Goal: Task Accomplishment & Management: Manage account settings

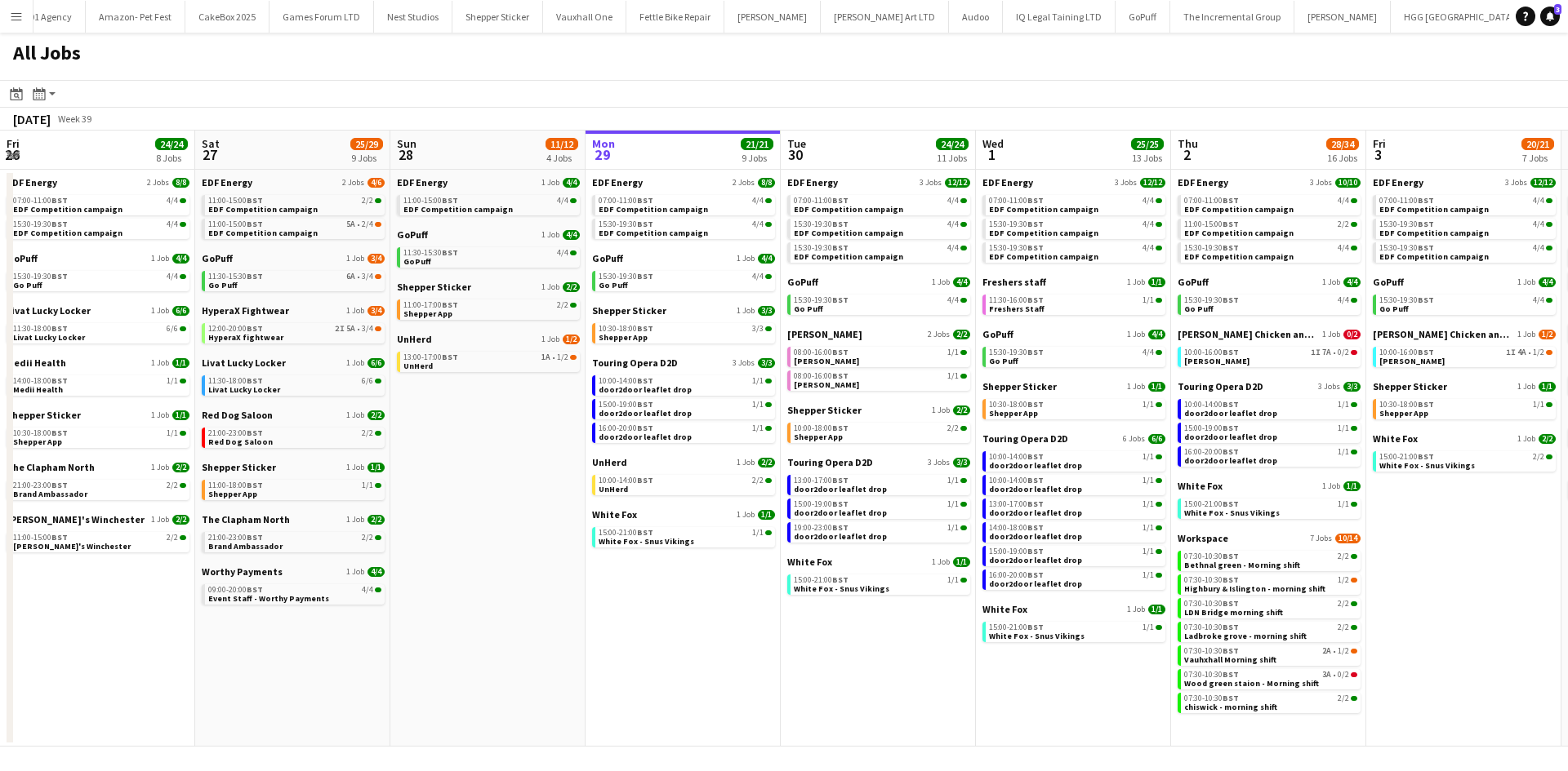
scroll to position [0, 390]
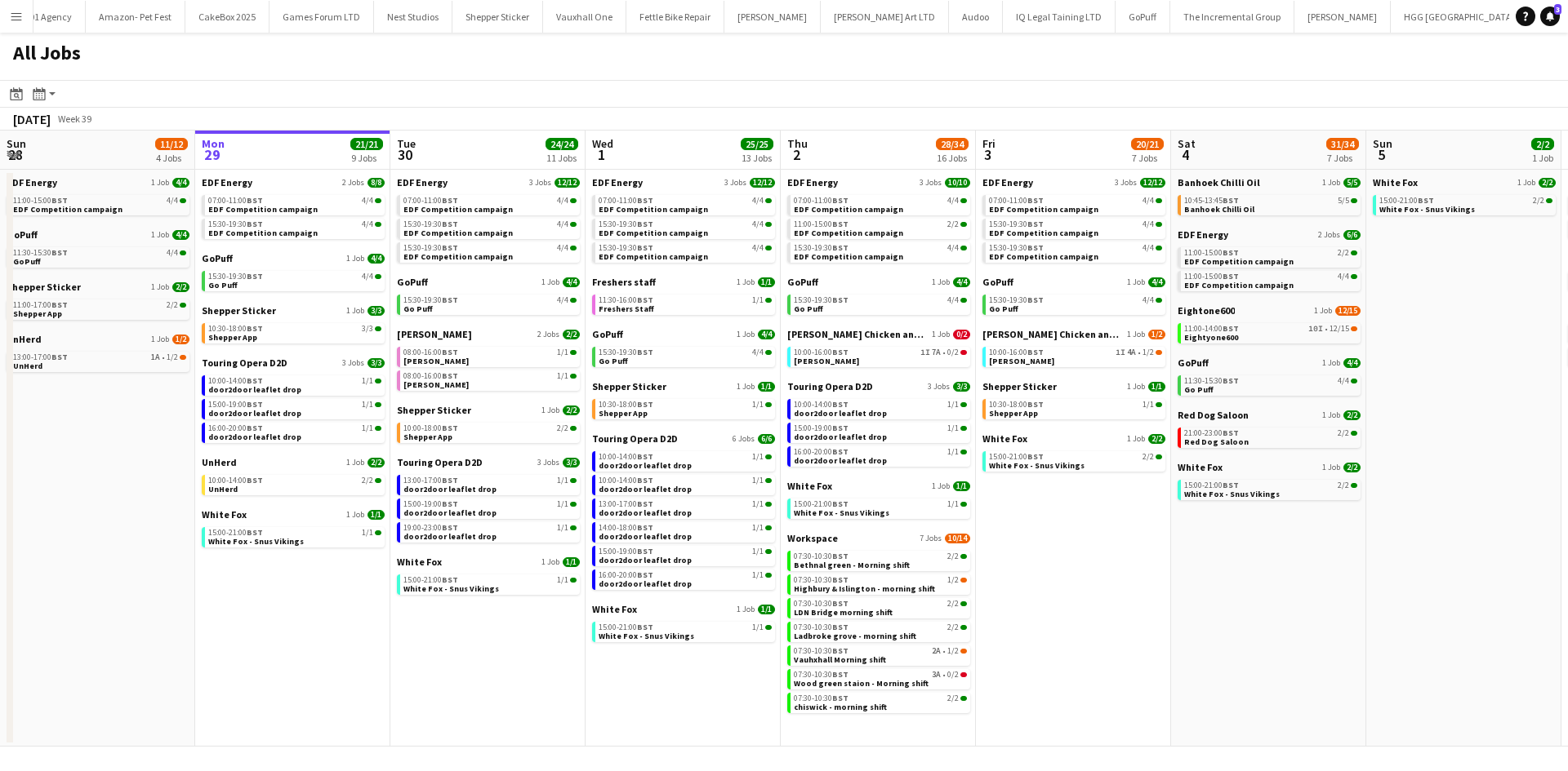
click at [12, 22] on app-icon "Menu" at bounding box center [17, 17] width 13 height 13
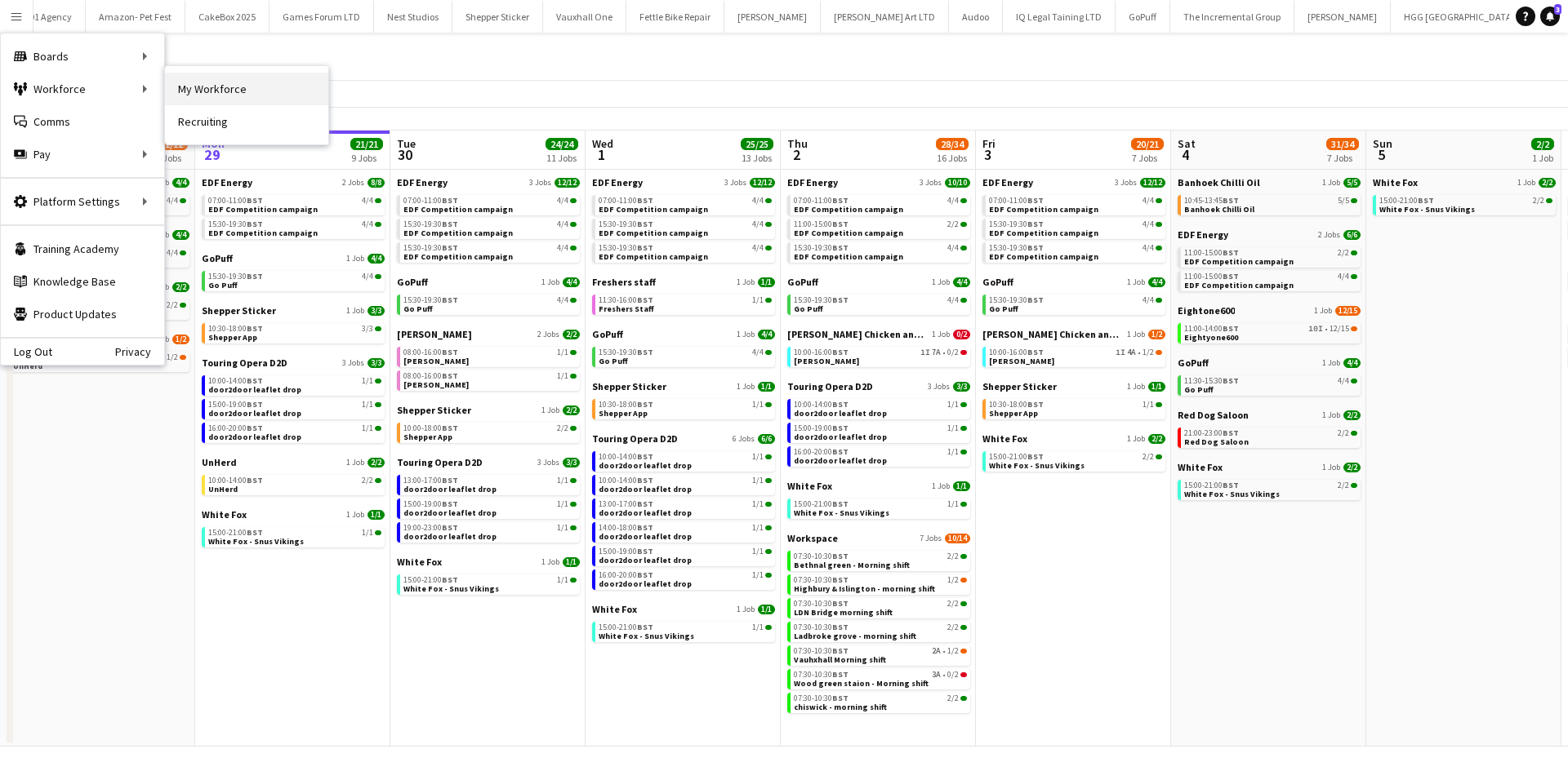
click at [198, 93] on link "My Workforce" at bounding box center [246, 88] width 163 height 32
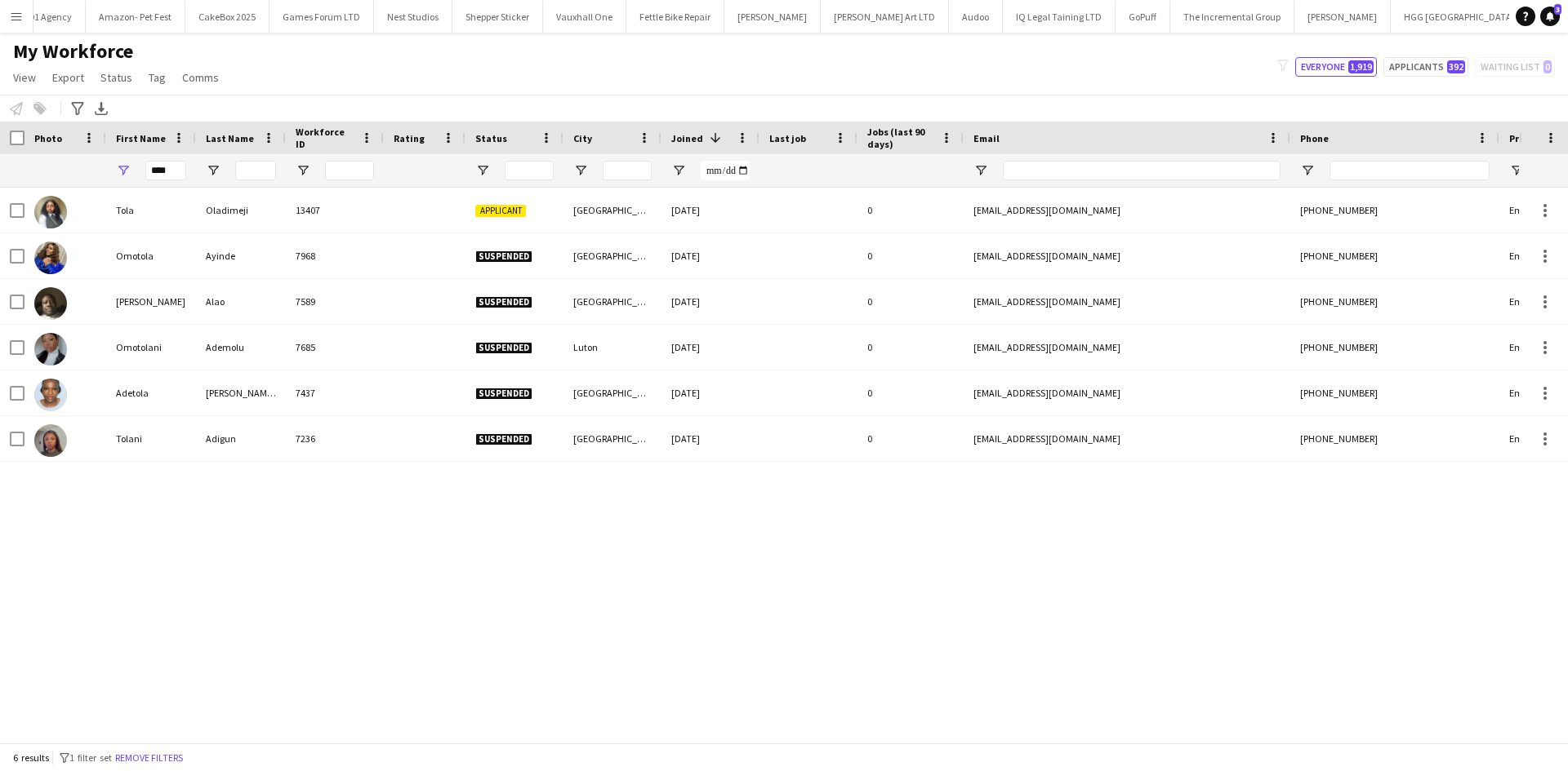
scroll to position [0, 2225]
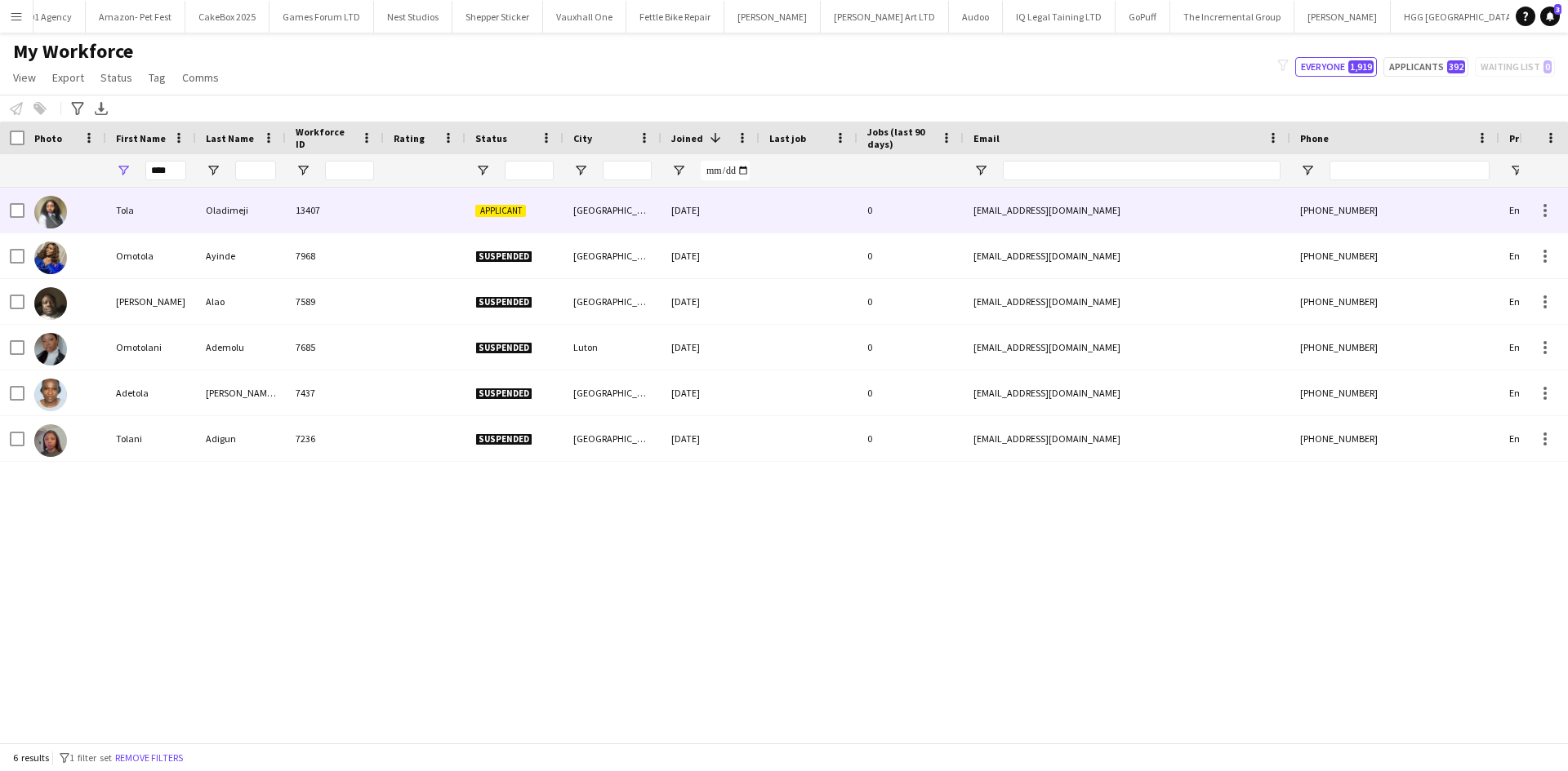
click at [437, 203] on div at bounding box center [424, 210] width 82 height 44
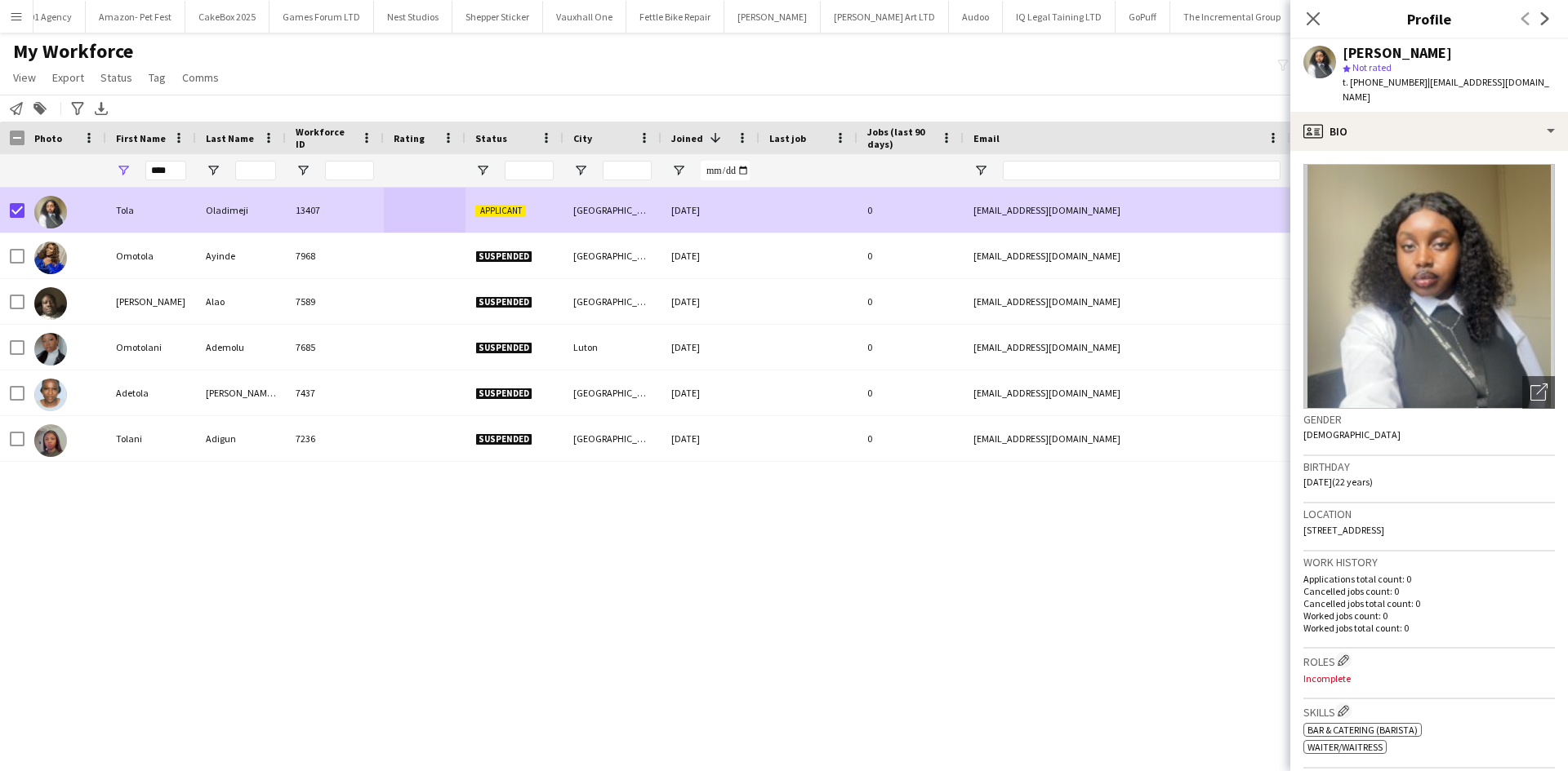
click at [118, 76] on span "Status" at bounding box center [116, 78] width 31 height 15
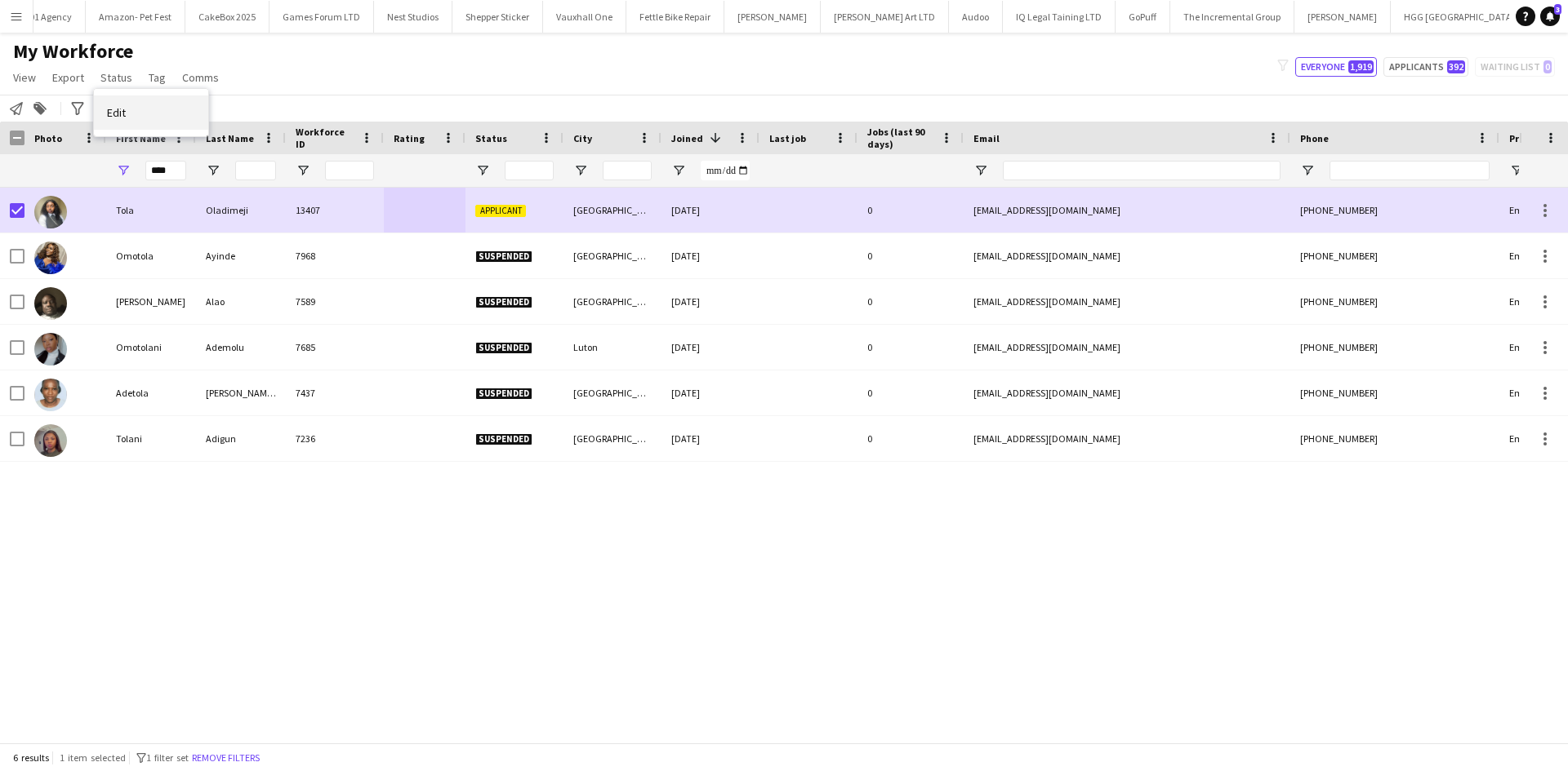
click at [146, 118] on link "Edit" at bounding box center [150, 112] width 114 height 34
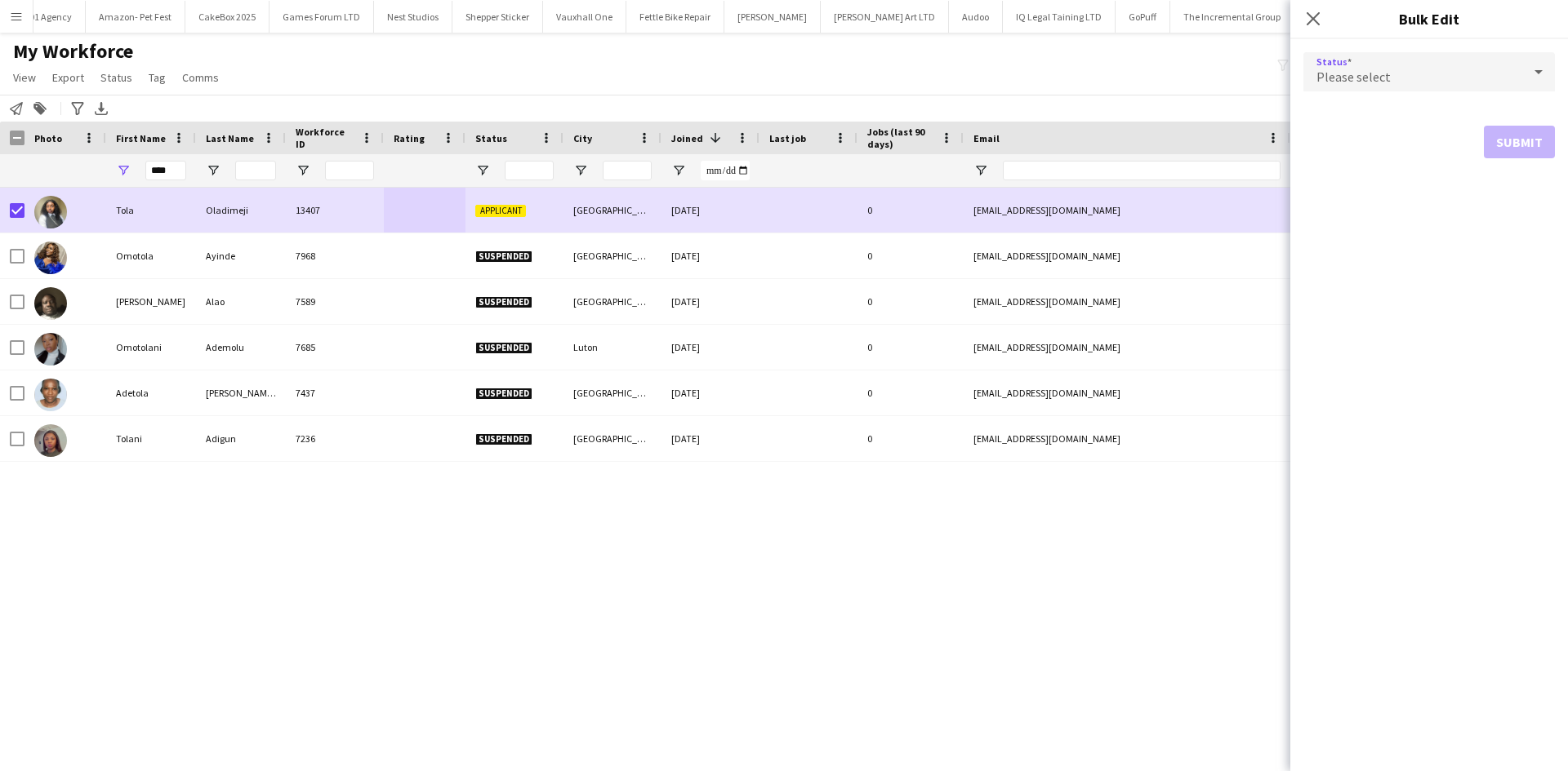
click at [1408, 74] on div "Please select" at bounding box center [1412, 71] width 219 height 39
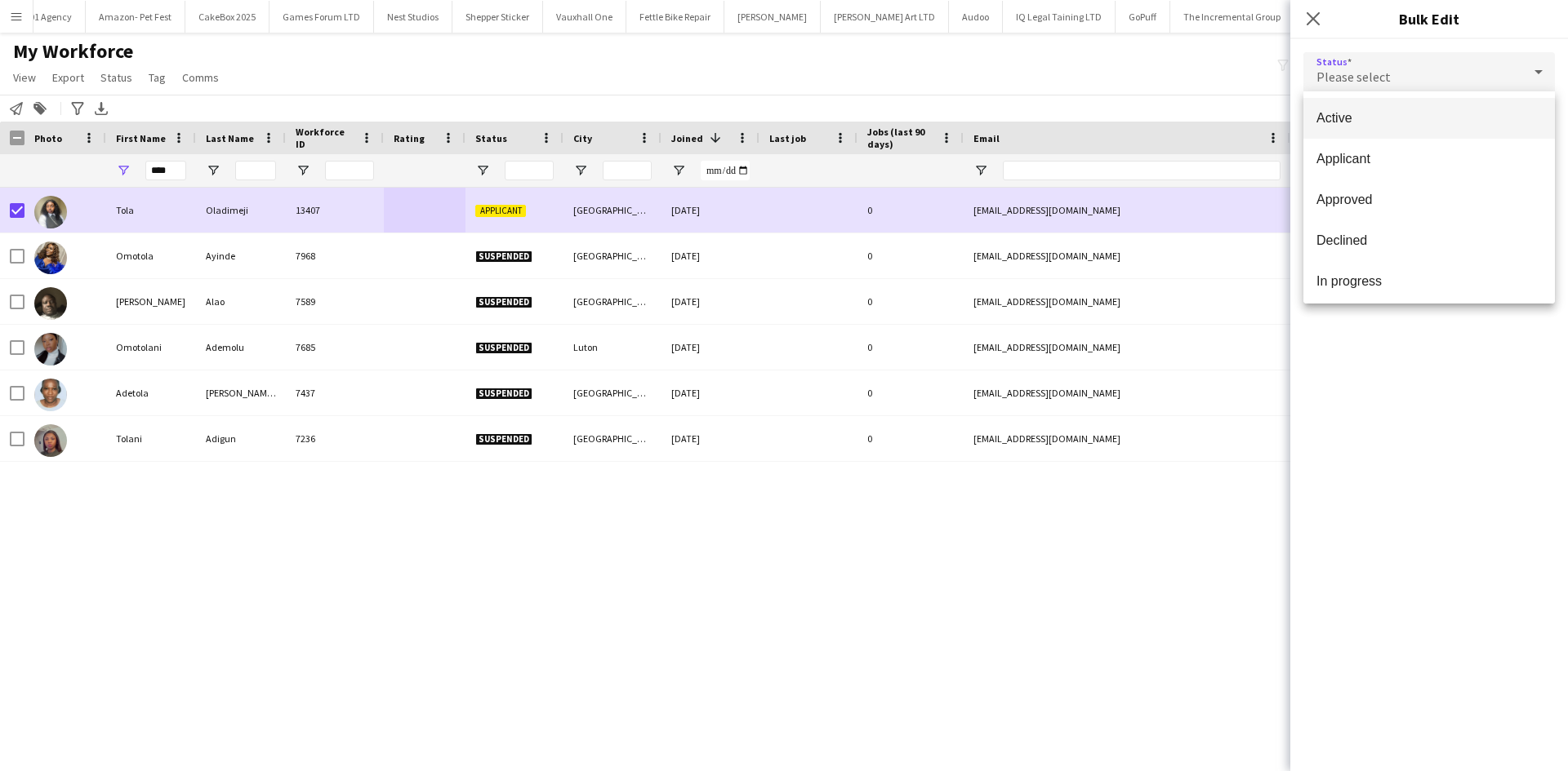
click at [1400, 113] on span "Active" at bounding box center [1428, 118] width 225 height 16
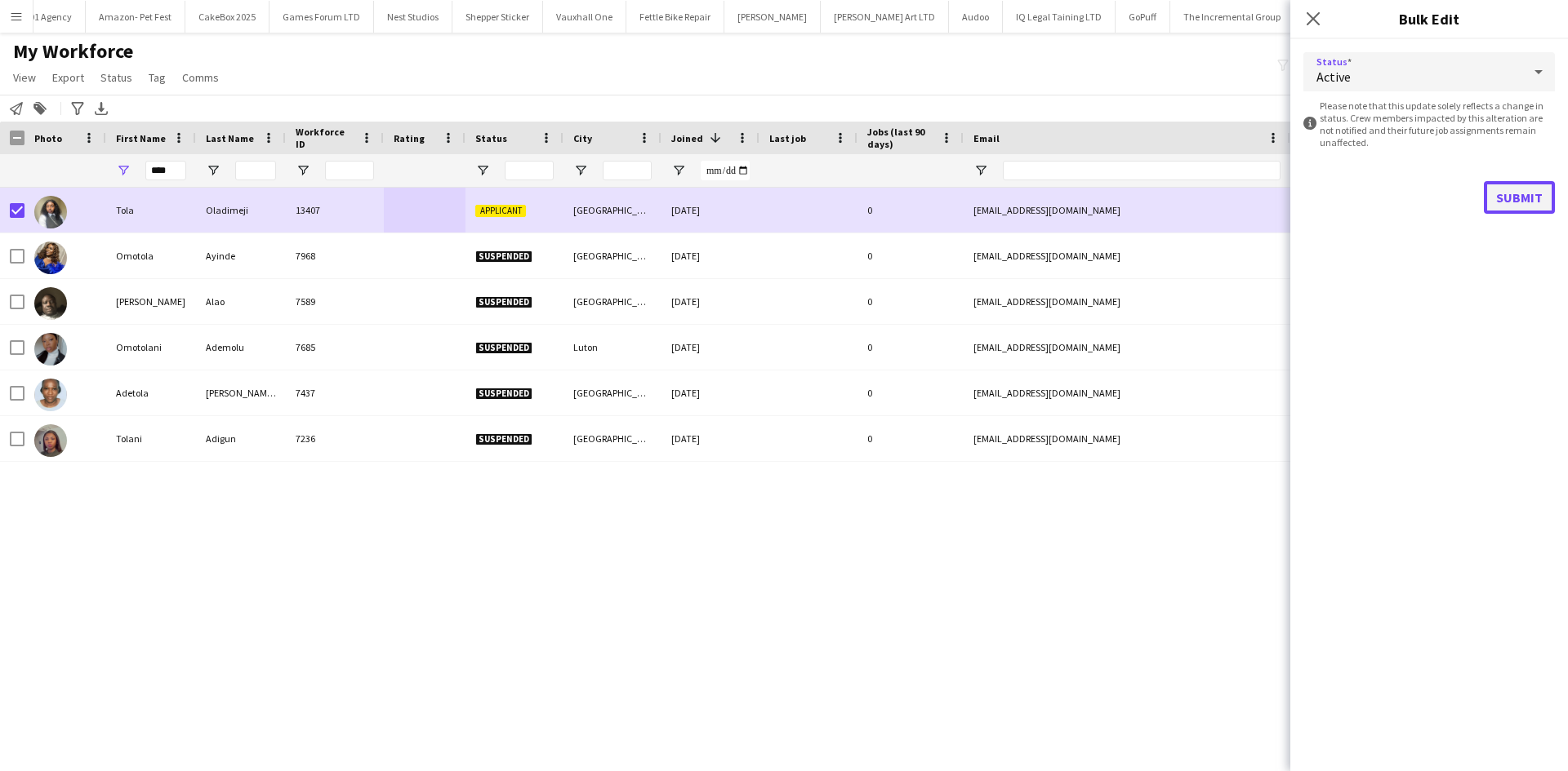
click at [1516, 192] on button "Submit" at bounding box center [1519, 197] width 71 height 32
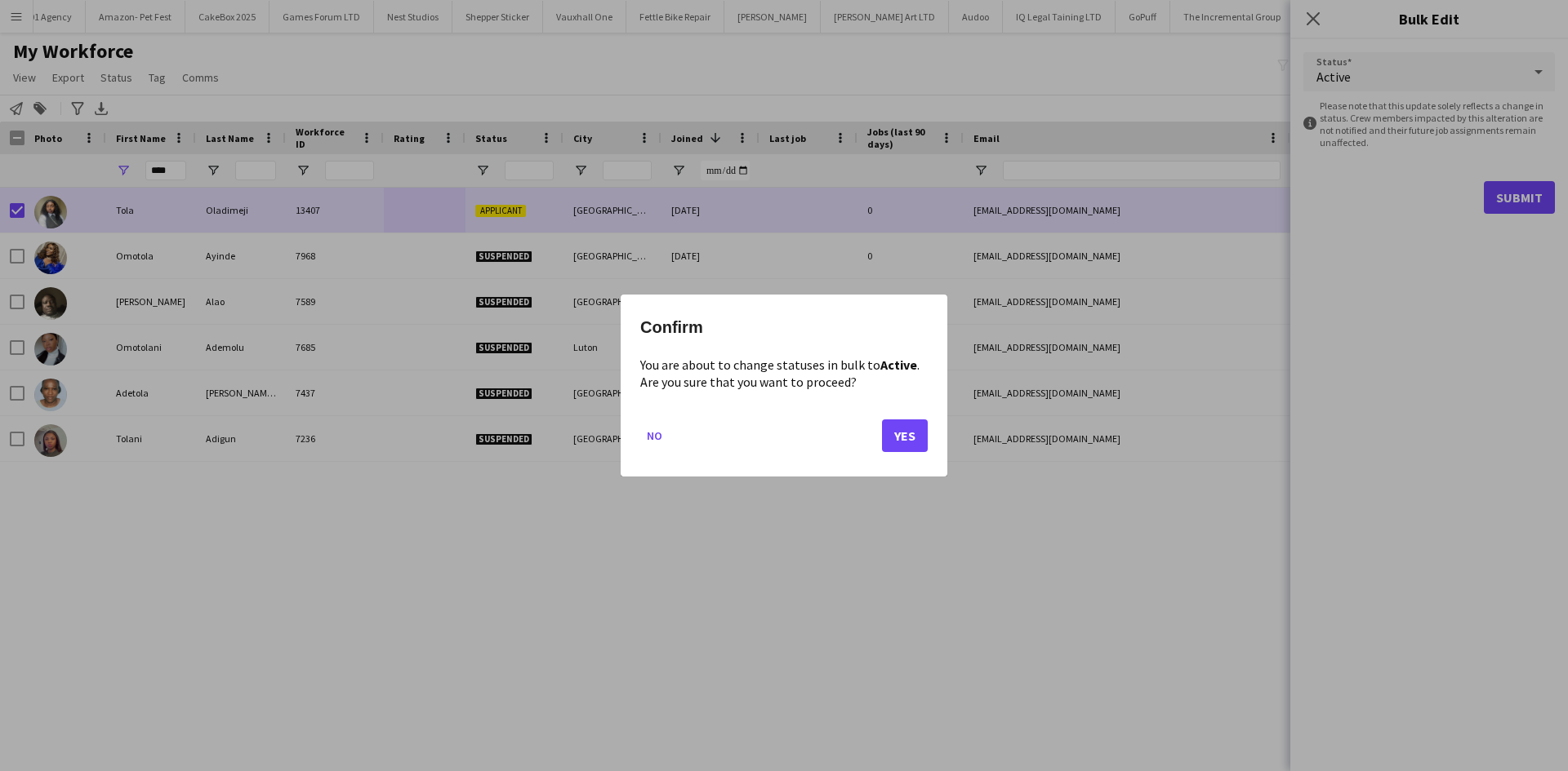
click at [878, 438] on mat-dialog-actions "No Yes" at bounding box center [784, 441] width 287 height 69
click at [898, 441] on button "Yes" at bounding box center [904, 435] width 45 height 32
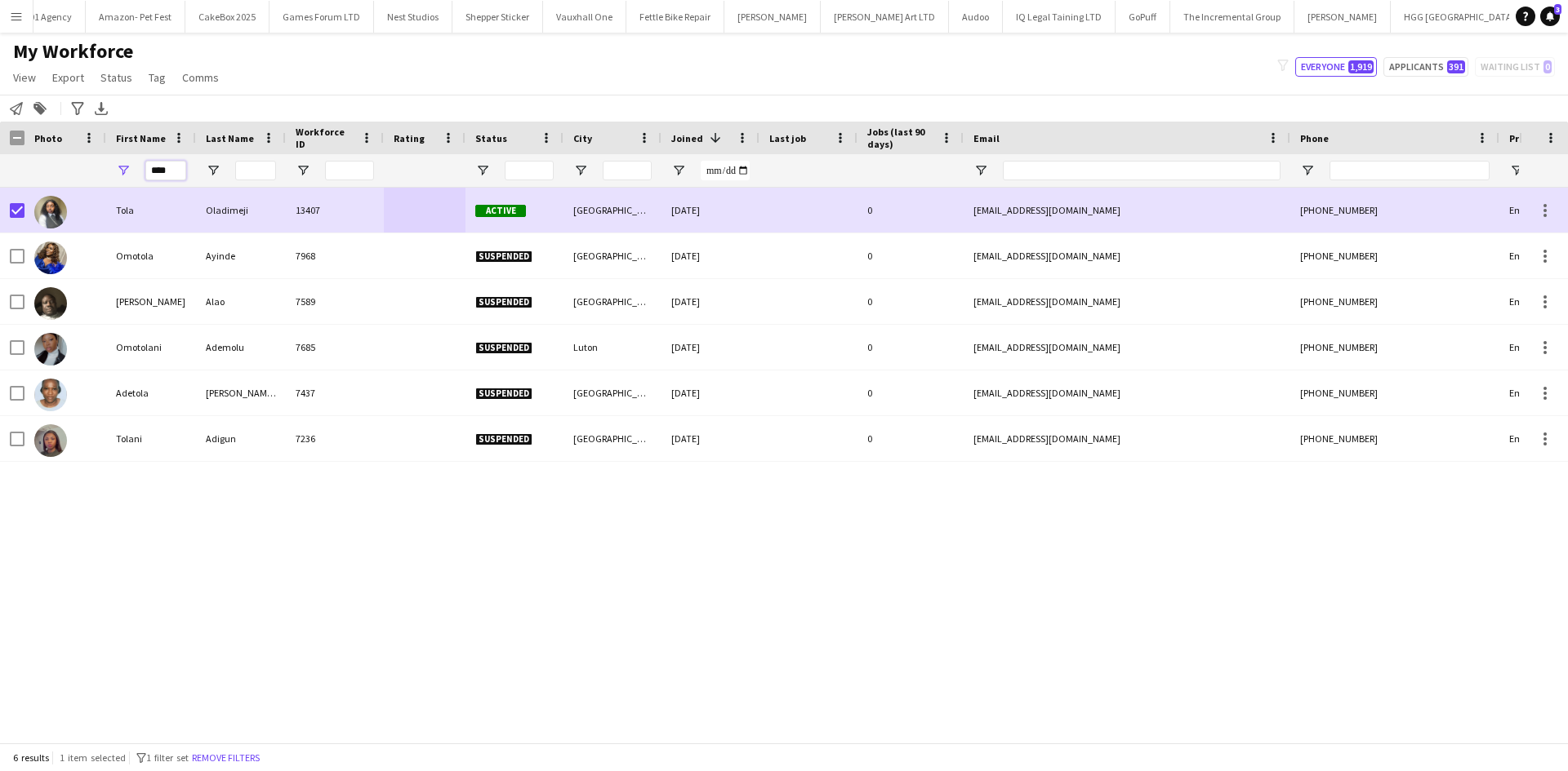
drag, startPoint x: 176, startPoint y: 169, endPoint x: 57, endPoint y: 176, distance: 119.2
click at [57, 176] on div "****" at bounding box center [884, 170] width 1770 height 32
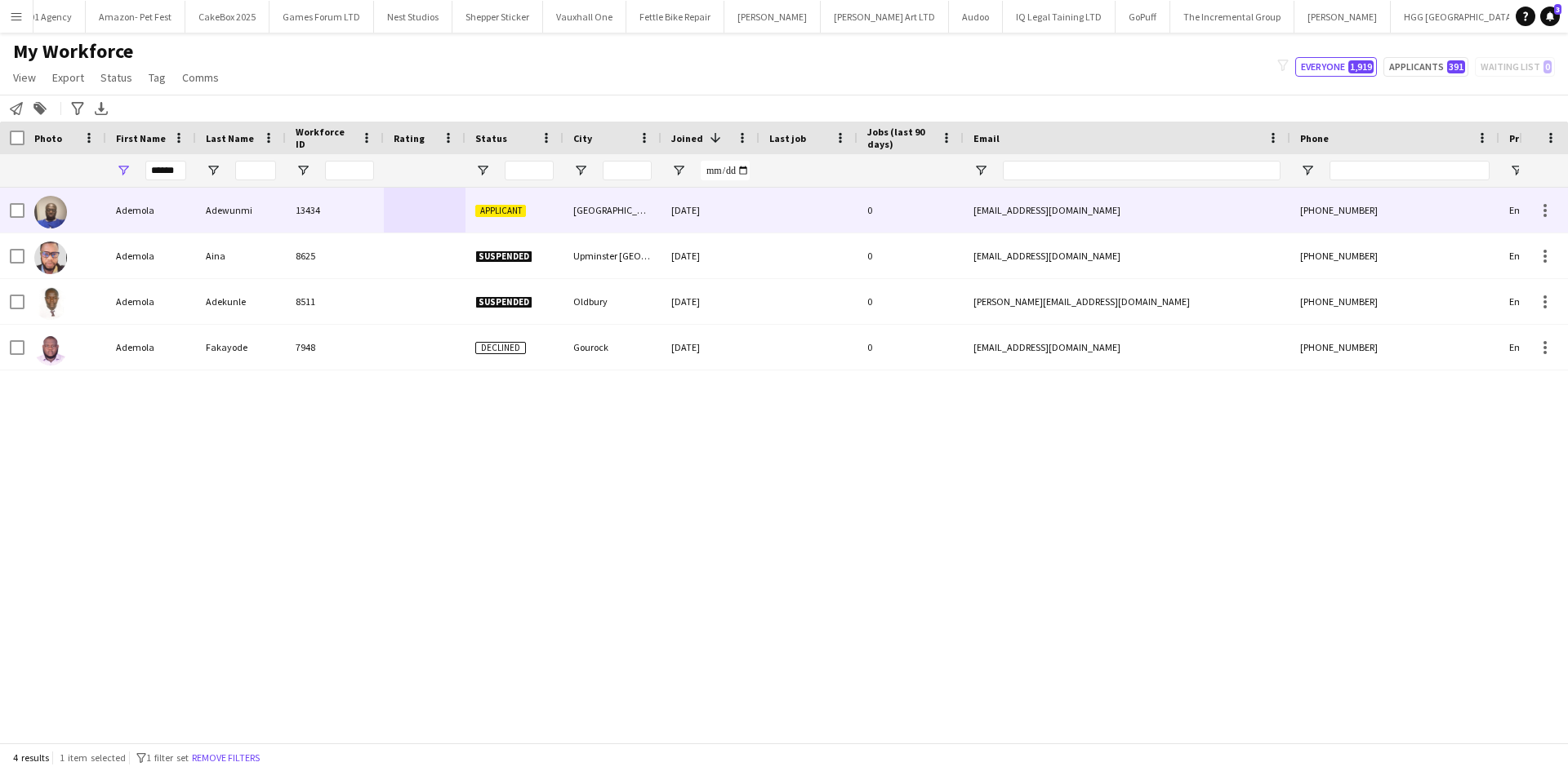
click at [198, 209] on div "Adewunmi" at bounding box center [241, 210] width 90 height 44
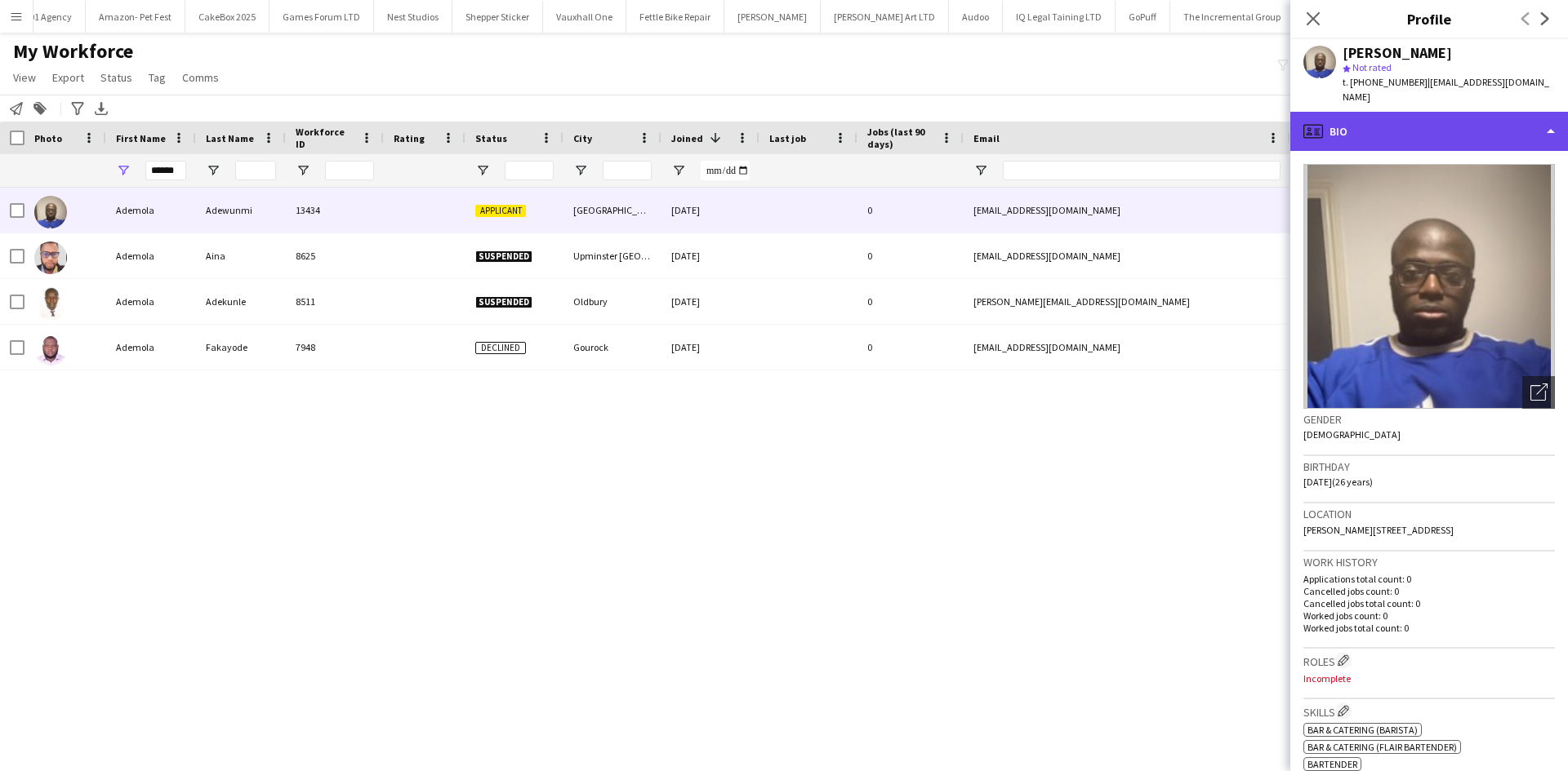
click at [1325, 120] on div "profile Bio" at bounding box center [1429, 131] width 278 height 39
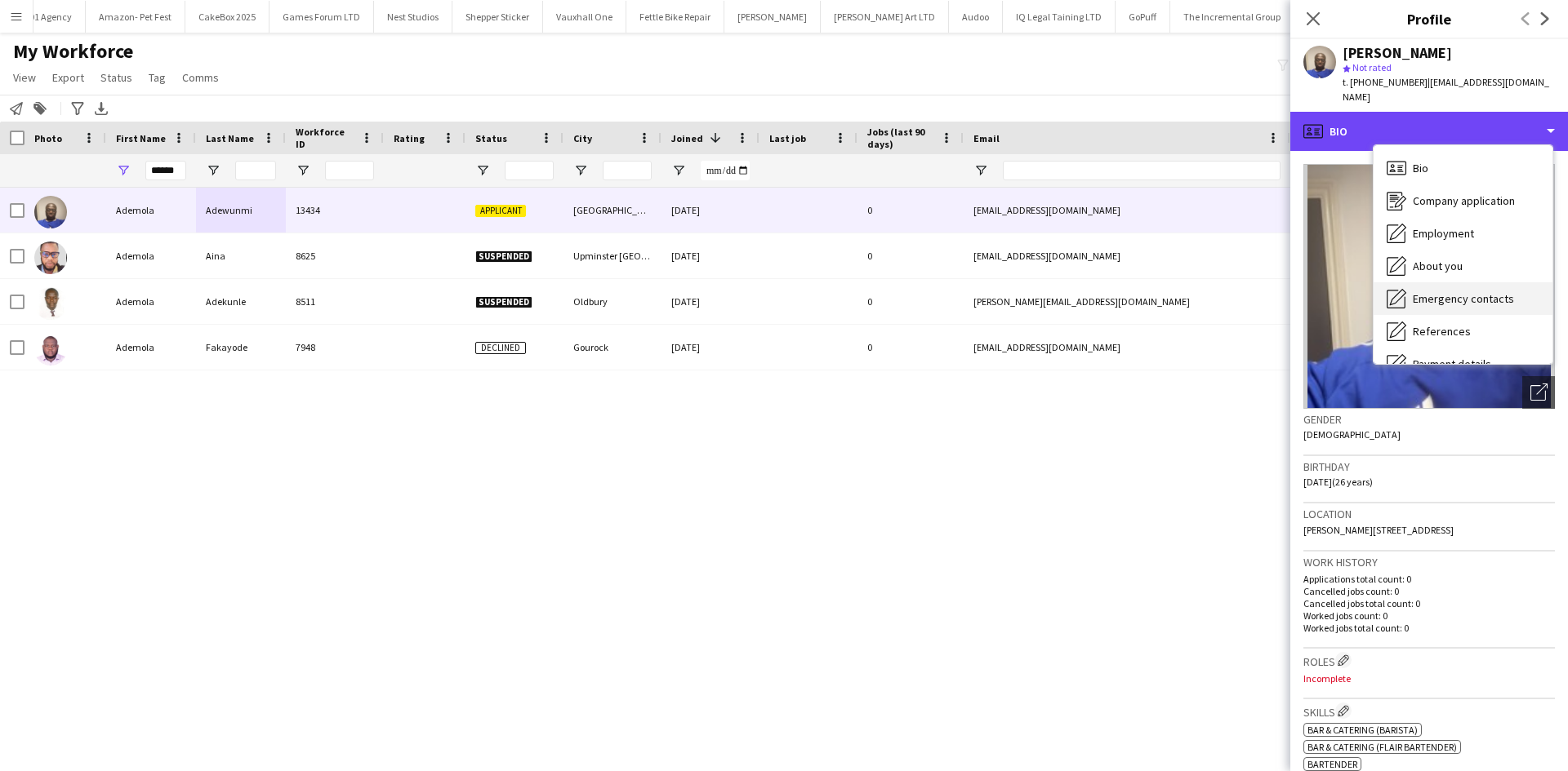
scroll to position [218, 0]
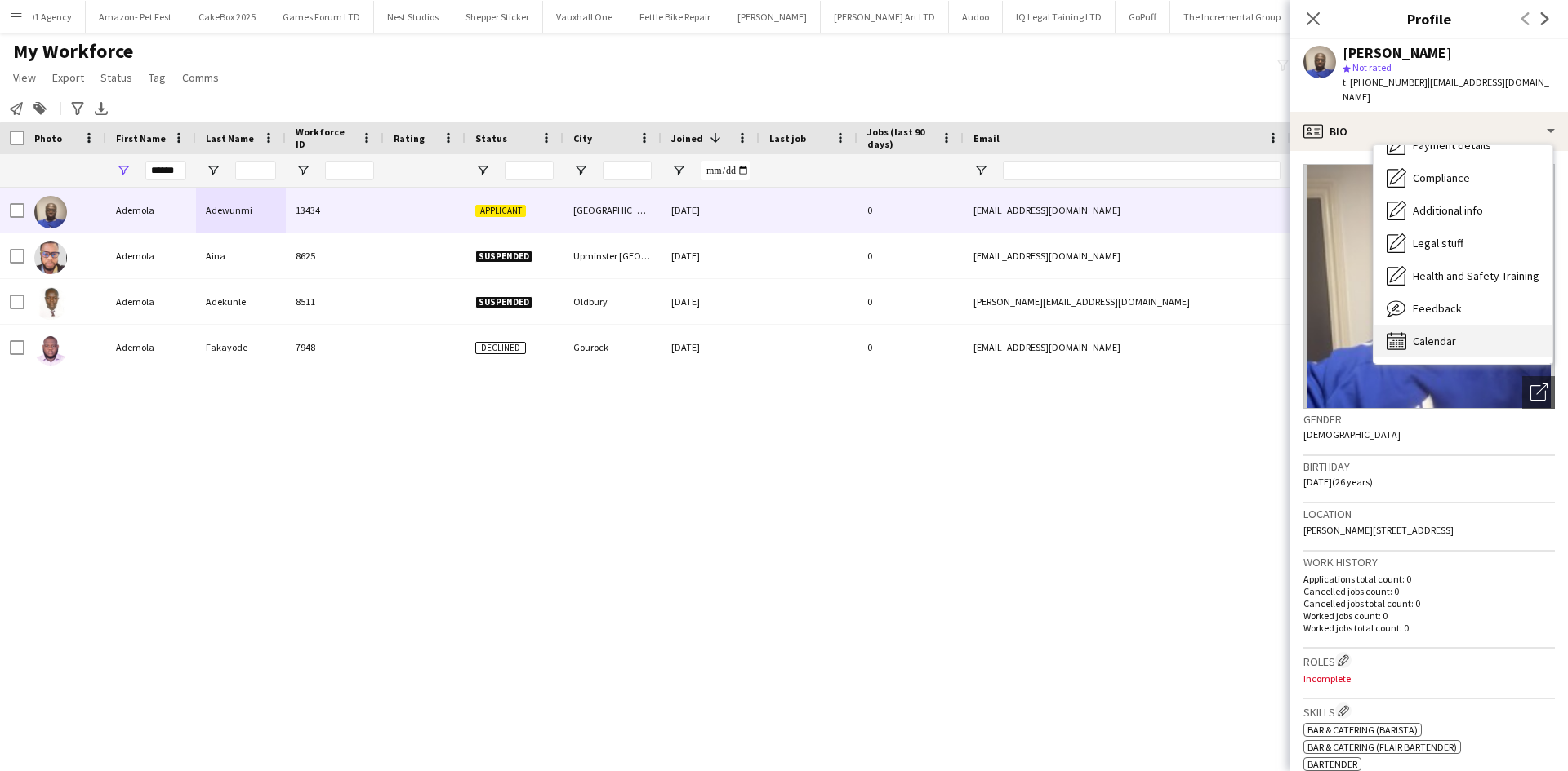
click at [1423, 349] on div "Calendar Calendar" at bounding box center [1462, 341] width 179 height 32
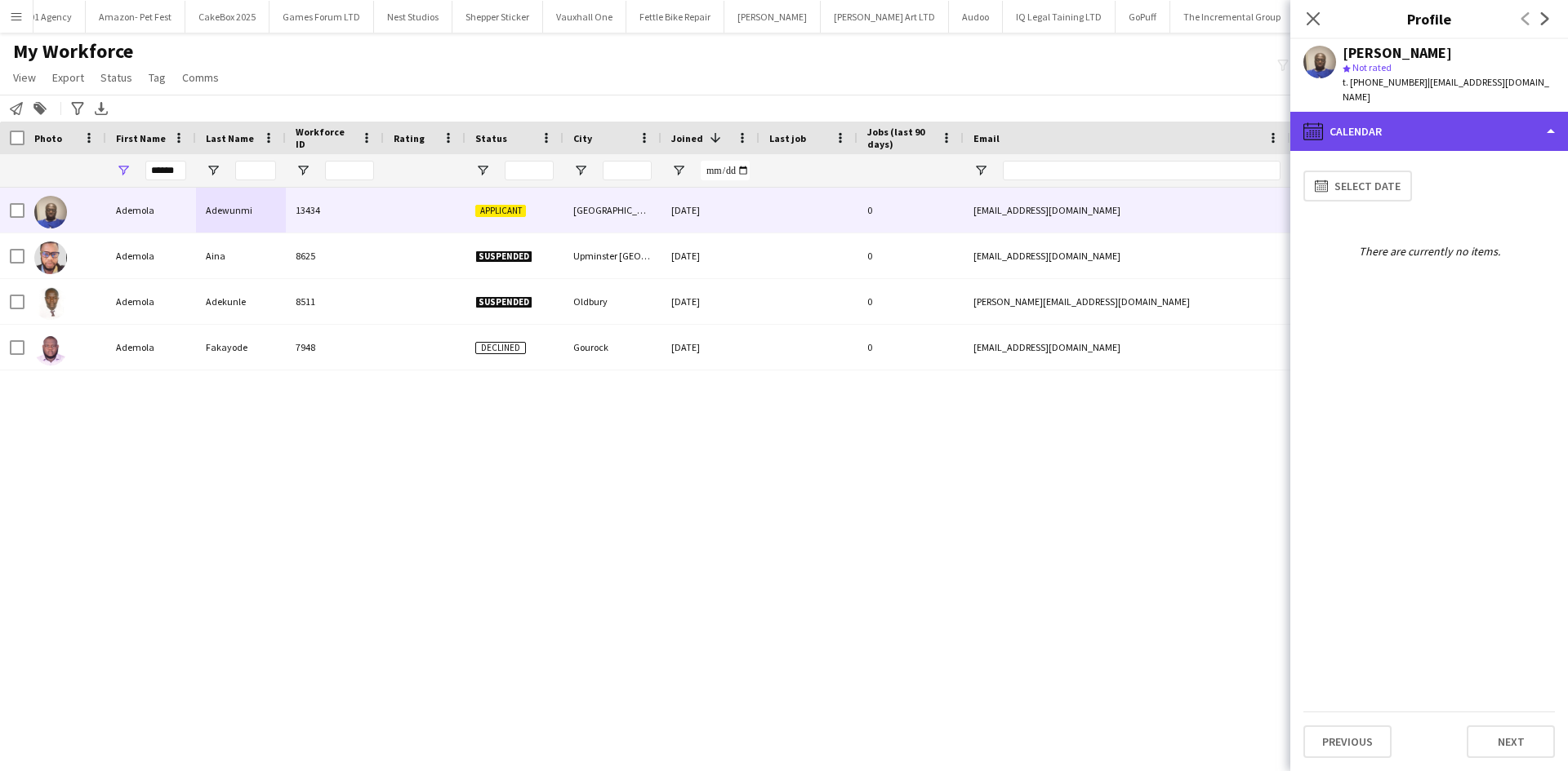
click at [1397, 120] on div "calendar-full Calendar" at bounding box center [1429, 131] width 278 height 39
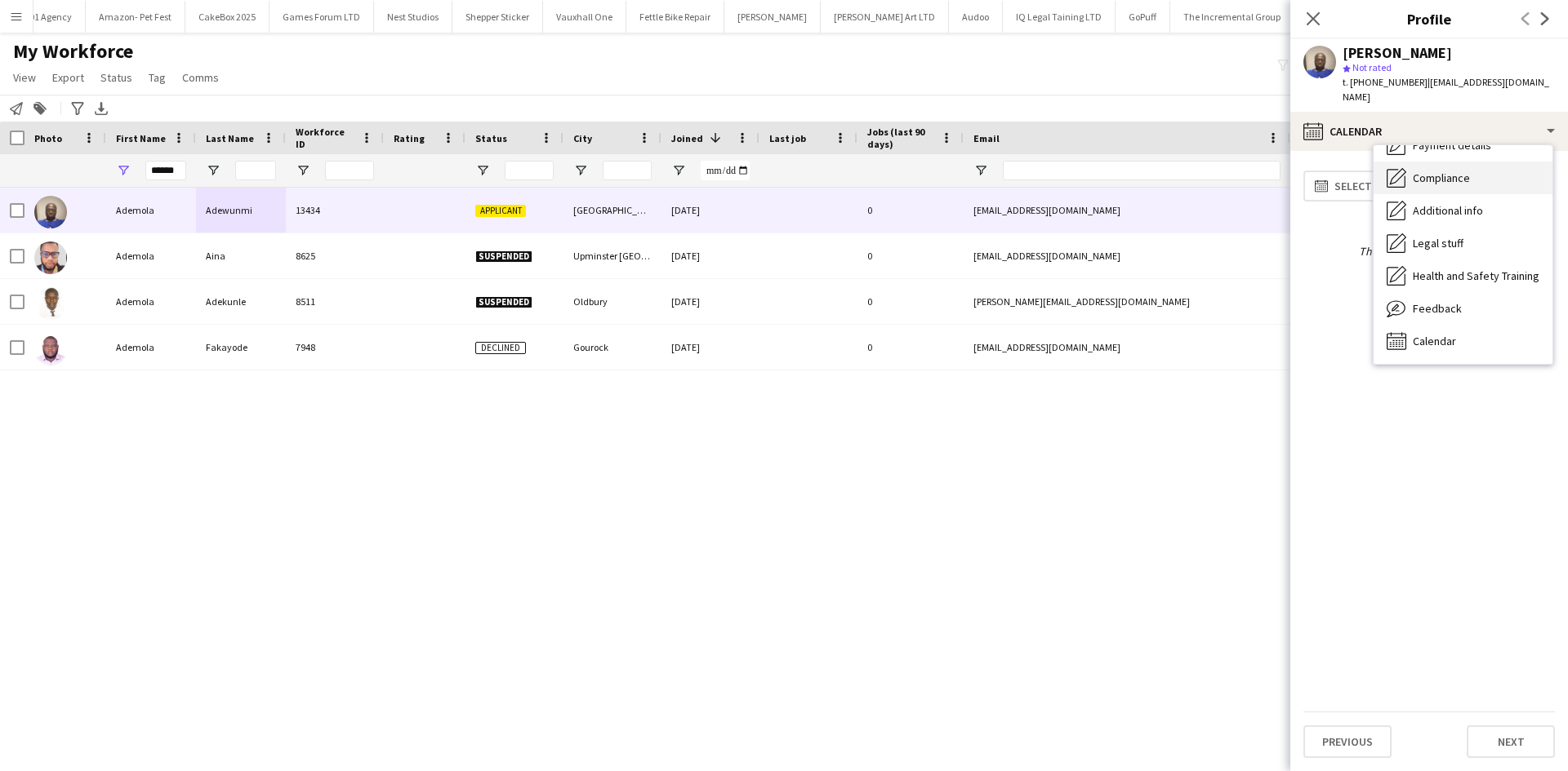
click at [1453, 177] on span "Compliance" at bounding box center [1441, 178] width 57 height 15
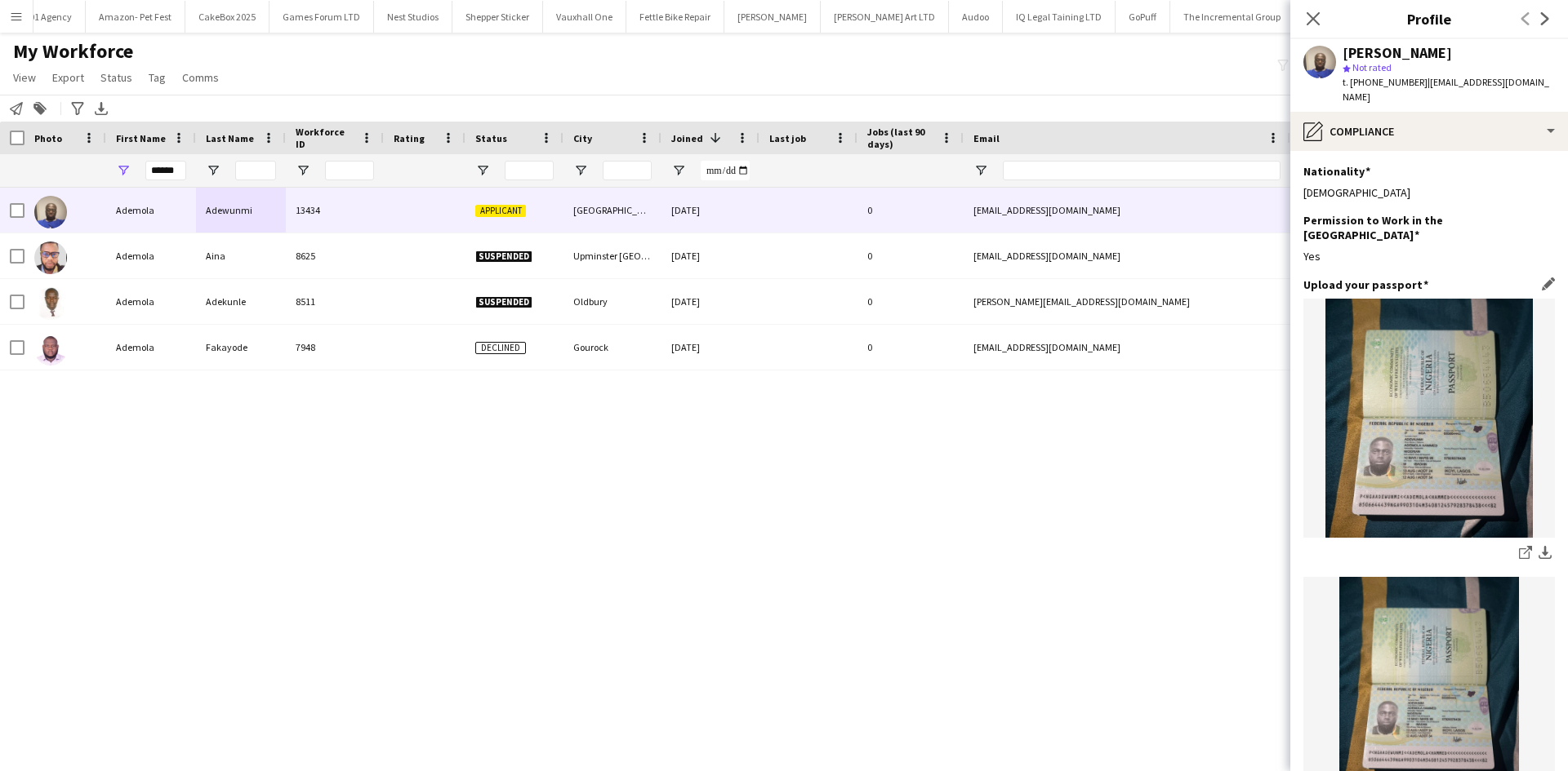
scroll to position [453, 0]
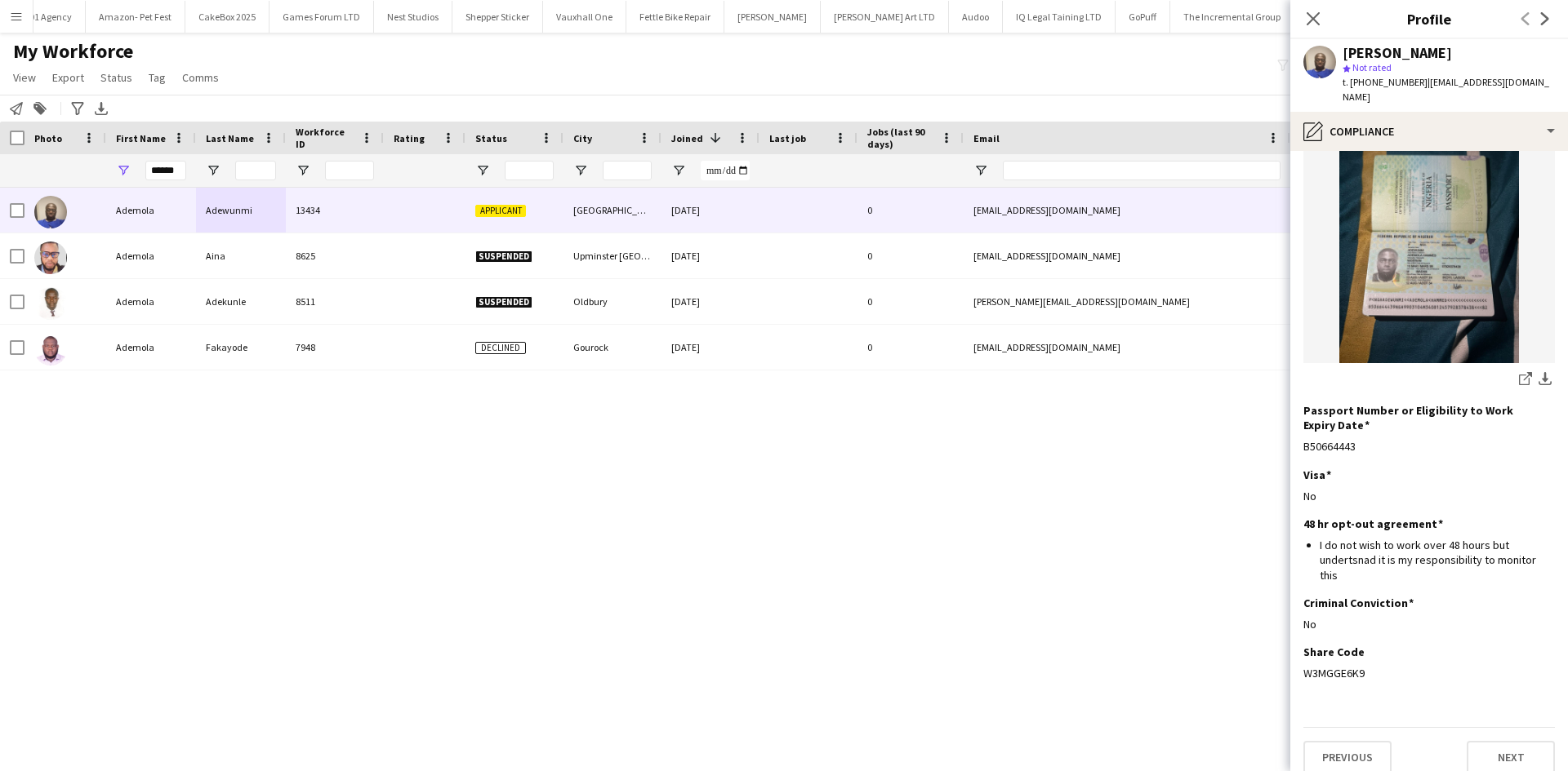
drag, startPoint x: 1370, startPoint y: 665, endPoint x: 1292, endPoint y: 663, distance: 78.0
click at [1292, 663] on app-section-data-types "Nationality Edit this field Nigerian Permission to Work in the UK Edit this fie…" at bounding box center [1429, 461] width 278 height 620
copy div "W3MGGE6K9"
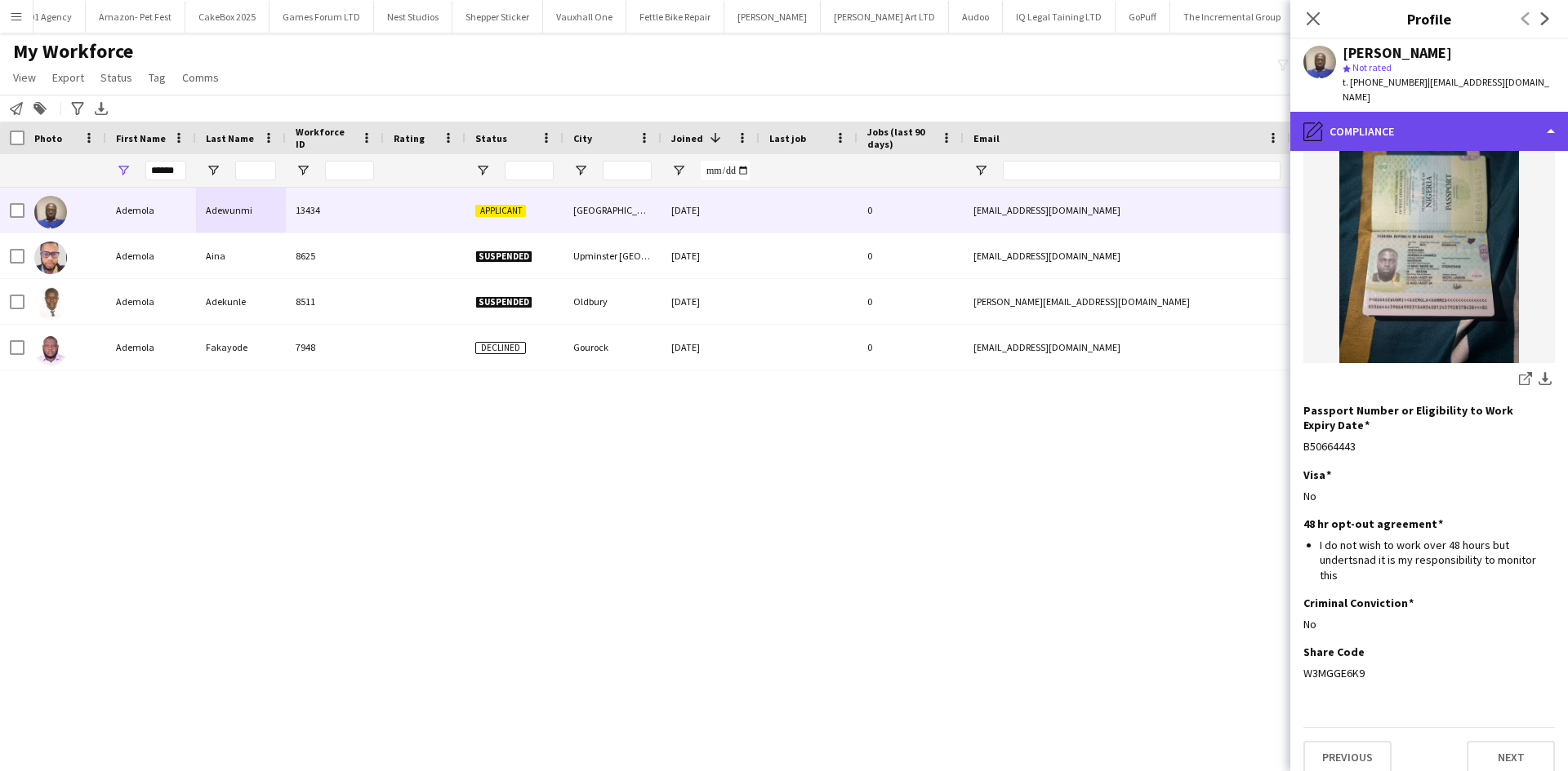
click at [1433, 142] on div "pencil4 Compliance" at bounding box center [1429, 131] width 278 height 39
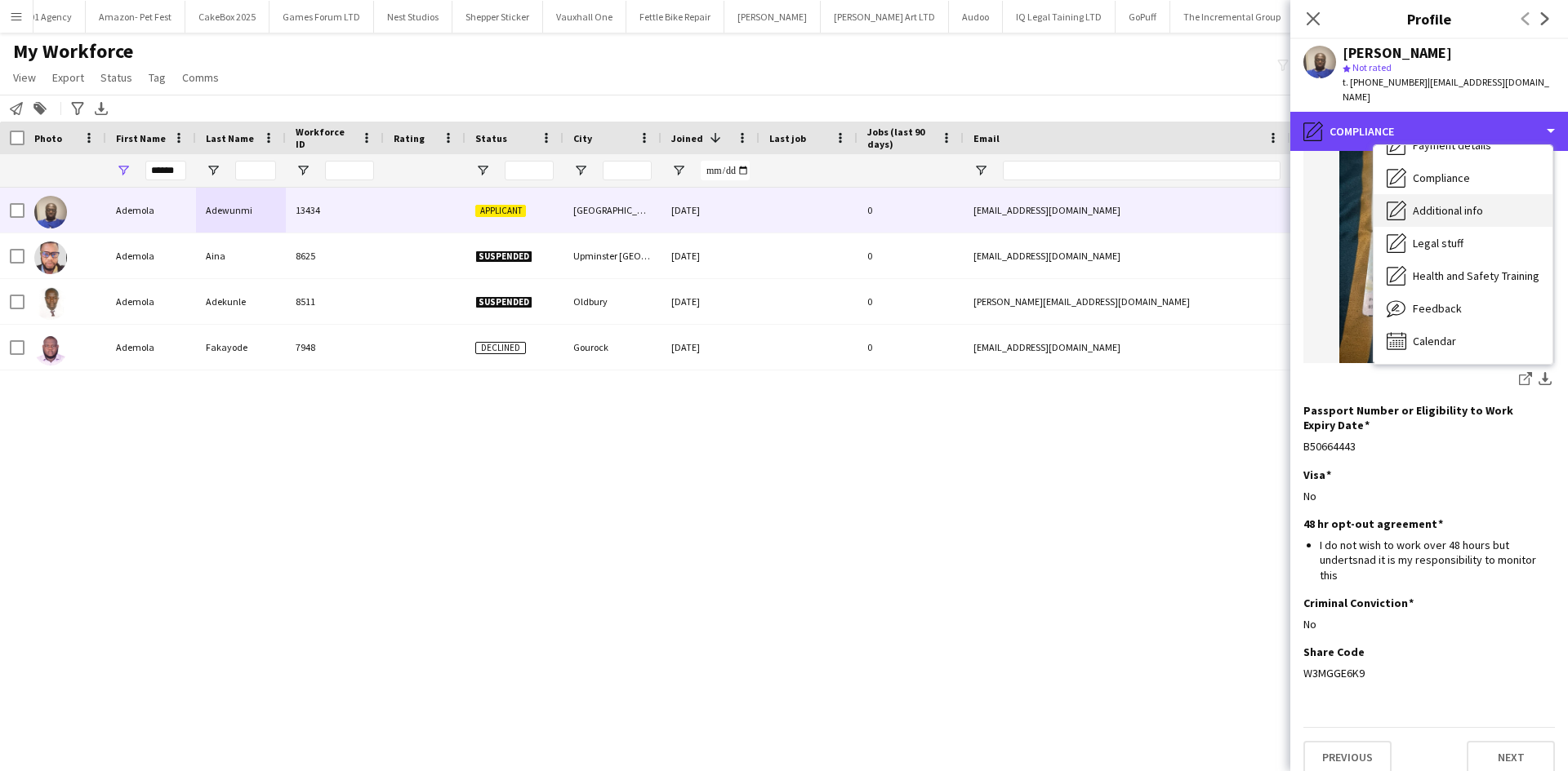
scroll to position [0, 0]
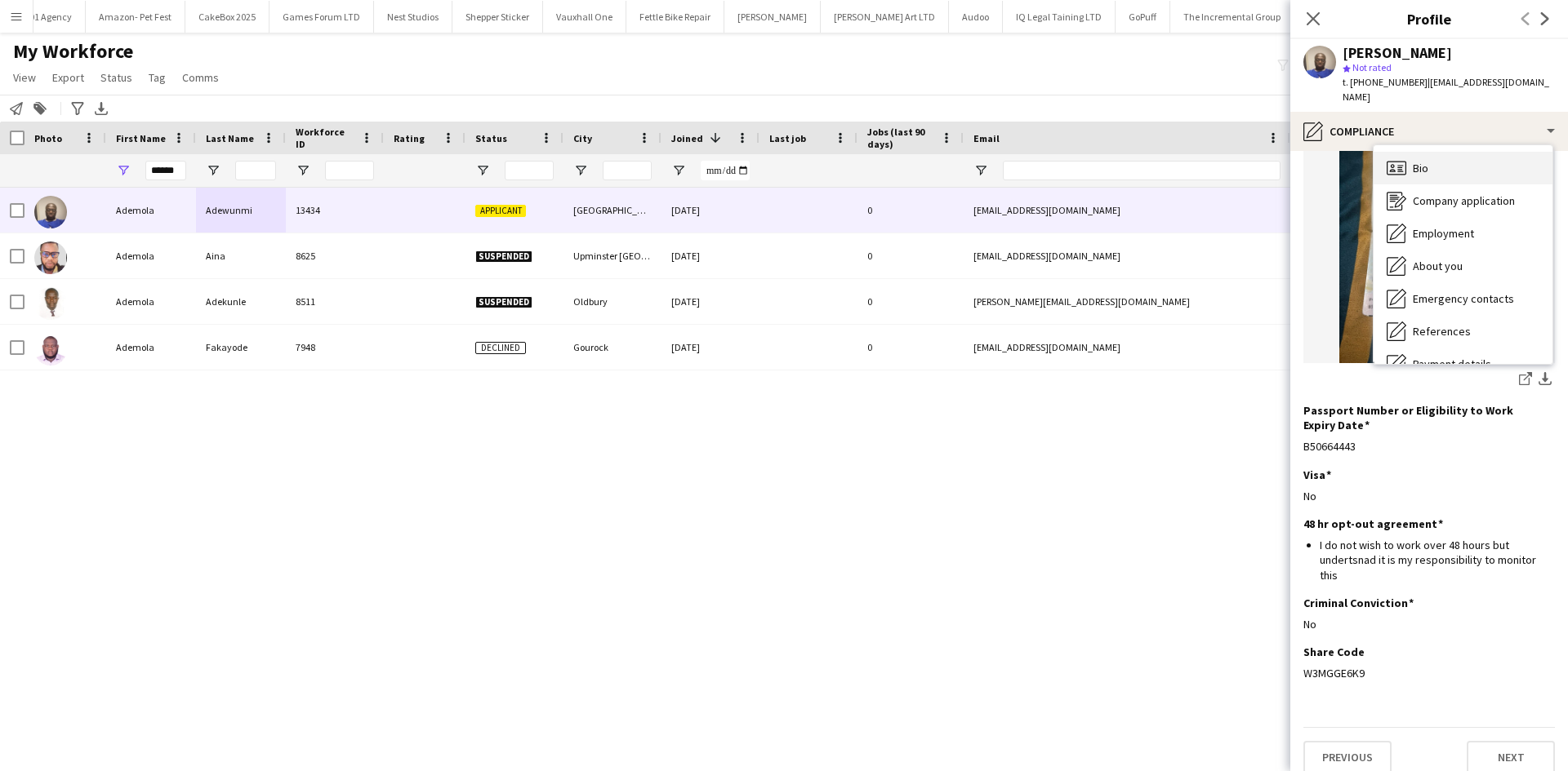
click at [1441, 155] on div "Bio Bio" at bounding box center [1462, 168] width 179 height 32
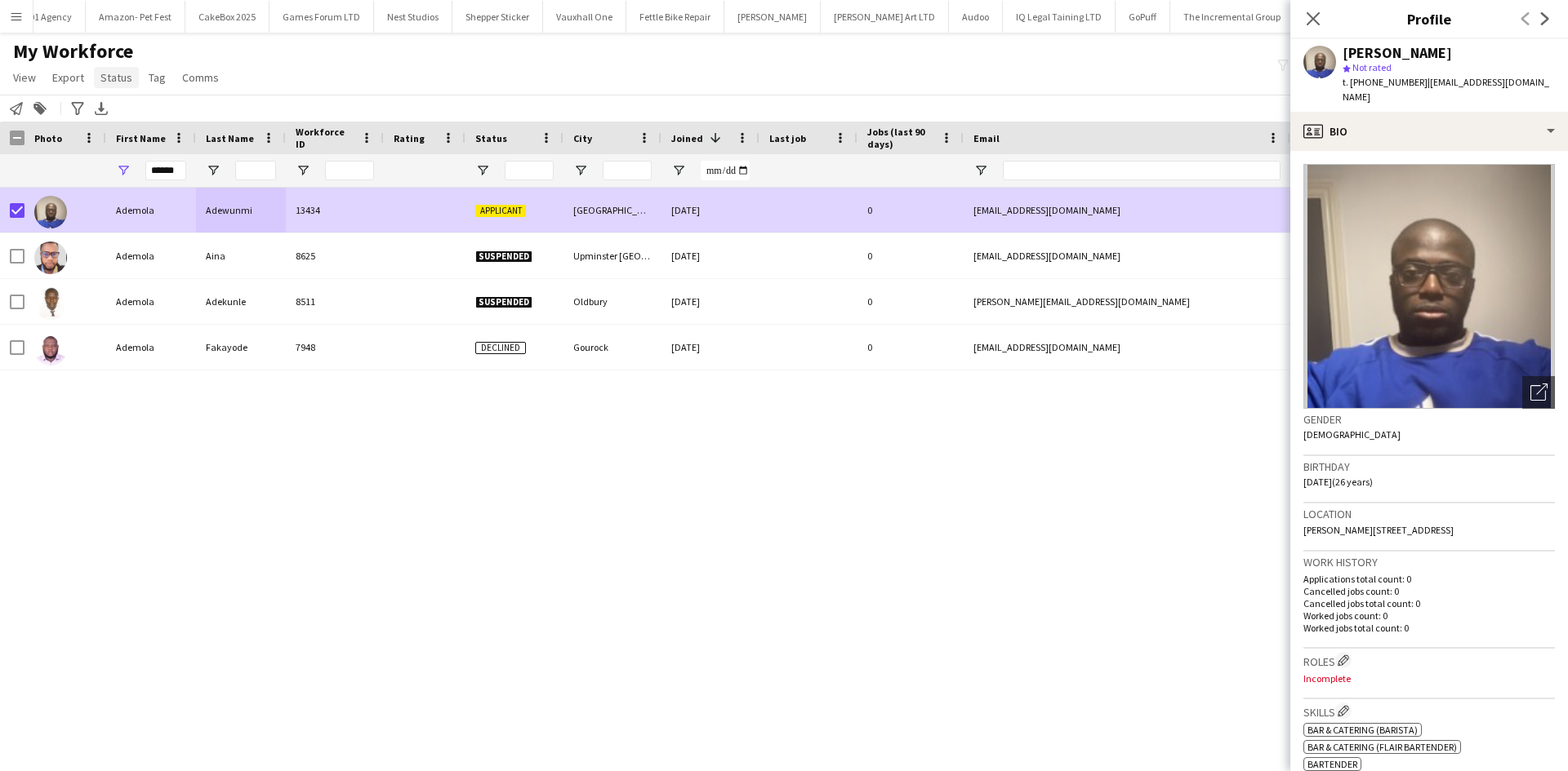
click at [108, 75] on span "Status" at bounding box center [116, 78] width 31 height 15
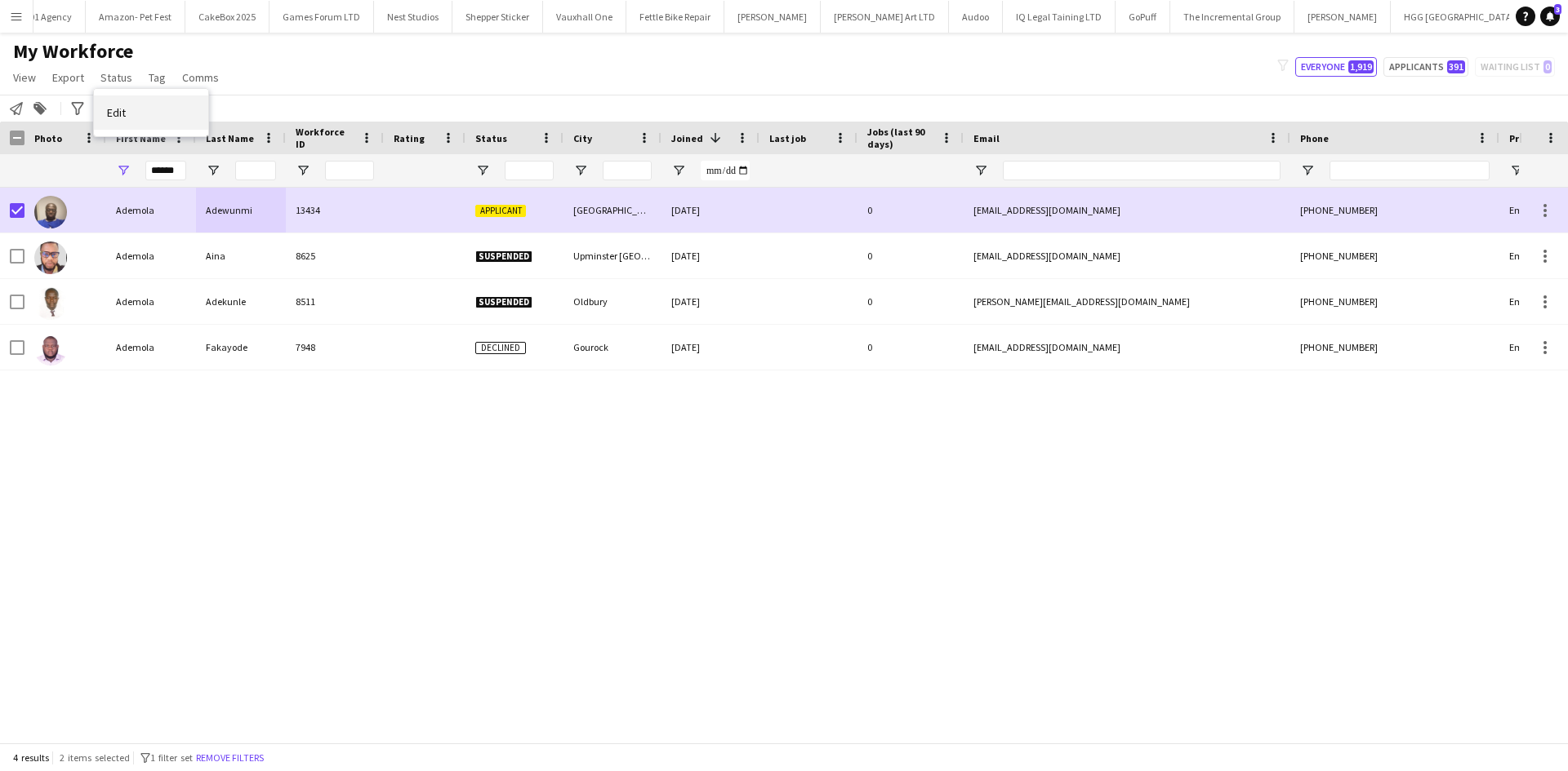
click at [153, 105] on link "Edit" at bounding box center [150, 112] width 114 height 34
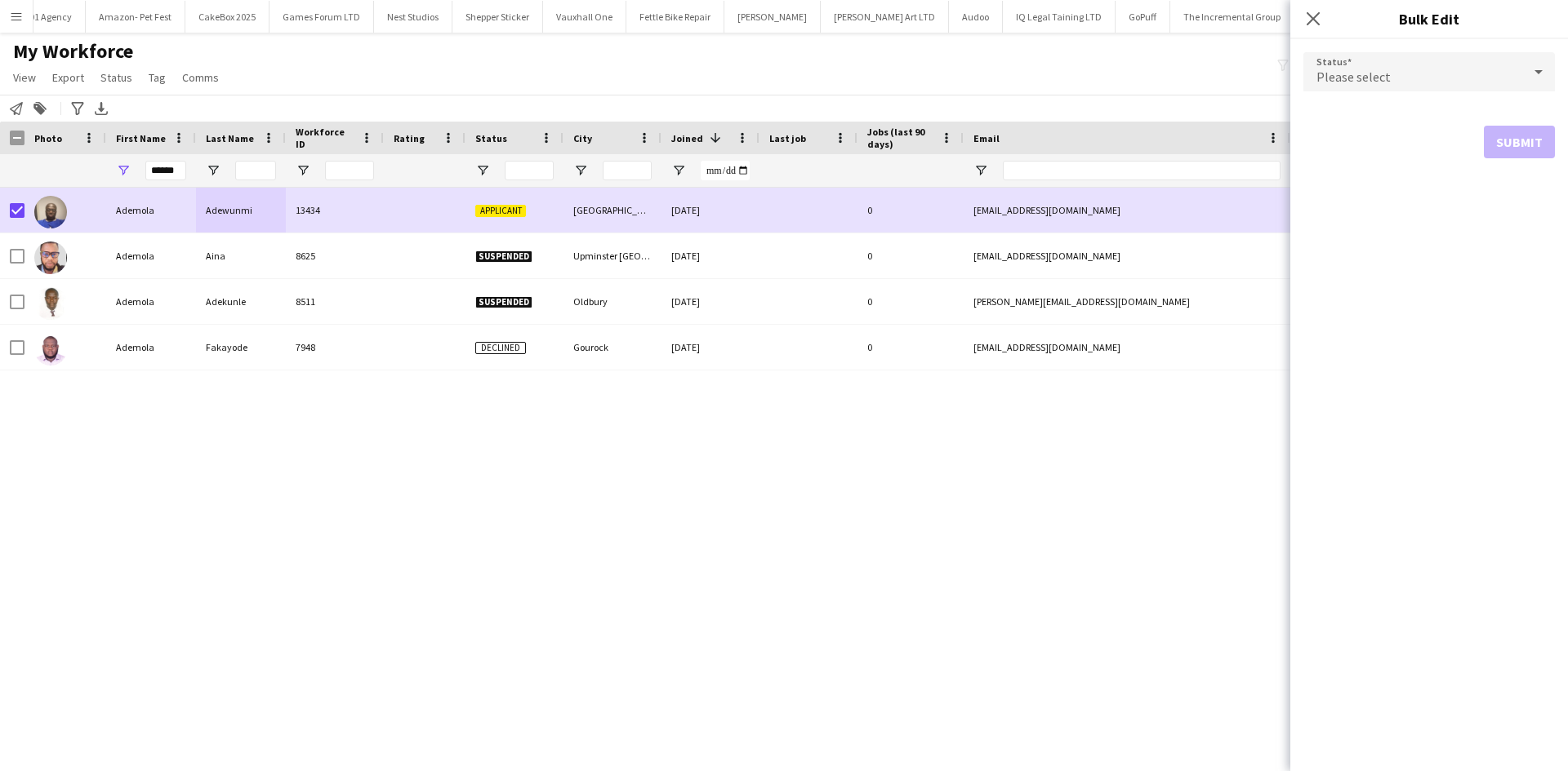
click at [1362, 69] on span "Please select" at bounding box center [1353, 77] width 74 height 17
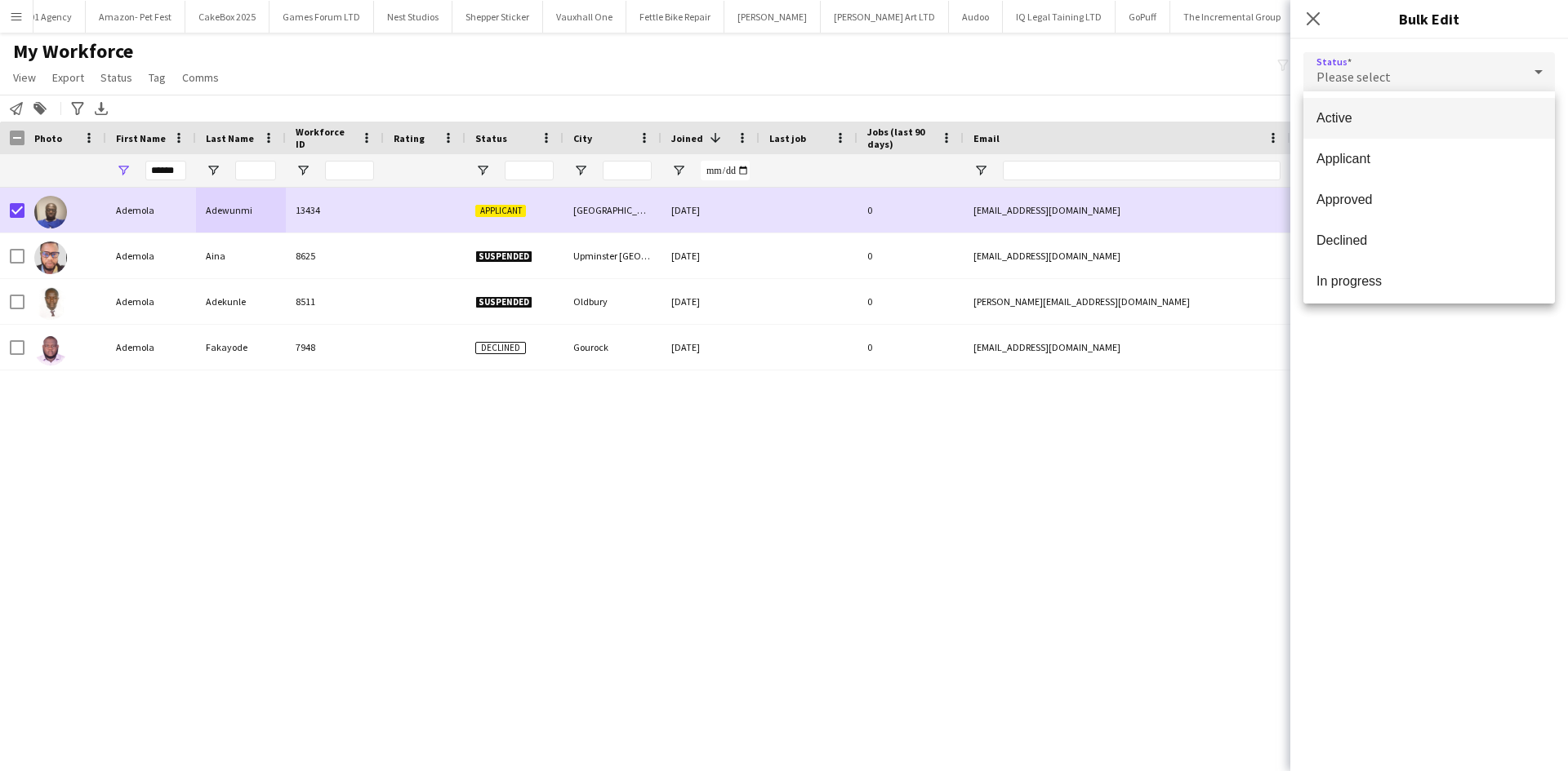
click at [1366, 120] on span "Active" at bounding box center [1428, 118] width 225 height 16
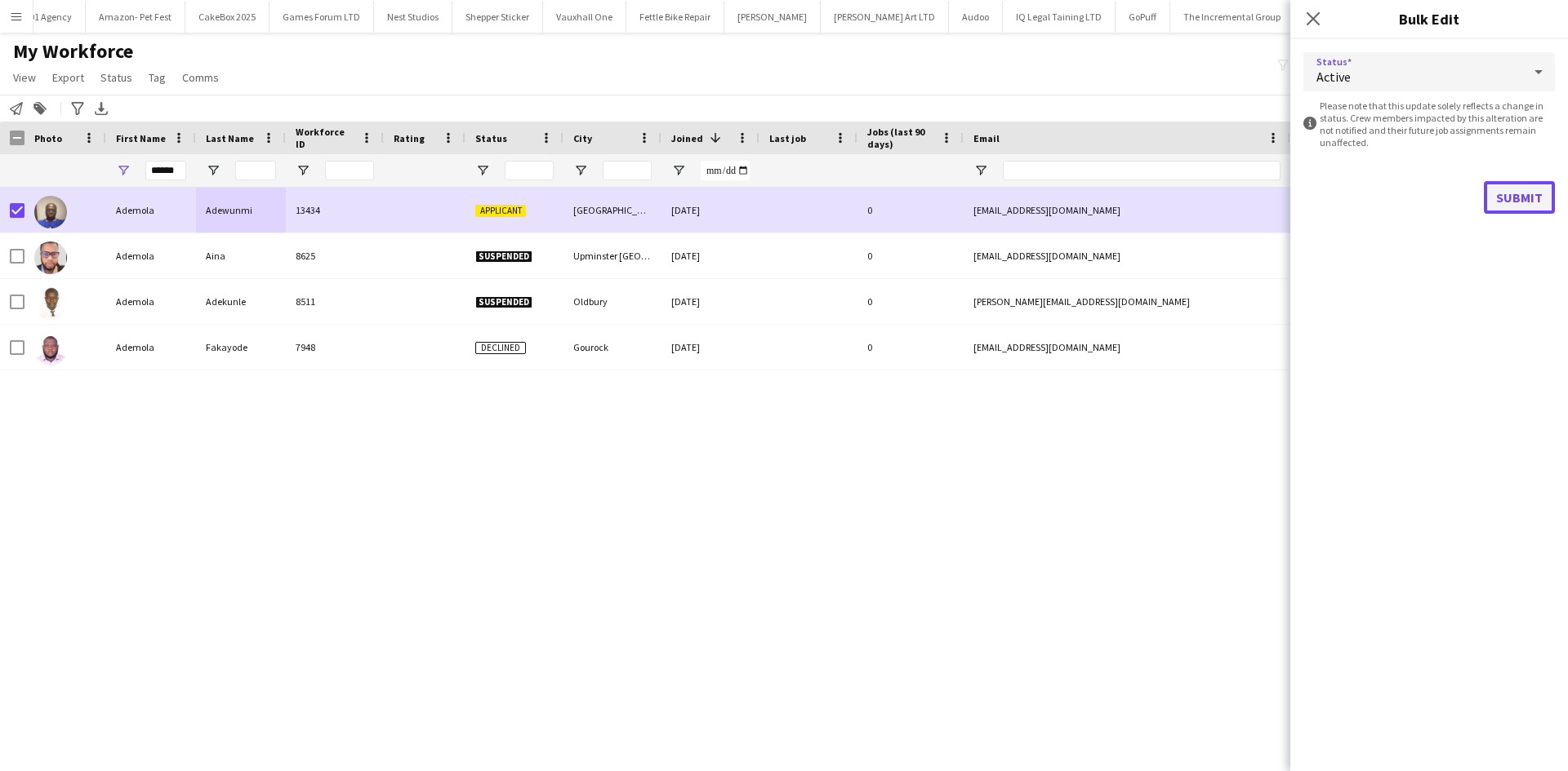
click at [1517, 203] on button "Submit" at bounding box center [1519, 197] width 71 height 32
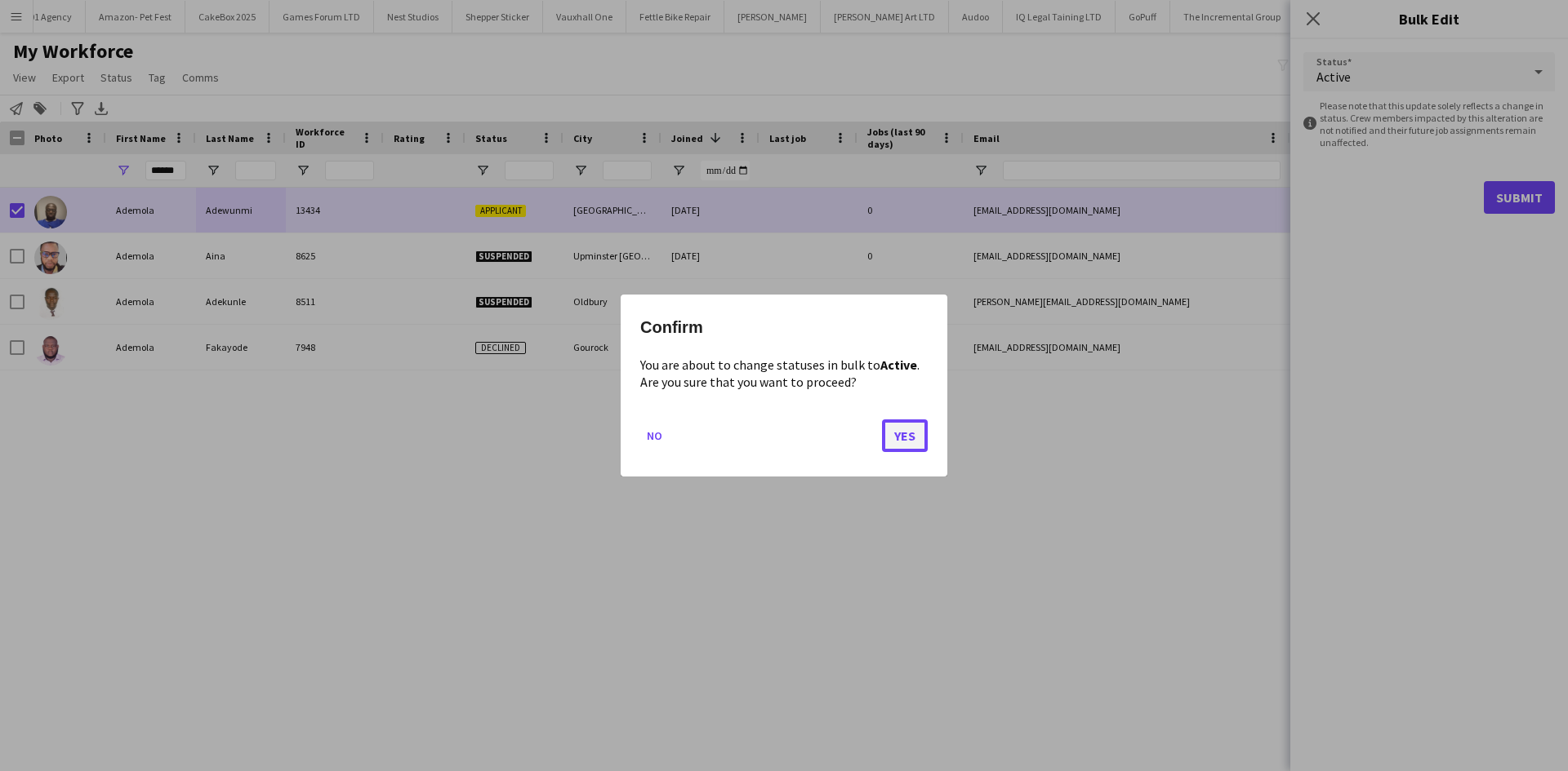
click at [894, 437] on button "Yes" at bounding box center [904, 435] width 45 height 32
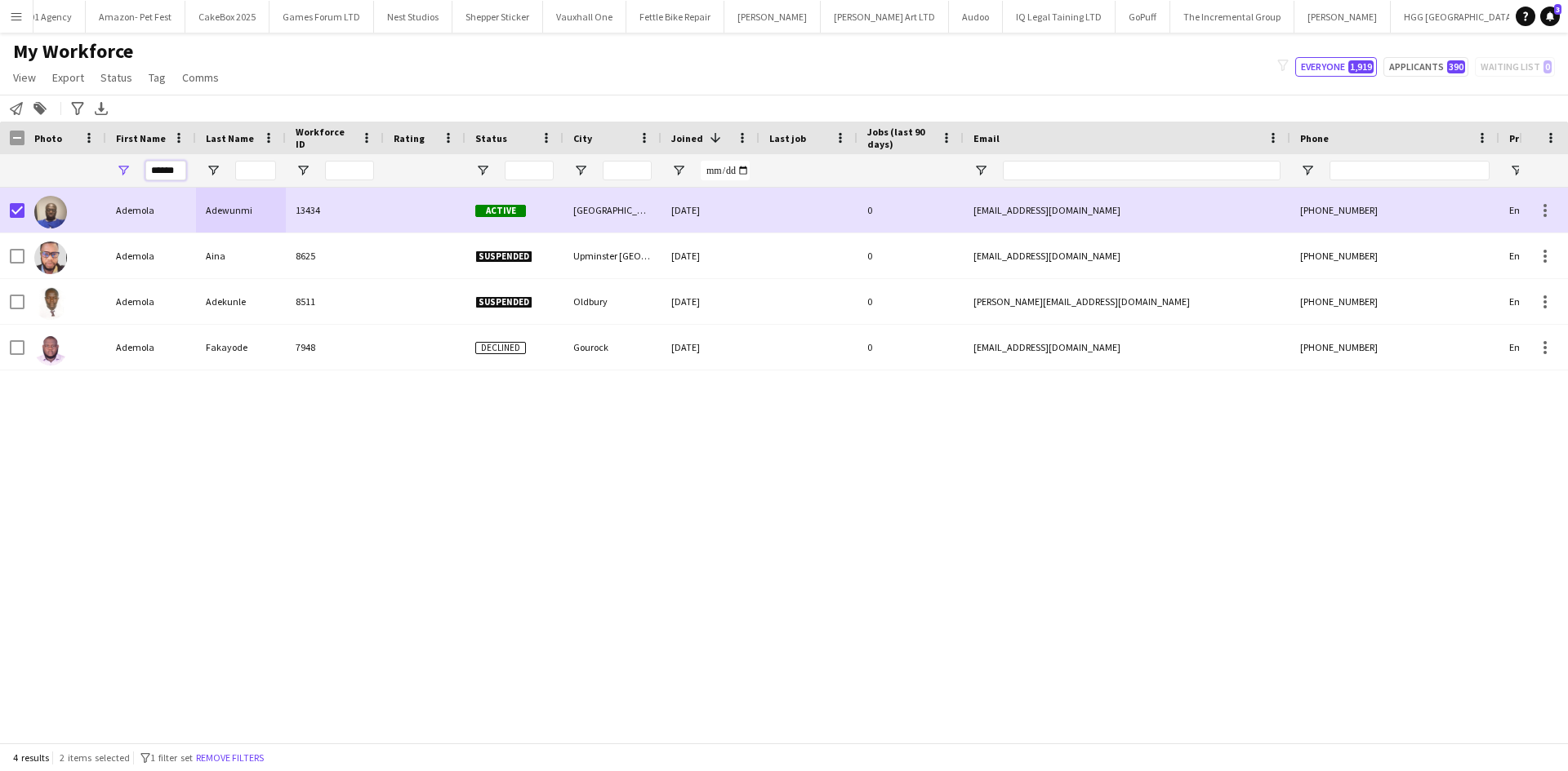
drag, startPoint x: 150, startPoint y: 169, endPoint x: 320, endPoint y: 178, distance: 170.2
click at [320, 178] on div "******" at bounding box center [884, 170] width 1770 height 32
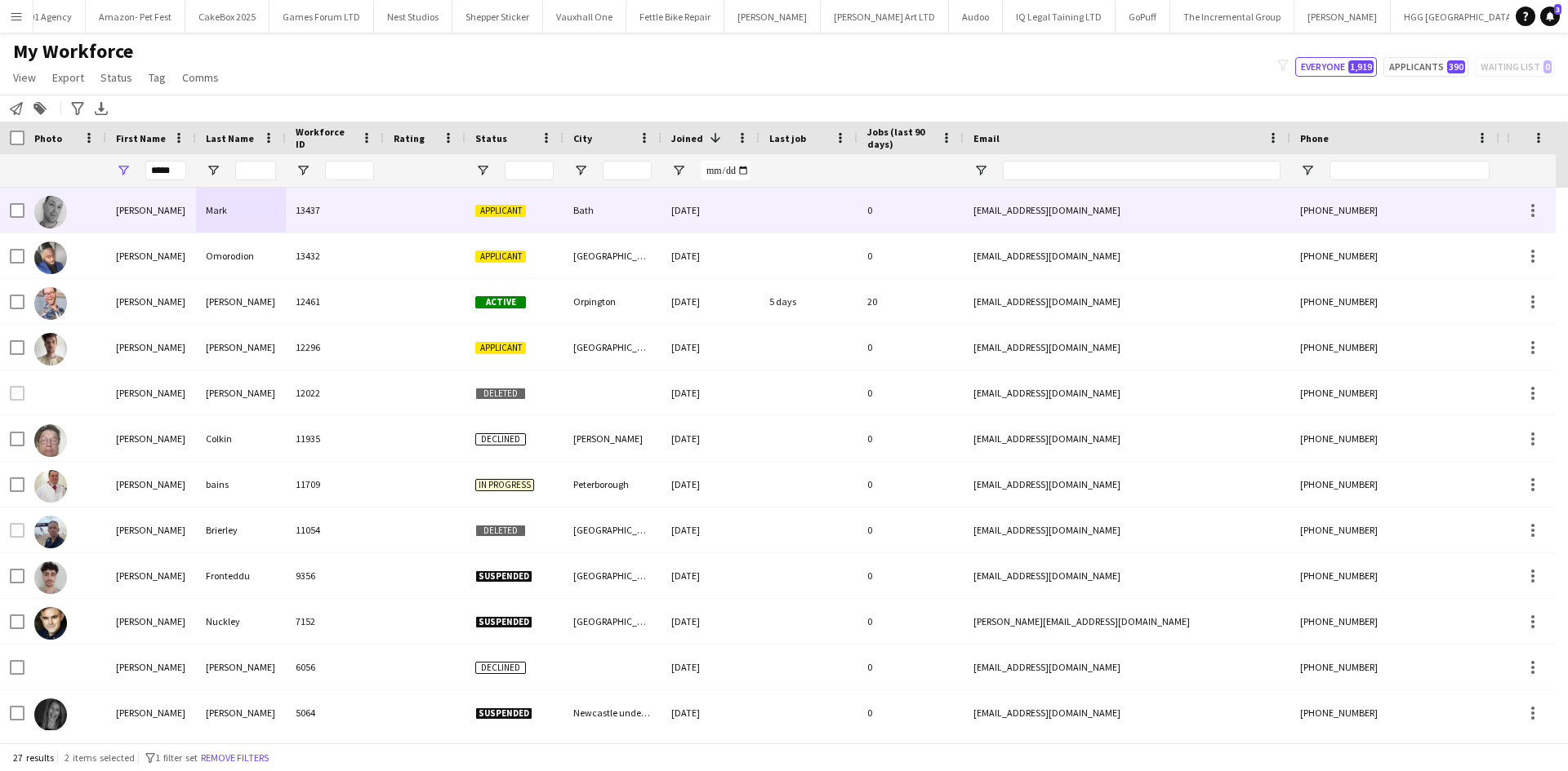
click at [334, 211] on div "13437" at bounding box center [335, 210] width 98 height 44
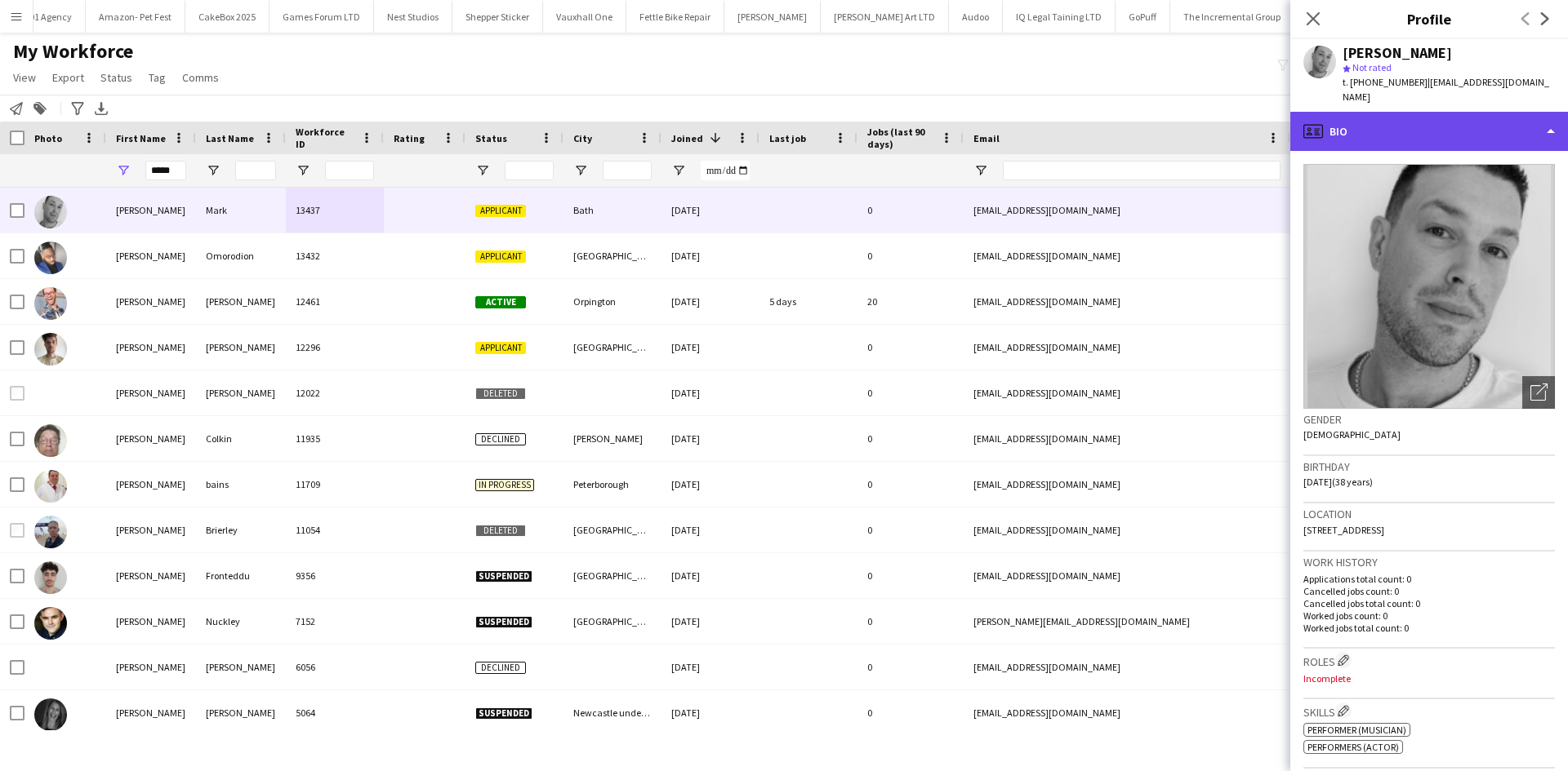
click at [1421, 119] on div "profile Bio" at bounding box center [1429, 131] width 278 height 39
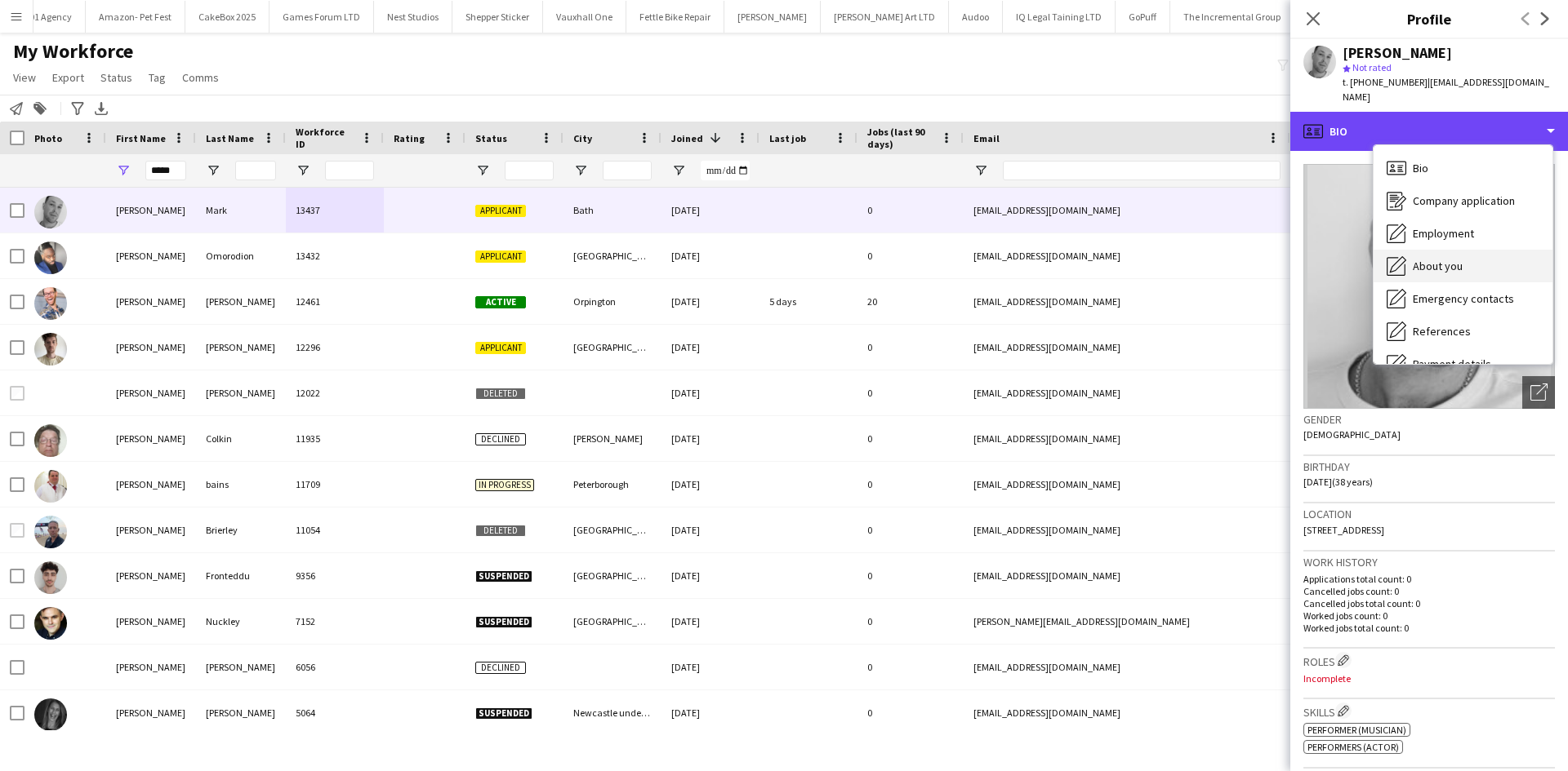
scroll to position [218, 0]
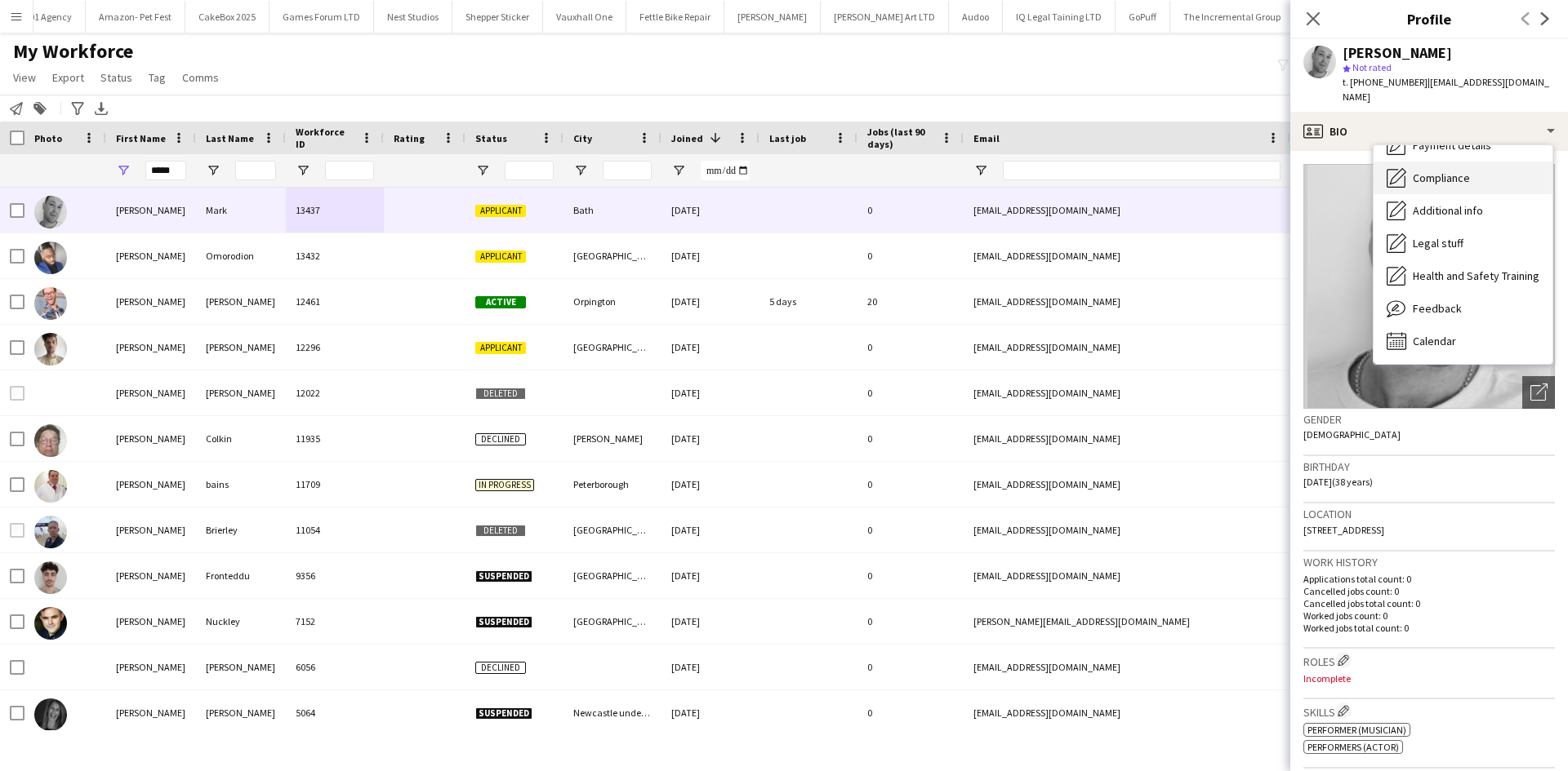
click at [1447, 176] on span "Compliance" at bounding box center [1441, 178] width 57 height 15
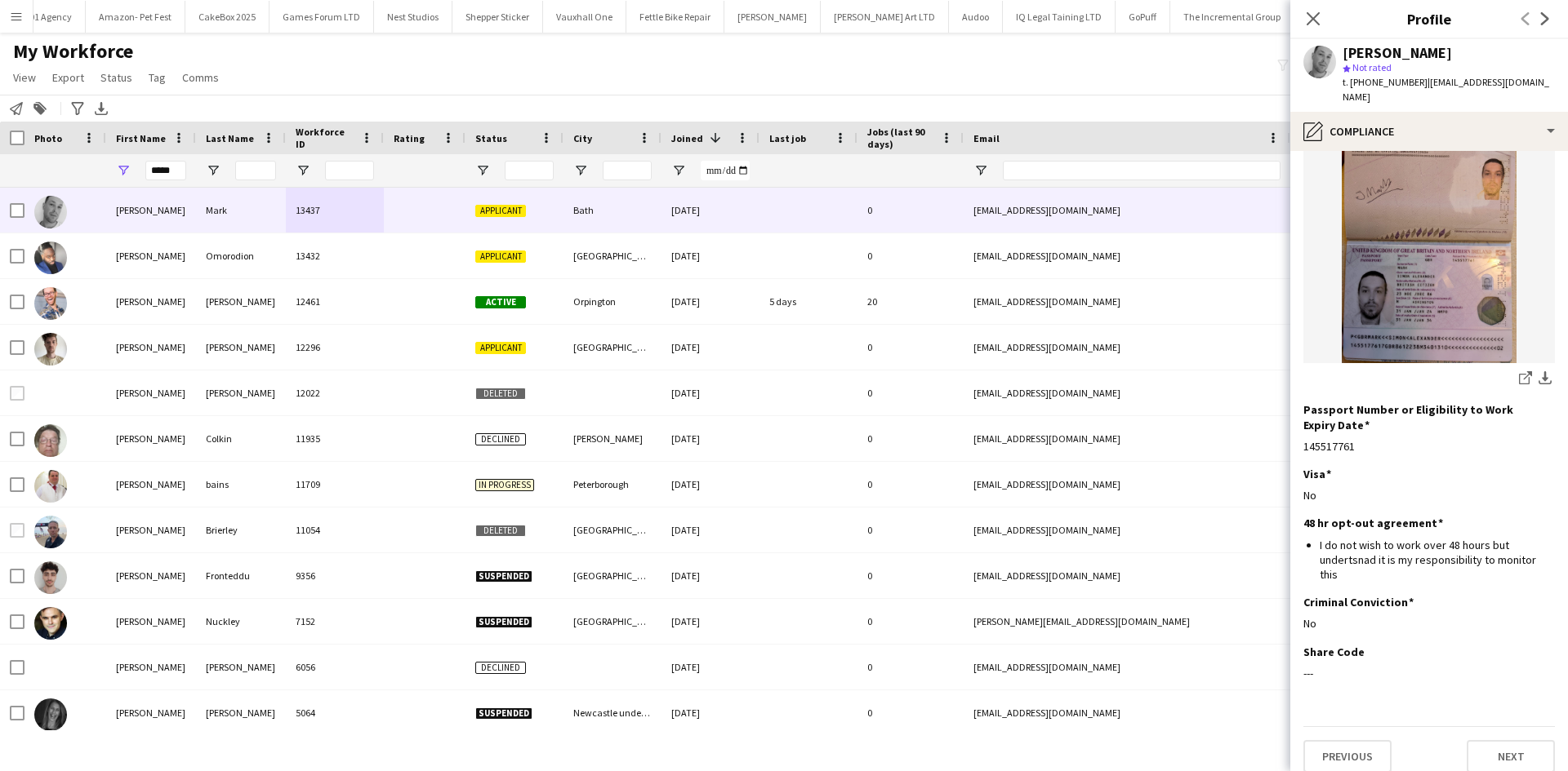
scroll to position [169, 0]
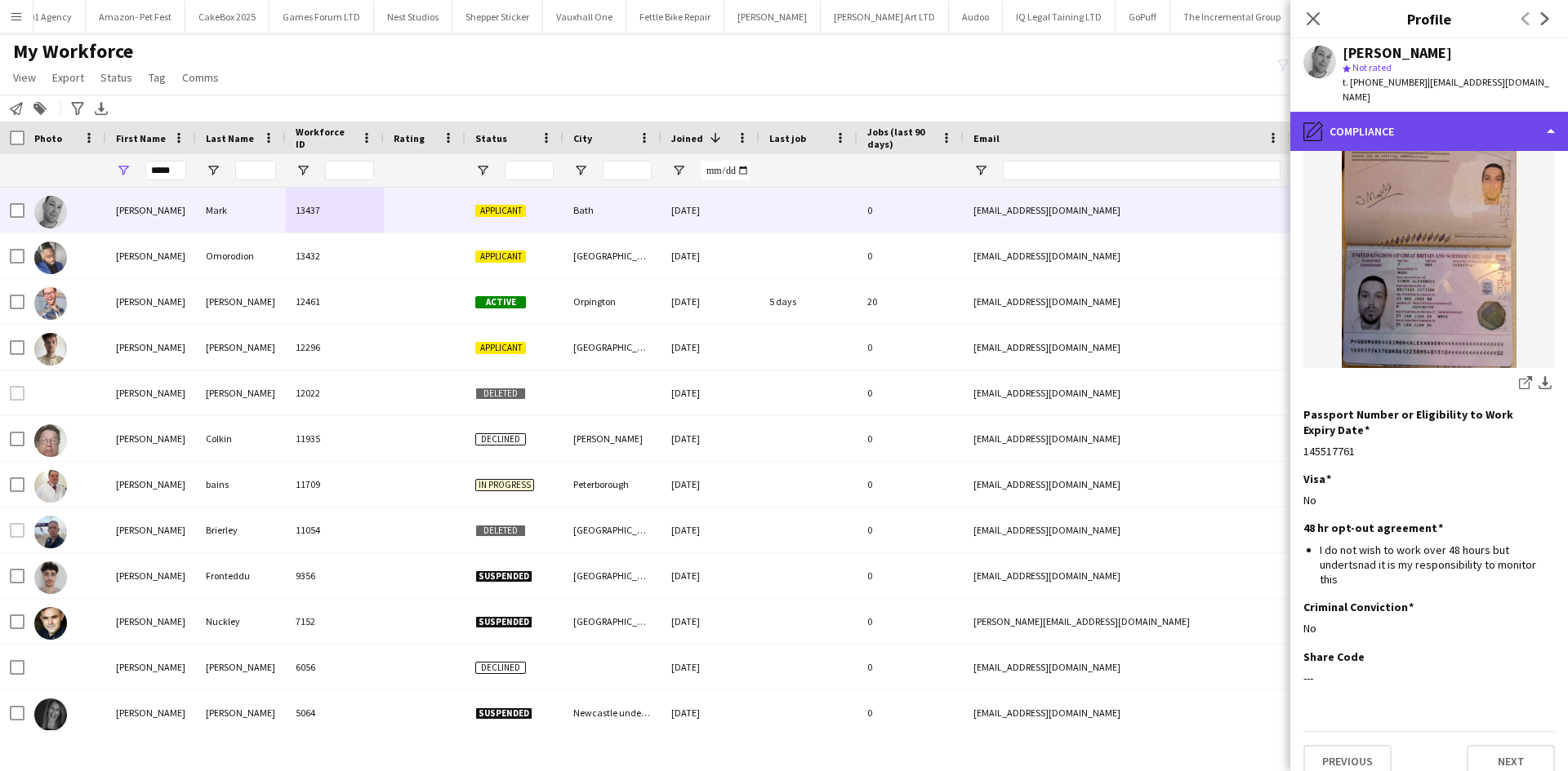
click at [1412, 124] on div "pencil4 Compliance" at bounding box center [1429, 131] width 278 height 39
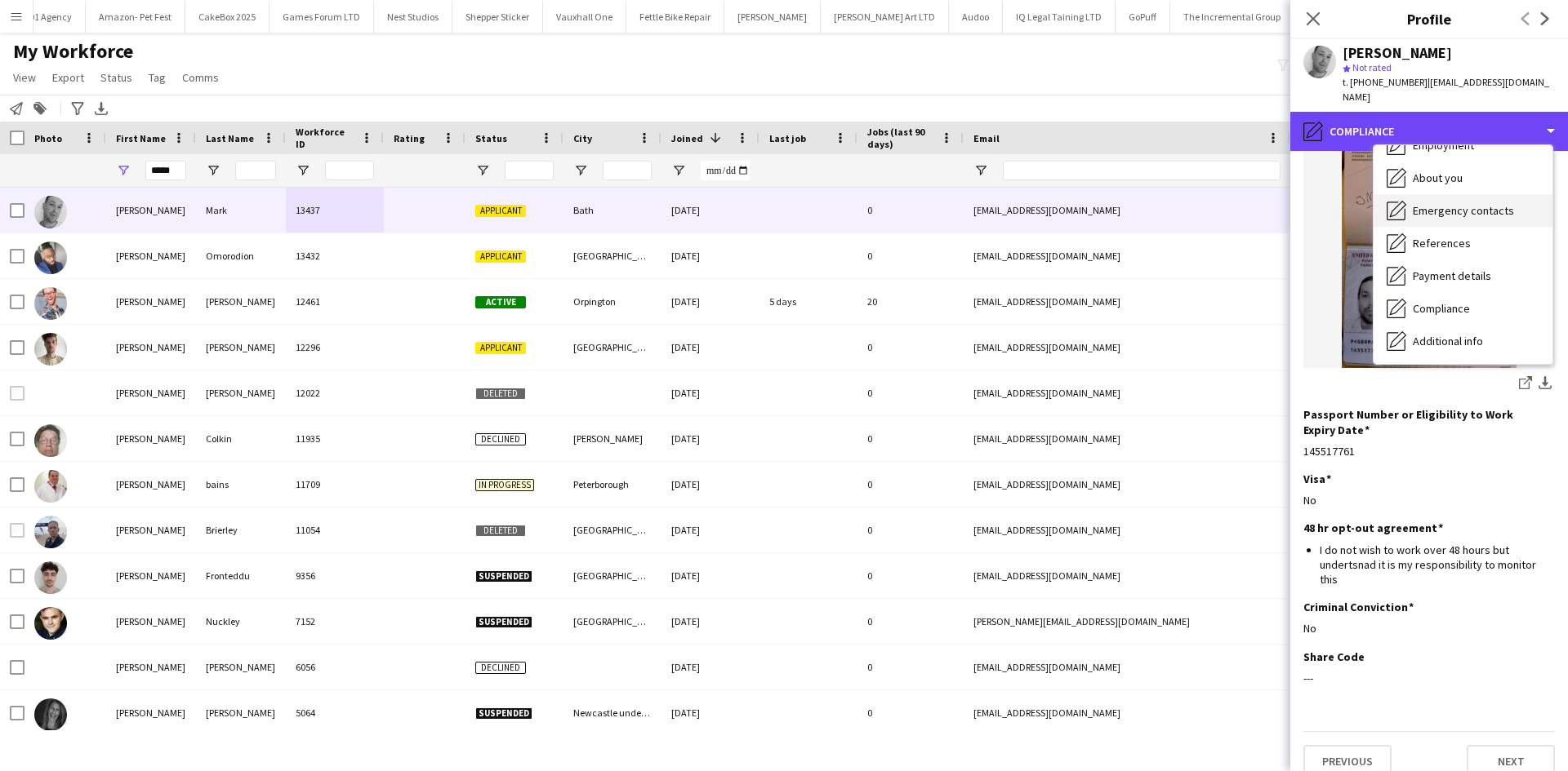
scroll to position [87, 0]
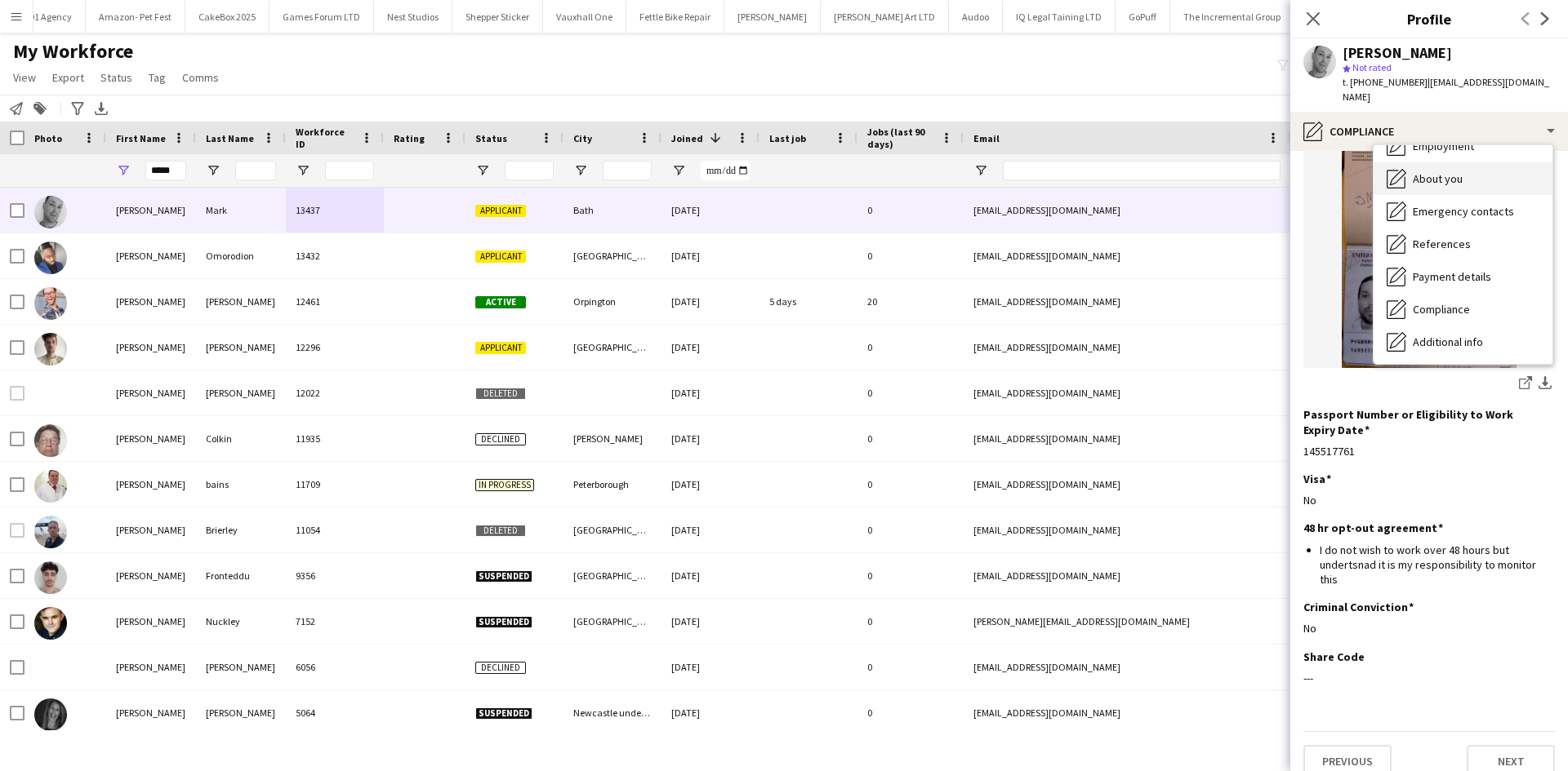
click at [1435, 181] on span "About you" at bounding box center [1437, 179] width 50 height 15
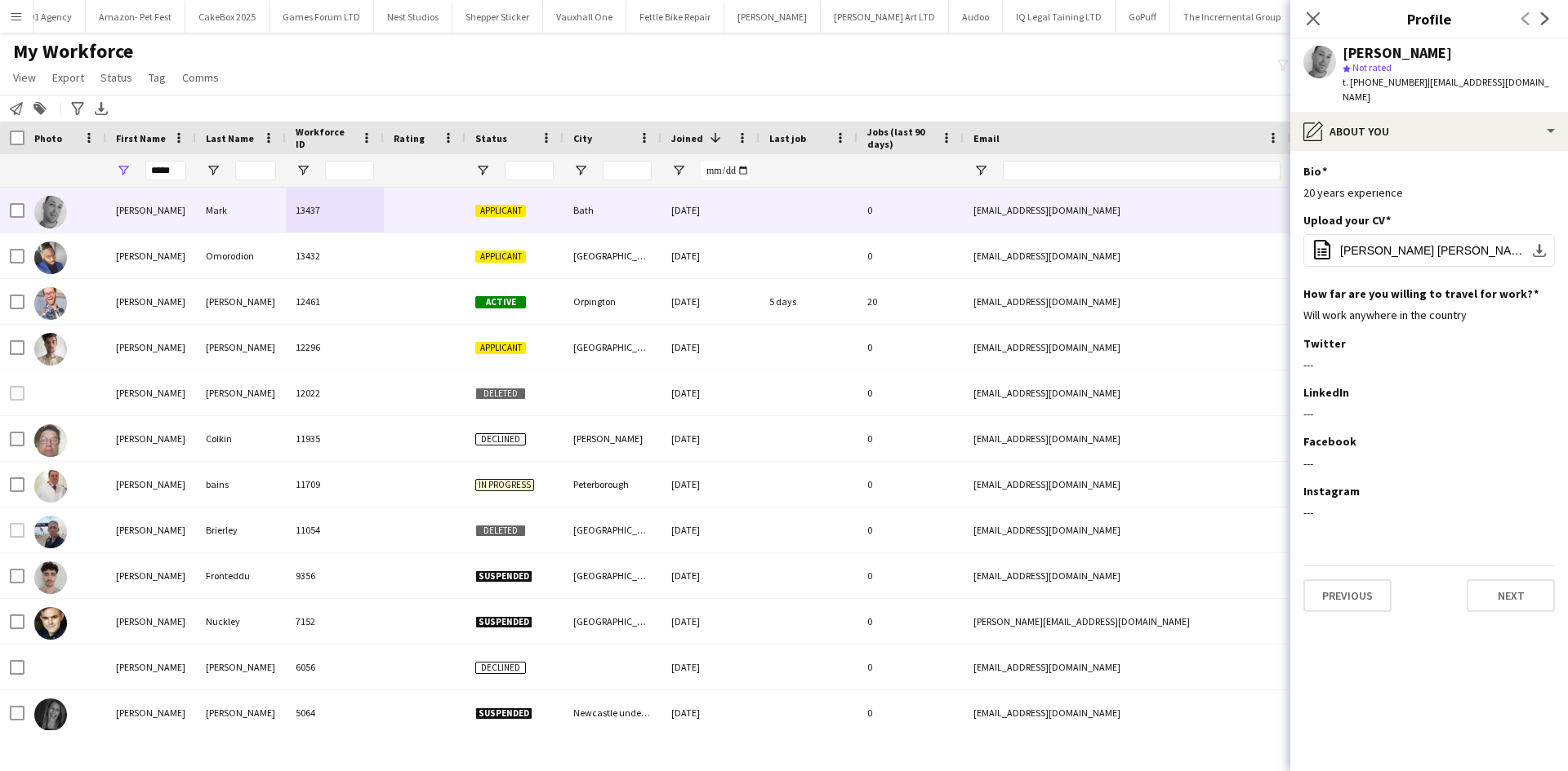
scroll to position [0, 0]
click at [1374, 250] on span "Simon Alexander Mark Actors CV 2025 (2) (1).pdf" at bounding box center [1432, 251] width 184 height 13
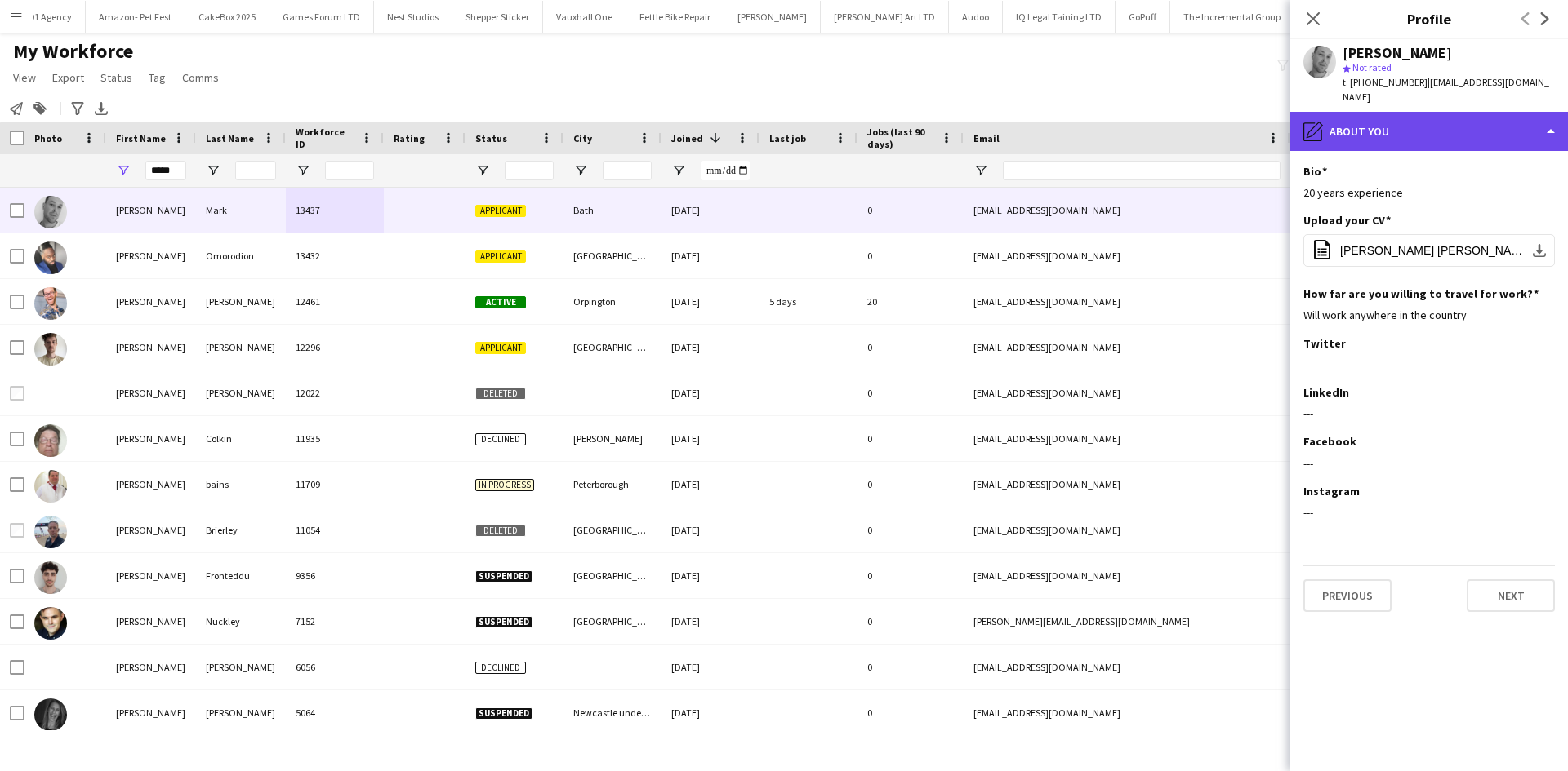
click at [1404, 133] on div "pencil4 About you" at bounding box center [1429, 131] width 278 height 39
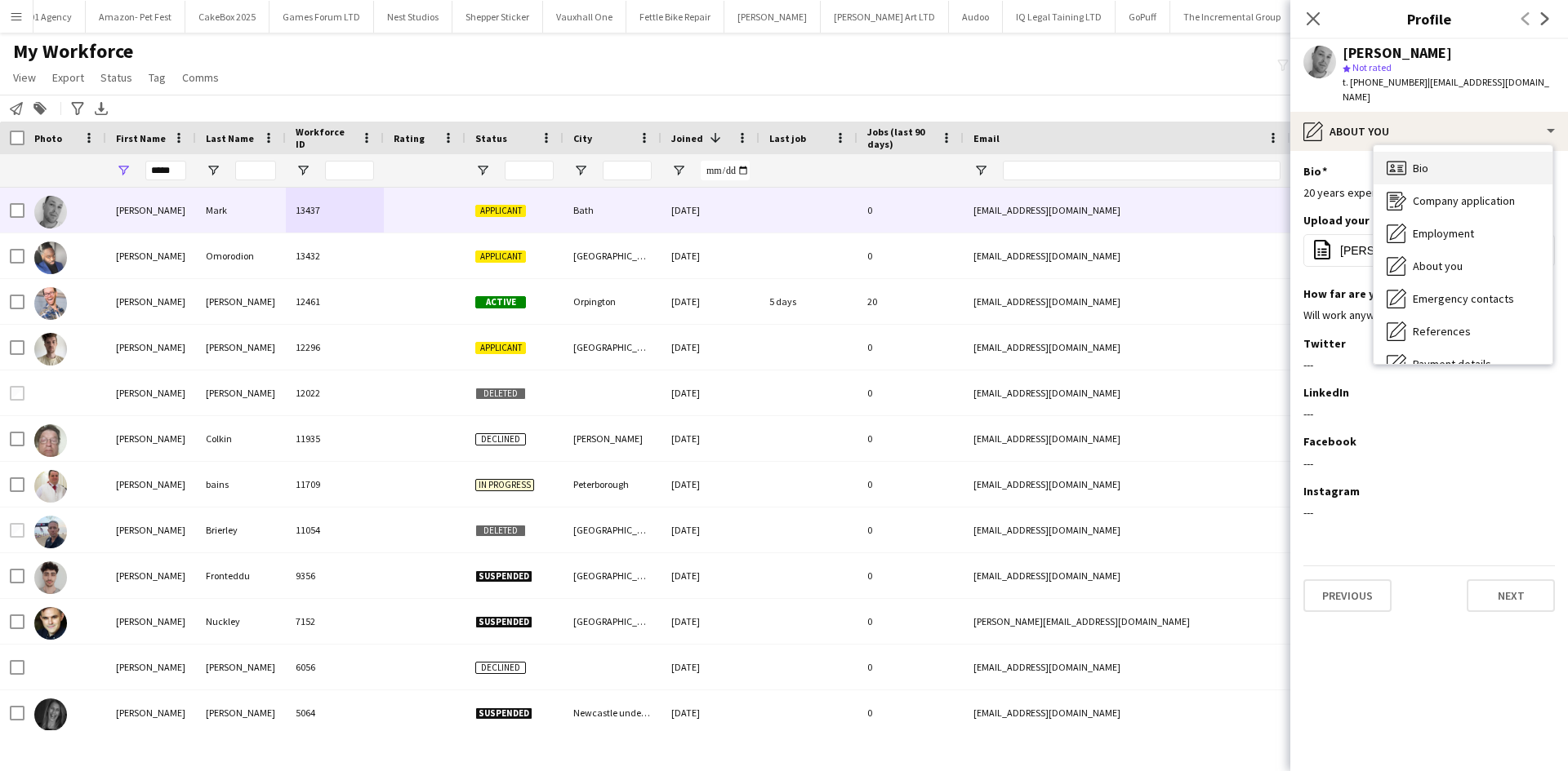
click at [1431, 174] on div "Bio Bio" at bounding box center [1462, 168] width 179 height 32
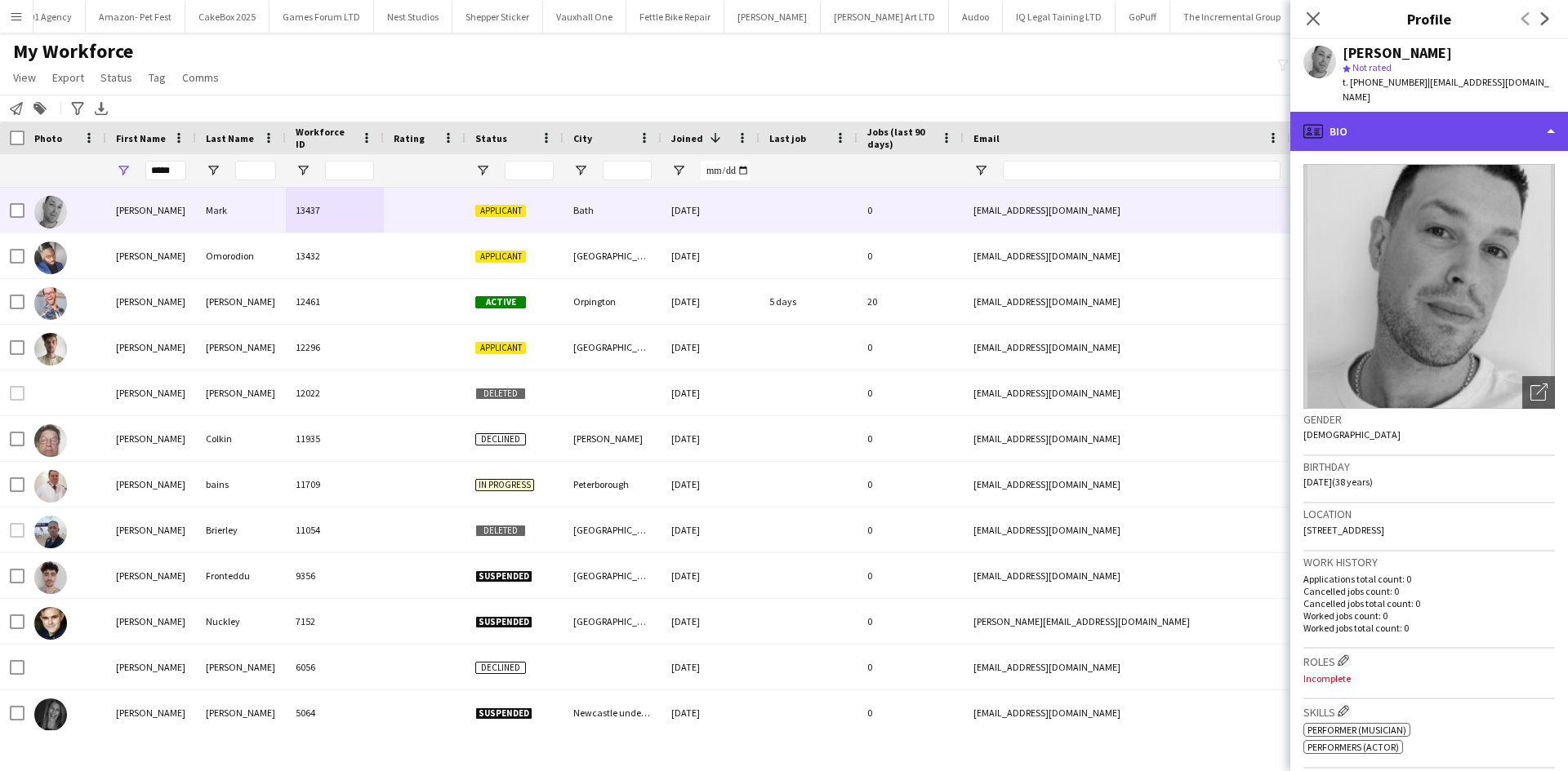
click at [1398, 131] on div "profile Bio" at bounding box center [1429, 131] width 278 height 39
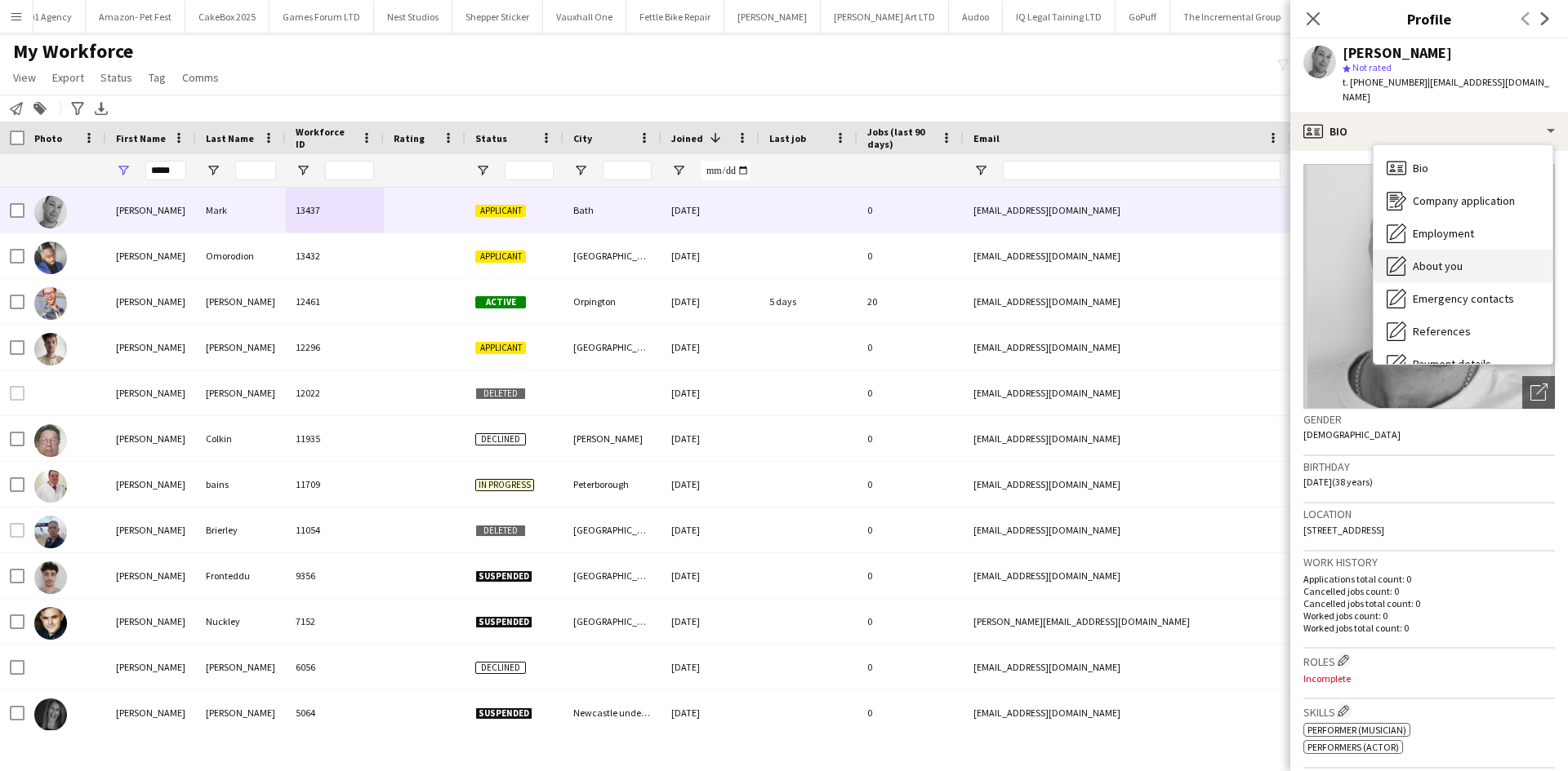
click at [1454, 268] on span "About you" at bounding box center [1437, 266] width 50 height 15
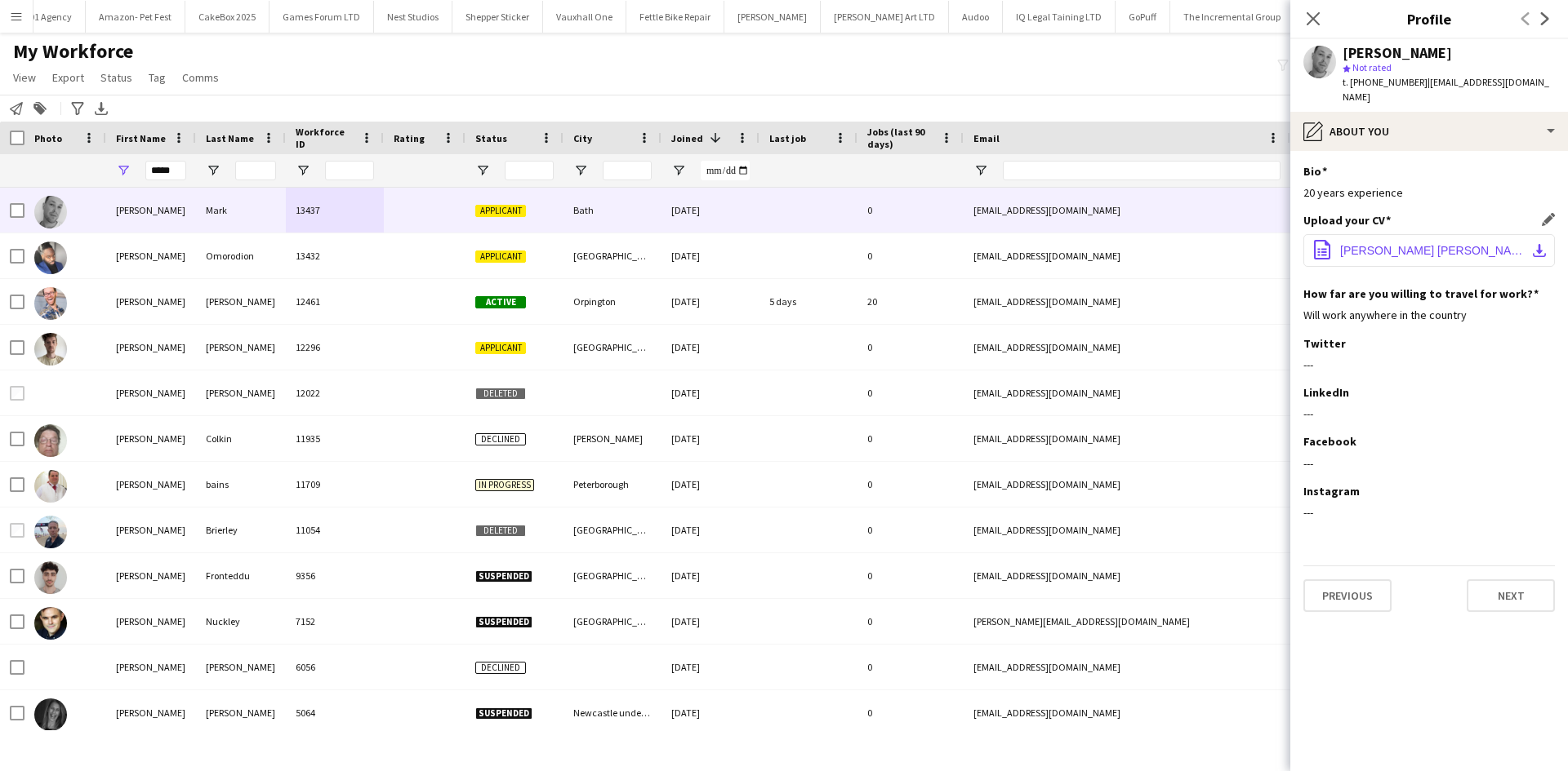
click at [1356, 254] on span "Simon Alexander Mark Actors CV 2025 (2) (1).pdf" at bounding box center [1432, 251] width 184 height 13
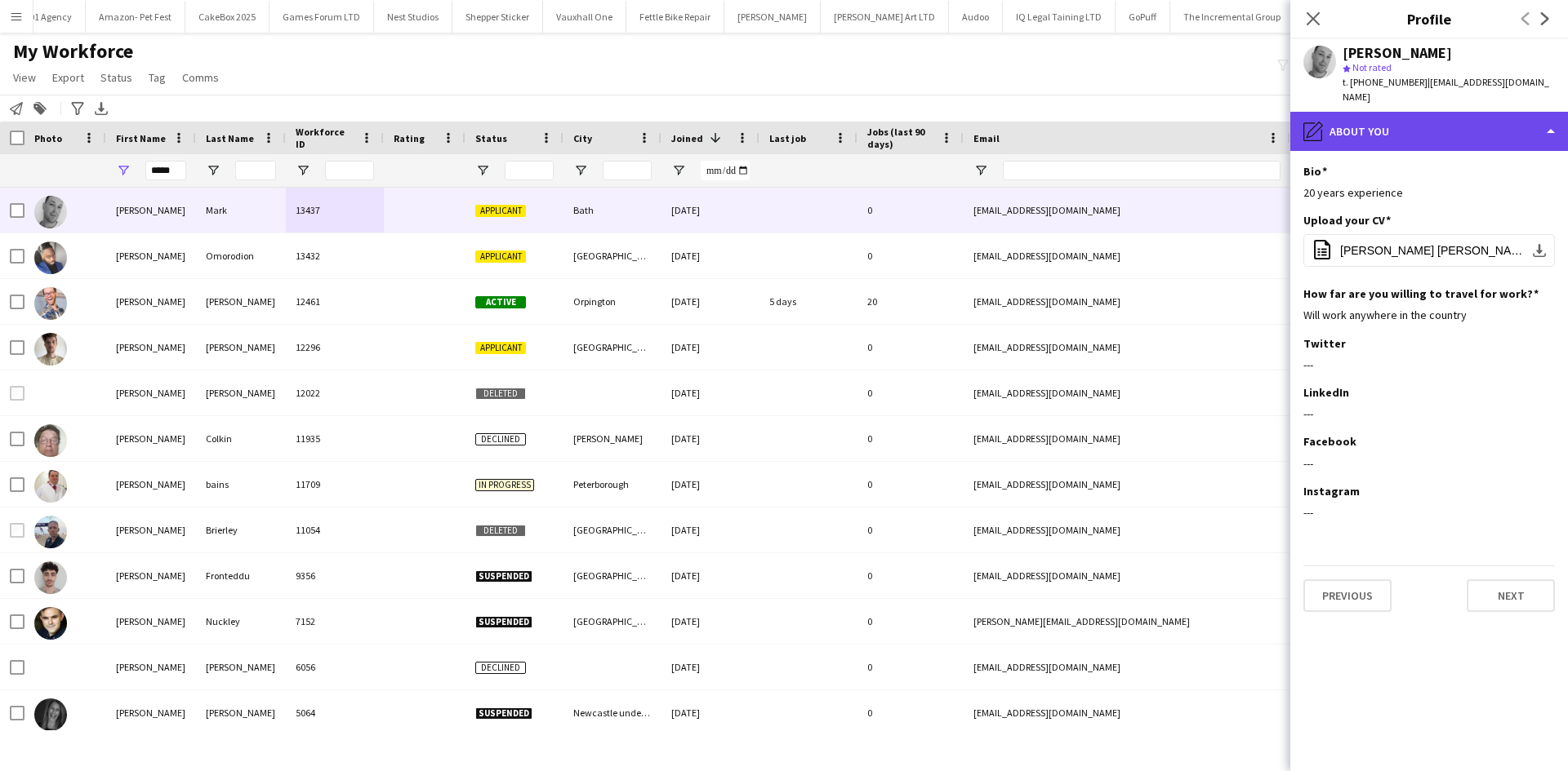
click at [1384, 118] on div "pencil4 About you" at bounding box center [1429, 131] width 278 height 39
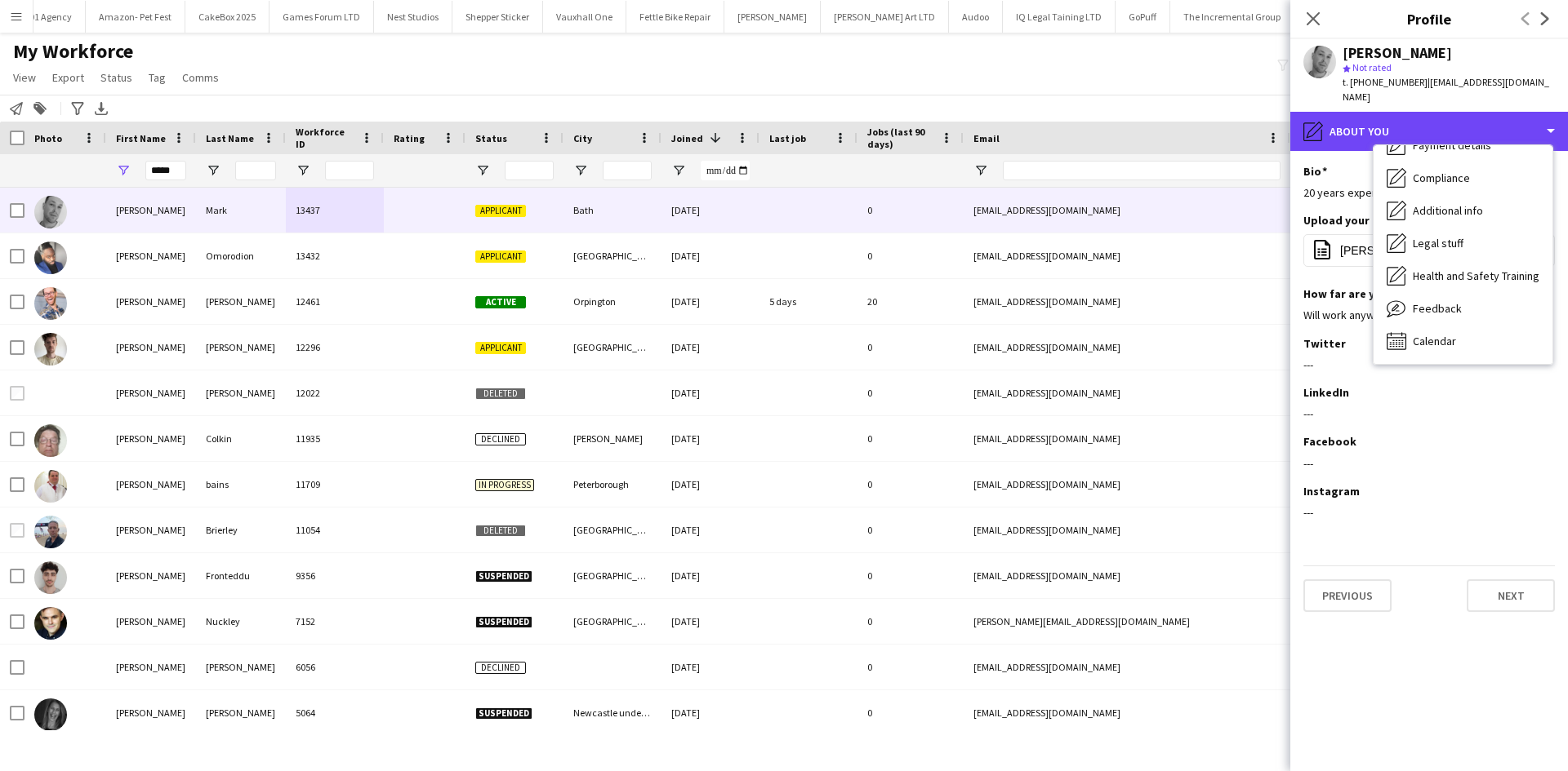
scroll to position [218, 0]
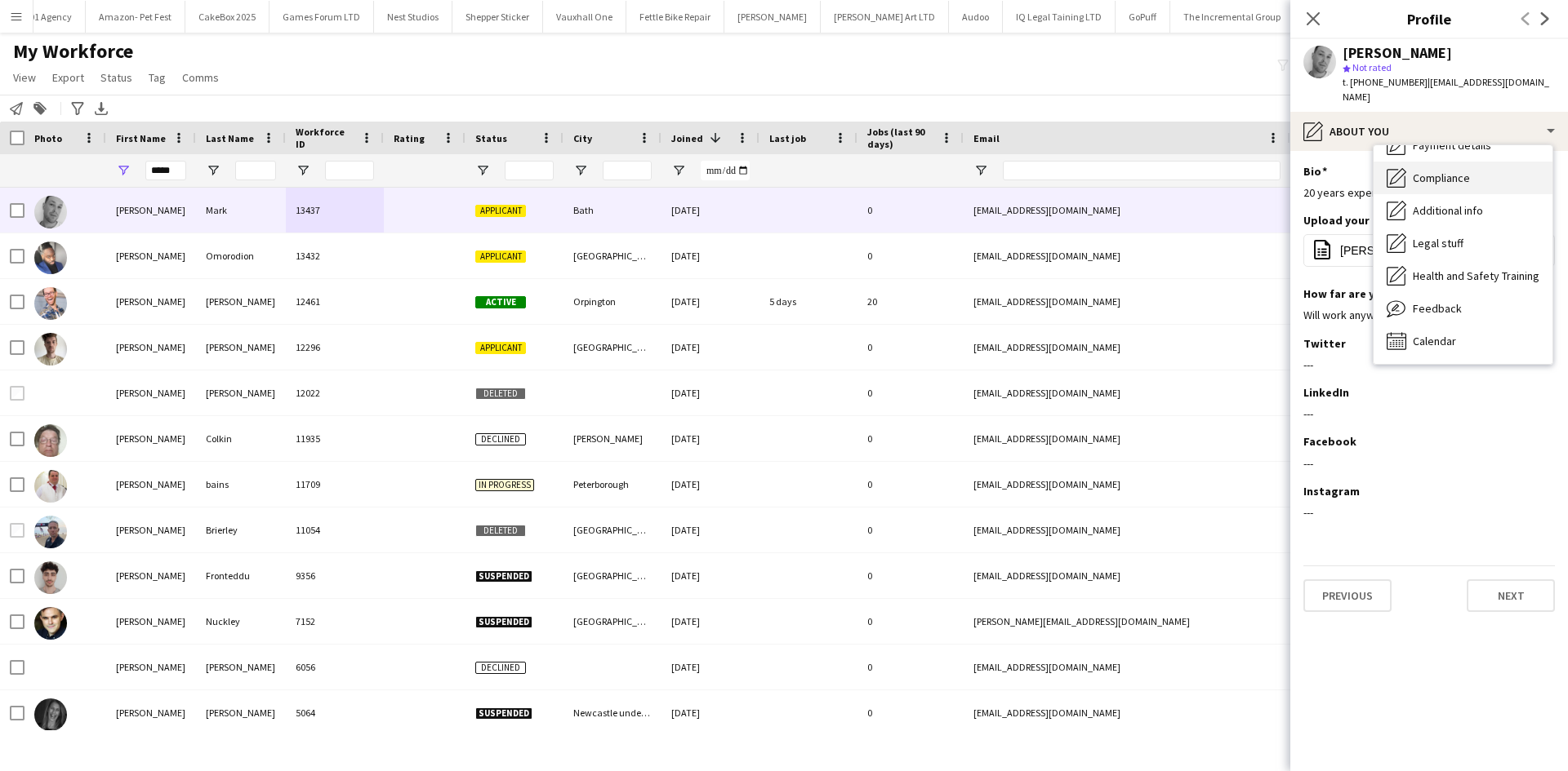
click at [1447, 185] on div "Compliance Compliance" at bounding box center [1462, 178] width 179 height 32
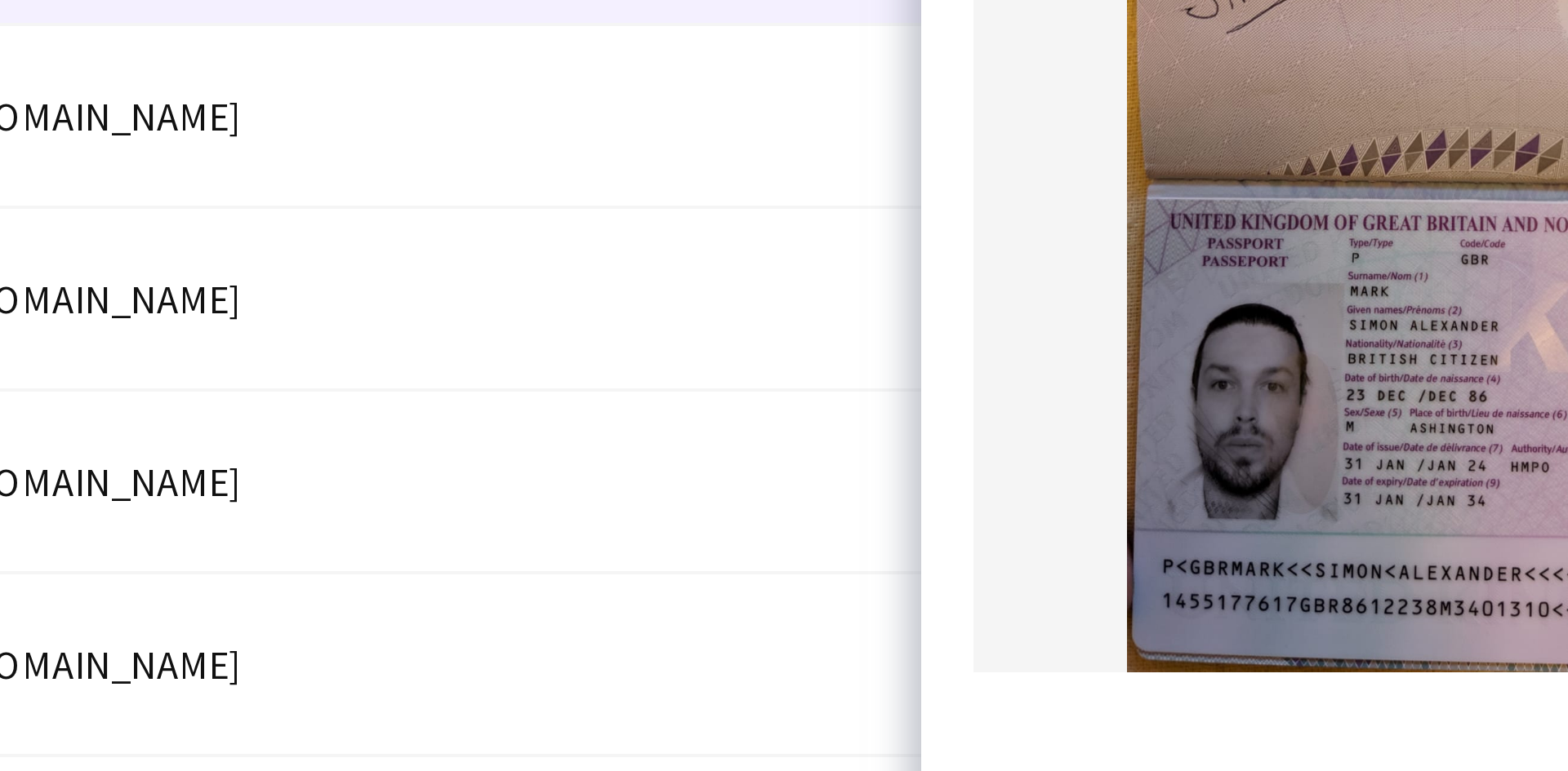
scroll to position [142, 0]
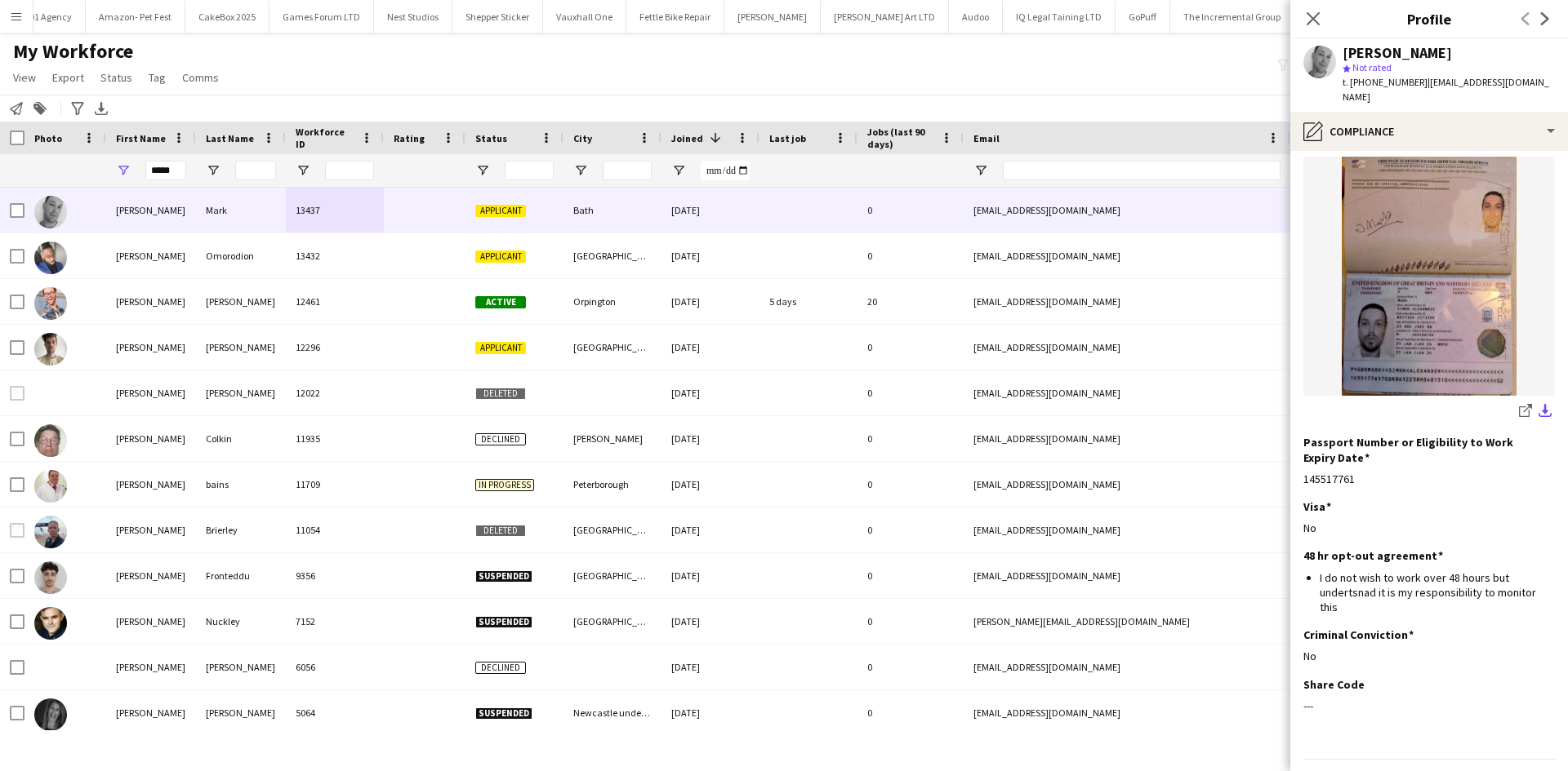
click at [1538, 404] on app-icon "download-bottom" at bounding box center [1545, 411] width 13 height 16
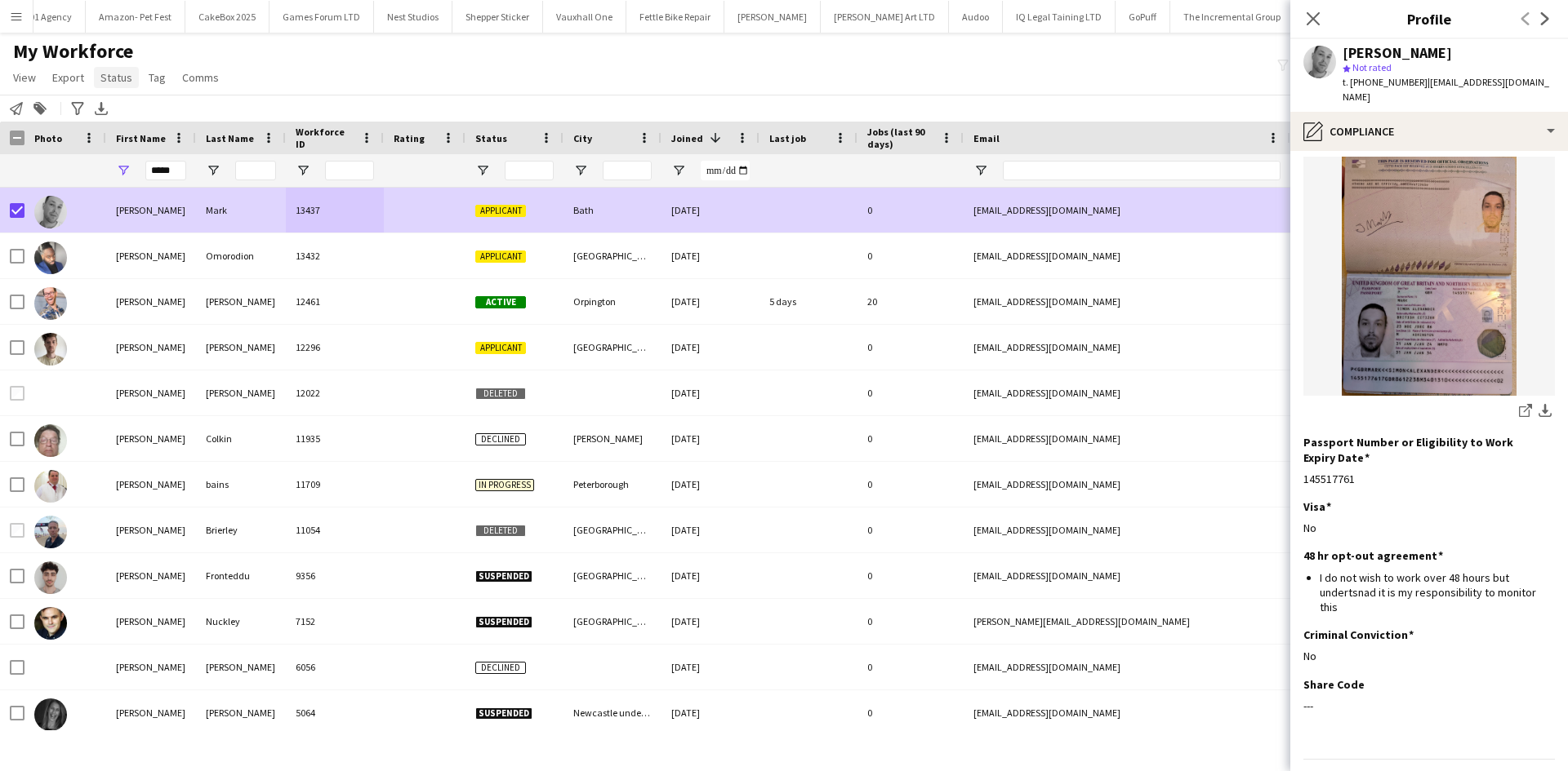
click at [120, 79] on span "Status" at bounding box center [116, 78] width 31 height 15
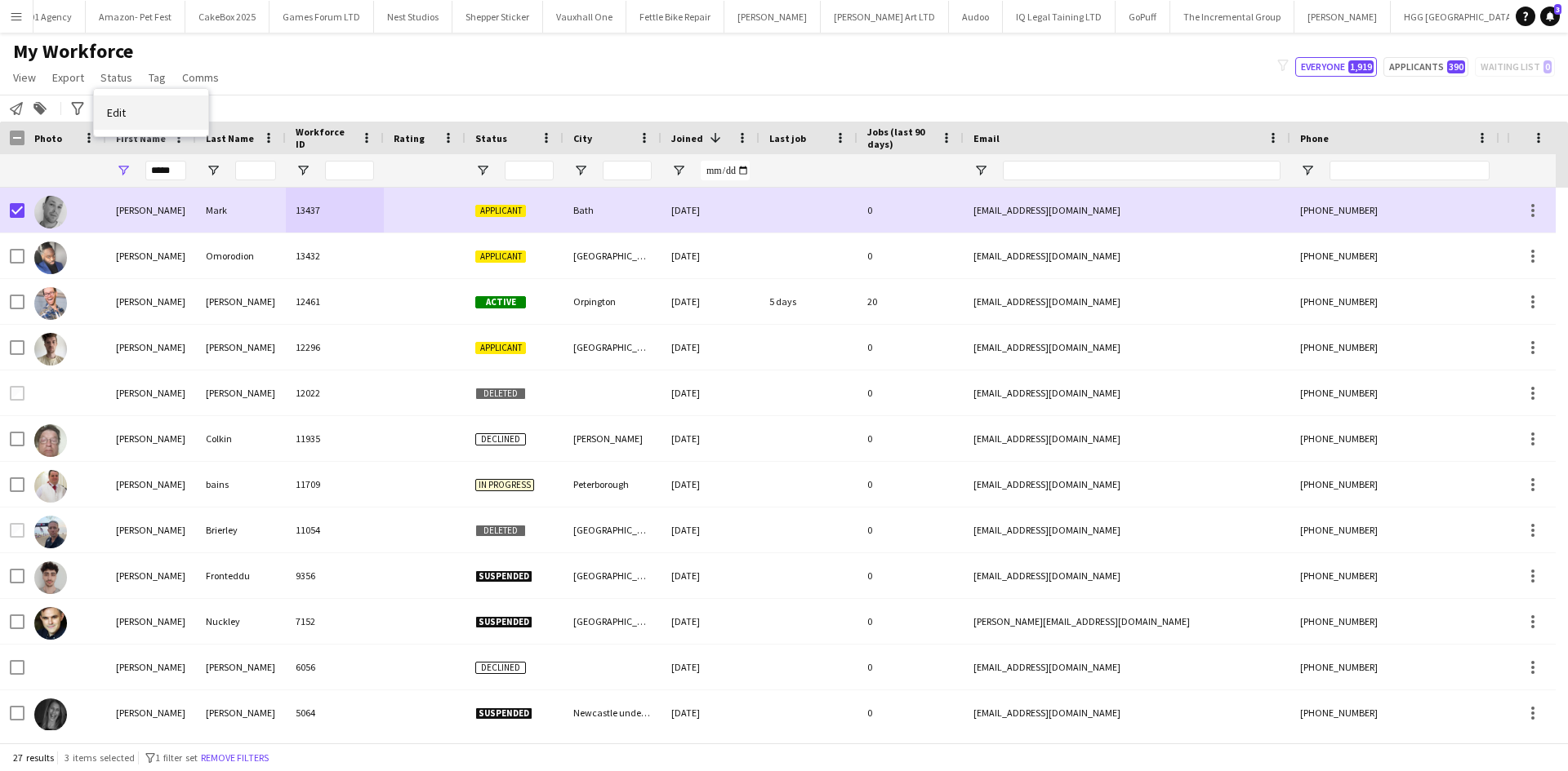
click at [190, 123] on link "Edit" at bounding box center [150, 112] width 114 height 34
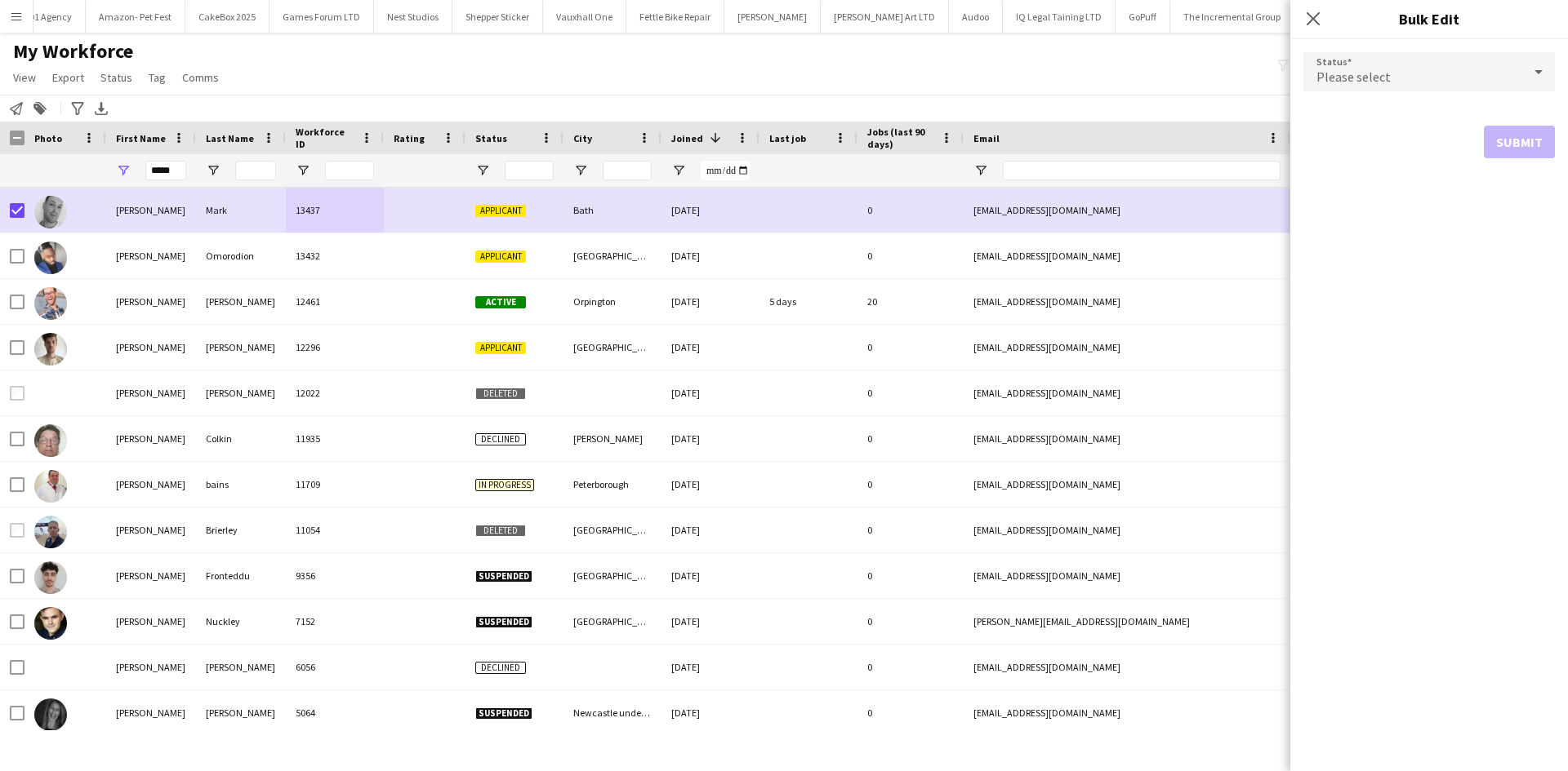
click at [1411, 38] on div "Close pop-in Bulk Edit" at bounding box center [1429, 19] width 278 height 39
click at [1400, 67] on div "Please select" at bounding box center [1412, 71] width 219 height 39
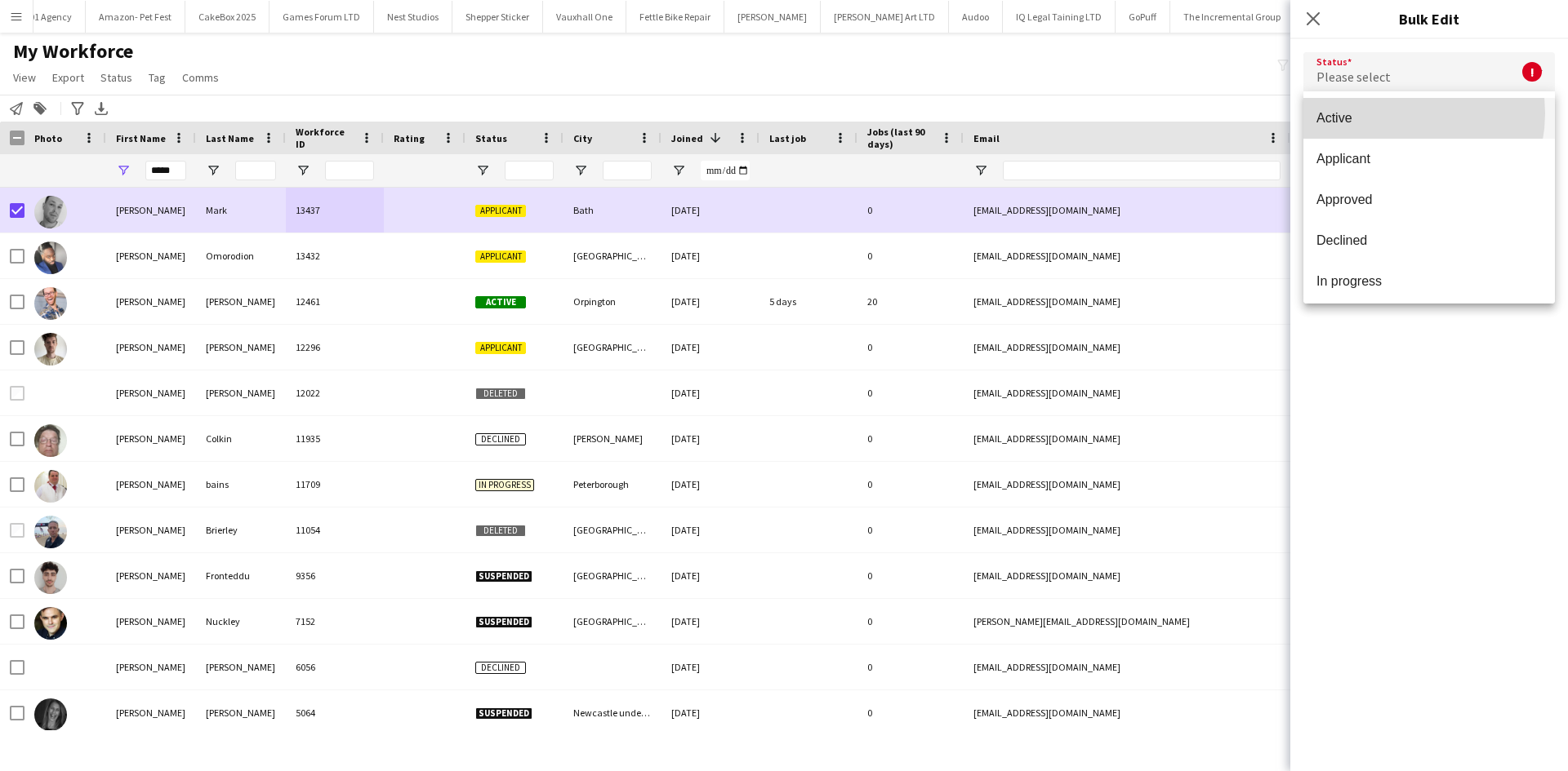
click at [1396, 114] on span "Active" at bounding box center [1428, 118] width 225 height 16
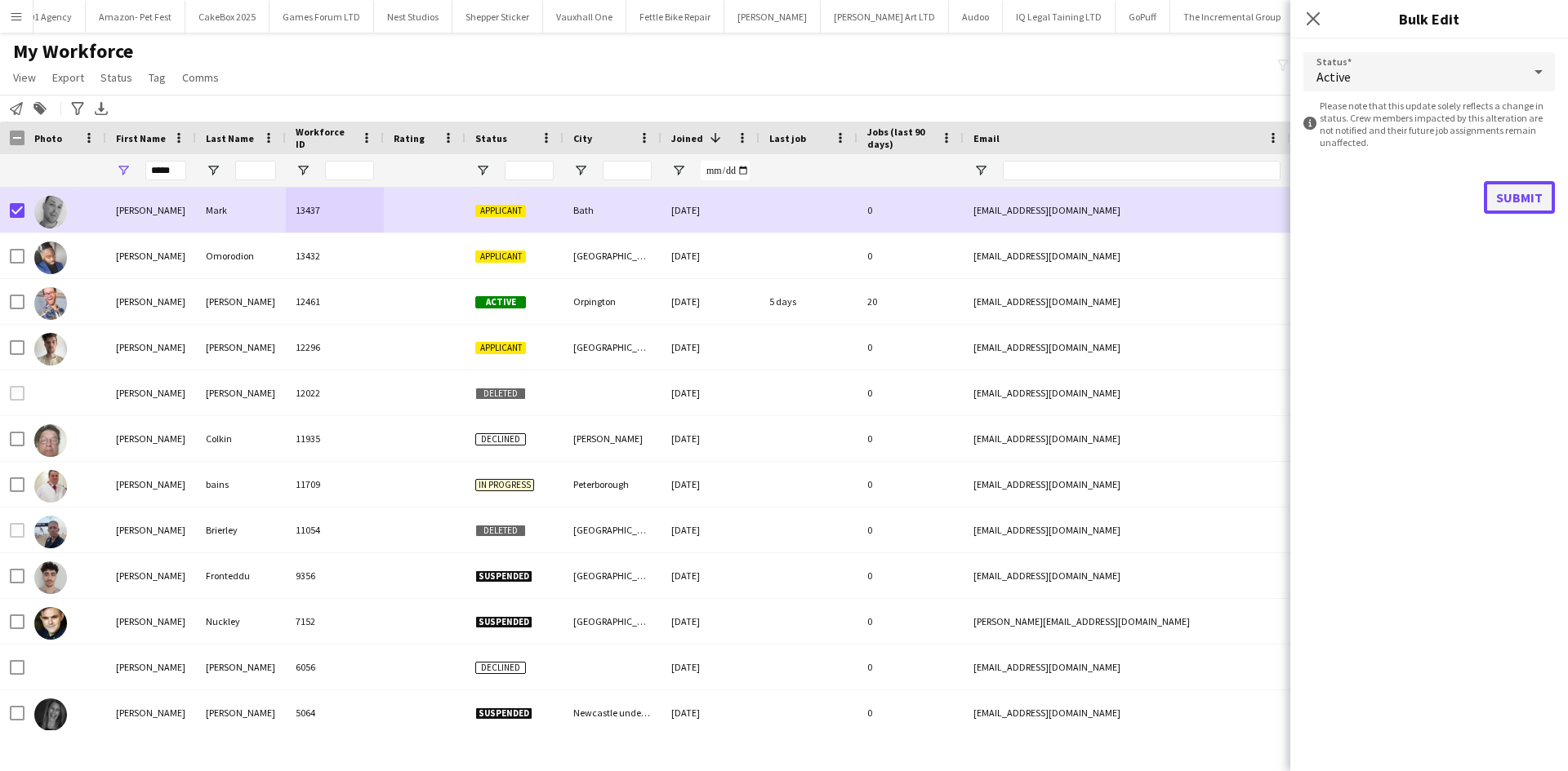
click at [1510, 202] on button "Submit" at bounding box center [1519, 197] width 71 height 32
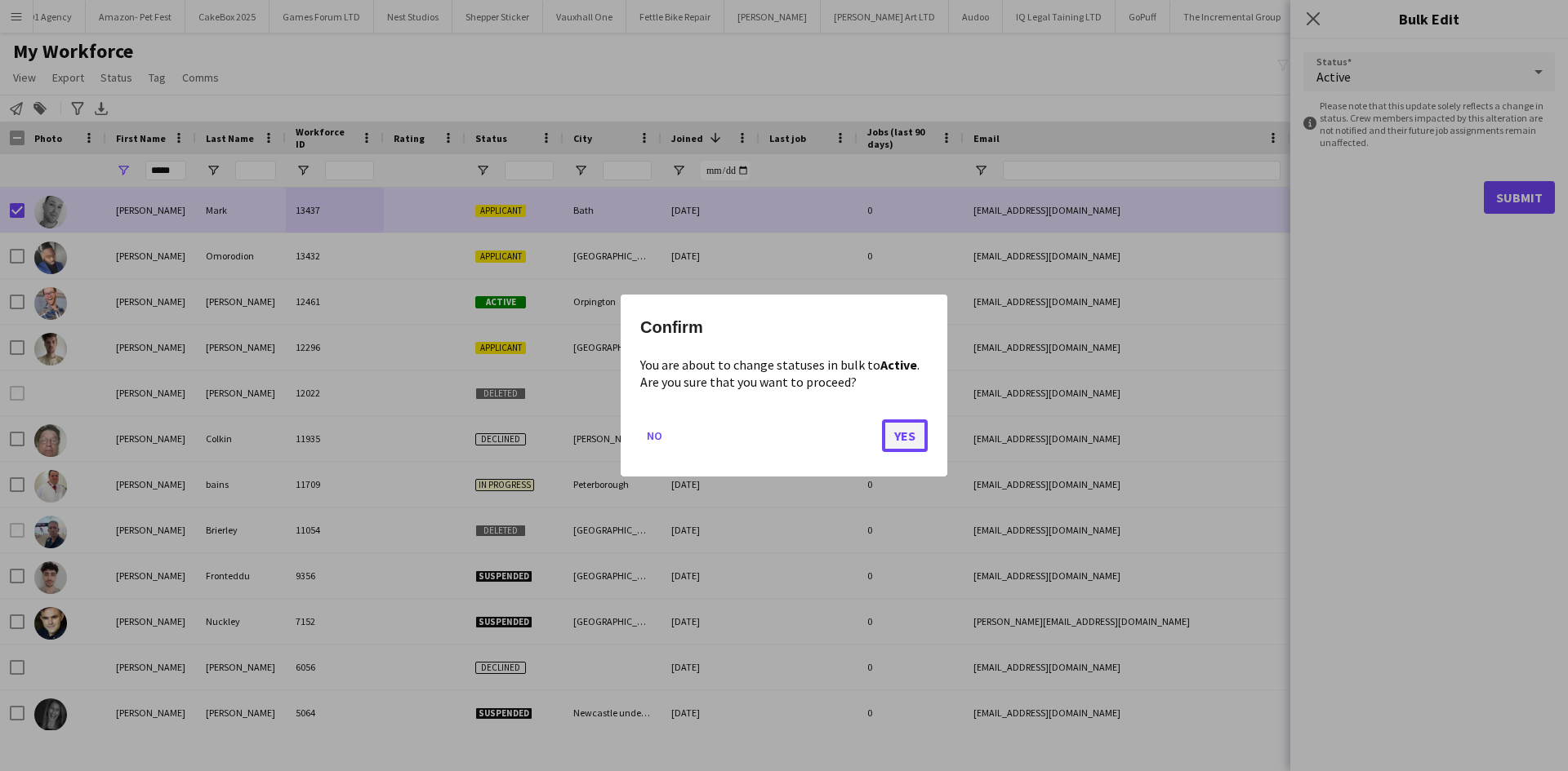
click at [913, 430] on button "Yes" at bounding box center [904, 435] width 45 height 32
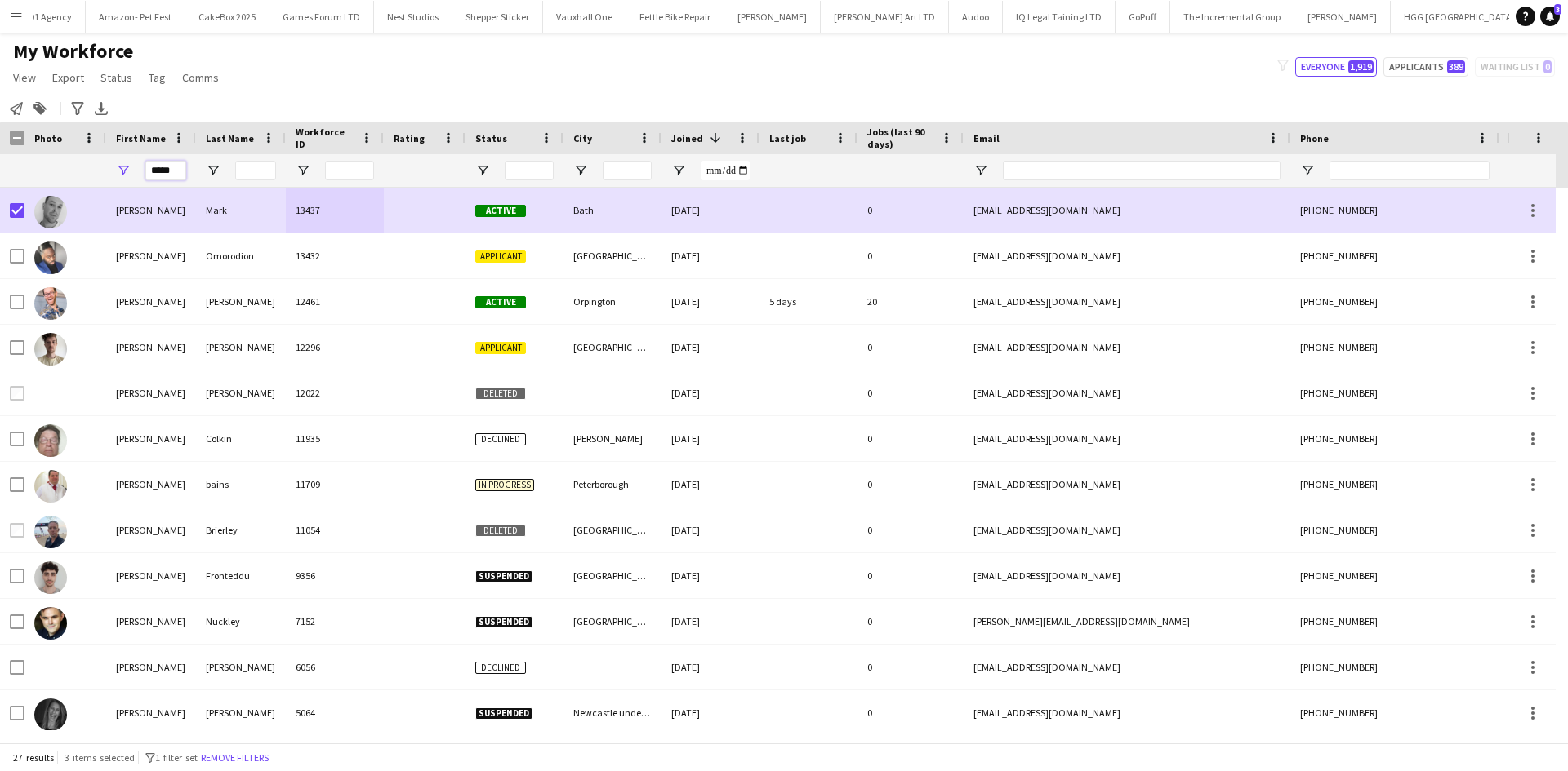
drag, startPoint x: 176, startPoint y: 168, endPoint x: 94, endPoint y: 171, distance: 82.1
click at [94, 171] on div "*****" at bounding box center [884, 170] width 1770 height 32
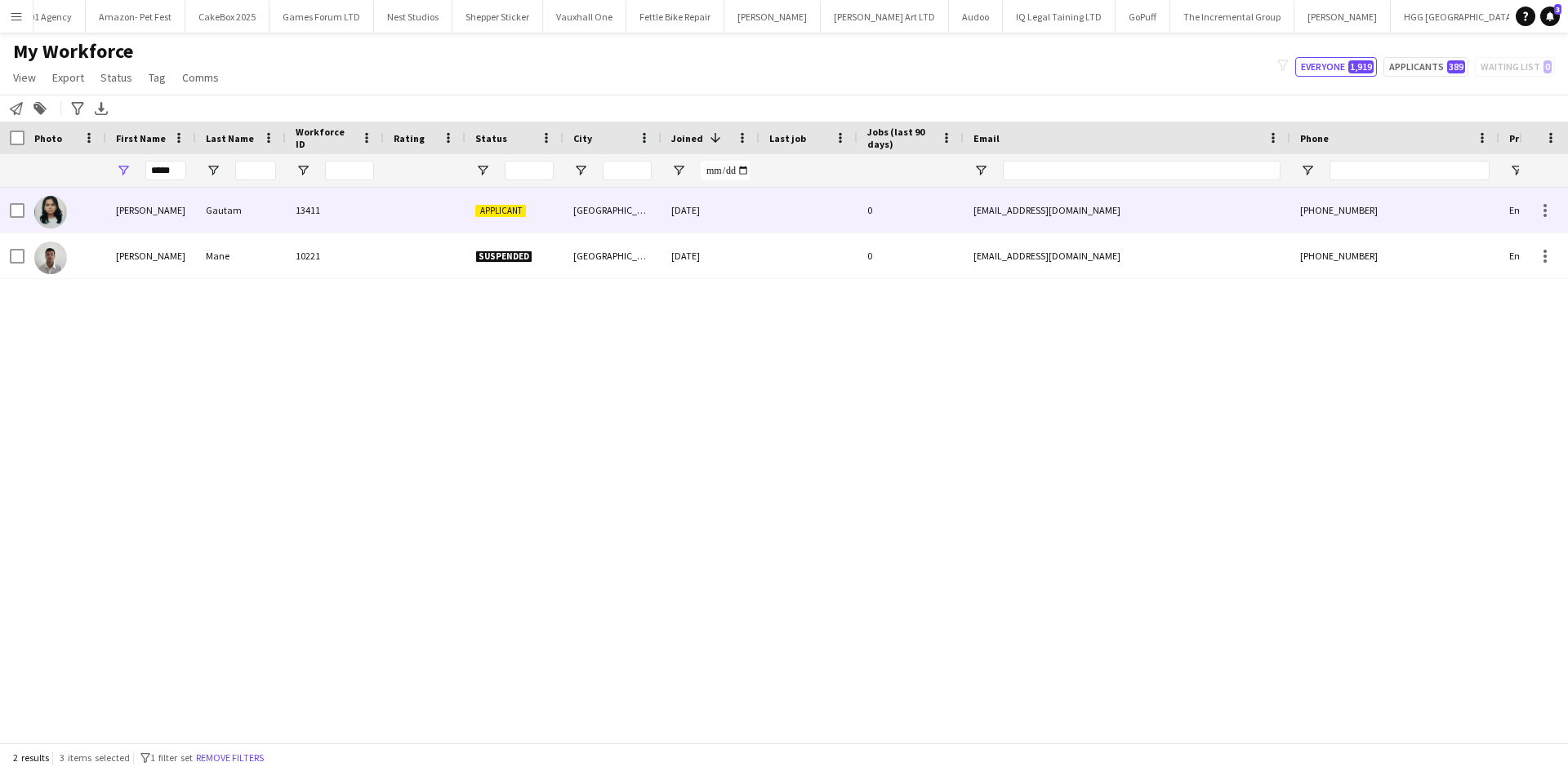
click at [286, 231] on div "13411" at bounding box center [335, 210] width 98 height 44
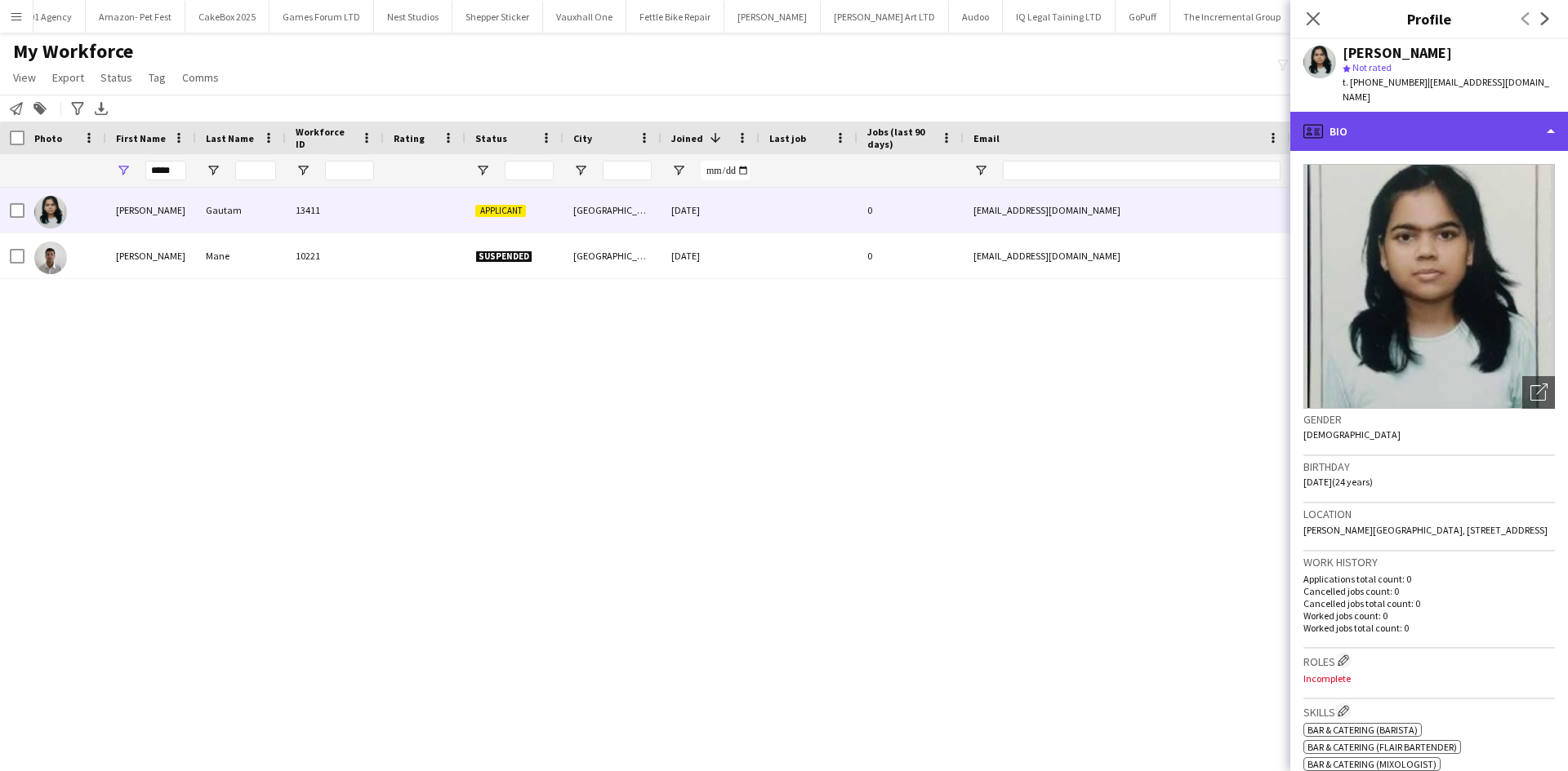
click at [1349, 125] on div "profile Bio" at bounding box center [1429, 131] width 278 height 39
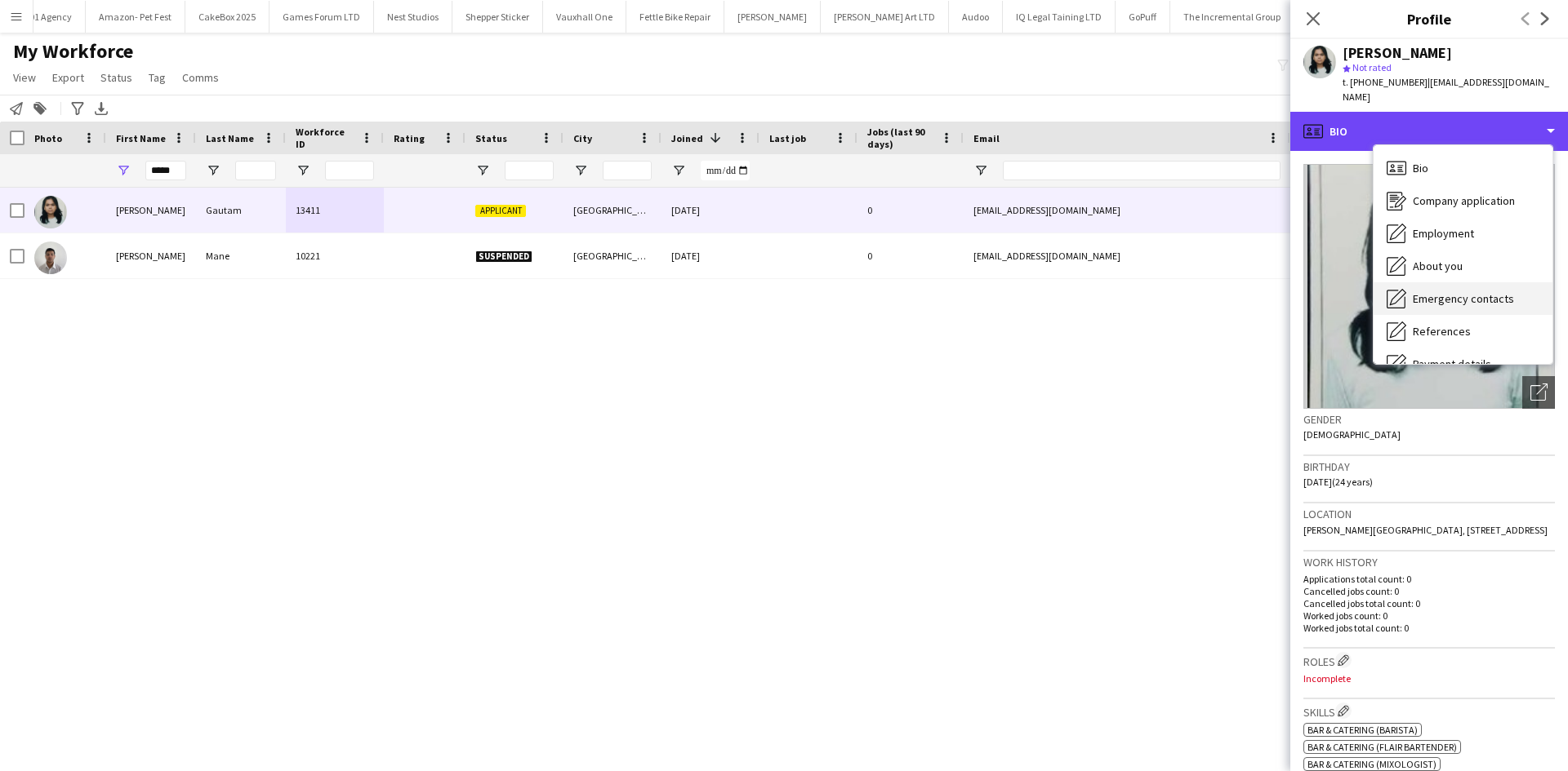
scroll to position [218, 0]
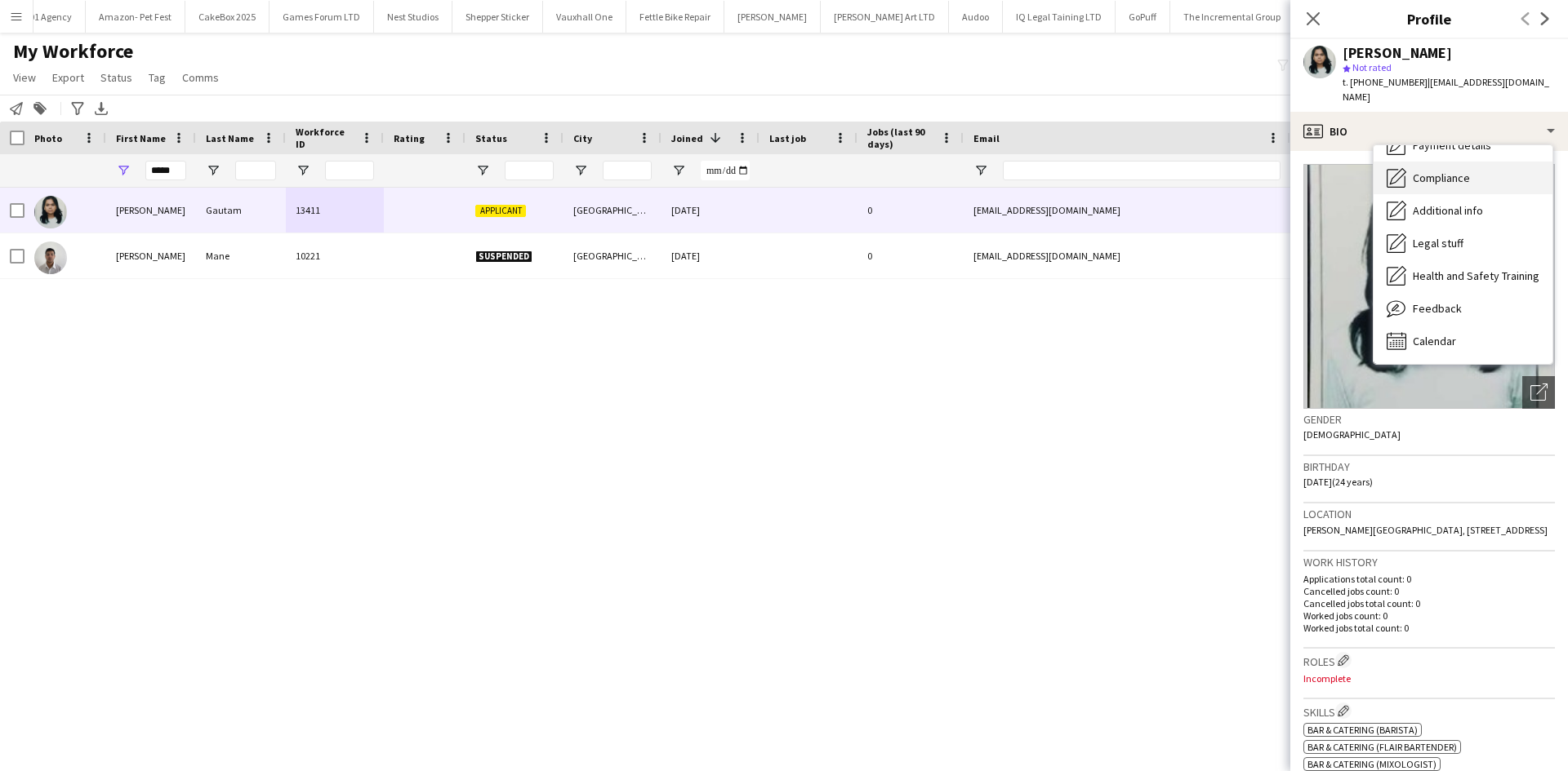
click at [1463, 170] on span "Compliance" at bounding box center [1441, 178] width 57 height 15
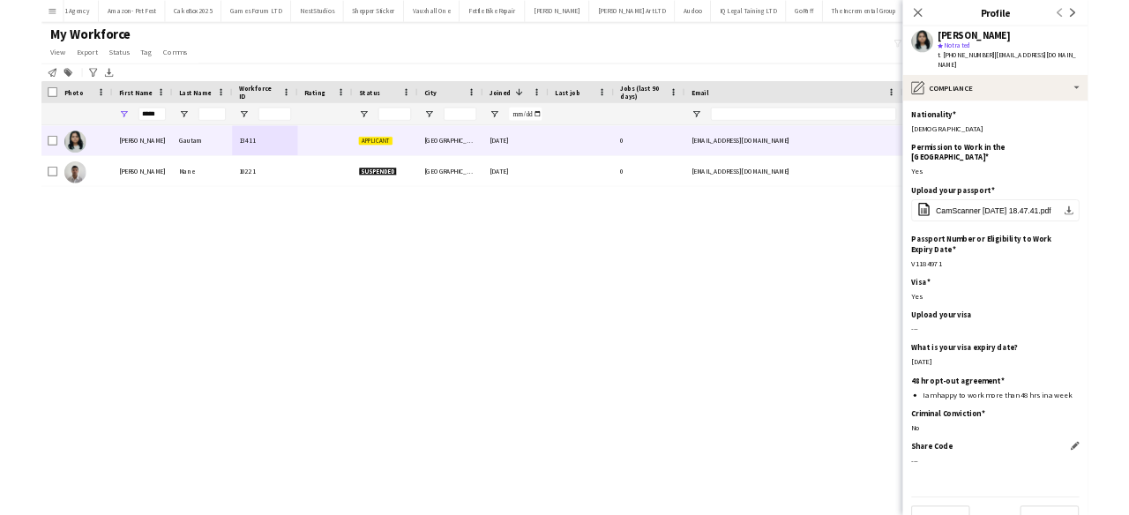
scroll to position [2, 0]
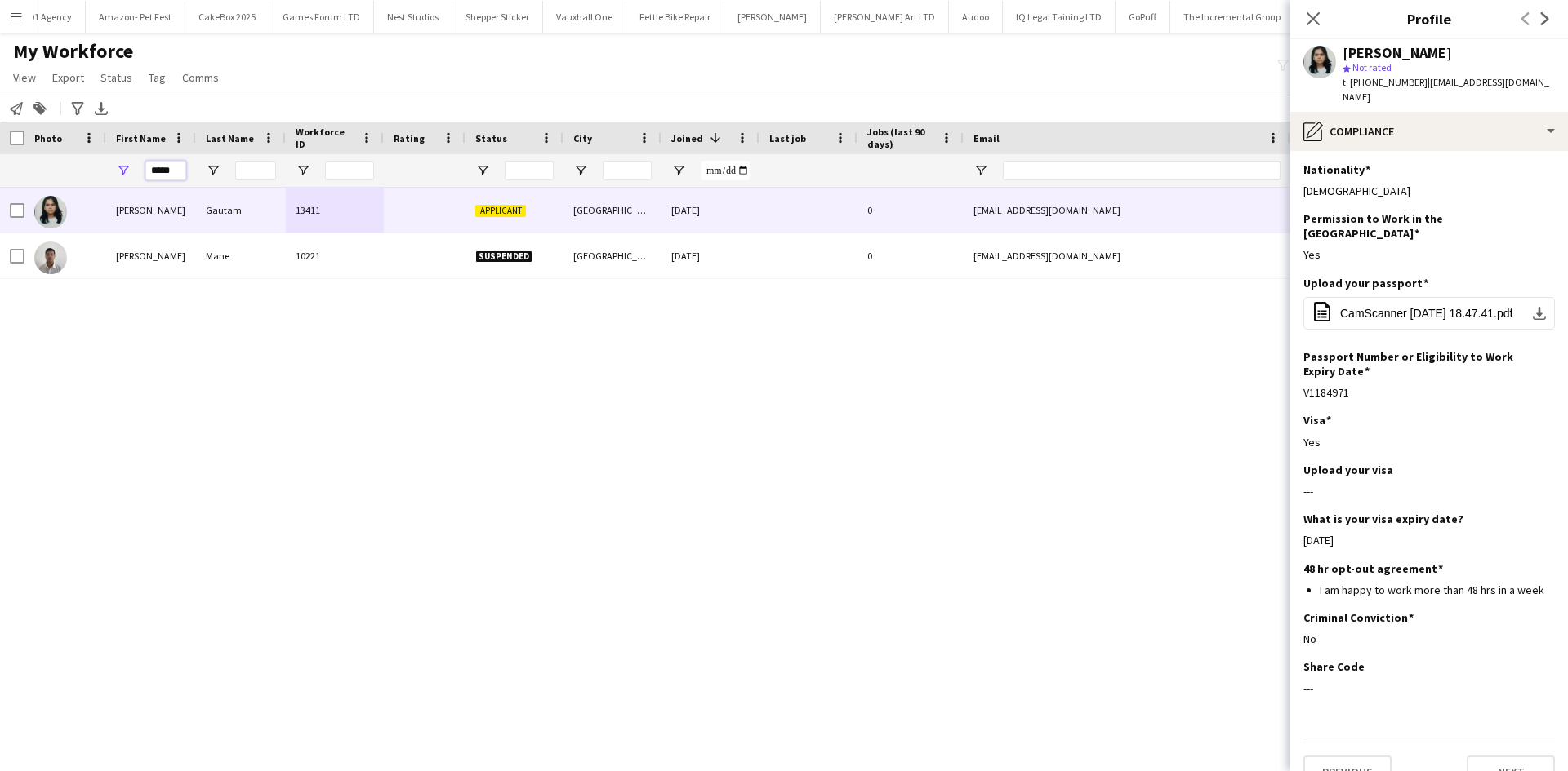
drag, startPoint x: 162, startPoint y: 168, endPoint x: 65, endPoint y: 187, distance: 98.8
click at [65, 187] on div "*****" at bounding box center [884, 170] width 1770 height 32
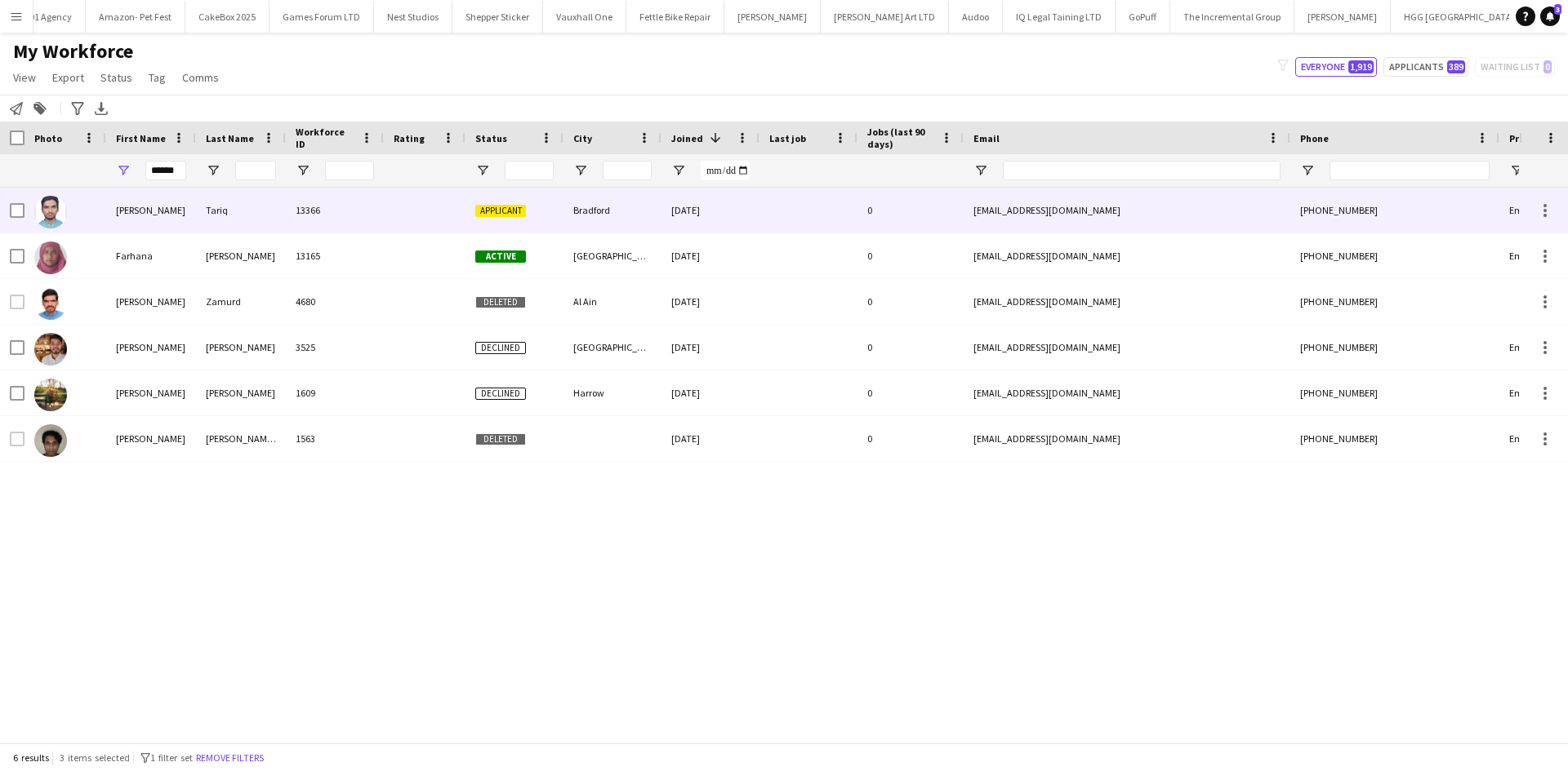
click at [185, 218] on div "Farhan" at bounding box center [151, 210] width 90 height 44
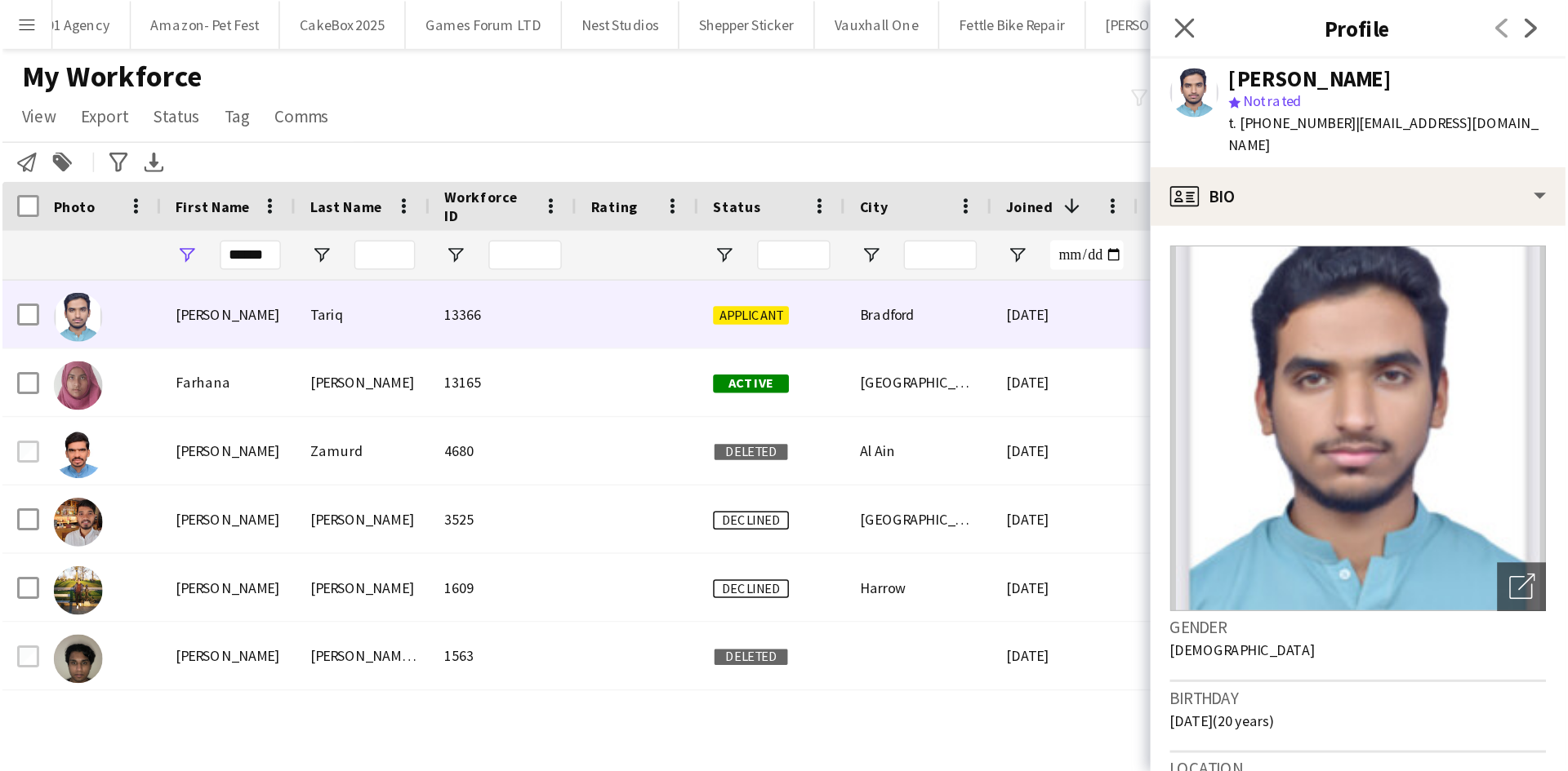
scroll to position [0, 2225]
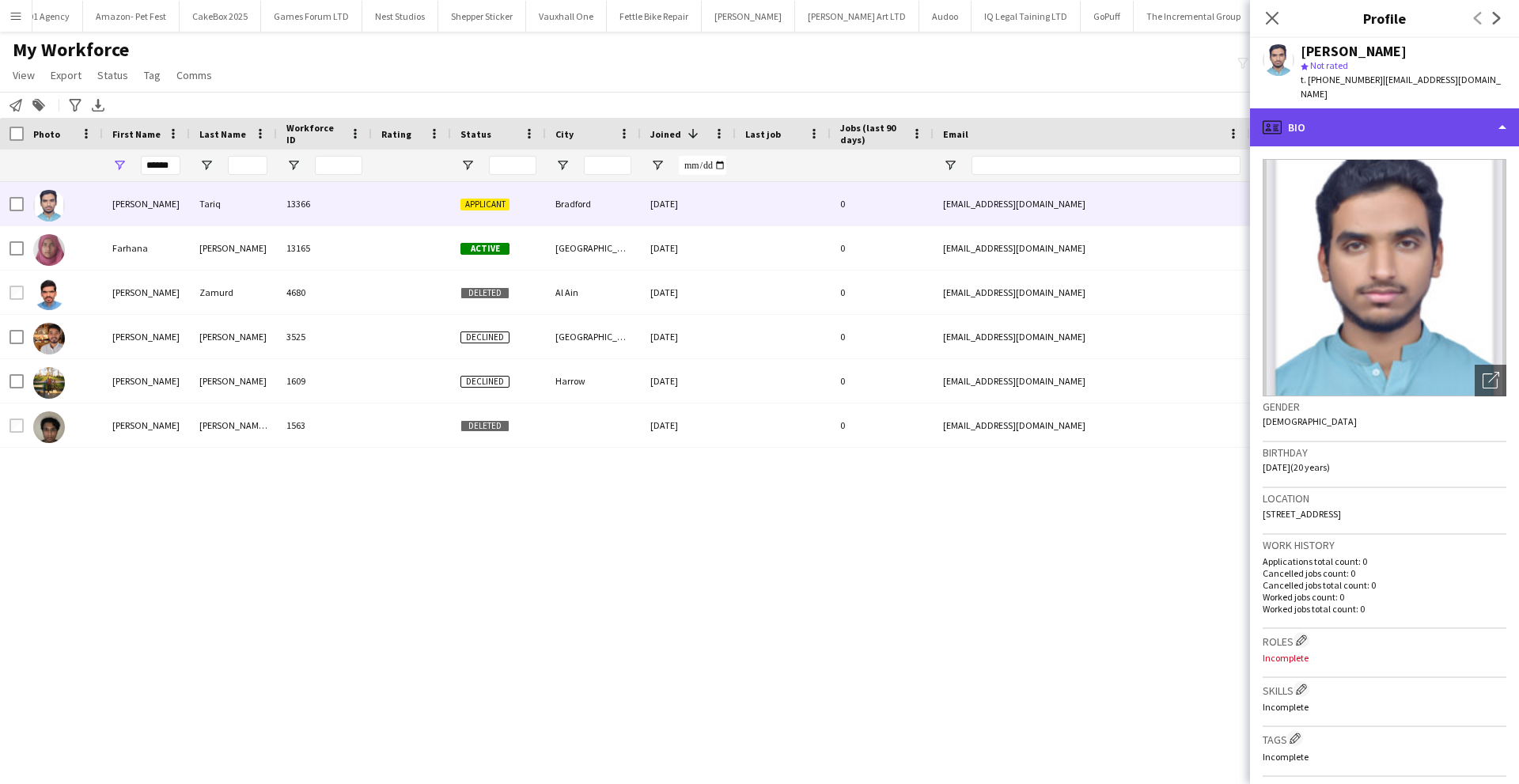
click at [1287, 116] on div "profile Bio" at bounding box center [1384, 127] width 269 height 38
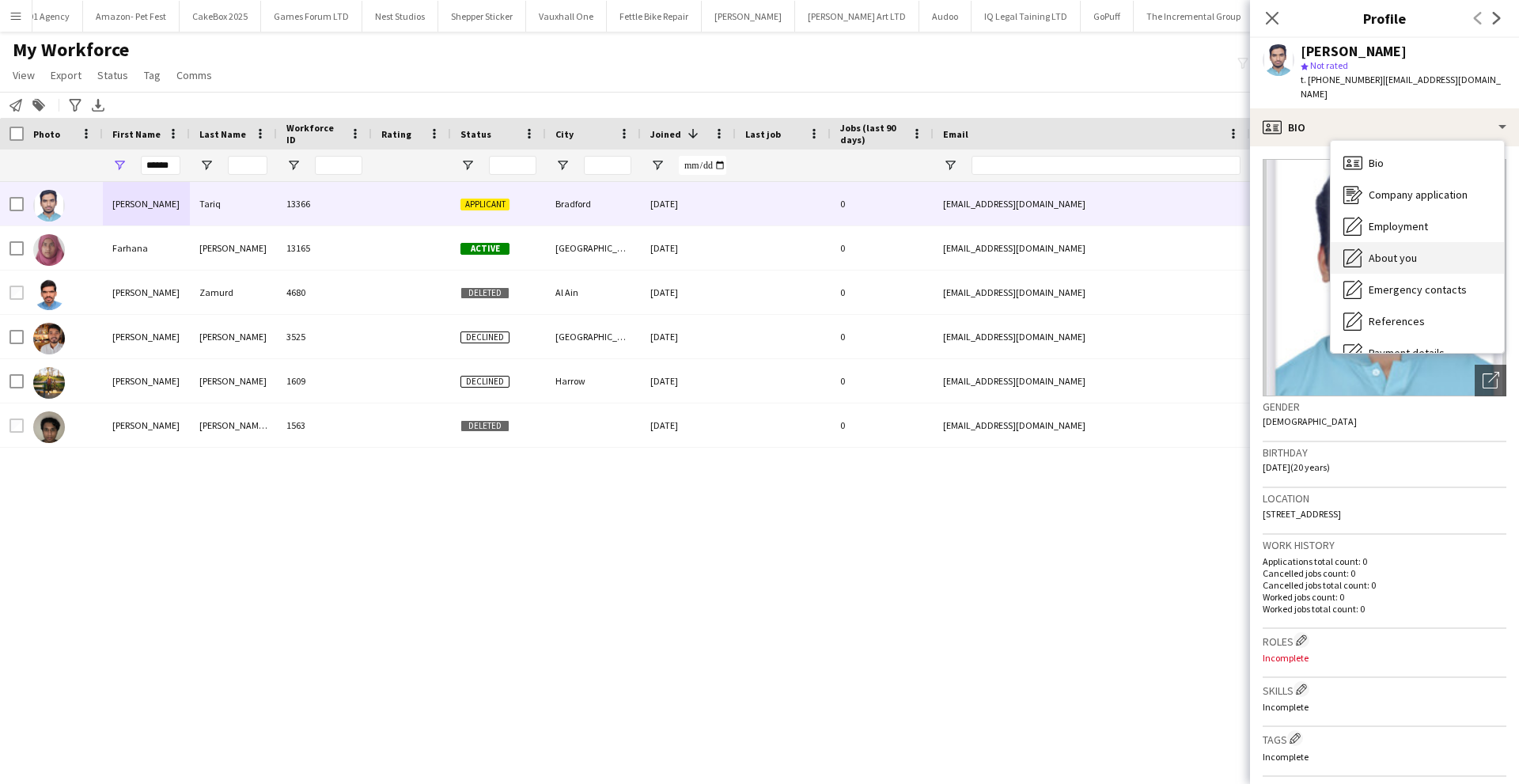
click at [1402, 250] on span "About you" at bounding box center [1392, 257] width 48 height 14
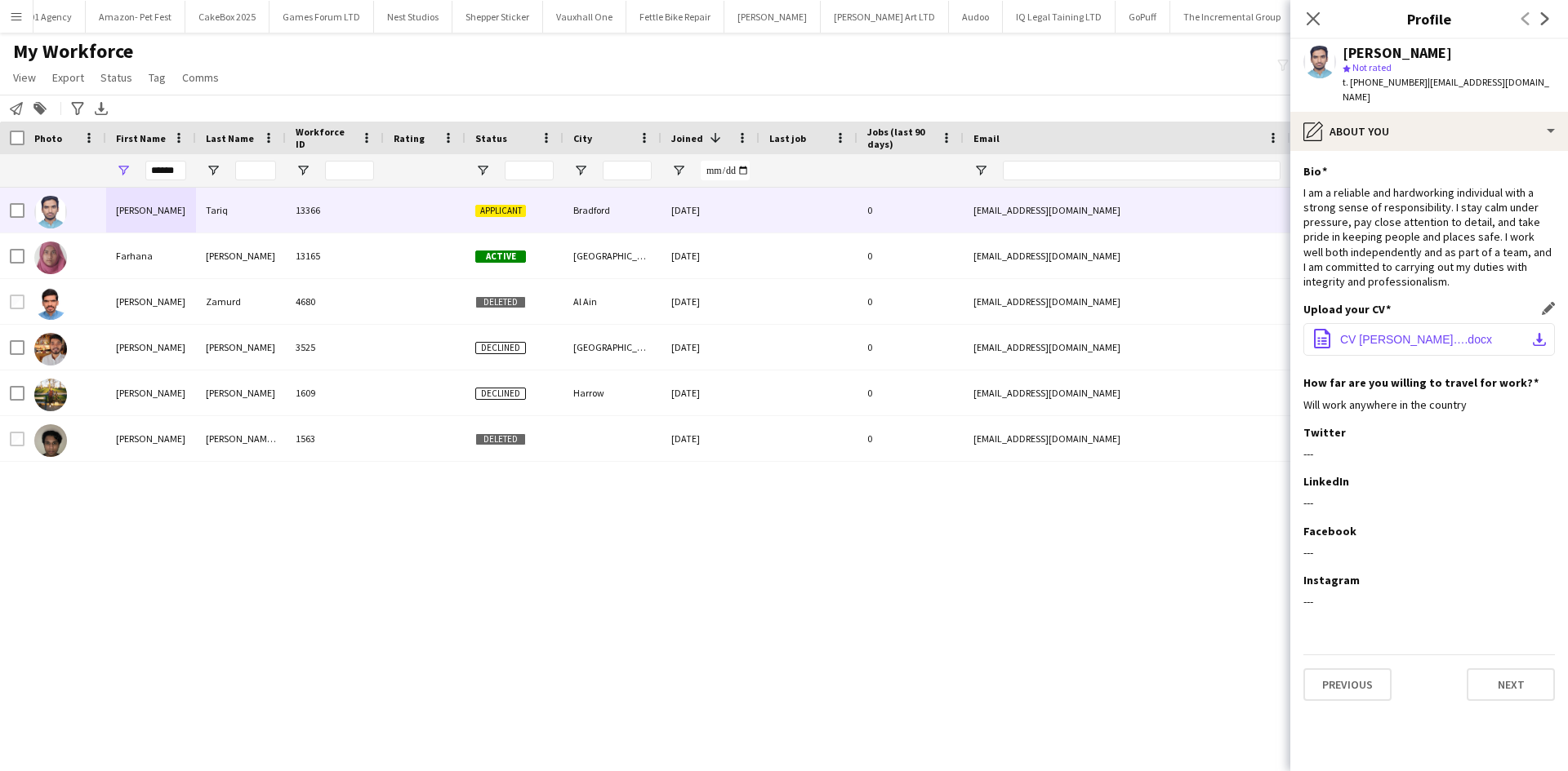
click at [1361, 323] on button "office-file-sheet CV Farhan Tariq….docx download-bottom" at bounding box center [1429, 339] width 252 height 32
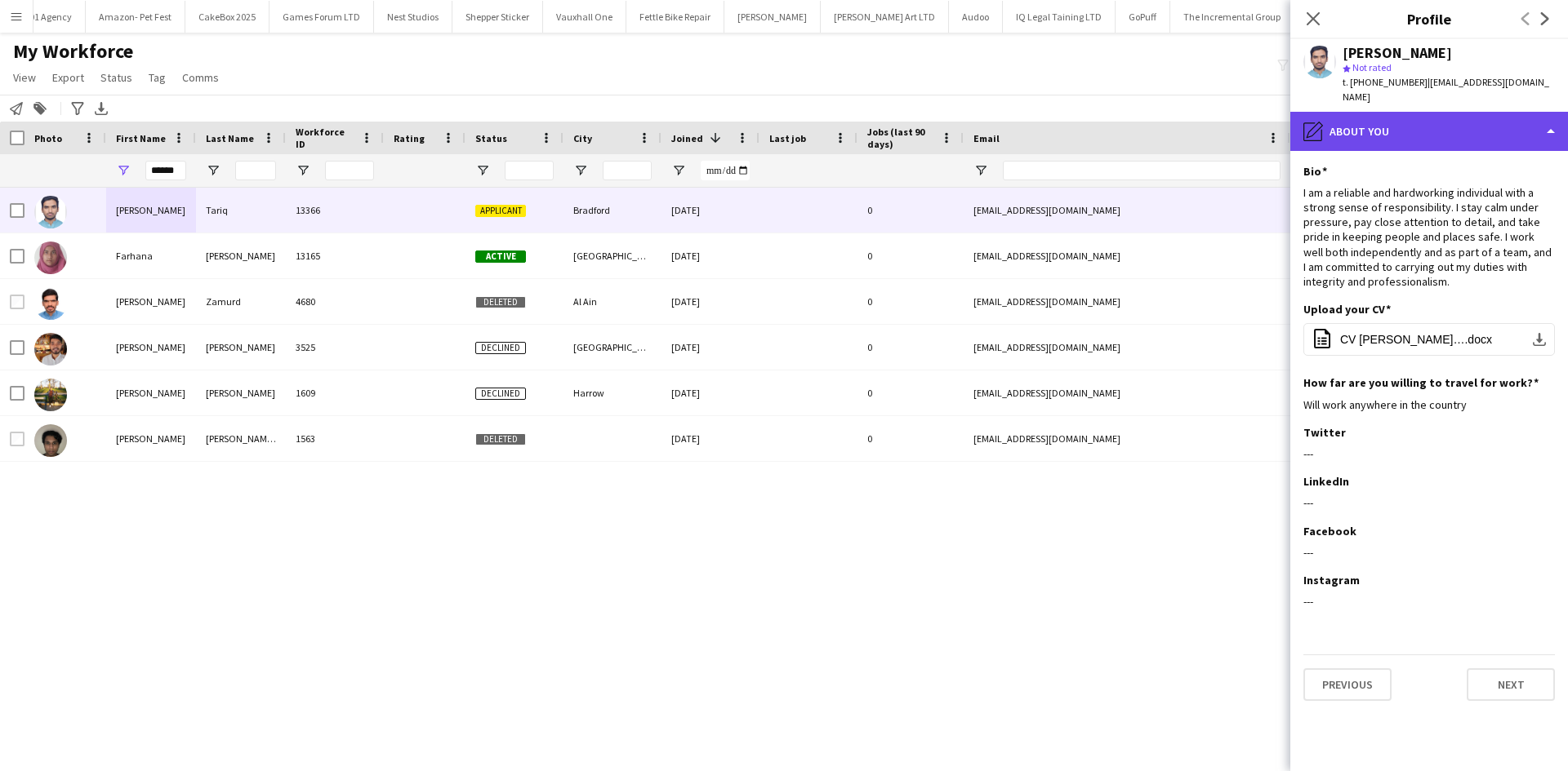
click at [1452, 114] on div "pencil4 About you" at bounding box center [1429, 131] width 278 height 39
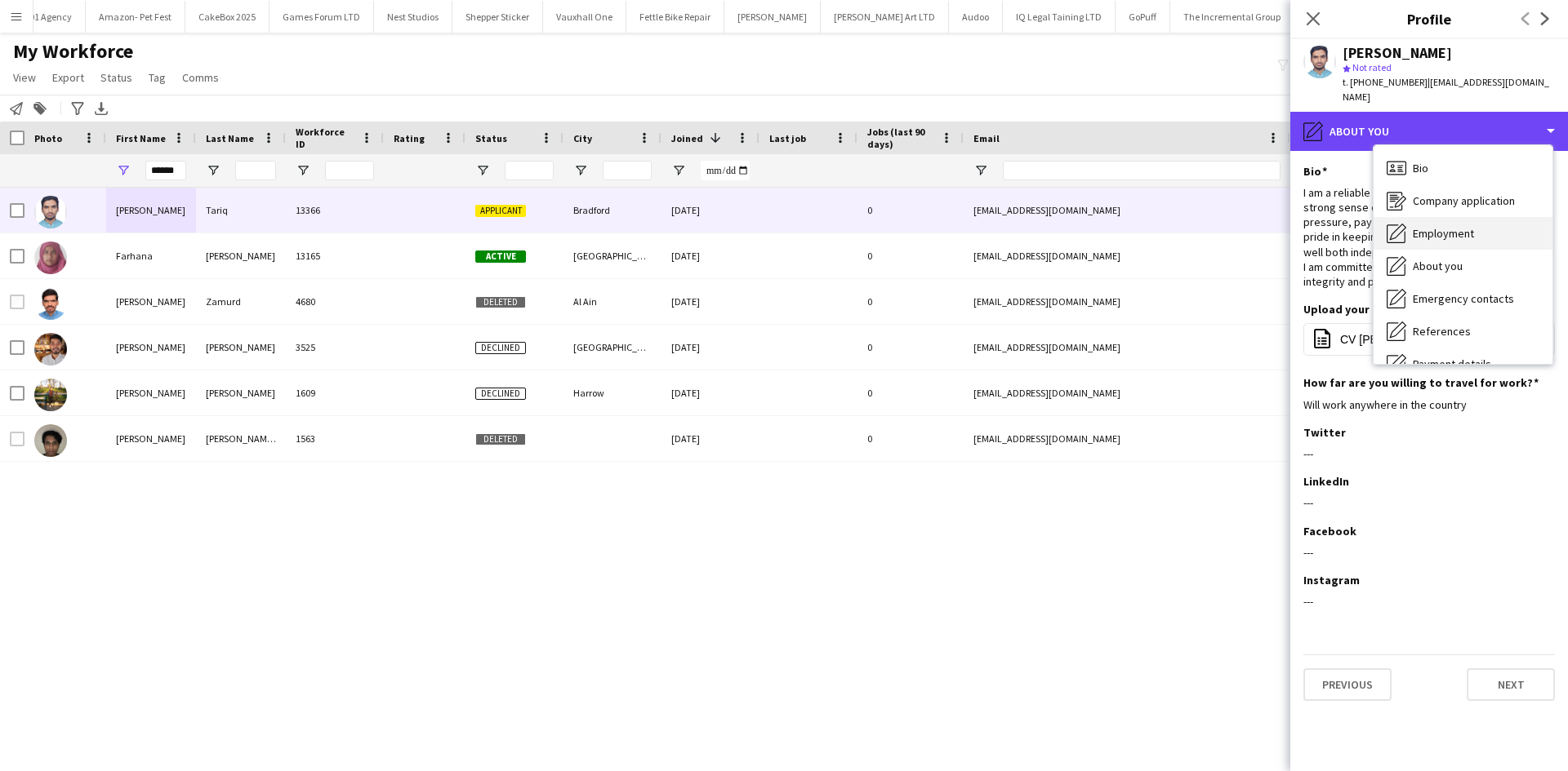
scroll to position [218, 0]
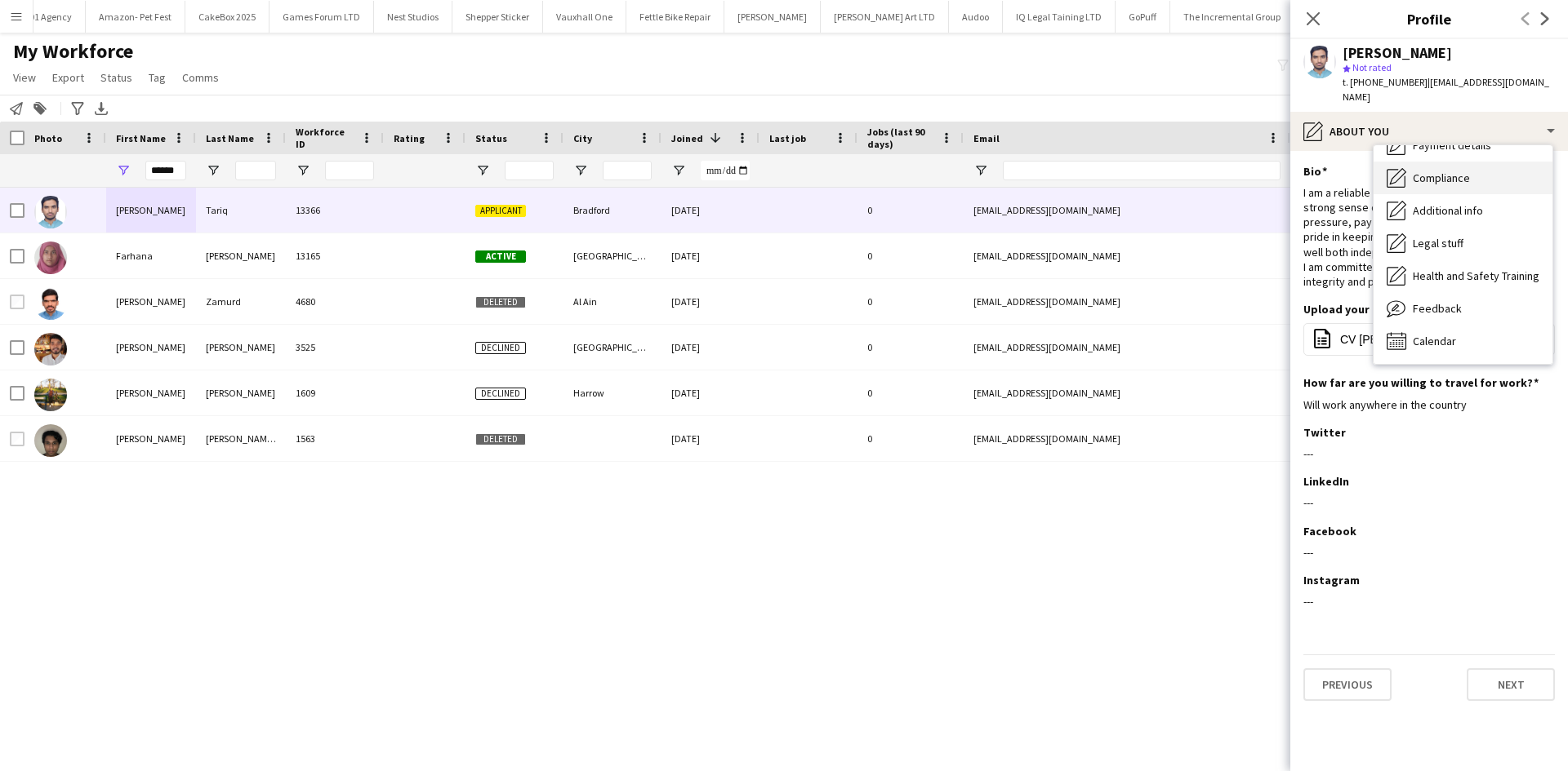
click at [1455, 170] on span "Compliance" at bounding box center [1441, 178] width 57 height 15
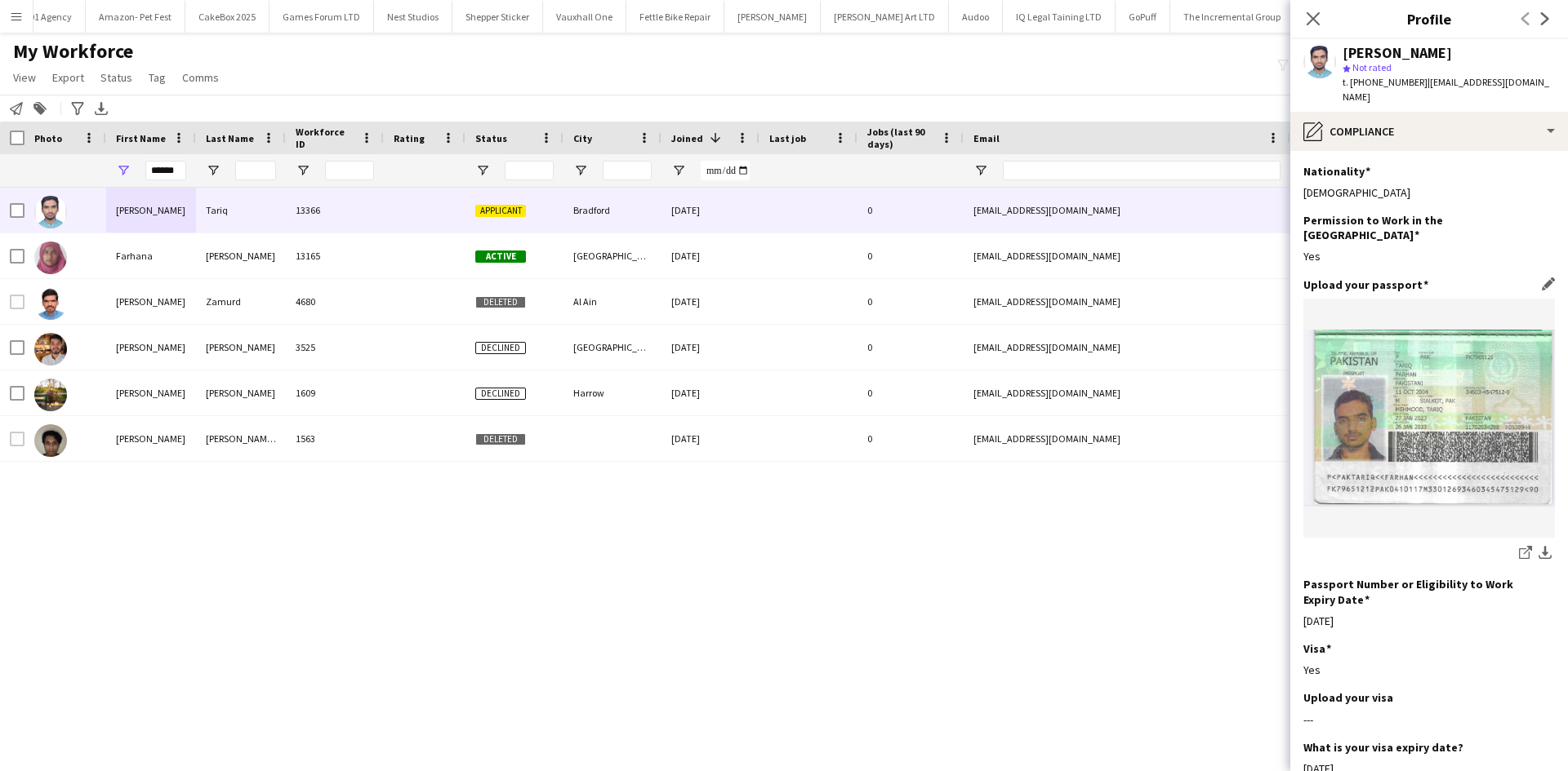
scroll to position [229, 0]
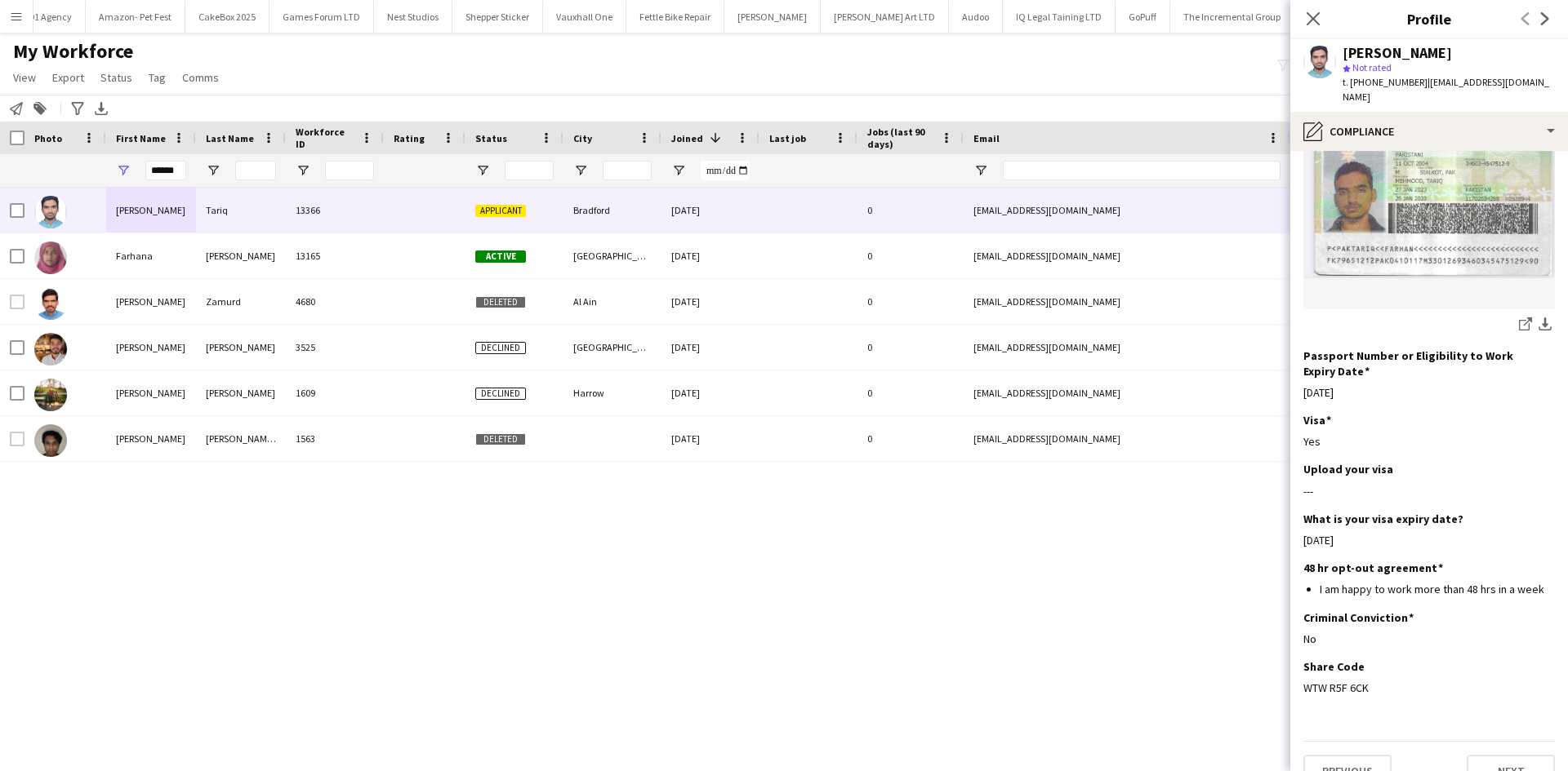
drag, startPoint x: 1370, startPoint y: 661, endPoint x: 1299, endPoint y: 661, distance: 71.0
click at [1299, 661] on app-section-data-types "Nationality Edit this field Pakistani Permission to Work in the UK Edit this fi…" at bounding box center [1429, 461] width 278 height 620
copy div "WTW R5F 6CK"
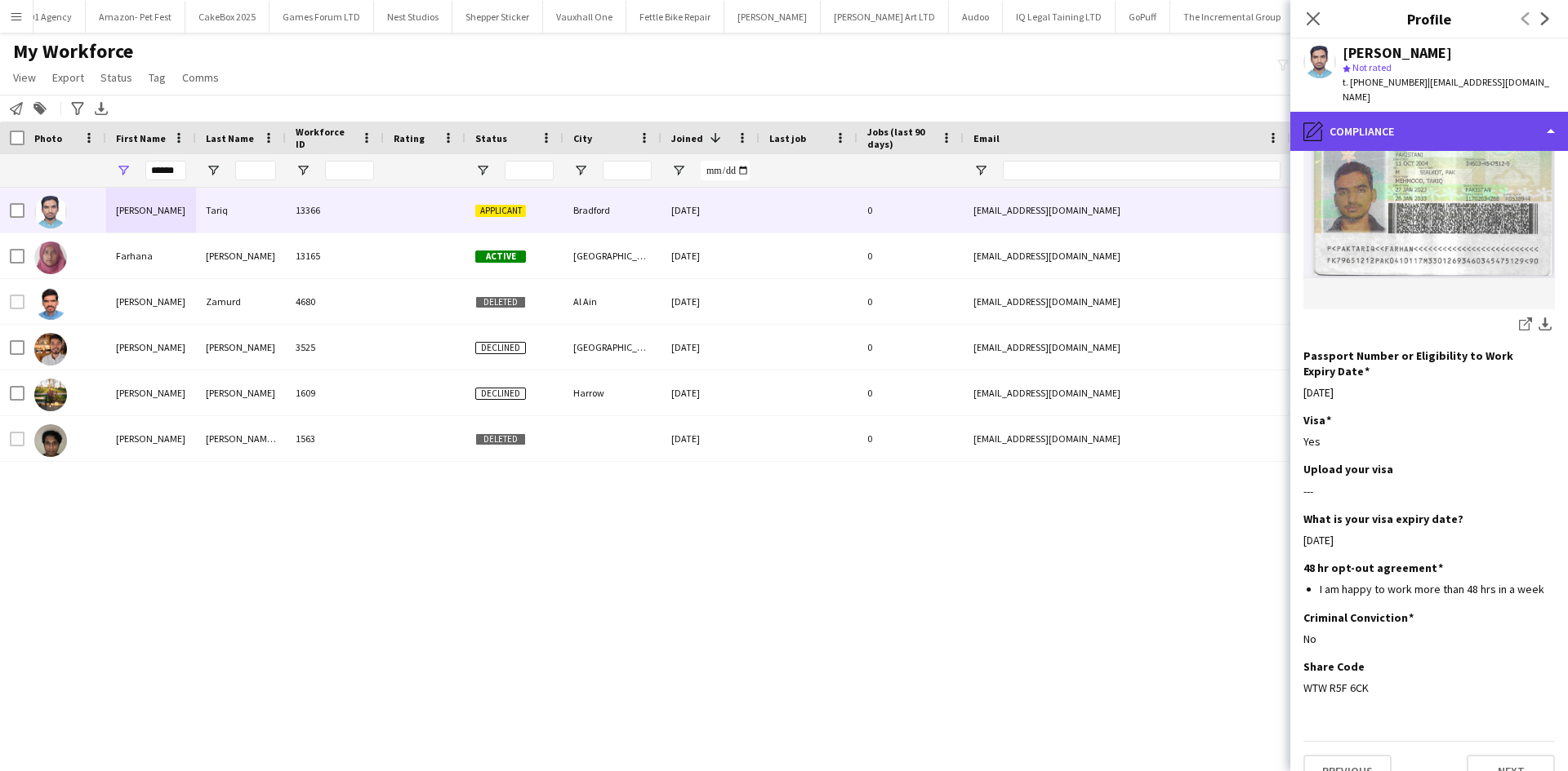
click at [1404, 114] on div "pencil4 Compliance" at bounding box center [1429, 131] width 278 height 39
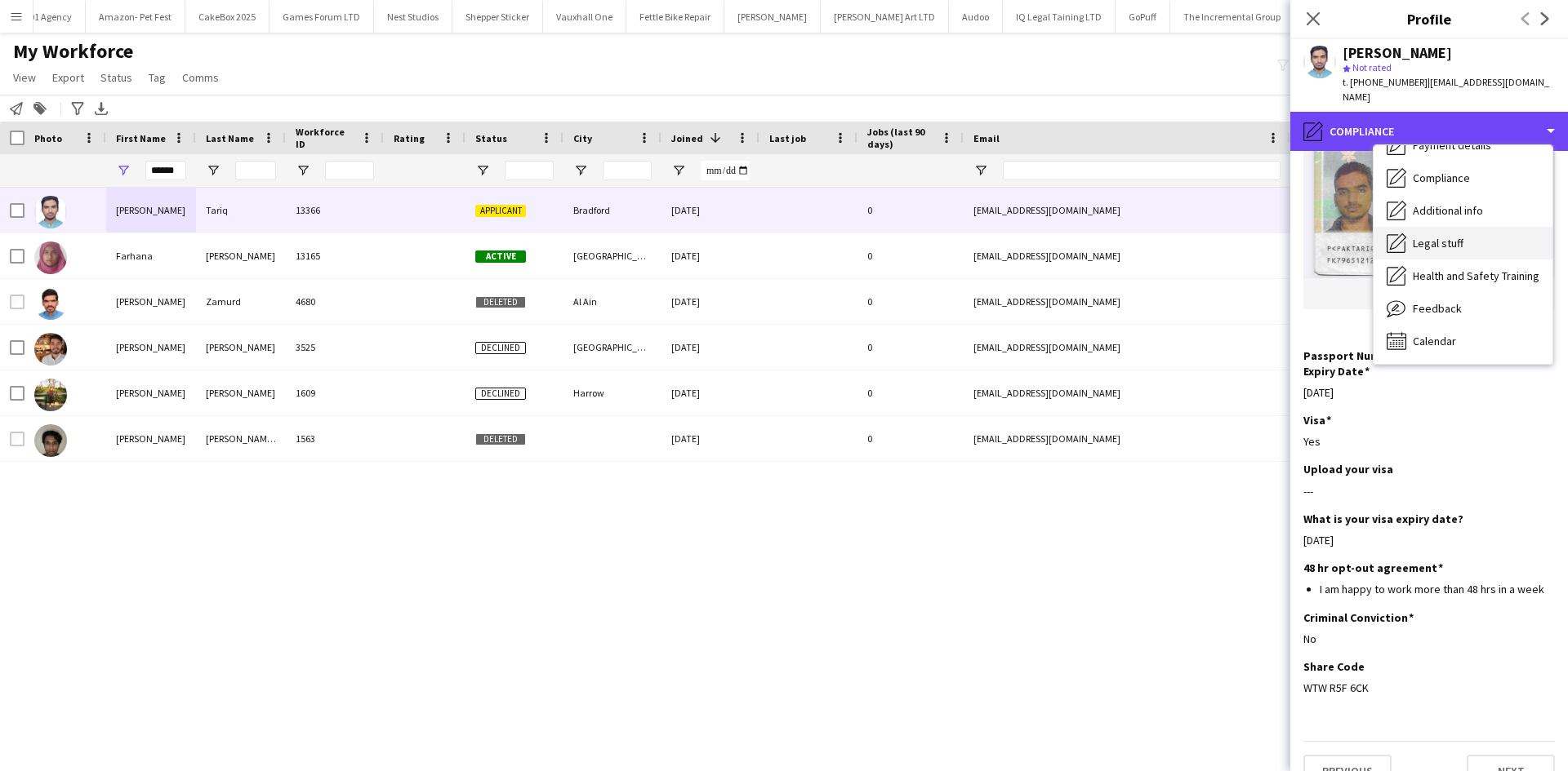
scroll to position [0, 0]
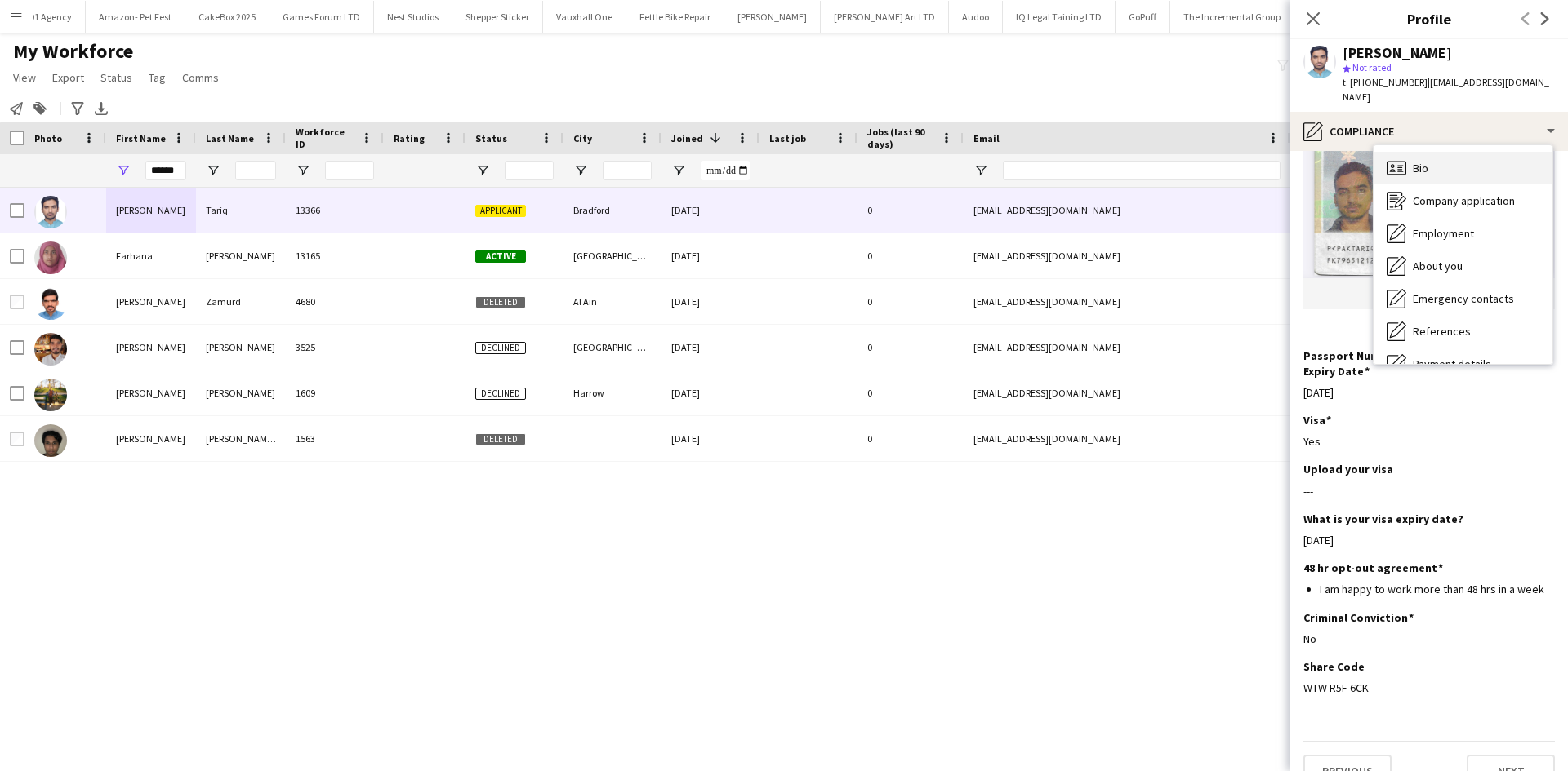
click at [1452, 152] on div "Bio Bio" at bounding box center [1462, 168] width 179 height 32
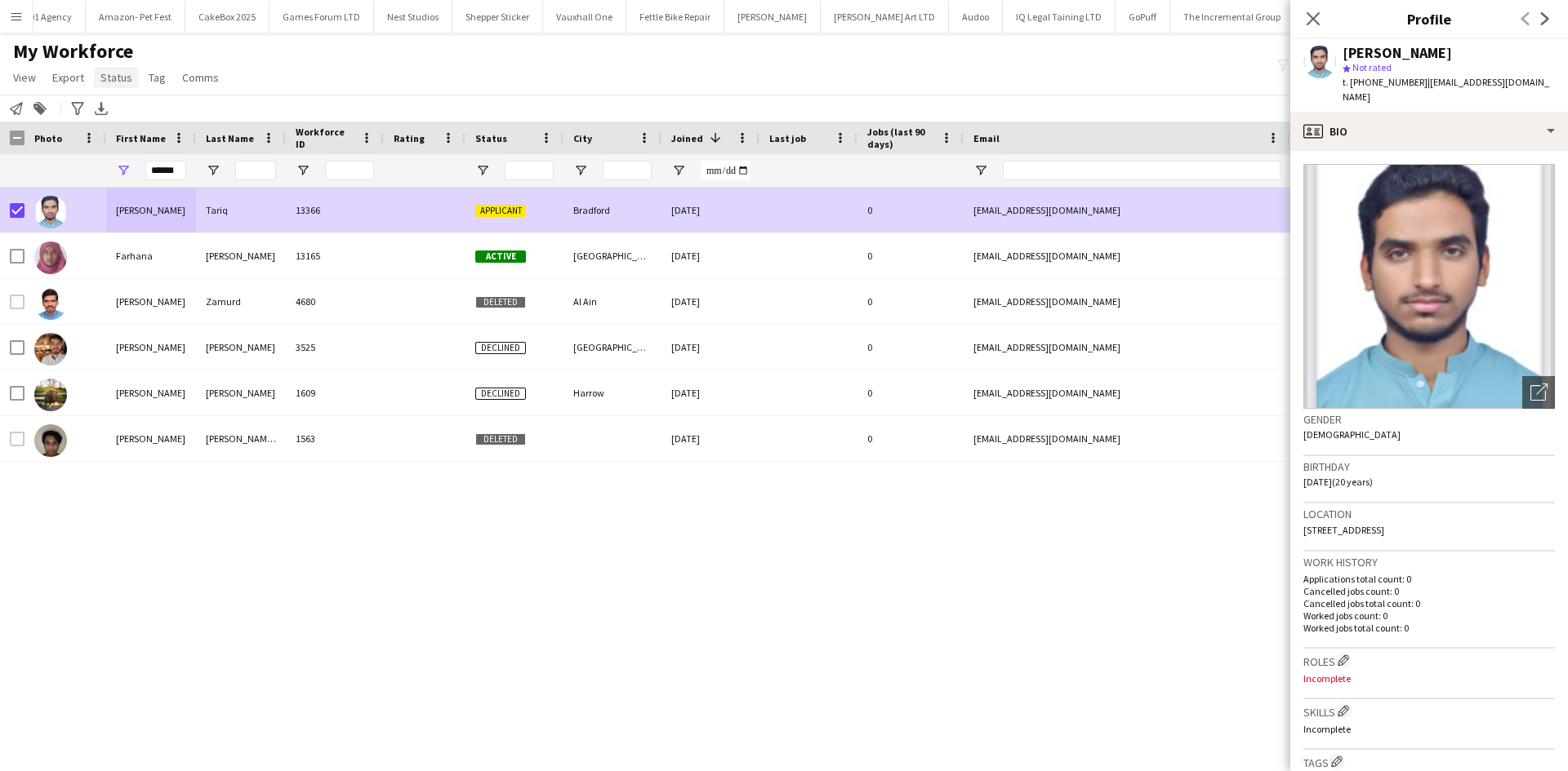
click at [115, 68] on link "Status" at bounding box center [116, 77] width 44 height 21
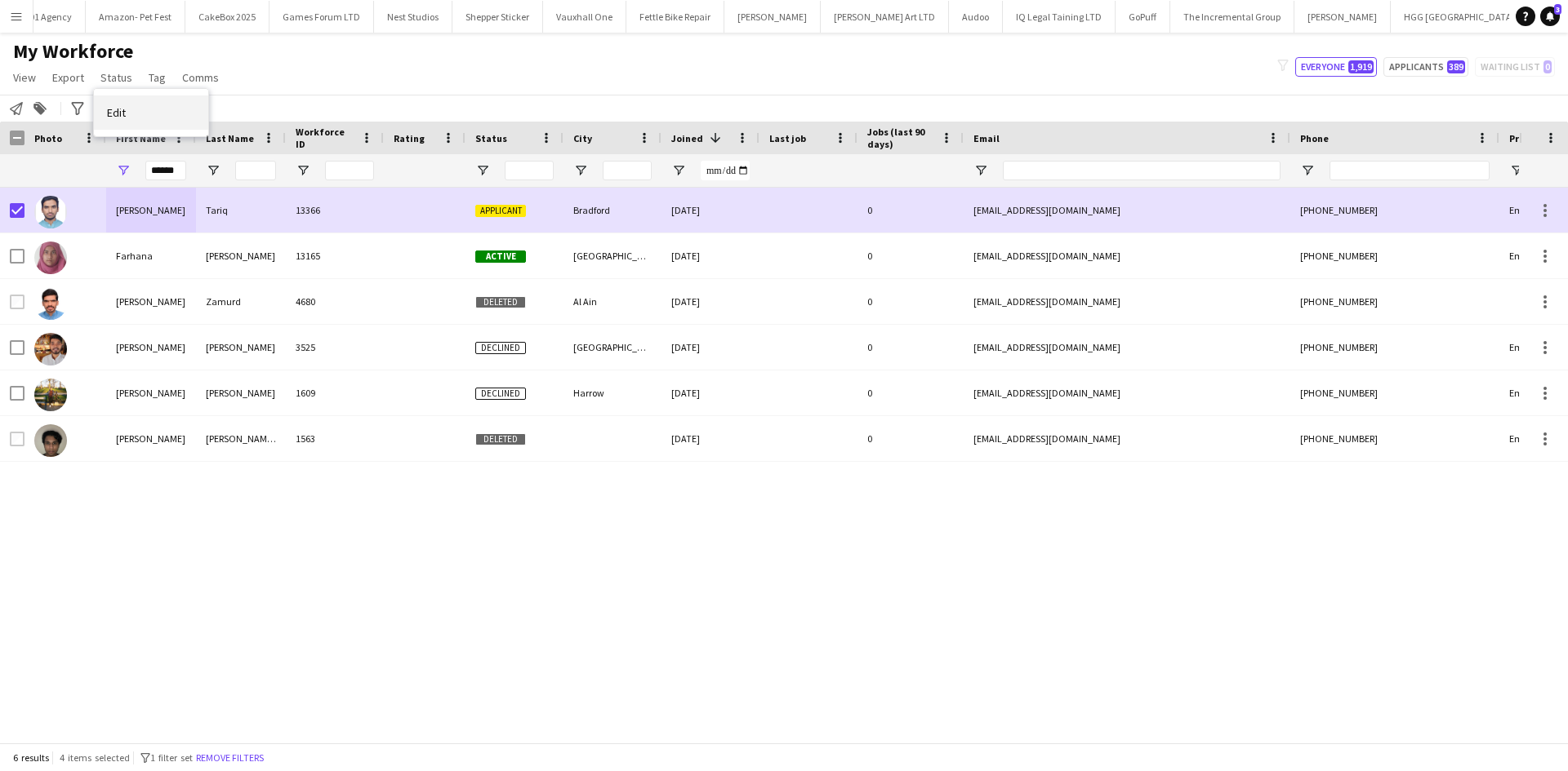
click at [142, 120] on link "Edit" at bounding box center [150, 112] width 114 height 34
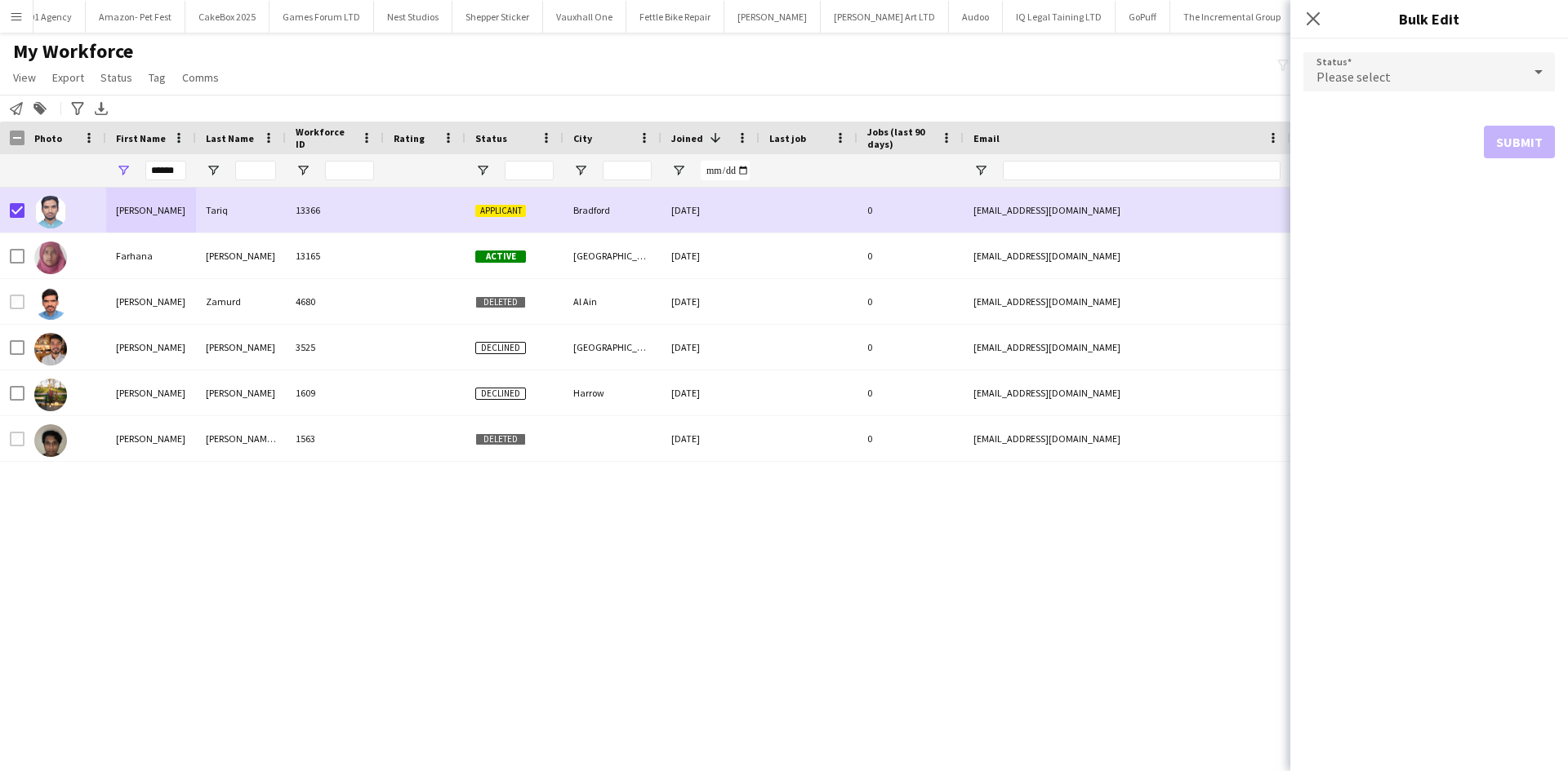
click at [1412, 63] on div "Please select" at bounding box center [1412, 71] width 219 height 39
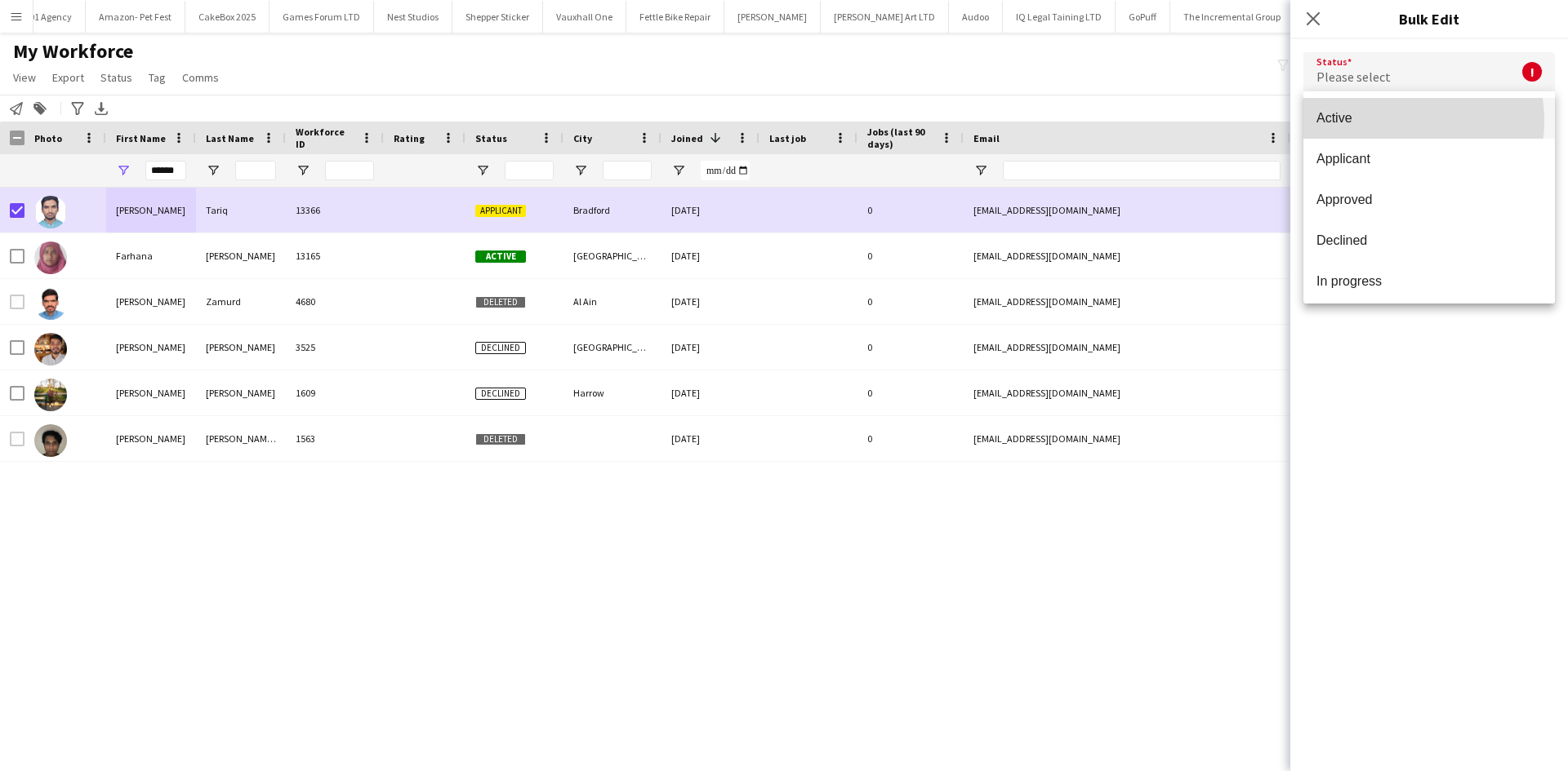
click at [1385, 120] on span "Active" at bounding box center [1428, 118] width 225 height 16
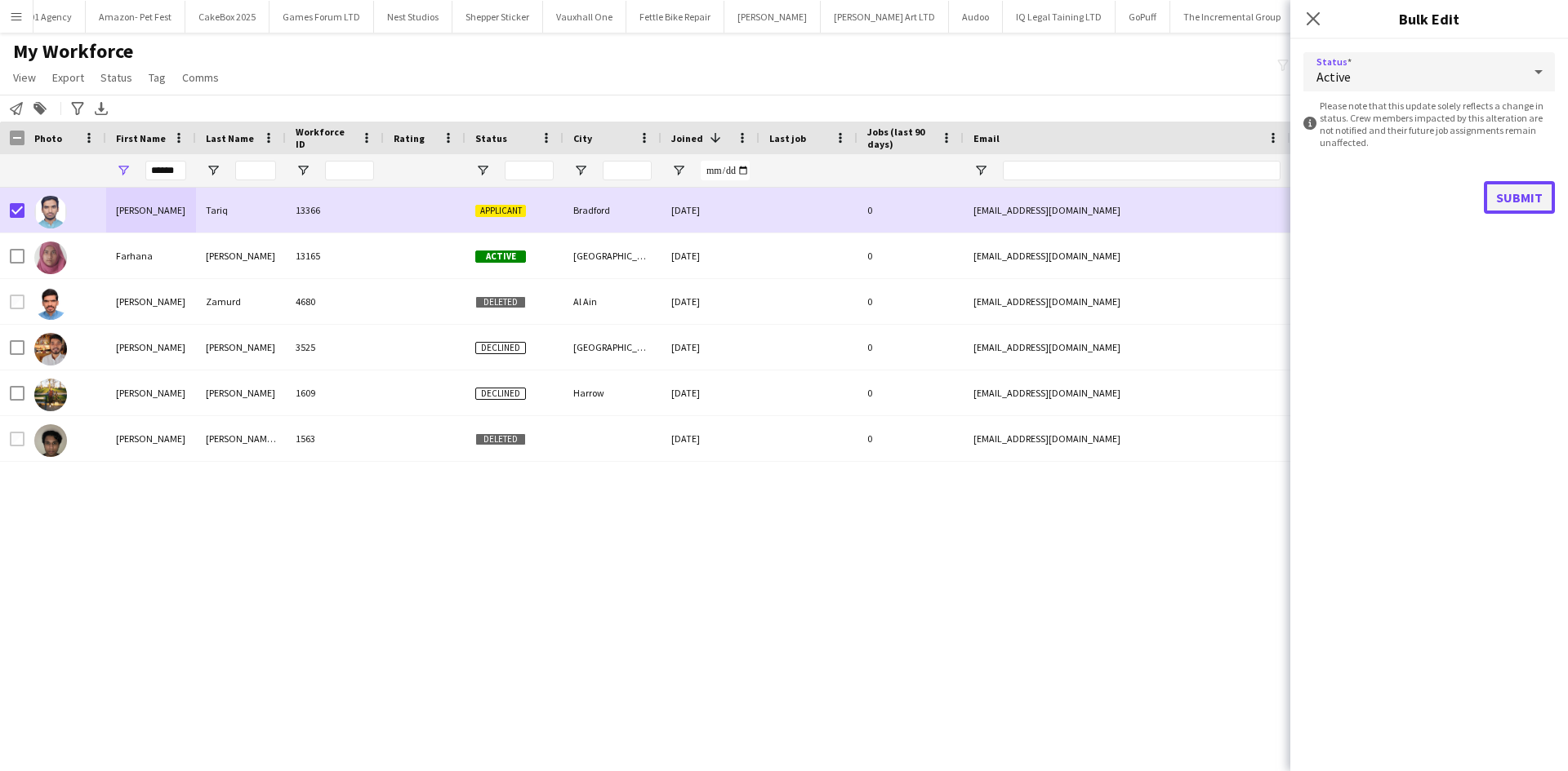
click at [1518, 189] on button "Submit" at bounding box center [1519, 197] width 71 height 32
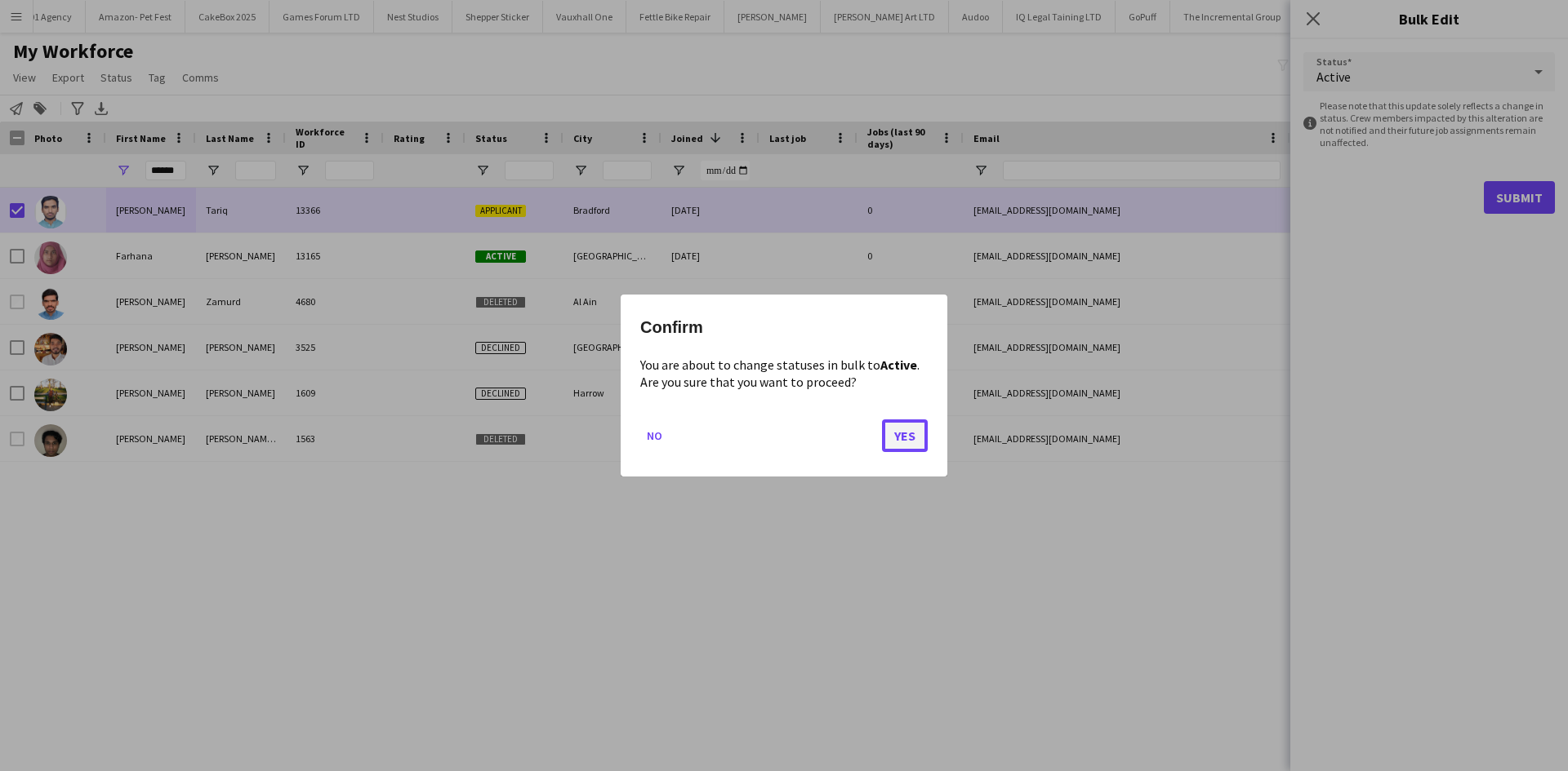
click at [898, 429] on button "Yes" at bounding box center [904, 435] width 45 height 32
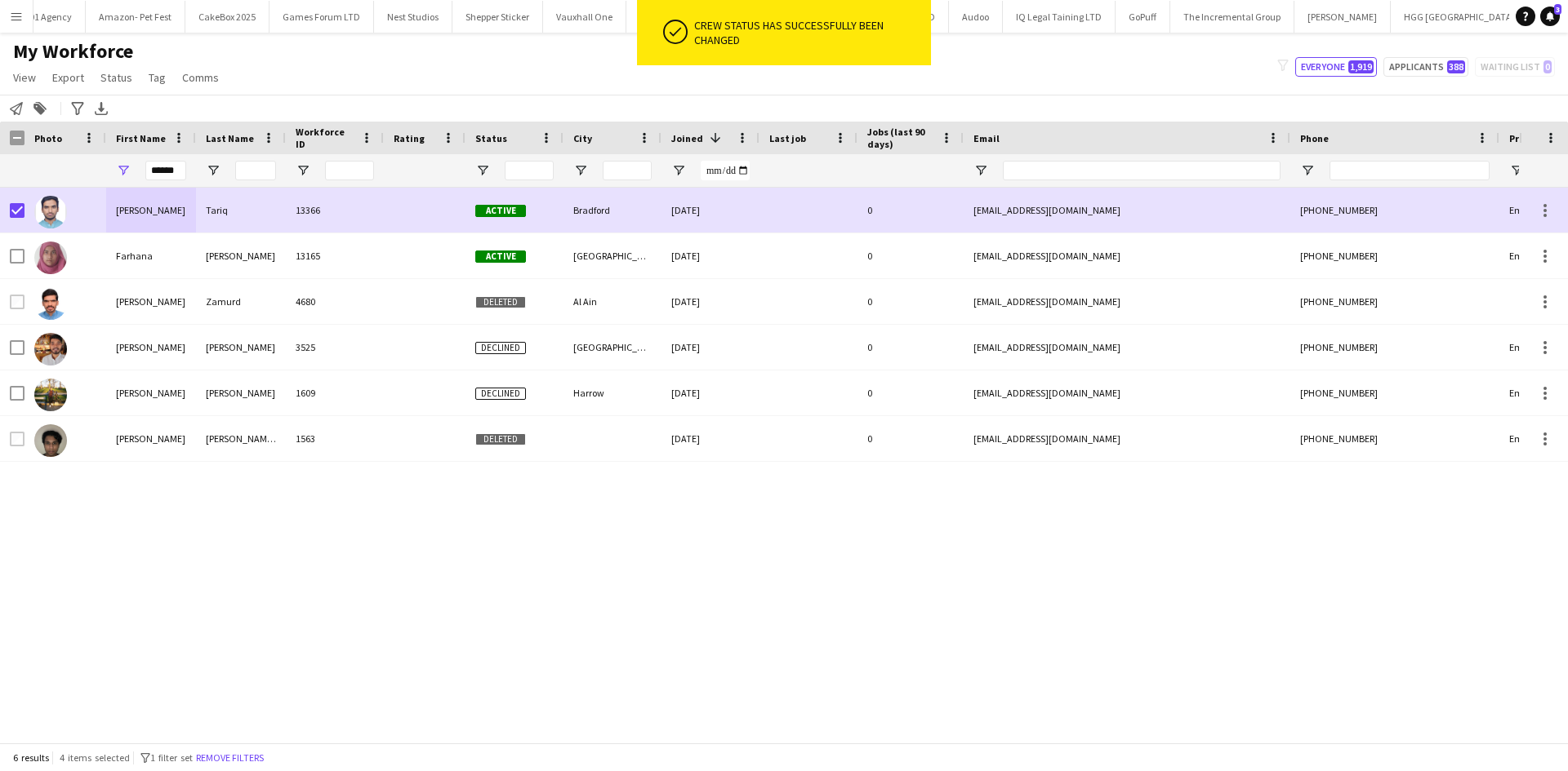
click at [731, 599] on div "Farhan Tariq 13366 Active Bradford 19-09-2025 0 farhantariqskt@gmail.com +44749…" at bounding box center [759, 459] width 1519 height 542
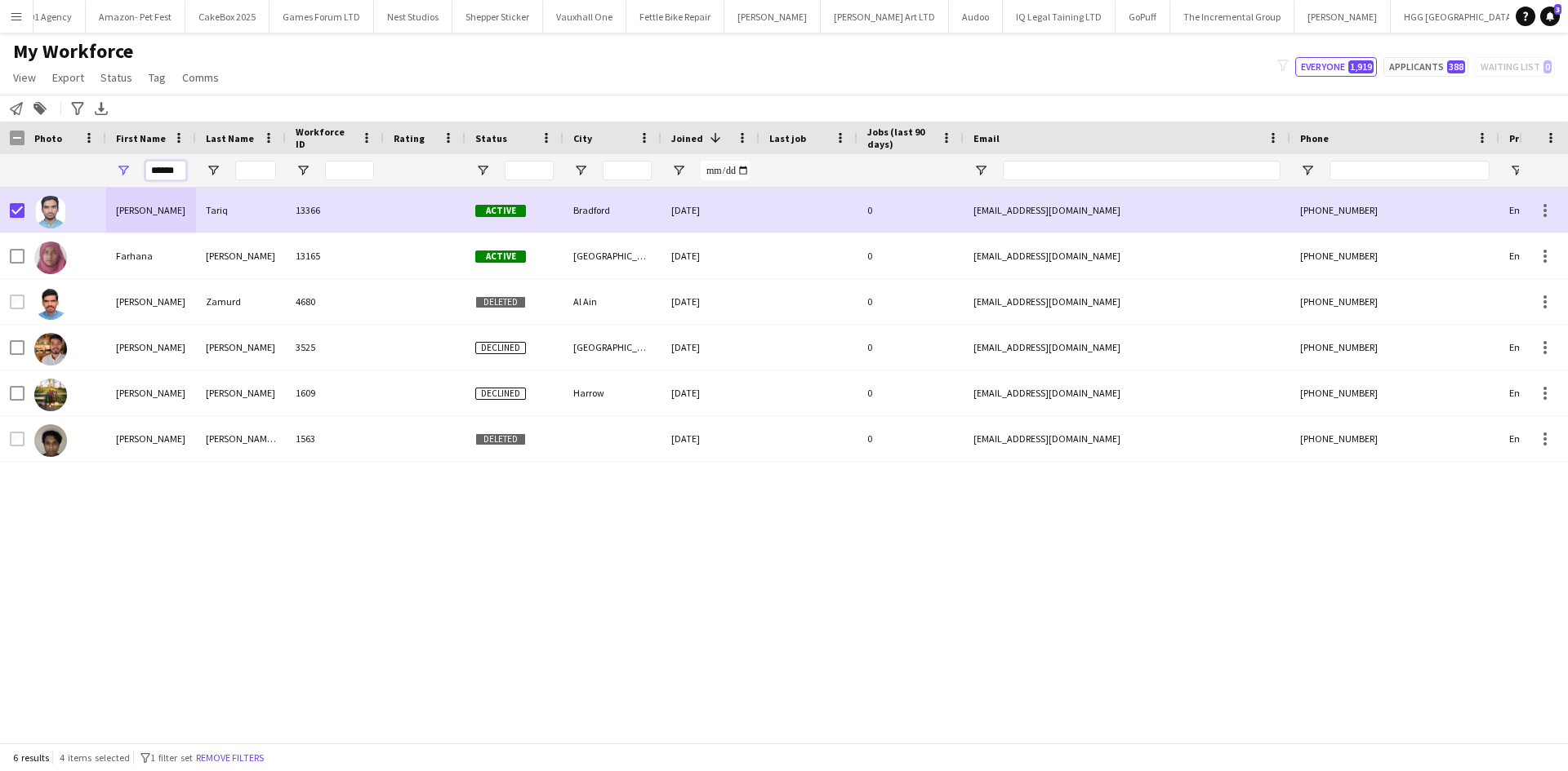
drag, startPoint x: 176, startPoint y: 174, endPoint x: 14, endPoint y: 189, distance: 162.7
click at [14, 189] on div "Workforce Details Photo First Name" at bounding box center [784, 431] width 1568 height 621
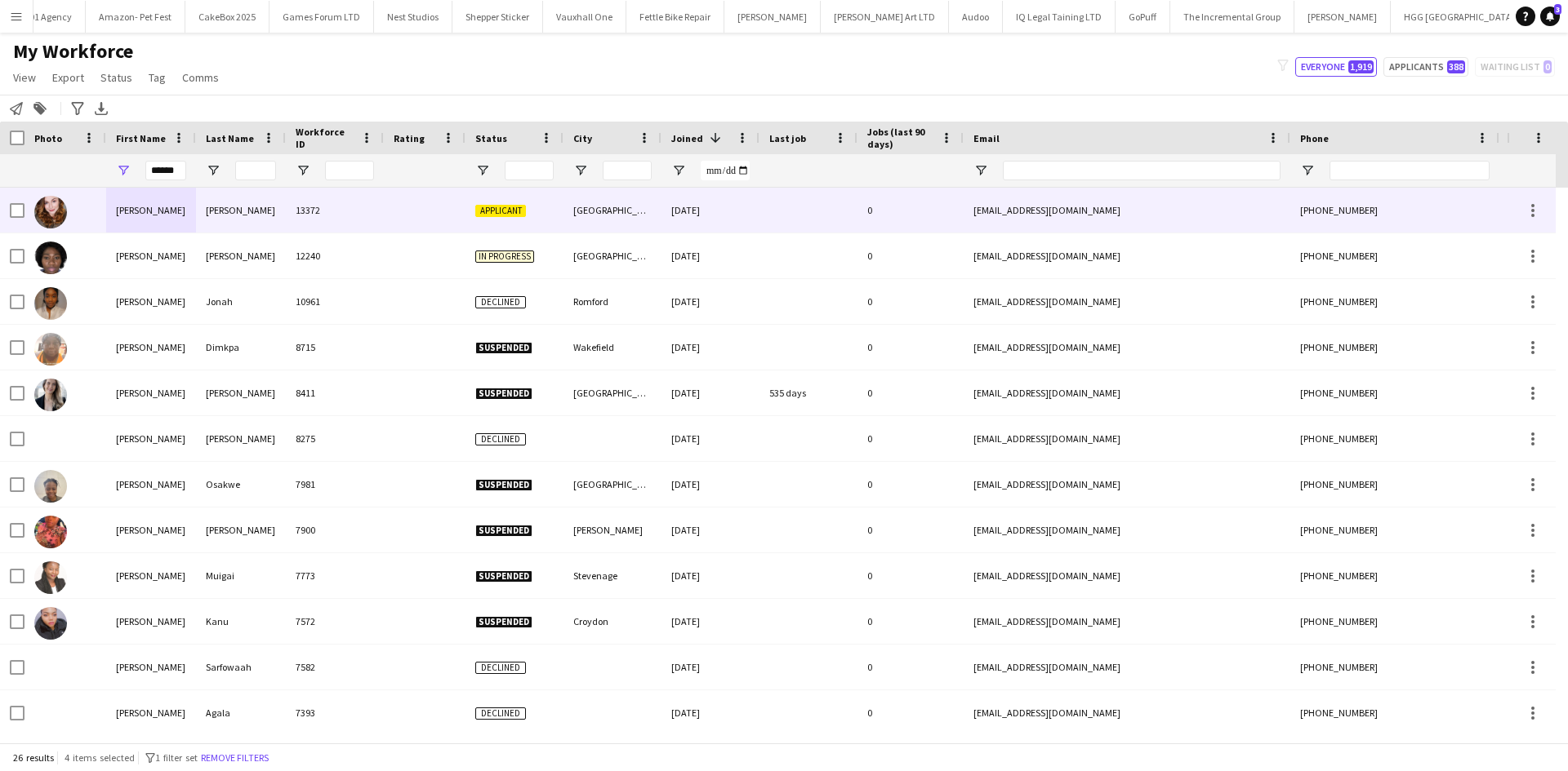
click at [163, 204] on div "Jennifer" at bounding box center [151, 210] width 90 height 44
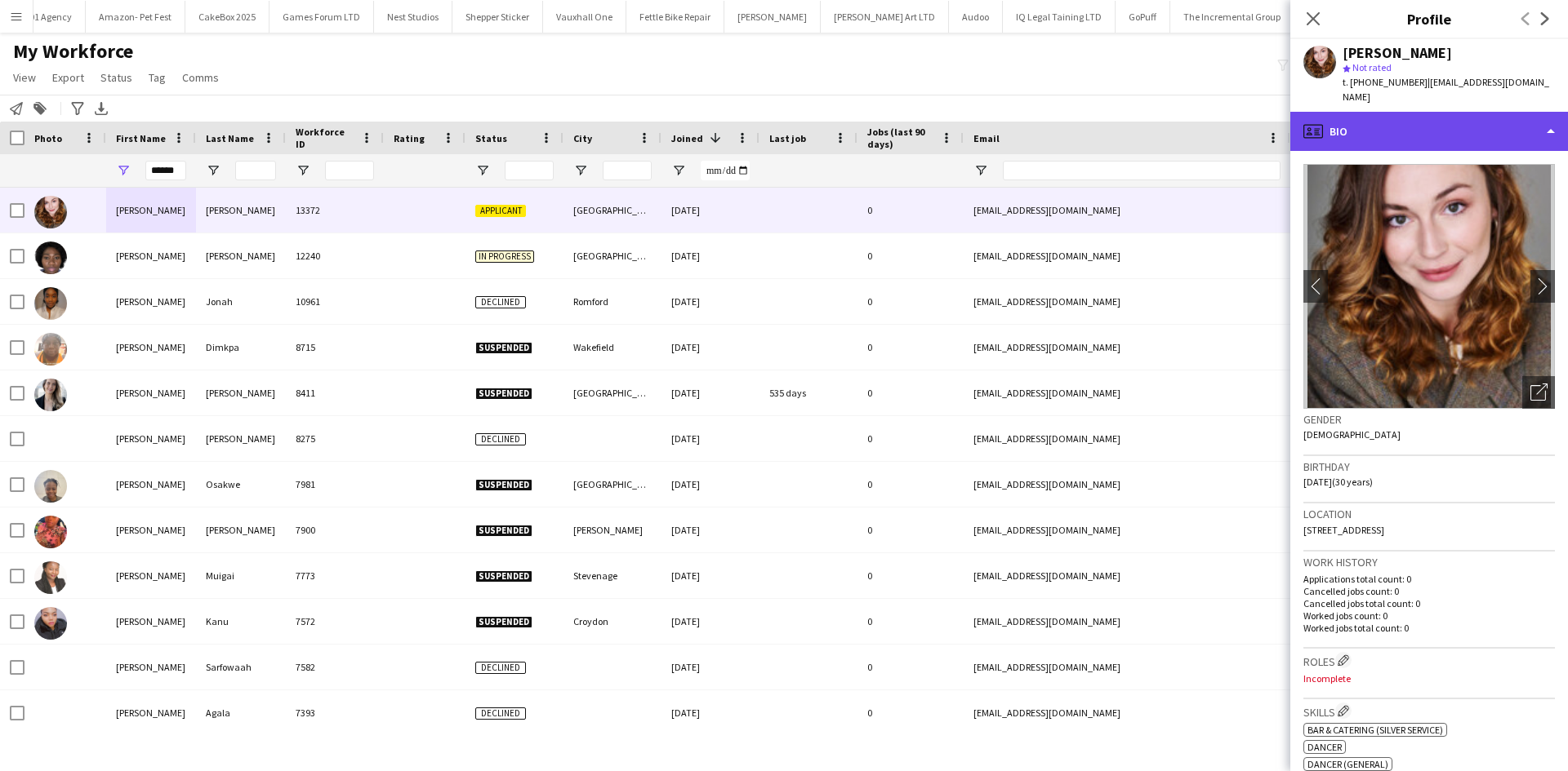
click at [1478, 125] on div "profile Bio" at bounding box center [1429, 131] width 278 height 39
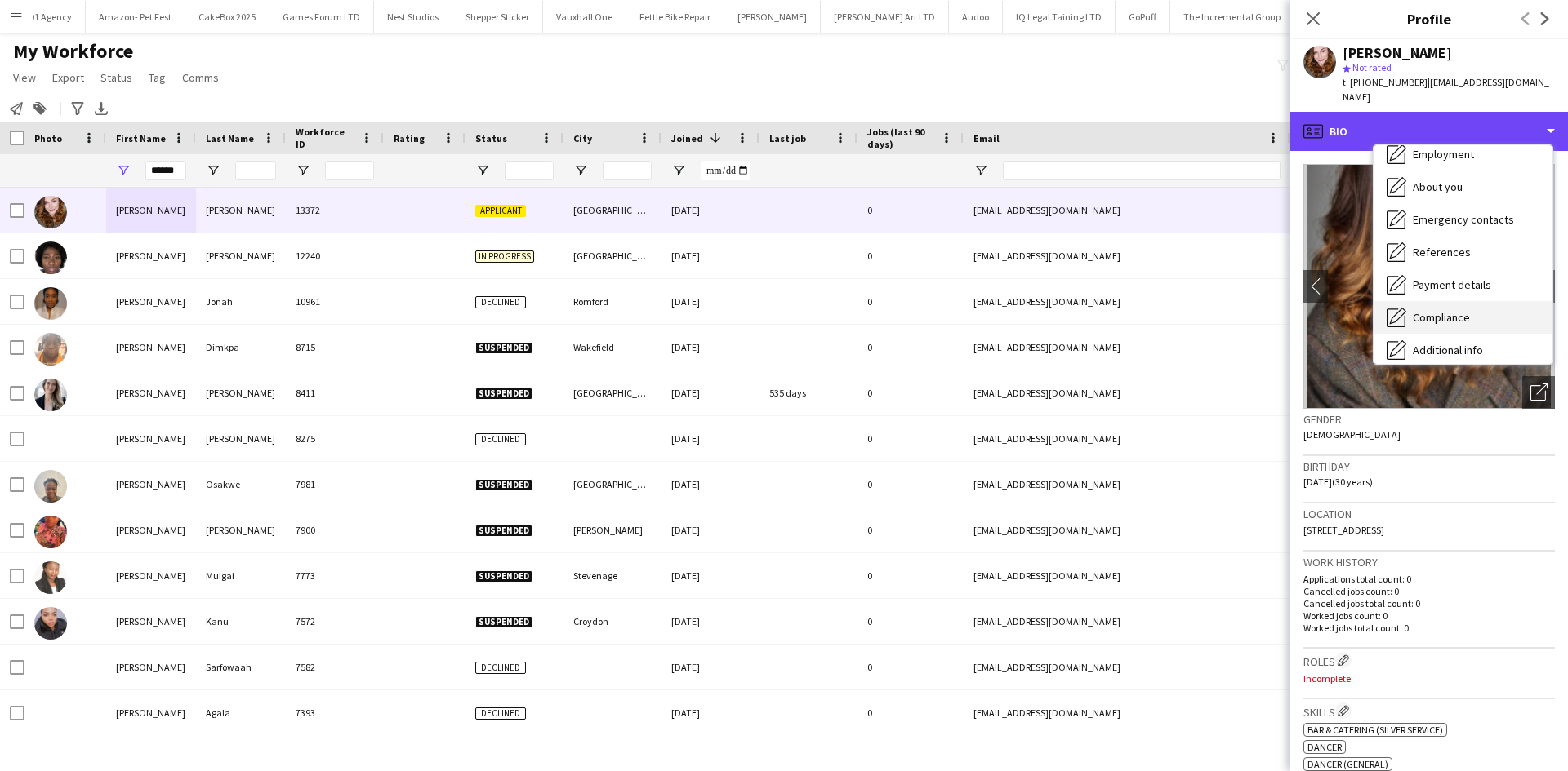
scroll to position [78, 0]
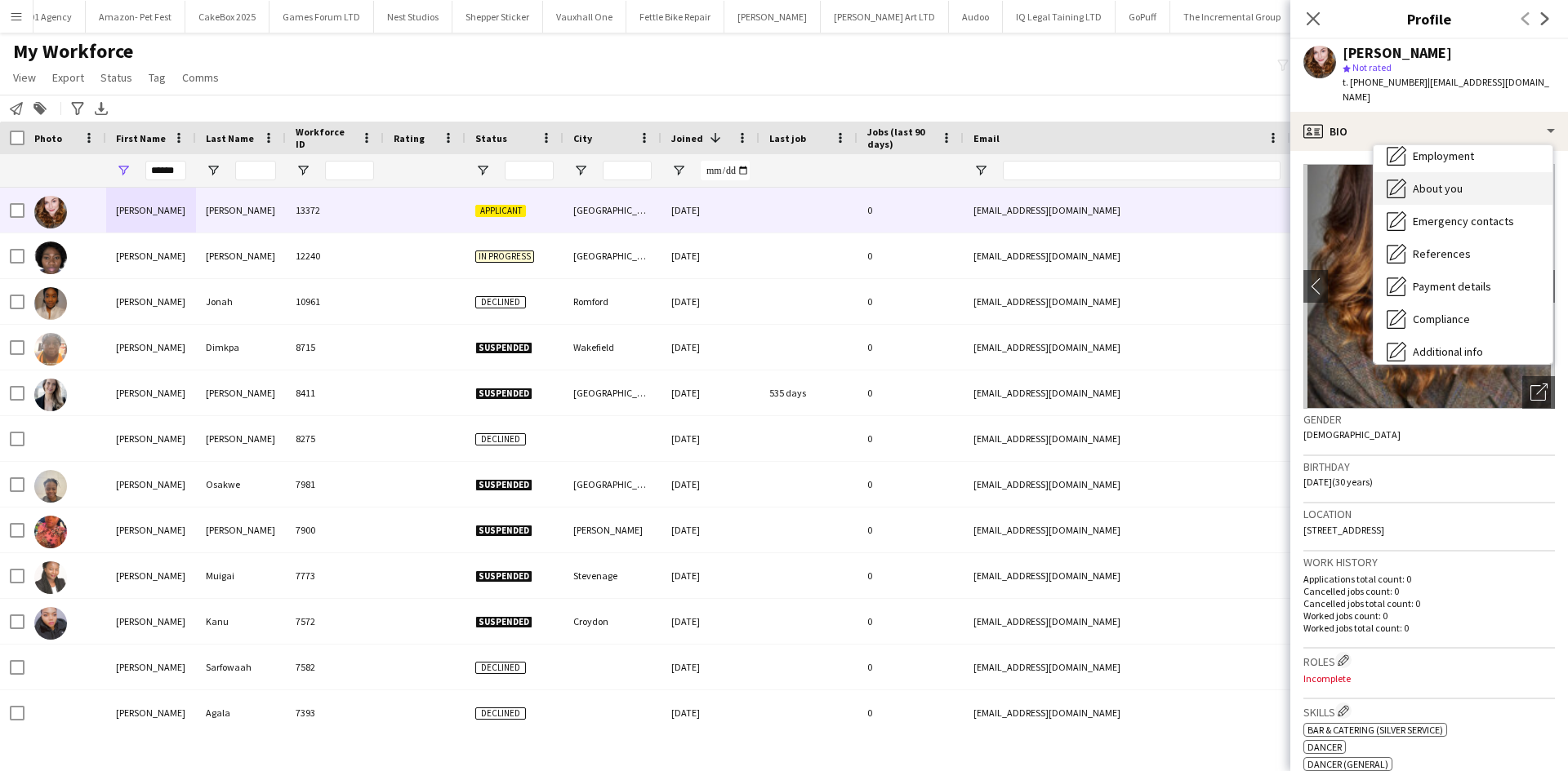
click at [1454, 190] on span "About you" at bounding box center [1437, 189] width 50 height 15
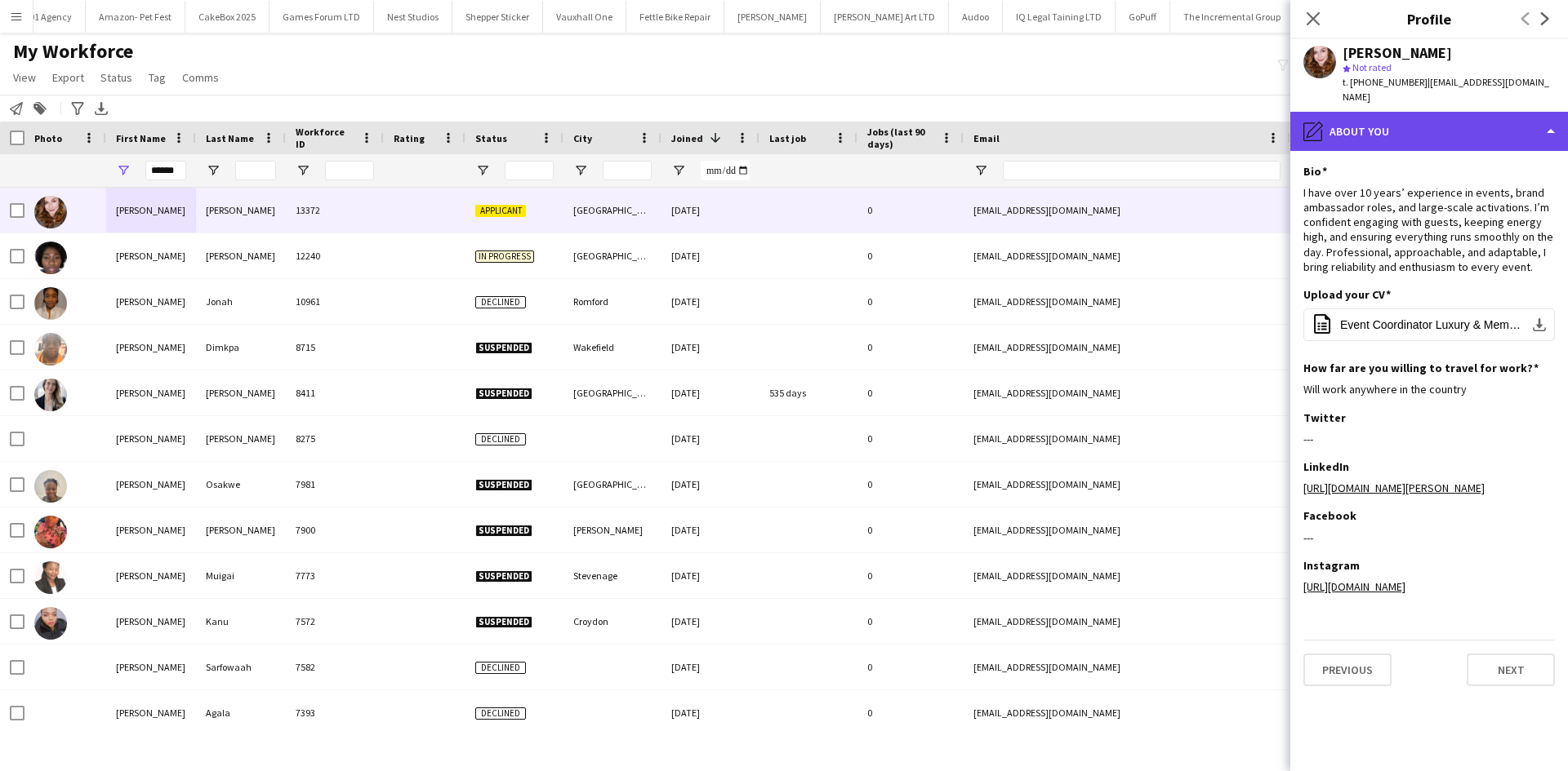
click at [1370, 120] on div "pencil4 About you" at bounding box center [1429, 131] width 278 height 39
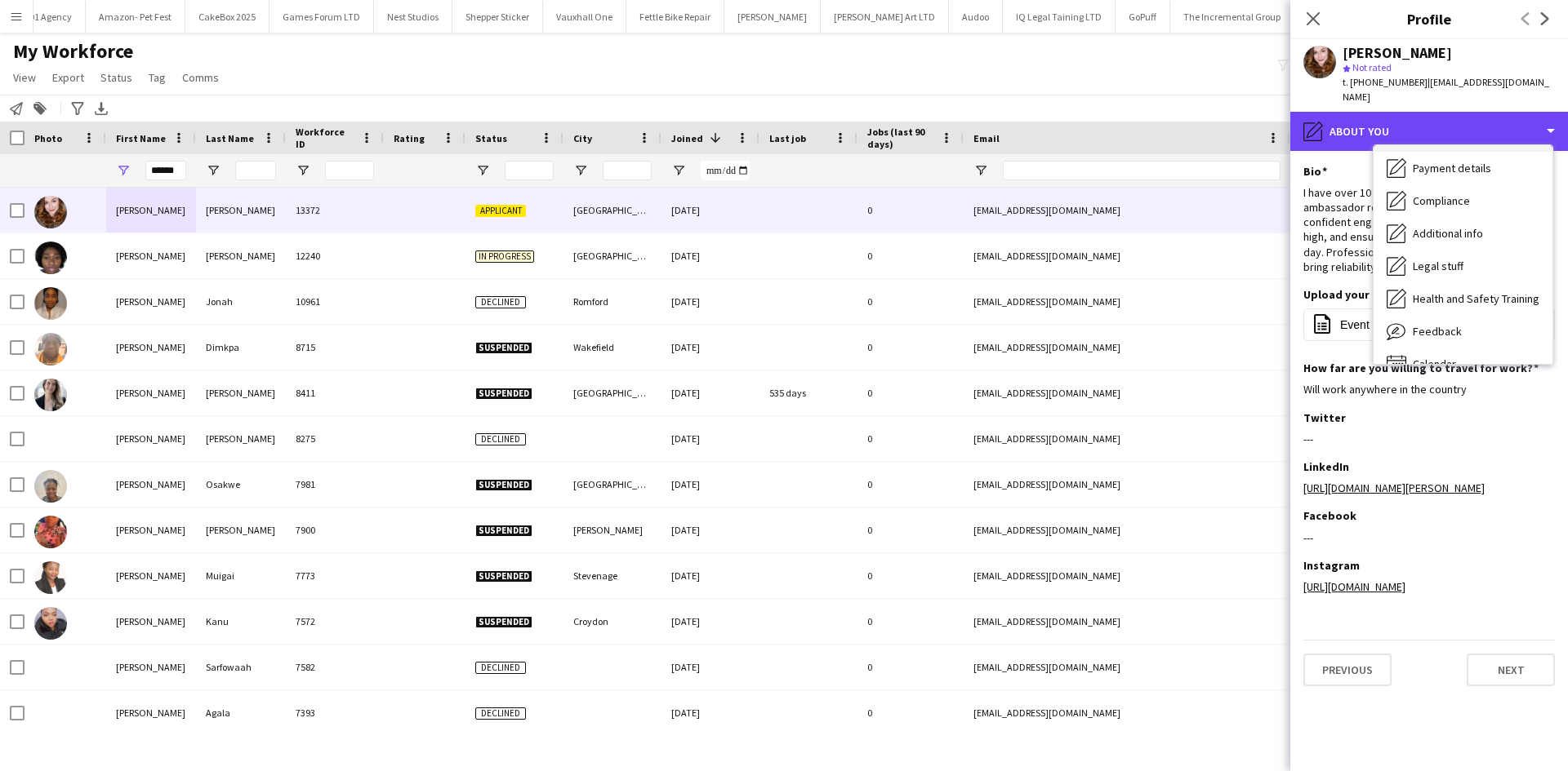
scroll to position [218, 0]
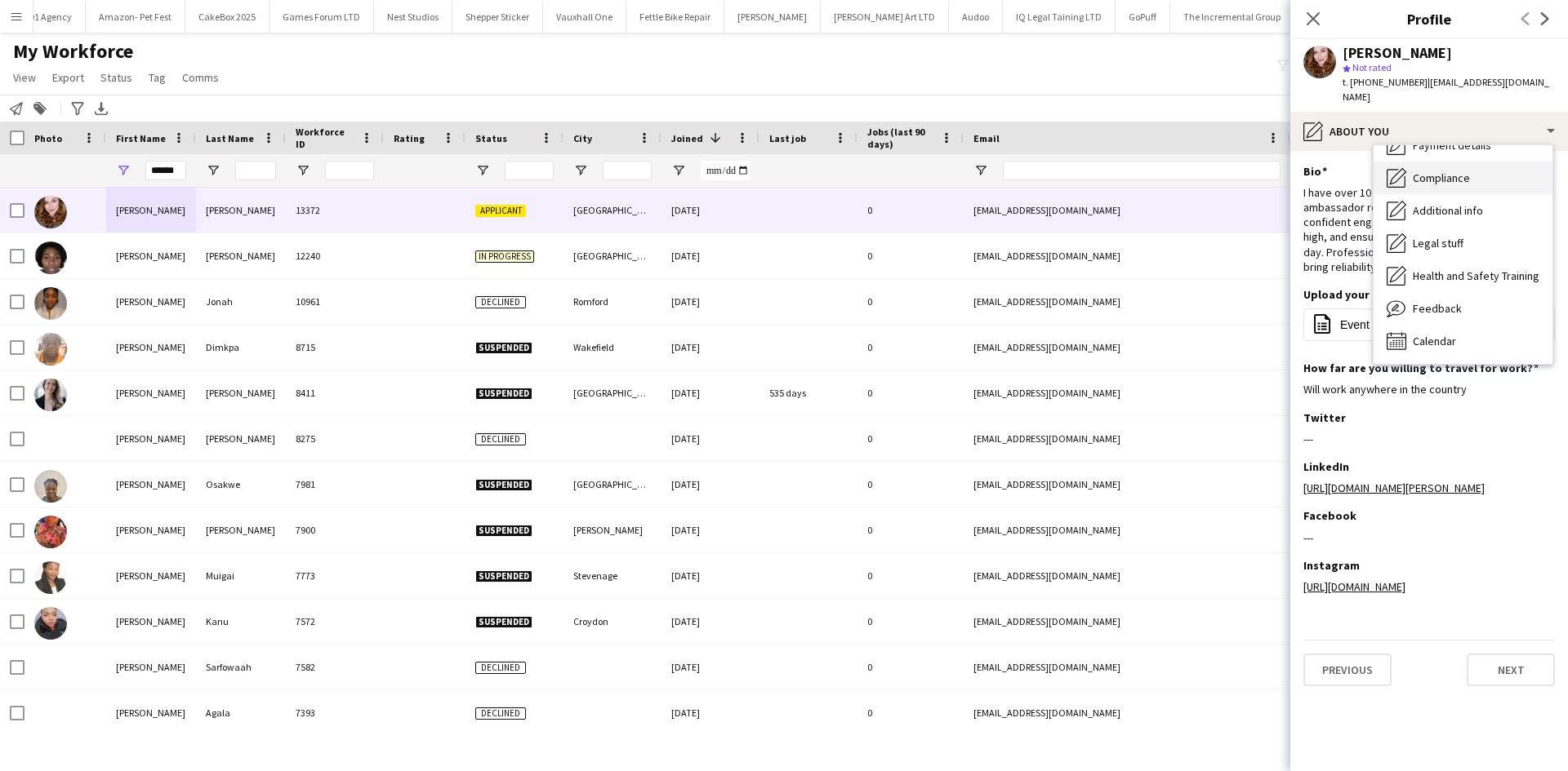
click at [1452, 170] on span "Compliance" at bounding box center [1441, 178] width 57 height 15
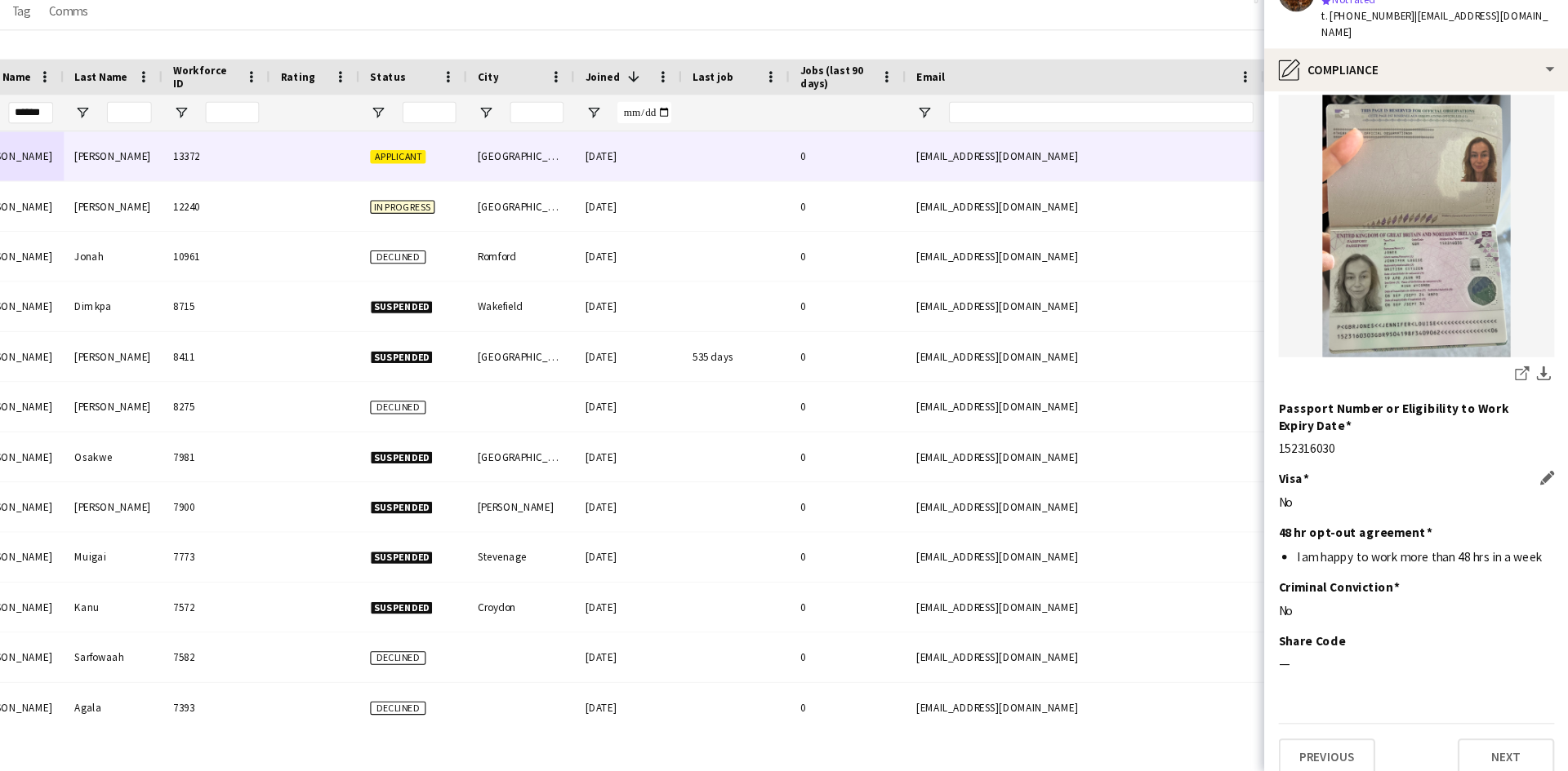
scroll to position [0, 0]
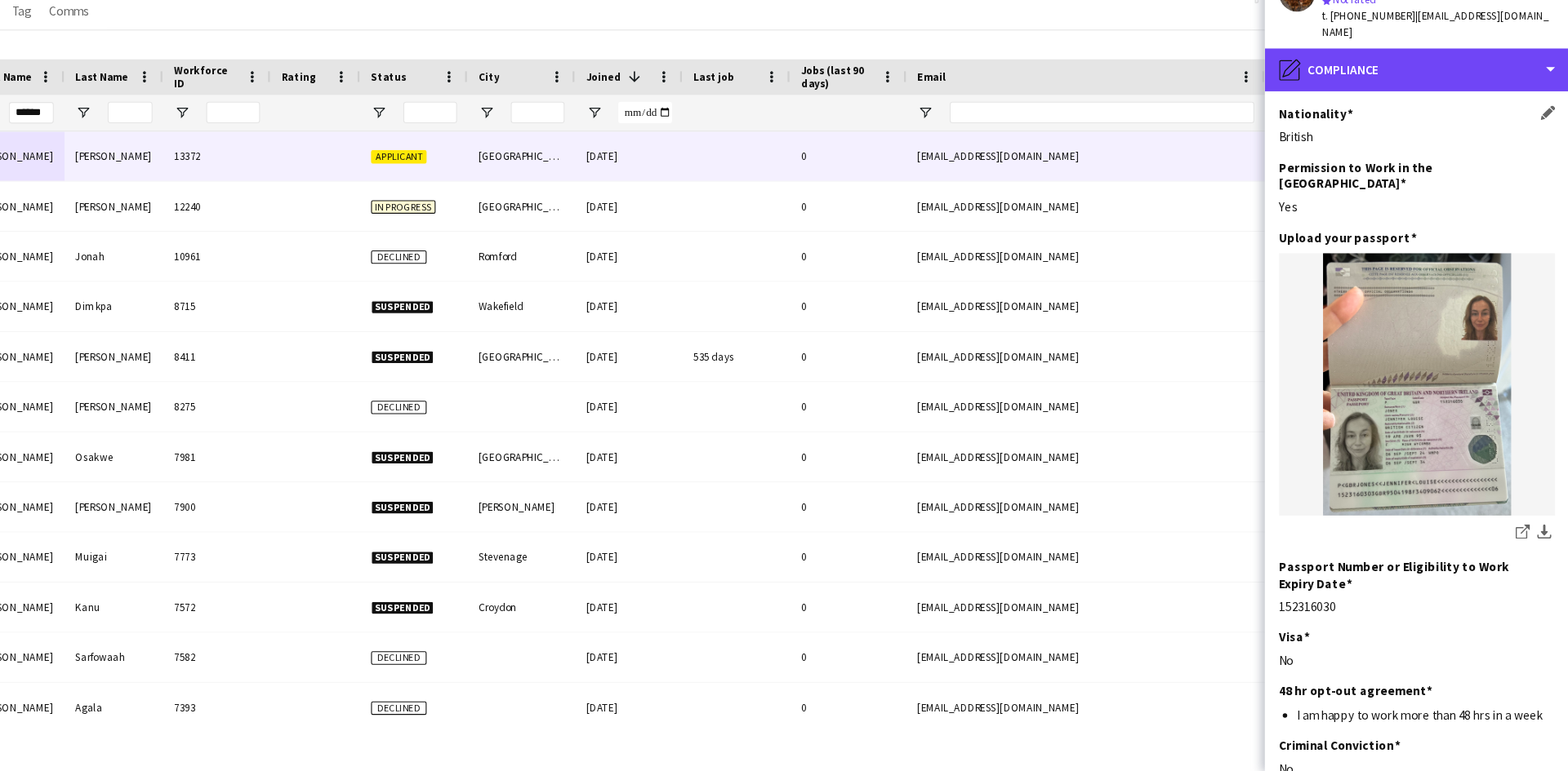
drag, startPoint x: 1349, startPoint y: 126, endPoint x: 1392, endPoint y: 184, distance: 72.2
click at [1349, 126] on div "pencil4 Compliance" at bounding box center [1429, 131] width 278 height 39
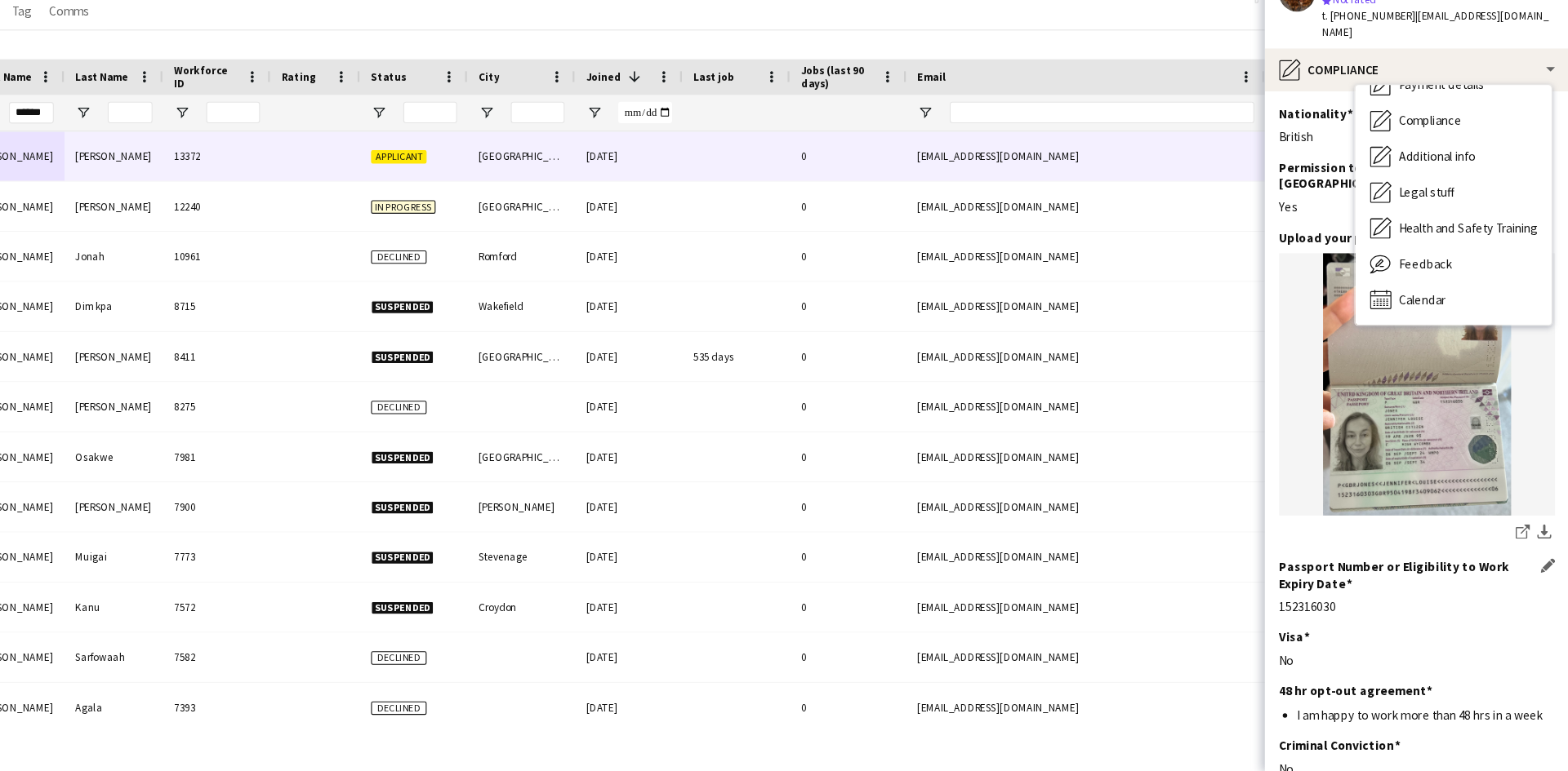
click at [1474, 597] on div "Passport Number or Eligibility to Work Expiry Date Edit this field 152316030" at bounding box center [1429, 609] width 252 height 65
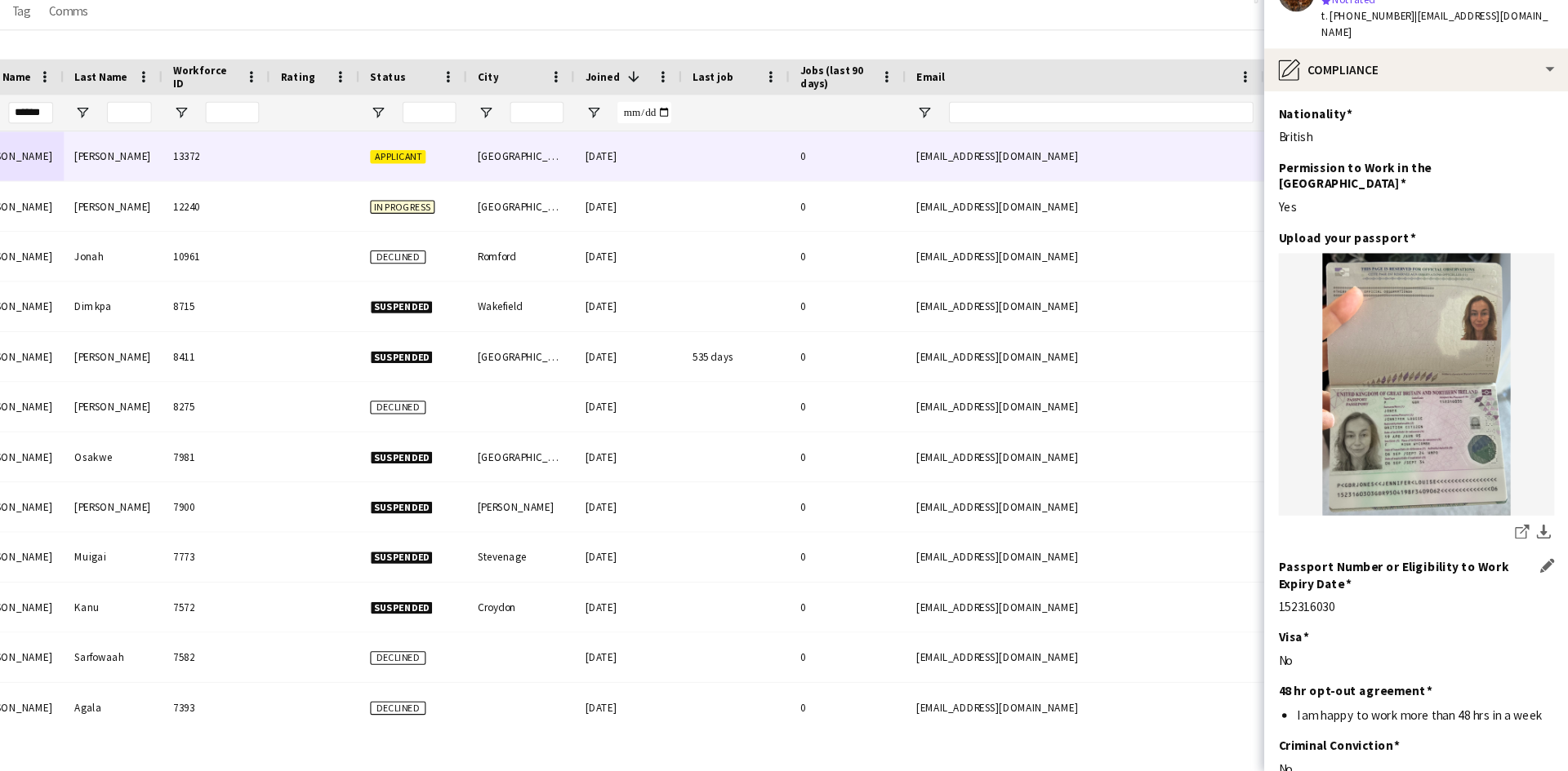
click at [1474, 577] on h3 "Passport Number or Eligibility to Work Expiry Date" at bounding box center [1422, 591] width 238 height 30
click at [1538, 546] on app-icon "download-bottom" at bounding box center [1545, 553] width 13 height 16
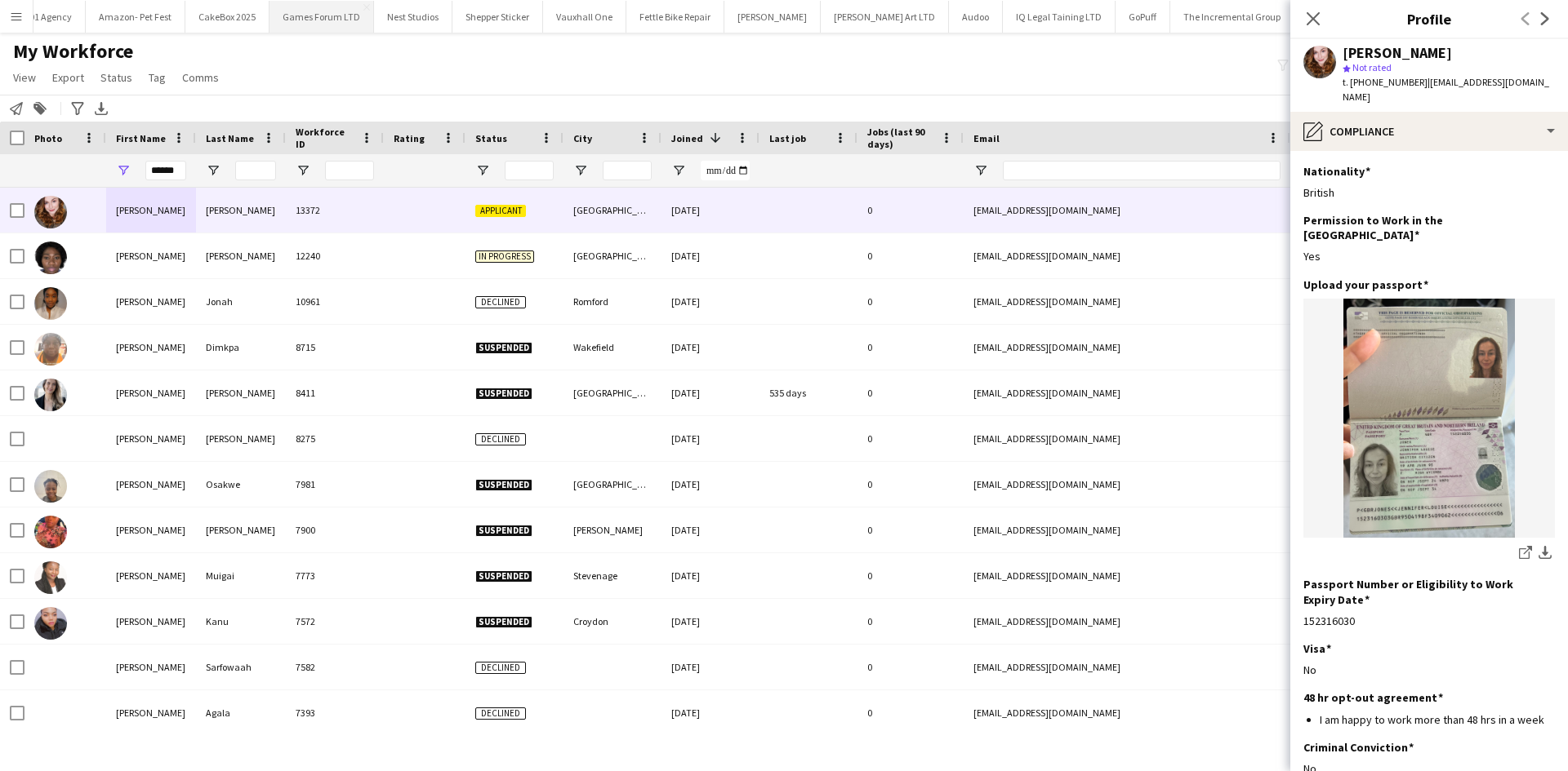
scroll to position [0, 2225]
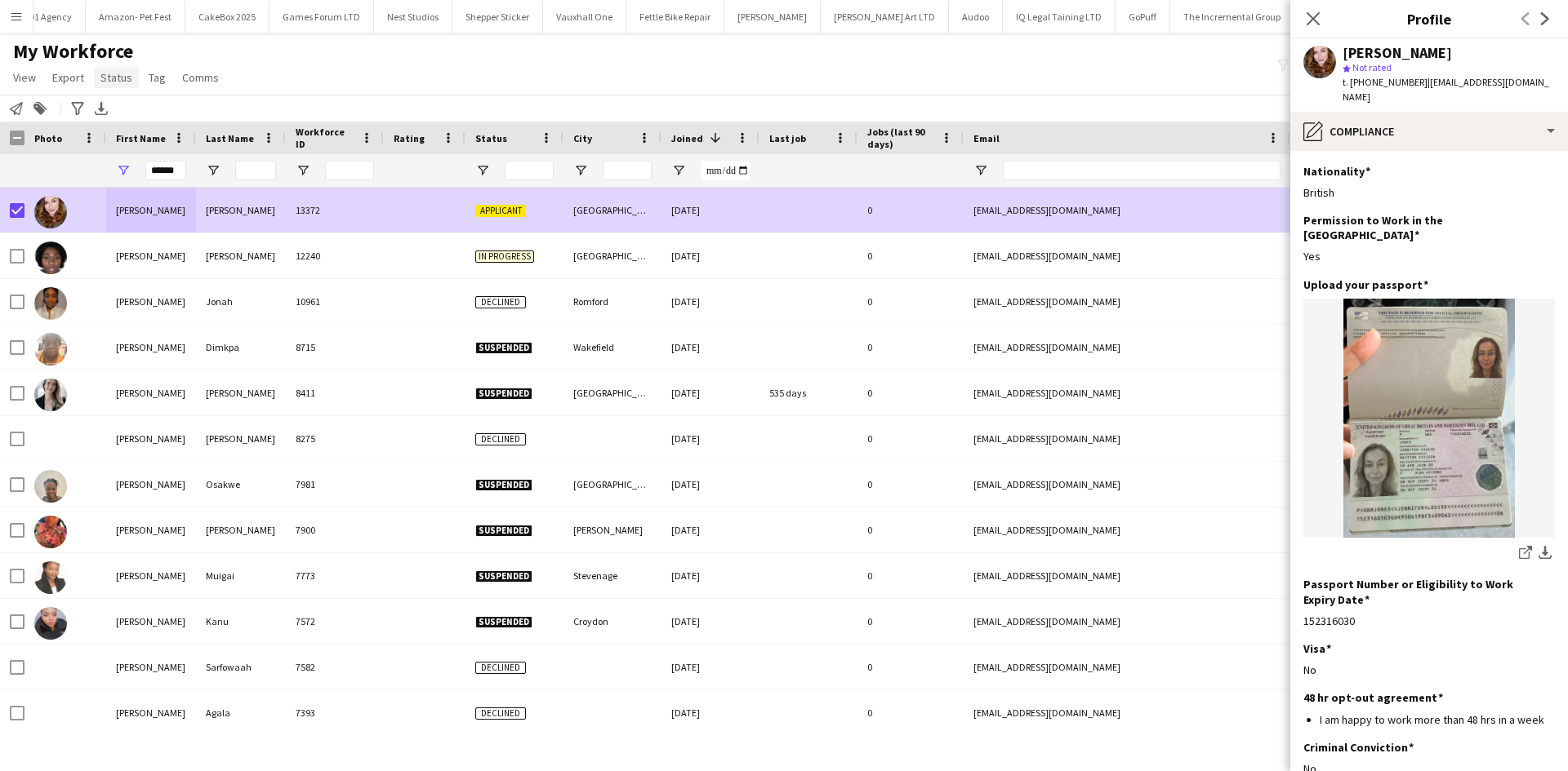
click at [110, 72] on span "Status" at bounding box center [116, 78] width 31 height 15
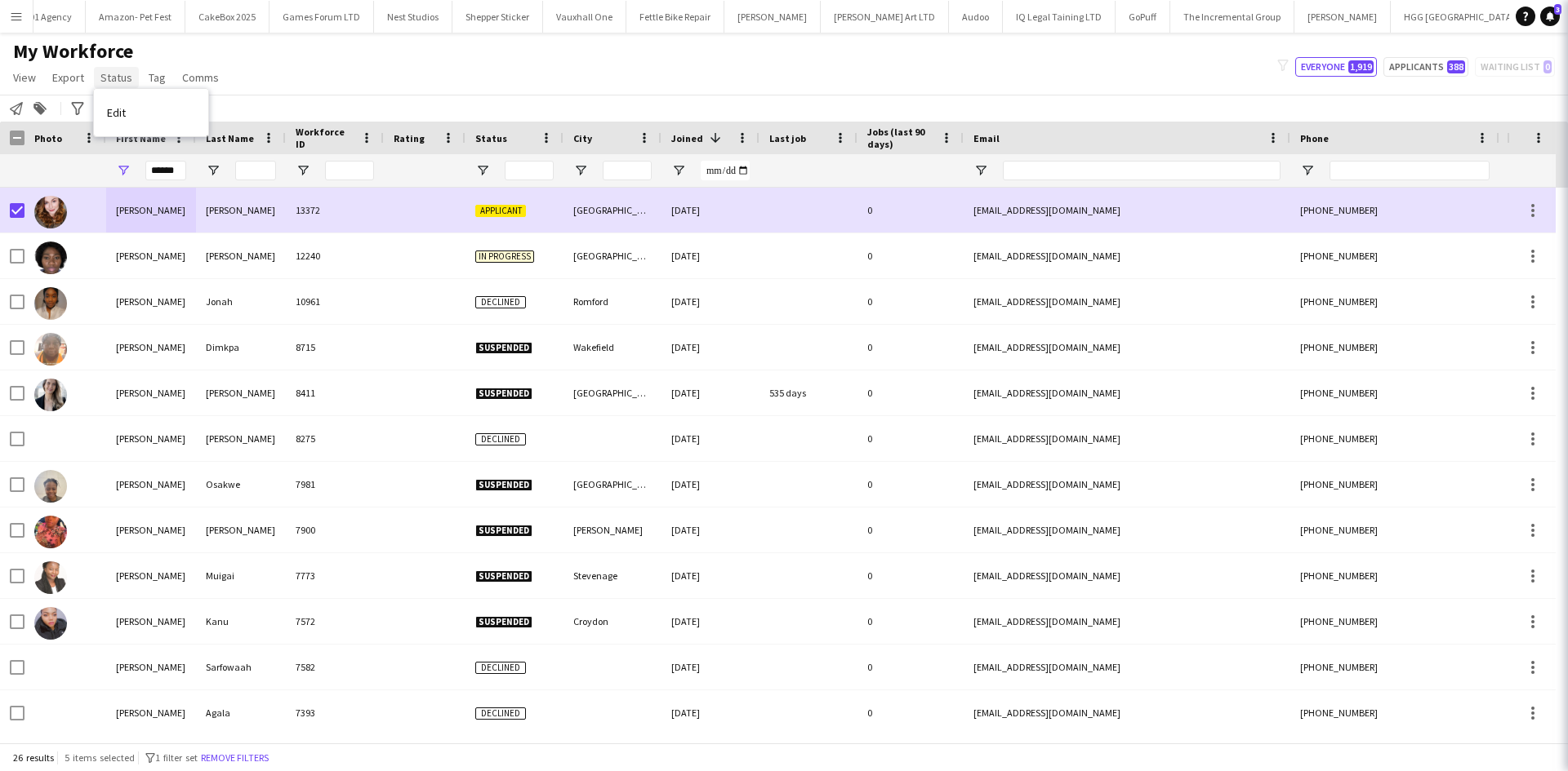
click at [114, 74] on span "Status" at bounding box center [116, 78] width 31 height 15
click at [117, 81] on span "Status" at bounding box center [116, 78] width 31 height 15
click at [141, 114] on link "Edit" at bounding box center [150, 112] width 114 height 34
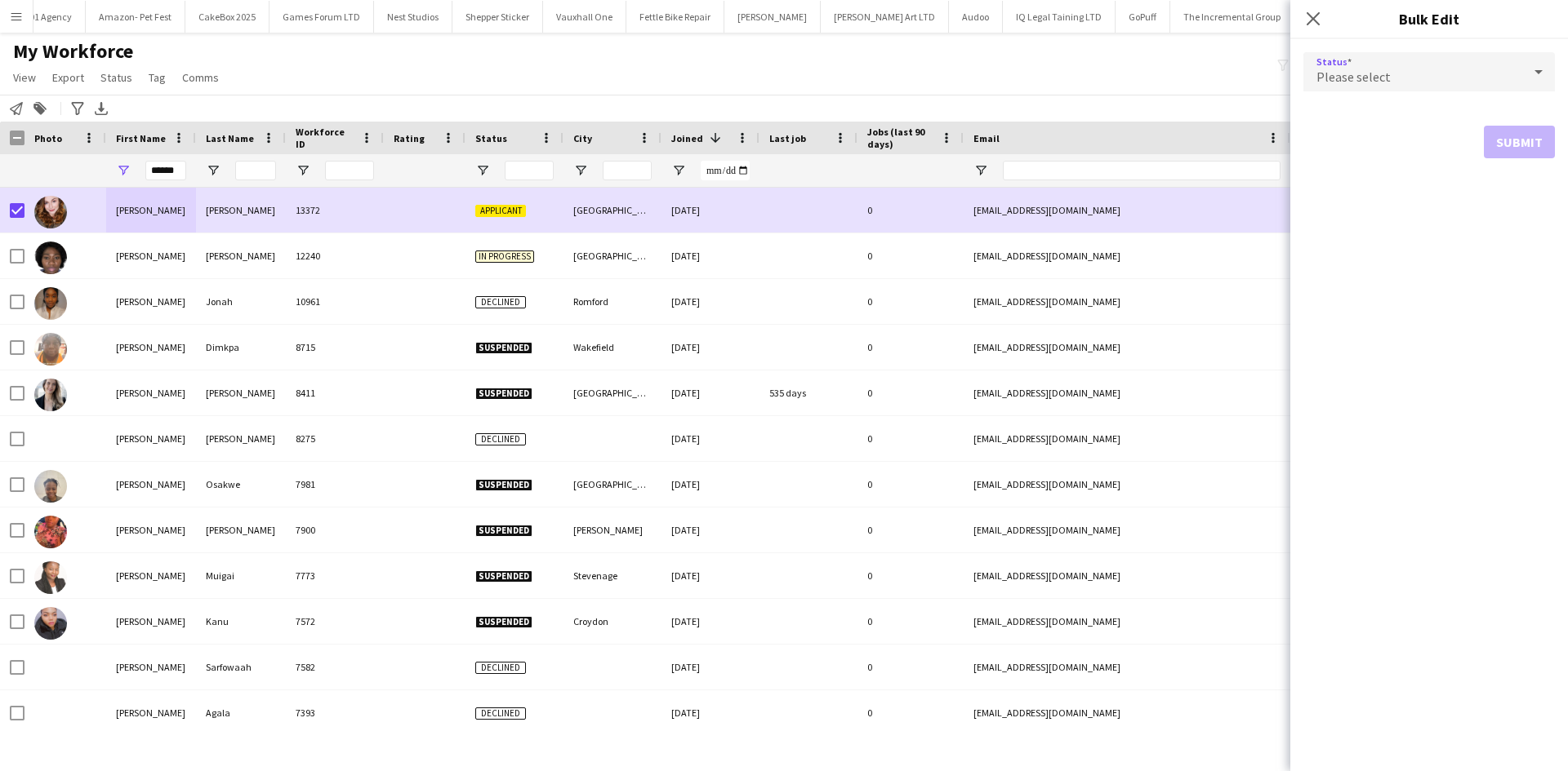
click at [1438, 69] on div "Please select" at bounding box center [1412, 71] width 219 height 39
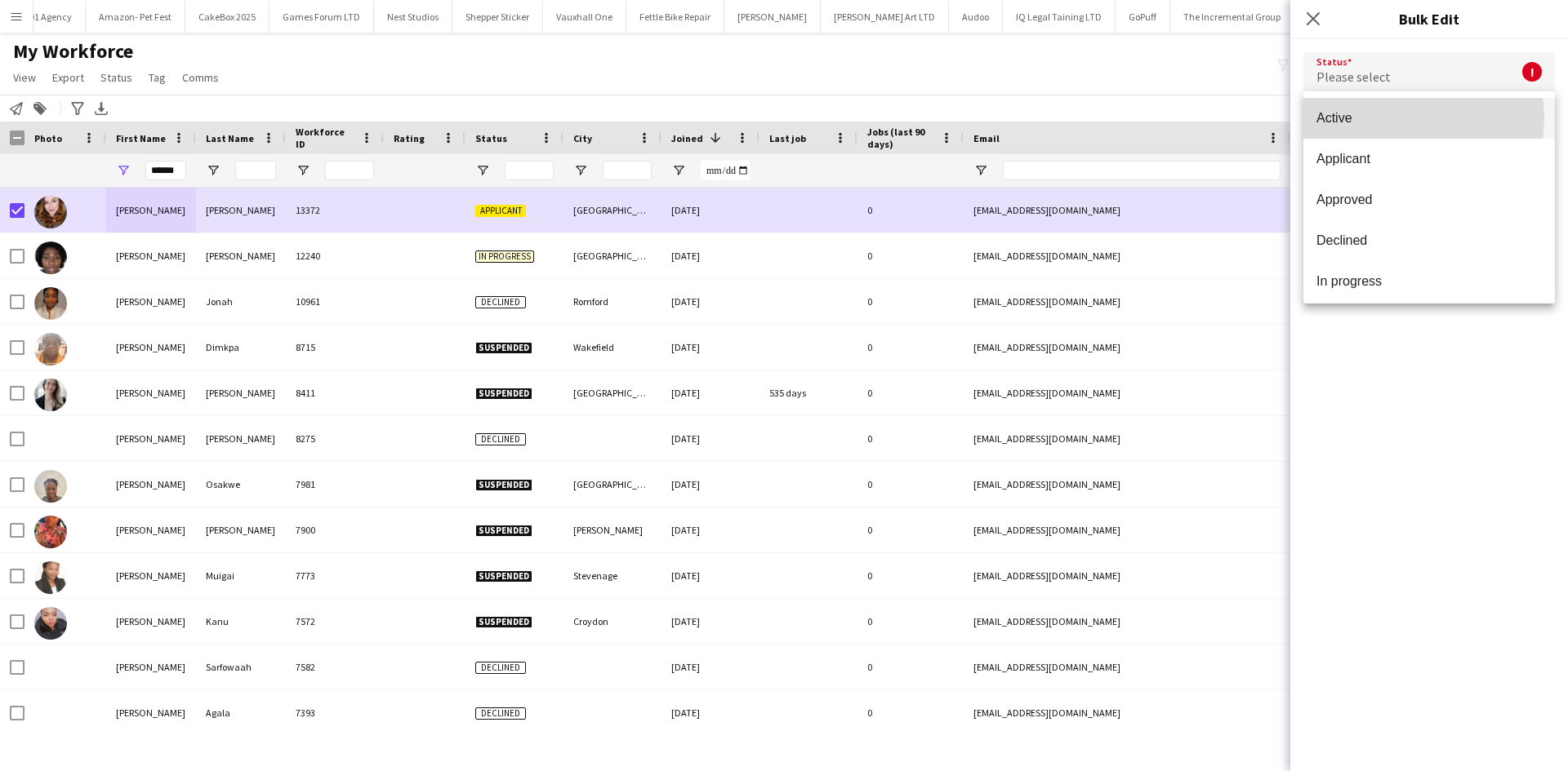
click at [1404, 118] on span "Active" at bounding box center [1428, 118] width 225 height 16
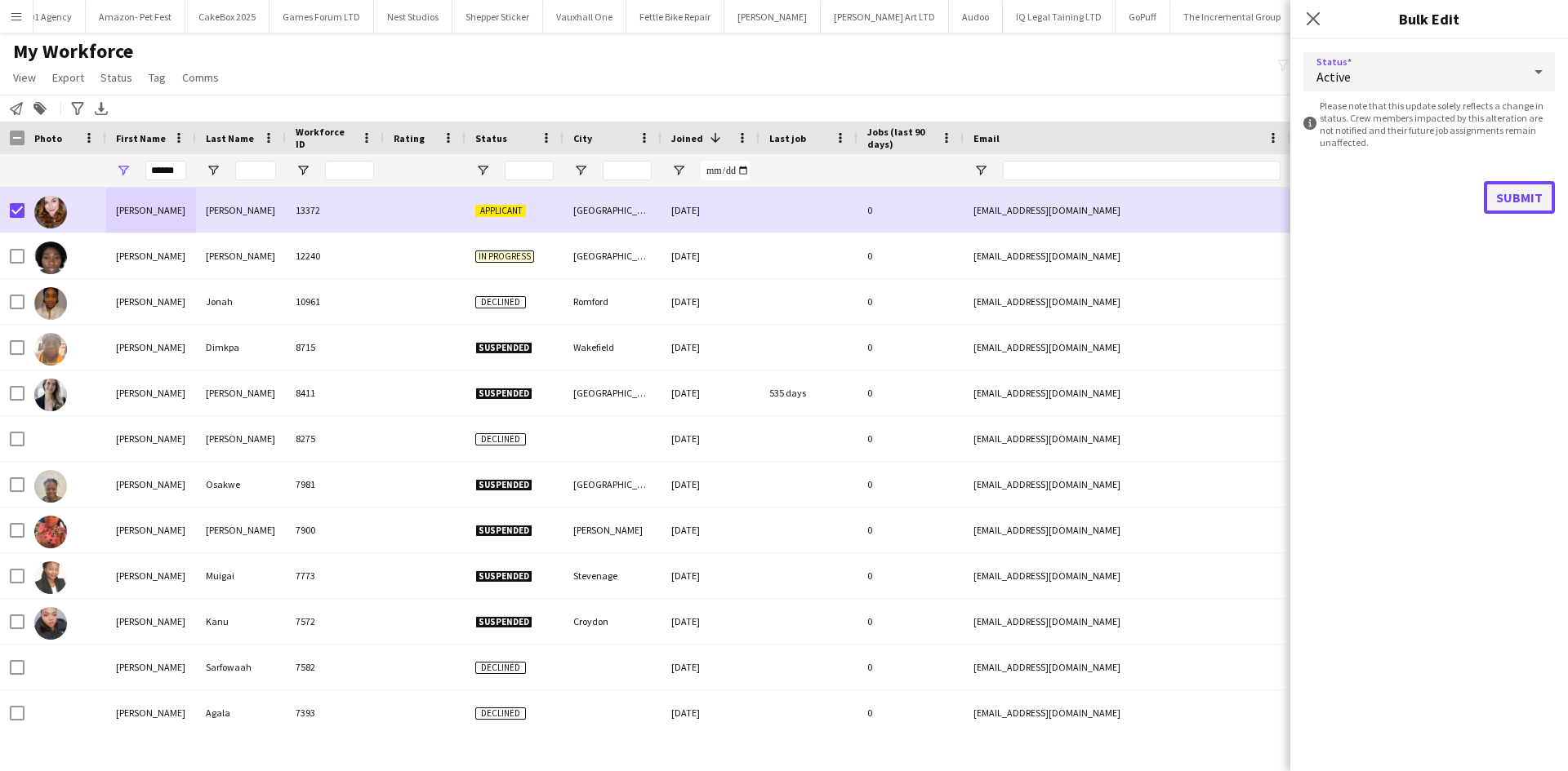
click at [1516, 191] on button "Submit" at bounding box center [1519, 197] width 71 height 32
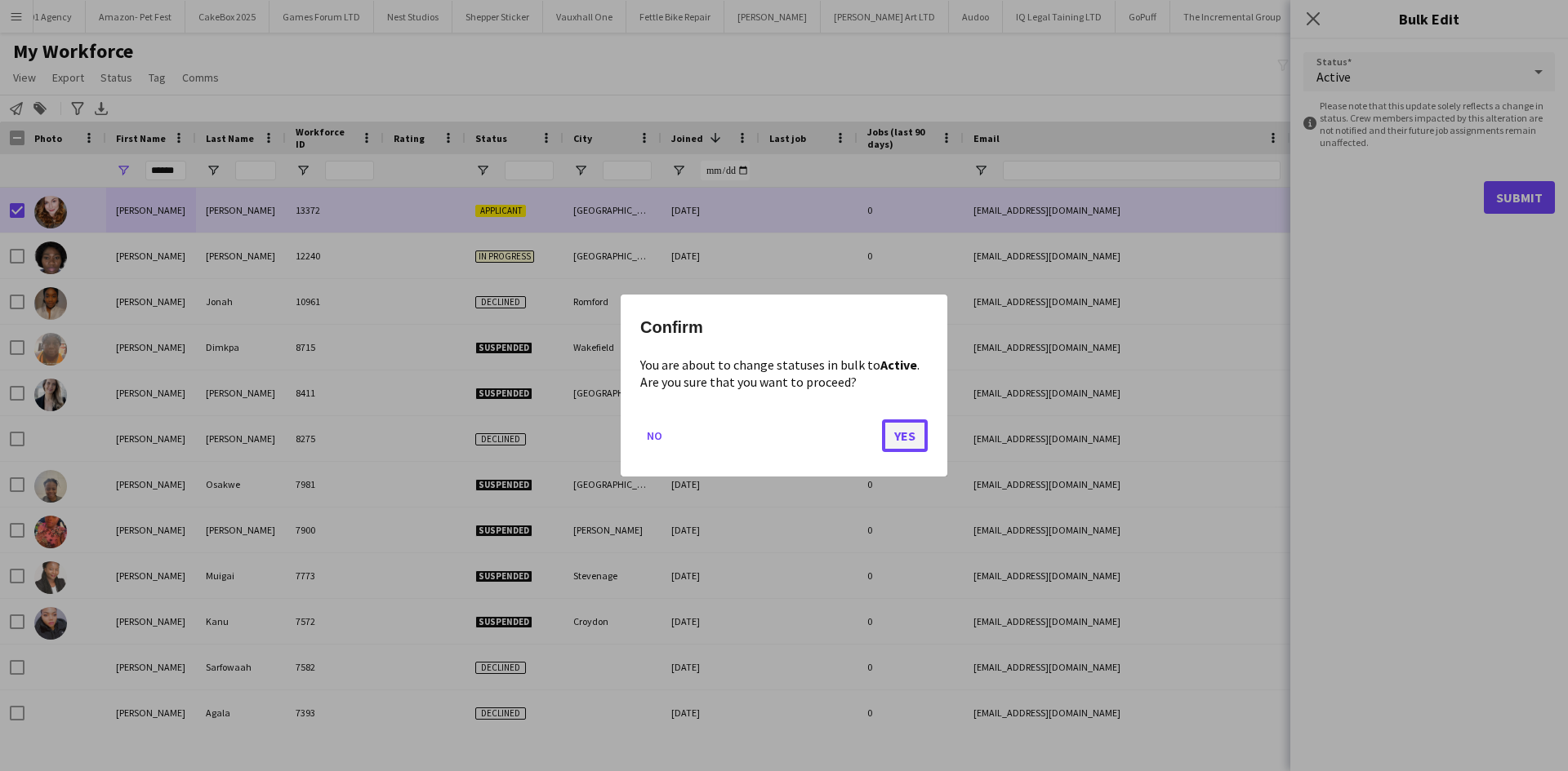
click at [895, 441] on button "Yes" at bounding box center [904, 435] width 45 height 32
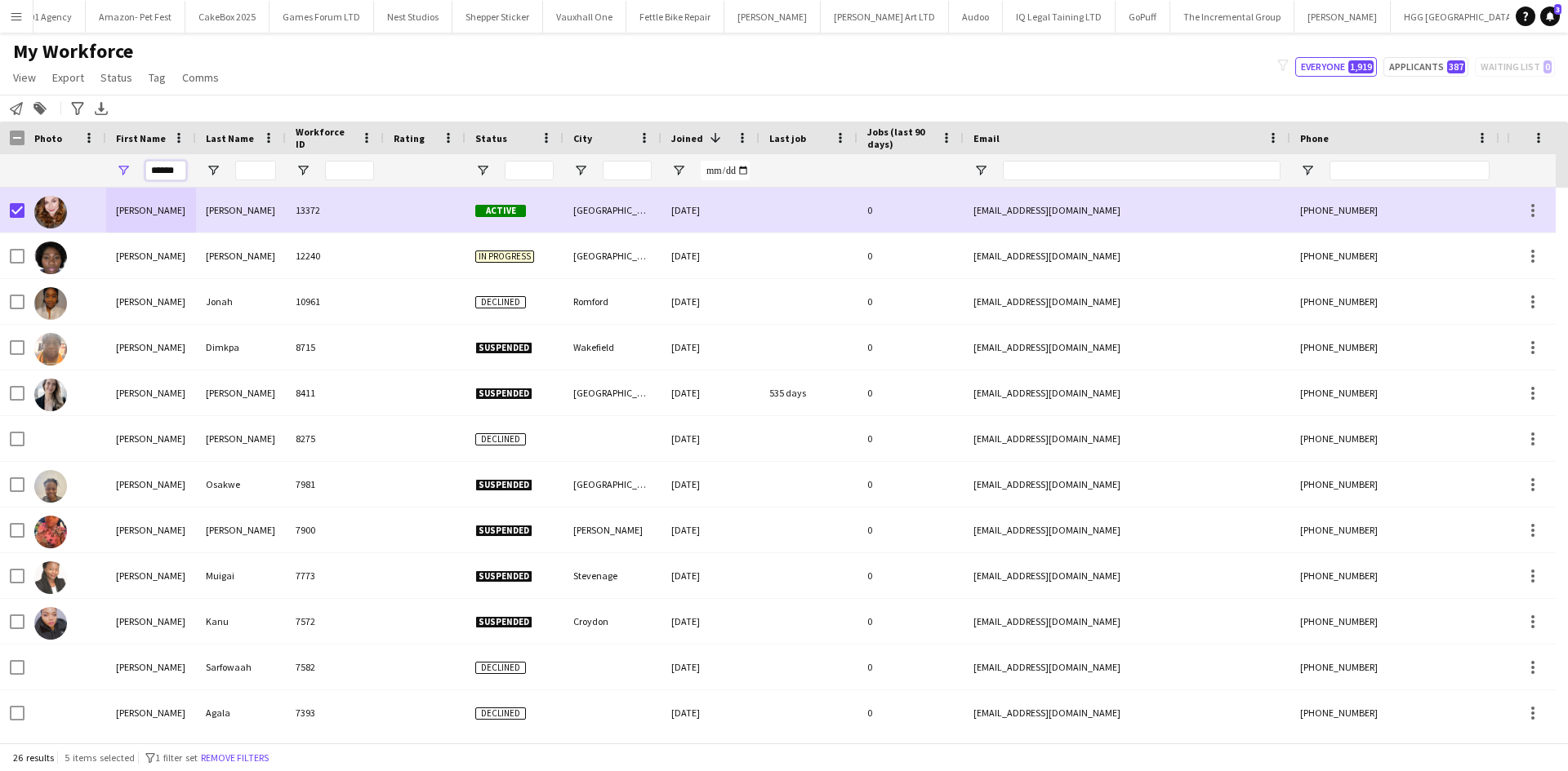
click at [182, 172] on input "******" at bounding box center [166, 170] width 41 height 19
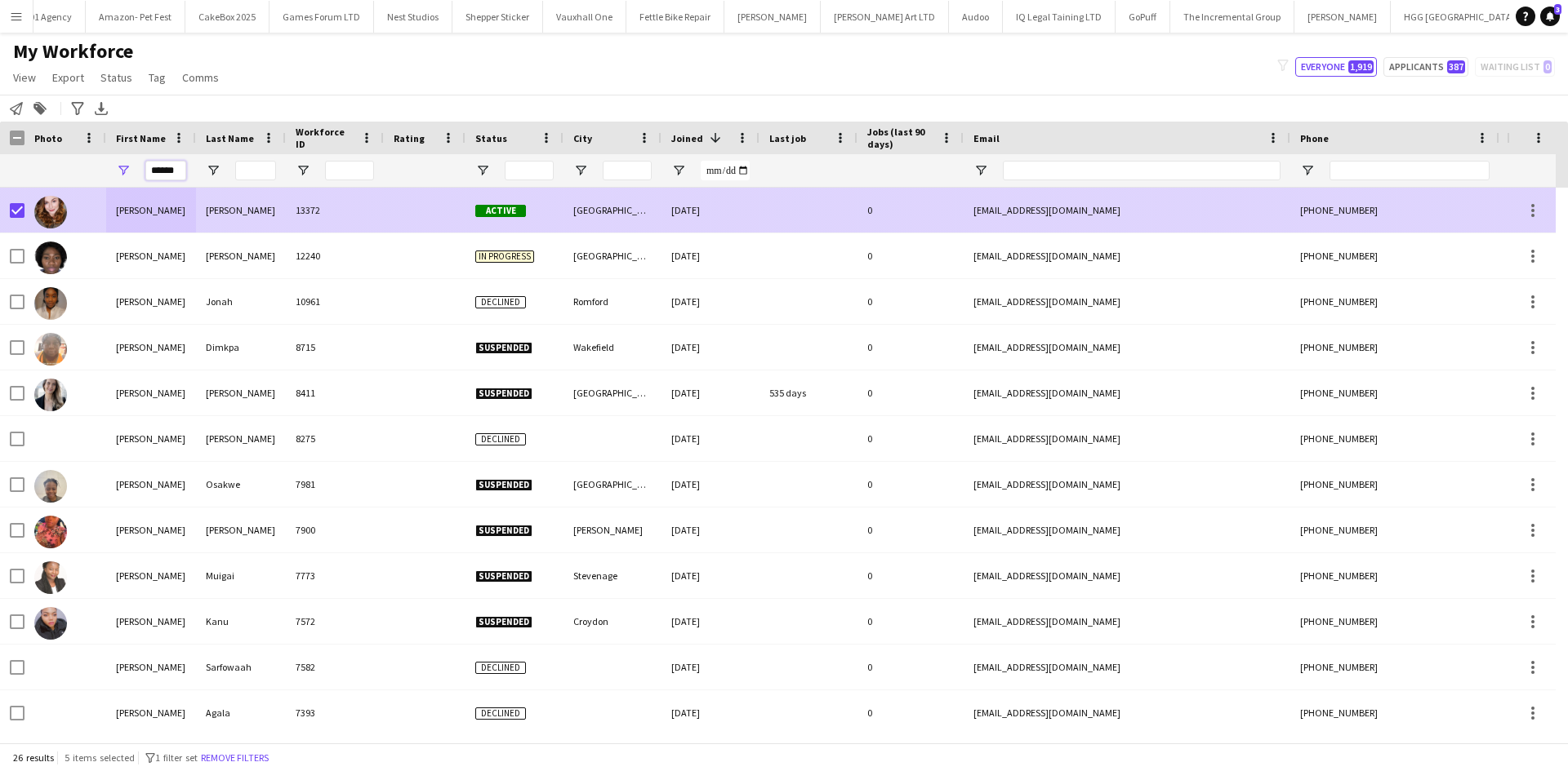
drag, startPoint x: 182, startPoint y: 172, endPoint x: 105, endPoint y: 198, distance: 81.3
click at [105, 198] on div "Workforce Details Photo First Name" at bounding box center [784, 431] width 1568 height 621
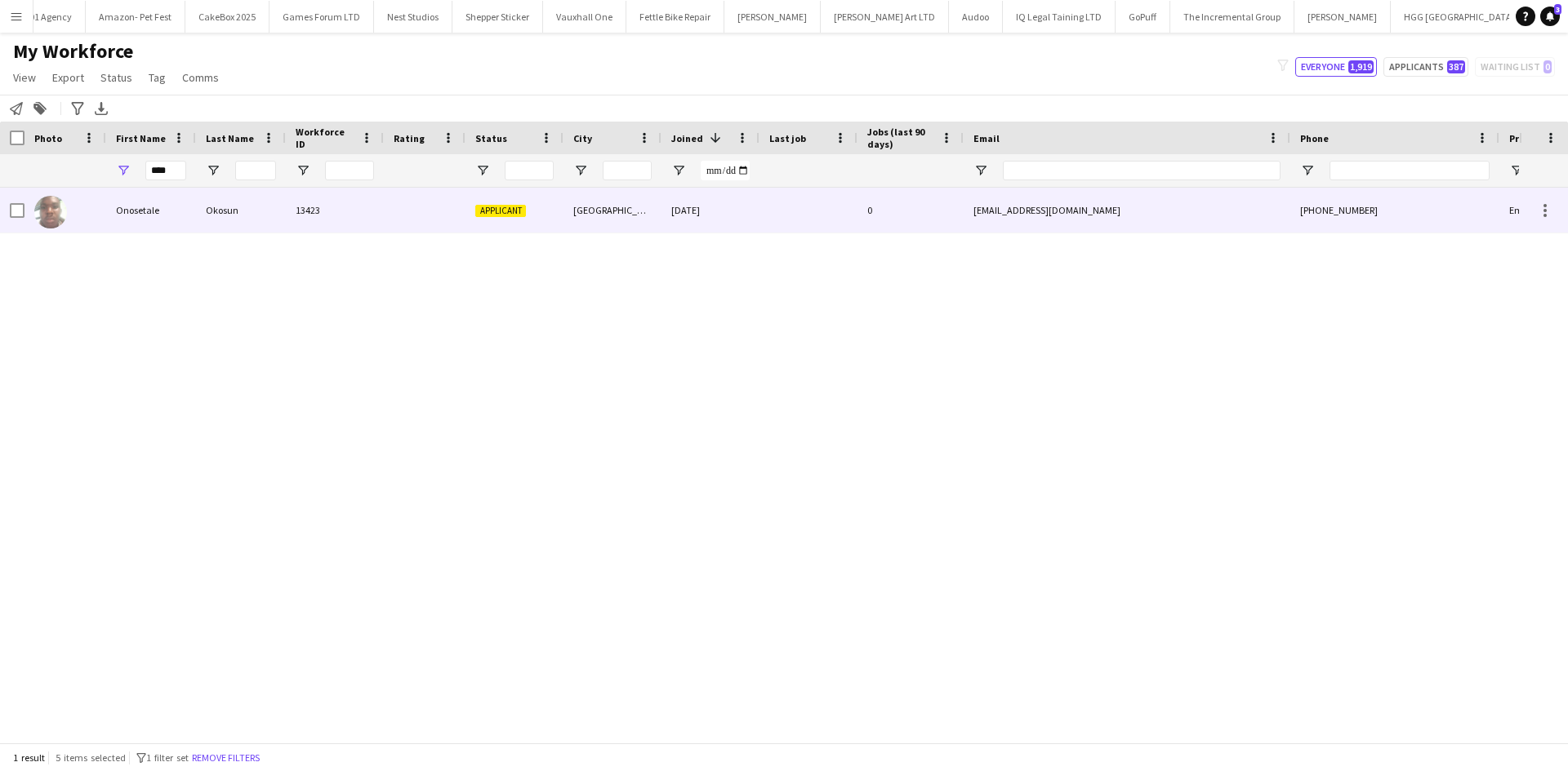
click at [201, 196] on div "Okosun" at bounding box center [241, 210] width 90 height 44
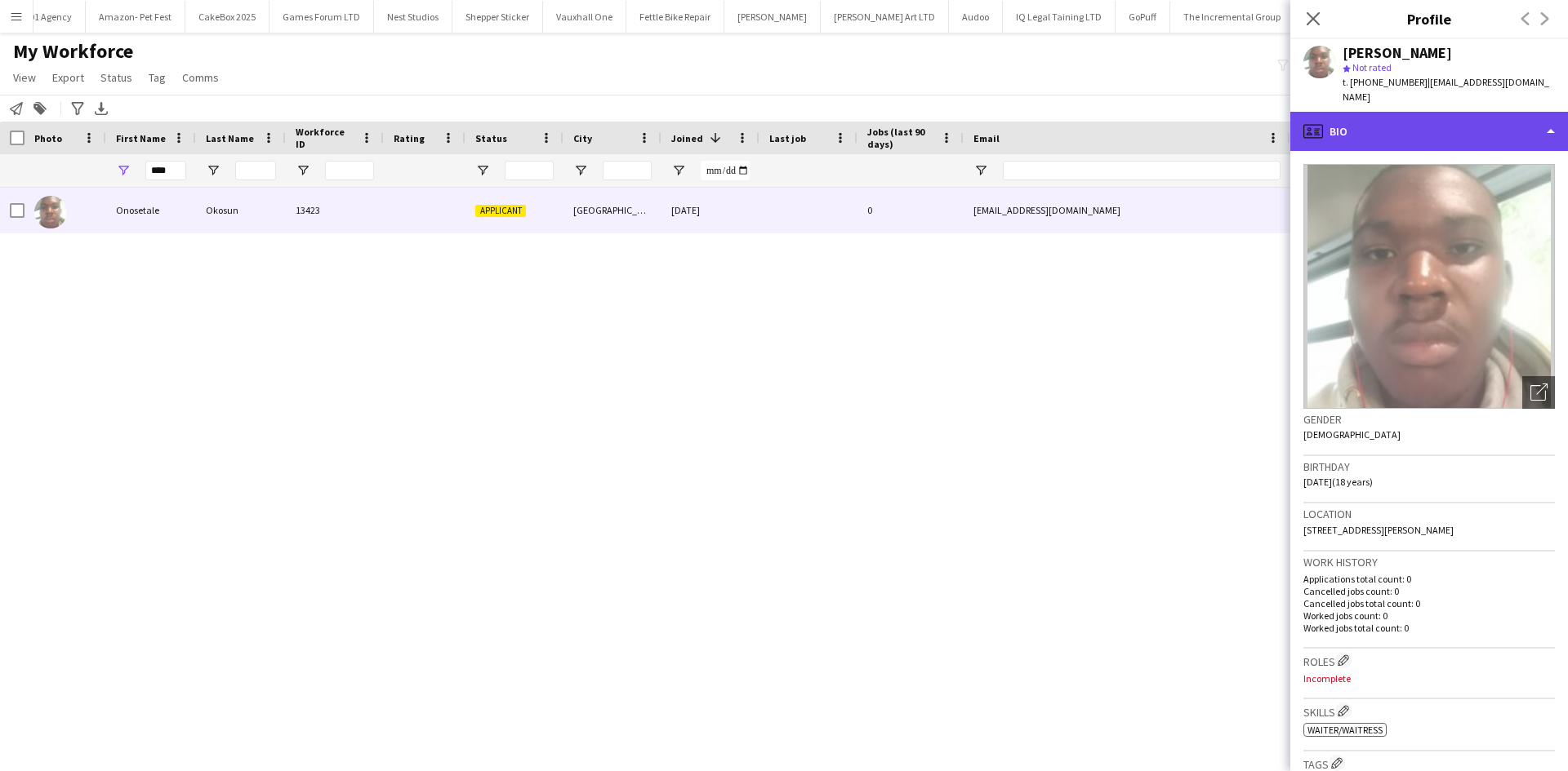
click at [1422, 112] on div "profile Bio" at bounding box center [1429, 131] width 278 height 39
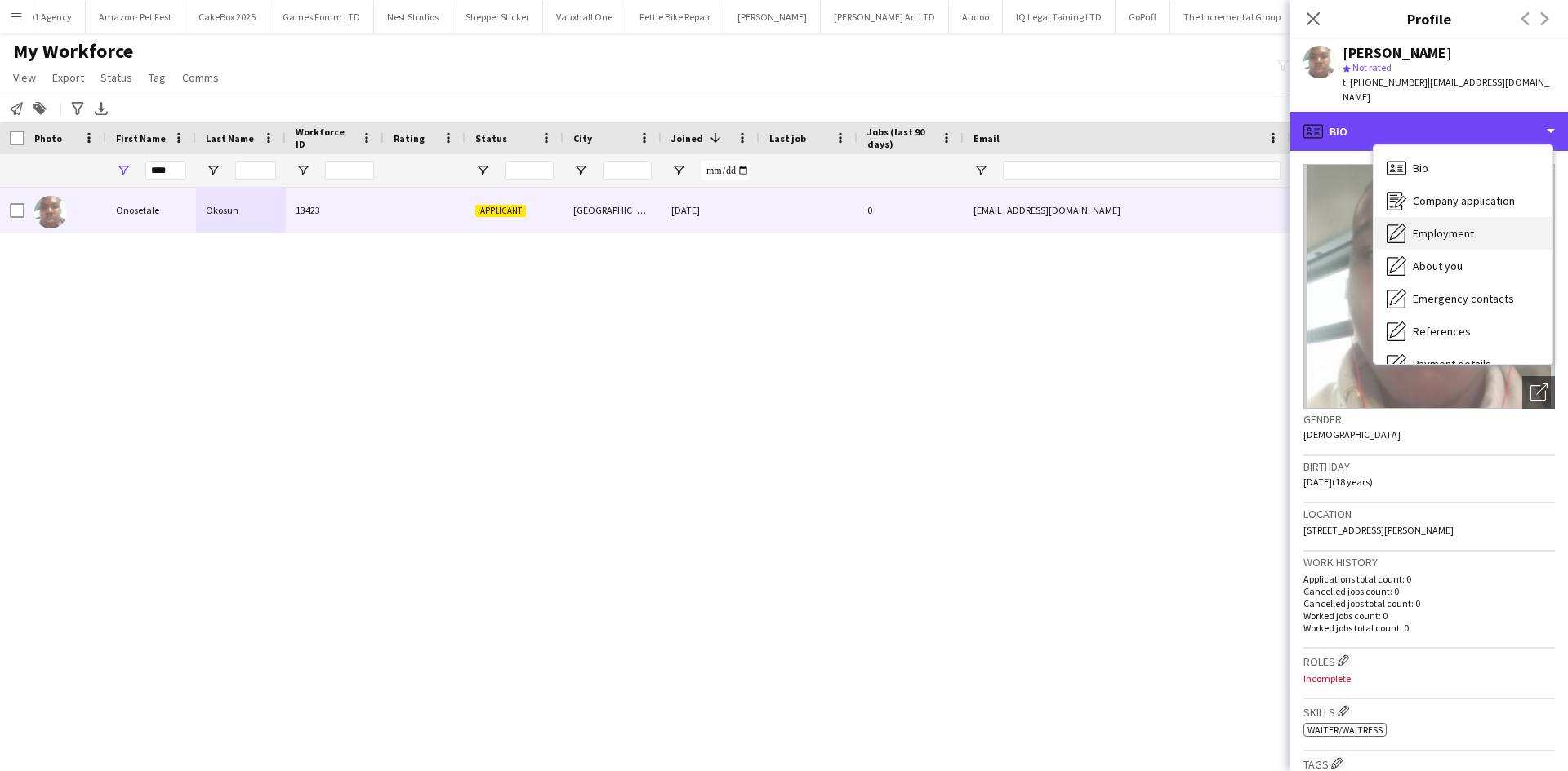
scroll to position [218, 0]
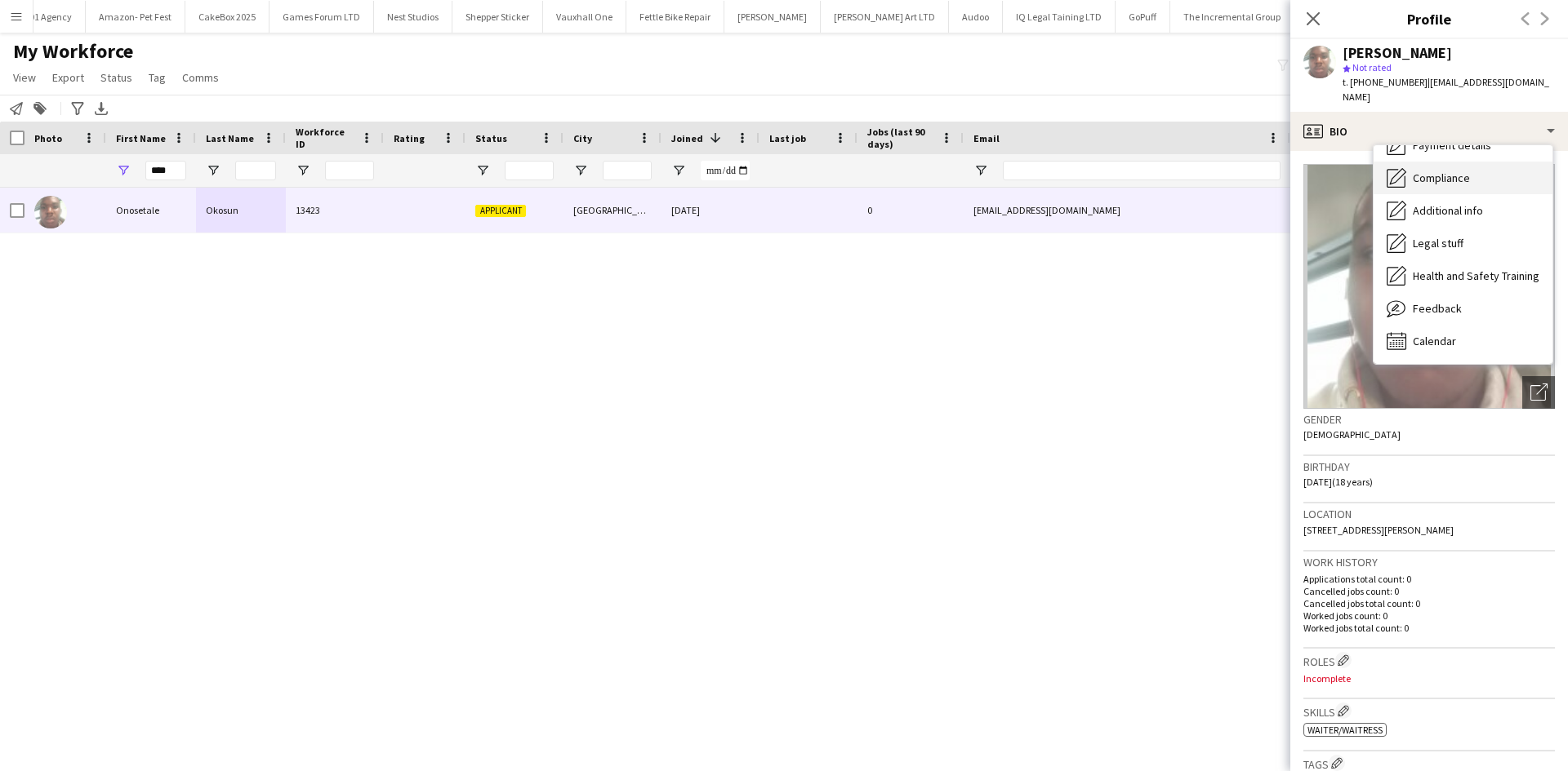
click at [1439, 170] on span "Compliance" at bounding box center [1441, 178] width 57 height 15
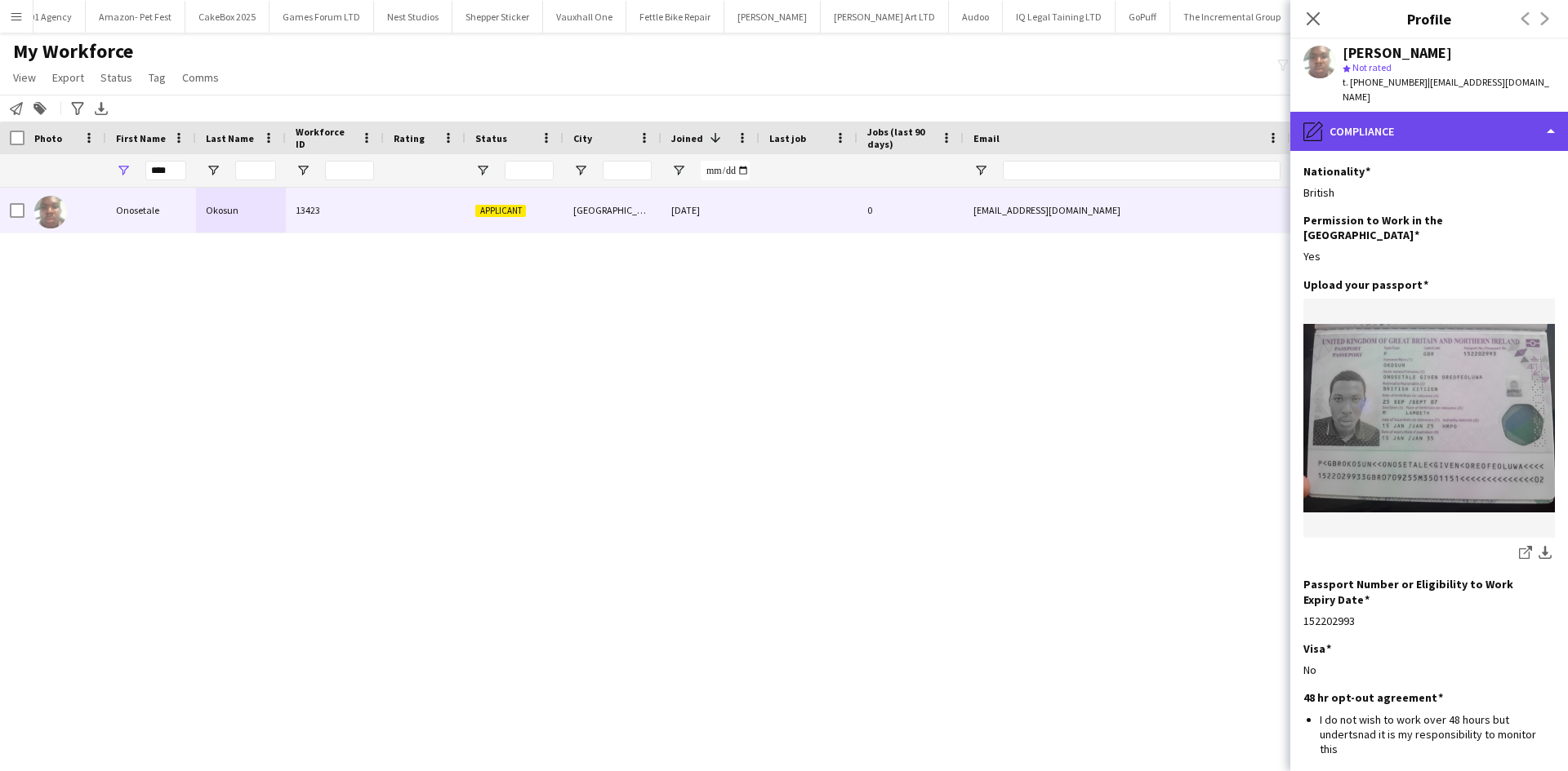
click at [1418, 114] on div "pencil4 Compliance" at bounding box center [1429, 131] width 278 height 39
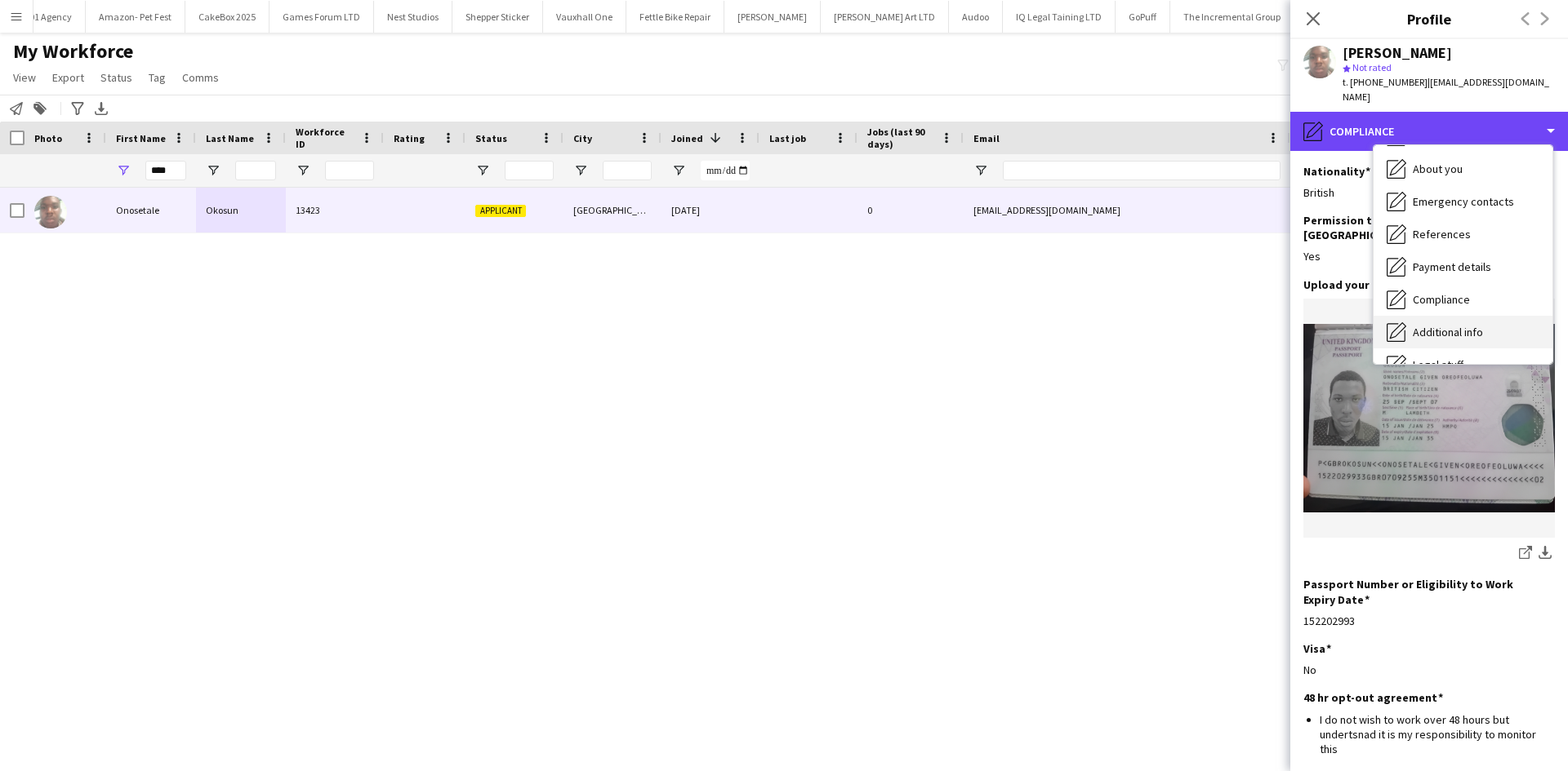
scroll to position [93, 0]
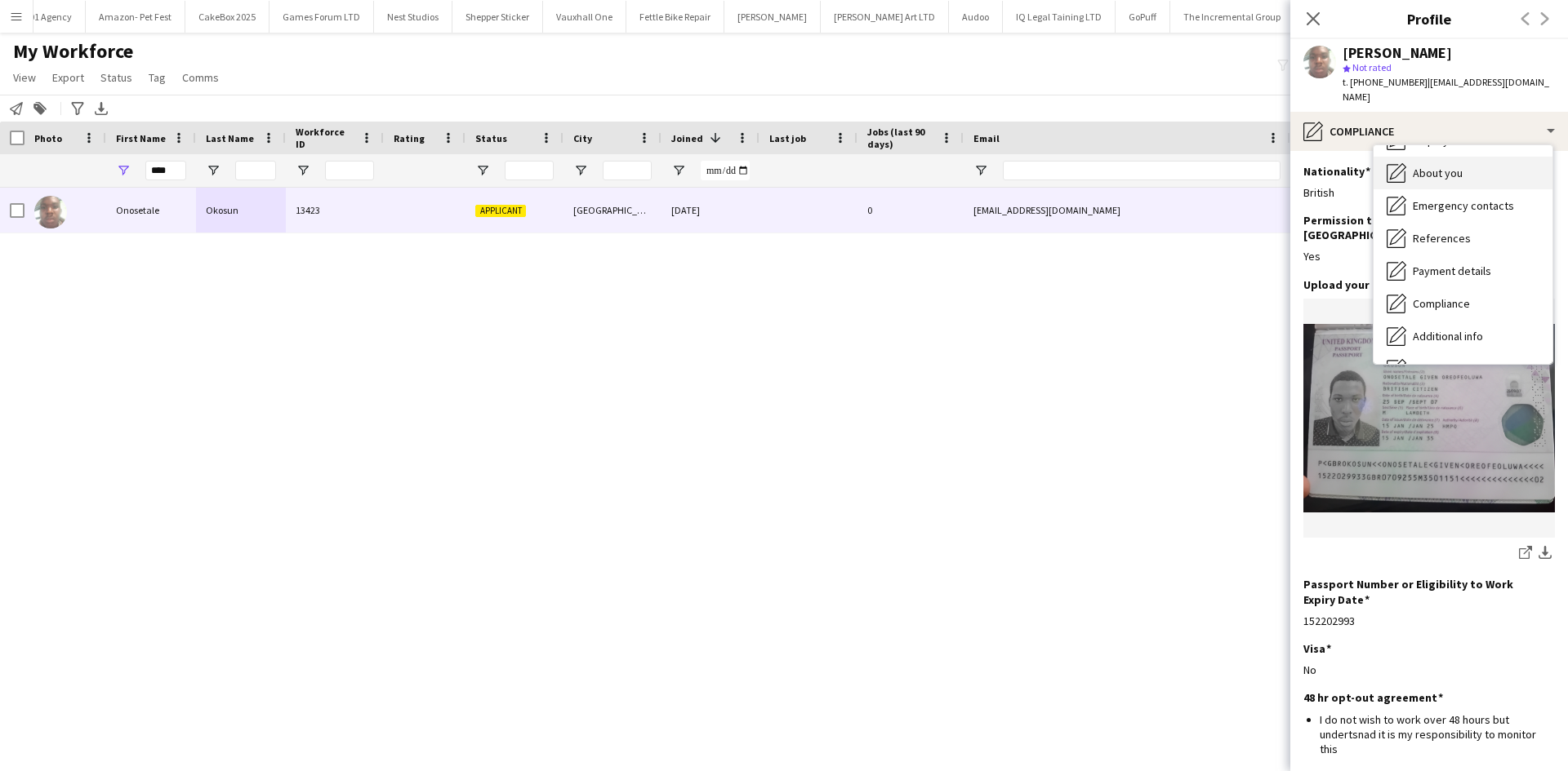
click at [1439, 166] on span "About you" at bounding box center [1437, 173] width 50 height 15
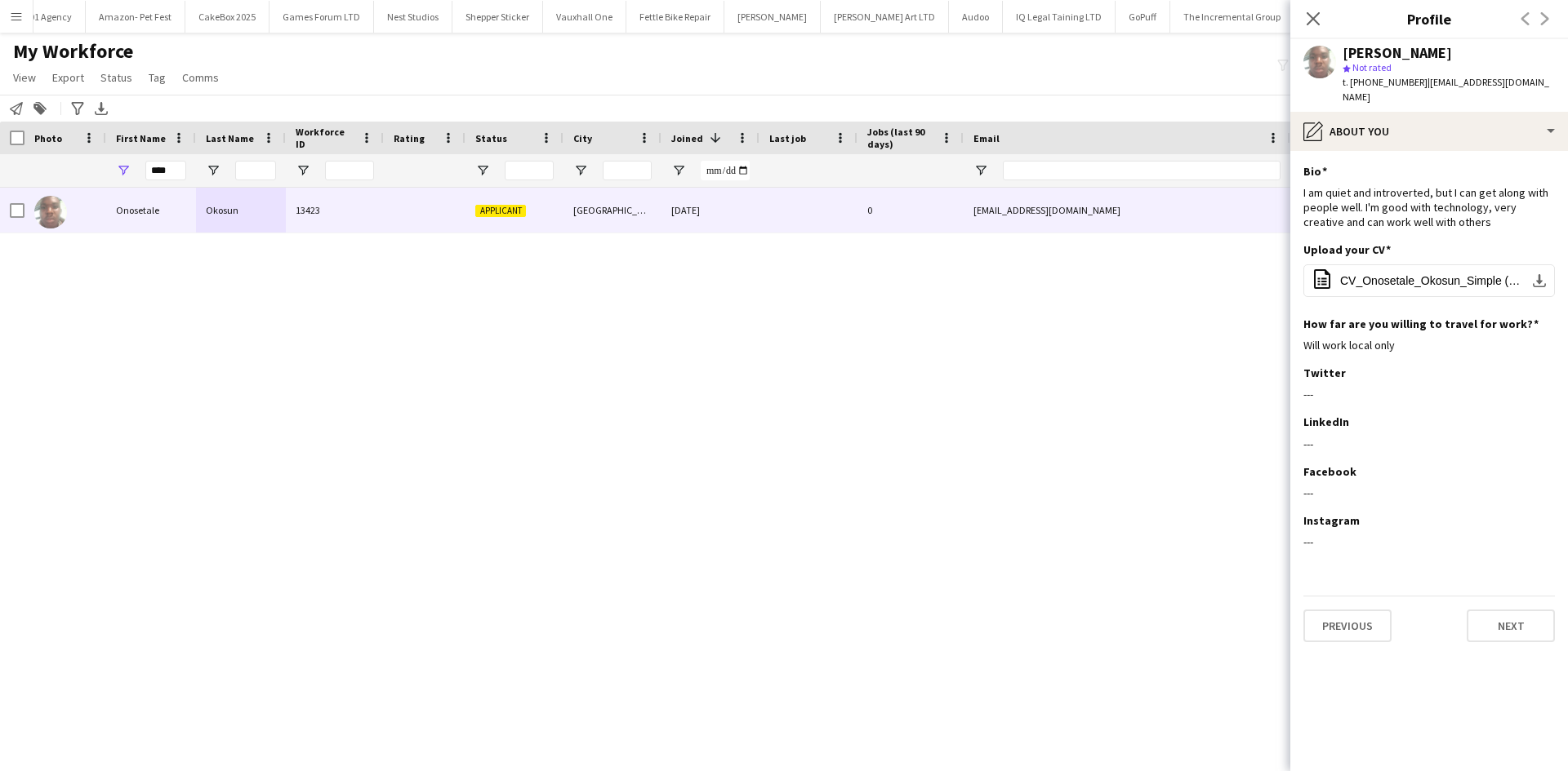
drag, startPoint x: 1461, startPoint y: 52, endPoint x: 1342, endPoint y: 53, distance: 119.0
click at [1342, 53] on div "Onosetale Okosun" at bounding box center [1448, 53] width 212 height 15
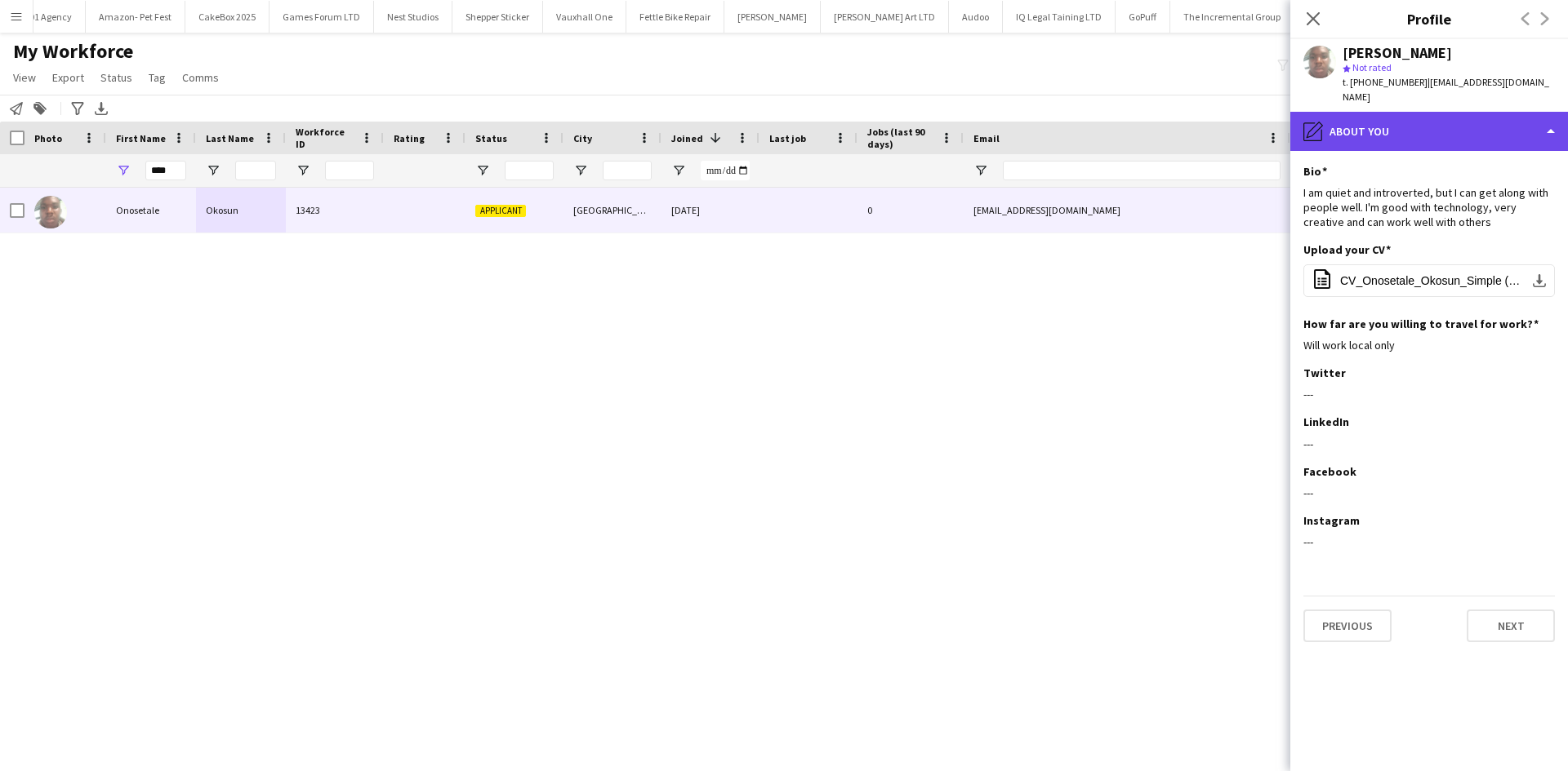
click at [1405, 113] on div "pencil4 About you" at bounding box center [1429, 131] width 278 height 39
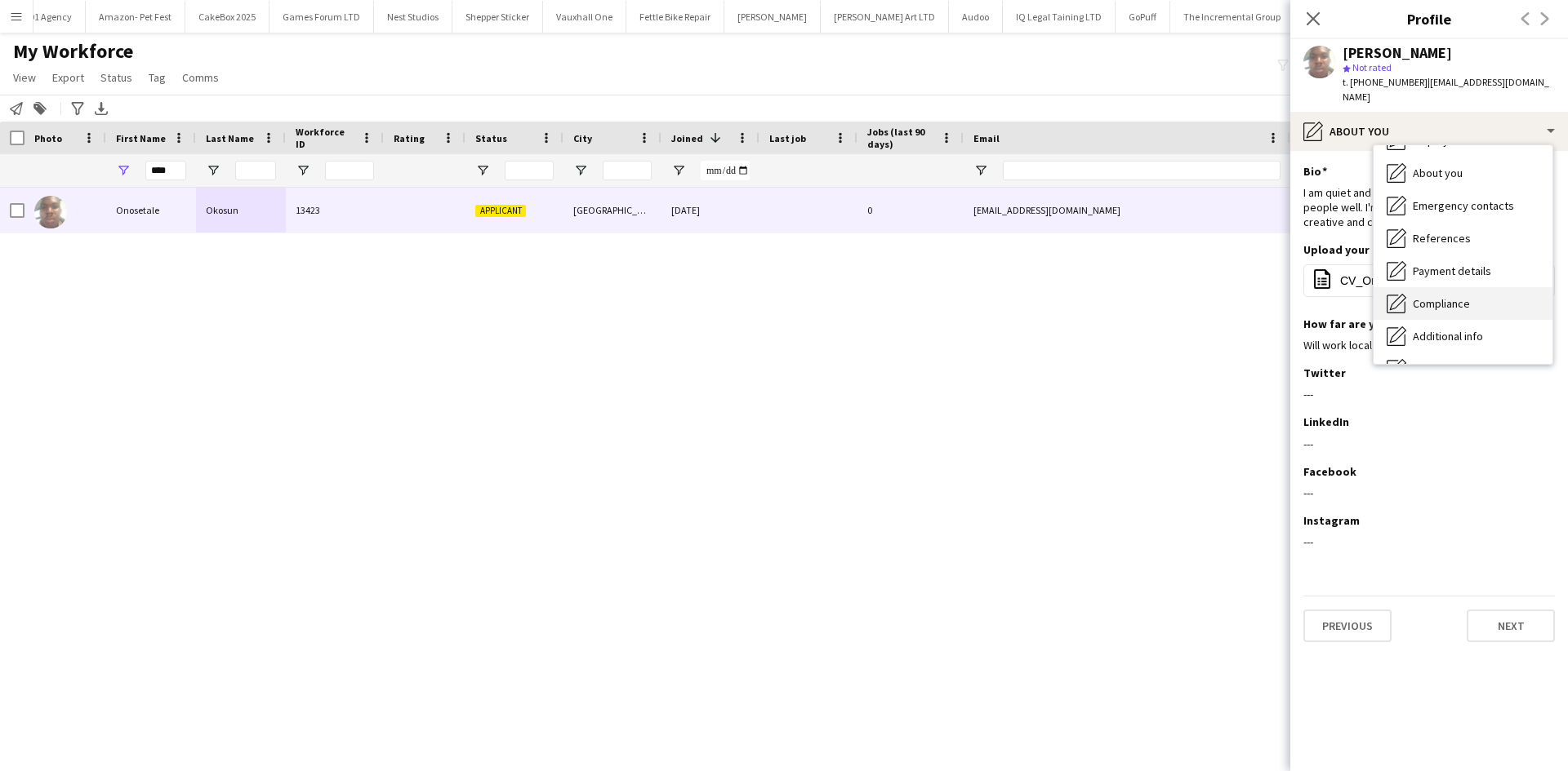
click at [1435, 296] on span "Compliance" at bounding box center [1441, 304] width 57 height 15
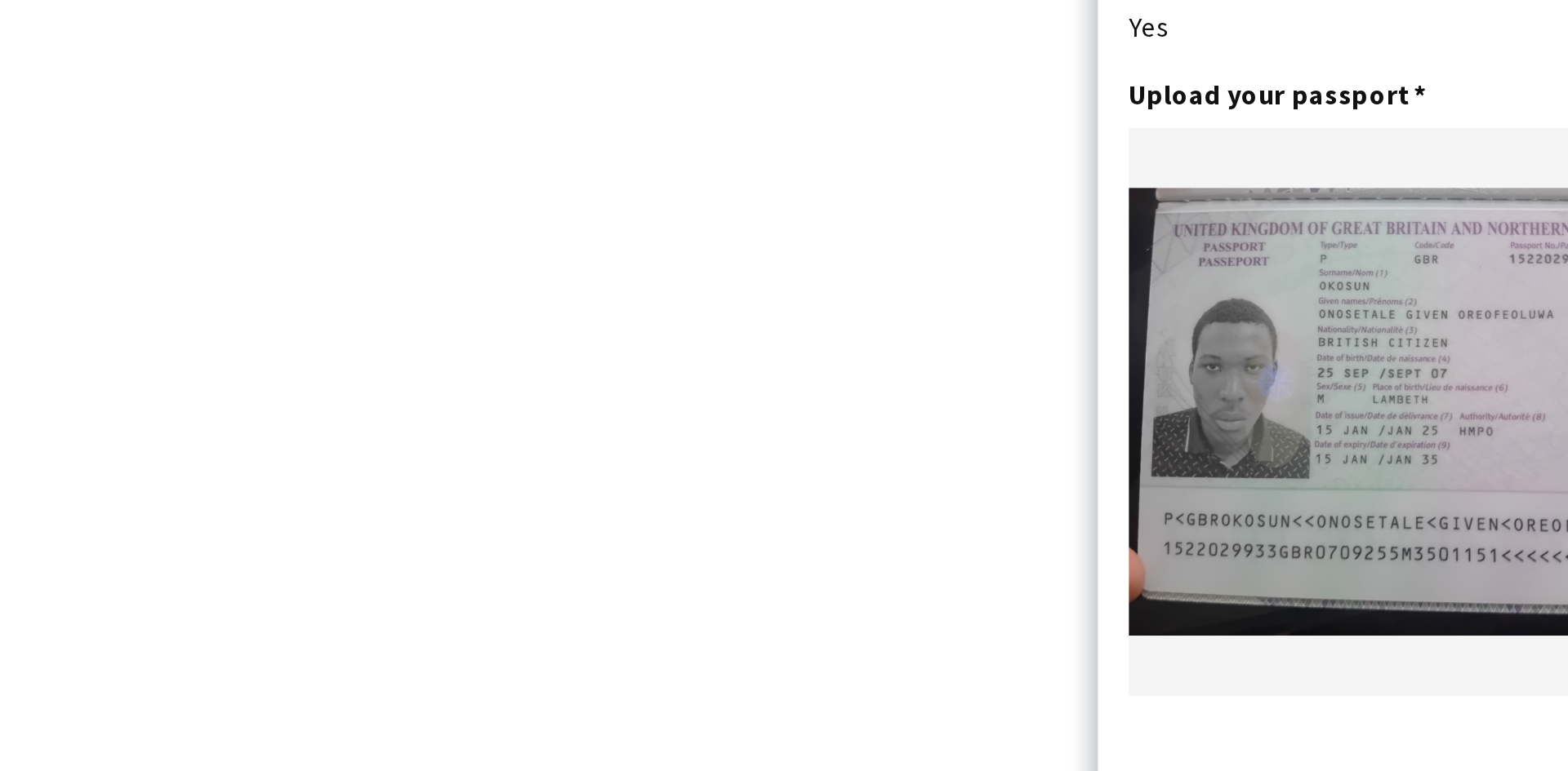
scroll to position [0, 0]
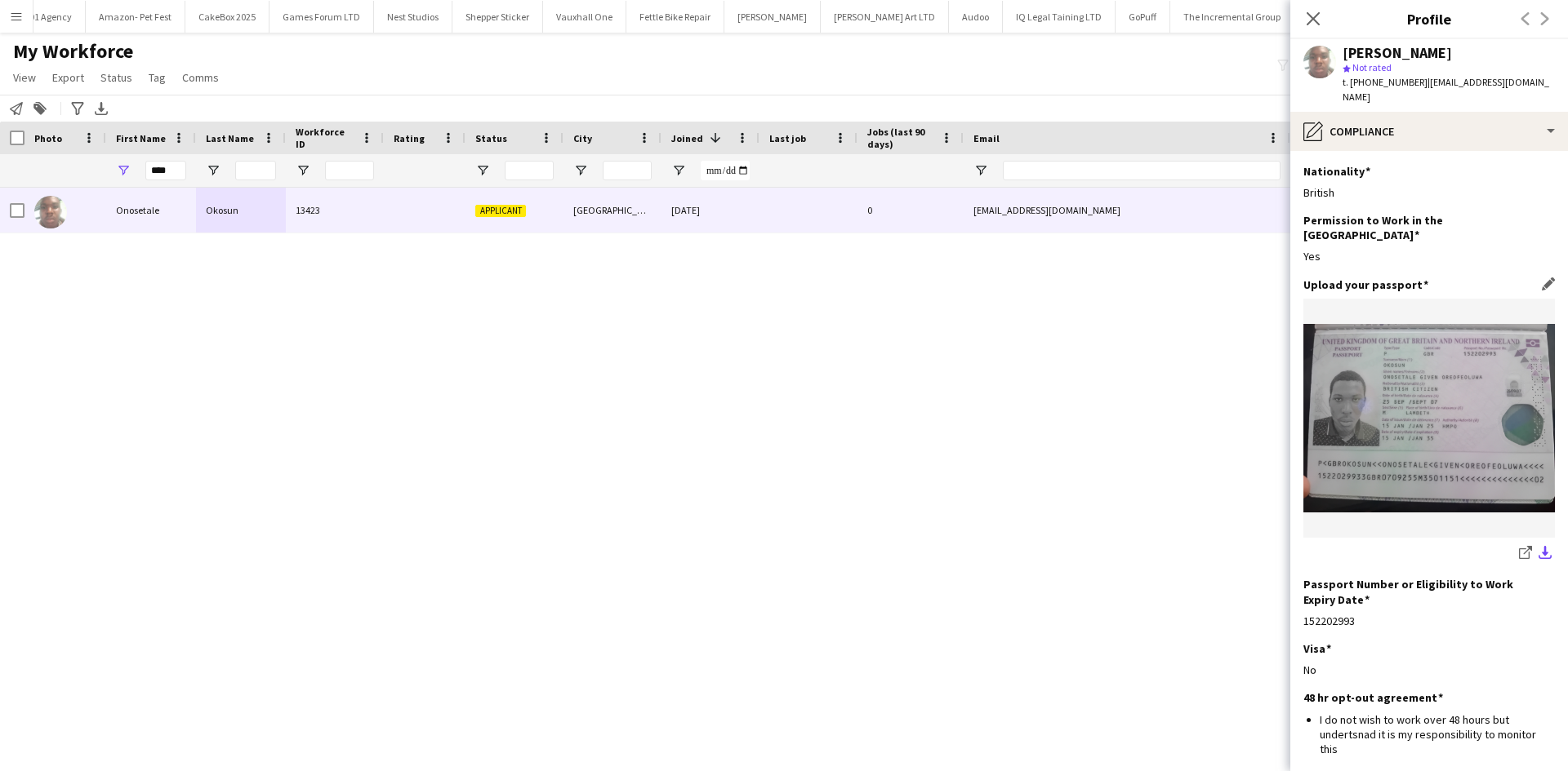
click at [1538, 546] on app-icon "download-bottom" at bounding box center [1545, 553] width 13 height 16
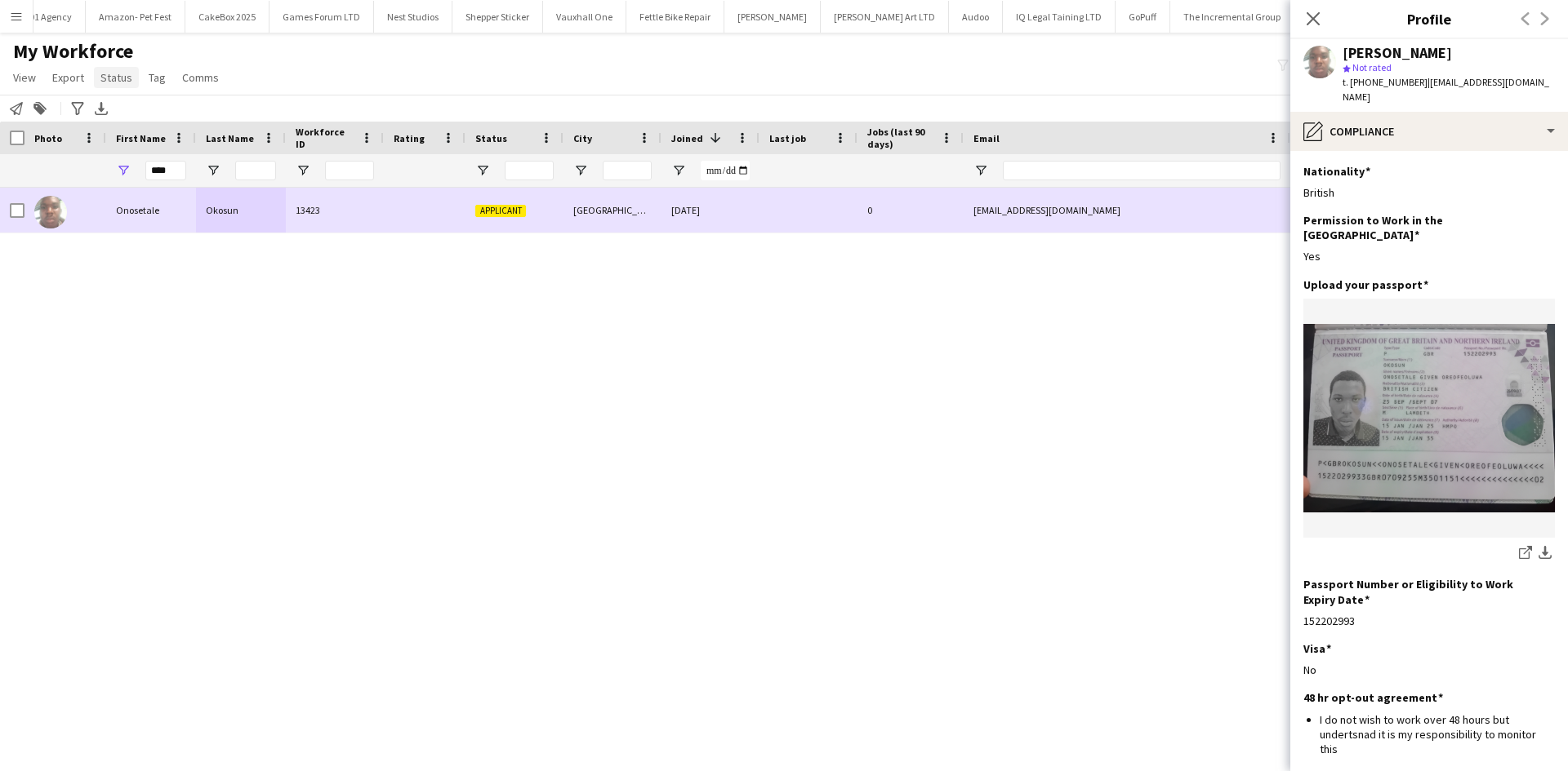
drag, startPoint x: 18, startPoint y: 203, endPoint x: 128, endPoint y: 80, distance: 165.0
click at [18, 203] on div at bounding box center [18, 210] width 15 height 45
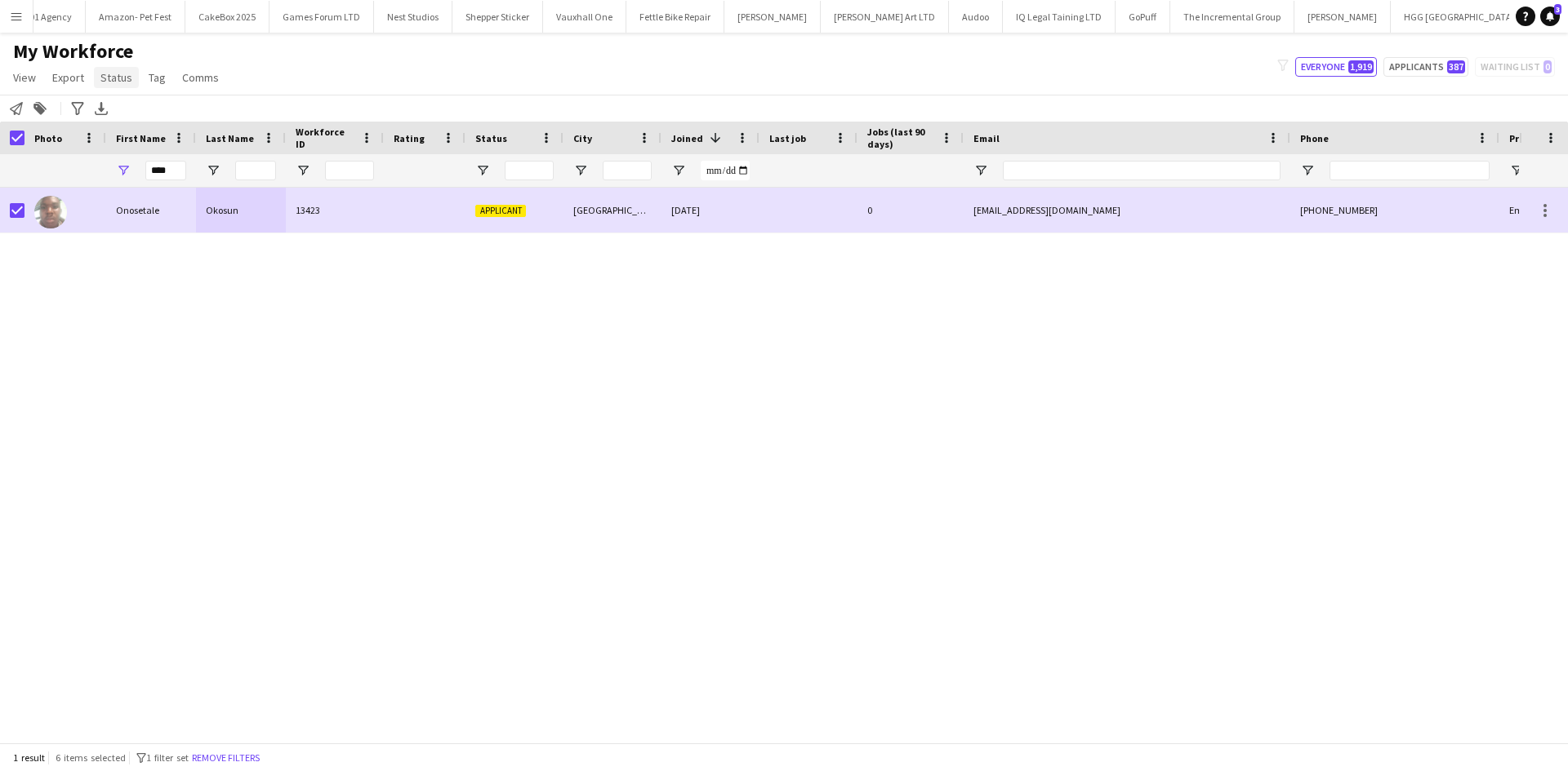
click at [118, 73] on span "Status" at bounding box center [116, 78] width 31 height 15
click at [187, 117] on link "Edit" at bounding box center [150, 112] width 114 height 34
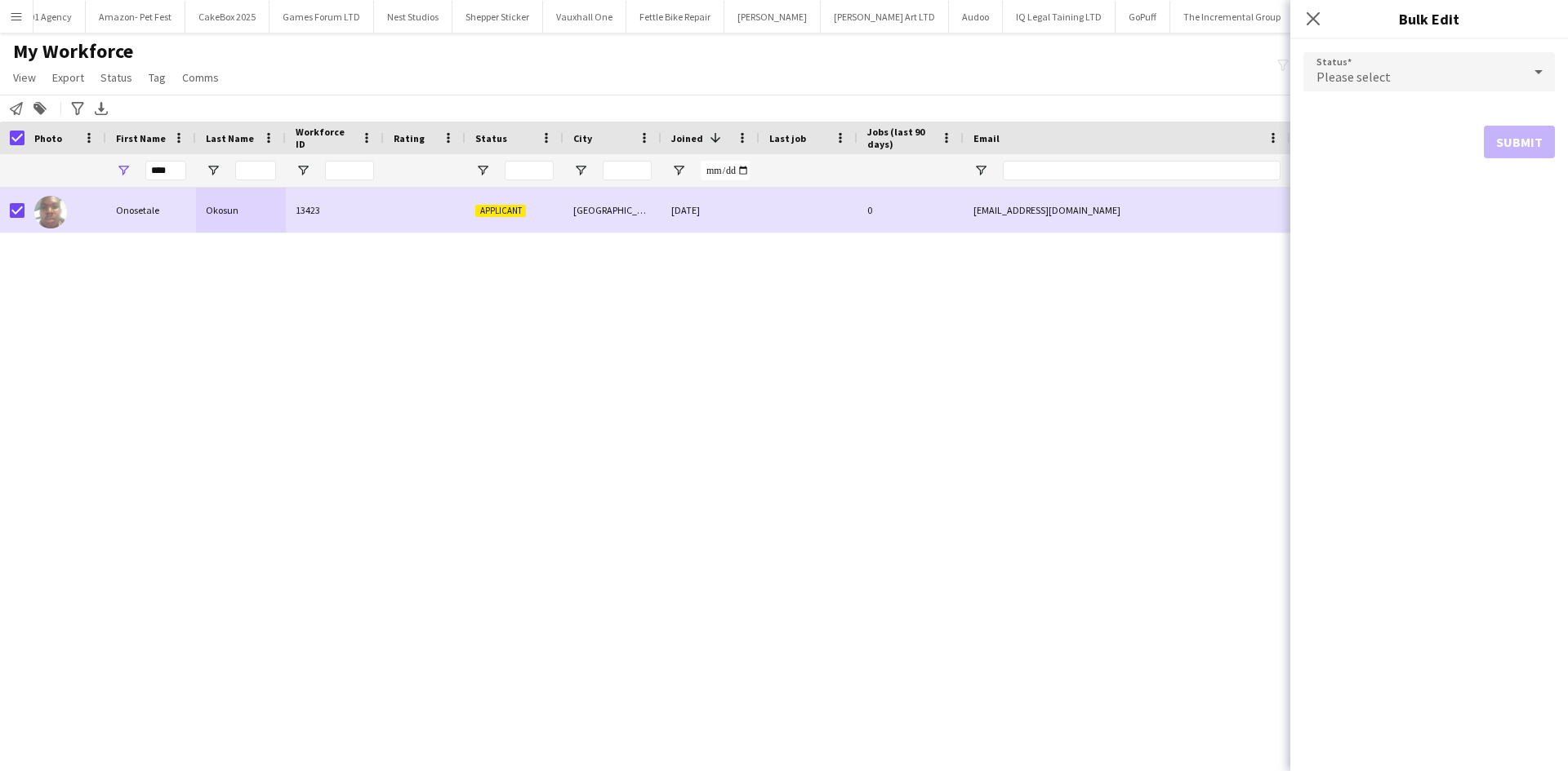
click at [1421, 80] on div "Please select" at bounding box center [1412, 71] width 219 height 39
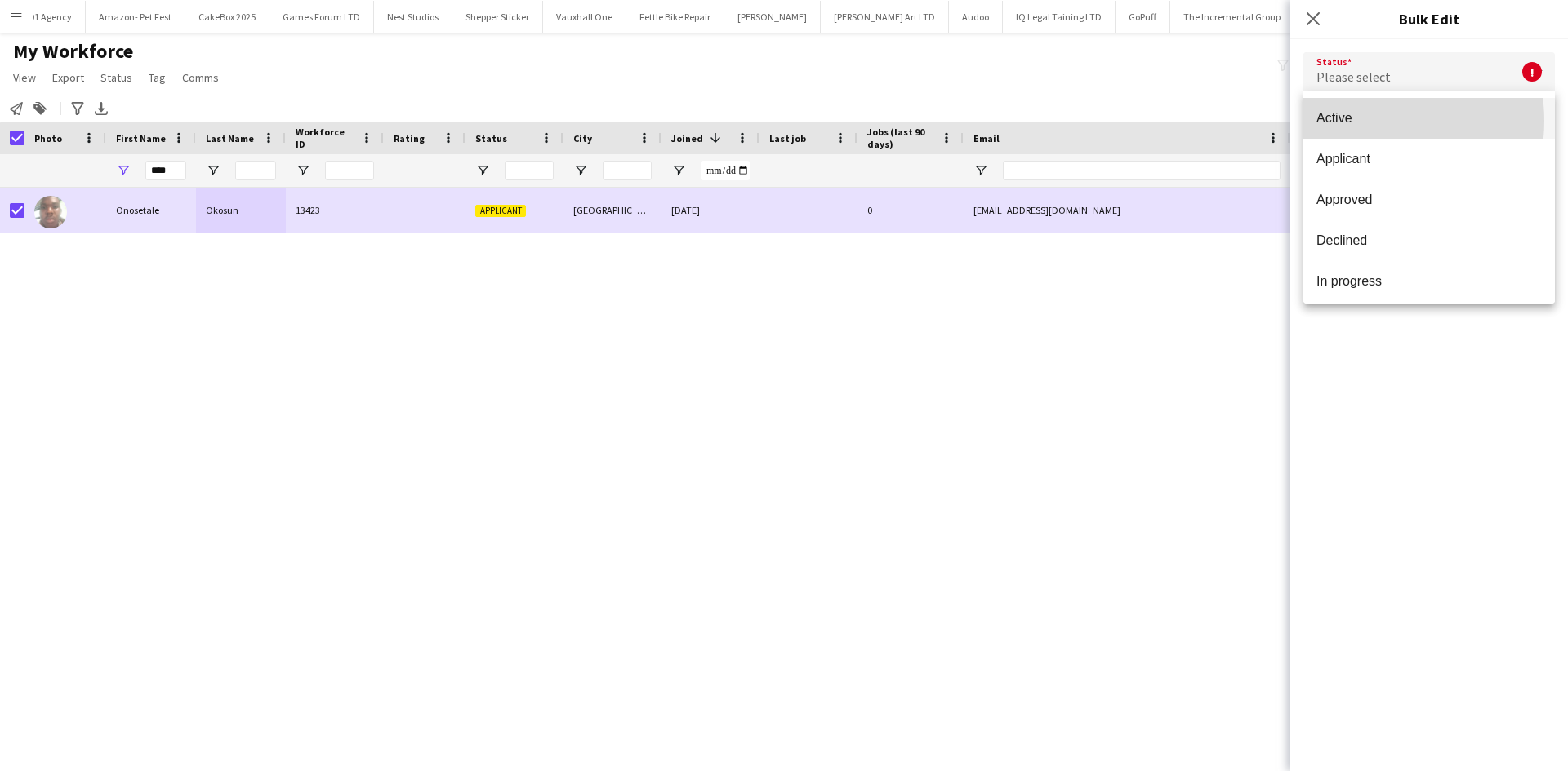
click at [1368, 120] on span "Active" at bounding box center [1428, 118] width 225 height 16
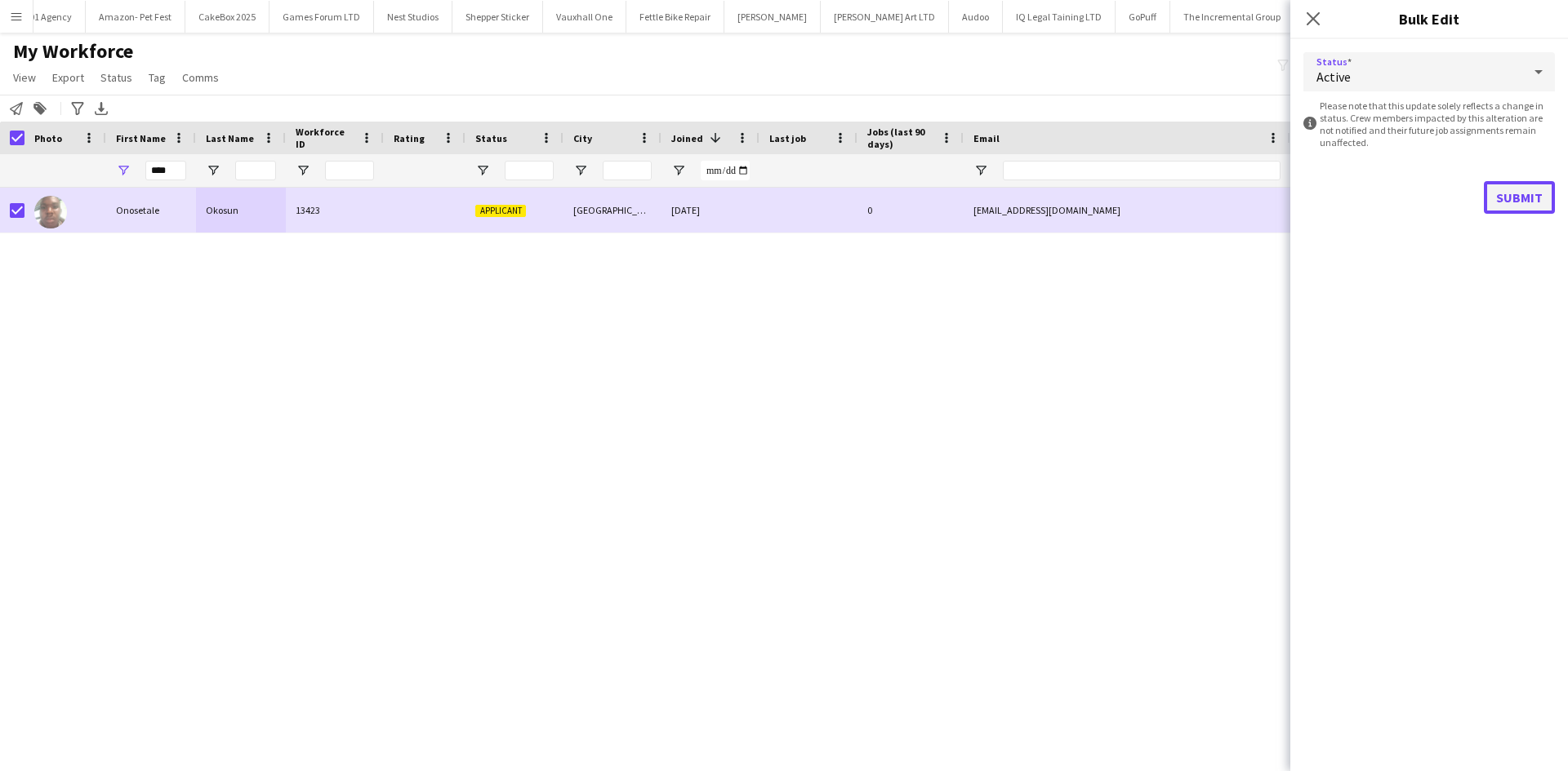
click at [1545, 199] on button "Submit" at bounding box center [1519, 197] width 71 height 32
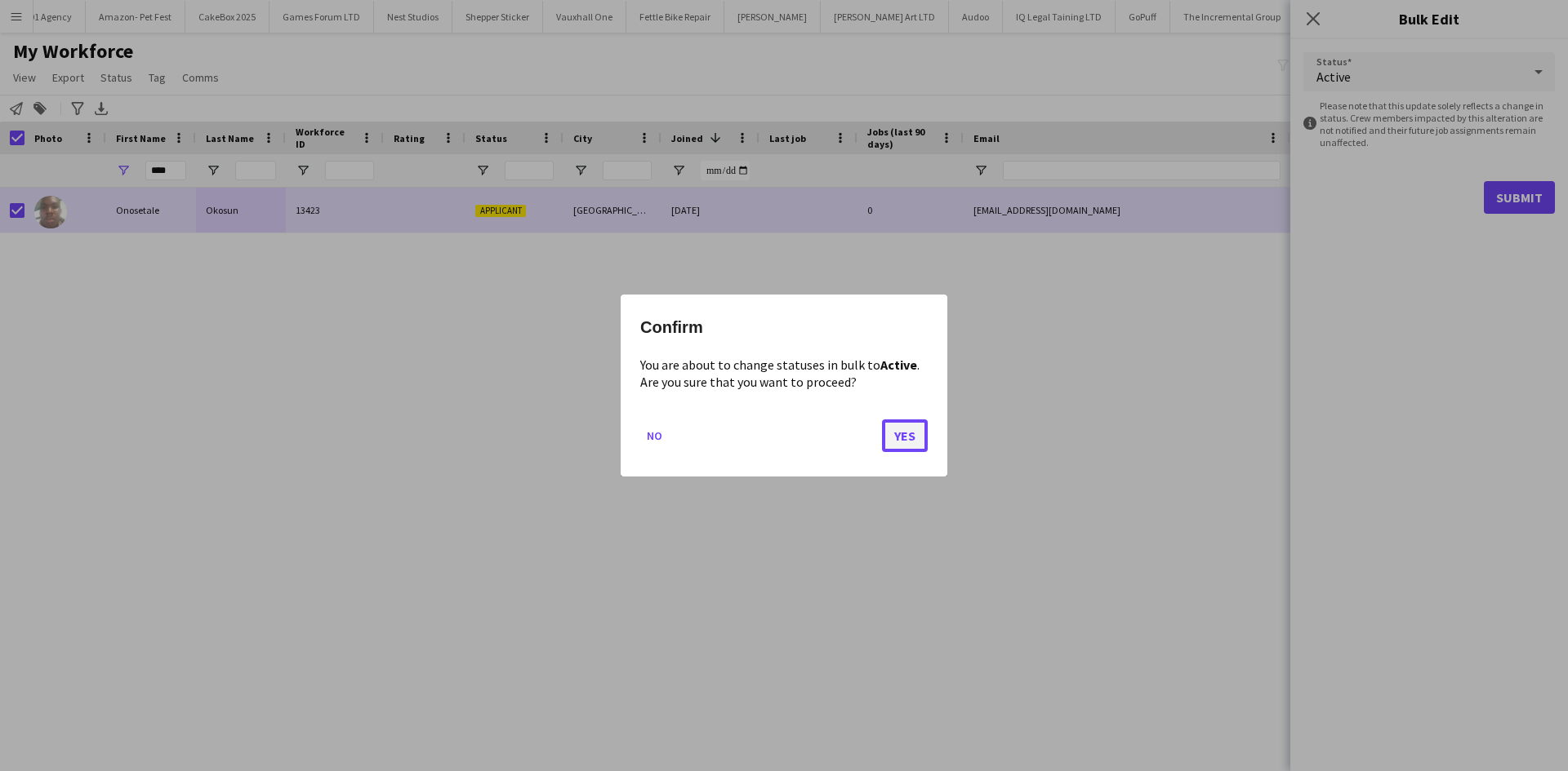
click at [906, 441] on button "Yes" at bounding box center [904, 435] width 45 height 32
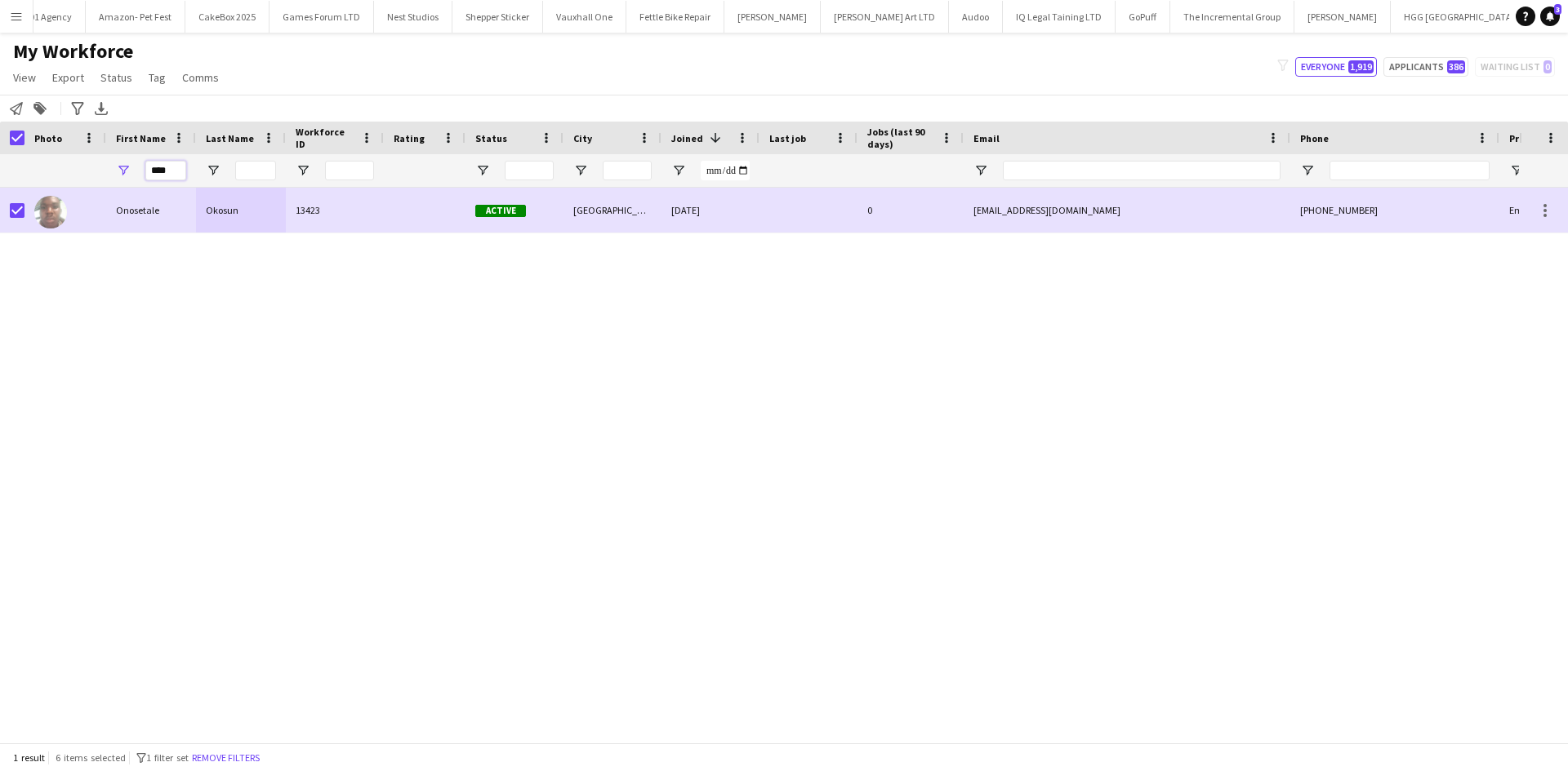
drag, startPoint x: 118, startPoint y: 175, endPoint x: 75, endPoint y: 176, distance: 43.0
click at [75, 176] on div "****" at bounding box center [884, 170] width 1770 height 32
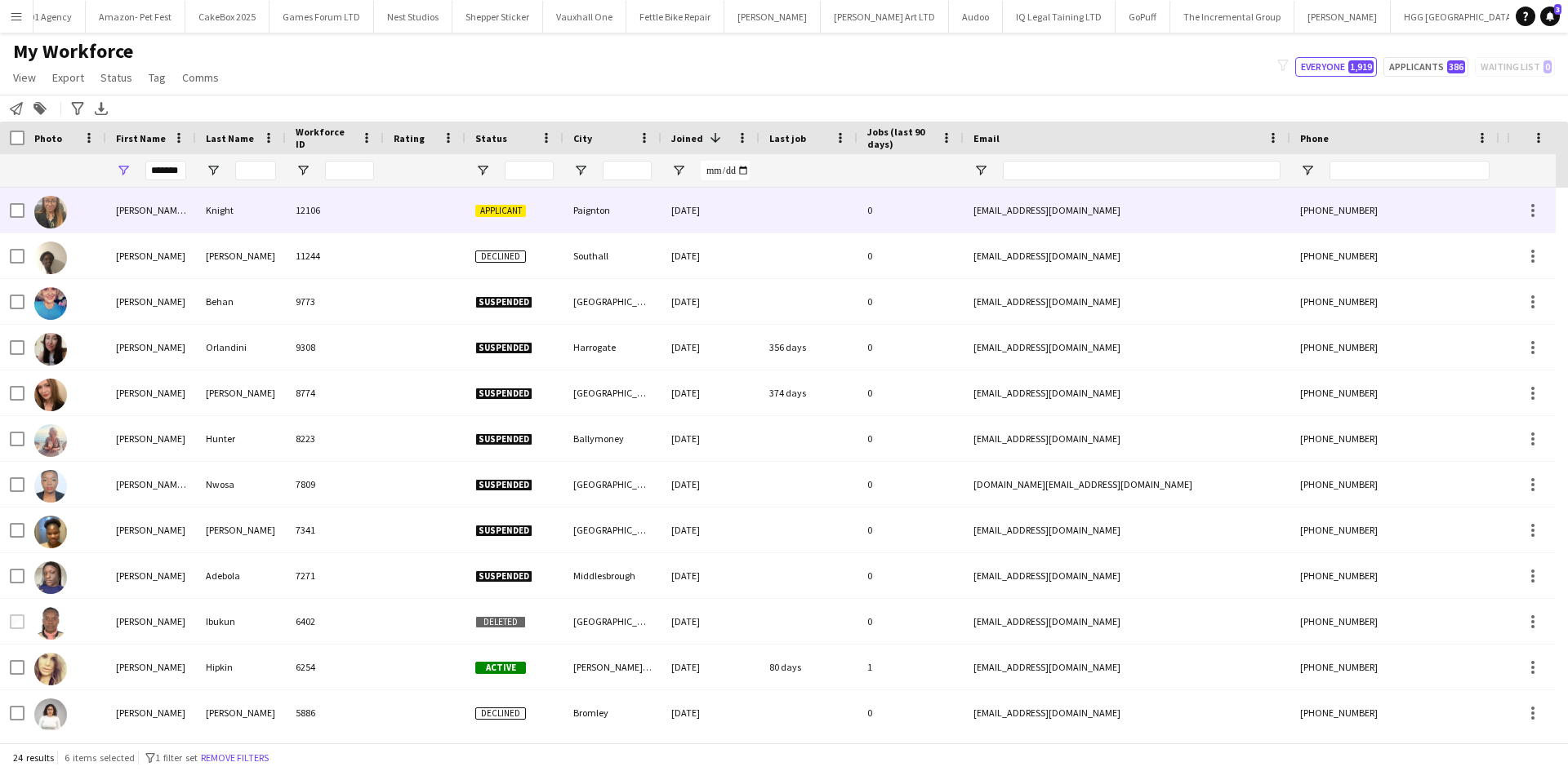
click at [167, 205] on div "Stephanie Louise" at bounding box center [151, 210] width 90 height 44
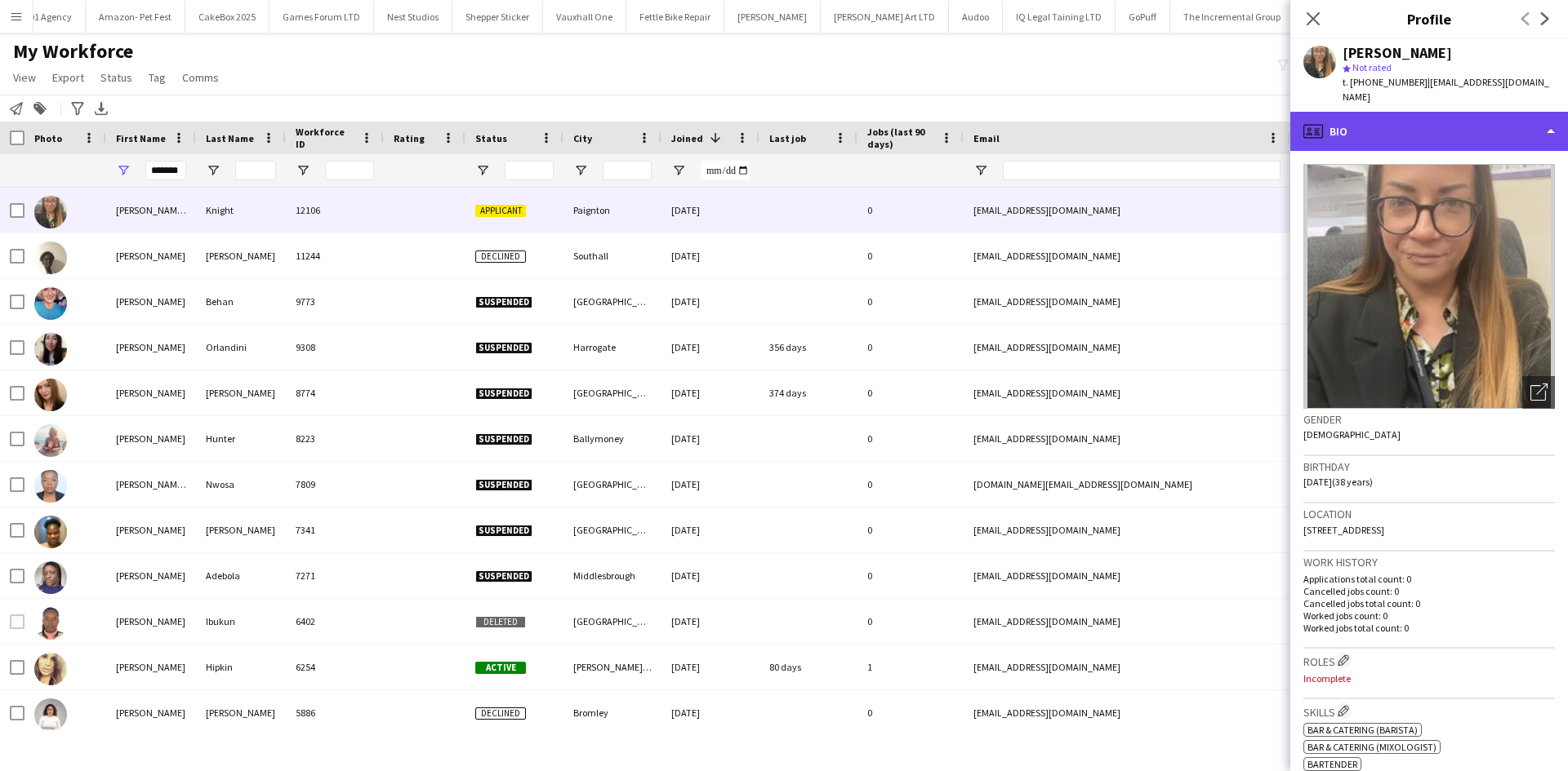
click at [1390, 115] on div "profile Bio" at bounding box center [1429, 131] width 278 height 39
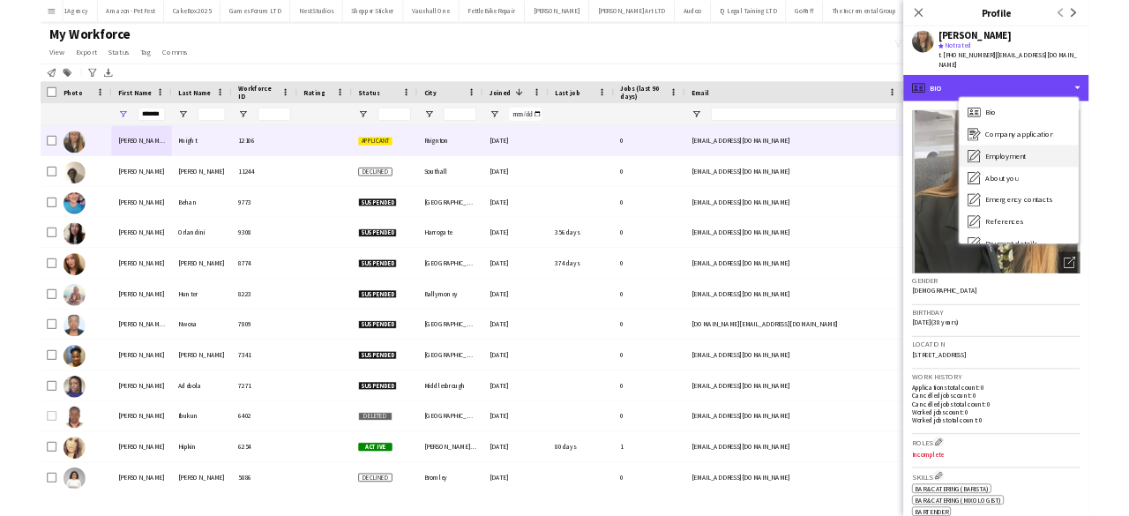
scroll to position [236, 0]
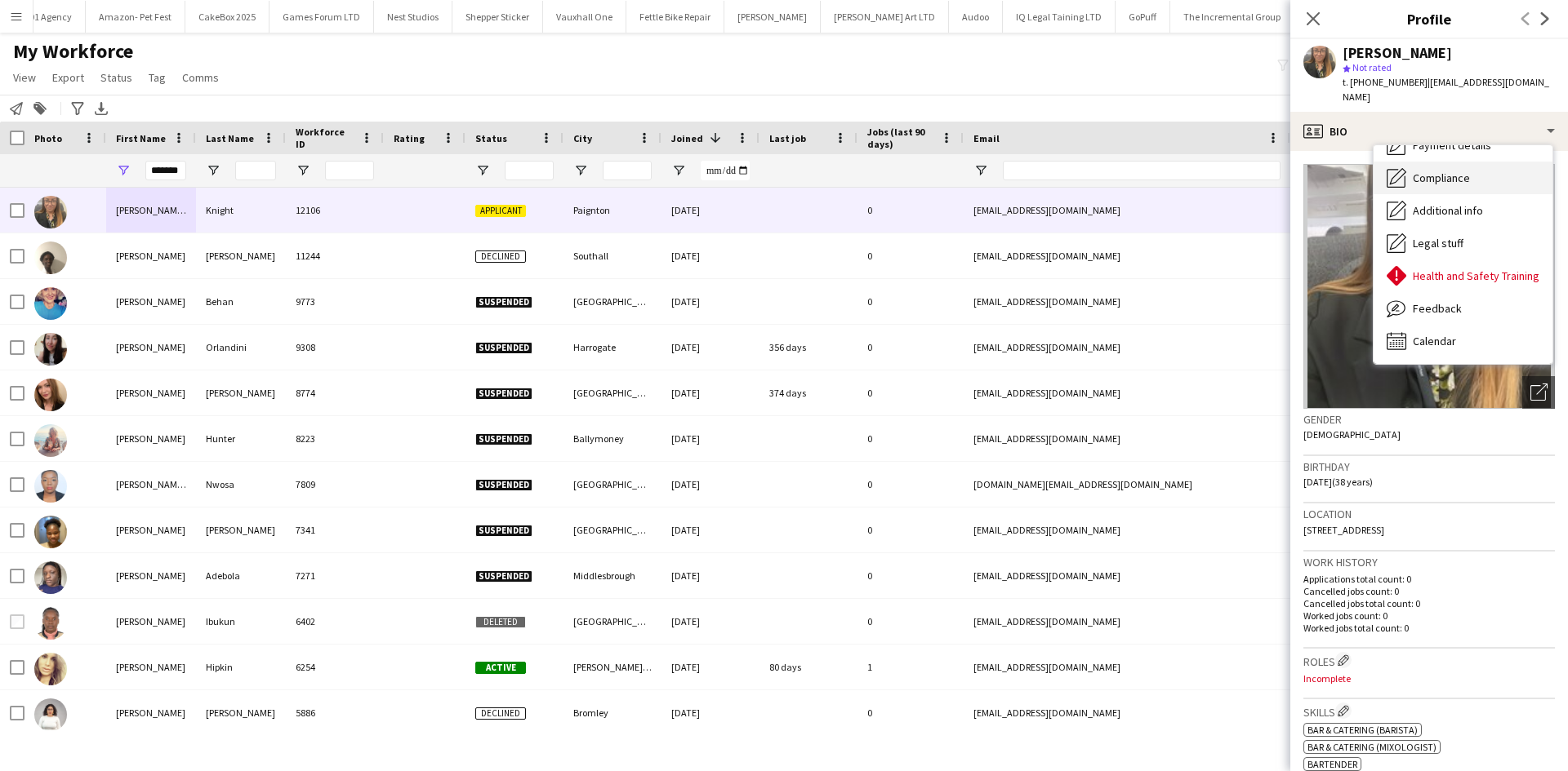
click at [1454, 172] on div "Compliance Compliance" at bounding box center [1462, 178] width 179 height 32
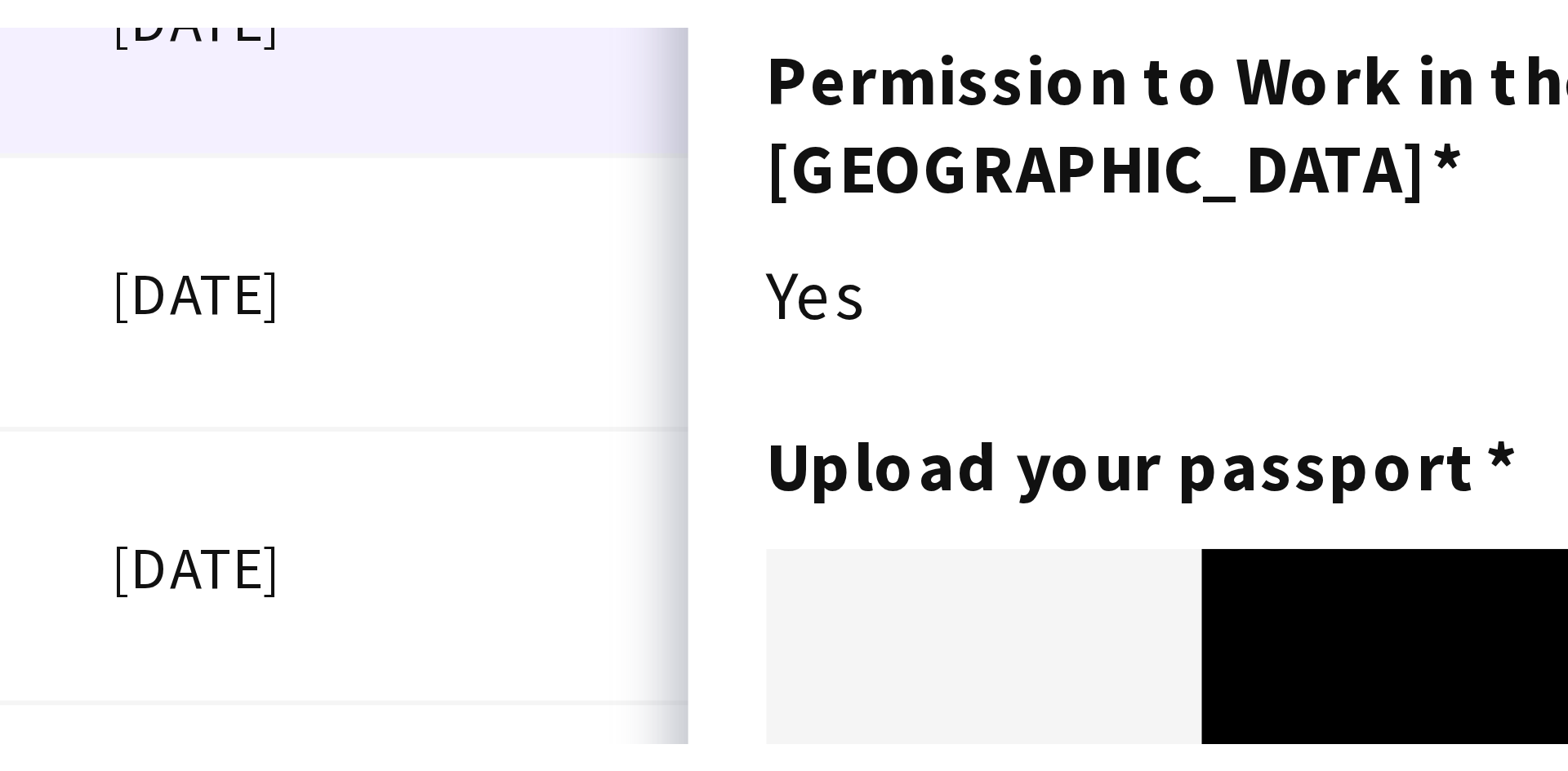
scroll to position [0, 2225]
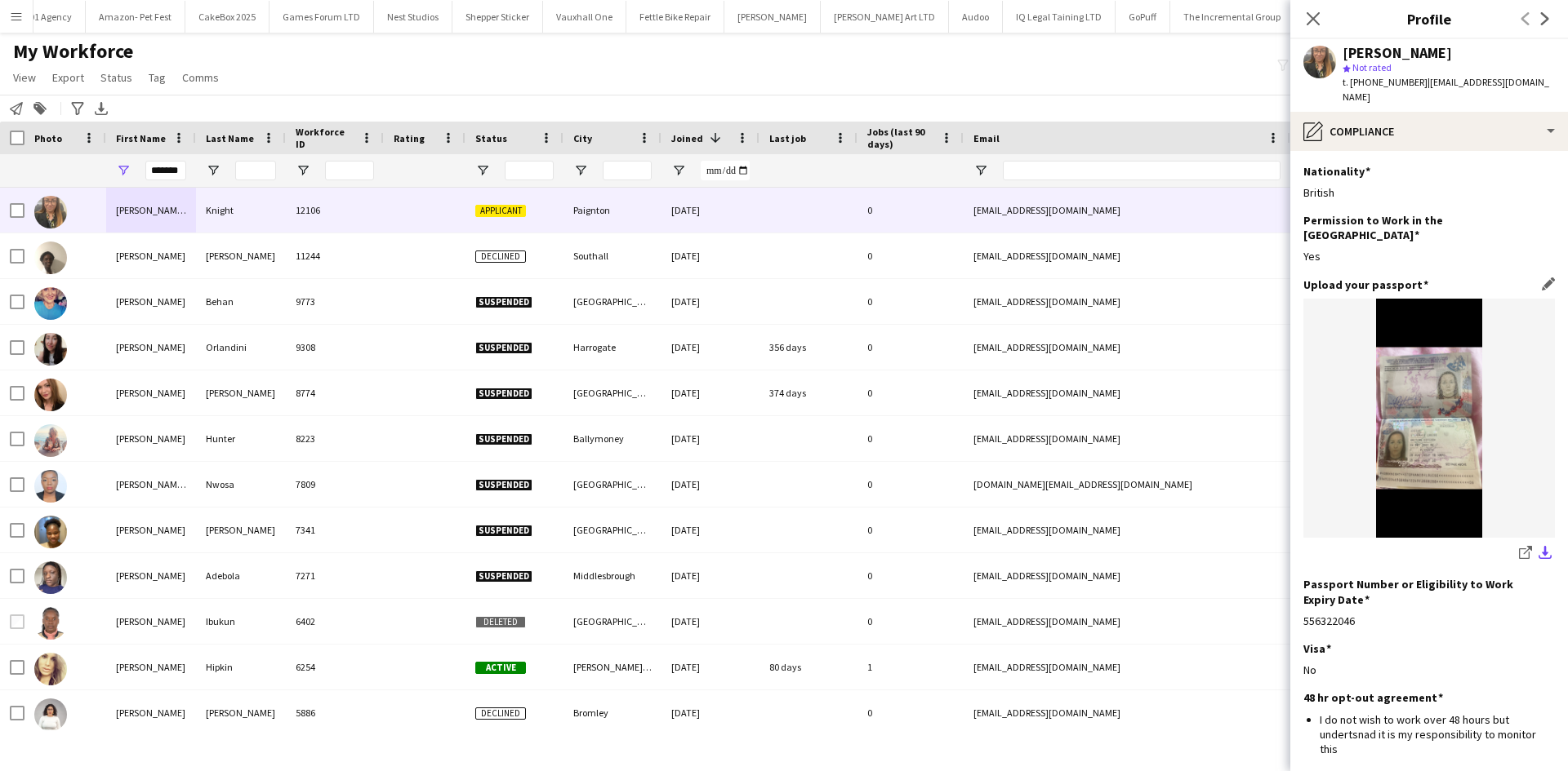
click at [1538, 546] on app-icon "download-bottom" at bounding box center [1545, 553] width 13 height 16
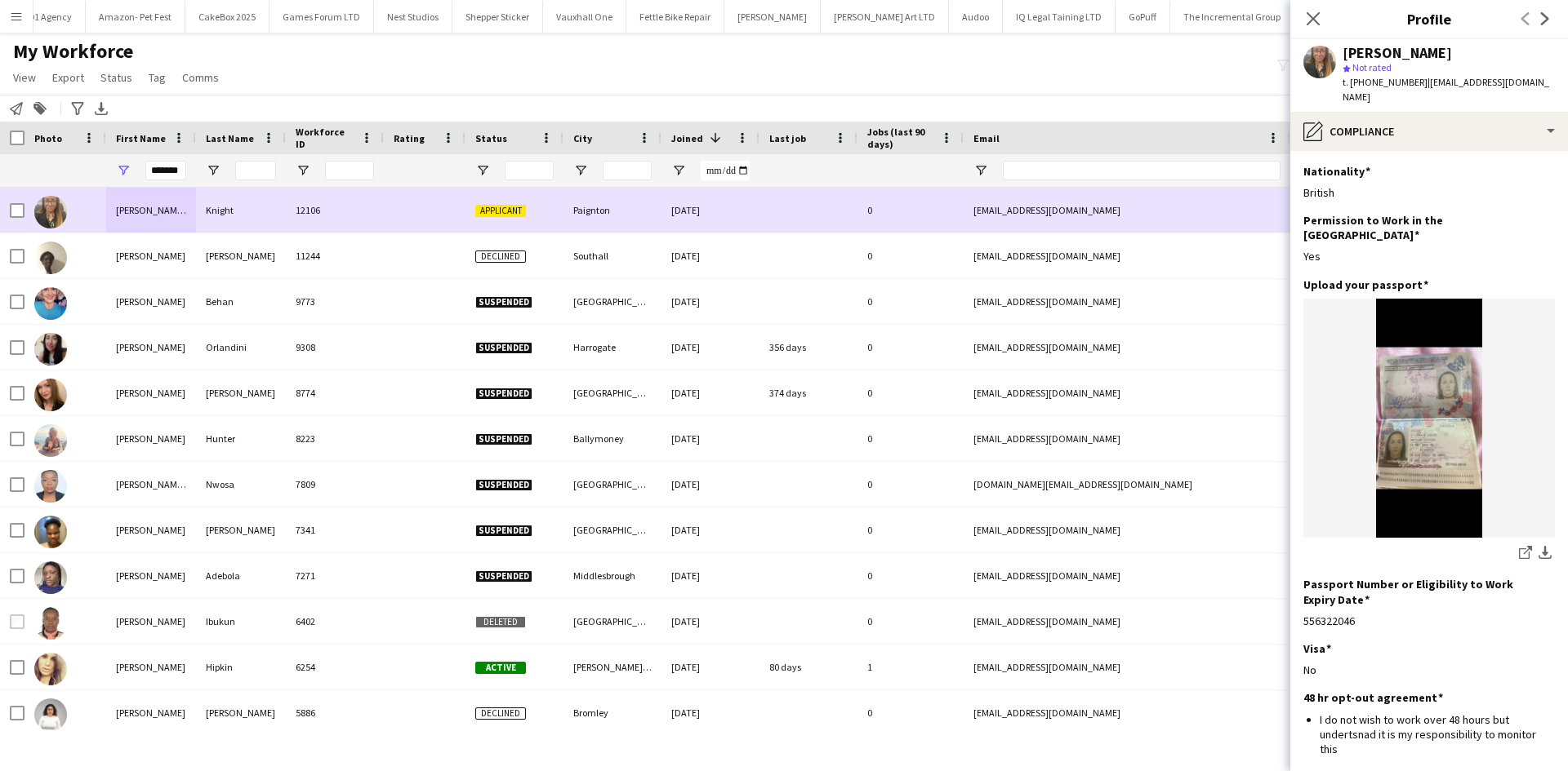
click at [109, 84] on span "Status" at bounding box center [116, 78] width 31 height 15
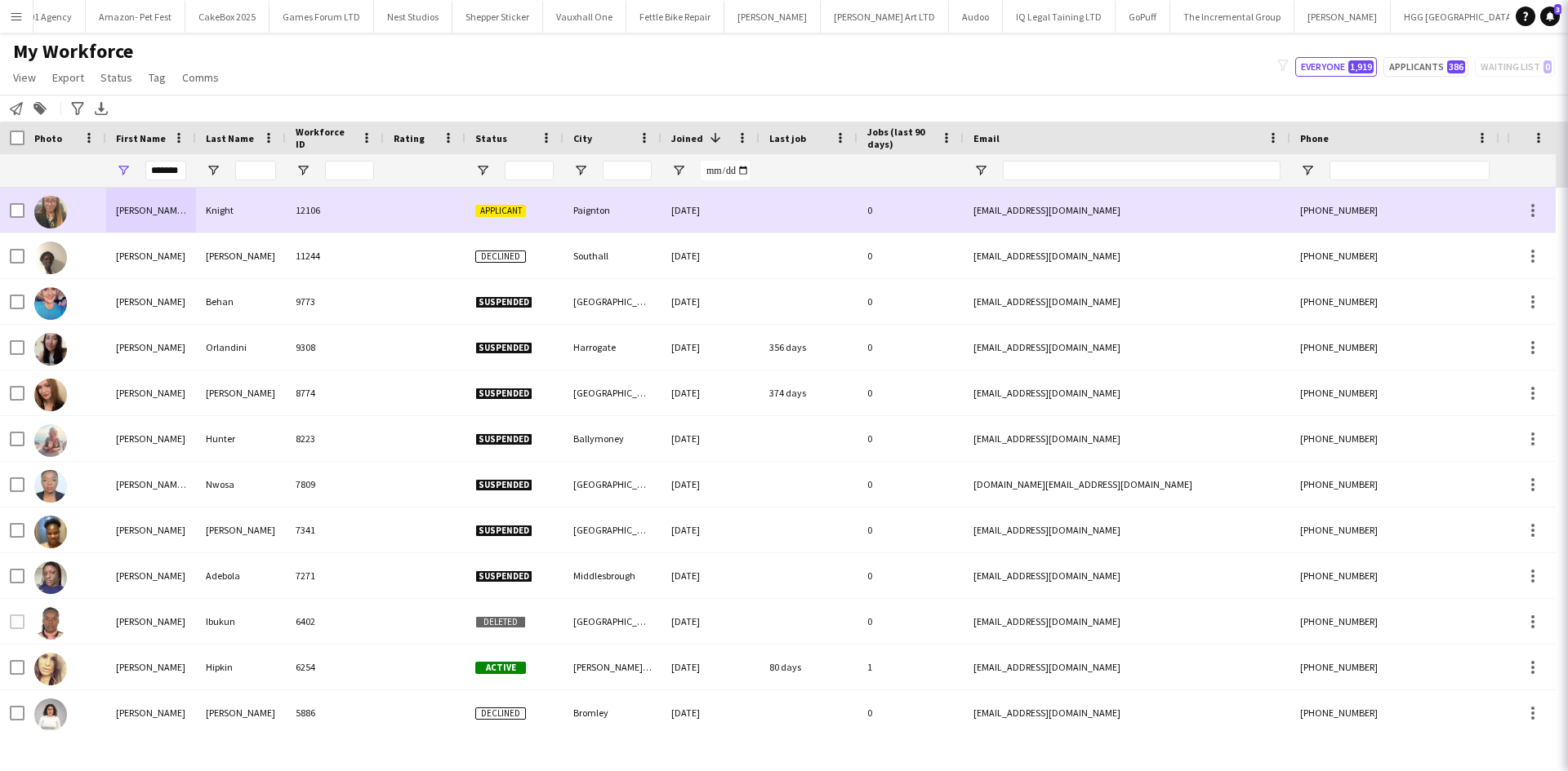
click at [112, 74] on span "Status" at bounding box center [116, 78] width 31 height 15
click at [115, 75] on span "Status" at bounding box center [116, 78] width 31 height 15
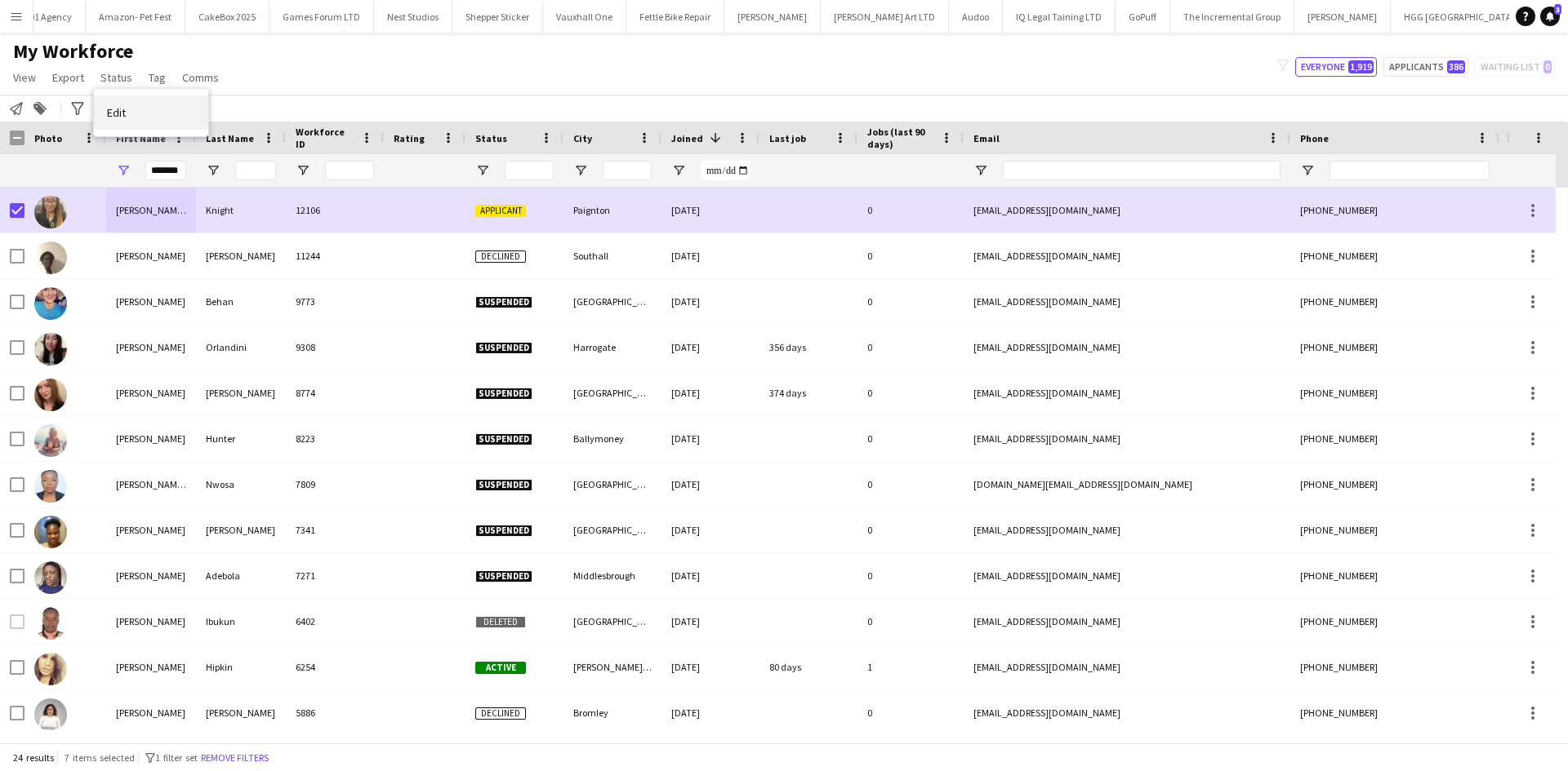
click at [157, 114] on link "Edit" at bounding box center [150, 112] width 114 height 34
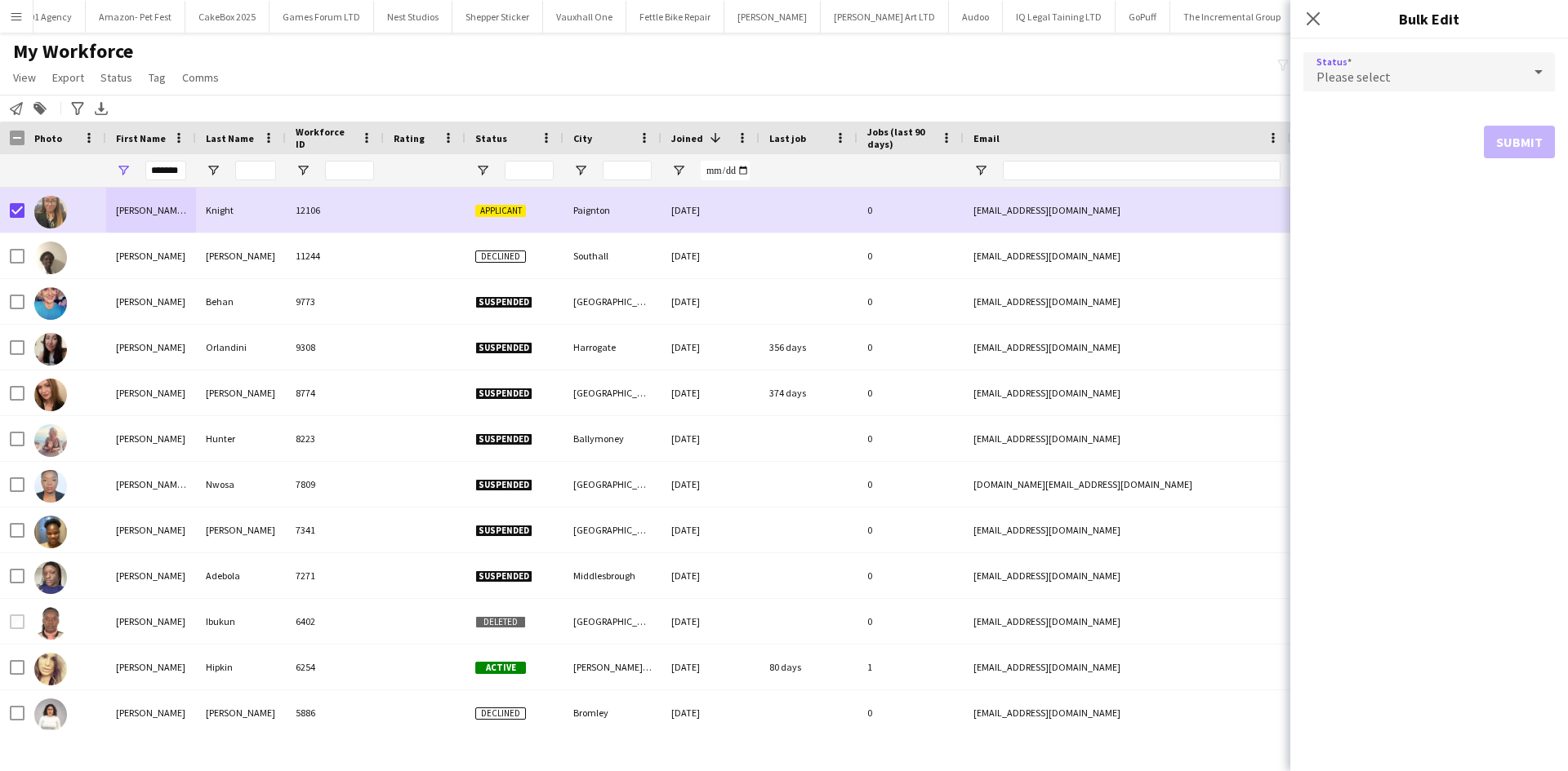
click at [1435, 82] on div "Please select" at bounding box center [1412, 71] width 219 height 39
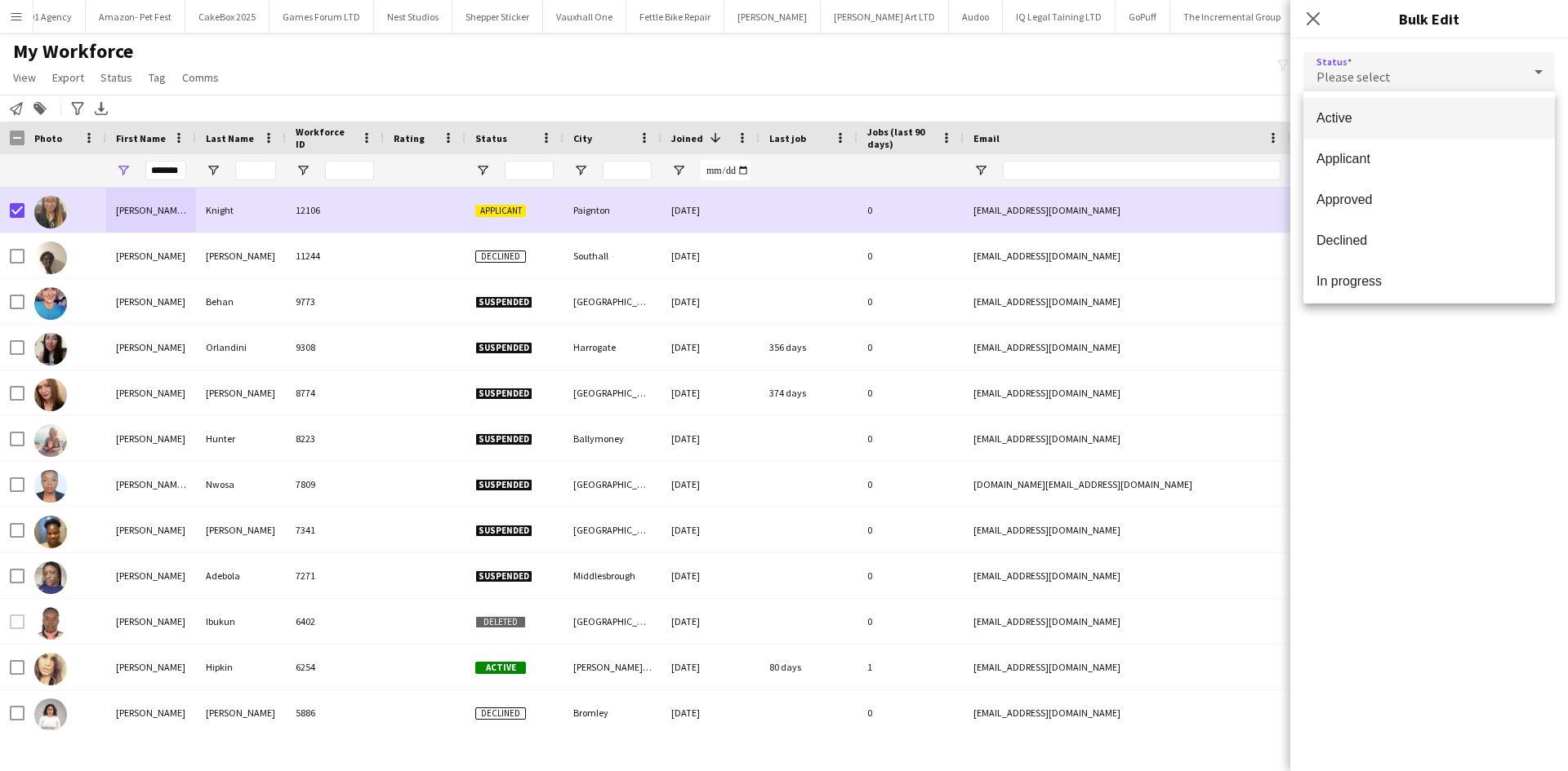
click at [1410, 117] on span "Active" at bounding box center [1428, 118] width 225 height 16
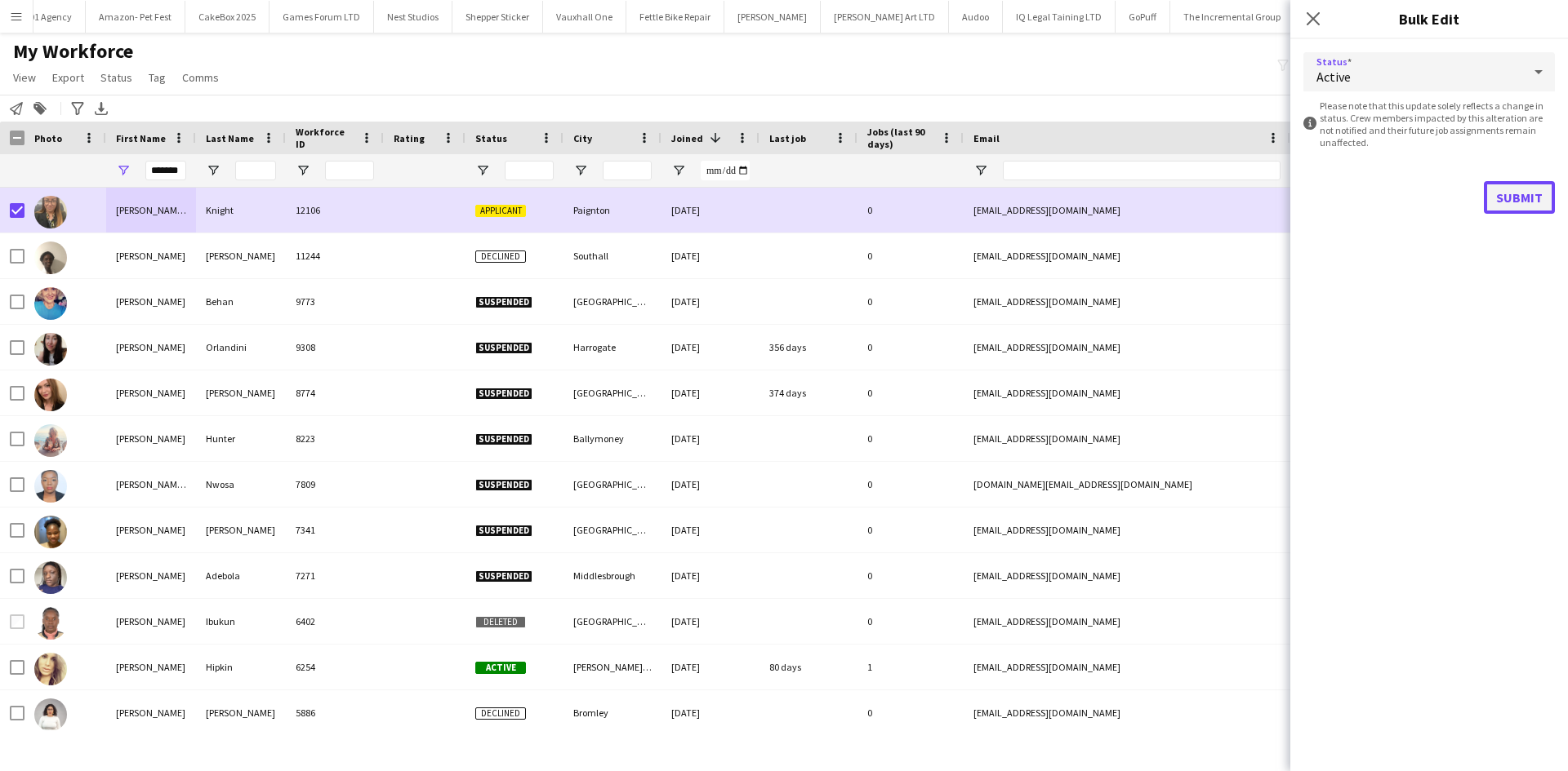
click at [1515, 204] on button "Submit" at bounding box center [1519, 197] width 71 height 32
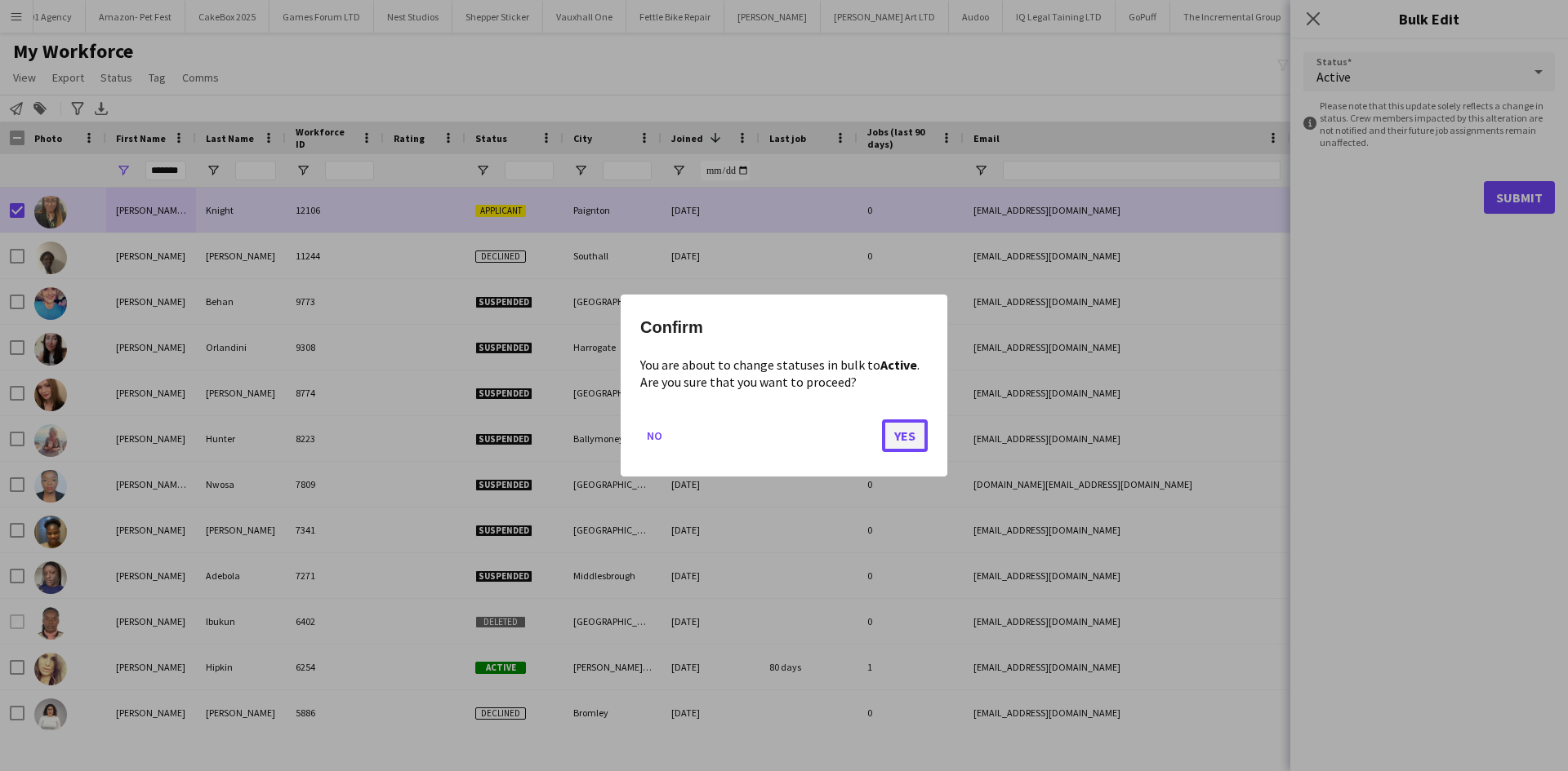
click at [915, 445] on button "Yes" at bounding box center [904, 435] width 45 height 32
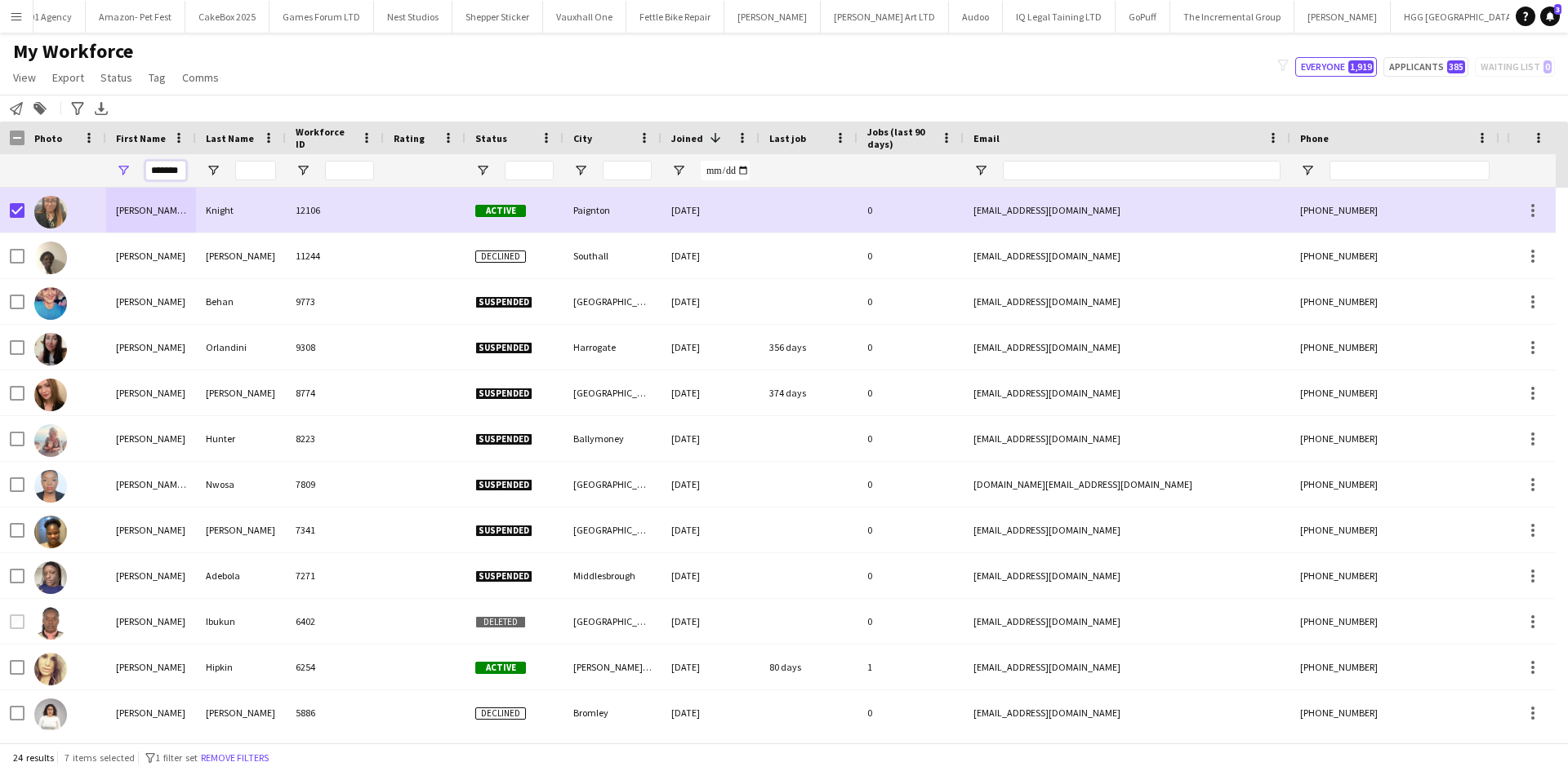
drag, startPoint x: 182, startPoint y: 168, endPoint x: 51, endPoint y: 171, distance: 131.0
click at [51, 171] on div "*******" at bounding box center [884, 170] width 1770 height 32
type input "*"
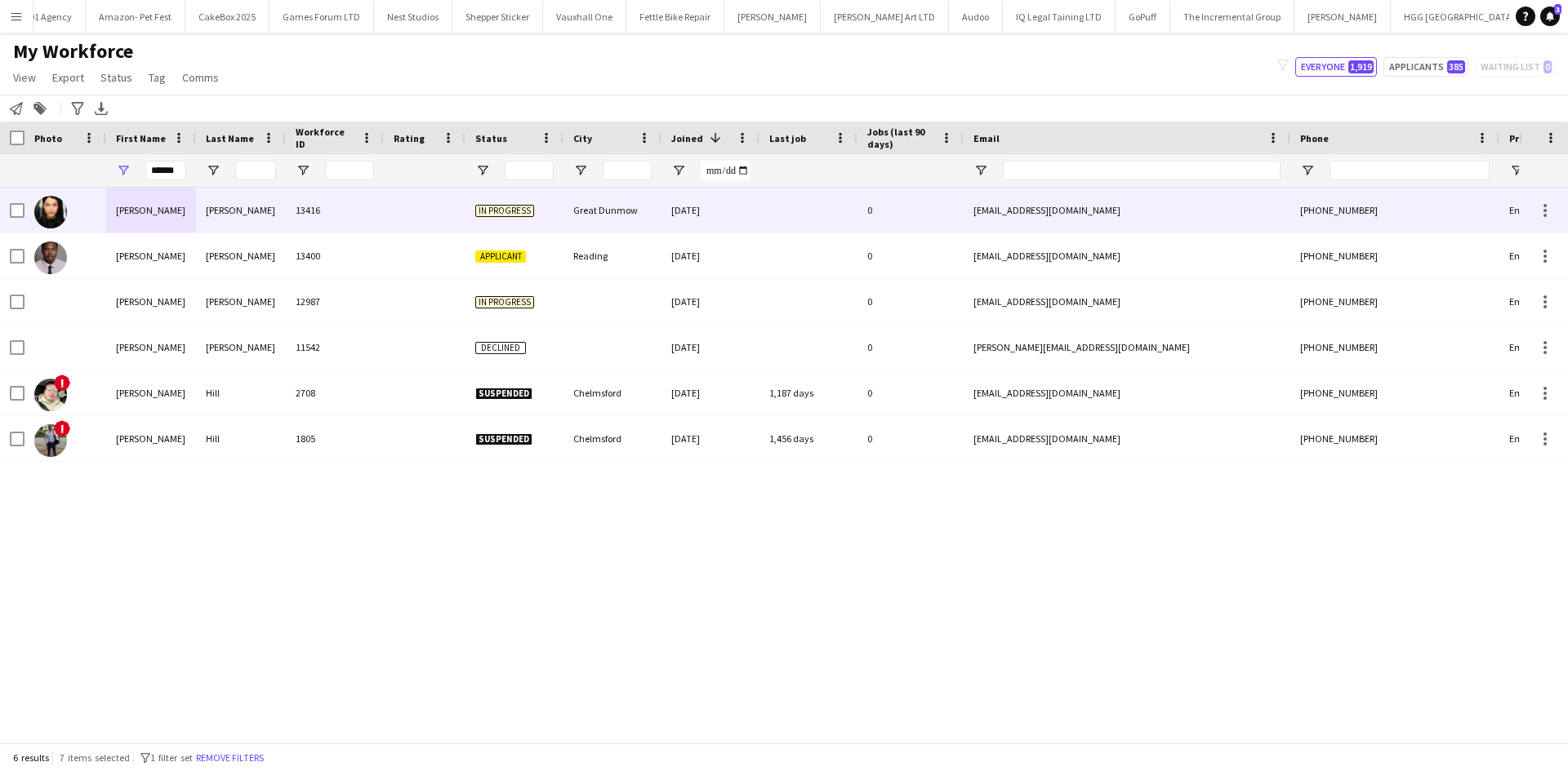
click at [236, 218] on div "Sawyer" at bounding box center [241, 210] width 90 height 44
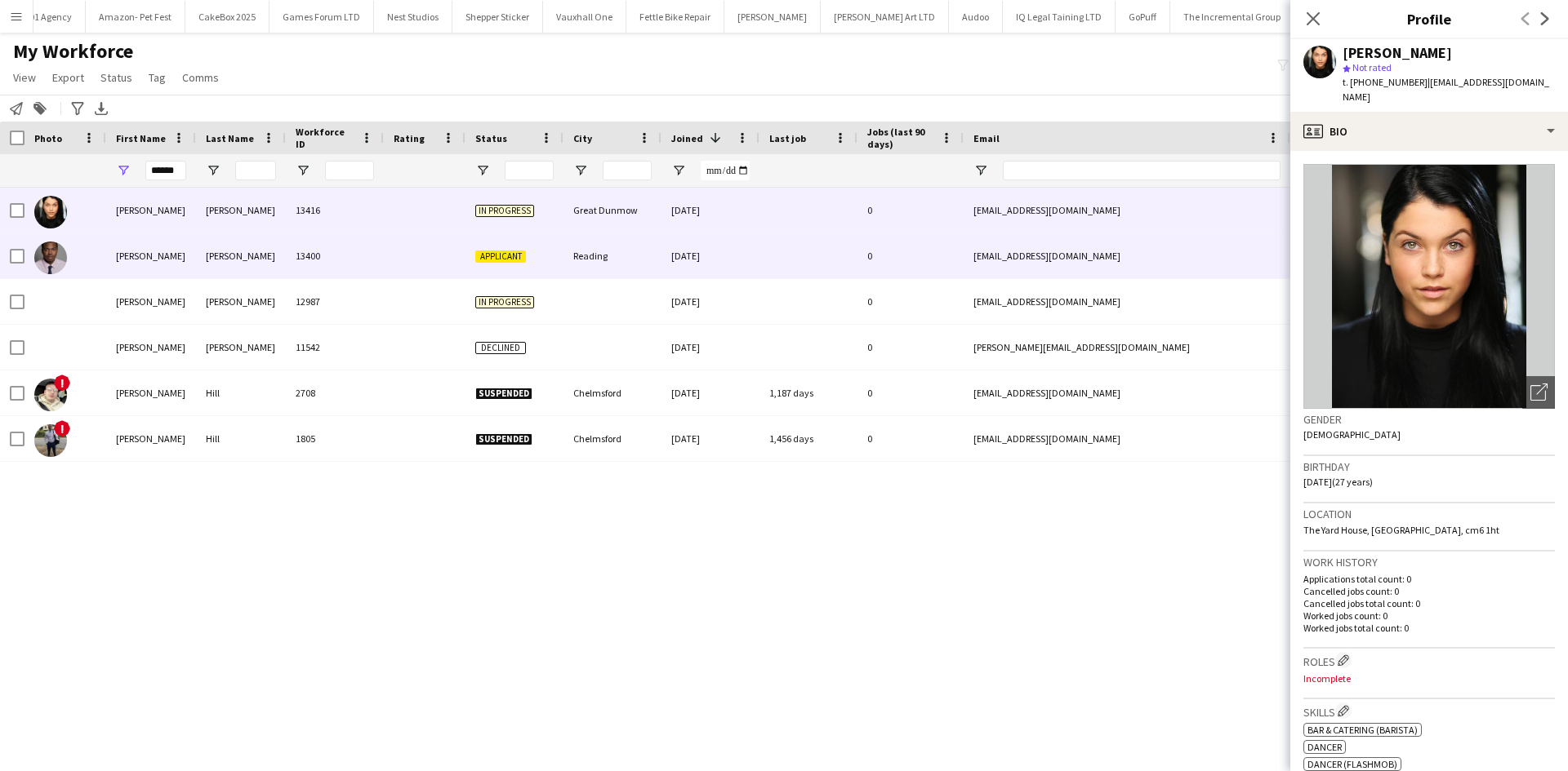
click at [241, 252] on div "Archer" at bounding box center [241, 255] width 90 height 44
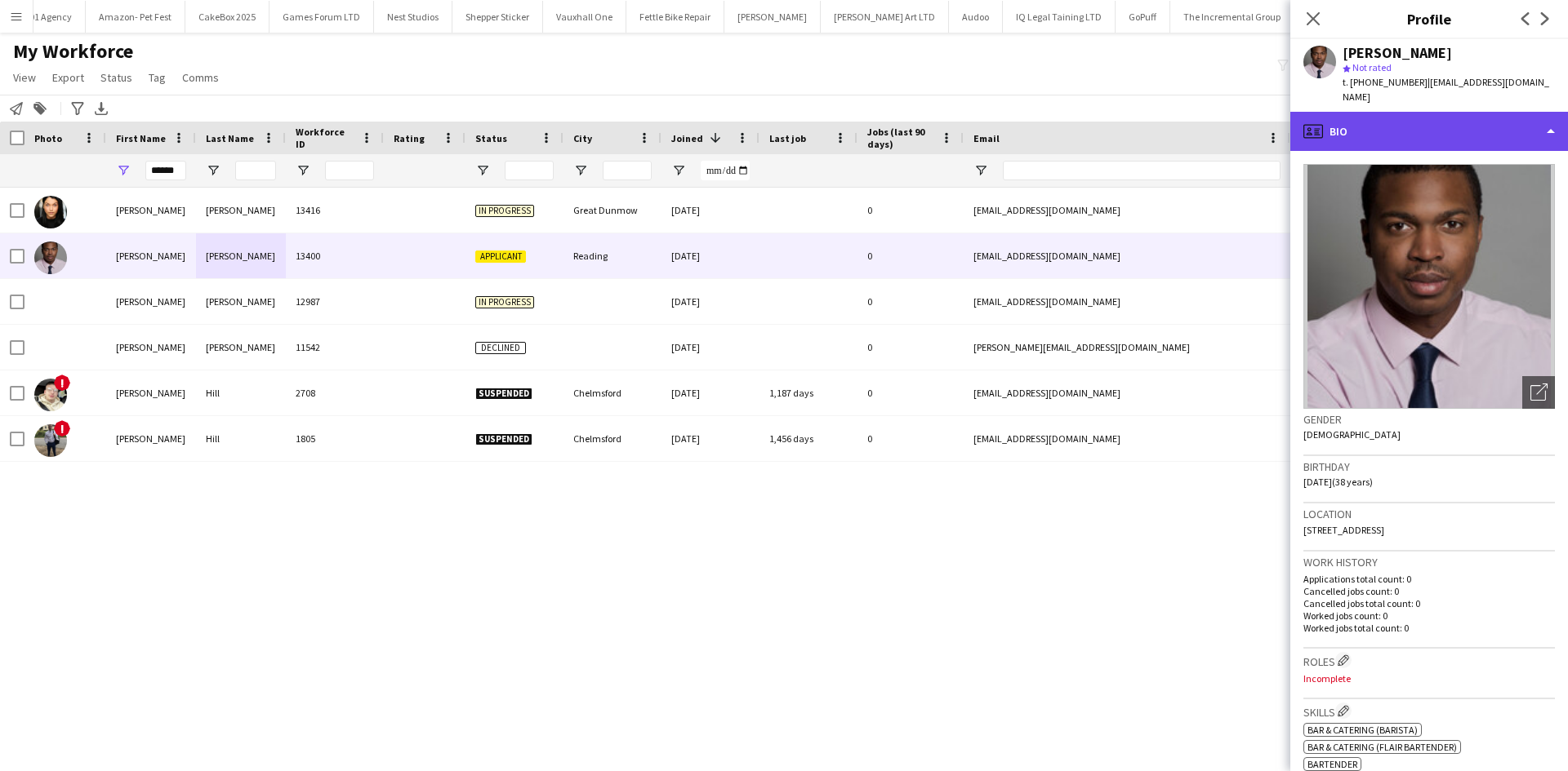
click at [1428, 120] on div "profile Bio" at bounding box center [1429, 131] width 278 height 39
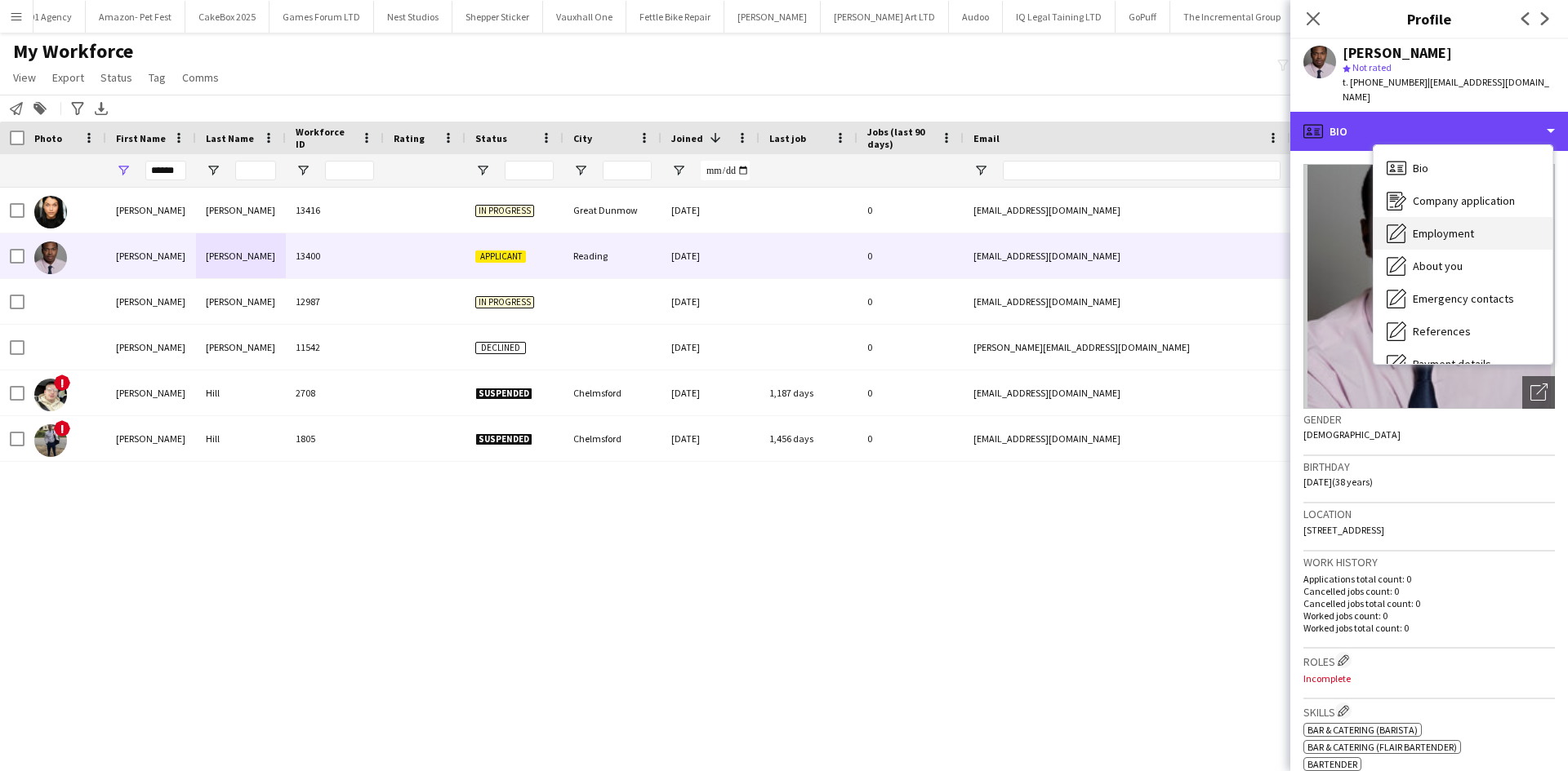
scroll to position [218, 0]
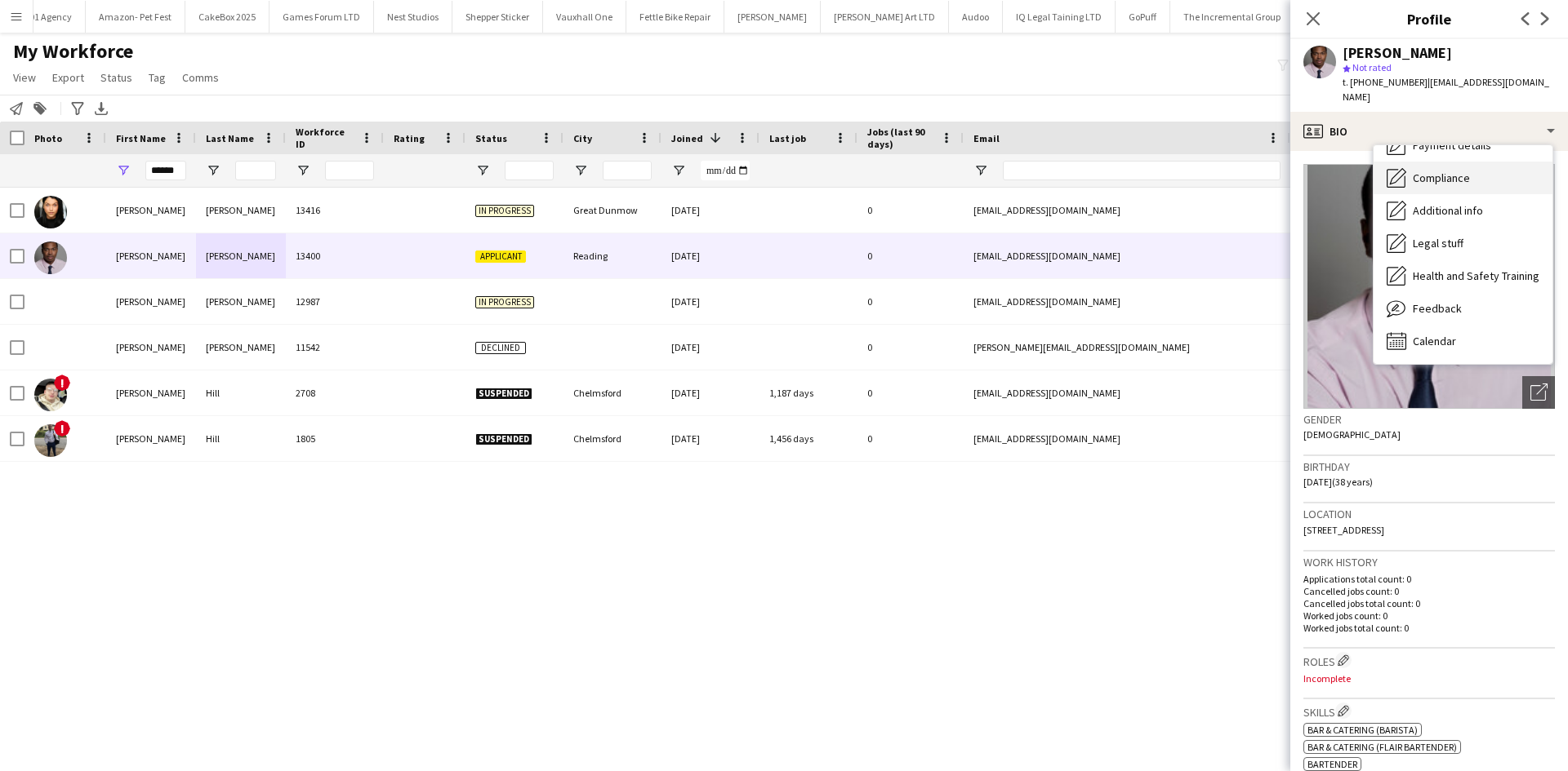
click at [1448, 170] on span "Compliance" at bounding box center [1441, 178] width 57 height 15
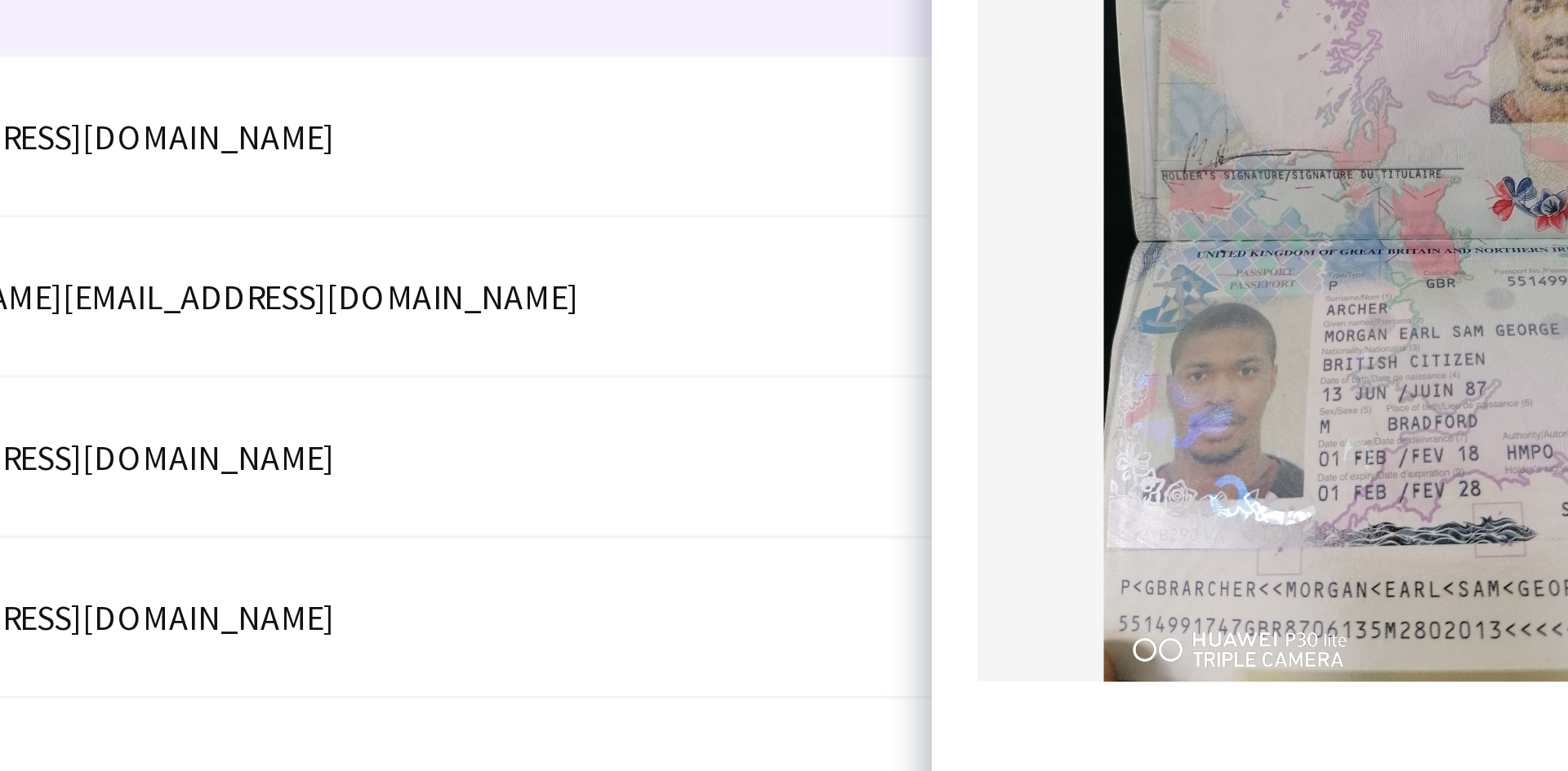
scroll to position [81, 0]
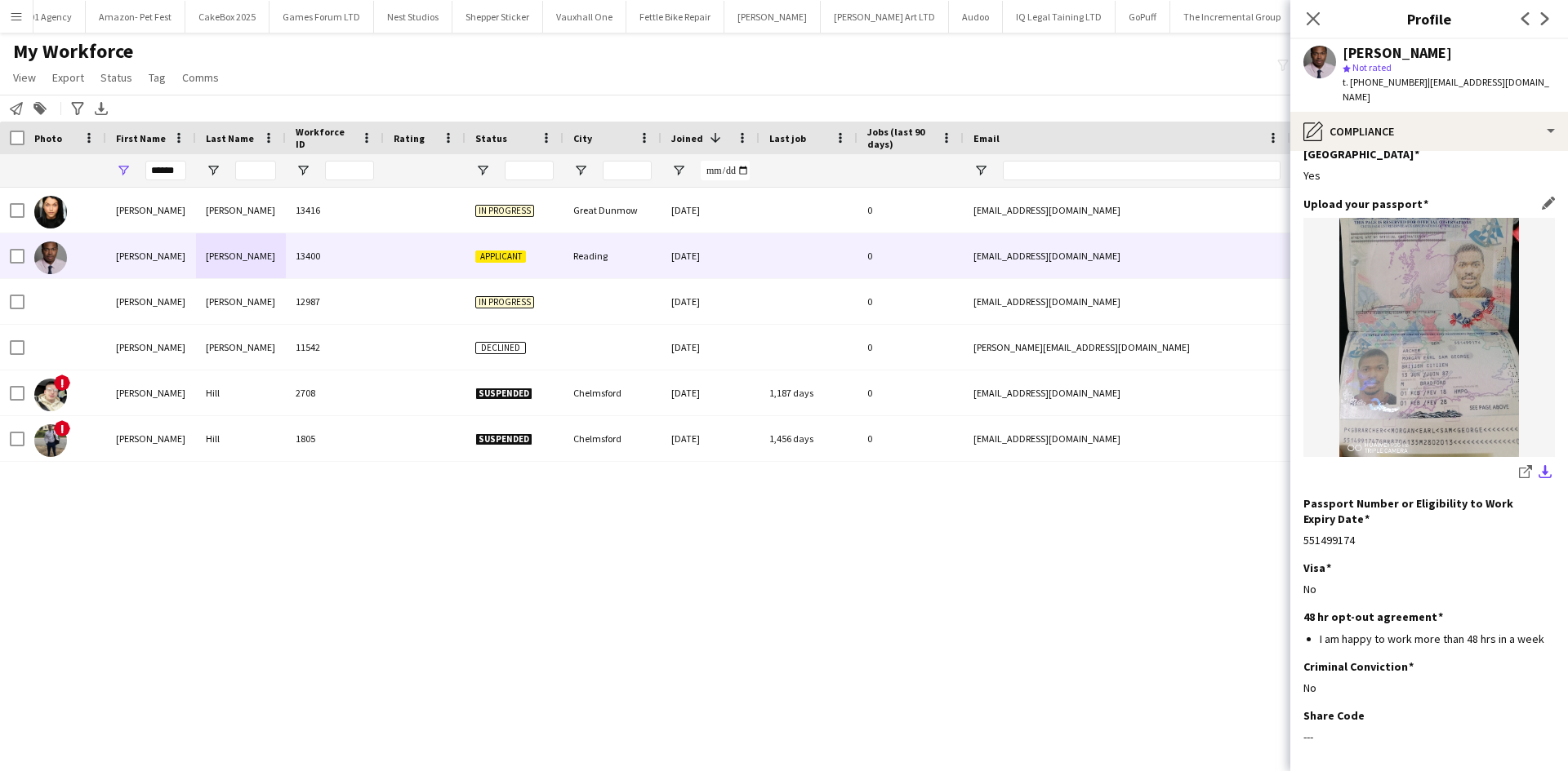
click at [1538, 466] on app-icon "download-bottom" at bounding box center [1545, 473] width 13 height 16
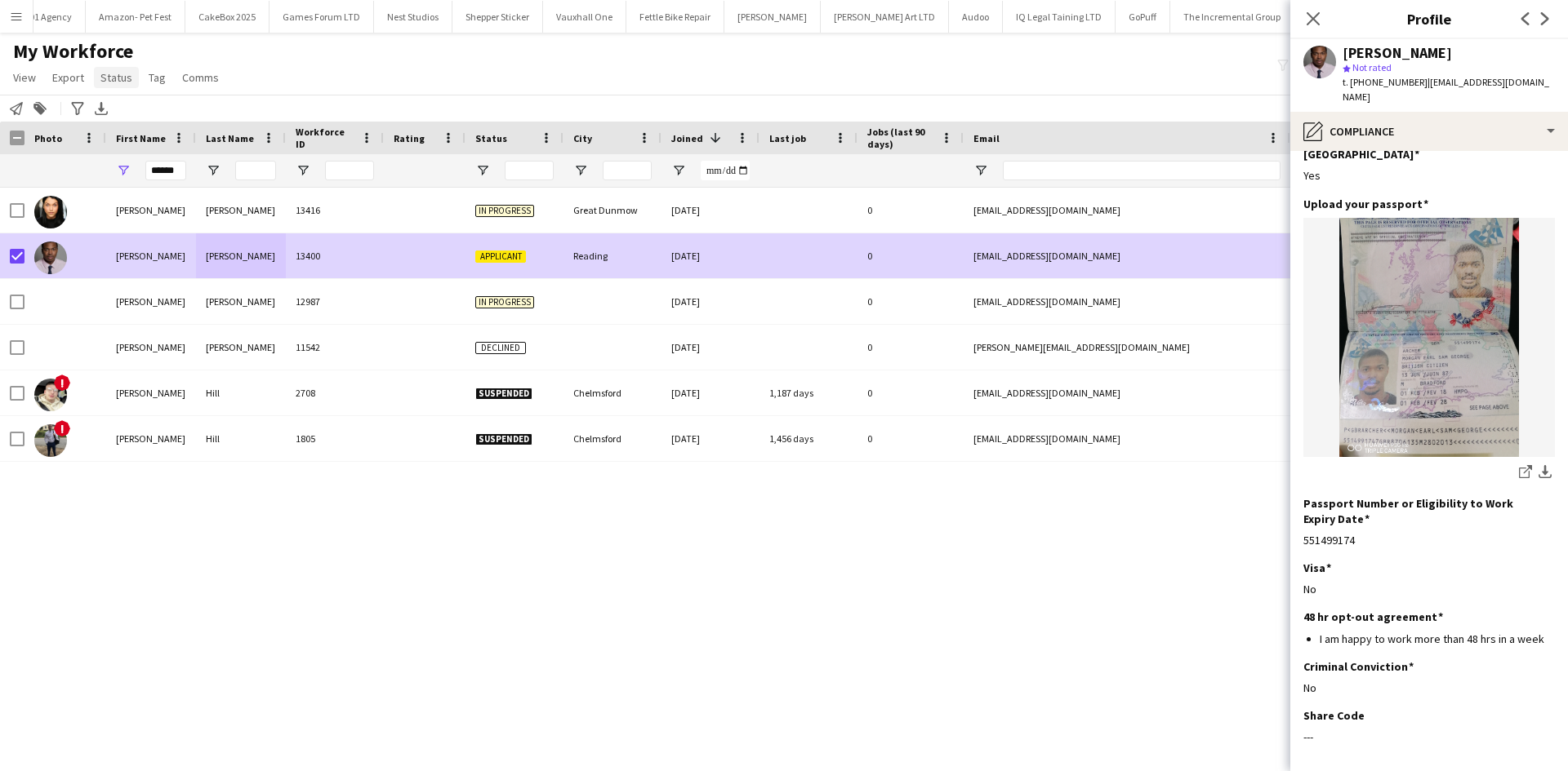
click at [124, 80] on span "Status" at bounding box center [116, 78] width 31 height 15
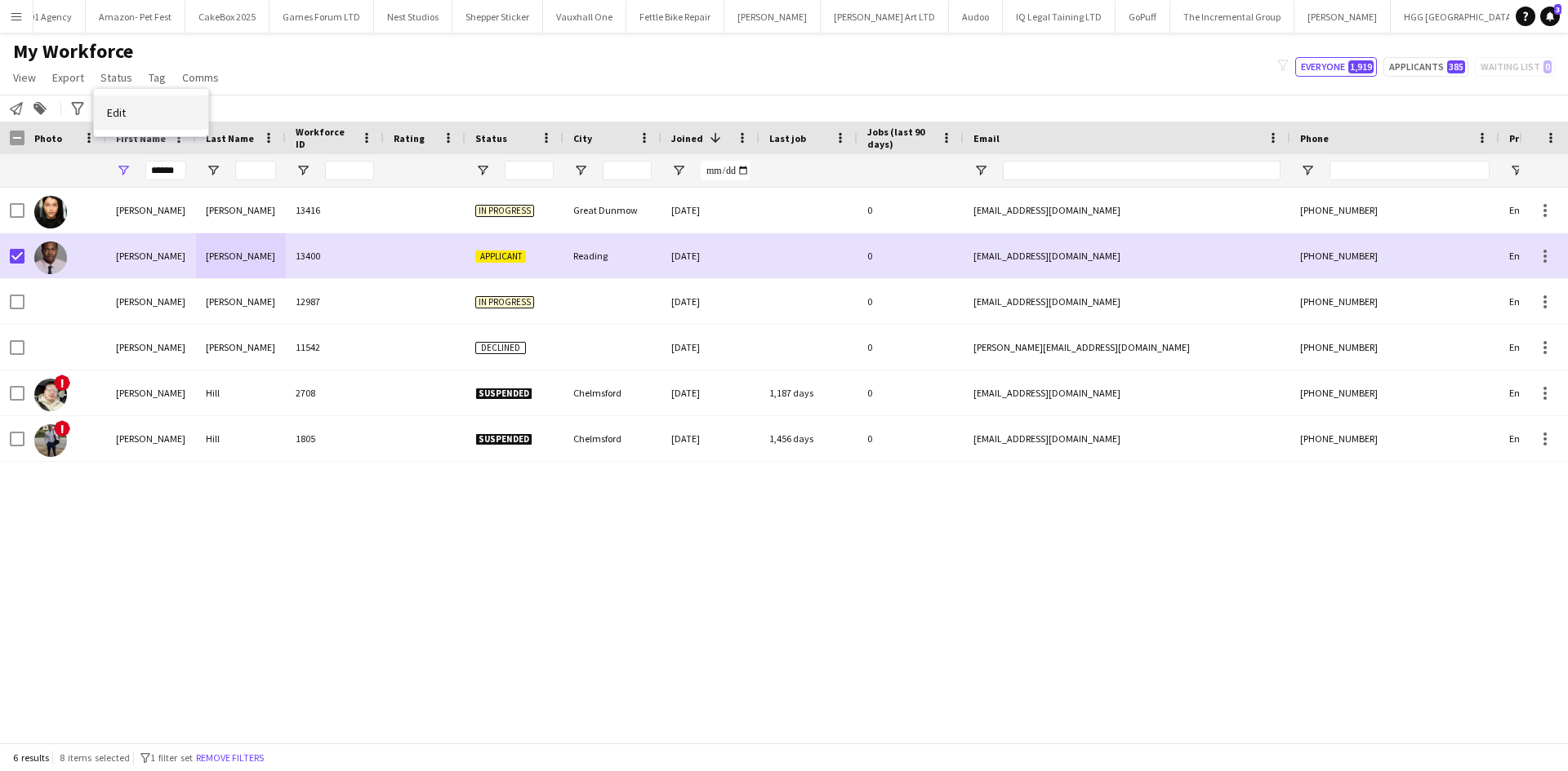
click at [142, 116] on link "Edit" at bounding box center [150, 112] width 114 height 34
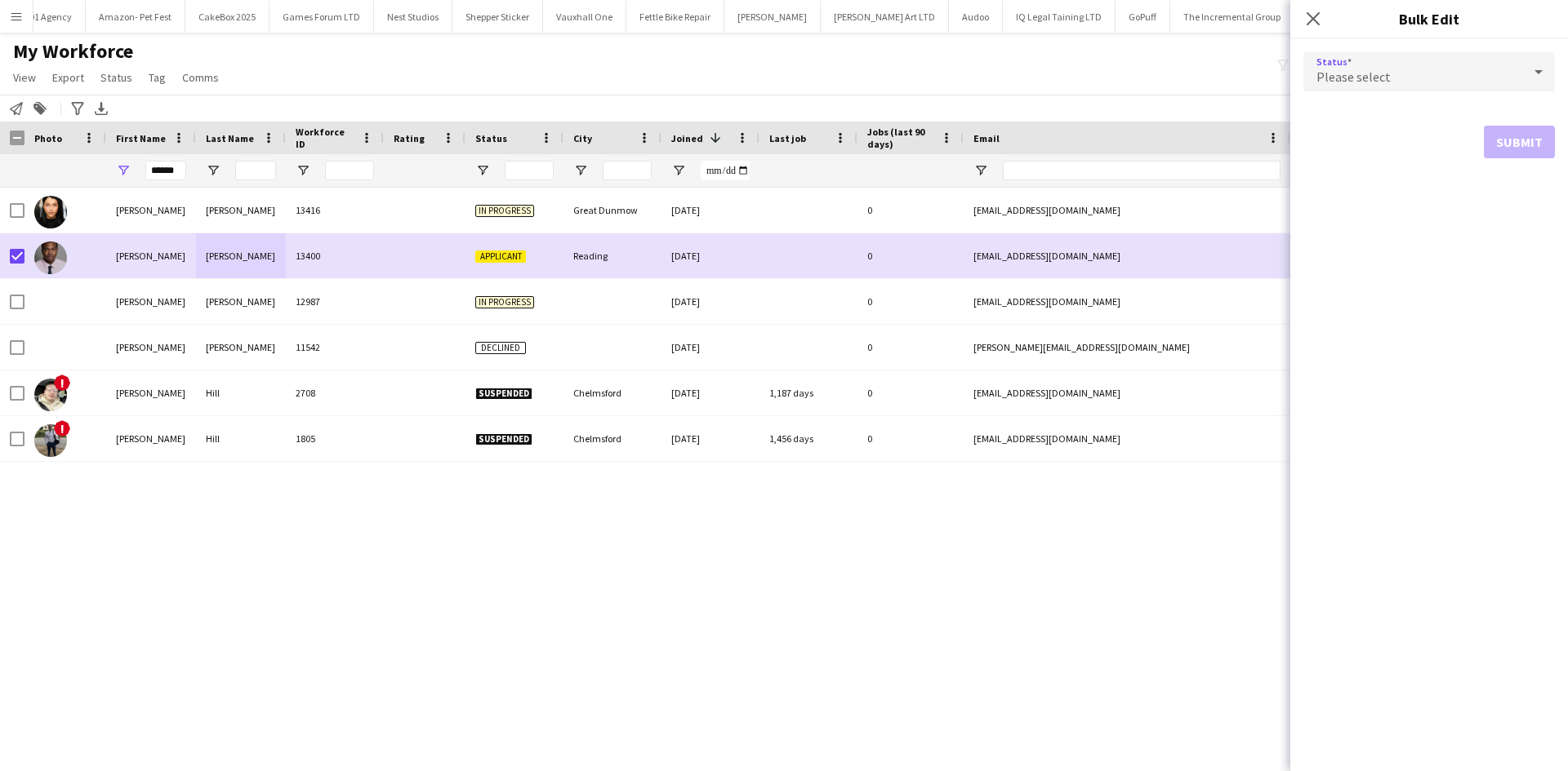
click at [1471, 80] on div "Please select" at bounding box center [1412, 71] width 219 height 39
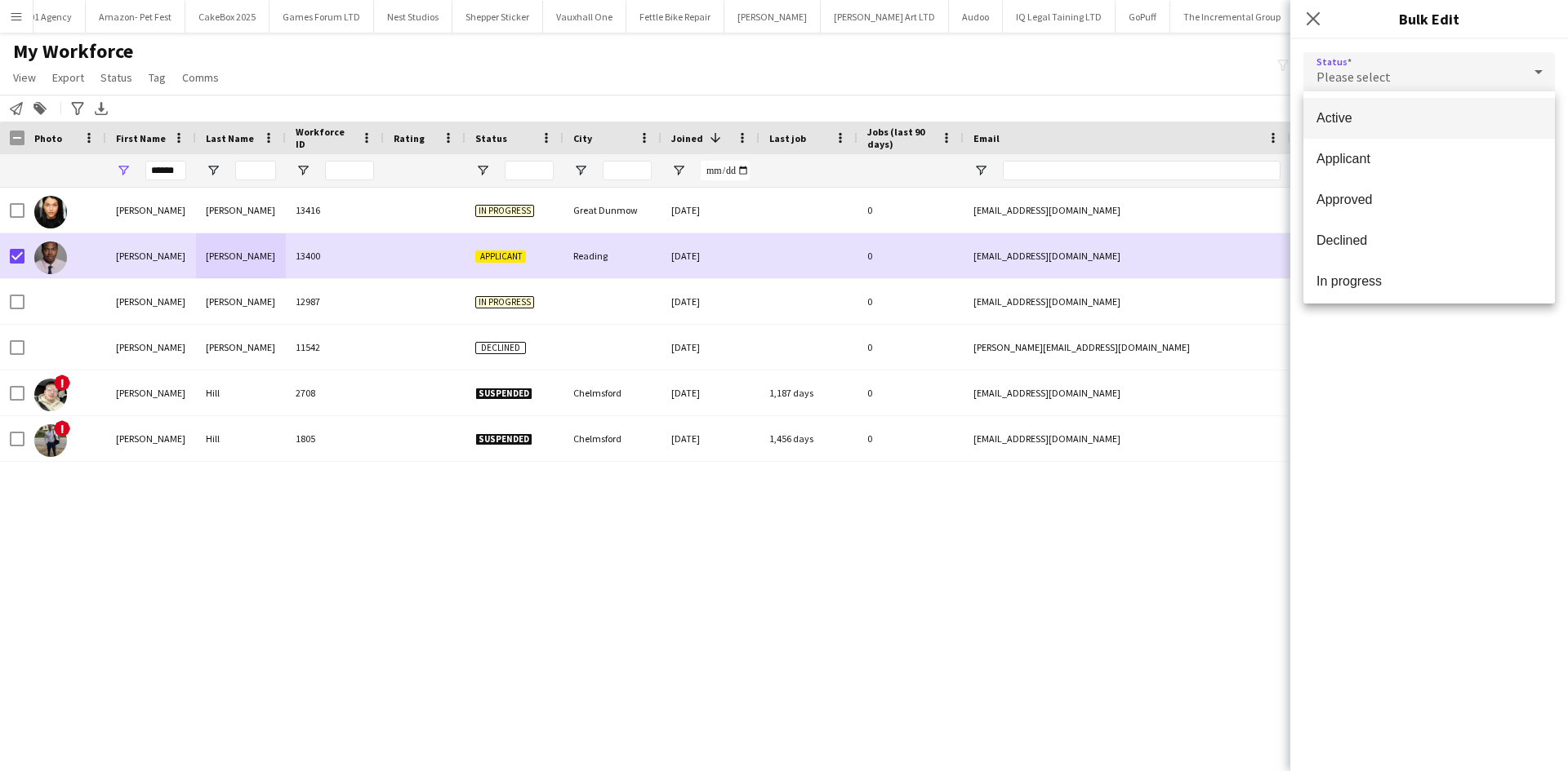
click at [1411, 110] on span "Active" at bounding box center [1428, 118] width 225 height 16
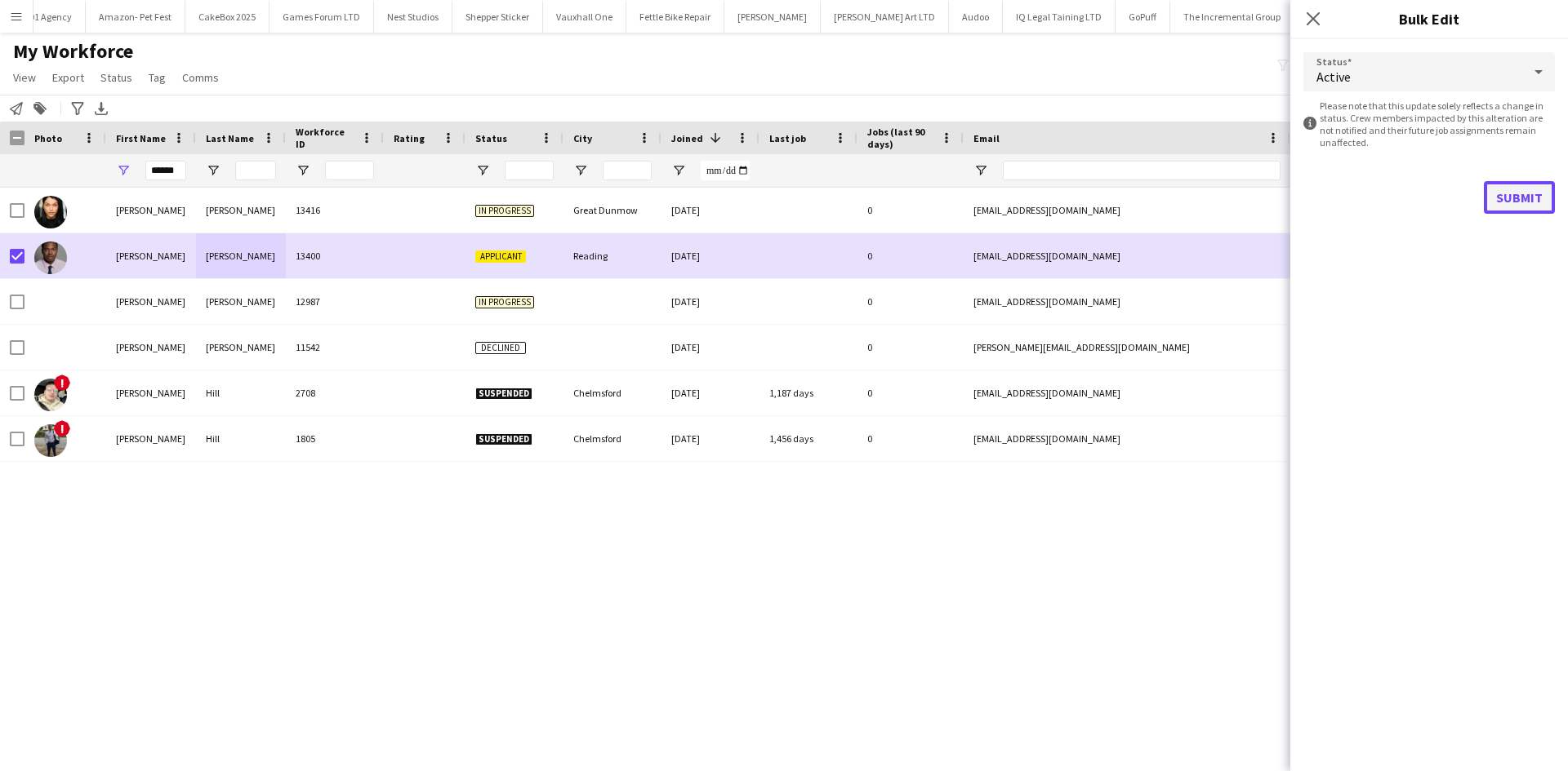
click at [1512, 200] on button "Submit" at bounding box center [1519, 197] width 71 height 32
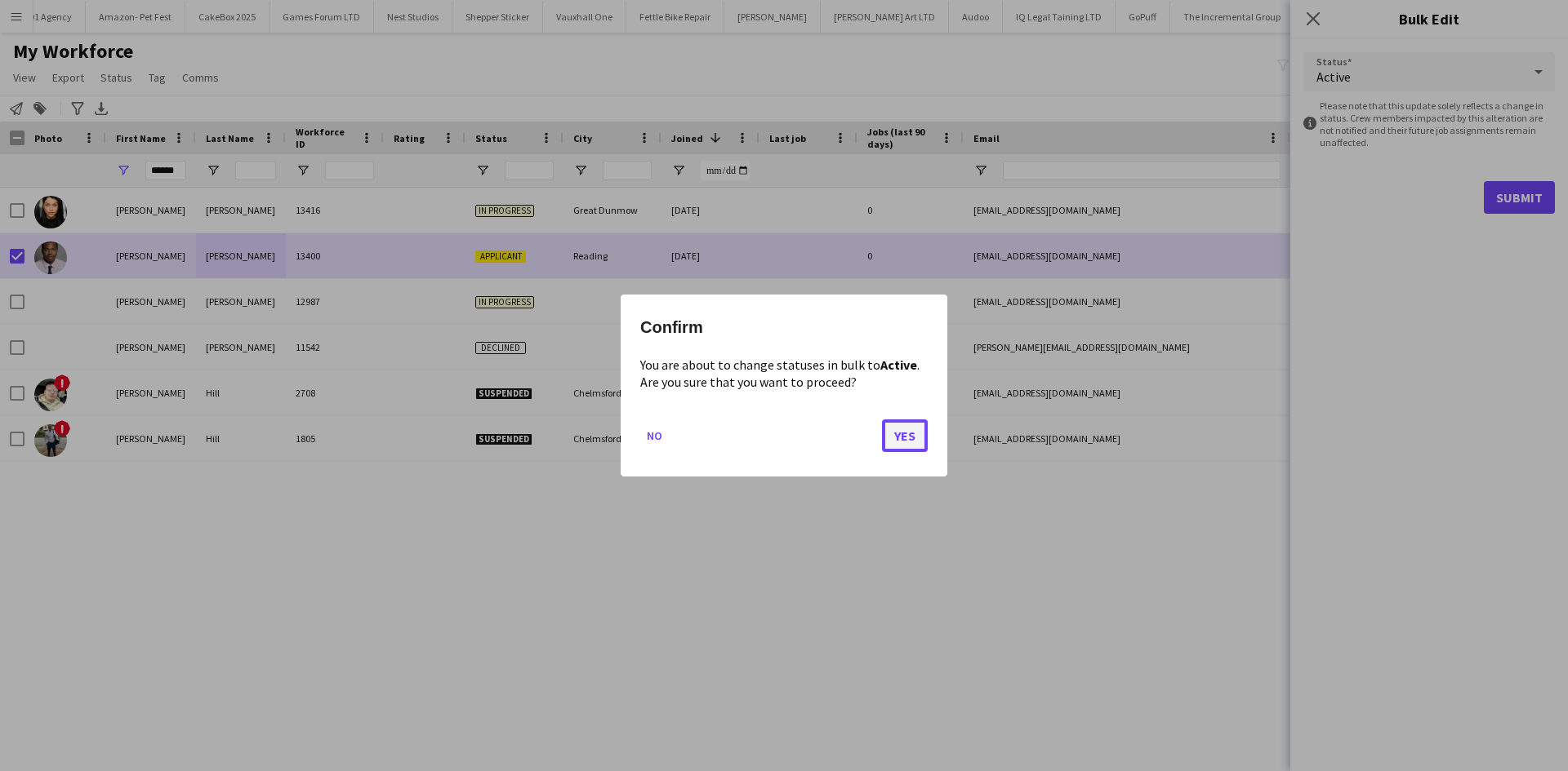
click at [894, 441] on button "Yes" at bounding box center [904, 435] width 45 height 32
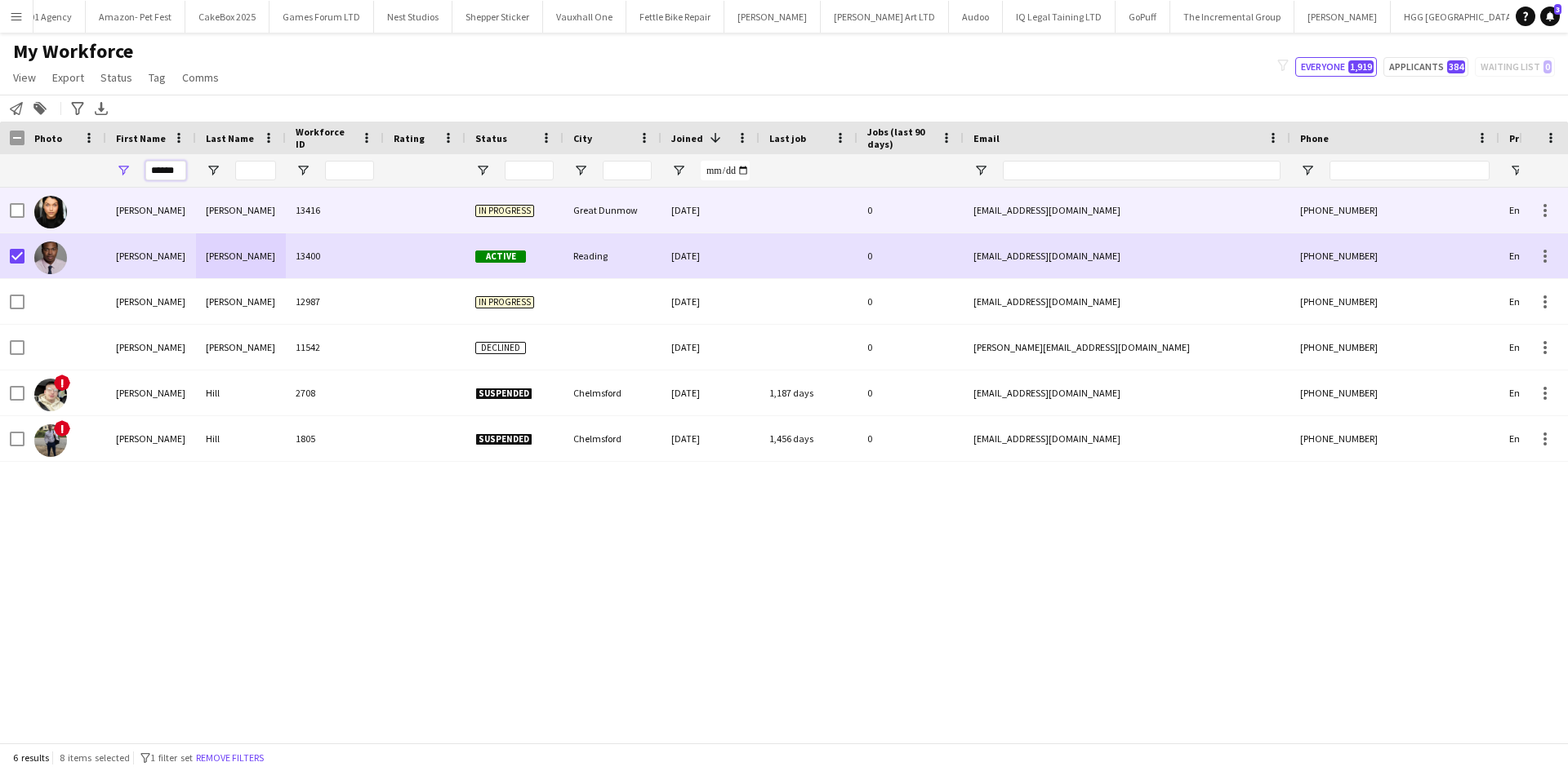
drag, startPoint x: 182, startPoint y: 170, endPoint x: 54, endPoint y: 191, distance: 129.7
click at [54, 191] on div "Workforce Details Photo First Name" at bounding box center [784, 431] width 1568 height 621
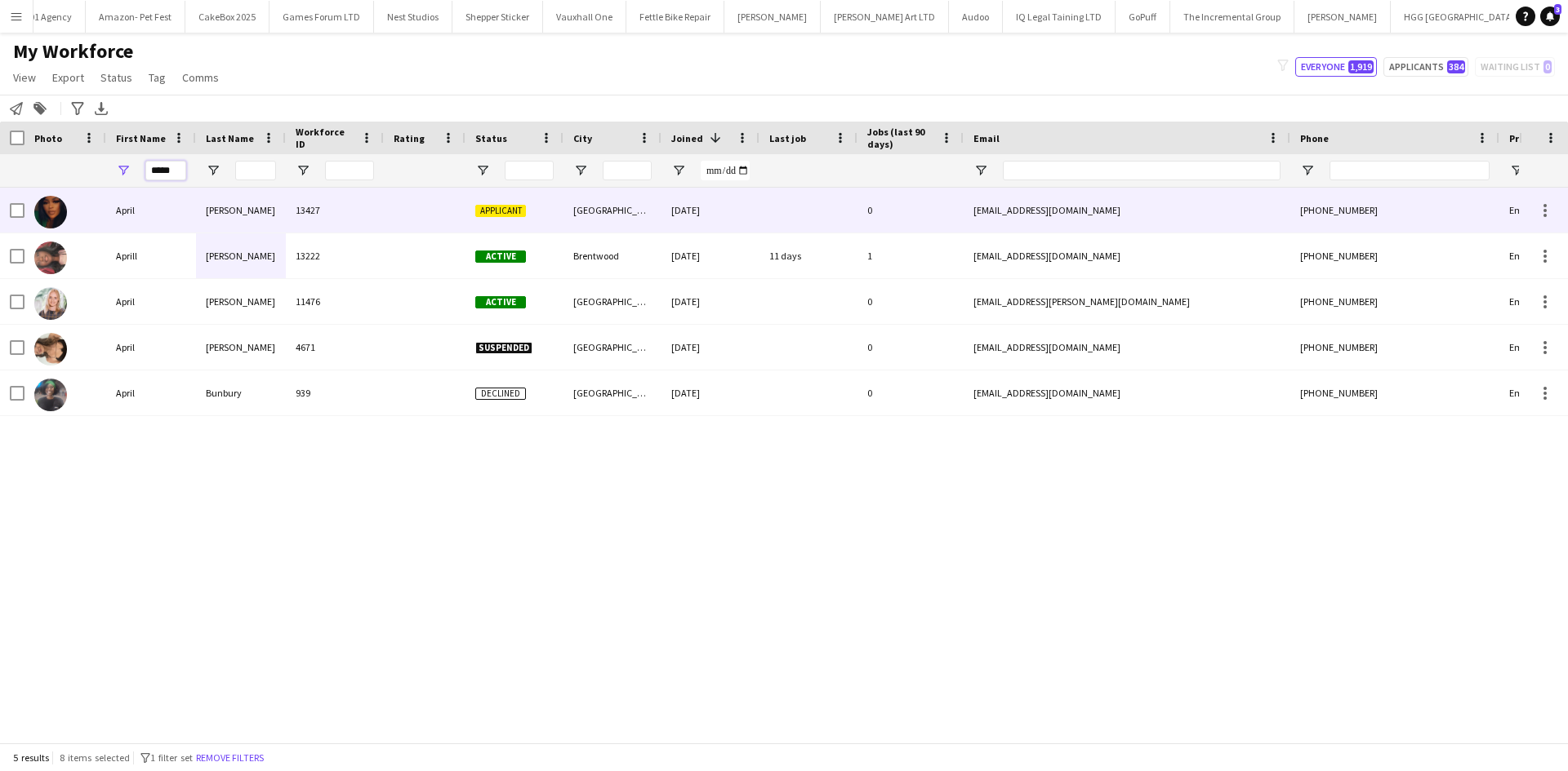
type input "*****"
click at [390, 205] on div at bounding box center [424, 210] width 82 height 44
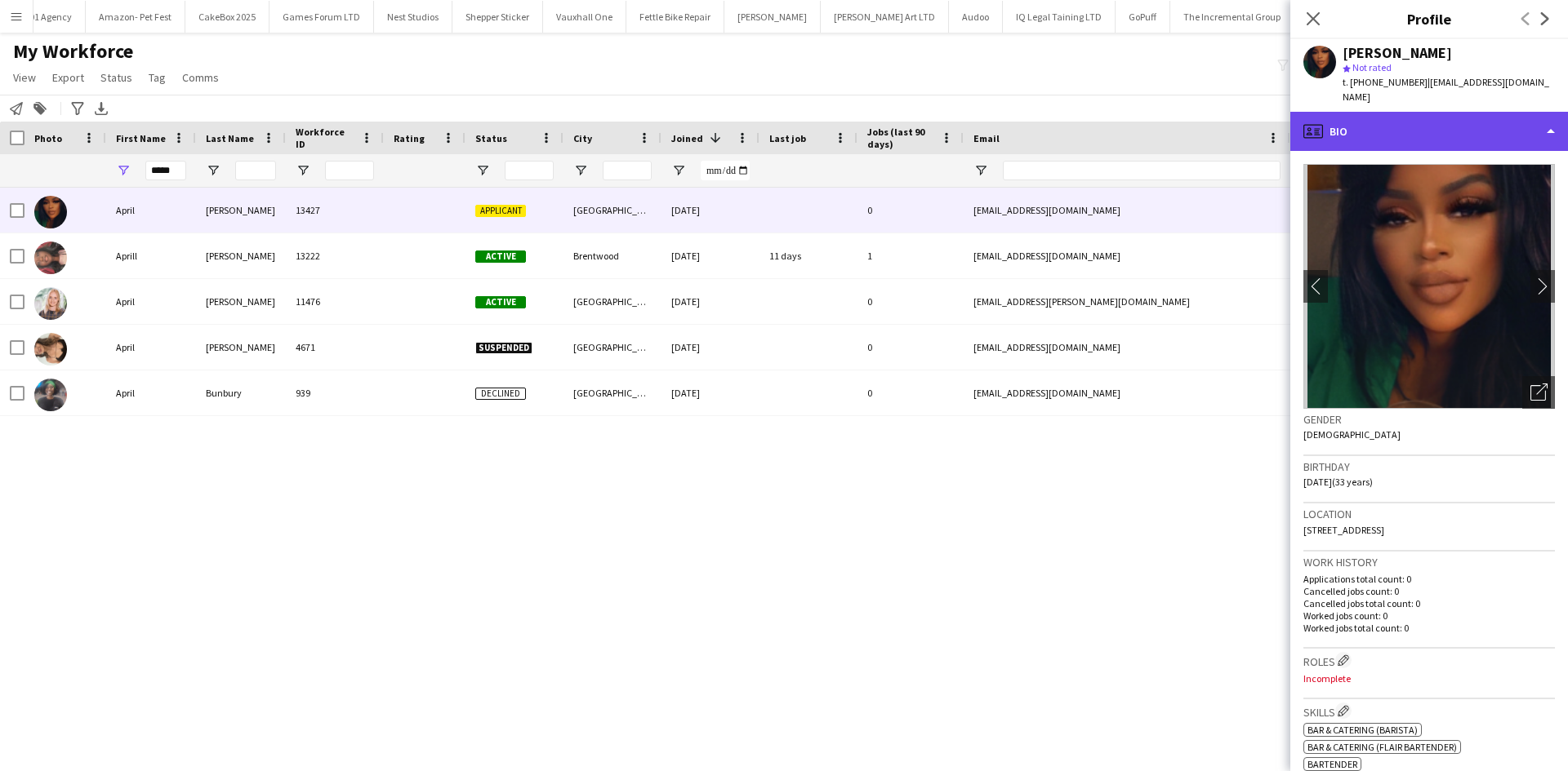
click at [1342, 114] on div "profile Bio" at bounding box center [1429, 131] width 278 height 39
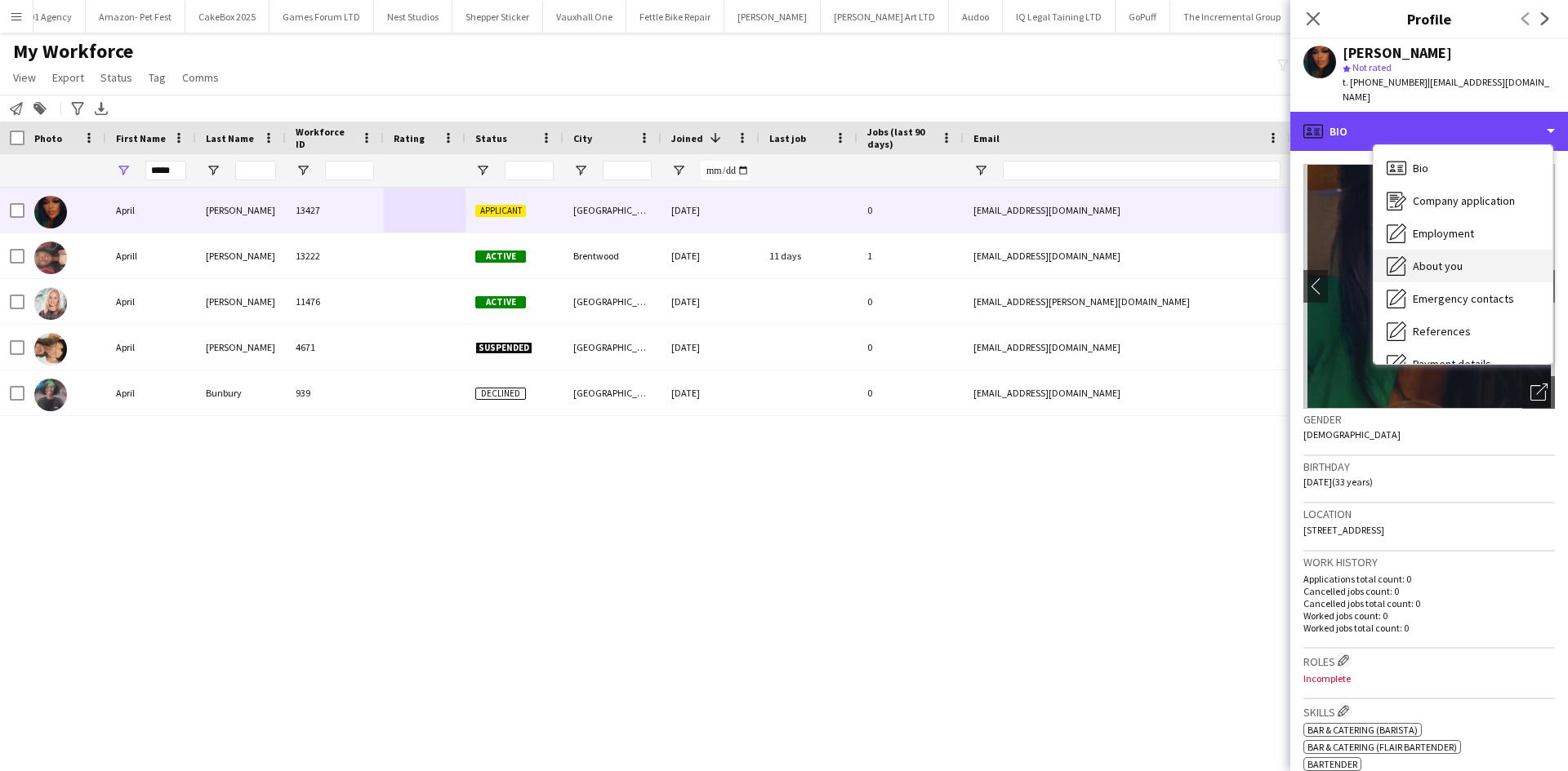
scroll to position [218, 0]
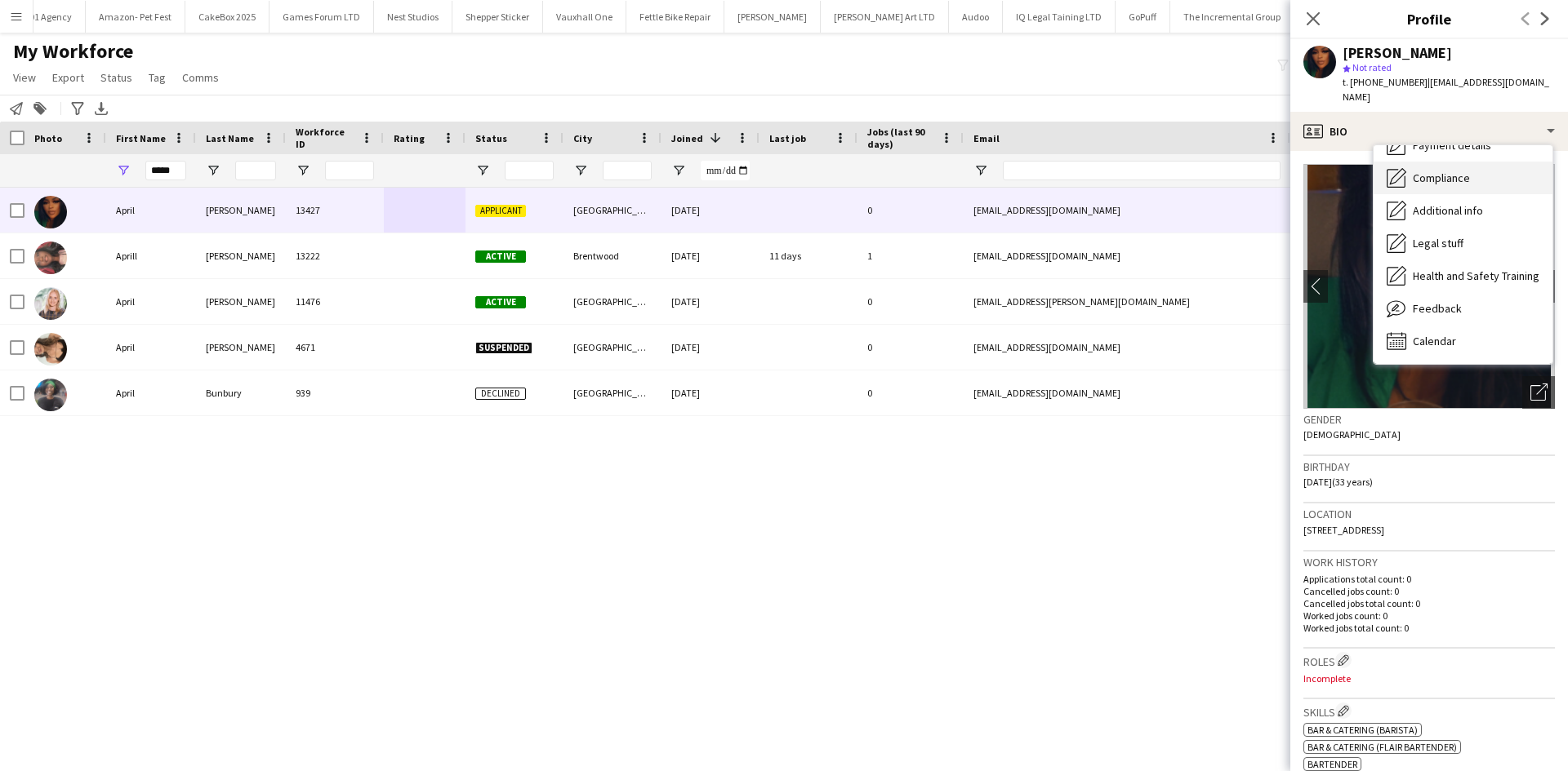
click at [1459, 174] on div "Compliance Compliance" at bounding box center [1462, 178] width 179 height 32
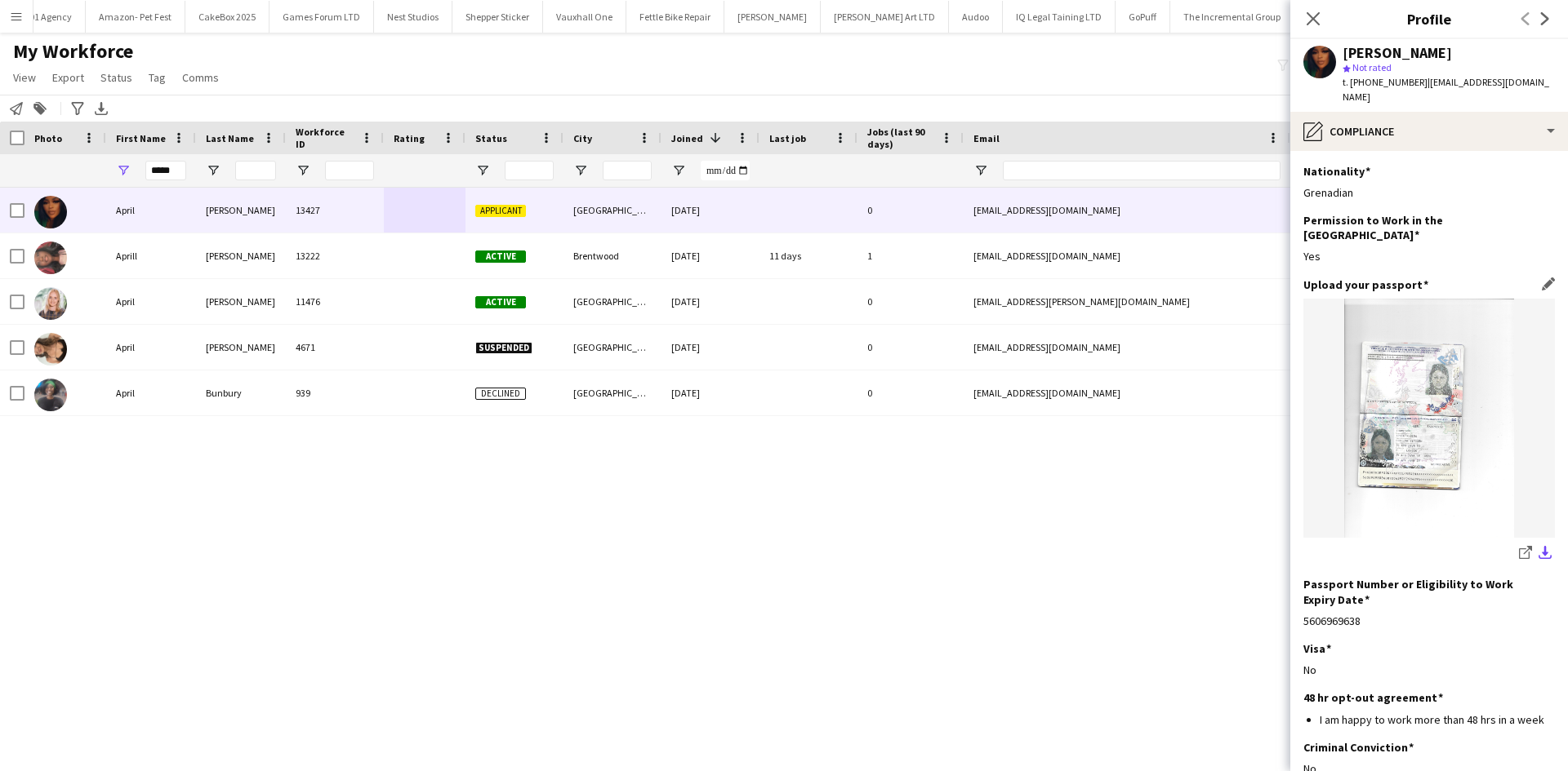
click at [1538, 546] on app-icon "download-bottom" at bounding box center [1545, 553] width 13 height 16
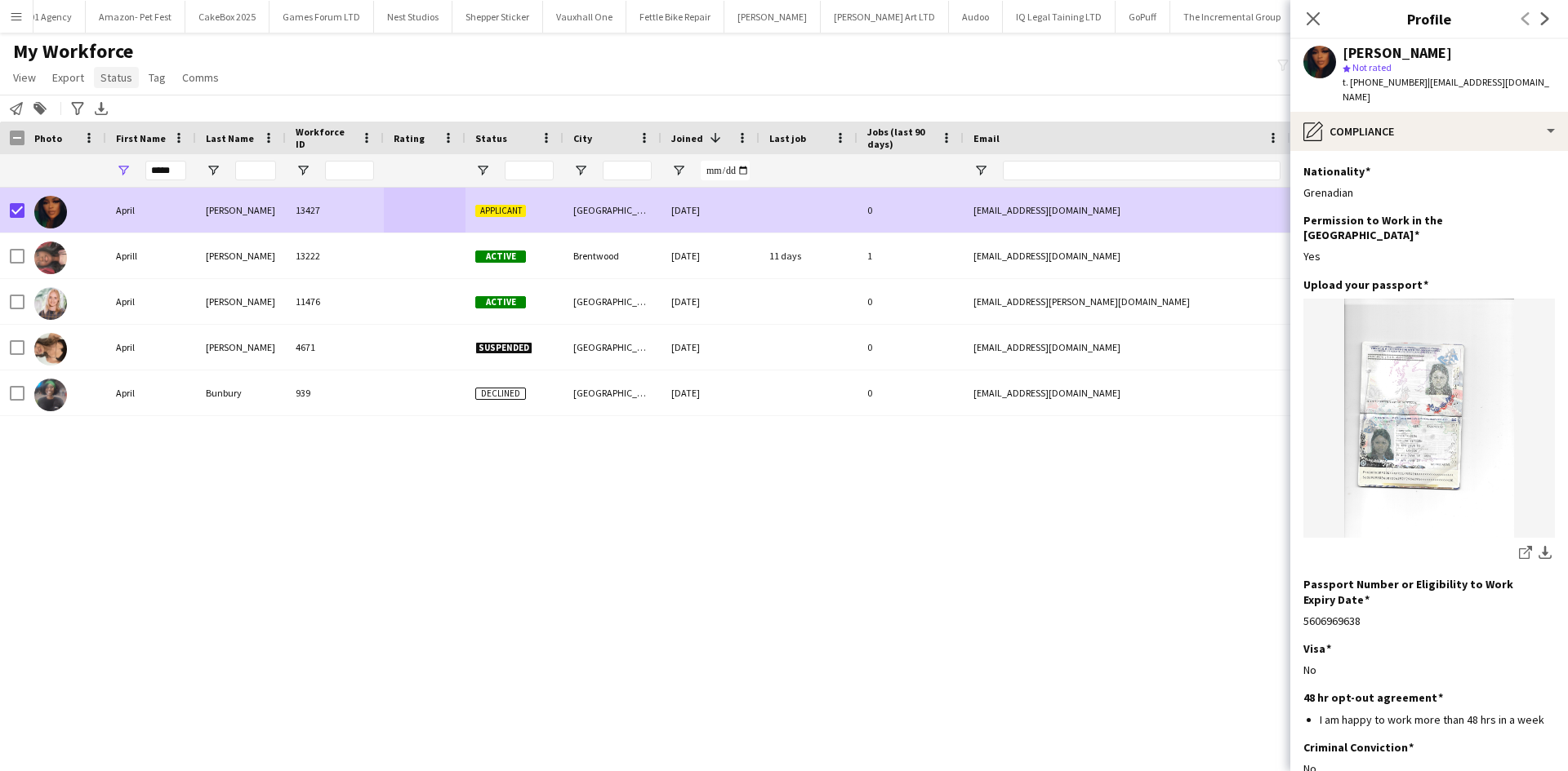
click at [118, 72] on span "Status" at bounding box center [116, 78] width 31 height 15
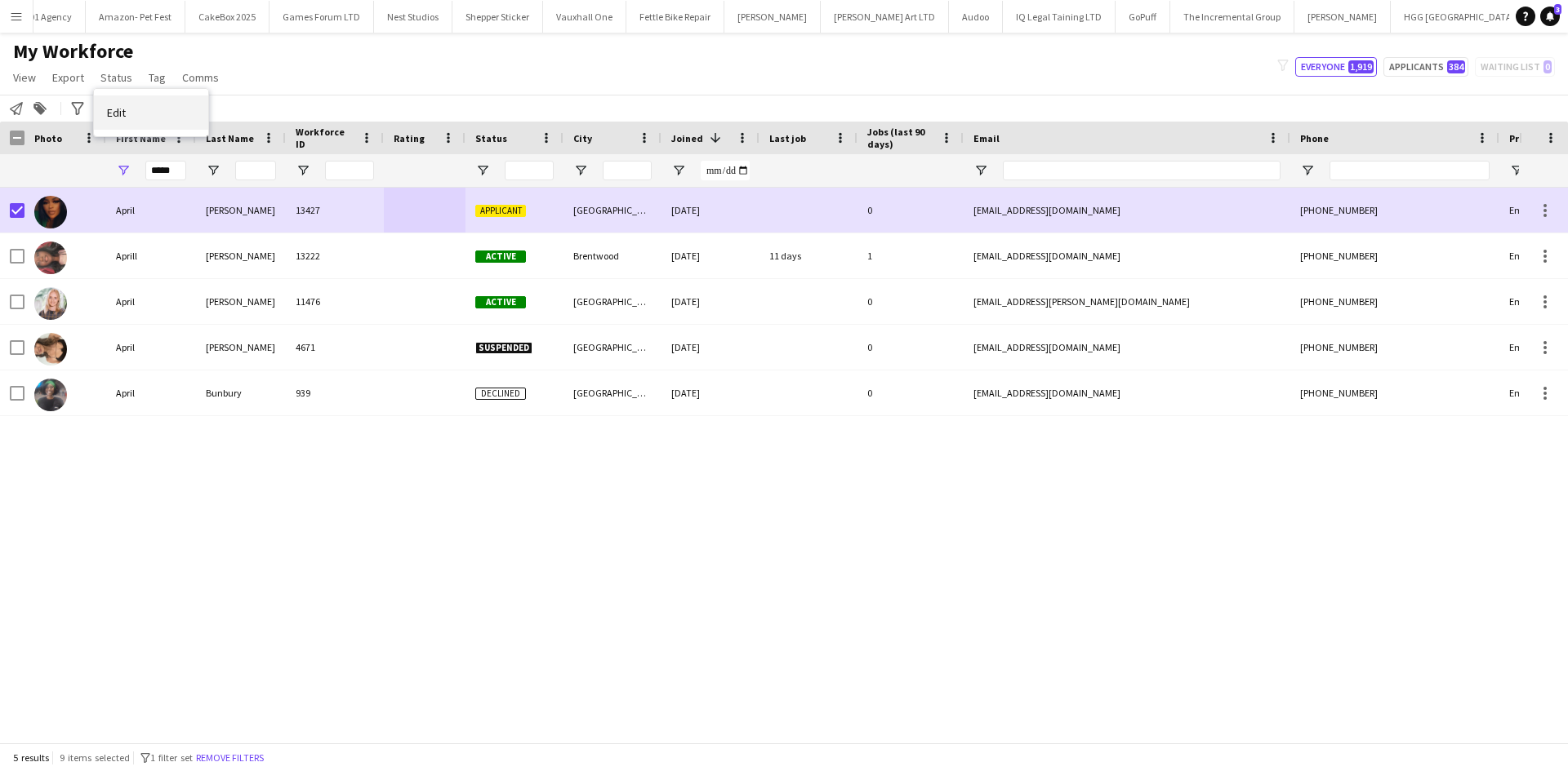
click at [174, 114] on link "Edit" at bounding box center [150, 112] width 114 height 34
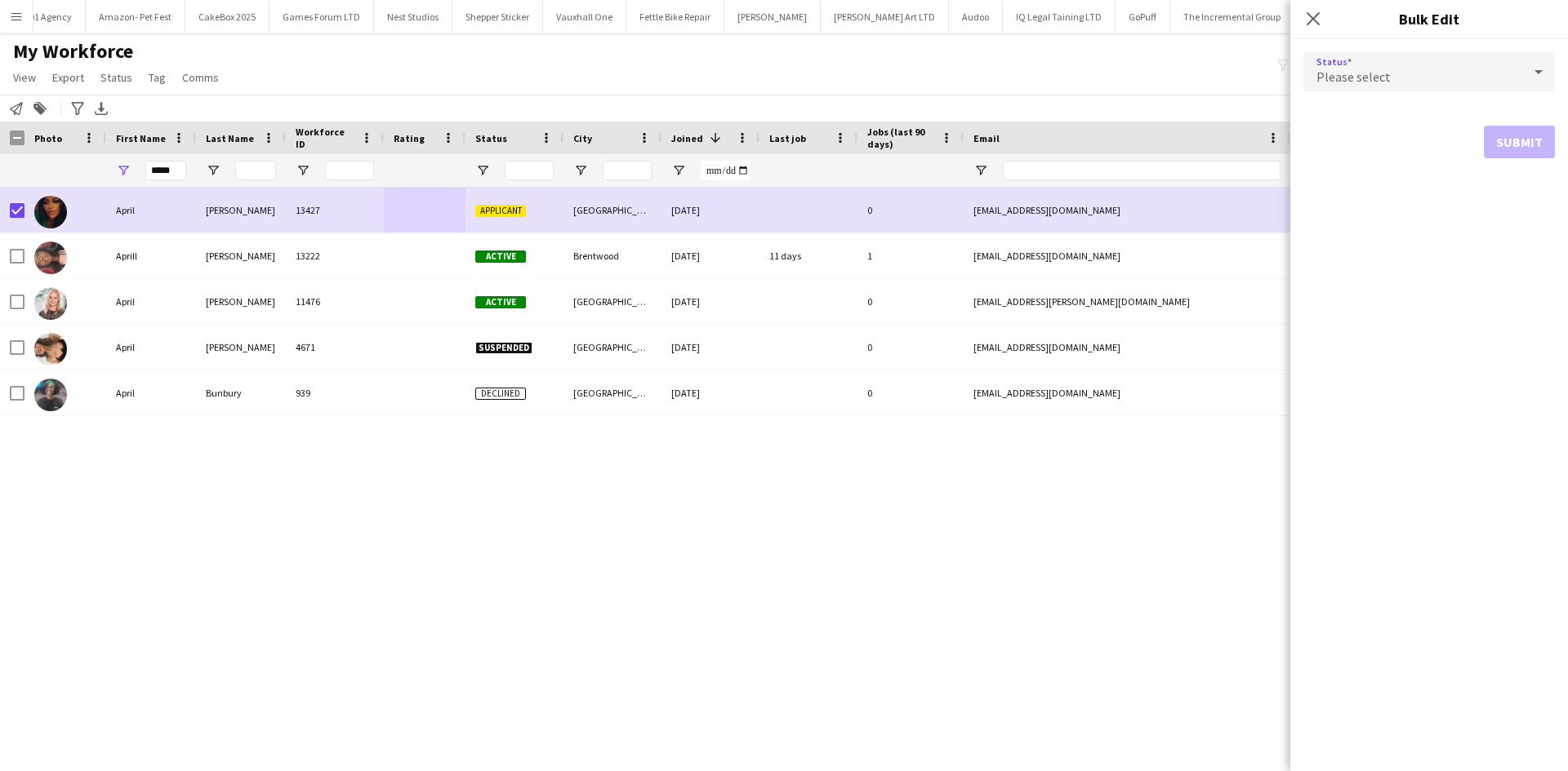
click at [1374, 78] on span "Please select" at bounding box center [1353, 77] width 74 height 17
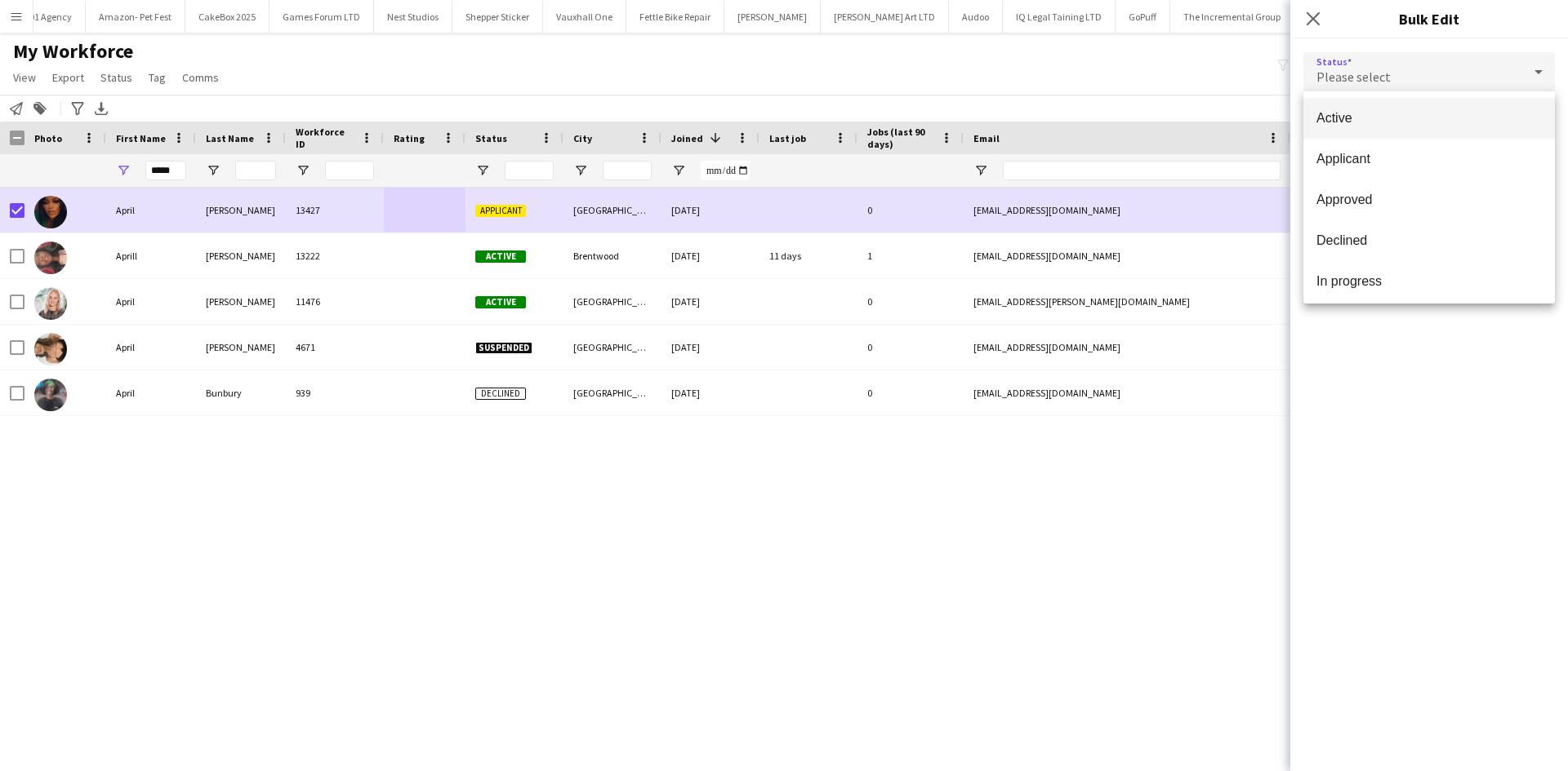
click at [1367, 122] on span "Active" at bounding box center [1428, 118] width 225 height 16
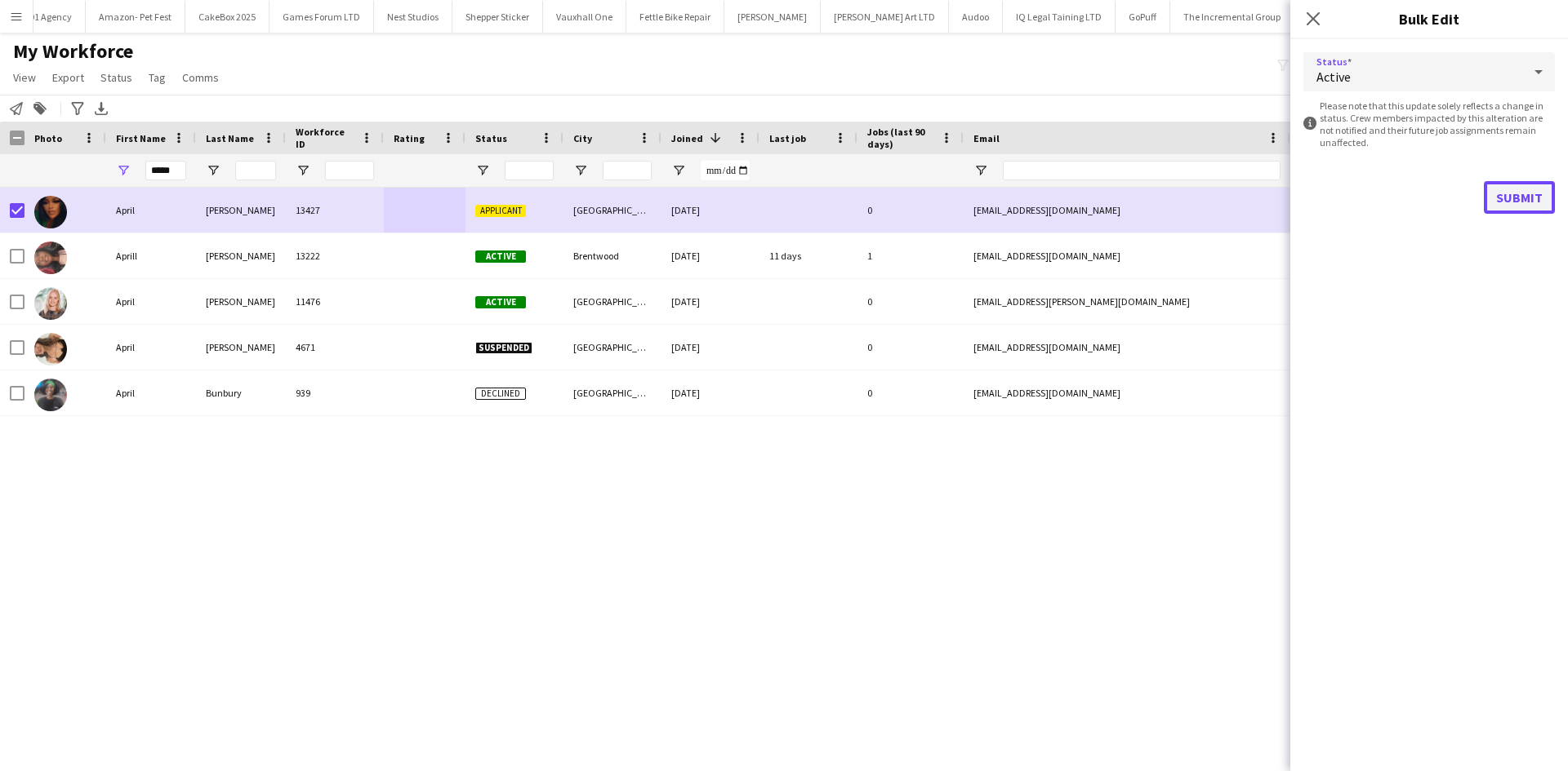
click at [1530, 202] on button "Submit" at bounding box center [1519, 197] width 71 height 32
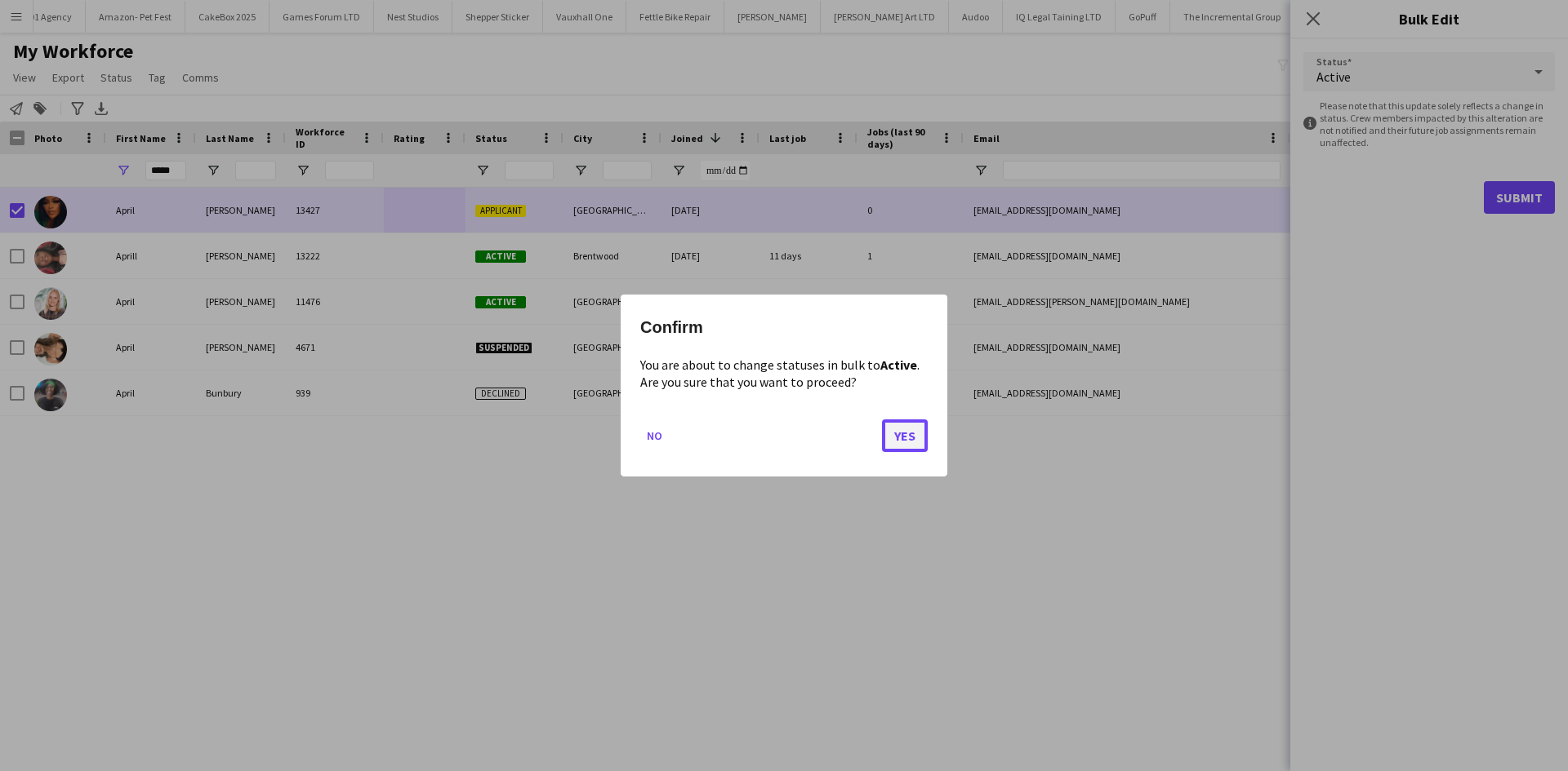
click at [906, 432] on button "Yes" at bounding box center [904, 435] width 45 height 32
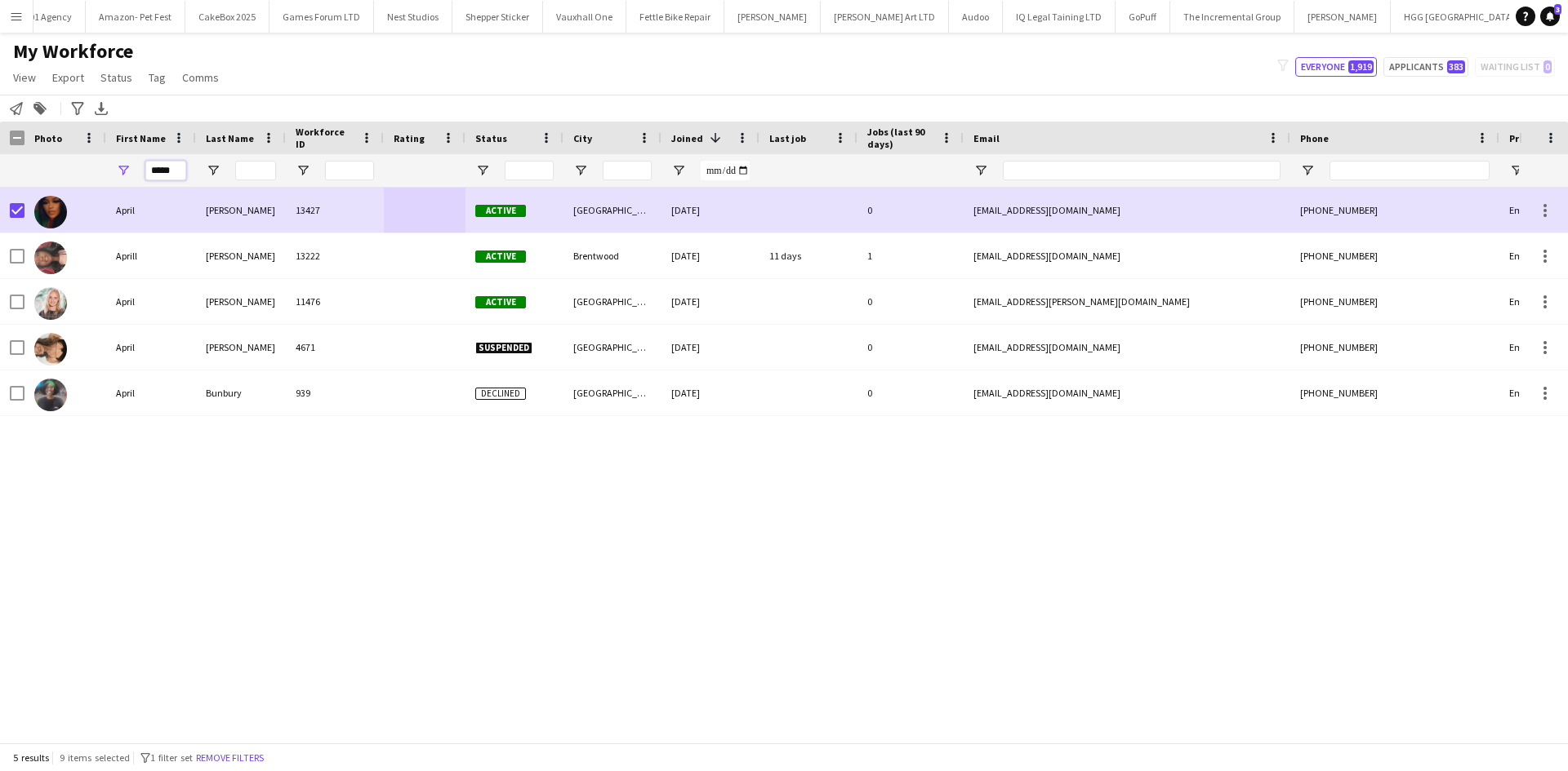
drag, startPoint x: 178, startPoint y: 176, endPoint x: 71, endPoint y: 185, distance: 107.4
click at [71, 185] on div "*****" at bounding box center [884, 170] width 1770 height 32
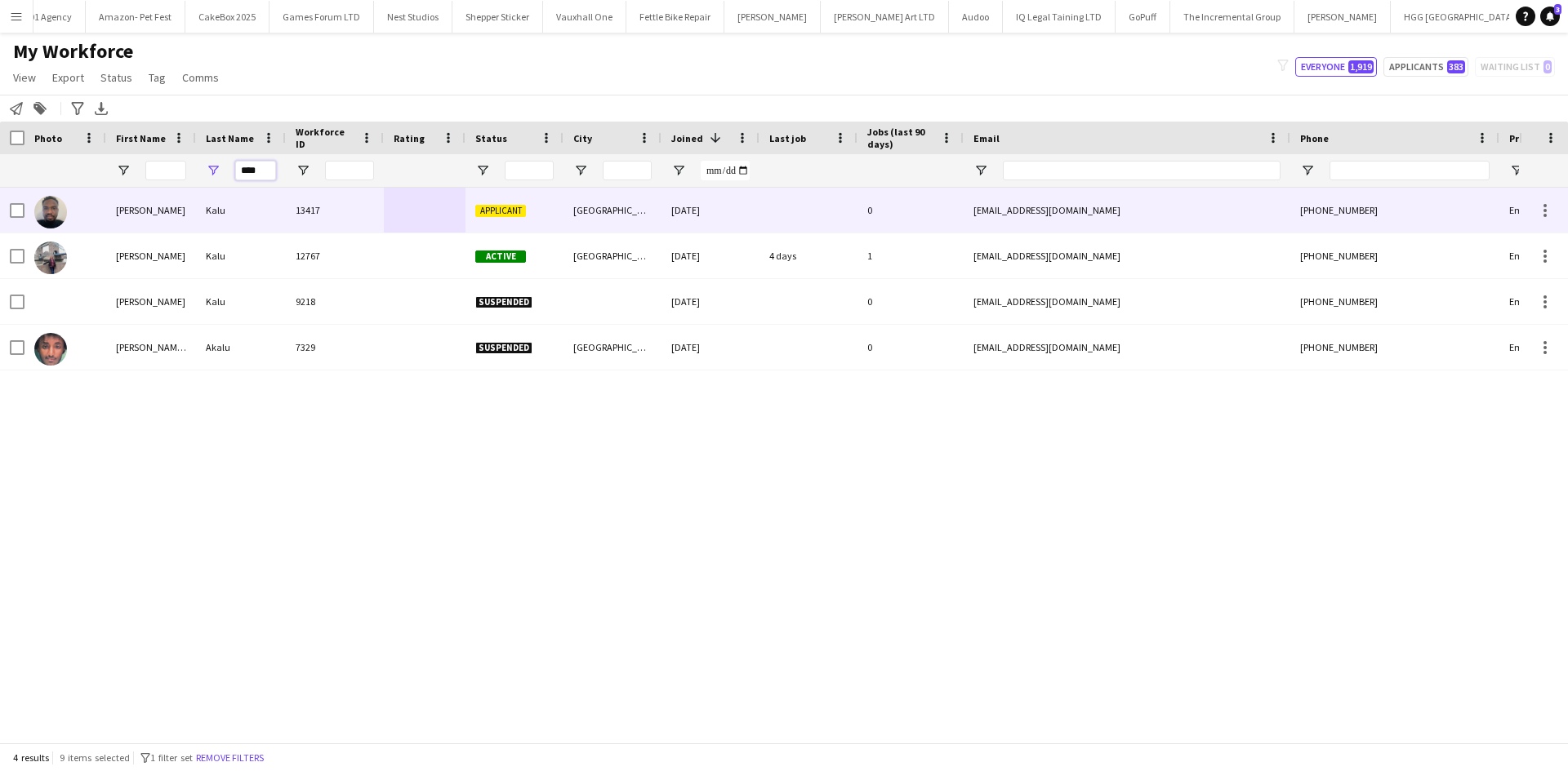
type input "****"
click at [277, 208] on div "Kalu" at bounding box center [241, 210] width 90 height 44
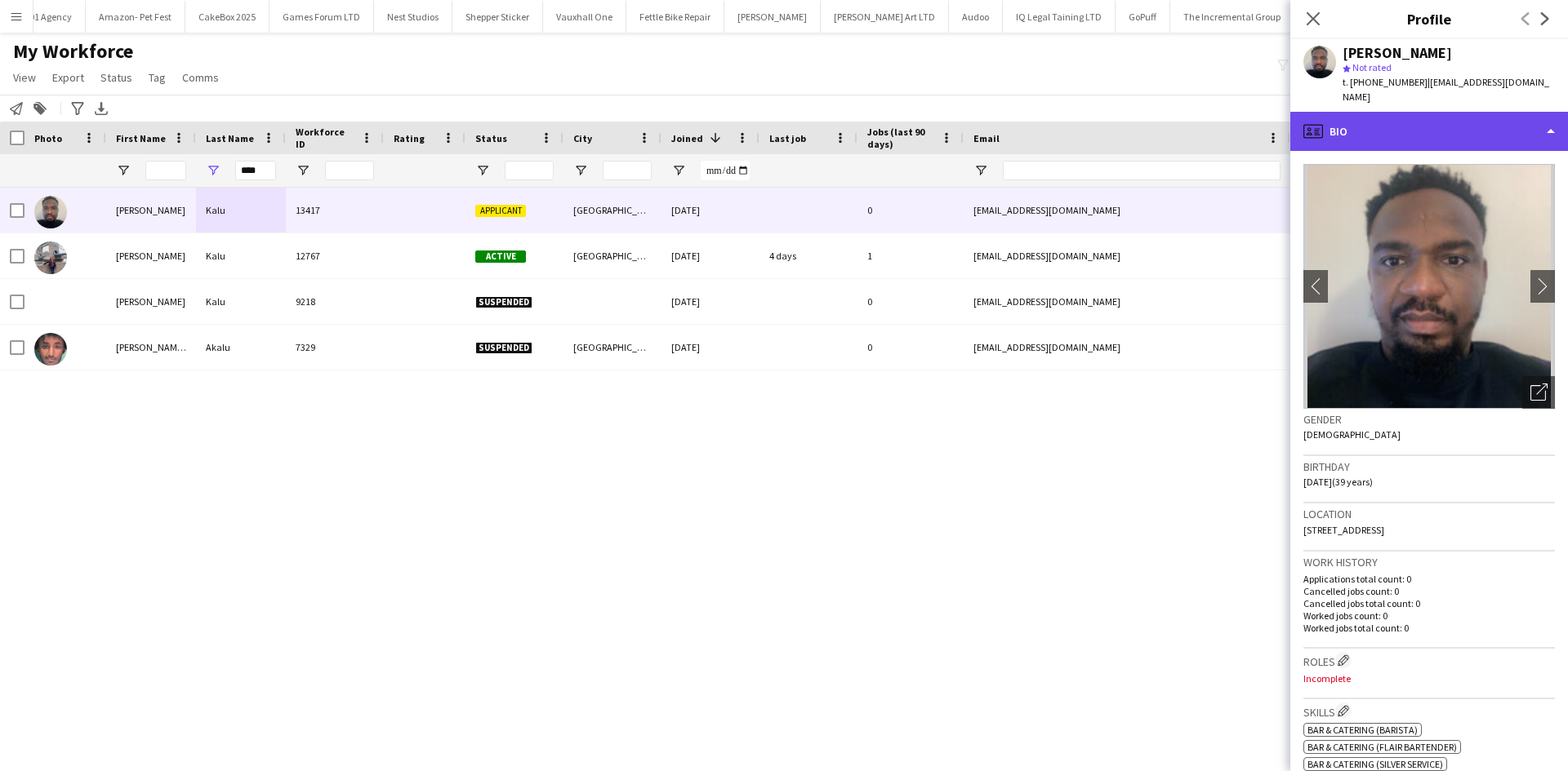
click at [1485, 126] on div "profile Bio" at bounding box center [1429, 131] width 278 height 39
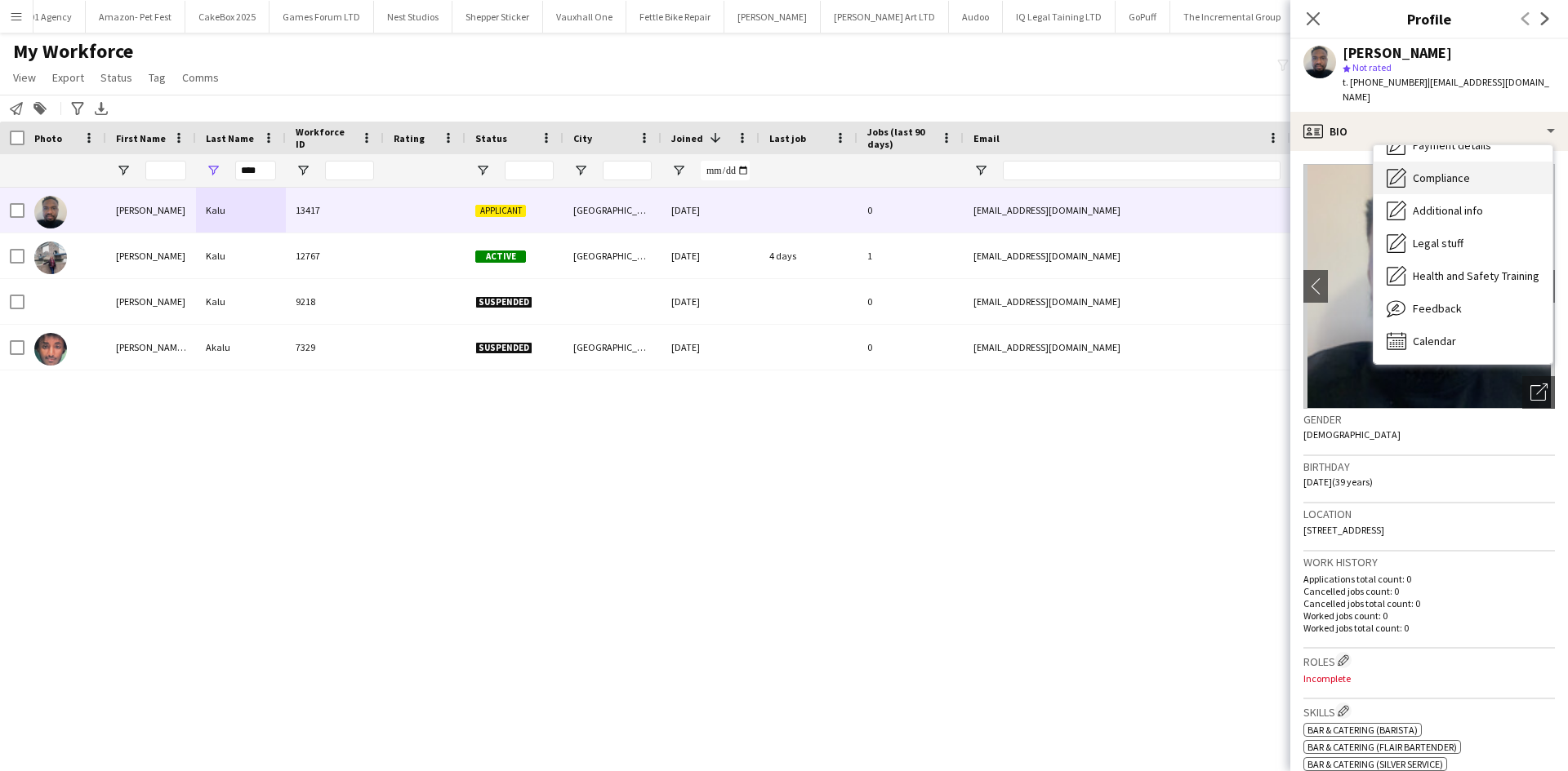
click at [1472, 162] on div "Compliance Compliance" at bounding box center [1462, 178] width 179 height 32
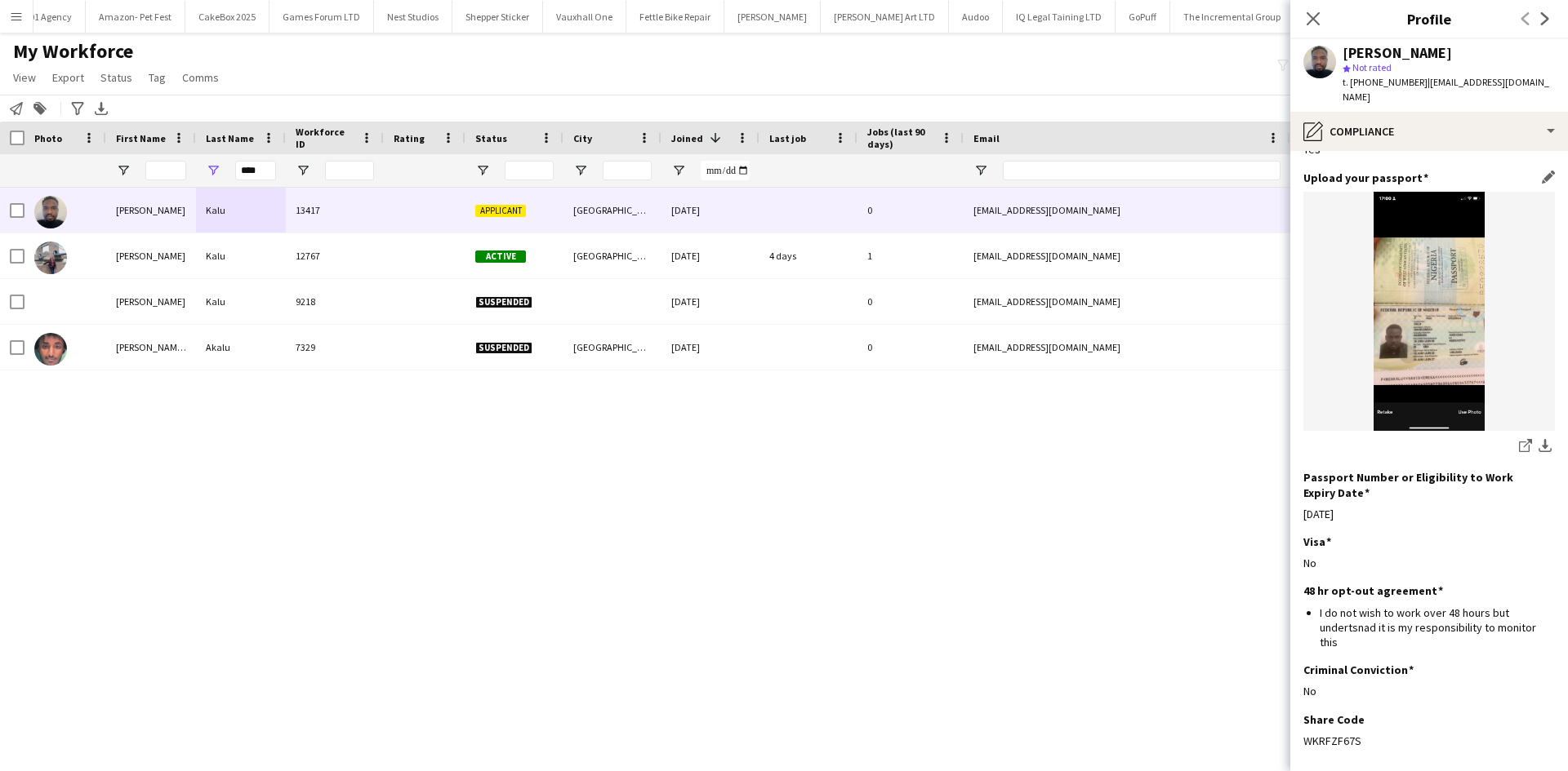
scroll to position [159, 0]
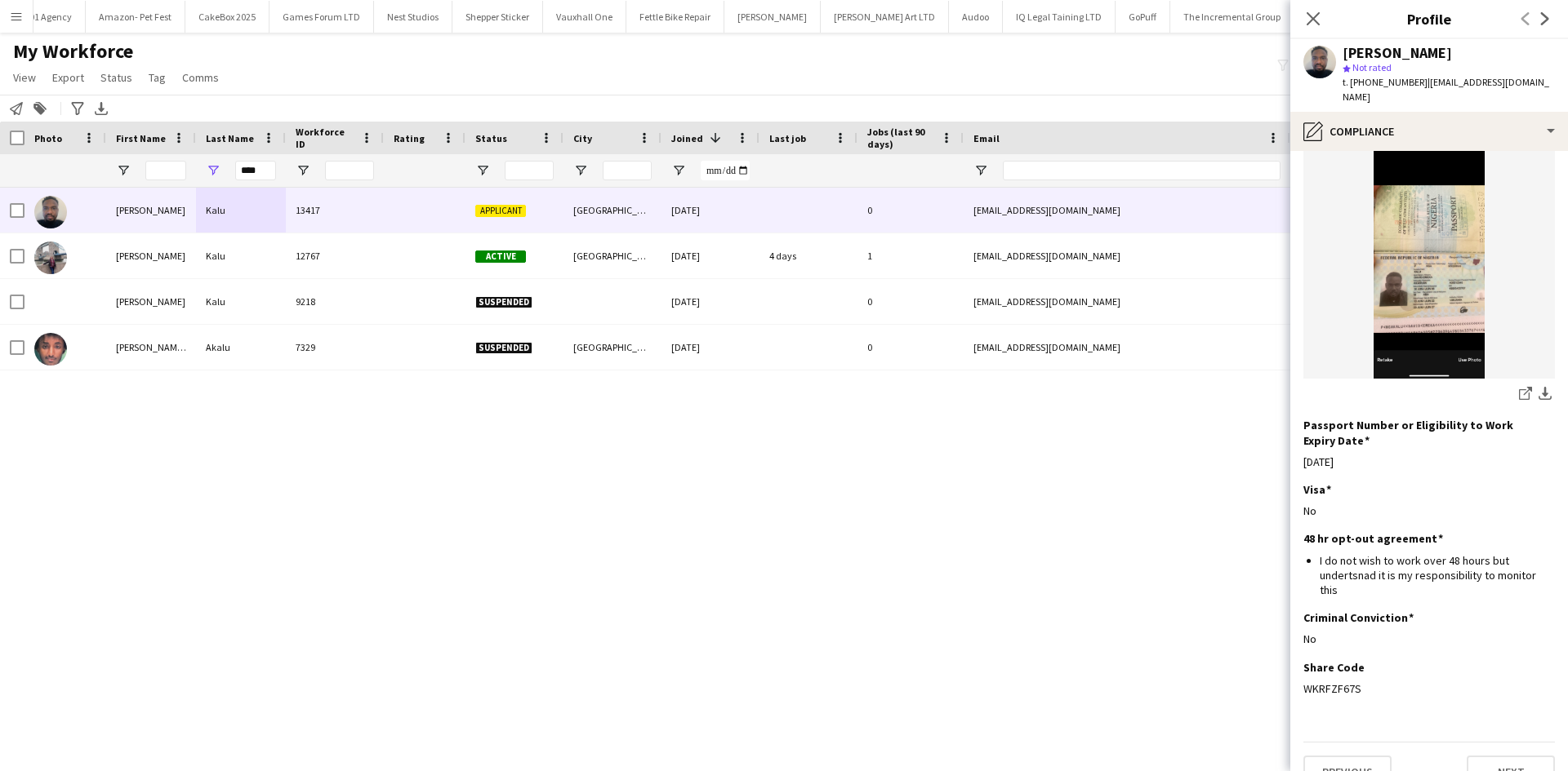
drag, startPoint x: 1368, startPoint y: 660, endPoint x: 1300, endPoint y: 663, distance: 68.1
click at [1300, 663] on app-section-data-types "Nationality Edit this field Nigerian Permission to Work in the UK Edit this fie…" at bounding box center [1429, 461] width 278 height 620
copy div "WKRFZF67S"
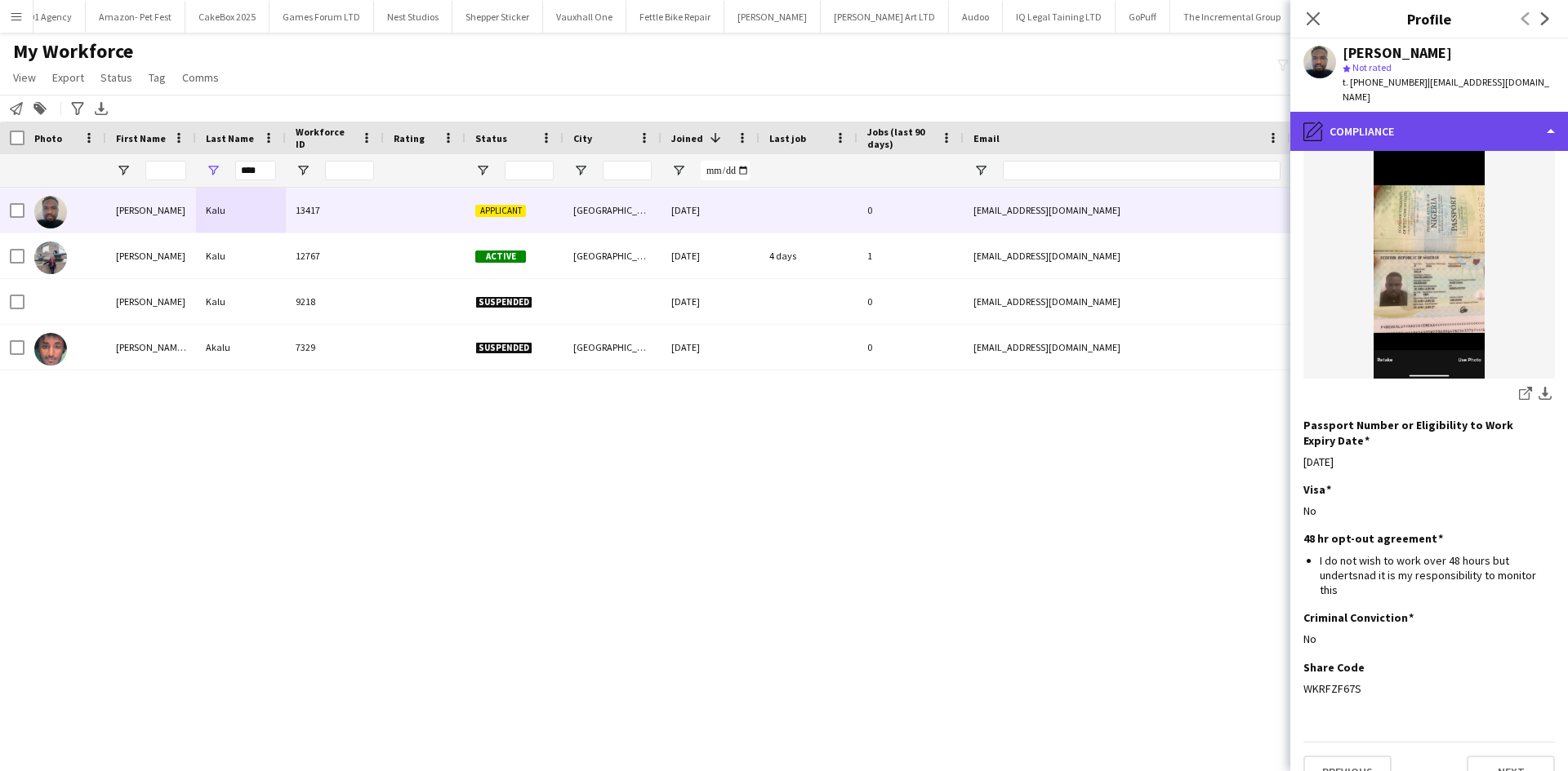
click at [1368, 112] on div "pencil4 Compliance" at bounding box center [1429, 131] width 278 height 39
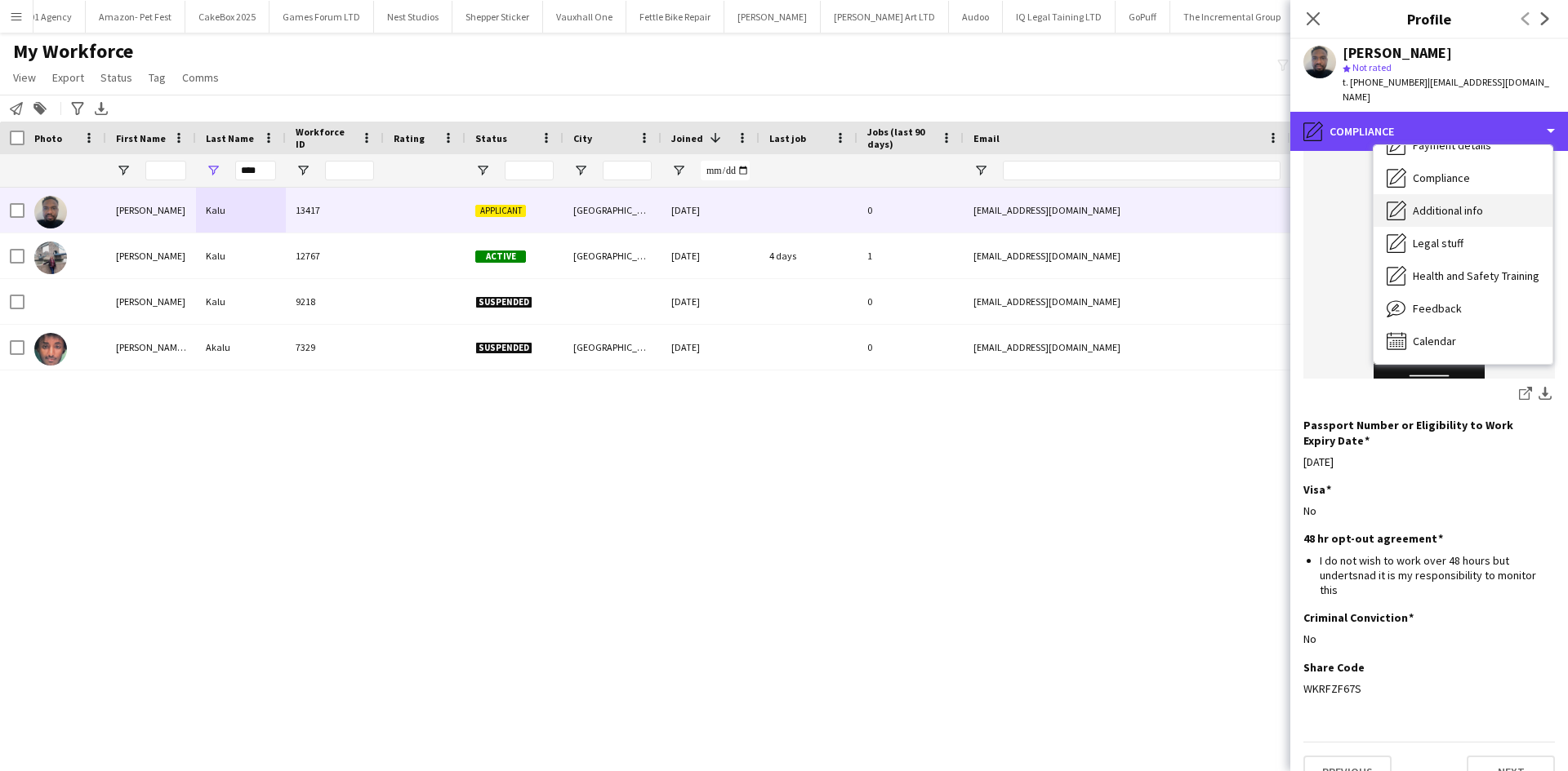
scroll to position [0, 0]
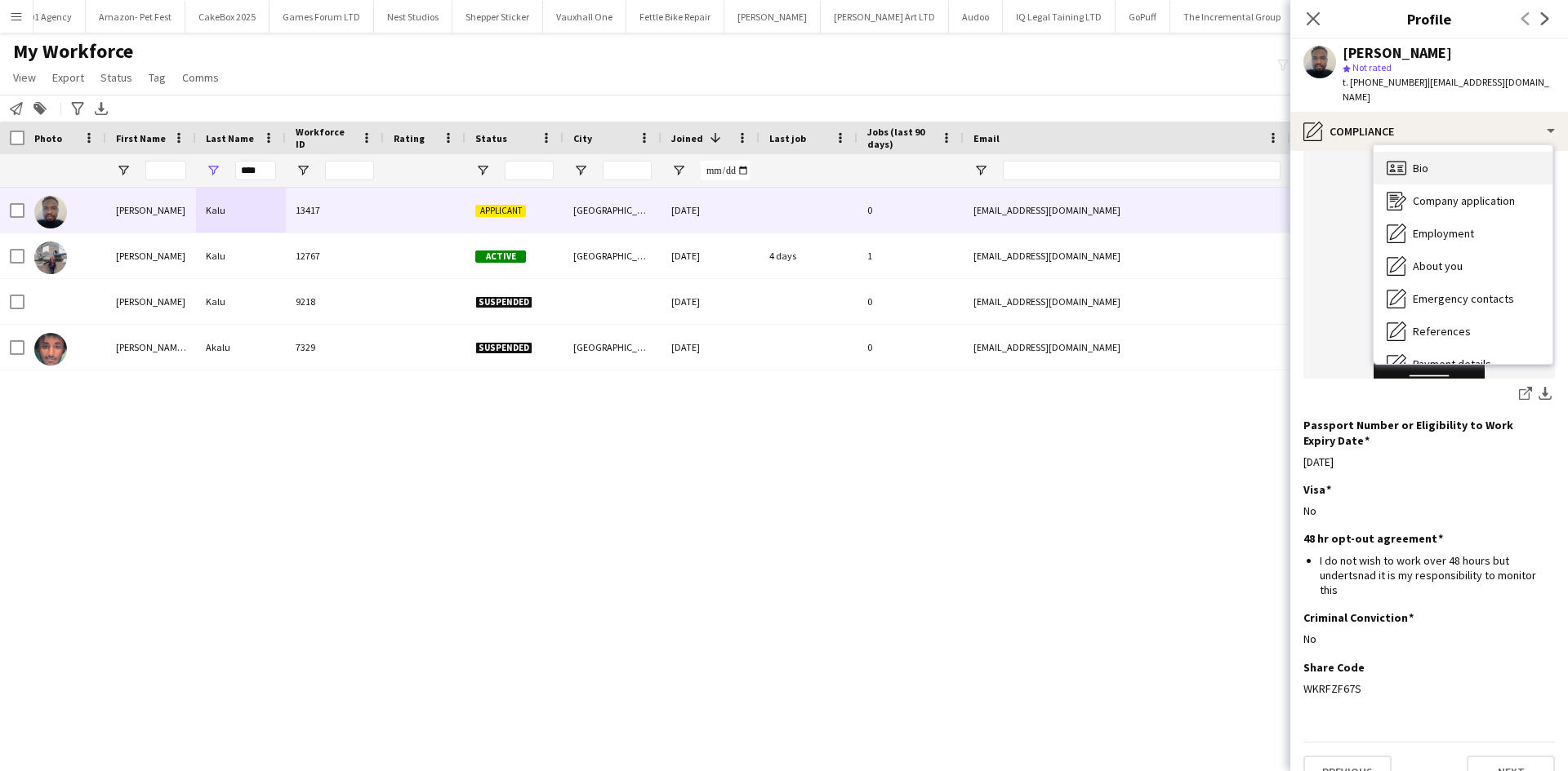
click at [1437, 152] on div "Bio Bio" at bounding box center [1462, 168] width 179 height 32
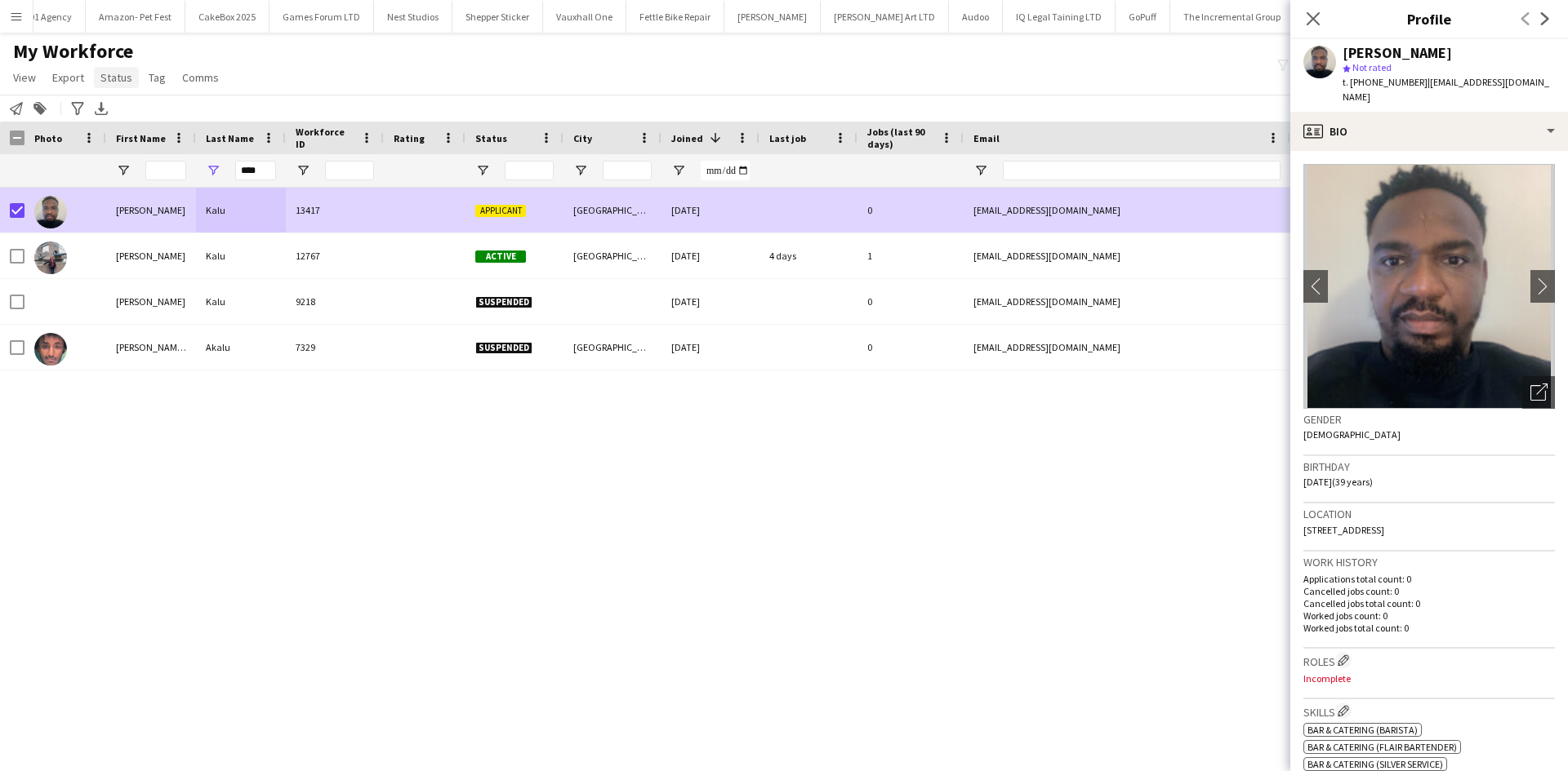
click at [117, 81] on span "Status" at bounding box center [116, 78] width 31 height 15
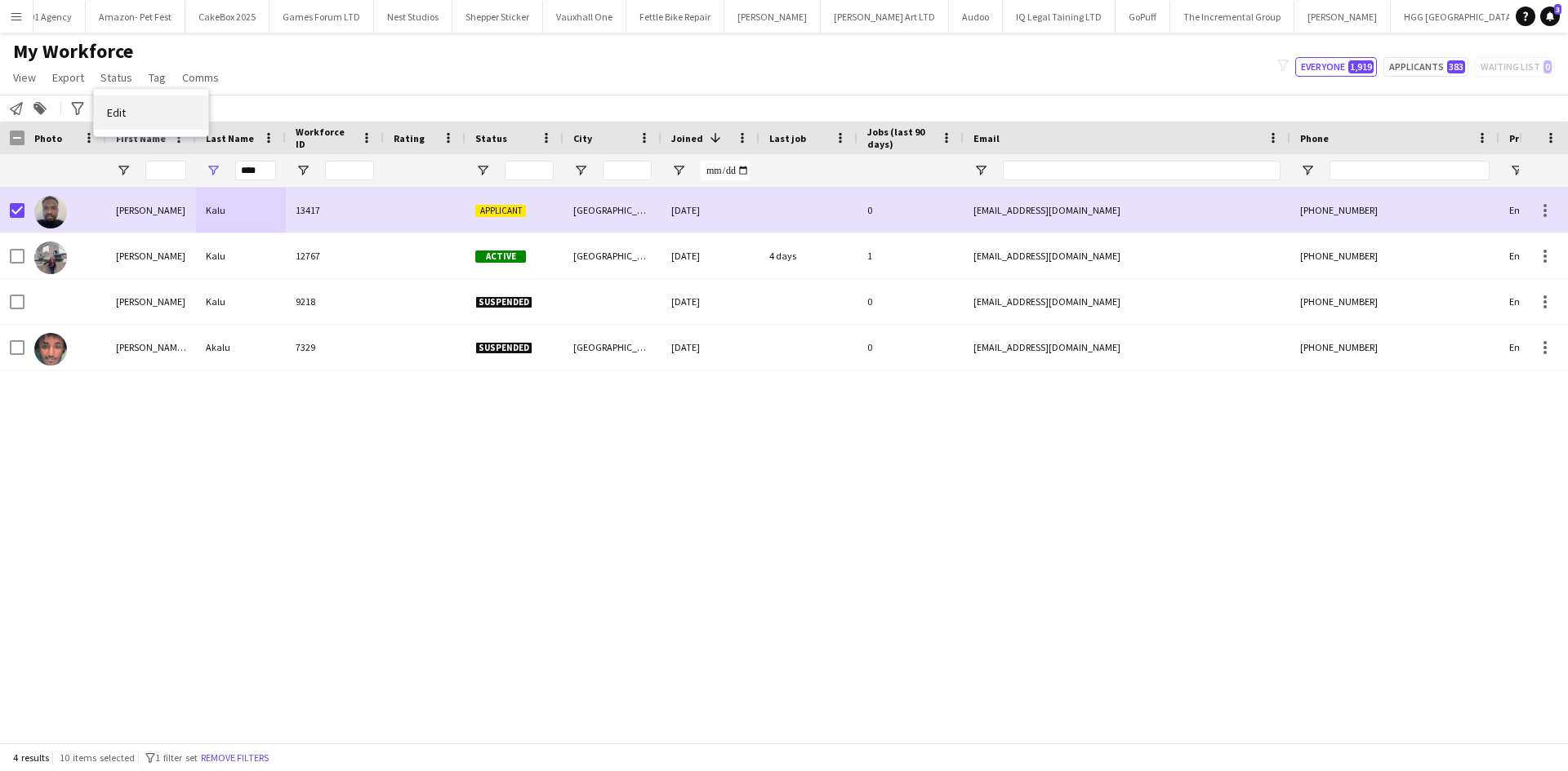
click at [182, 123] on link "Edit" at bounding box center [150, 112] width 114 height 34
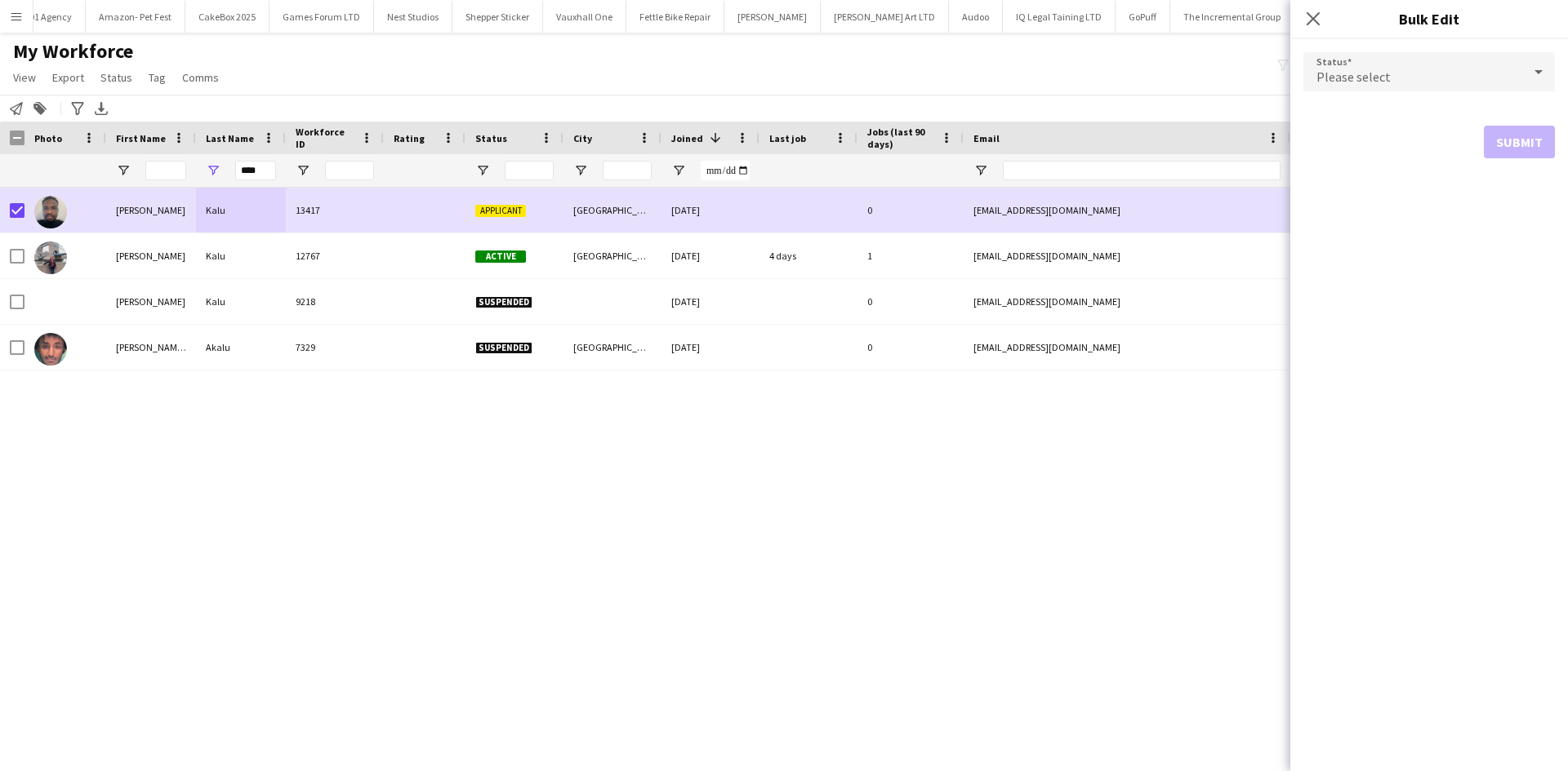
click at [1456, 71] on div "Please select" at bounding box center [1412, 71] width 219 height 39
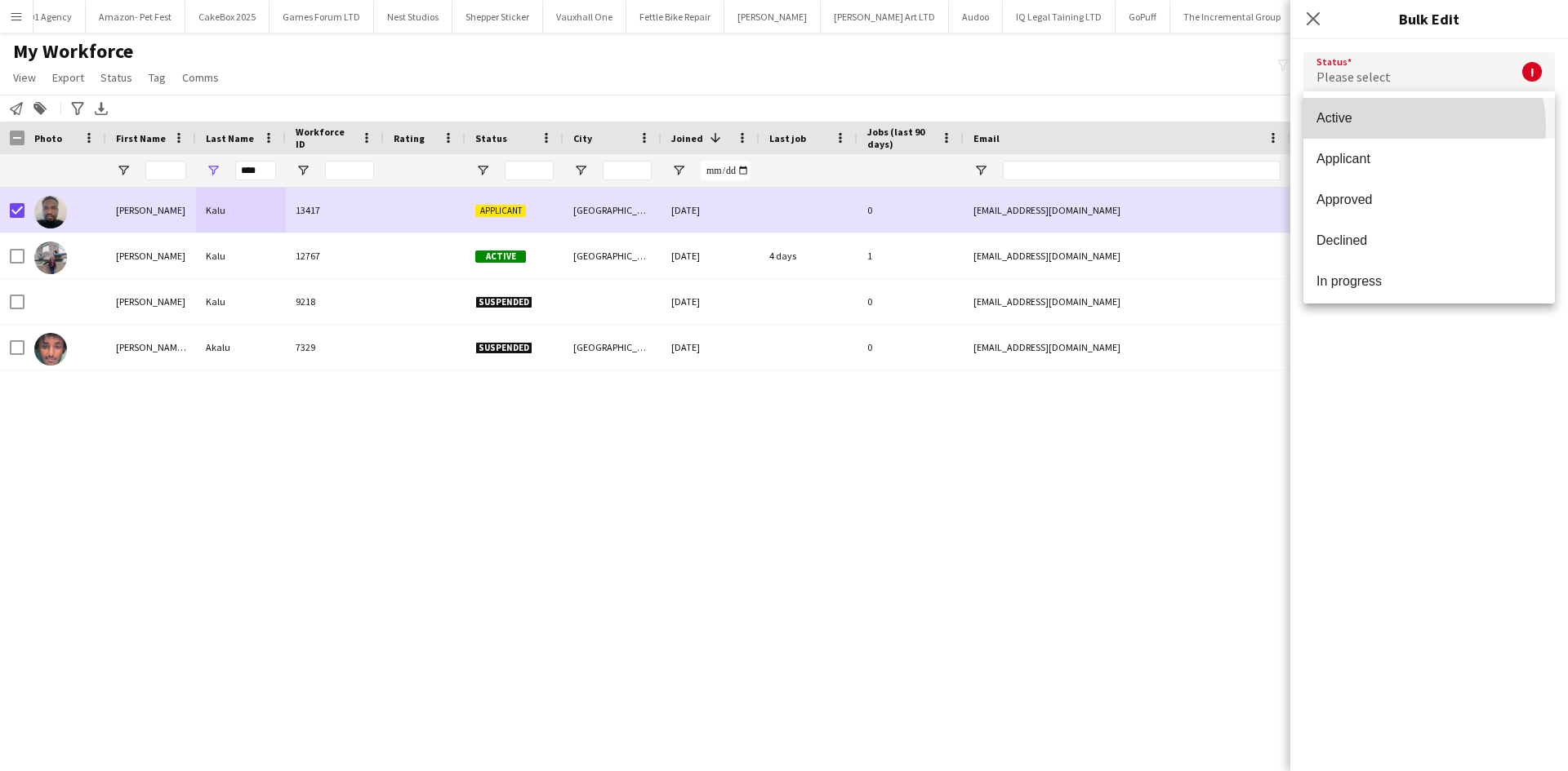
click at [1409, 127] on mat-option "Active" at bounding box center [1429, 118] width 252 height 41
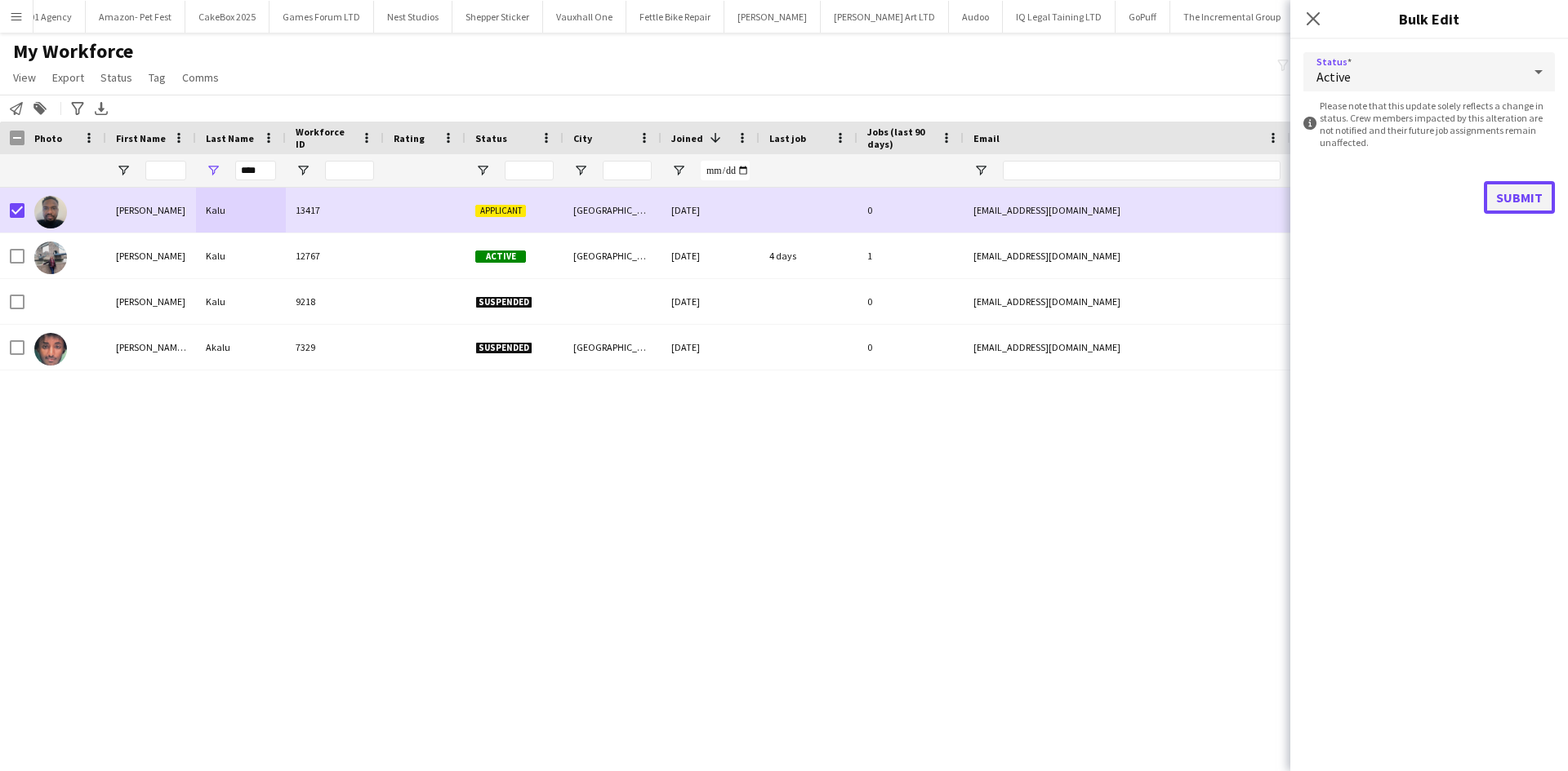
click at [1512, 196] on button "Submit" at bounding box center [1519, 197] width 71 height 32
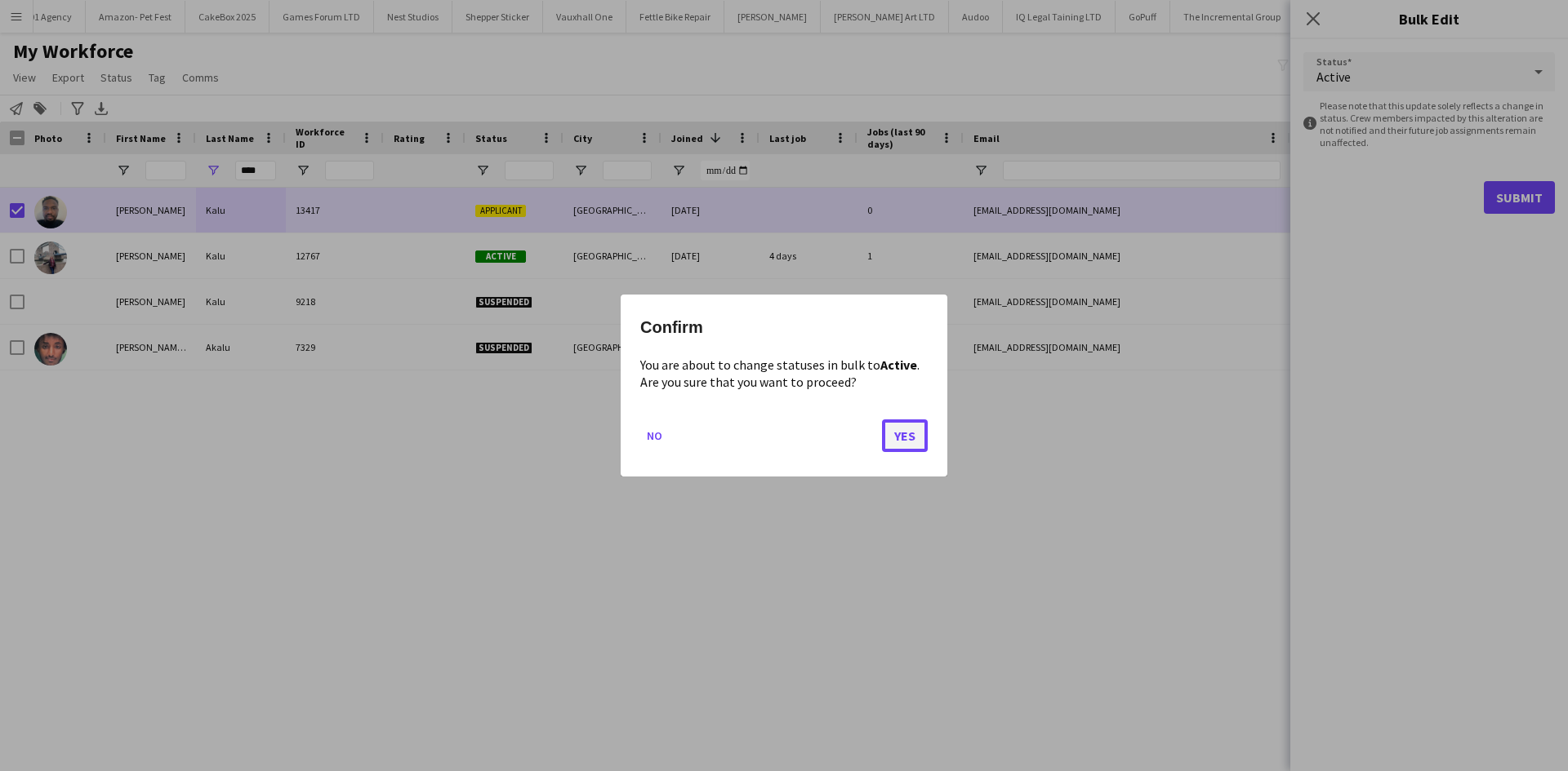
click at [914, 439] on button "Yes" at bounding box center [904, 435] width 45 height 32
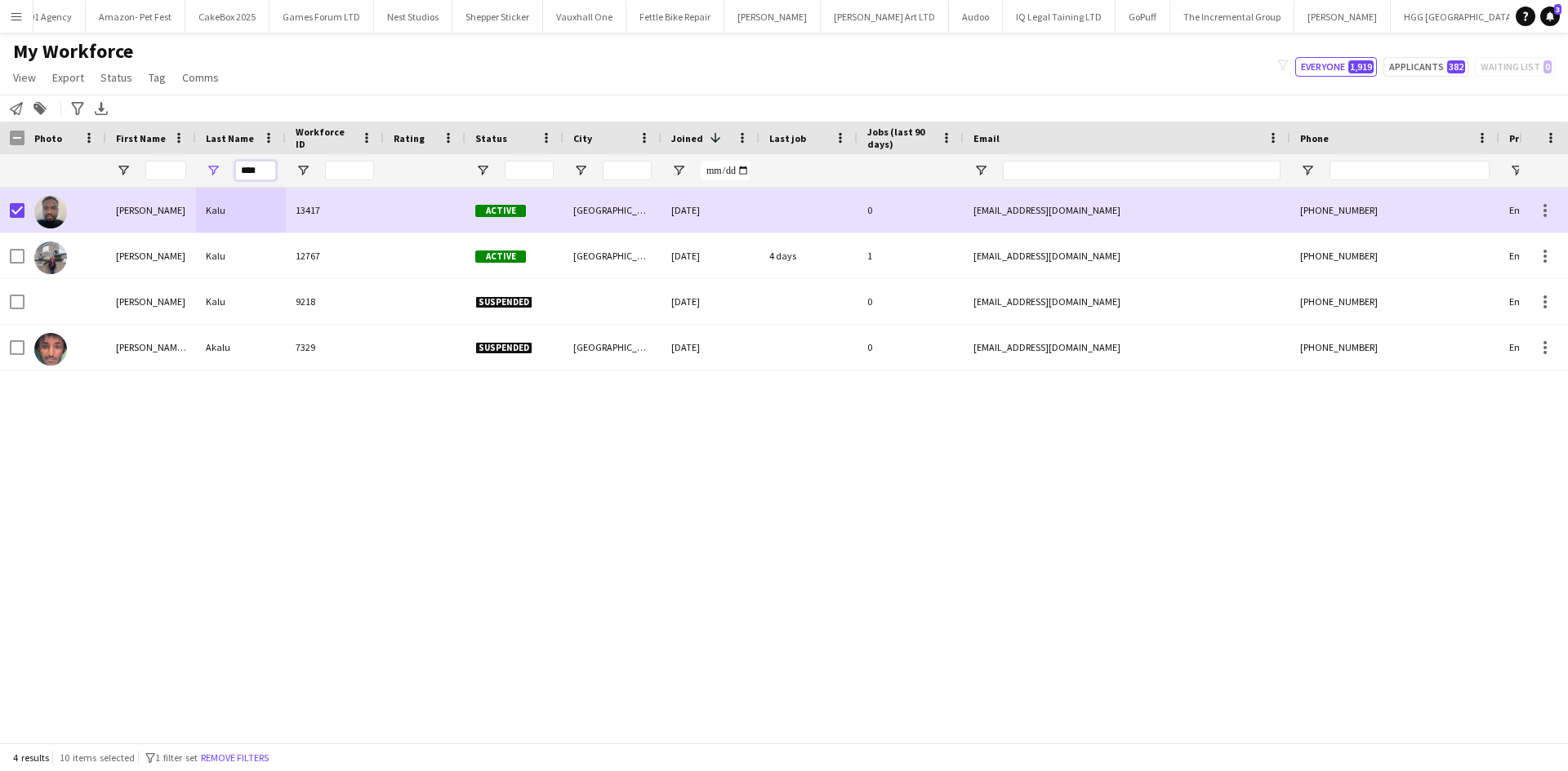
drag, startPoint x: 268, startPoint y: 173, endPoint x: 138, endPoint y: 185, distance: 130.6
click at [138, 185] on div "****" at bounding box center [884, 170] width 1770 height 32
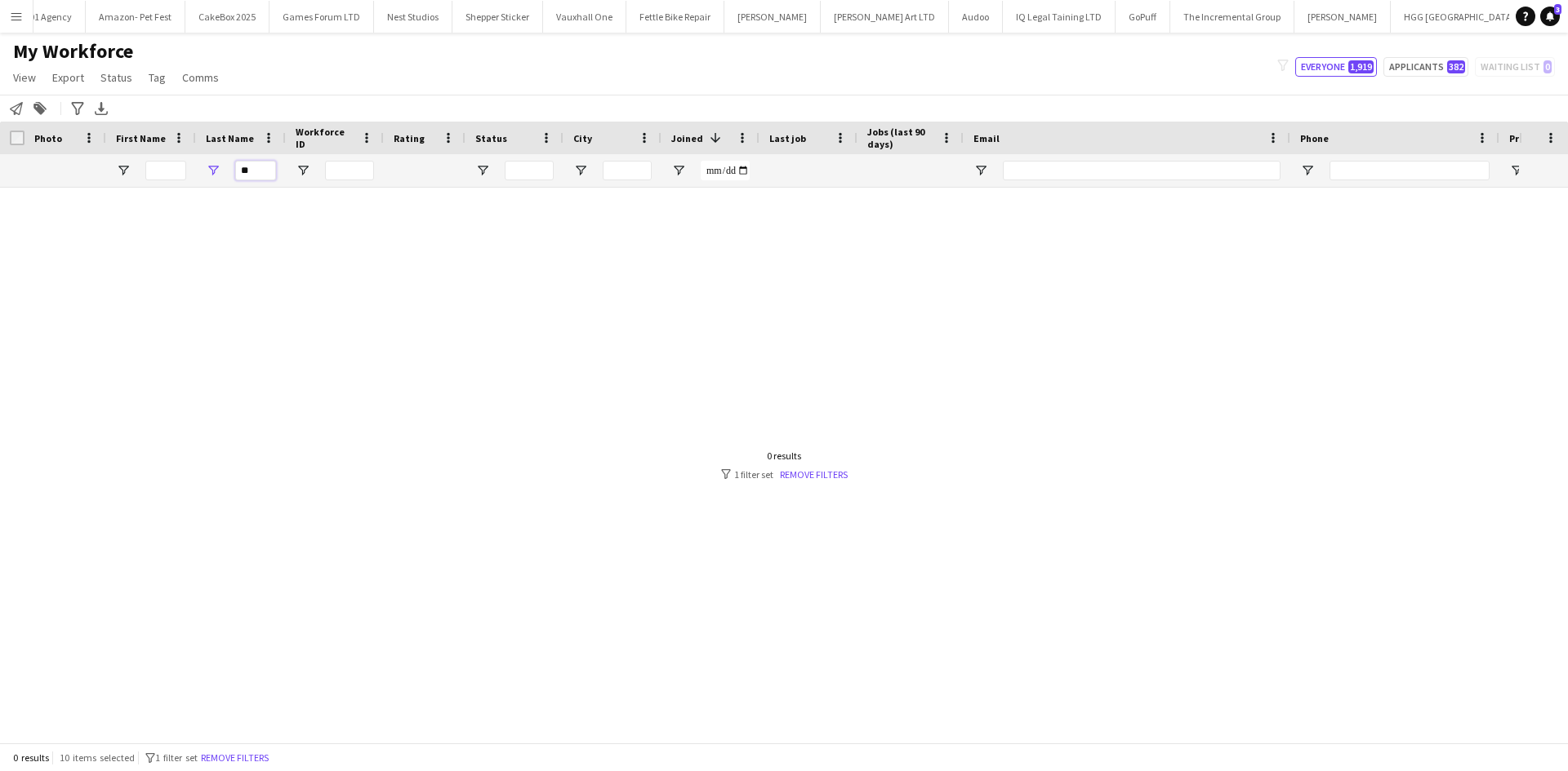
type input "*"
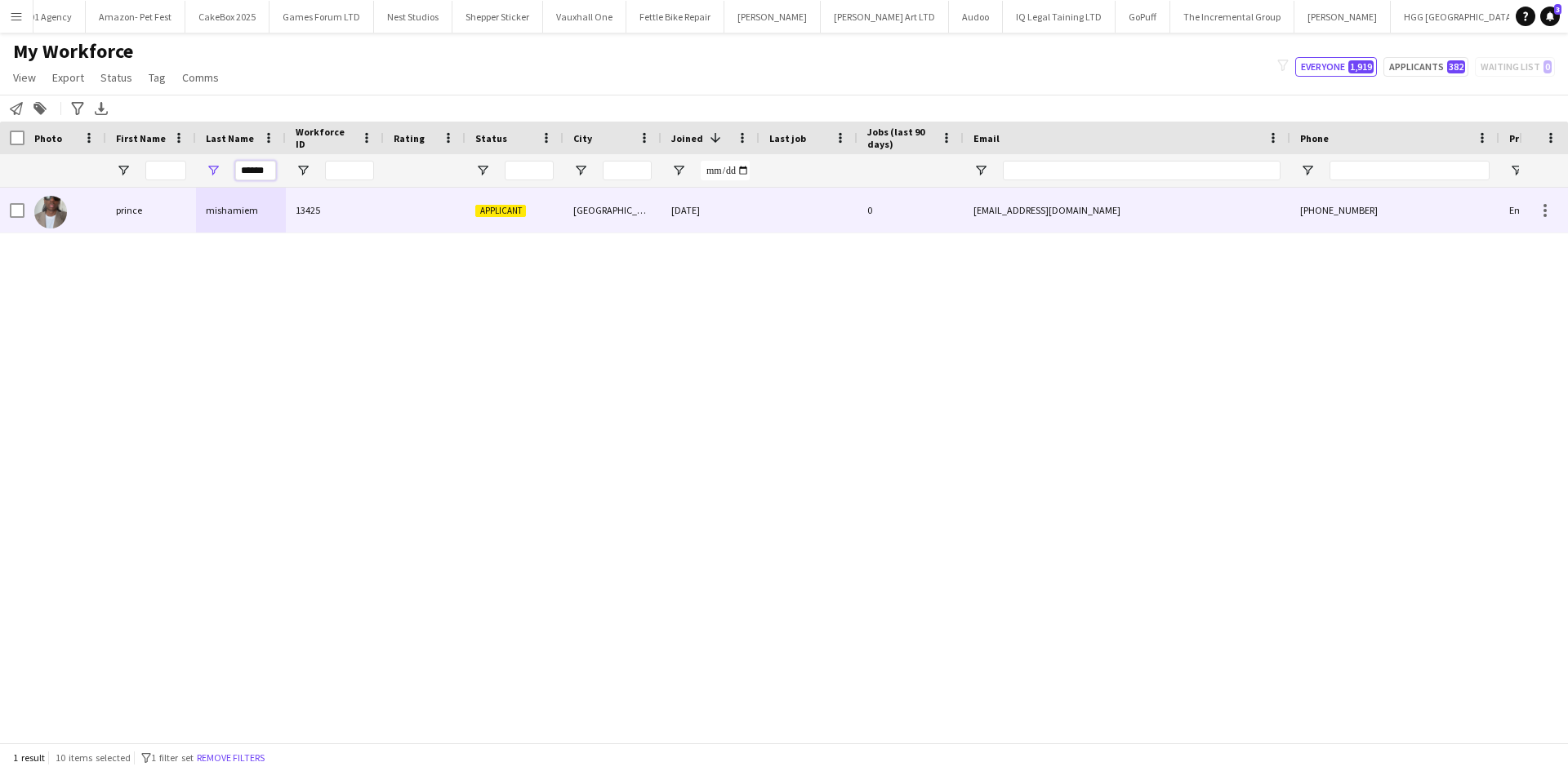
type input "******"
click at [347, 218] on div "13425" at bounding box center [335, 210] width 98 height 44
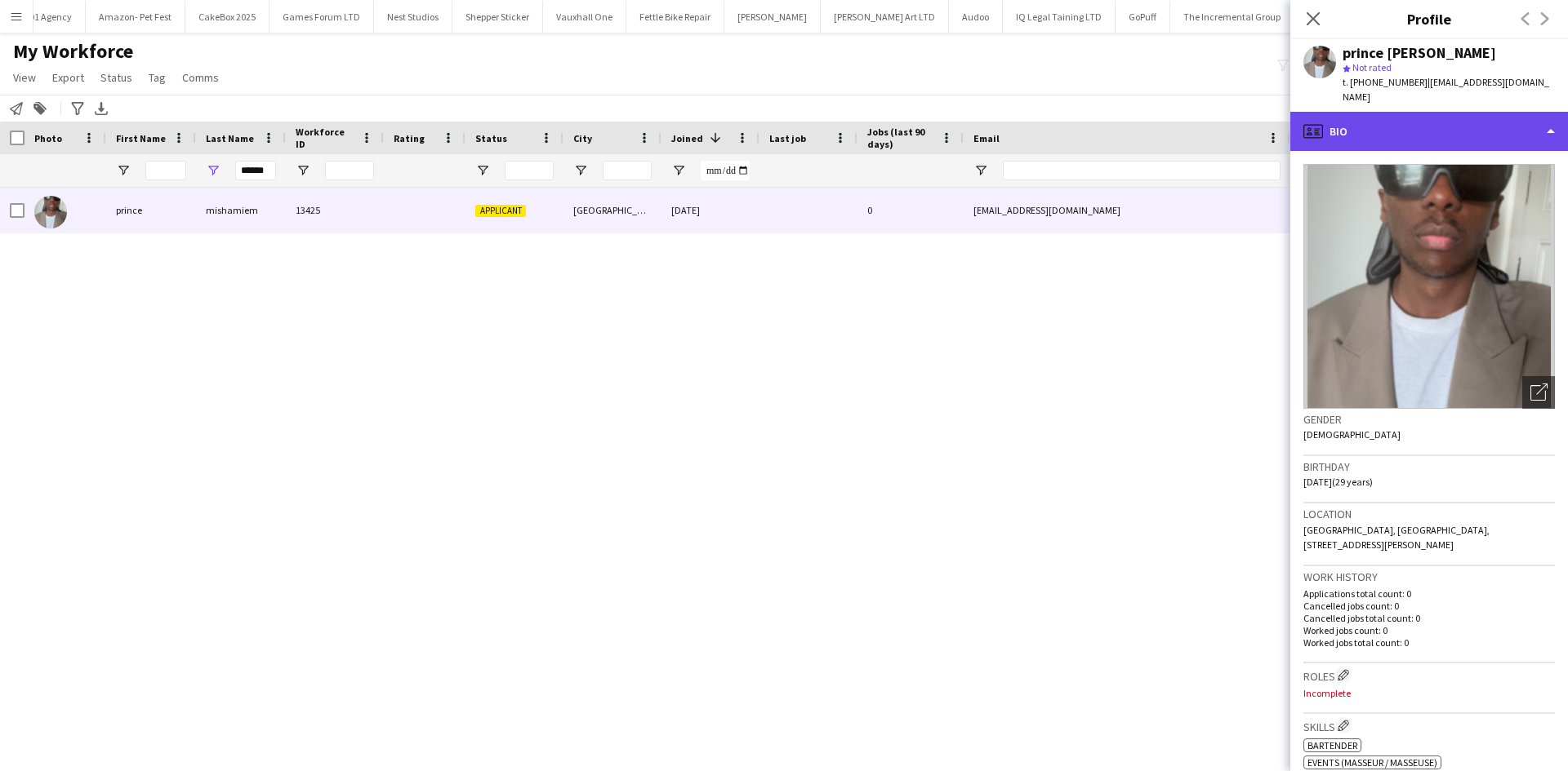
click at [1432, 126] on div "profile Bio" at bounding box center [1429, 131] width 278 height 39
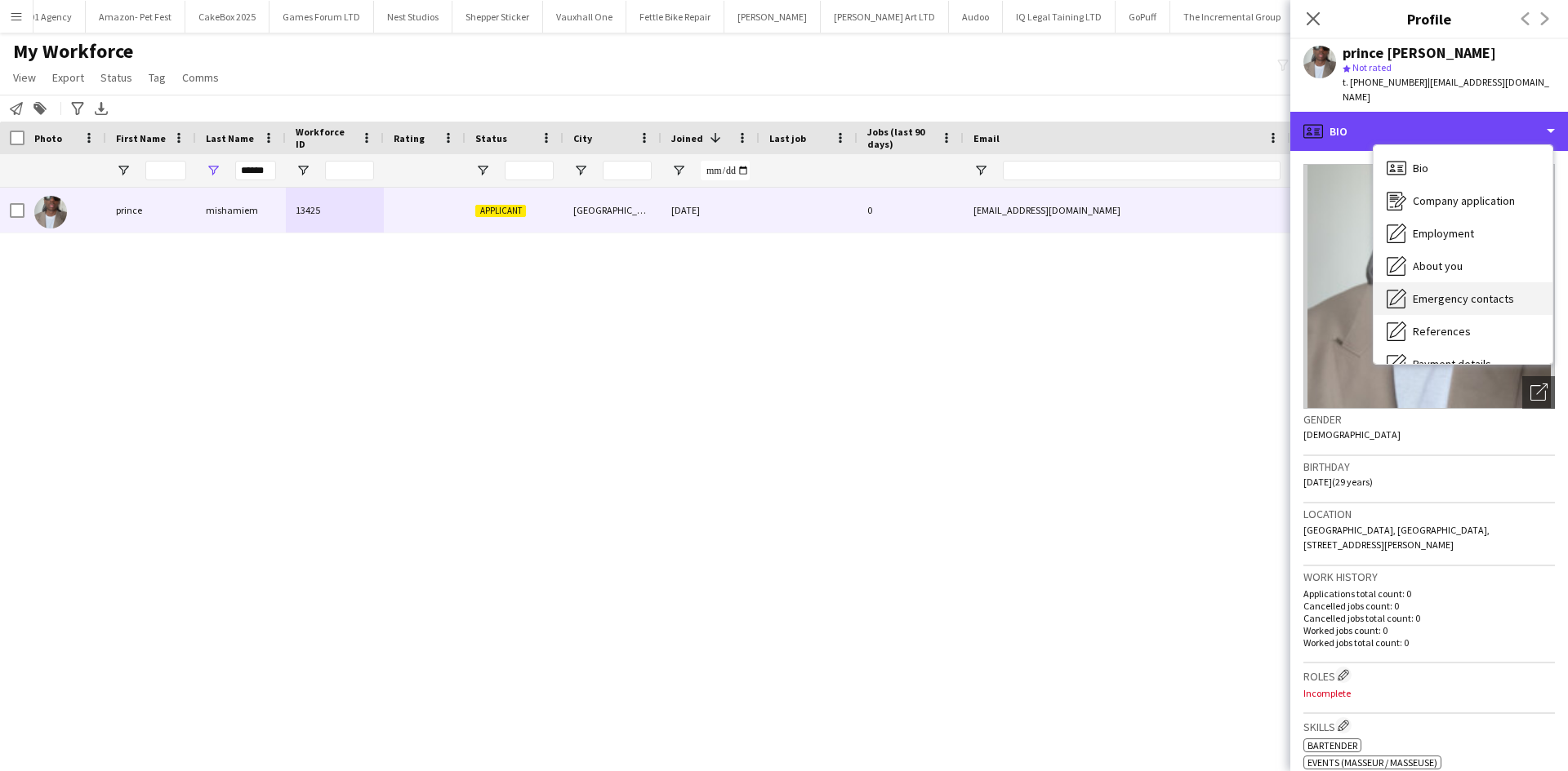
scroll to position [218, 0]
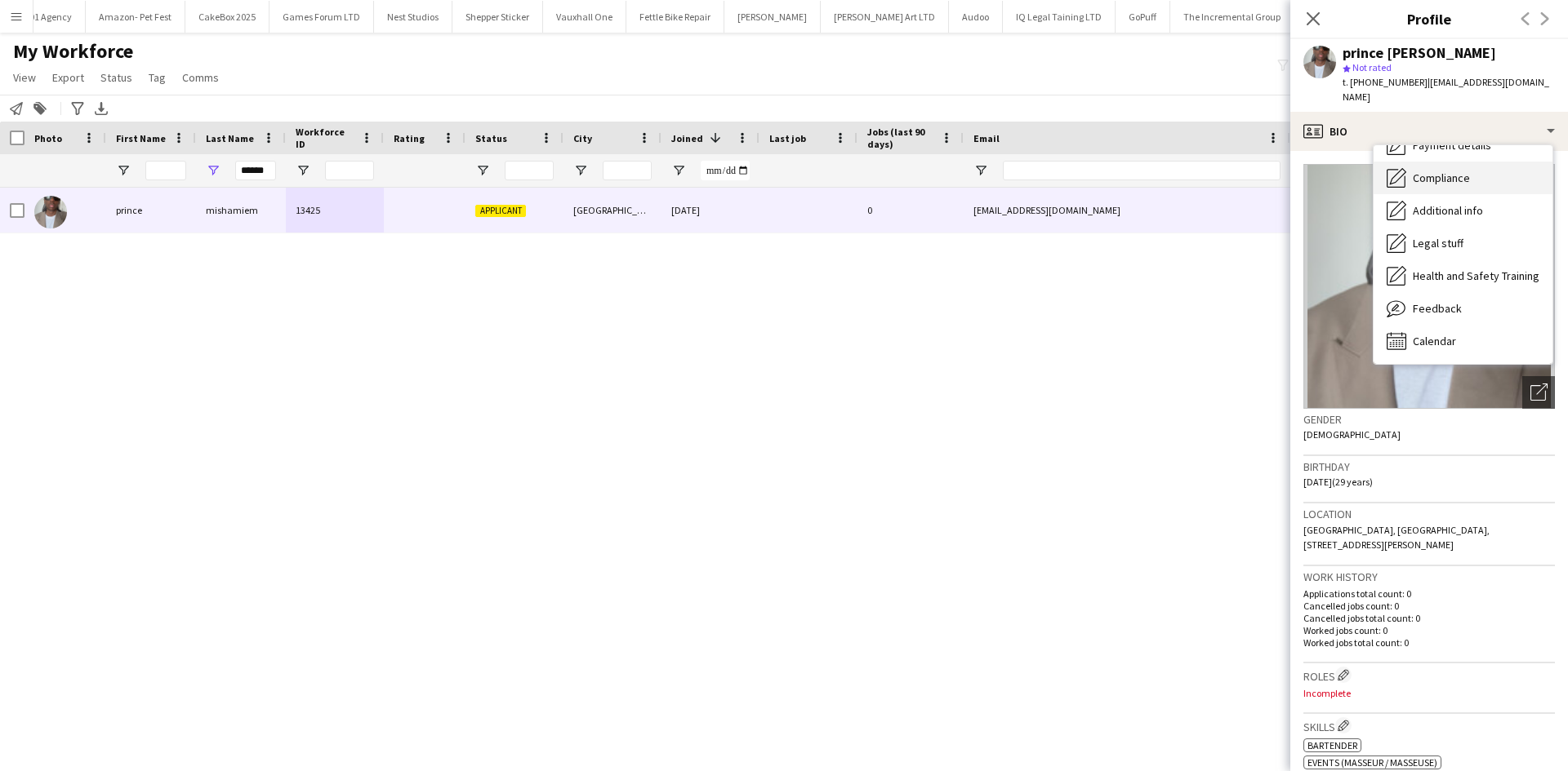
click at [1460, 170] on div "Compliance Compliance" at bounding box center [1462, 178] width 179 height 32
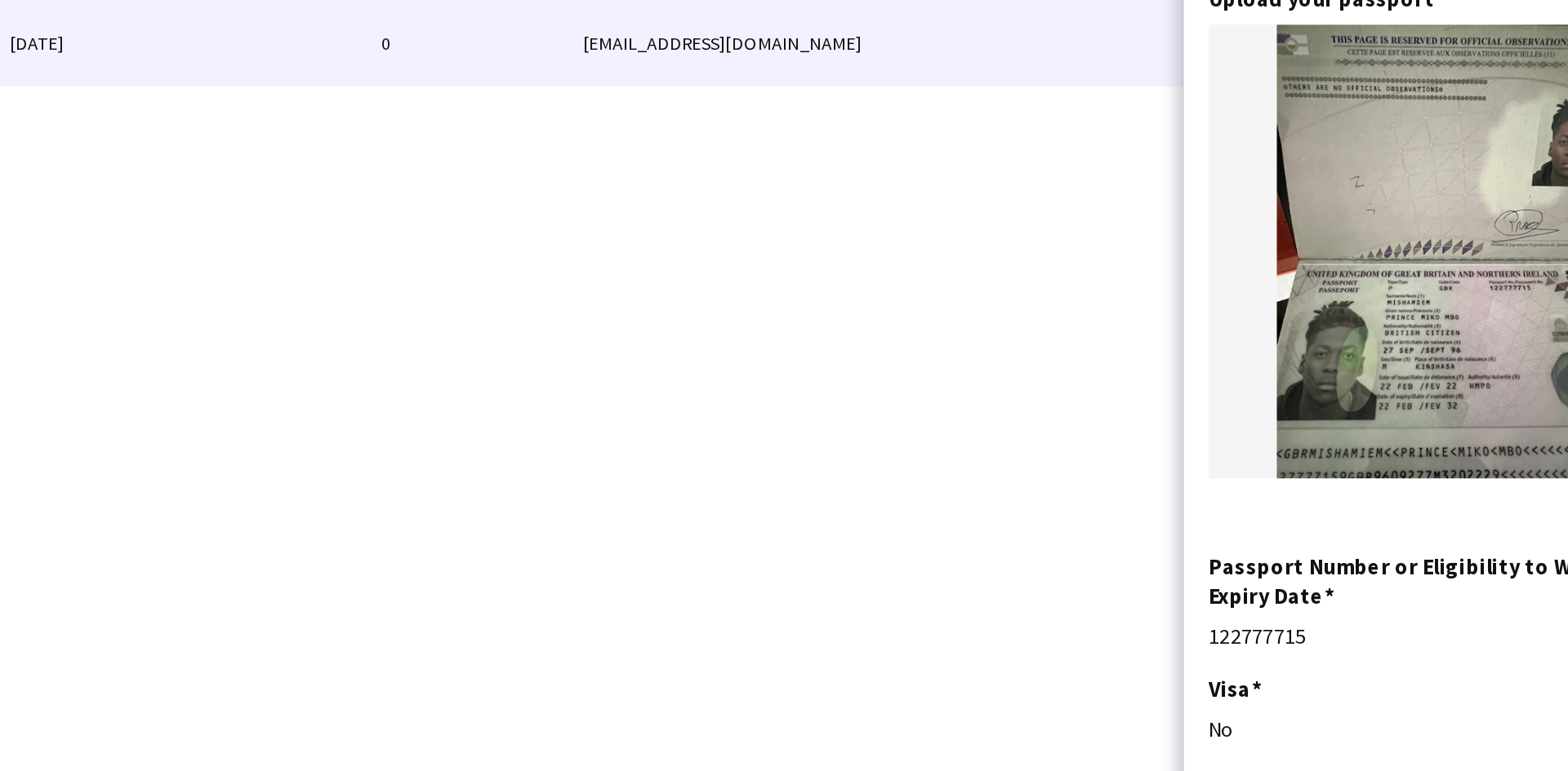
scroll to position [97, 0]
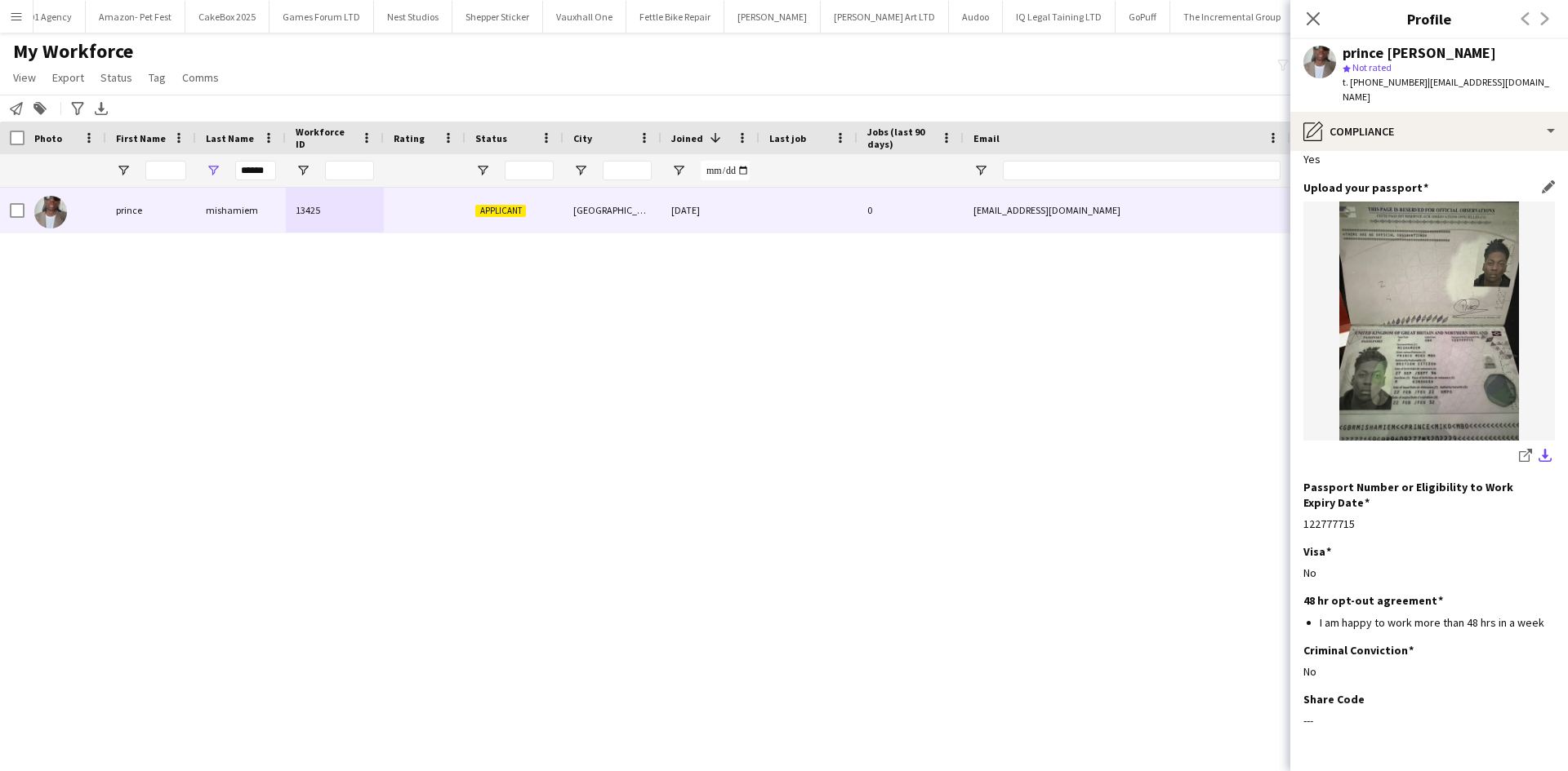
click at [1538, 449] on app-icon "download-bottom" at bounding box center [1545, 456] width 13 height 16
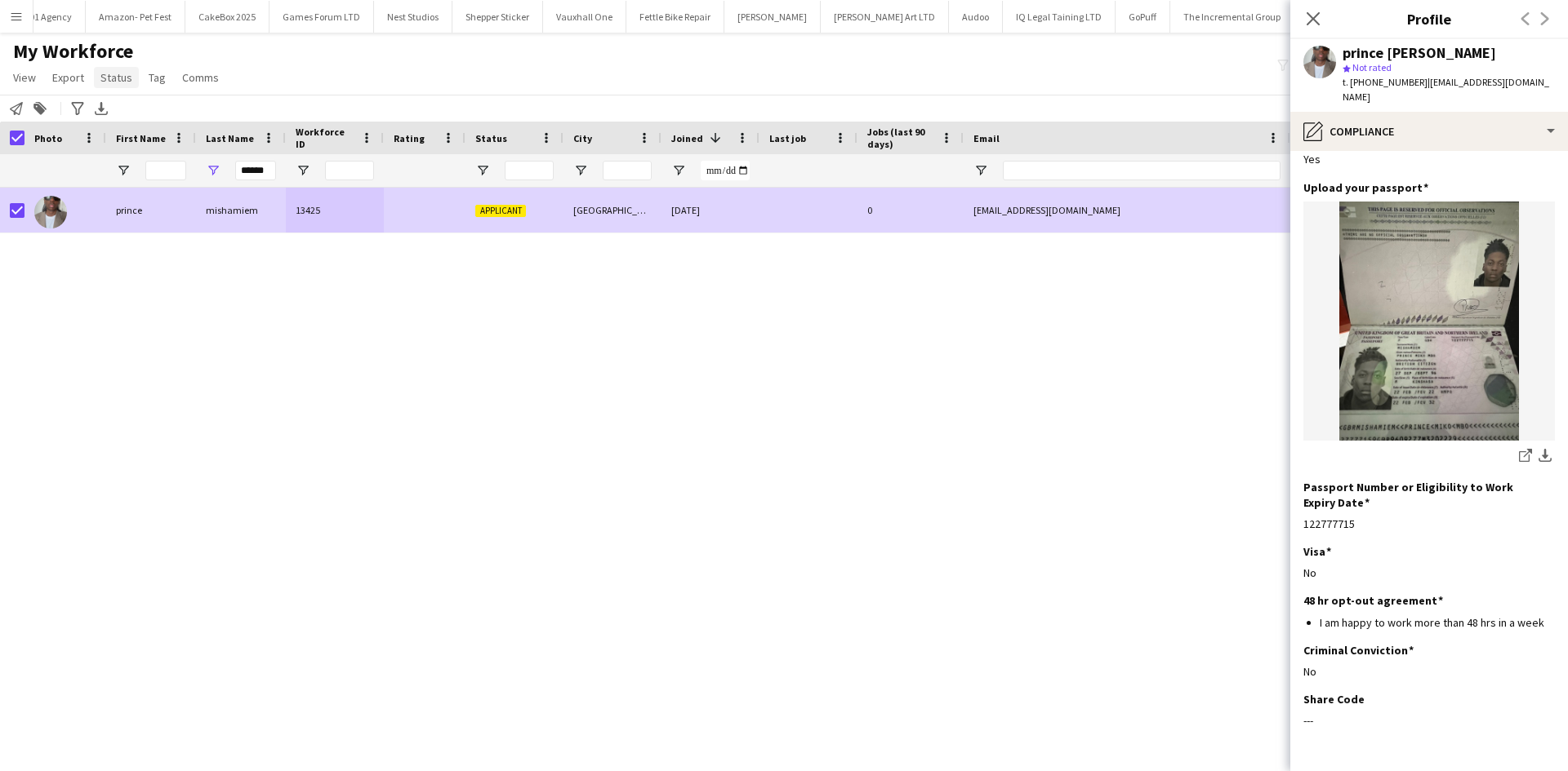
click at [120, 72] on span "Status" at bounding box center [116, 78] width 31 height 15
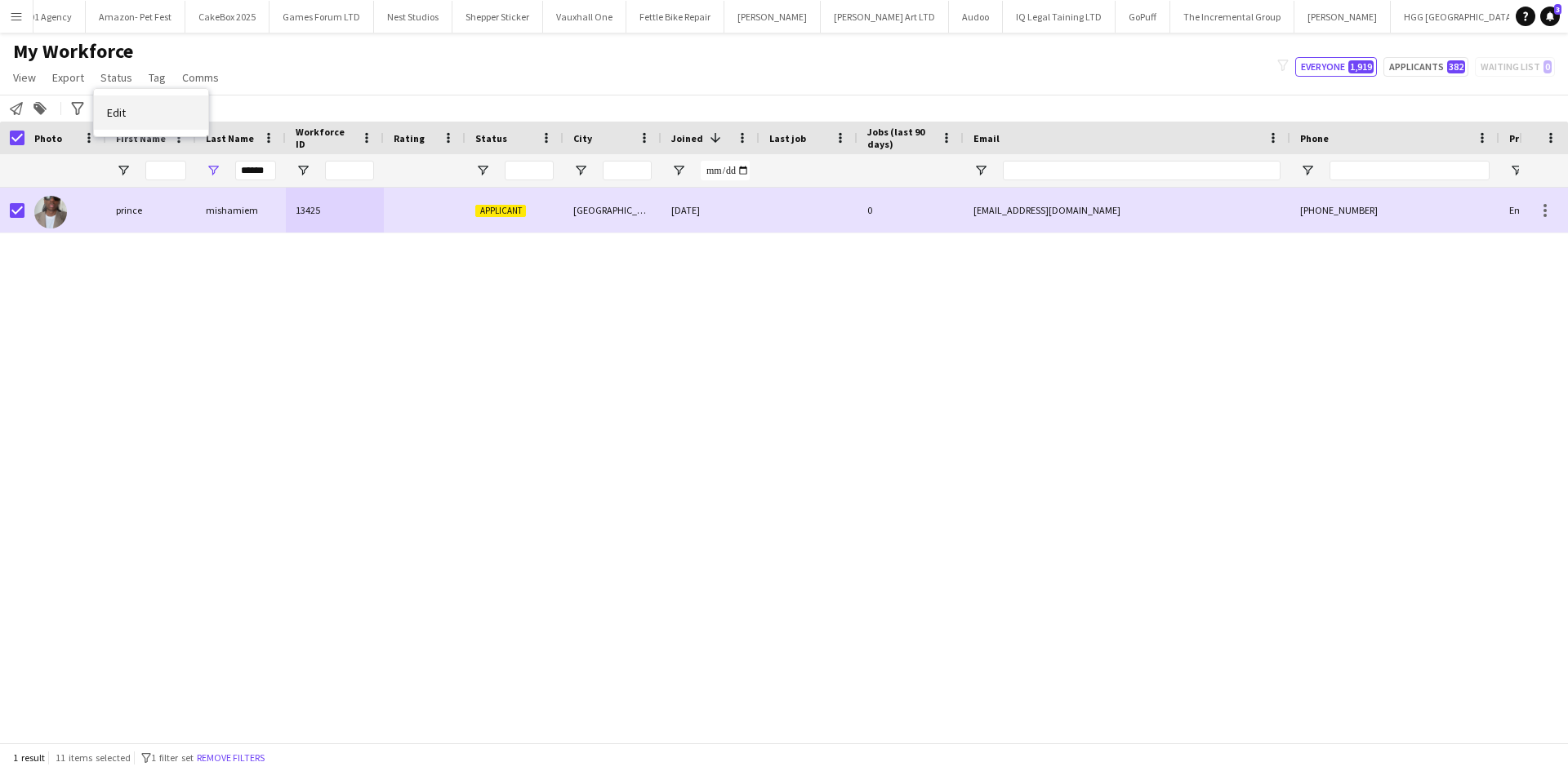
click at [113, 108] on span "Edit" at bounding box center [116, 113] width 19 height 15
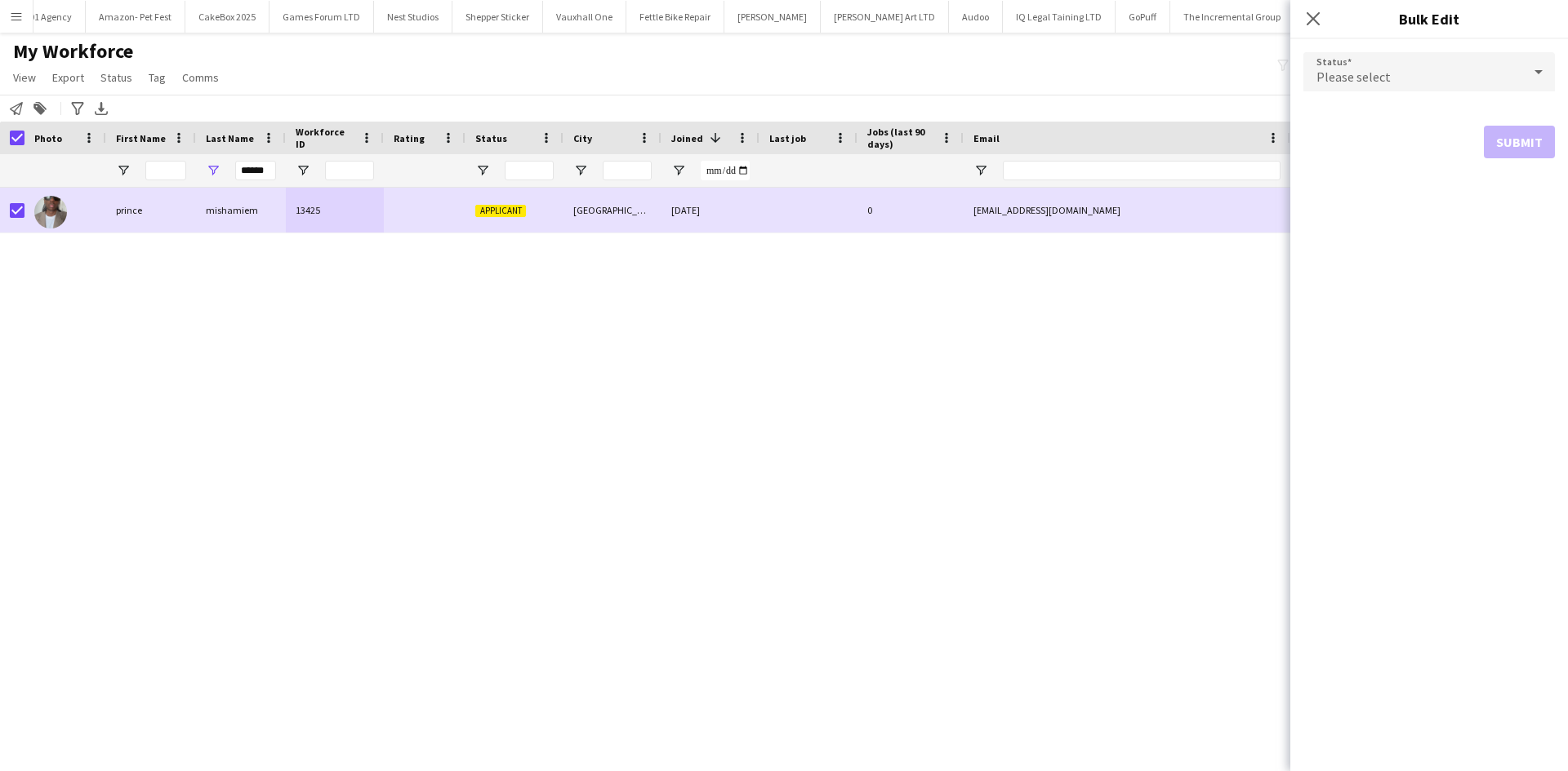
click at [1405, 73] on div "Please select" at bounding box center [1412, 71] width 219 height 39
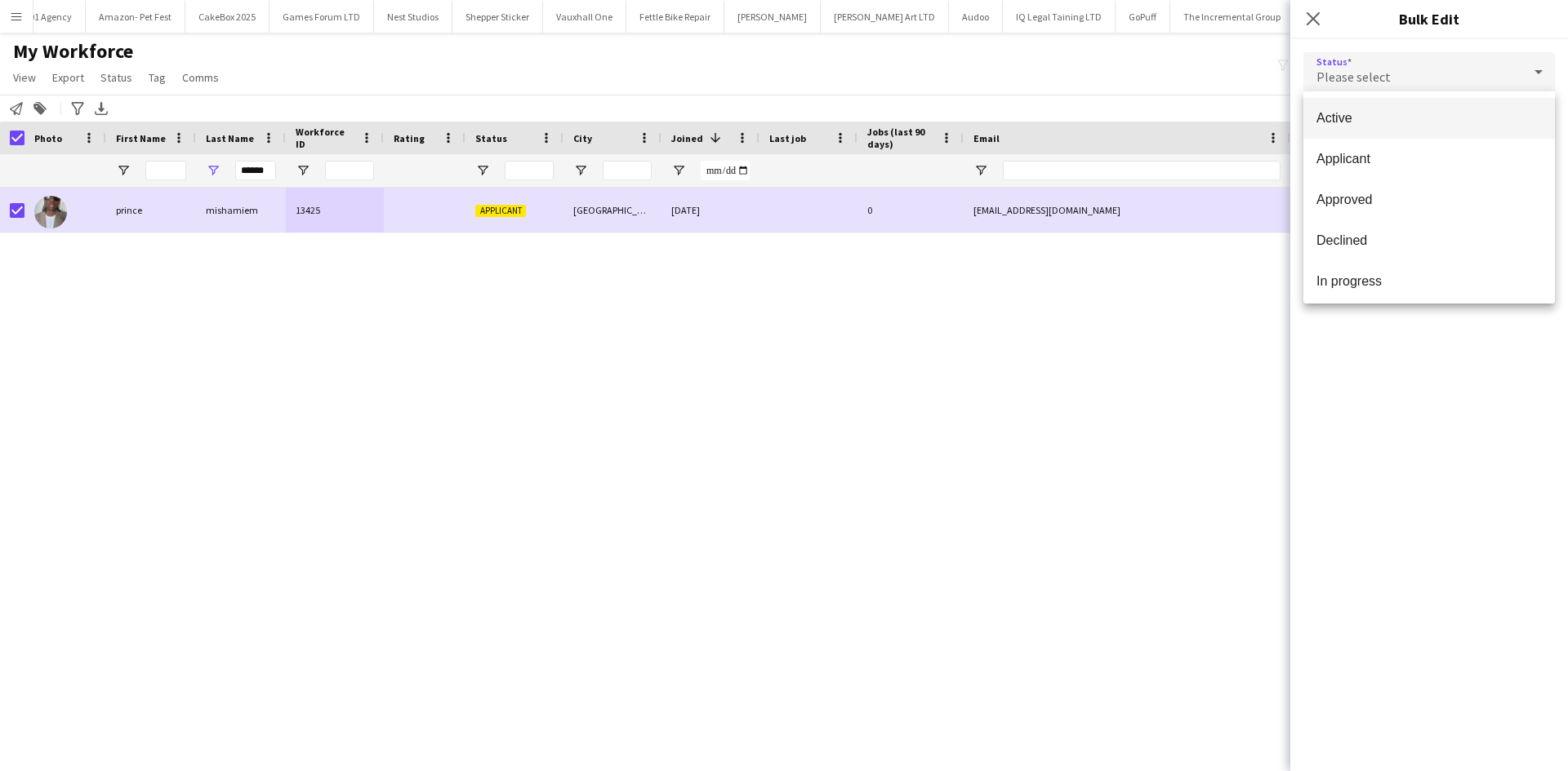
click at [1399, 122] on span "Active" at bounding box center [1428, 118] width 225 height 16
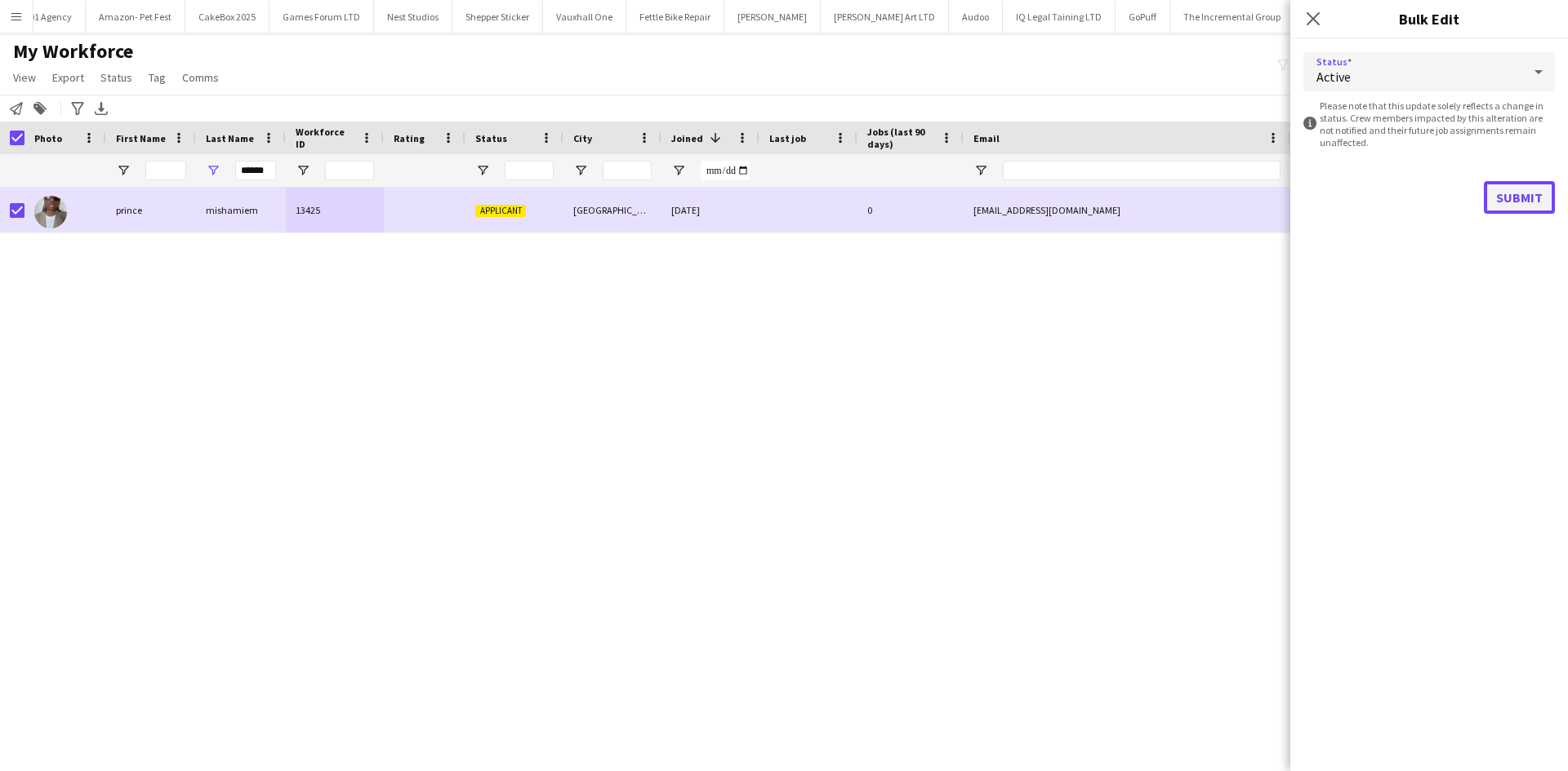
click at [1506, 193] on button "Submit" at bounding box center [1519, 197] width 71 height 32
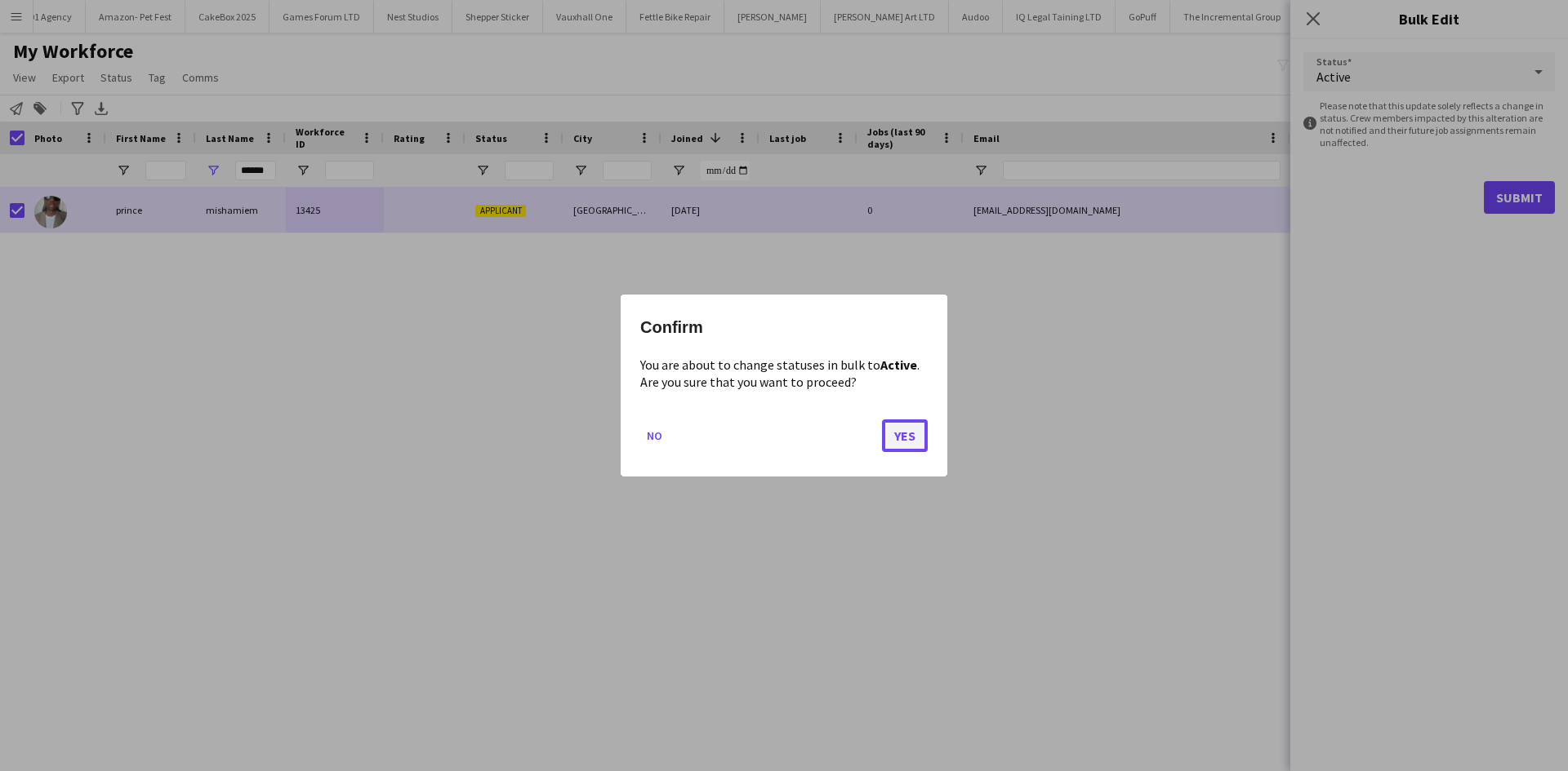
click at [911, 440] on button "Yes" at bounding box center [904, 435] width 45 height 32
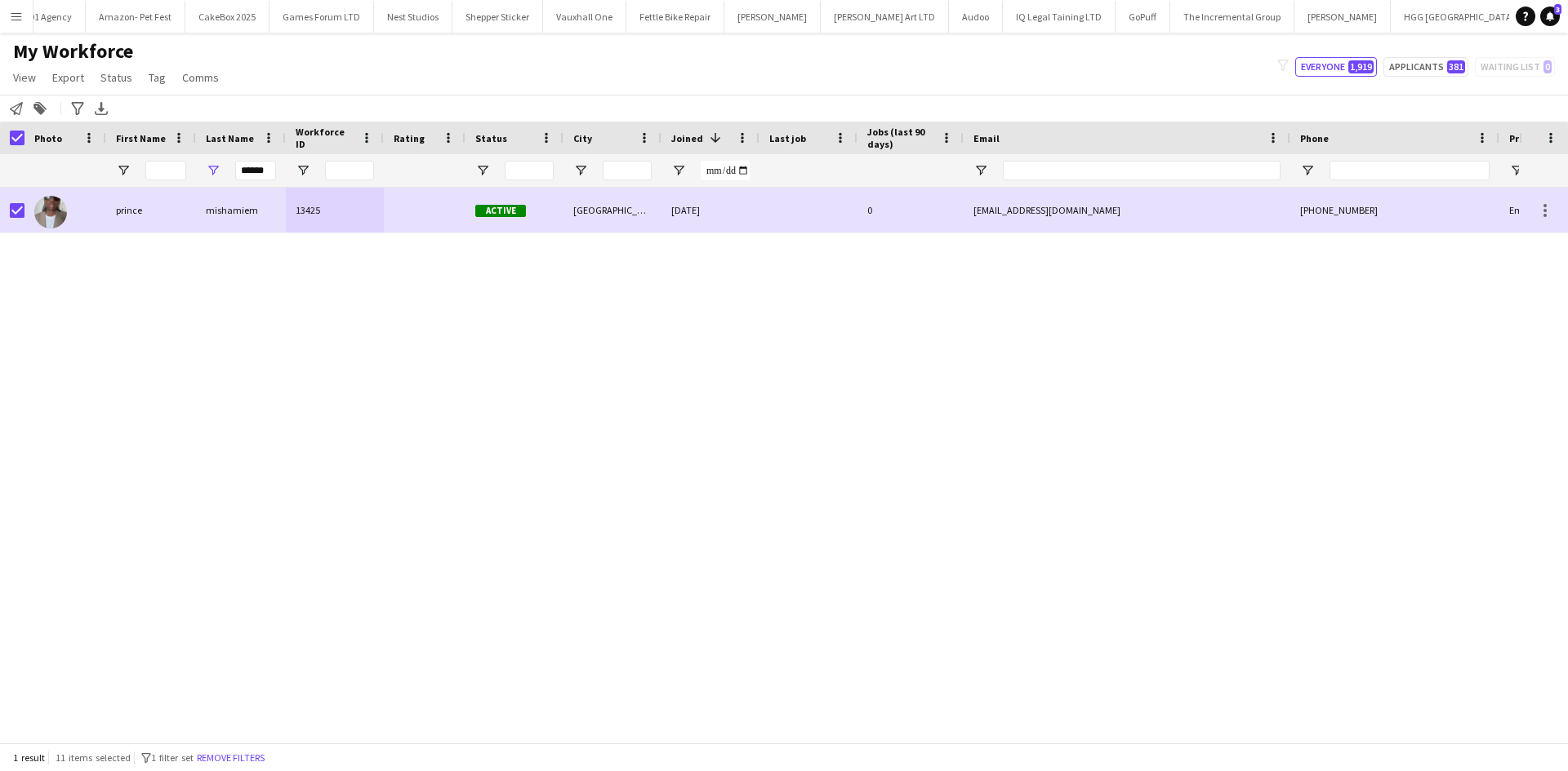
click at [24, 15] on button "Menu" at bounding box center [16, 16] width 32 height 32
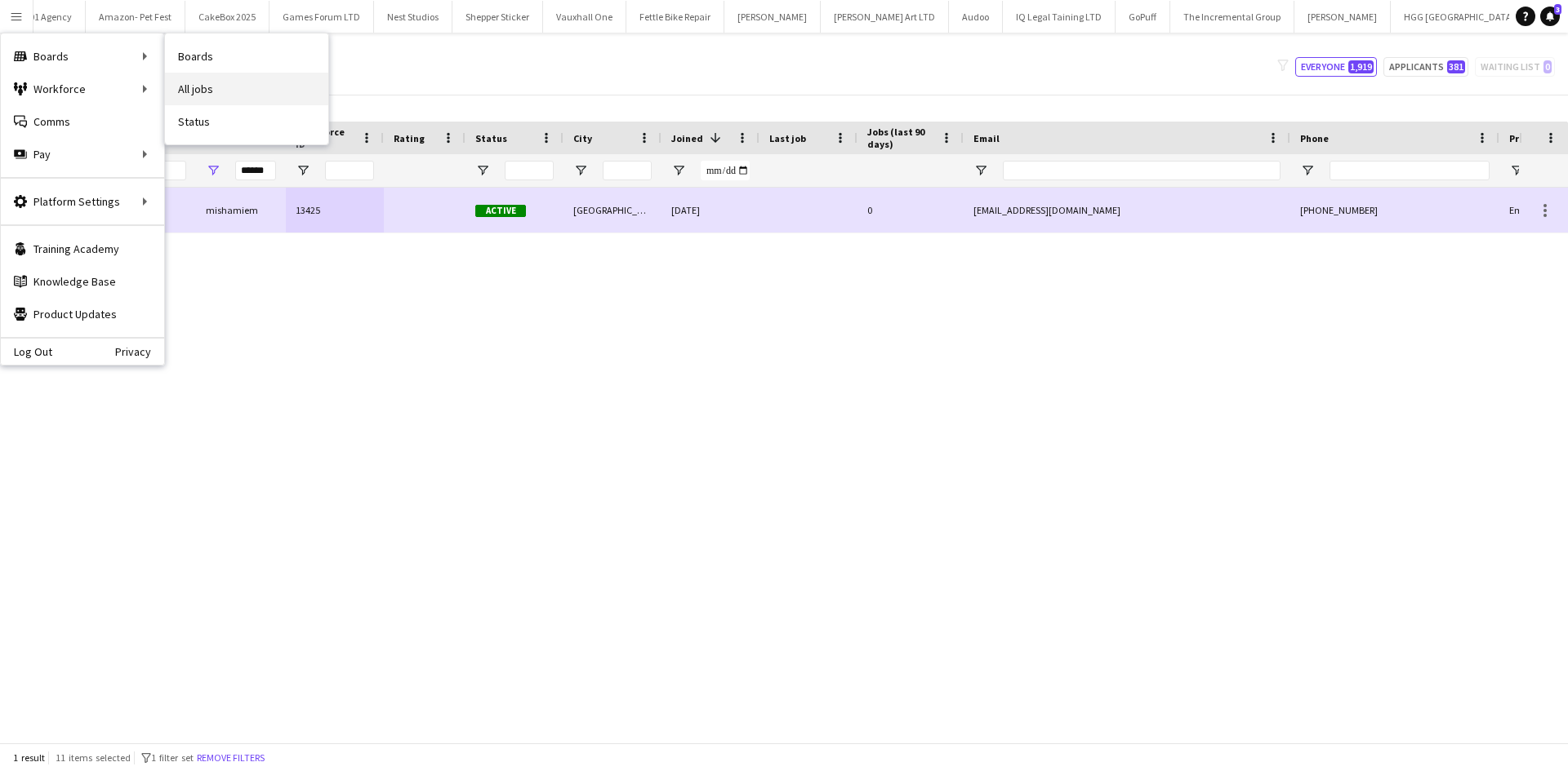
click at [210, 84] on link "All jobs" at bounding box center [246, 88] width 163 height 32
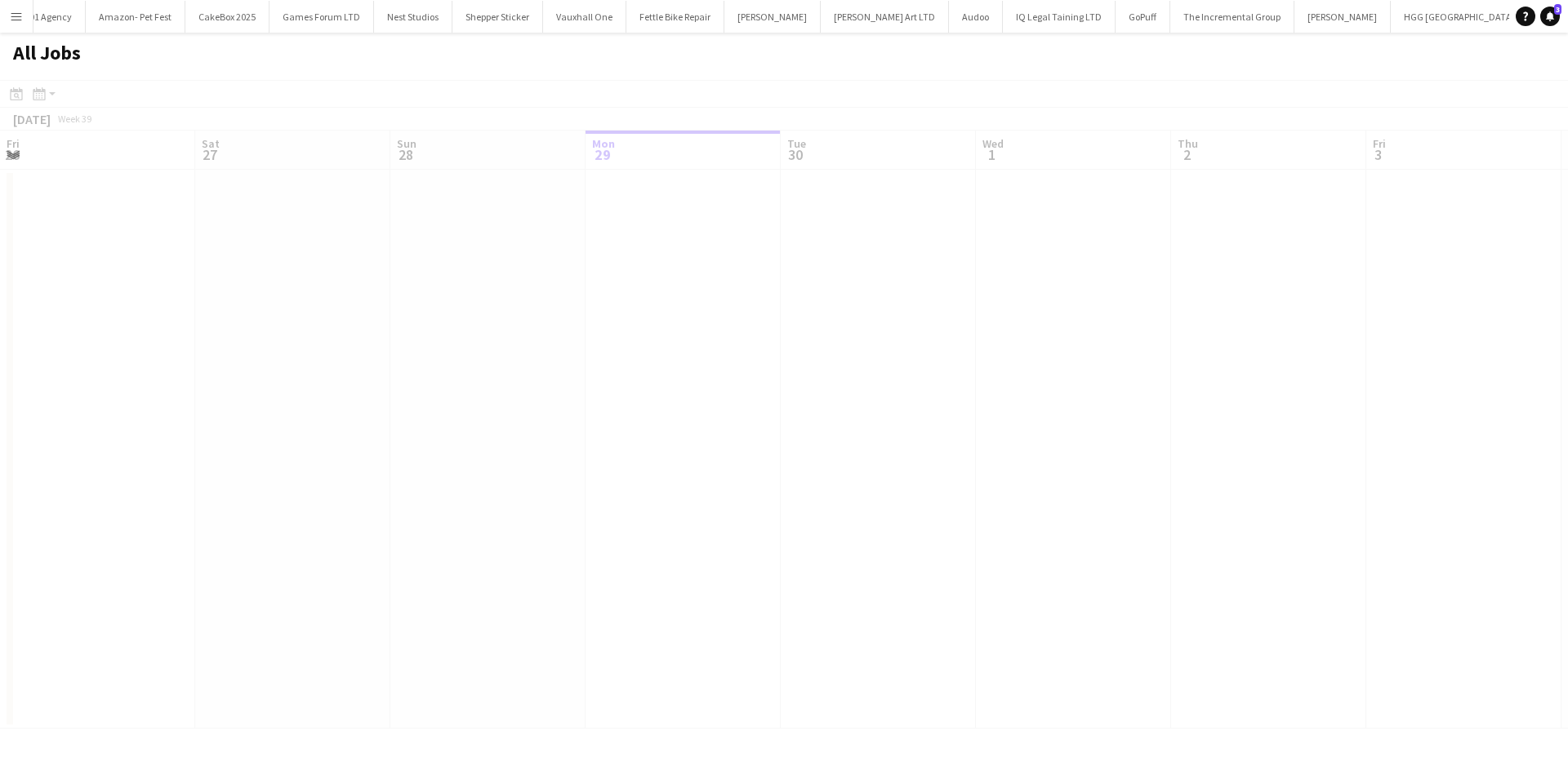
scroll to position [0, 390]
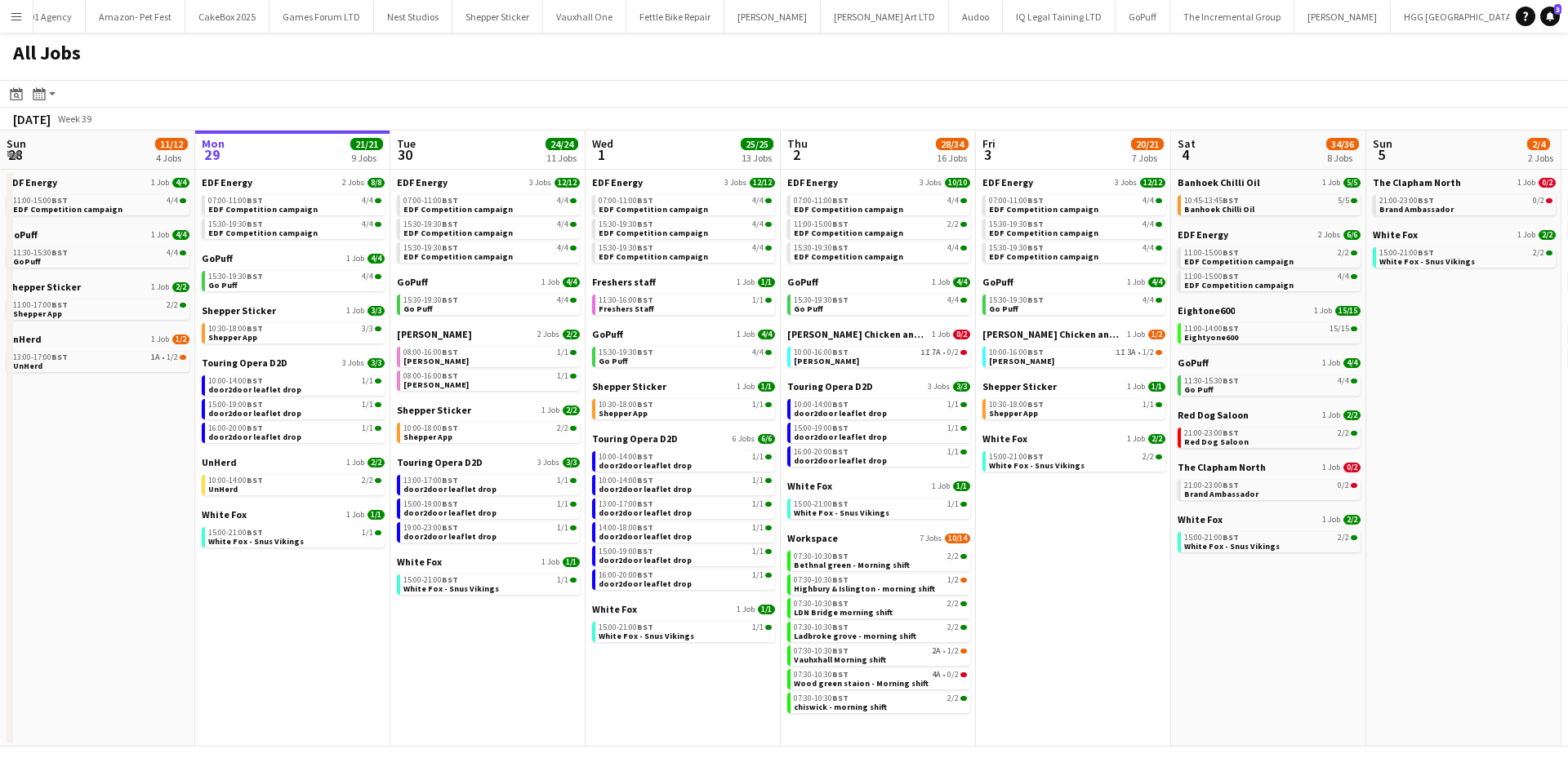
click at [14, 18] on app-icon "Menu" at bounding box center [17, 17] width 13 height 13
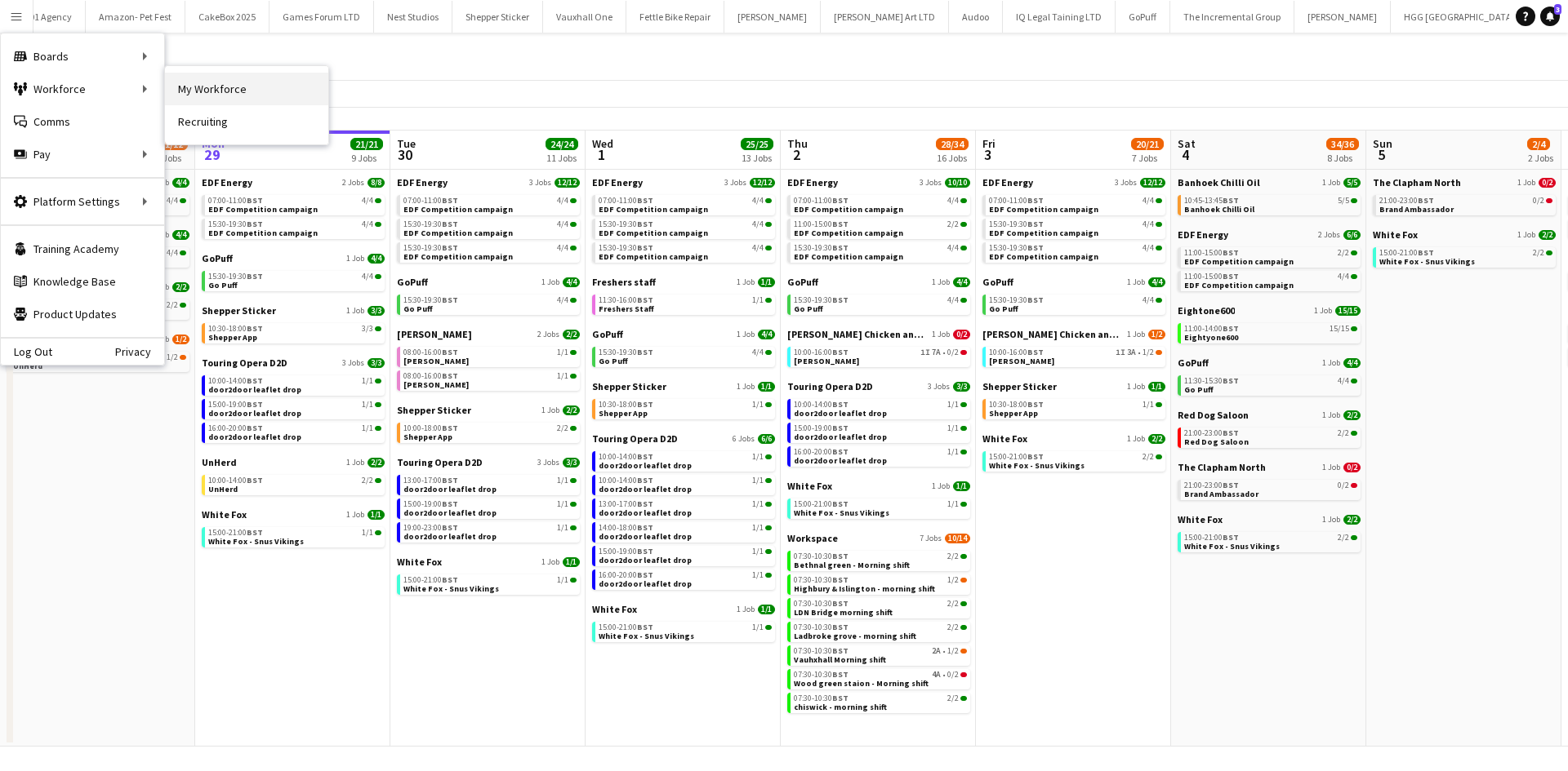
click at [193, 89] on link "My Workforce" at bounding box center [246, 88] width 163 height 32
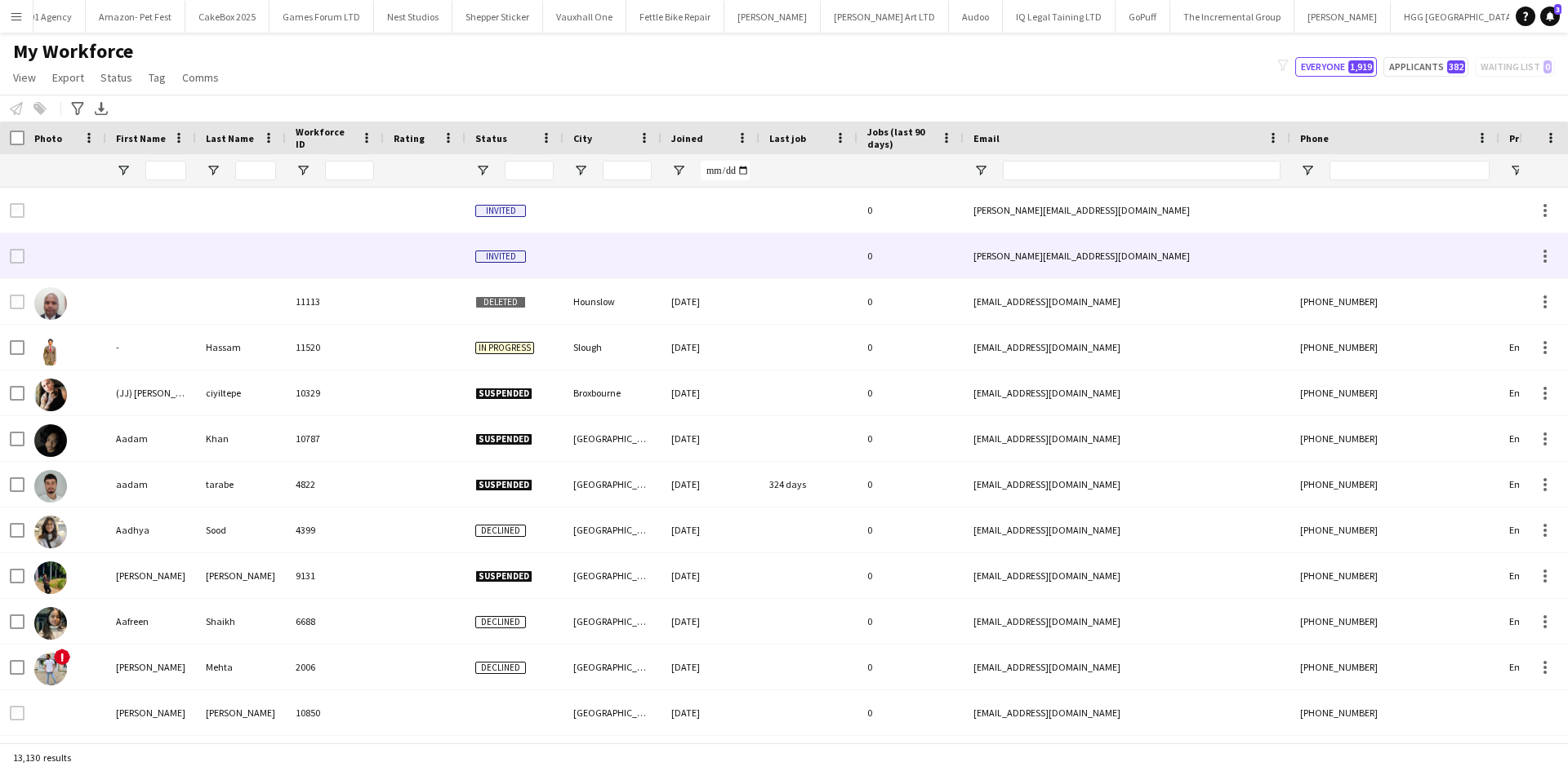
type input "******"
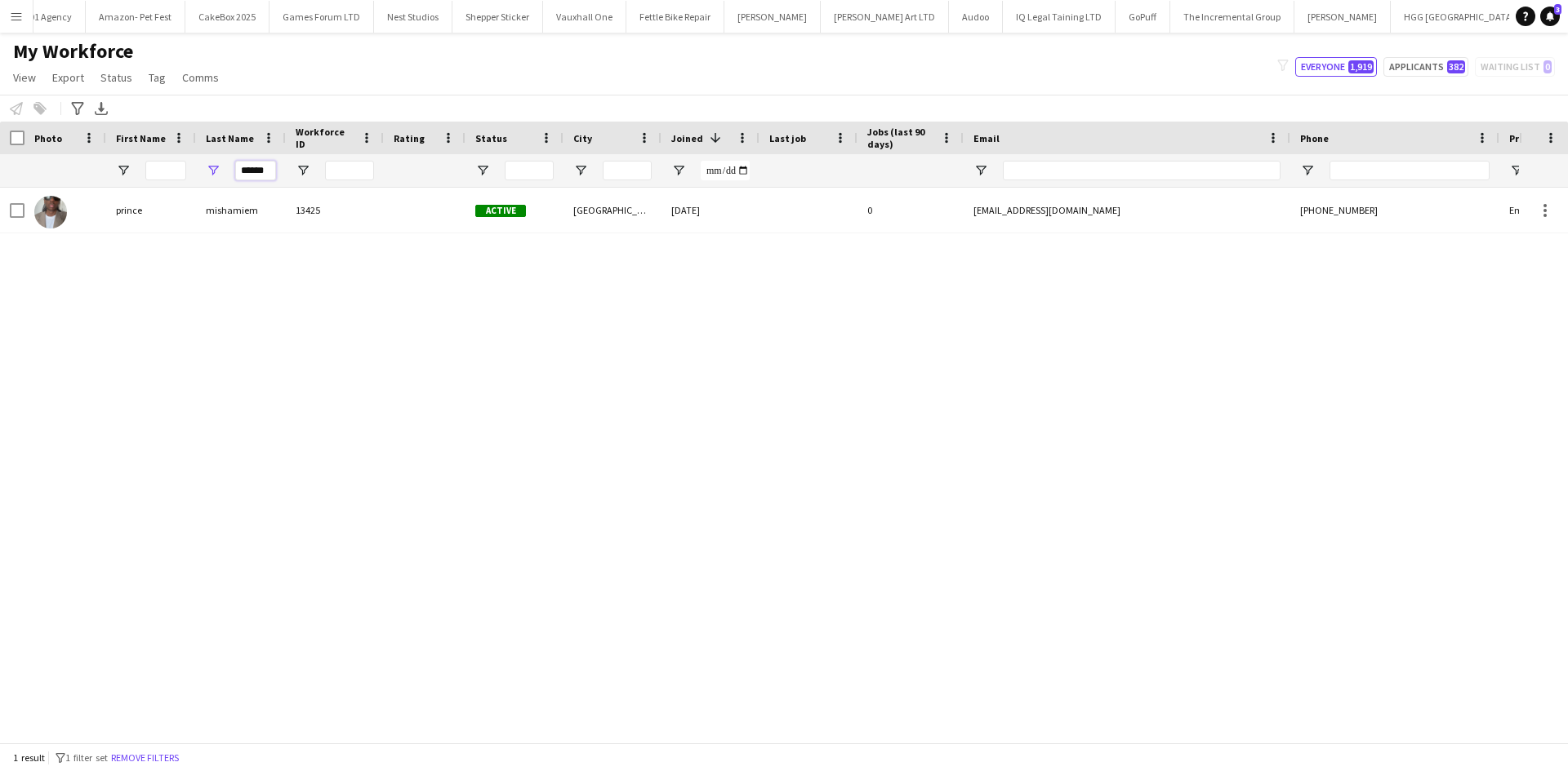
drag, startPoint x: 242, startPoint y: 171, endPoint x: 853, endPoint y: 311, distance: 626.8
click at [851, 312] on div "Workforce Details Photo First Name" at bounding box center [784, 431] width 1568 height 621
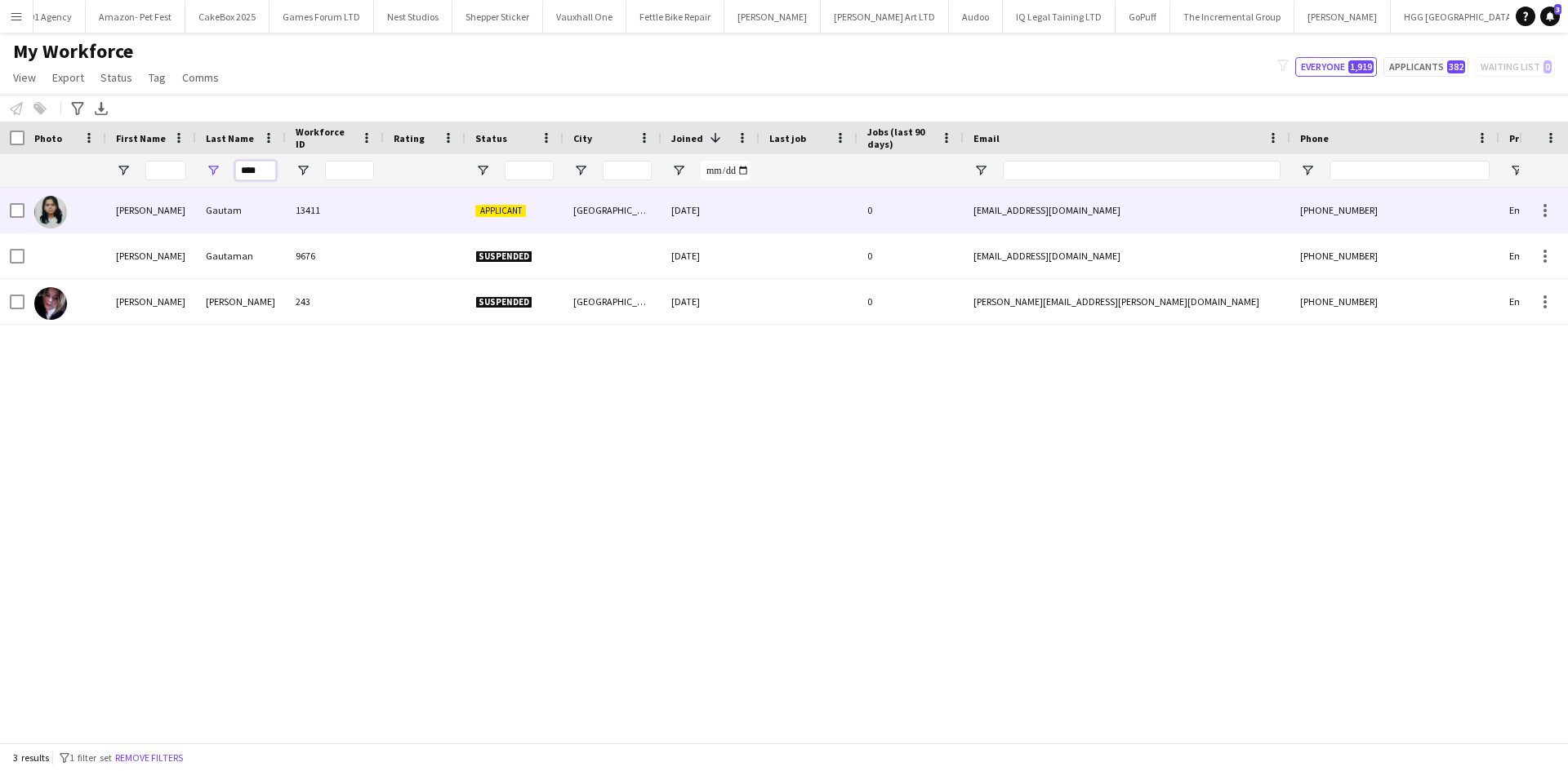
type input "****"
click at [388, 221] on div at bounding box center [424, 210] width 82 height 44
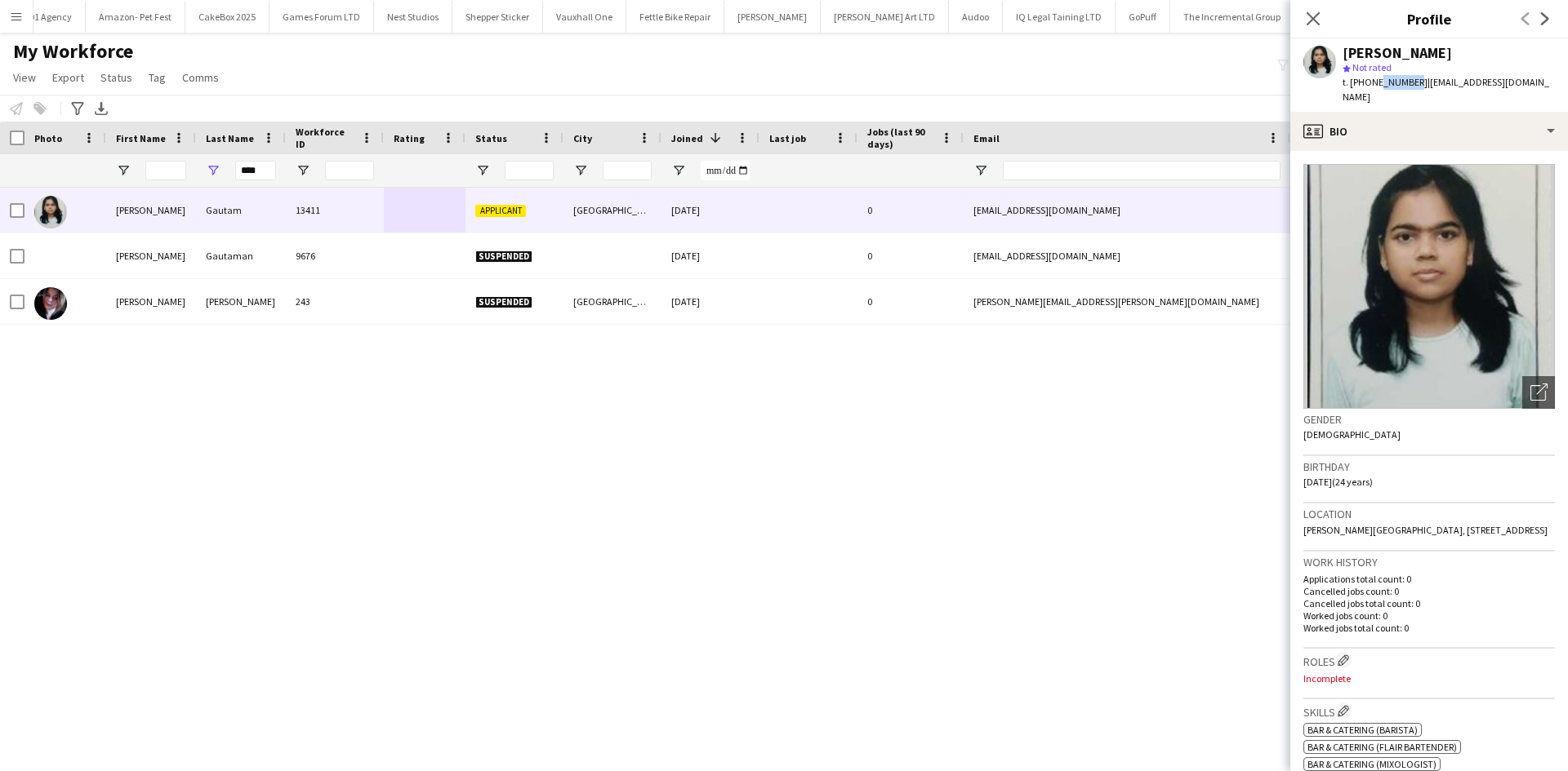
drag, startPoint x: 1411, startPoint y: 83, endPoint x: 1376, endPoint y: 84, distance: 35.0
click at [1376, 84] on span "t. +447586236234" at bounding box center [1385, 81] width 85 height 12
click at [1411, 68] on div "star Not rated" at bounding box center [1448, 68] width 212 height 15
drag, startPoint x: 1364, startPoint y: 83, endPoint x: 1414, endPoint y: 86, distance: 50.1
click at [1414, 86] on span "t. +447586236234" at bounding box center [1385, 81] width 85 height 12
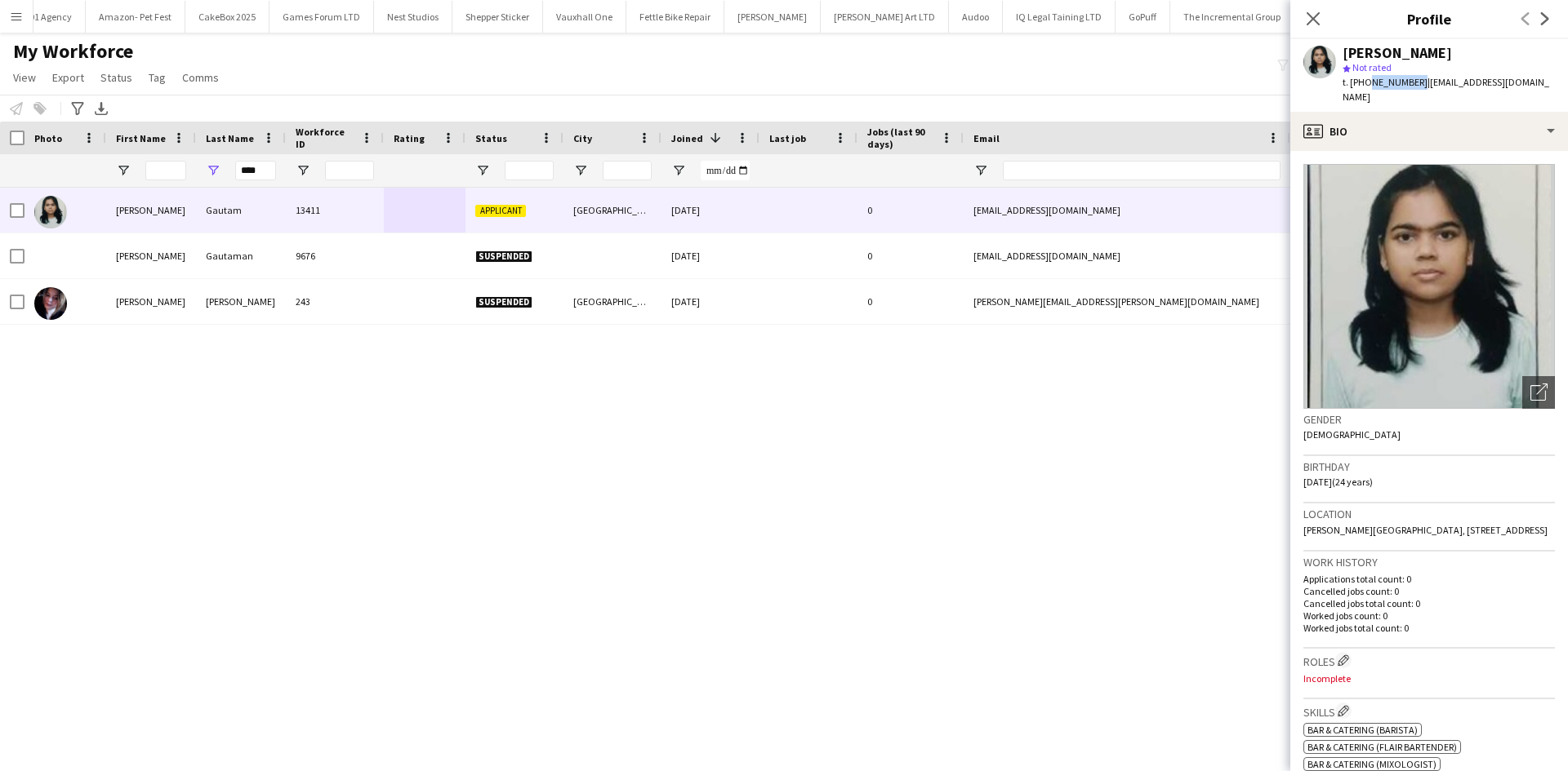
copy span "7586236234"
drag, startPoint x: 262, startPoint y: 175, endPoint x: 201, endPoint y: 184, distance: 61.7
click at [201, 184] on div "****" at bounding box center [241, 170] width 90 height 32
click at [159, 174] on input "First Name Filter Input" at bounding box center [166, 170] width 41 height 19
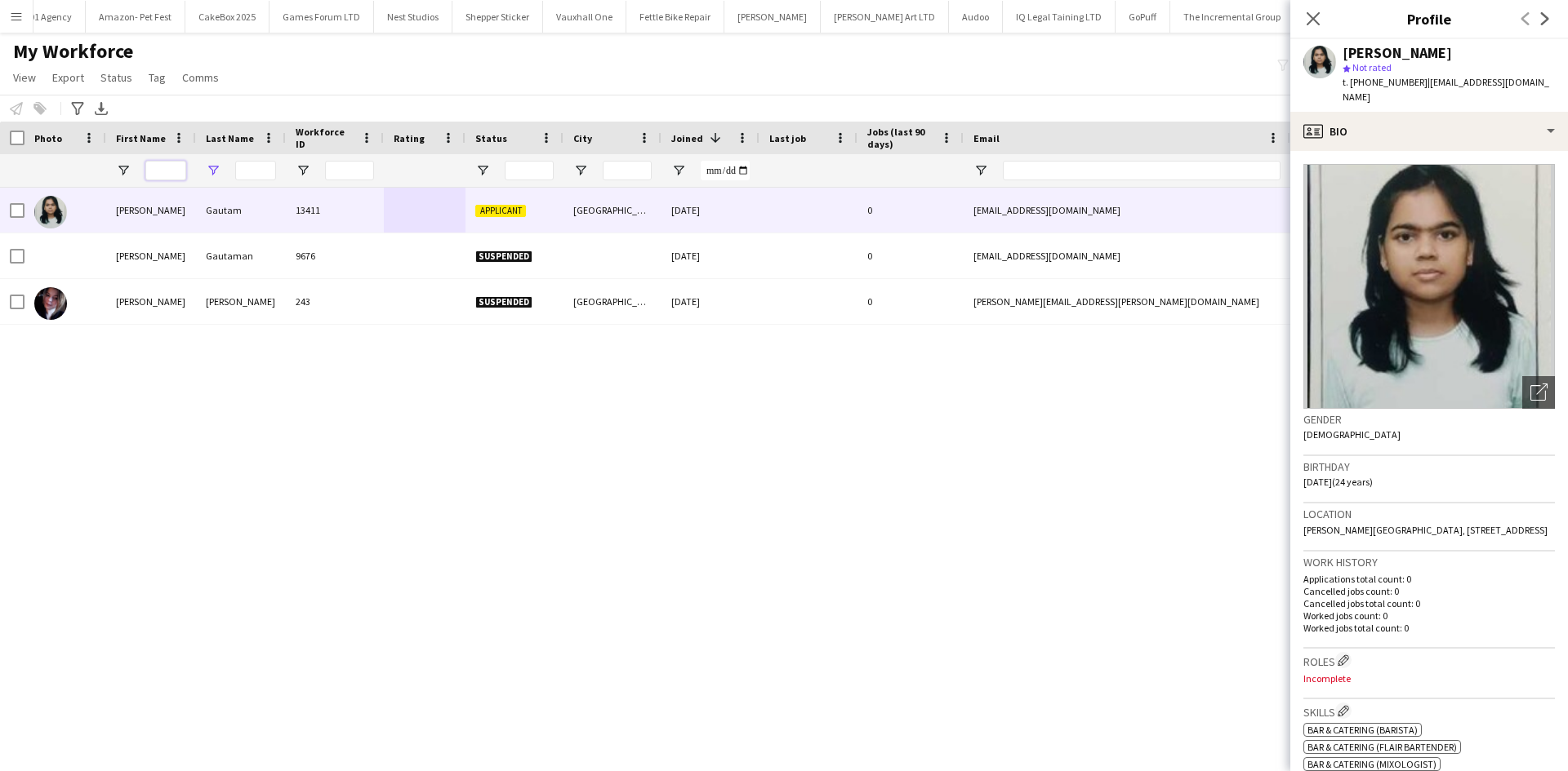
click at [159, 174] on input "First Name Filter Input" at bounding box center [166, 170] width 41 height 19
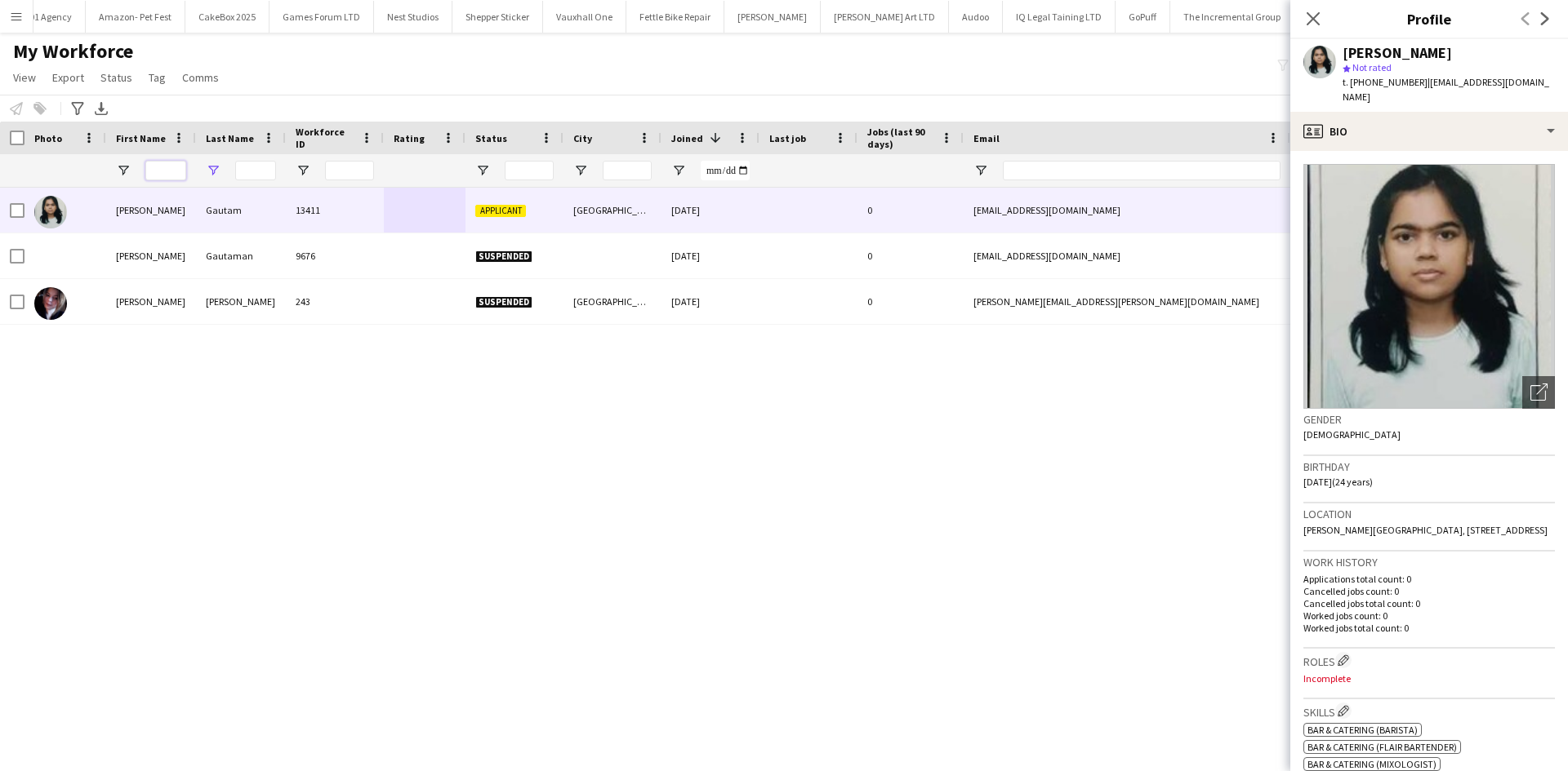
click at [159, 174] on input "First Name Filter Input" at bounding box center [166, 170] width 41 height 19
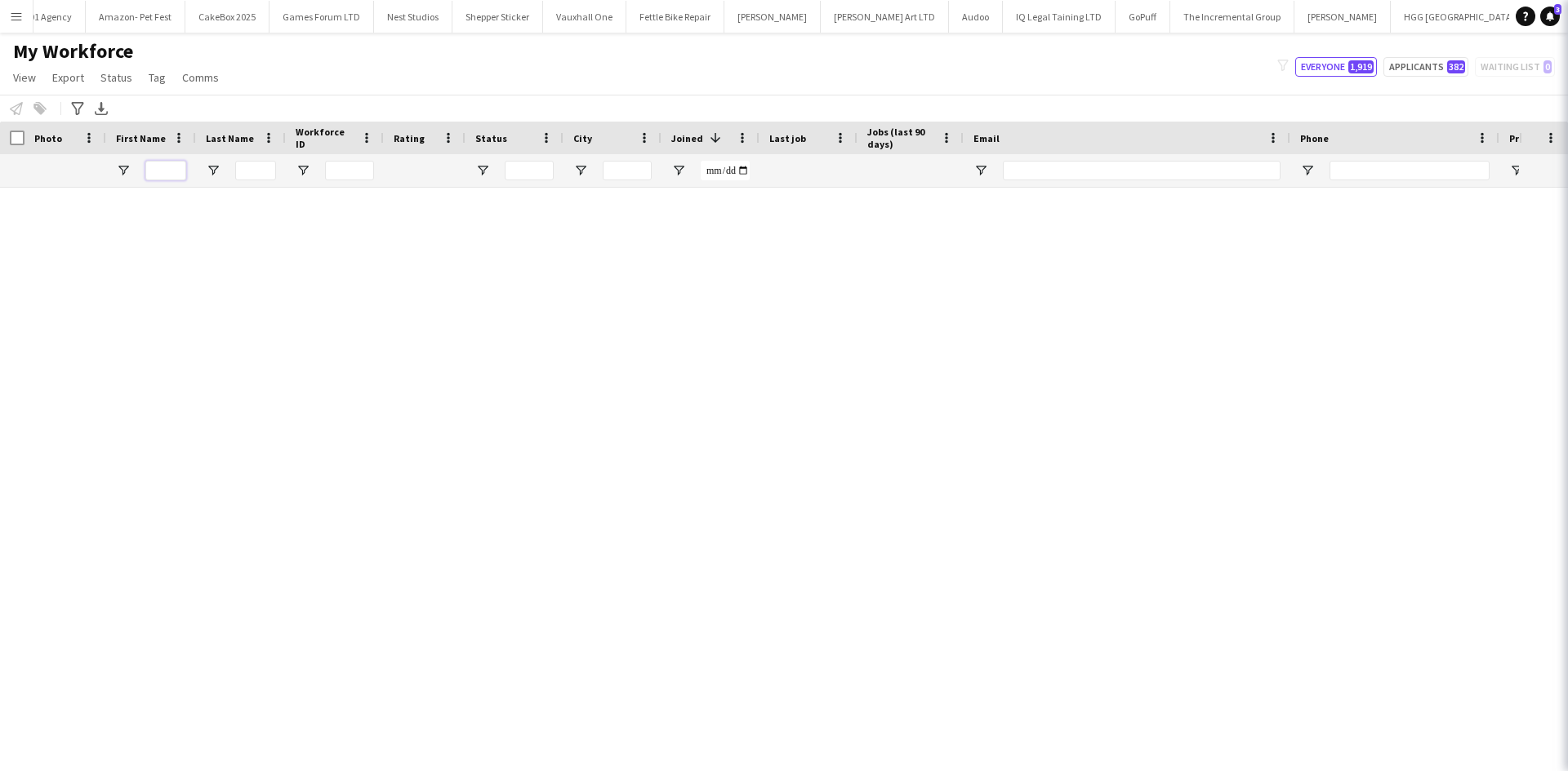
click at [159, 174] on input "First Name Filter Input" at bounding box center [166, 170] width 41 height 19
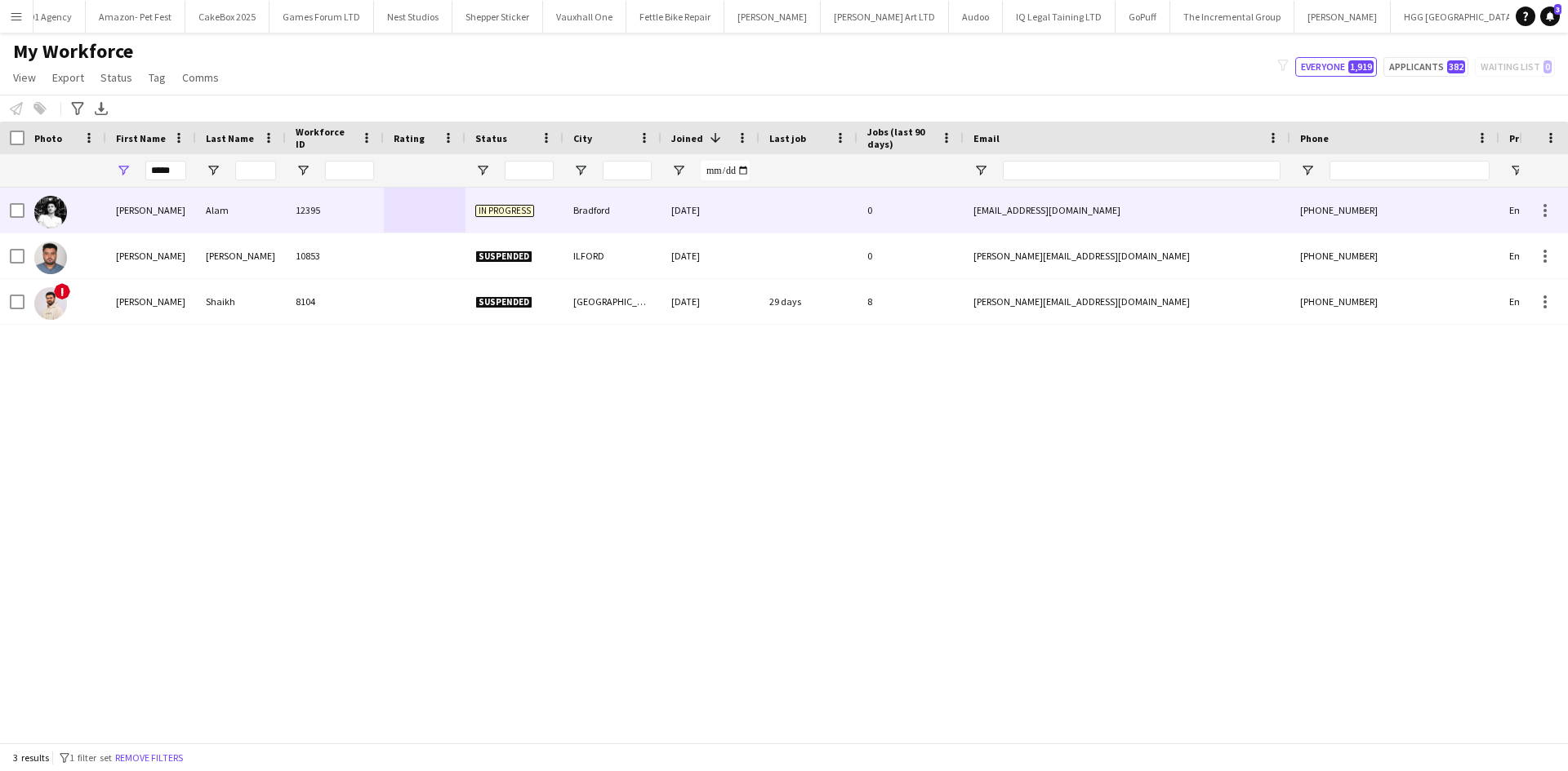
click at [255, 201] on div "Alam" at bounding box center [241, 210] width 90 height 44
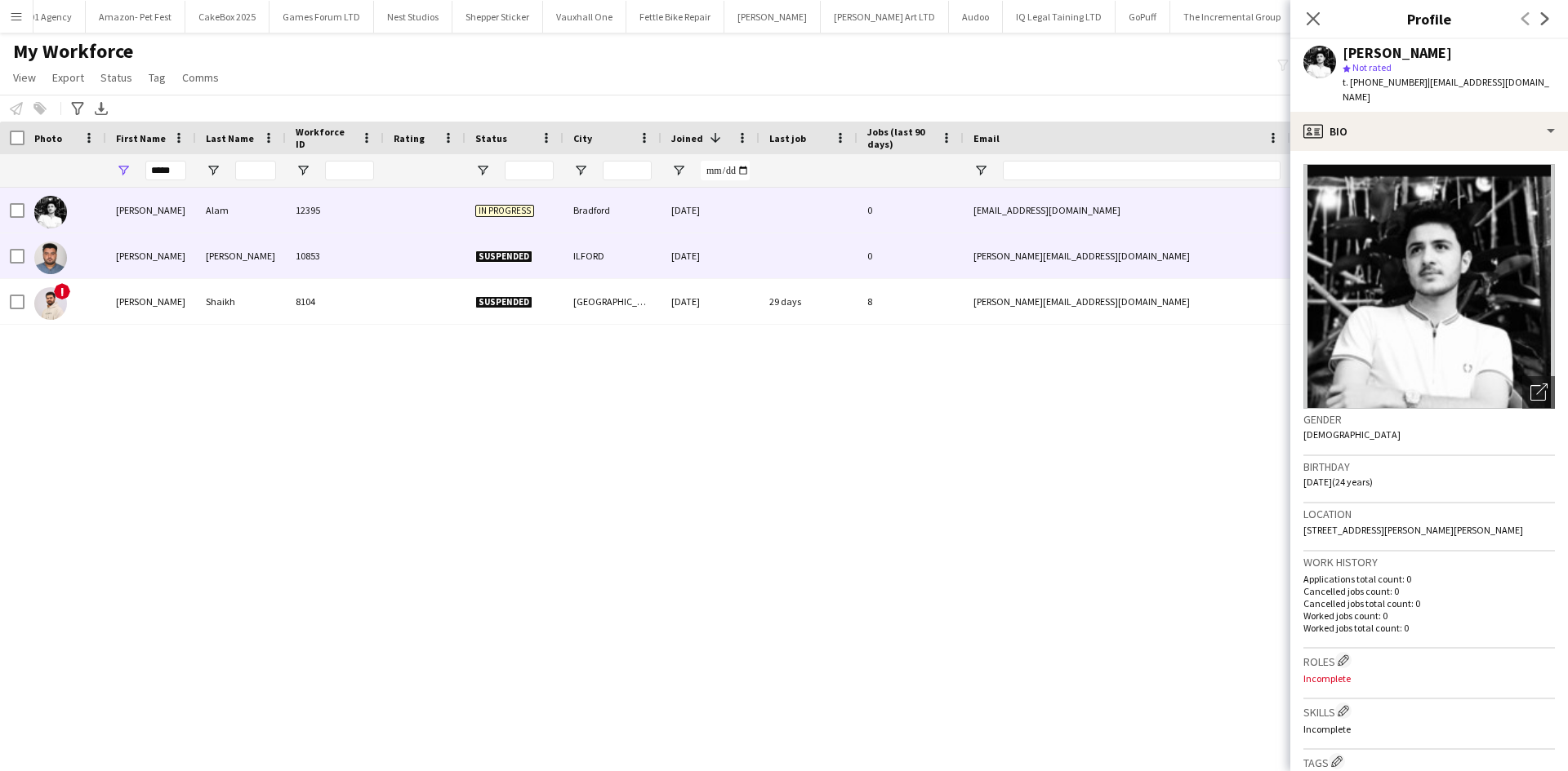
click at [325, 252] on div "10853" at bounding box center [335, 255] width 98 height 44
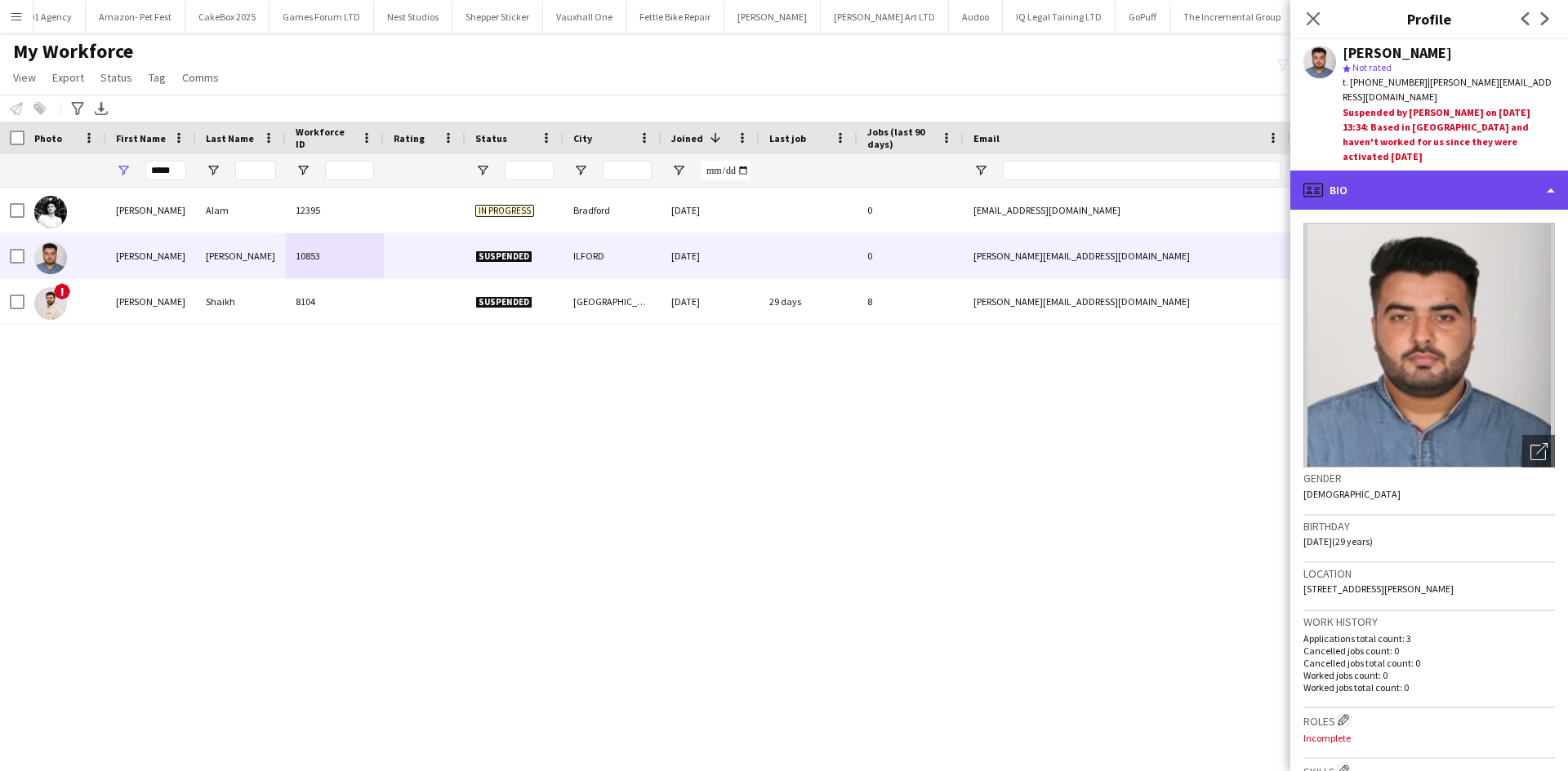
click at [1411, 177] on div "profile Bio" at bounding box center [1429, 190] width 278 height 39
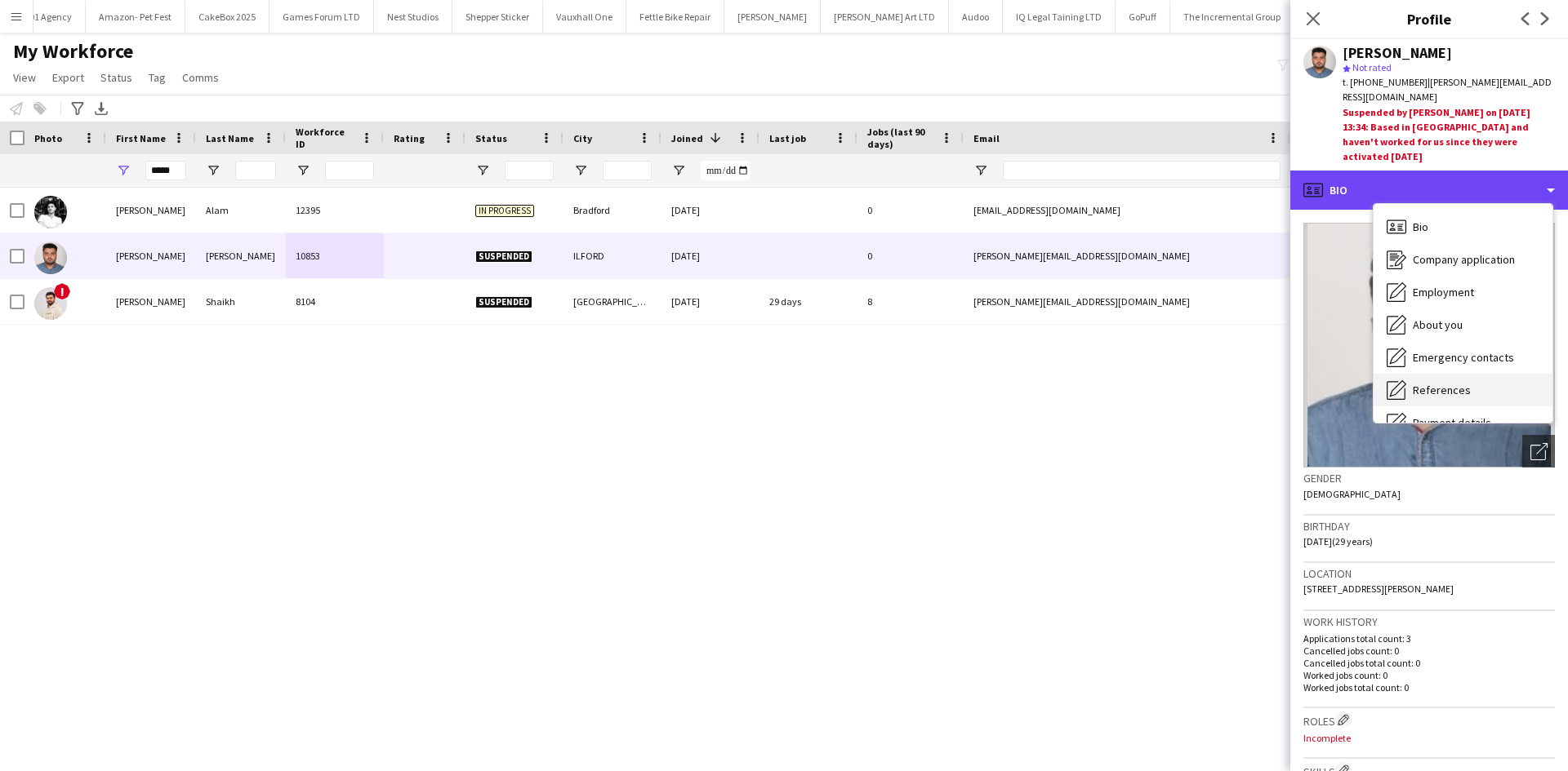
scroll to position [218, 0]
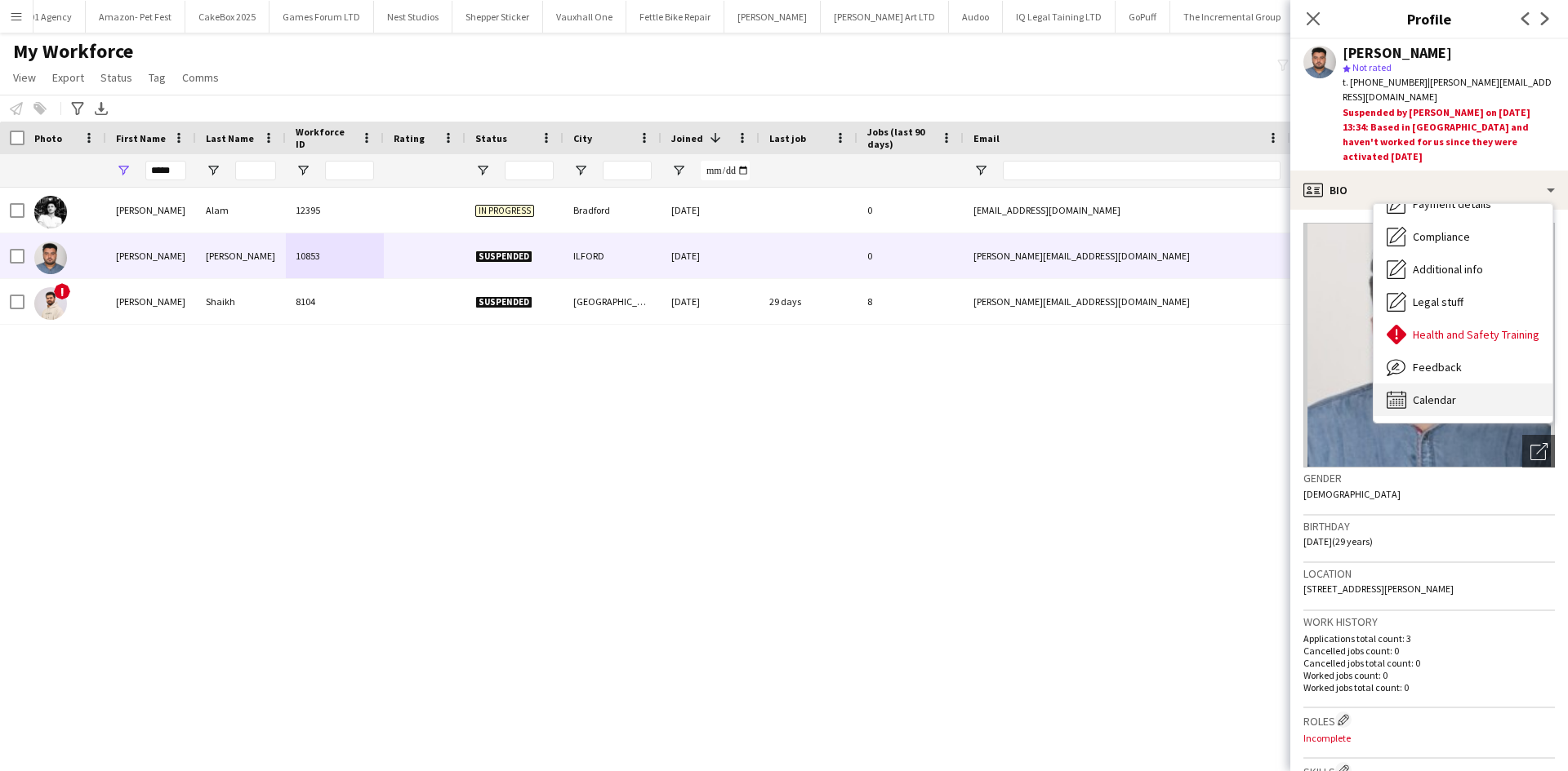
click at [1453, 392] on span "Calendar" at bounding box center [1434, 400] width 44 height 15
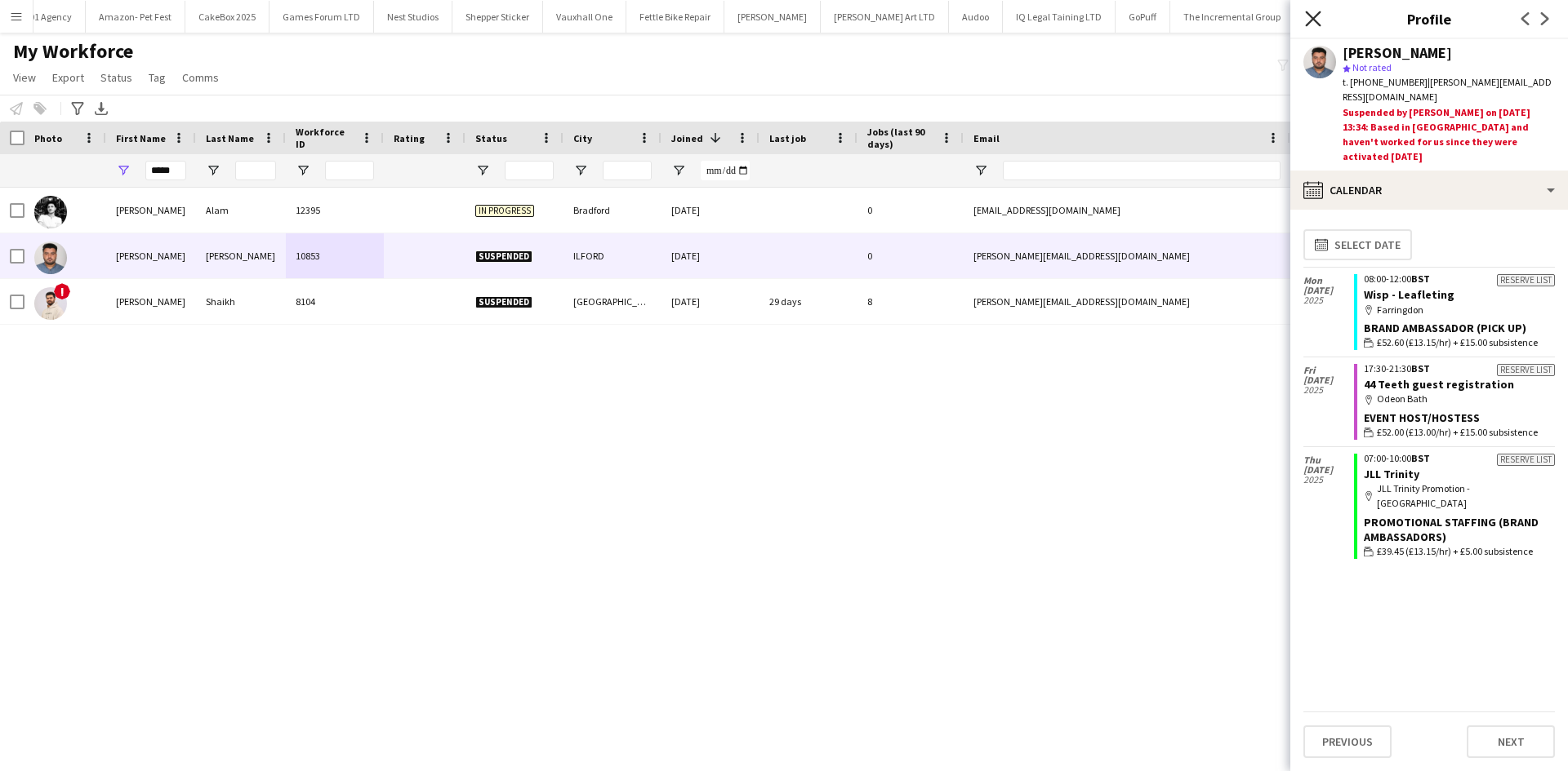
click at [1307, 20] on icon "Close pop-in" at bounding box center [1312, 18] width 16 height 16
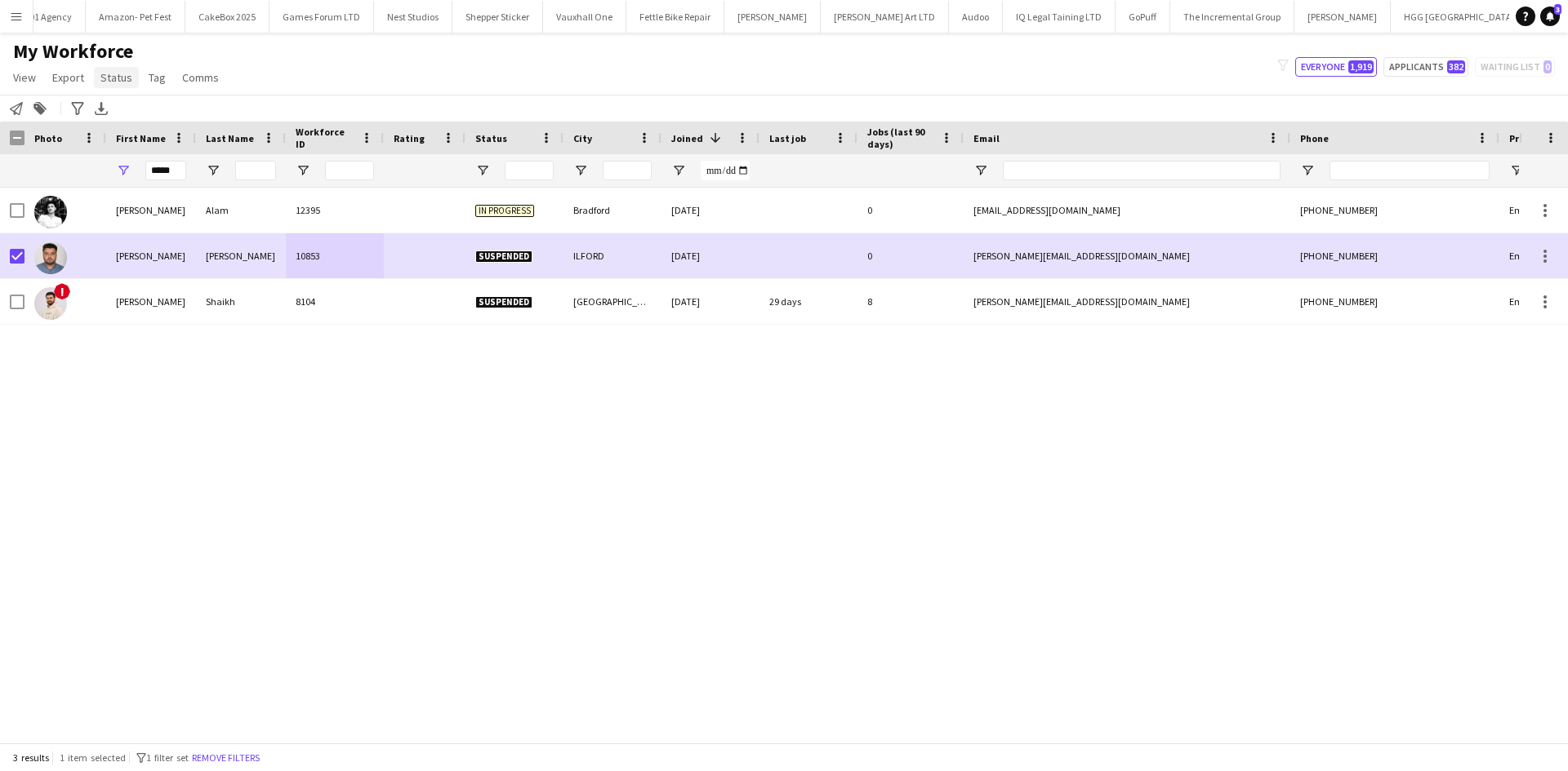
click at [117, 78] on span "Status" at bounding box center [116, 78] width 31 height 15
click at [169, 118] on link "Edit" at bounding box center [150, 112] width 114 height 34
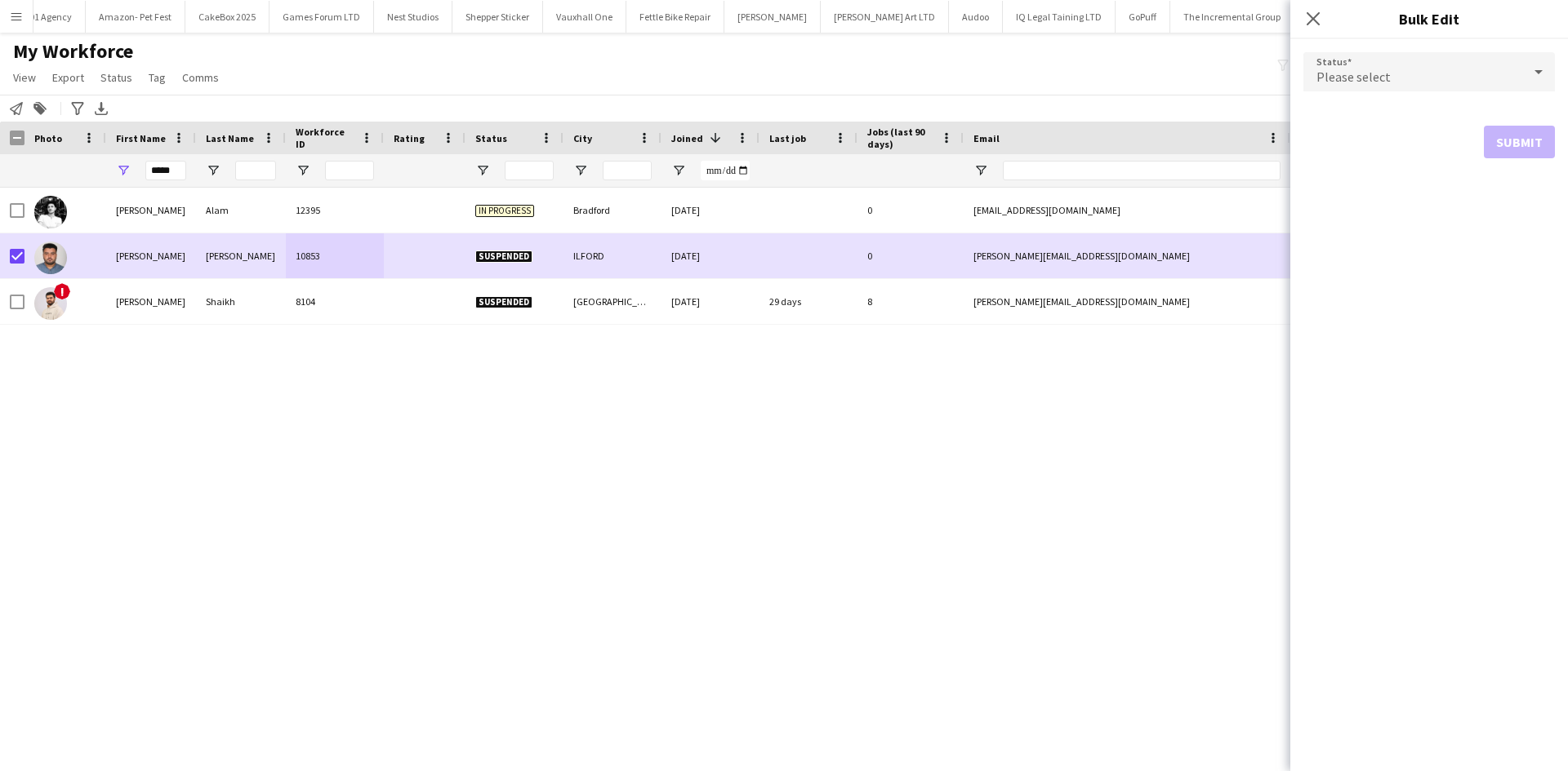
click at [1418, 78] on div "Please select" at bounding box center [1412, 71] width 219 height 39
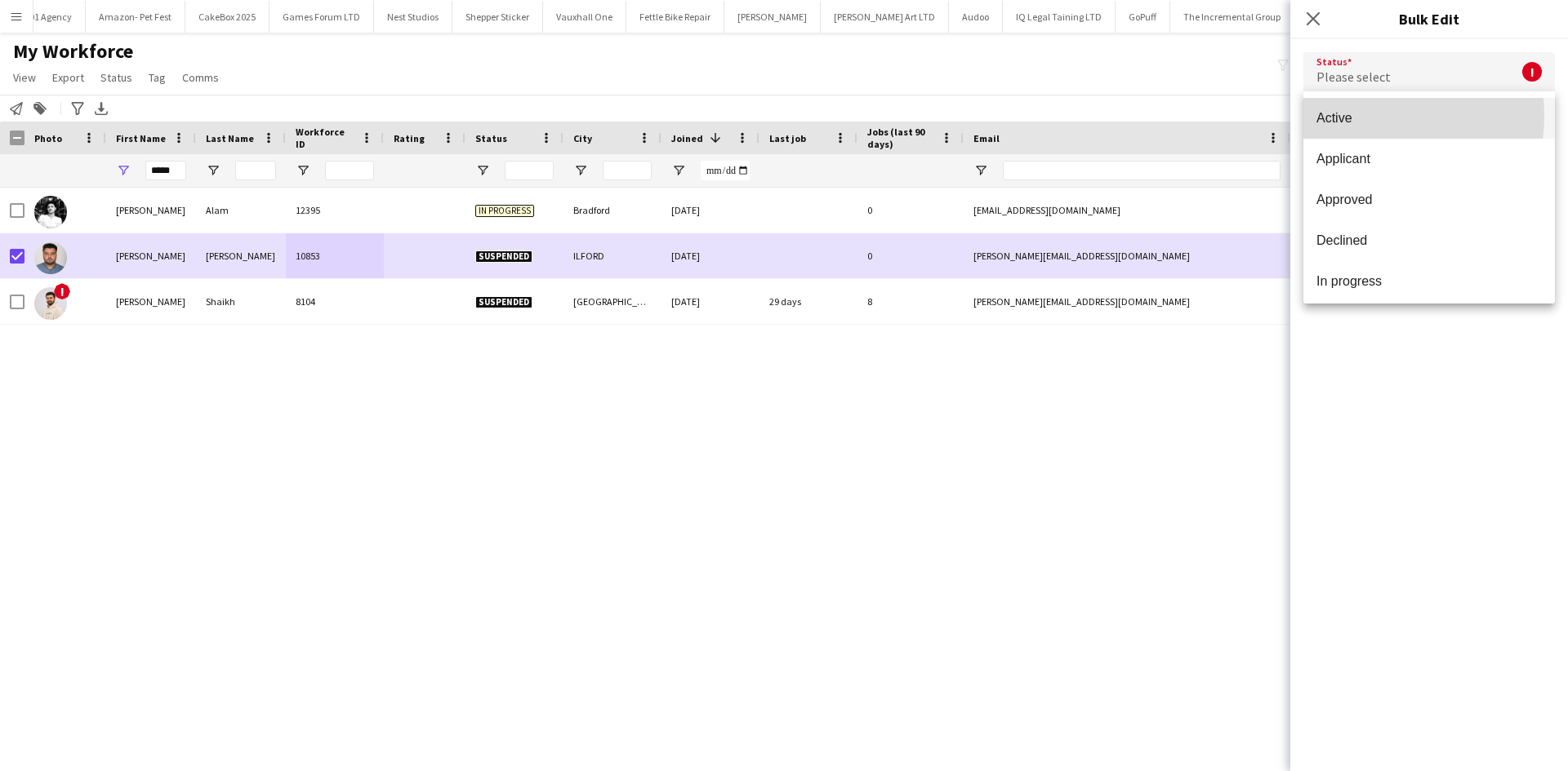
click at [1380, 116] on span "Active" at bounding box center [1428, 118] width 225 height 16
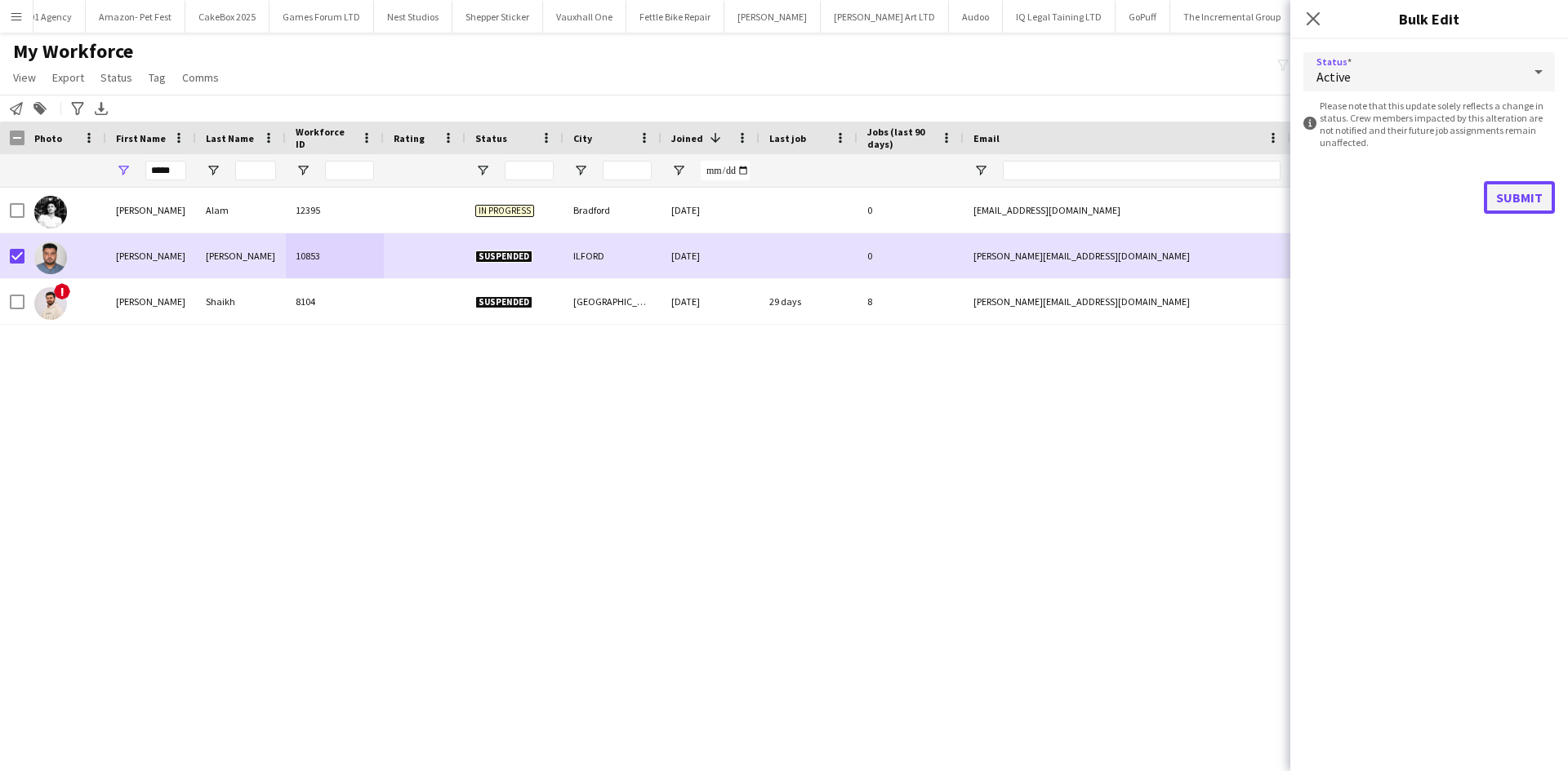
click at [1538, 202] on button "Submit" at bounding box center [1519, 197] width 71 height 32
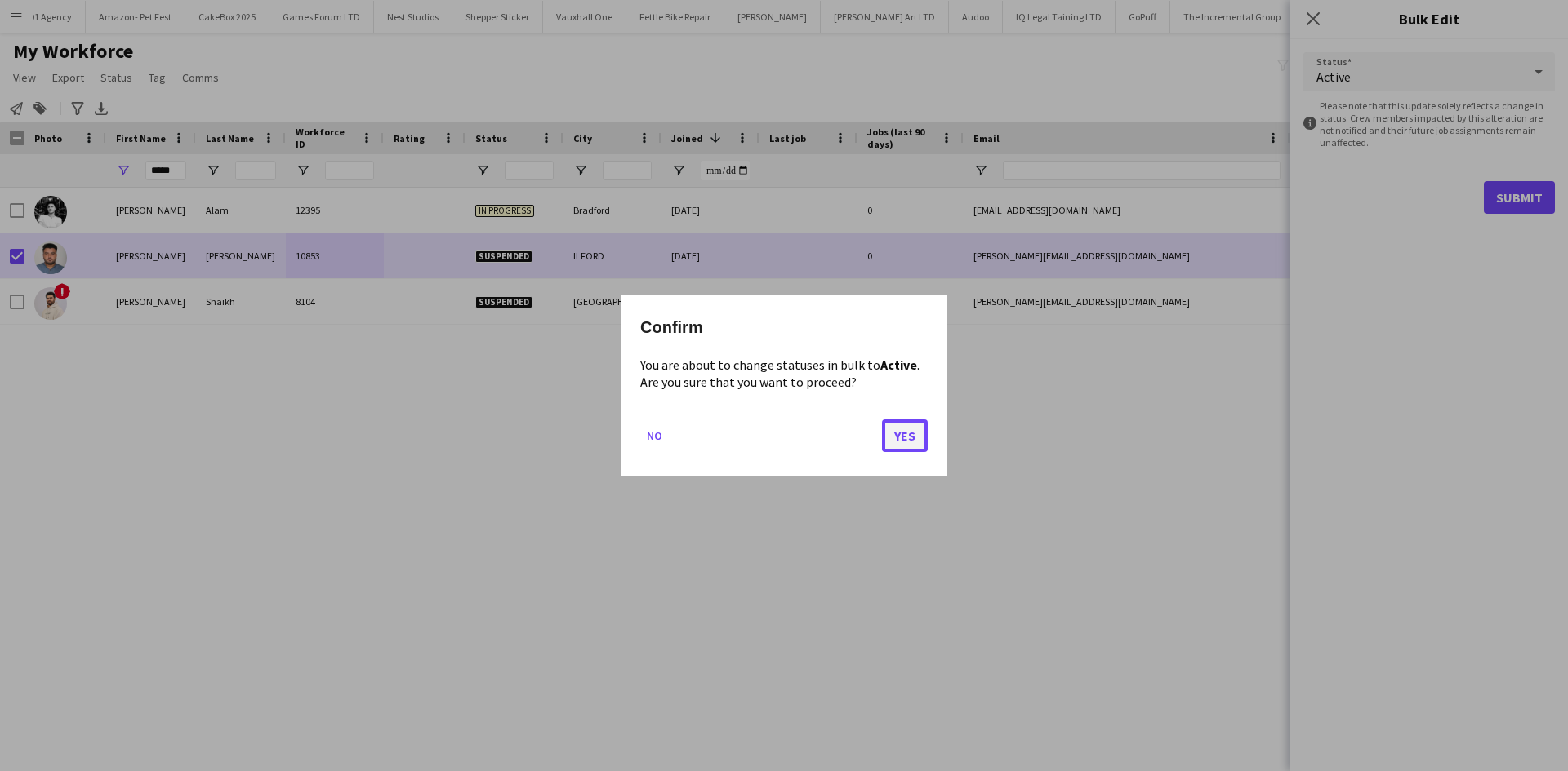
click at [900, 443] on button "Yes" at bounding box center [904, 435] width 45 height 32
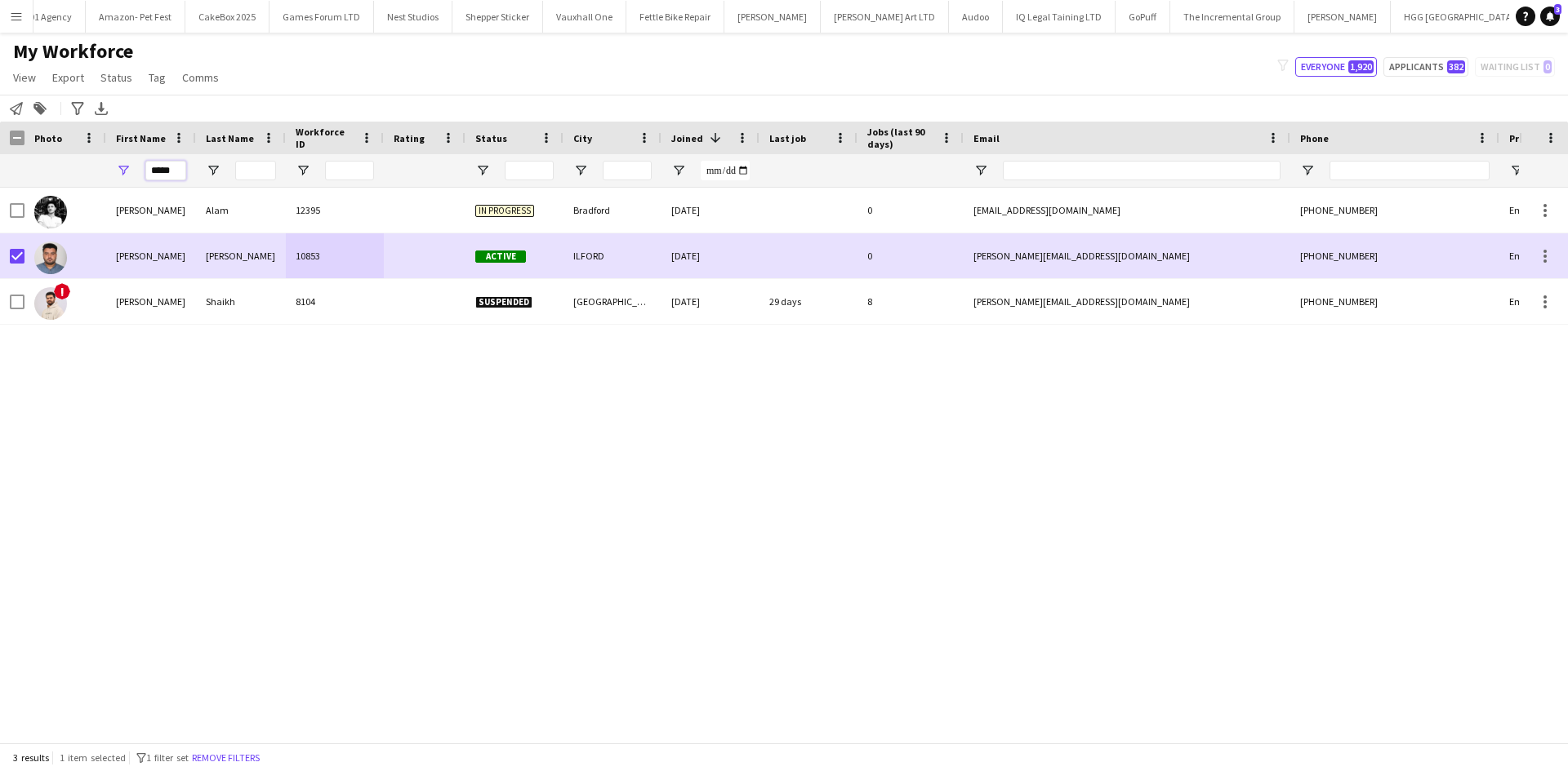
drag, startPoint x: 182, startPoint y: 173, endPoint x: 131, endPoint y: 168, distance: 51.2
click at [131, 168] on div "*****" at bounding box center [151, 170] width 90 height 32
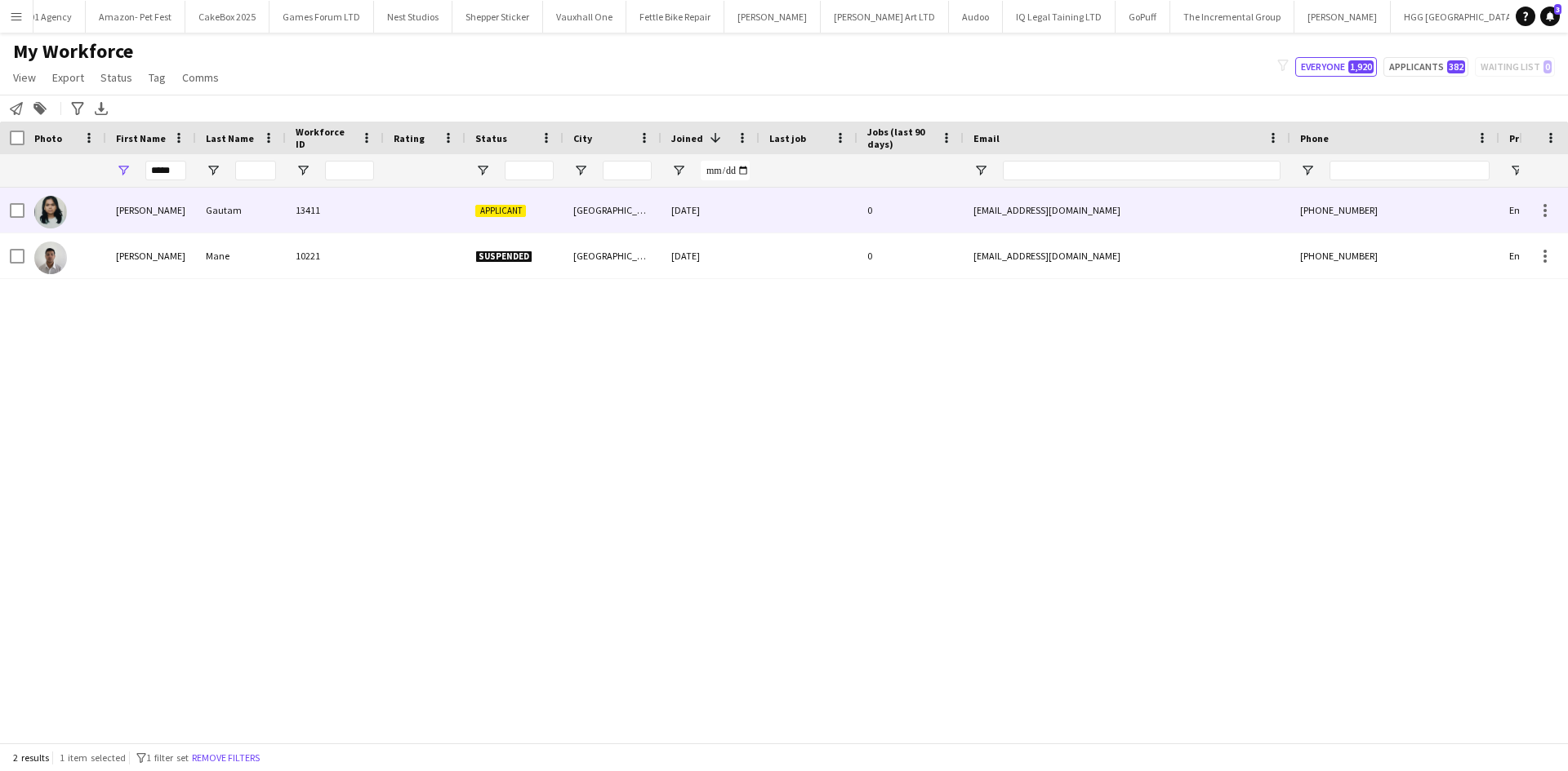
click at [182, 201] on div "Niharika" at bounding box center [151, 210] width 90 height 44
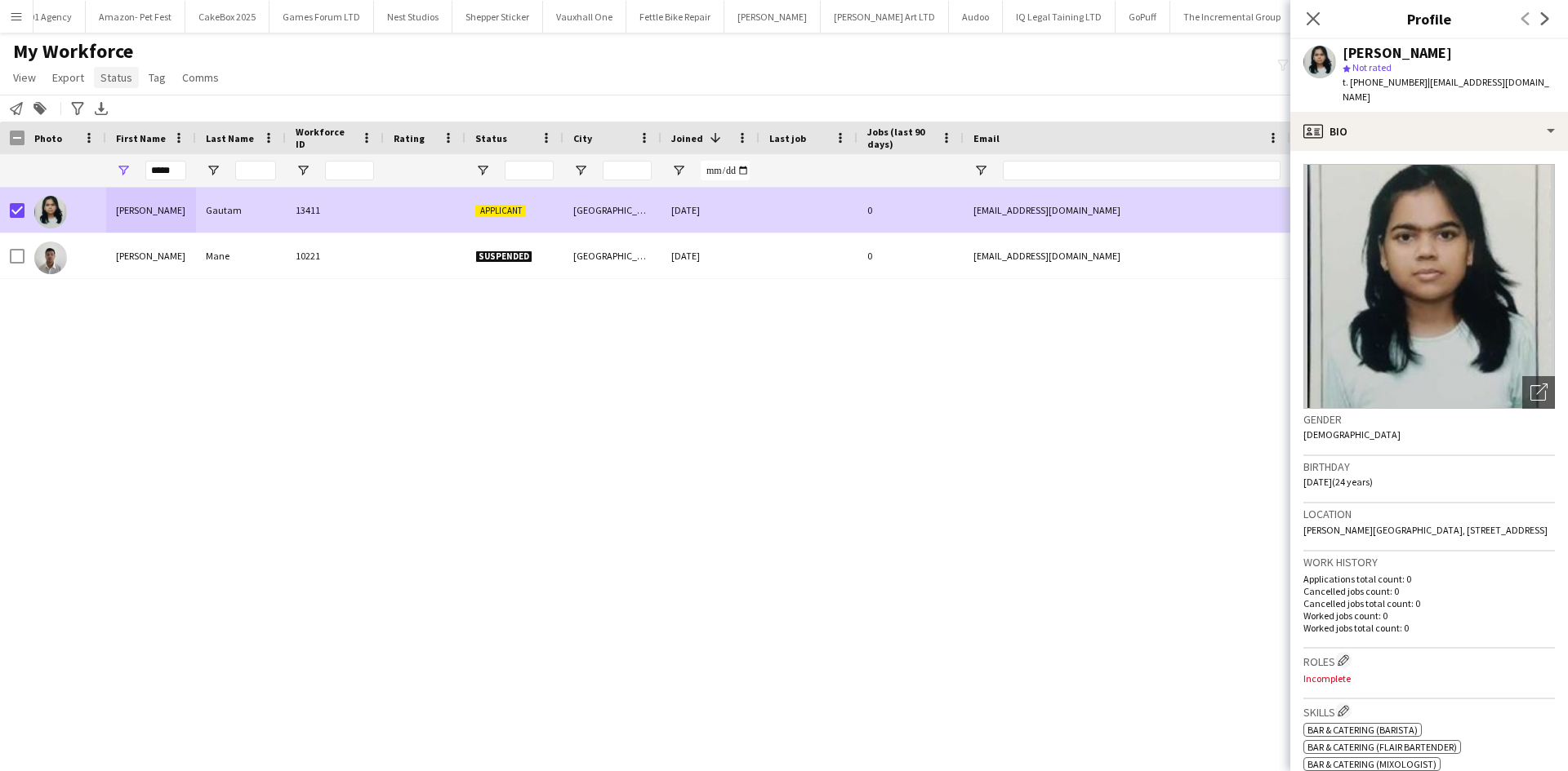
click at [107, 80] on span "Status" at bounding box center [116, 78] width 31 height 15
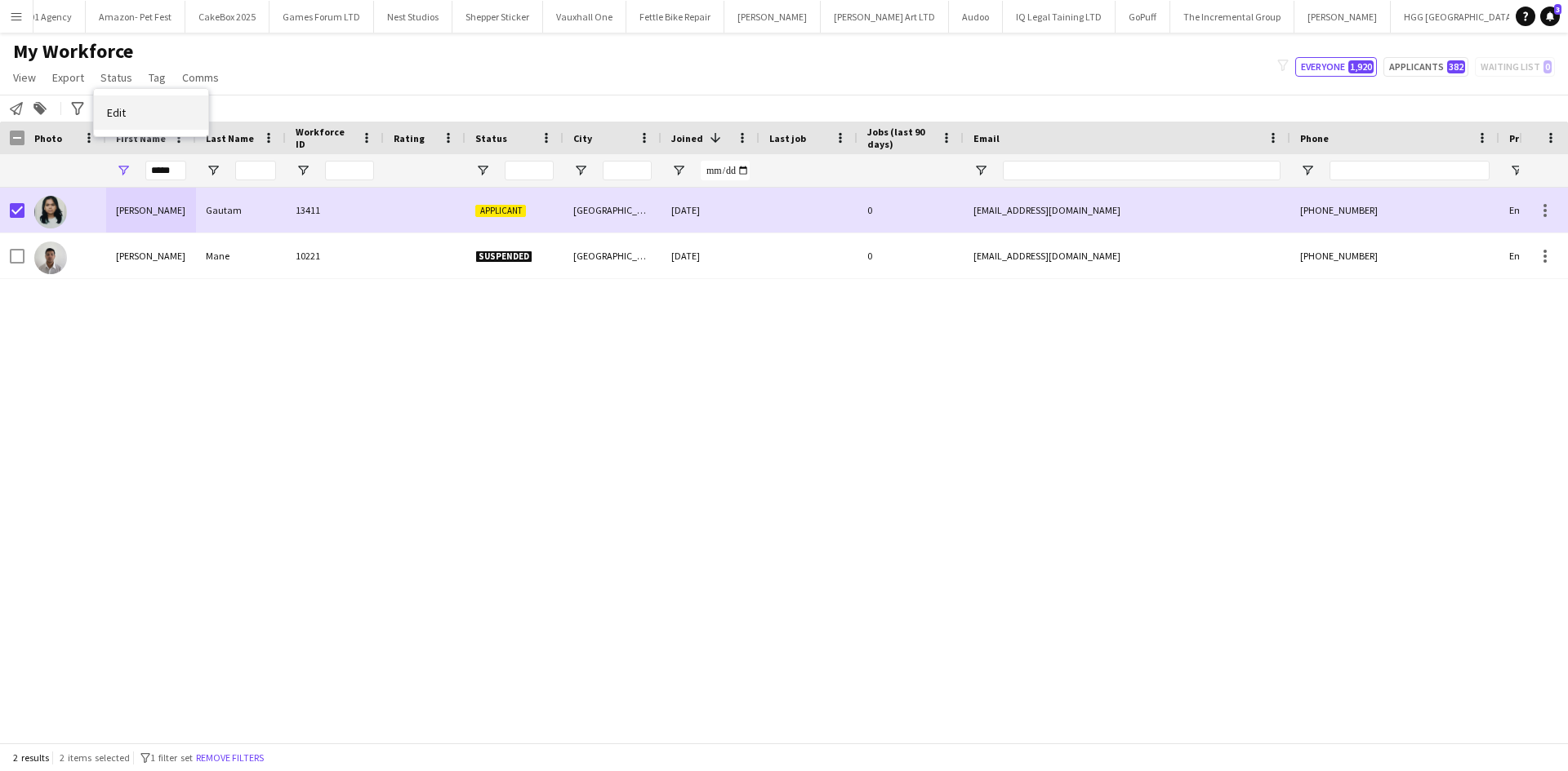
click at [150, 114] on link "Edit" at bounding box center [150, 112] width 114 height 34
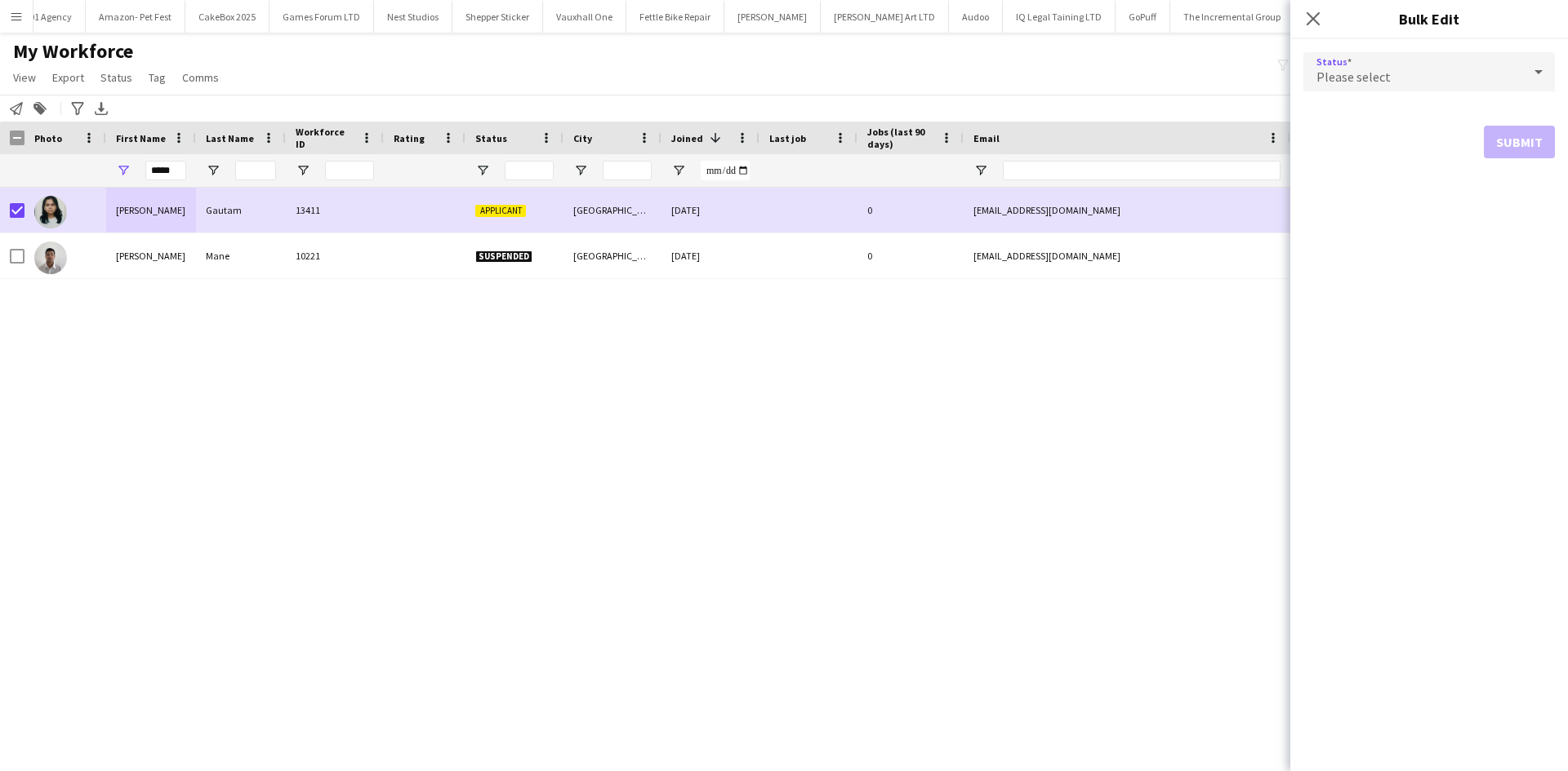
click at [1341, 78] on span "Please select" at bounding box center [1353, 77] width 74 height 17
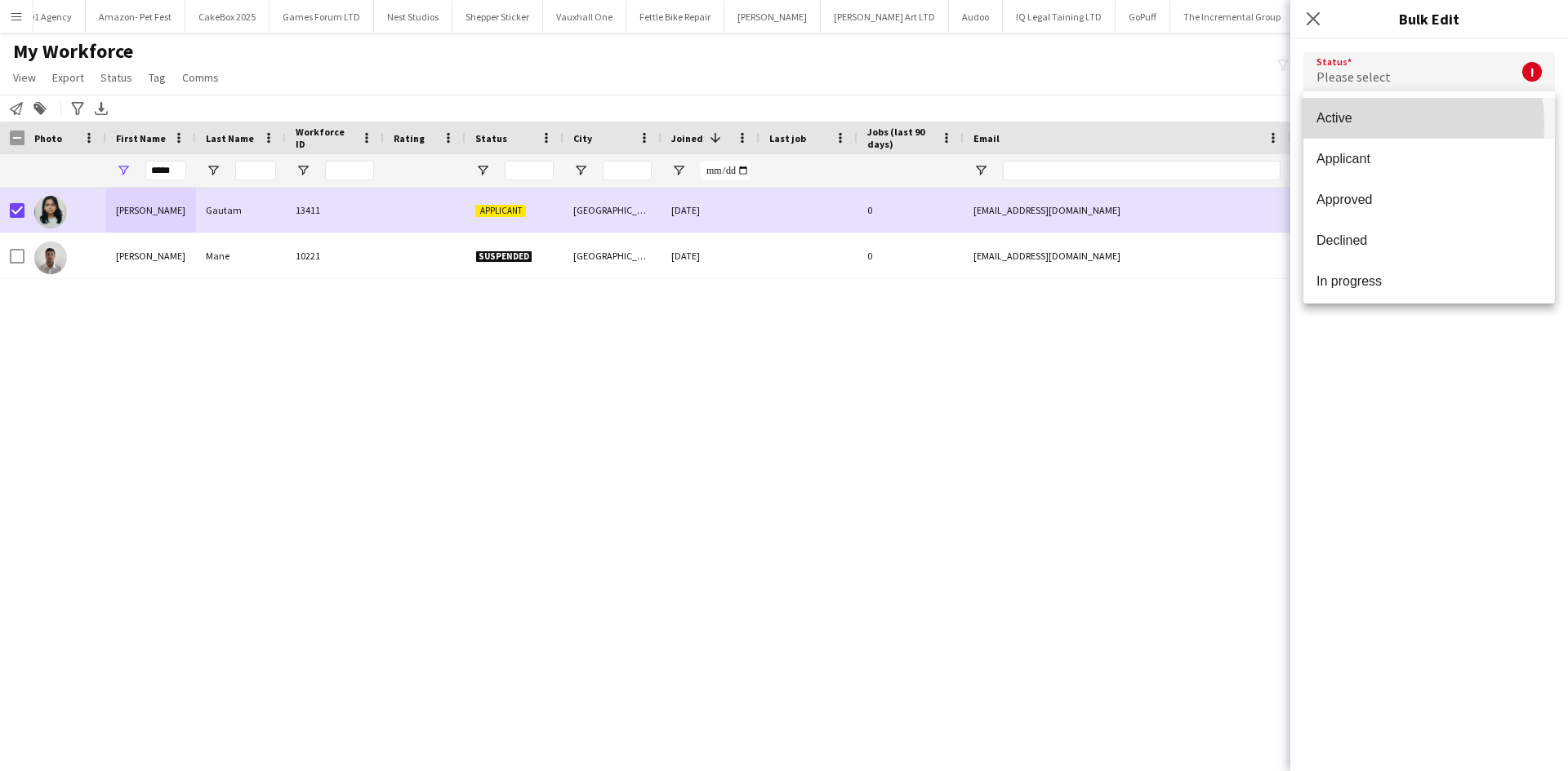
click at [1361, 125] on span "Active" at bounding box center [1428, 118] width 225 height 16
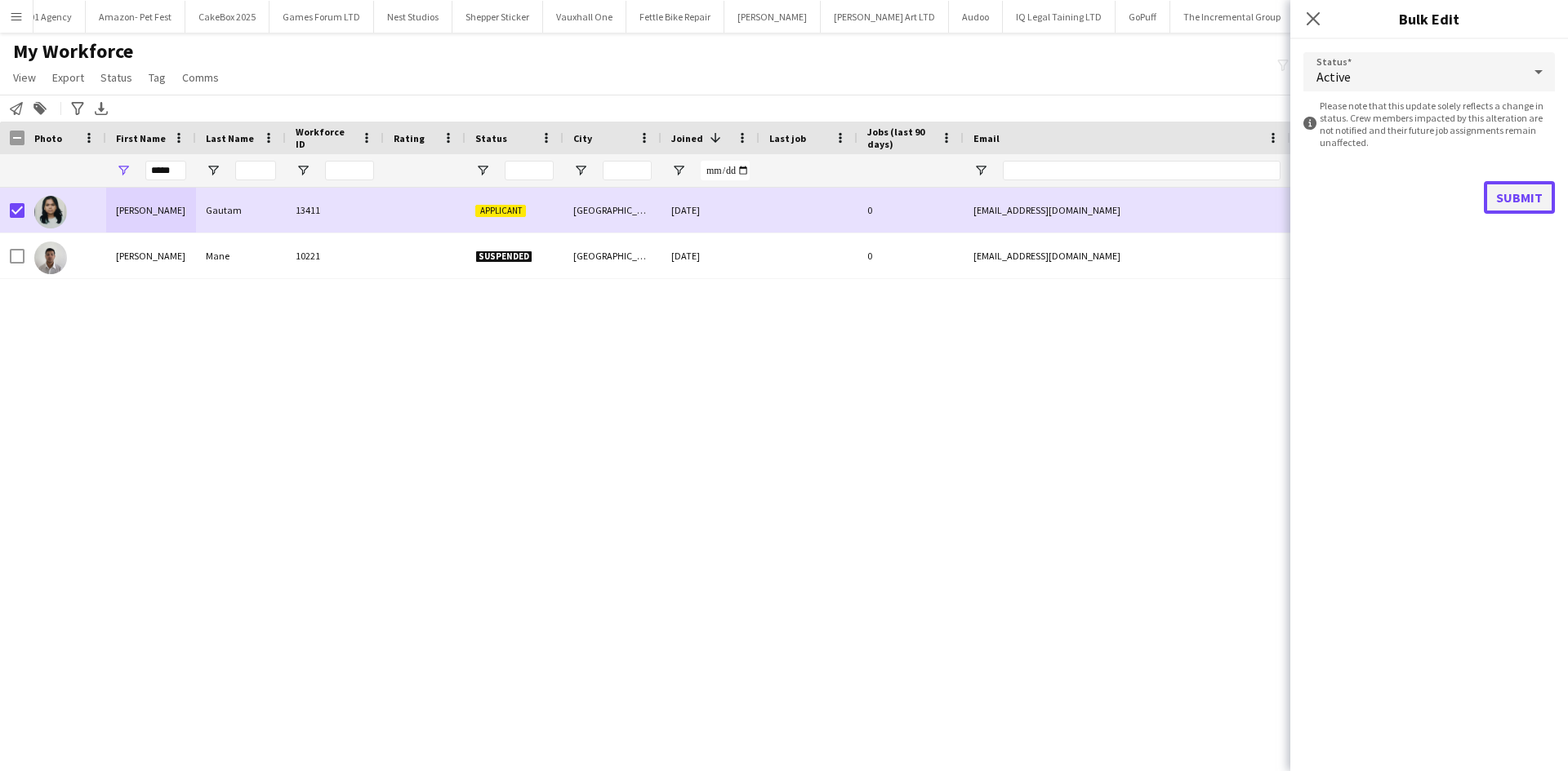
click at [1522, 197] on button "Submit" at bounding box center [1519, 197] width 71 height 32
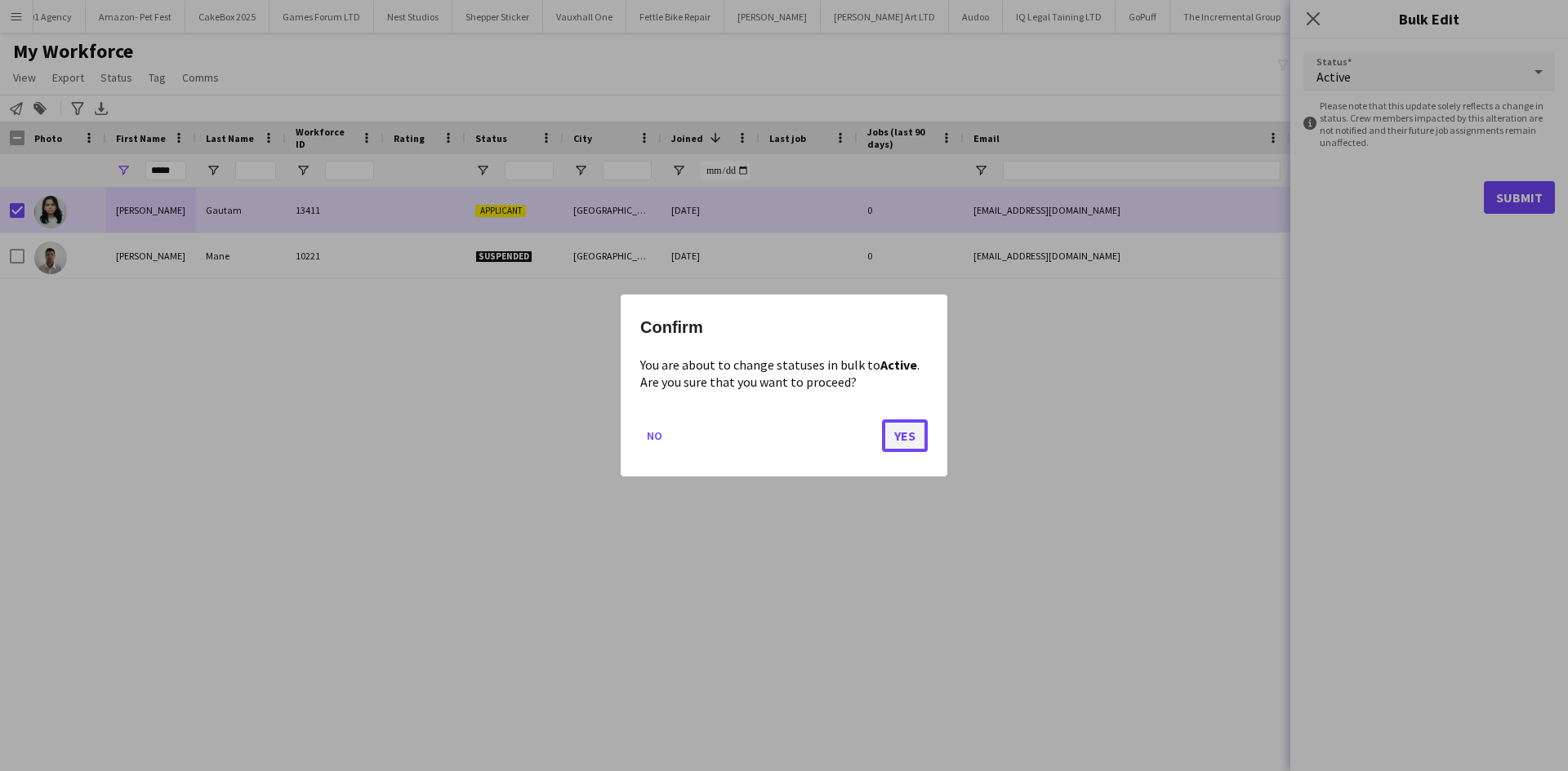
click at [924, 425] on button "Yes" at bounding box center [904, 435] width 45 height 32
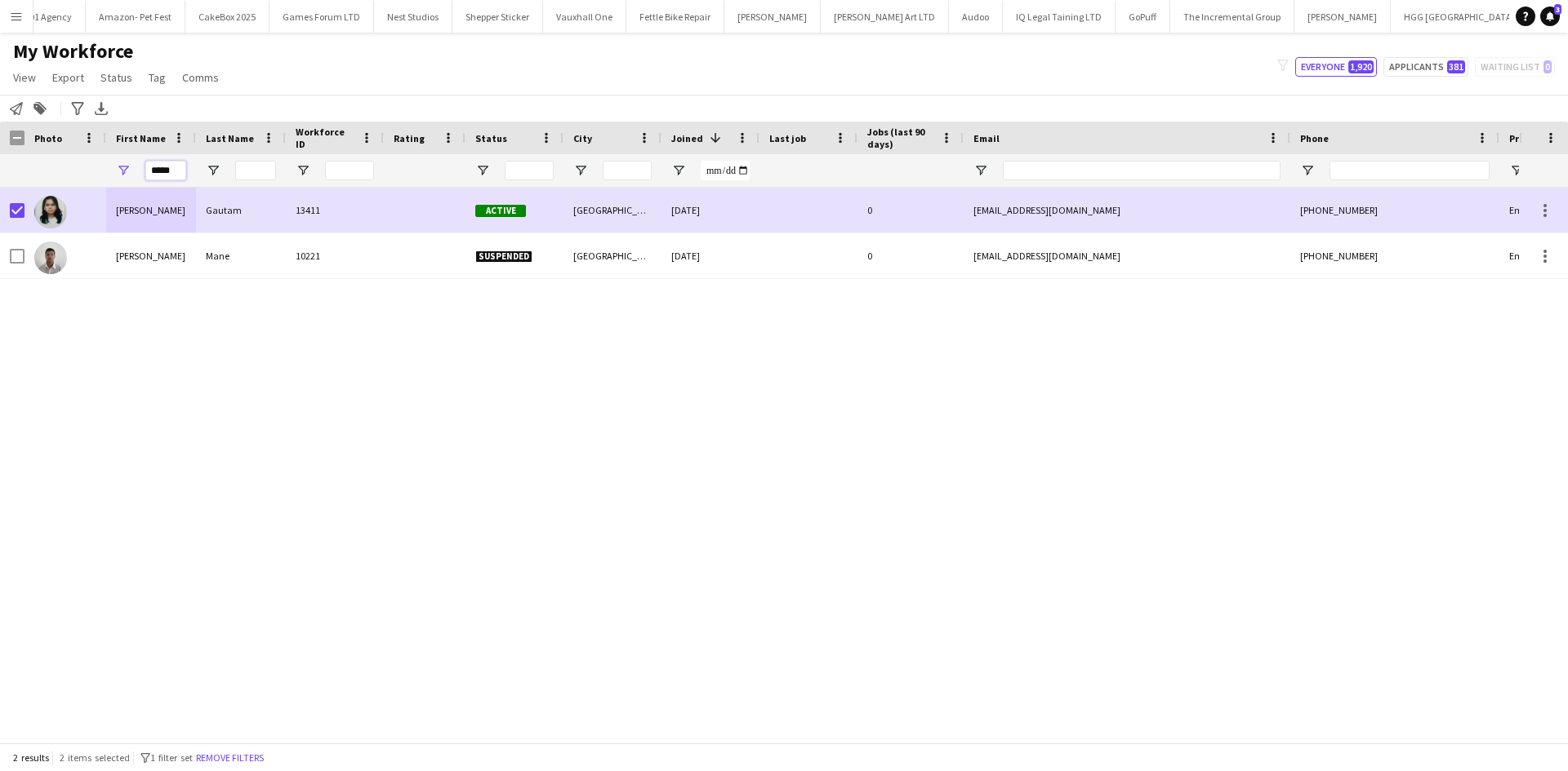
drag, startPoint x: 176, startPoint y: 175, endPoint x: 94, endPoint y: 171, distance: 82.1
click at [94, 171] on div "*****" at bounding box center [884, 170] width 1770 height 32
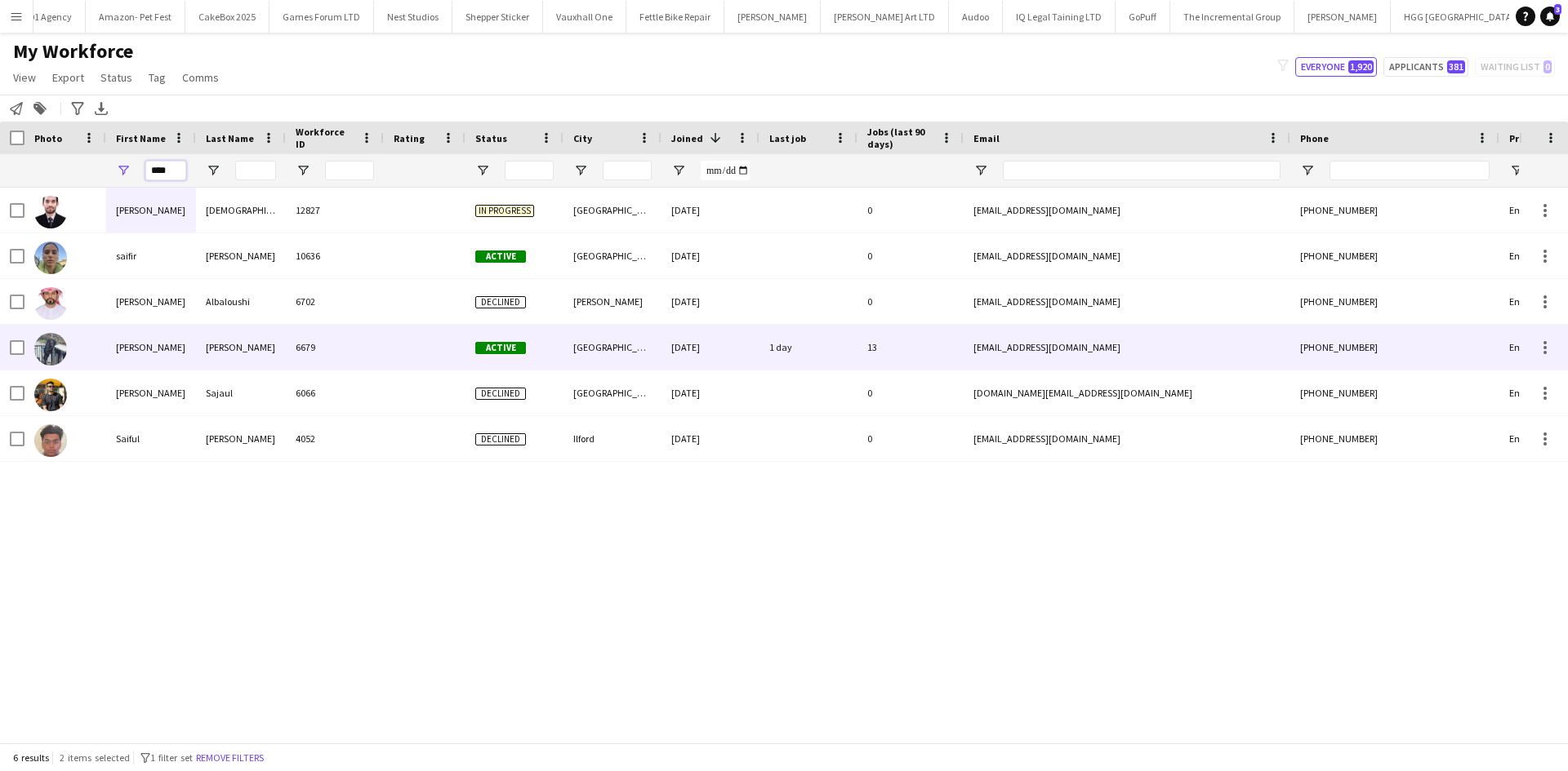
type input "****"
click at [265, 351] on div "Hassan" at bounding box center [241, 347] width 90 height 44
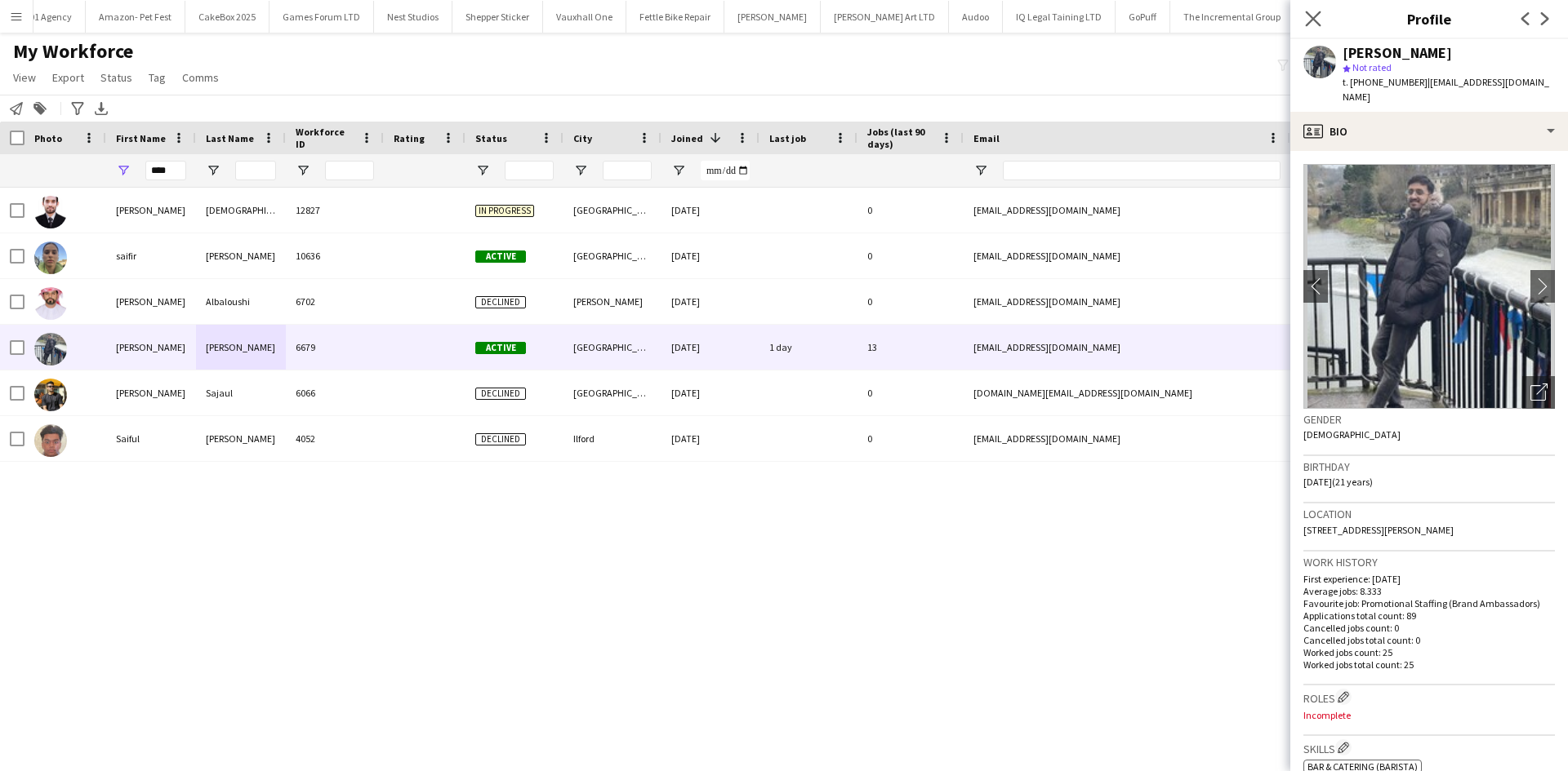
click at [1302, 15] on app-icon "Close pop-in" at bounding box center [1313, 19] width 24 height 24
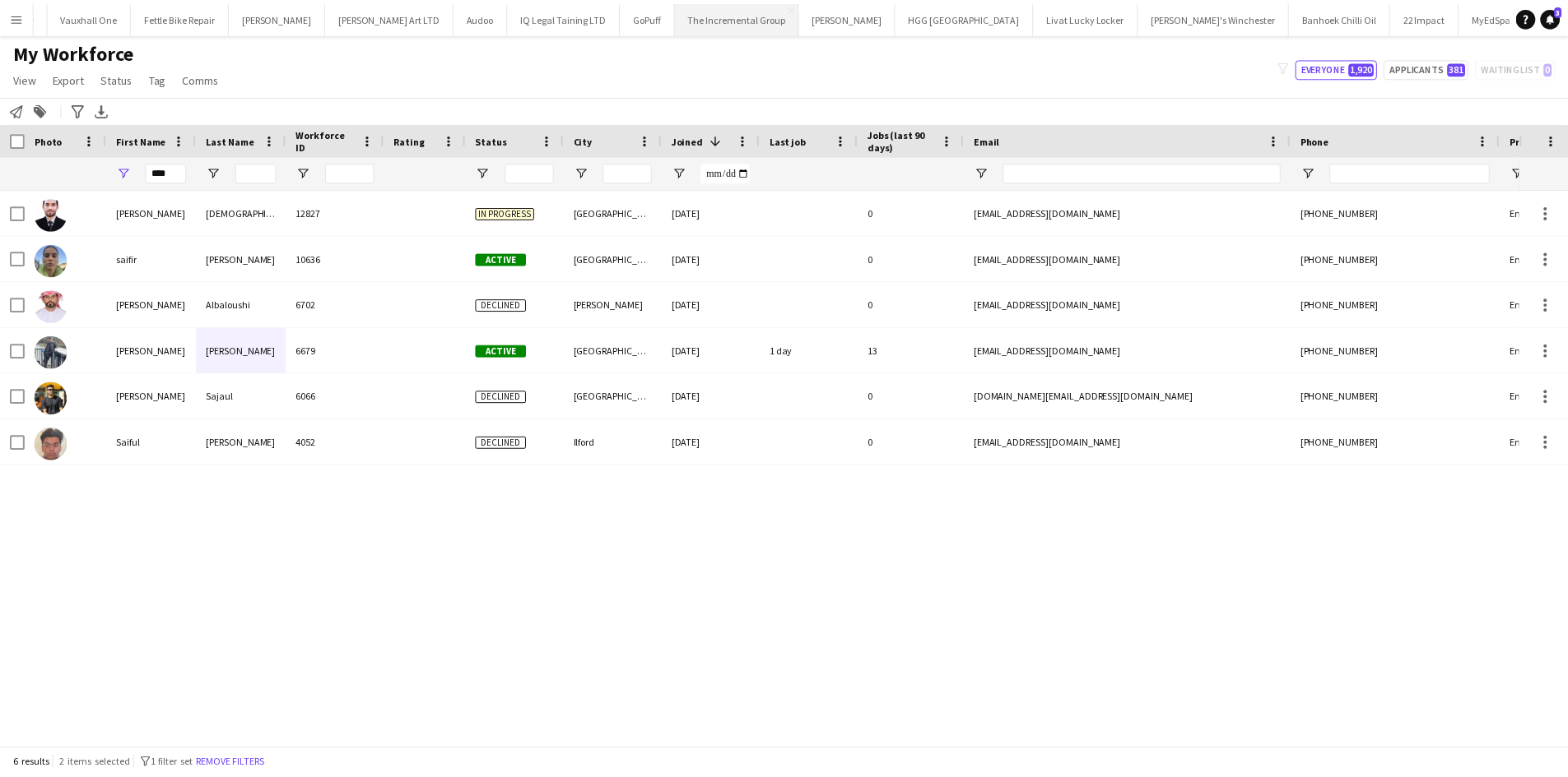
scroll to position [0, 3031]
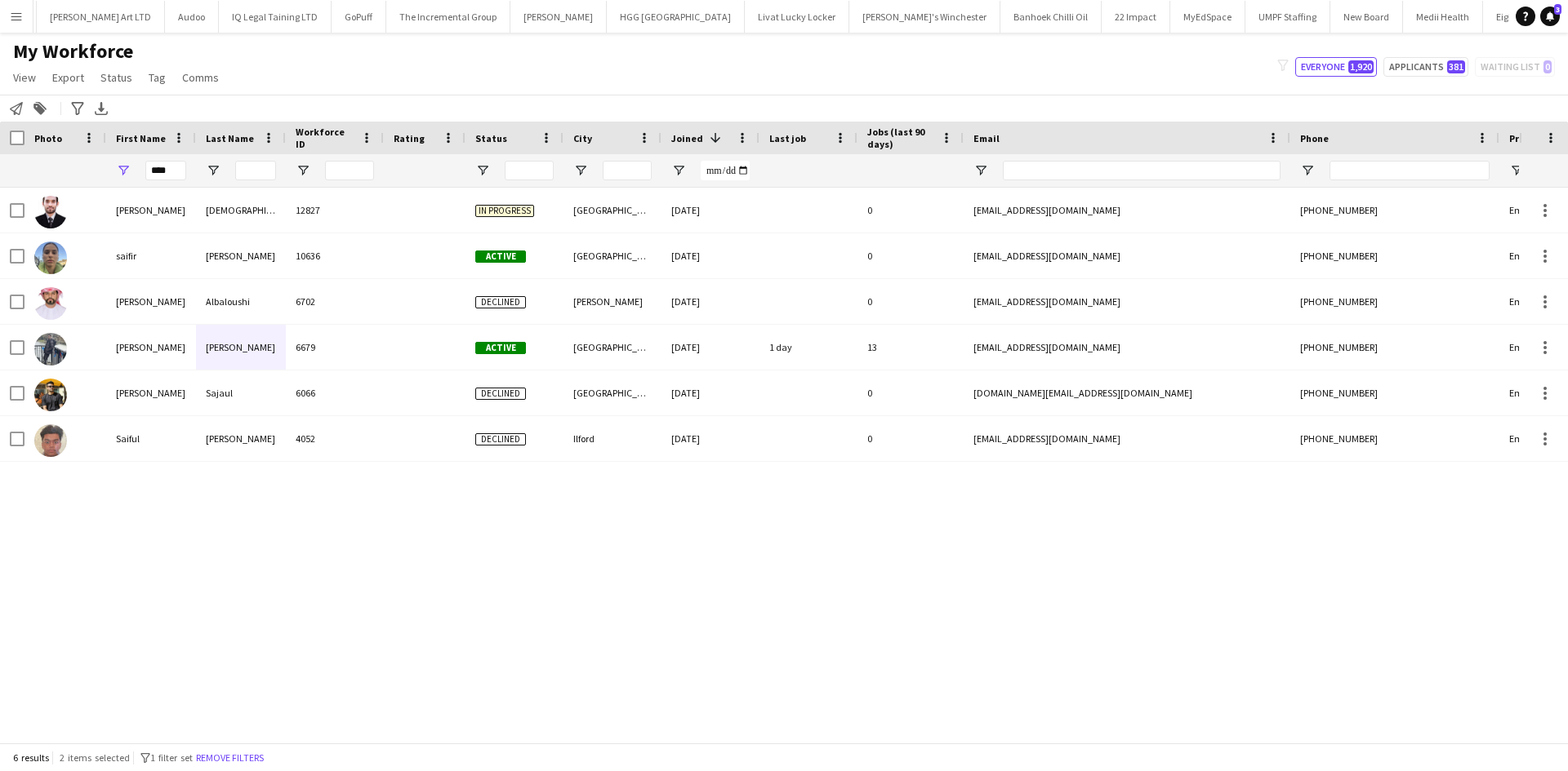
click at [19, 22] on app-icon "Menu" at bounding box center [17, 17] width 13 height 13
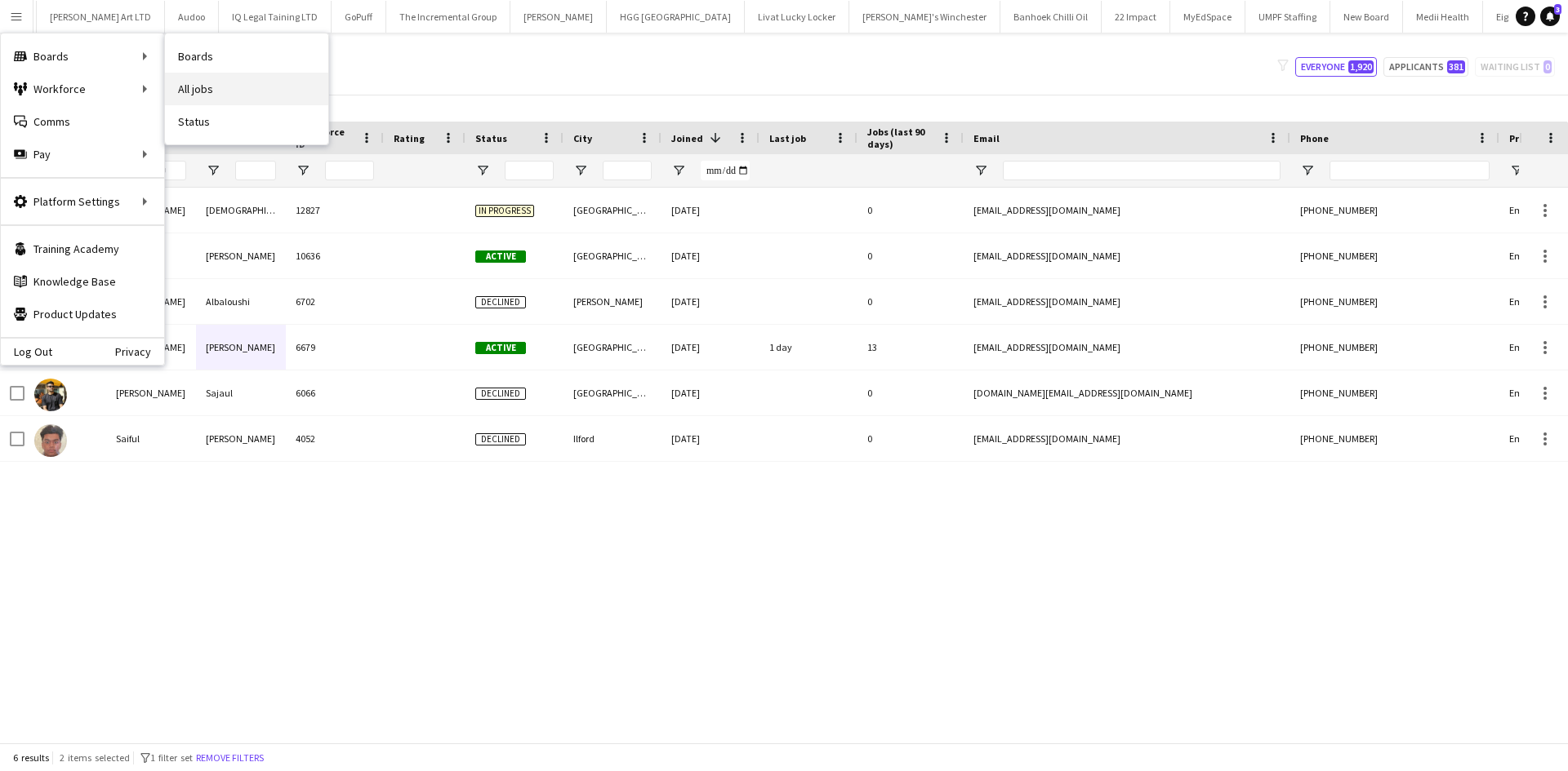
click at [188, 84] on link "All jobs" at bounding box center [246, 88] width 163 height 32
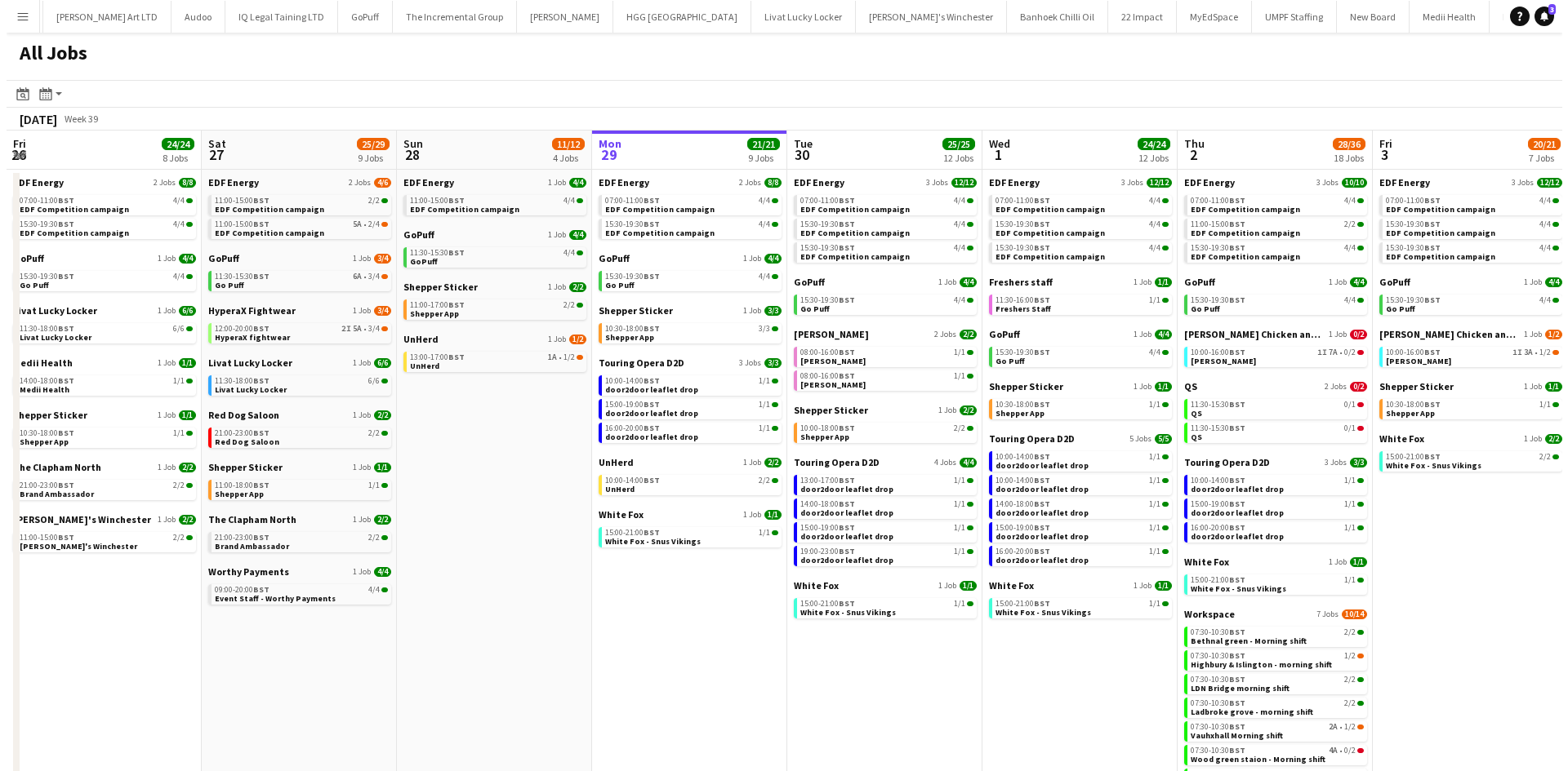
scroll to position [0, 390]
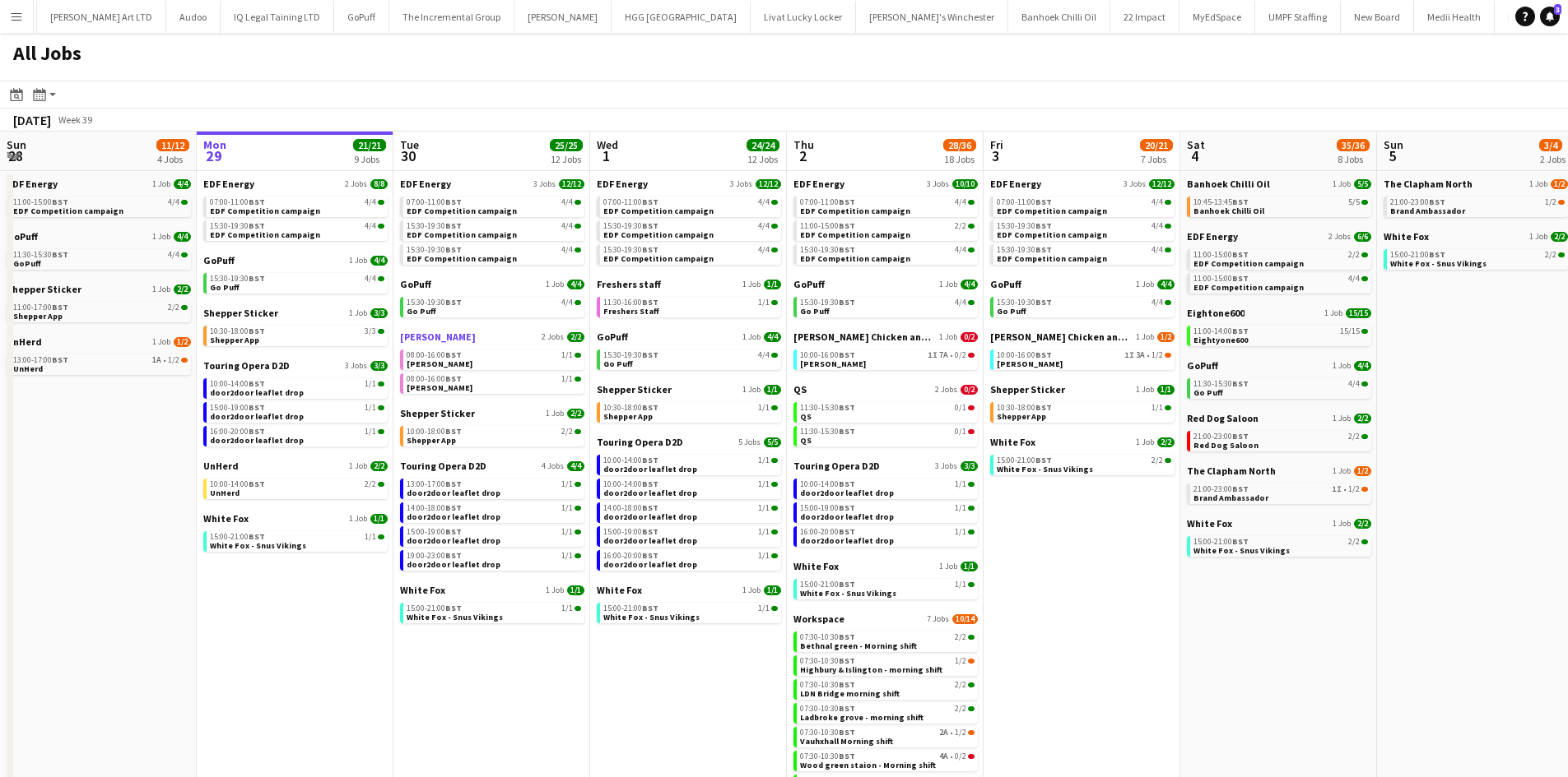
click at [437, 338] on span "[PERSON_NAME]" at bounding box center [437, 336] width 76 height 12
click at [18, 21] on app-icon "Menu" at bounding box center [17, 17] width 13 height 13
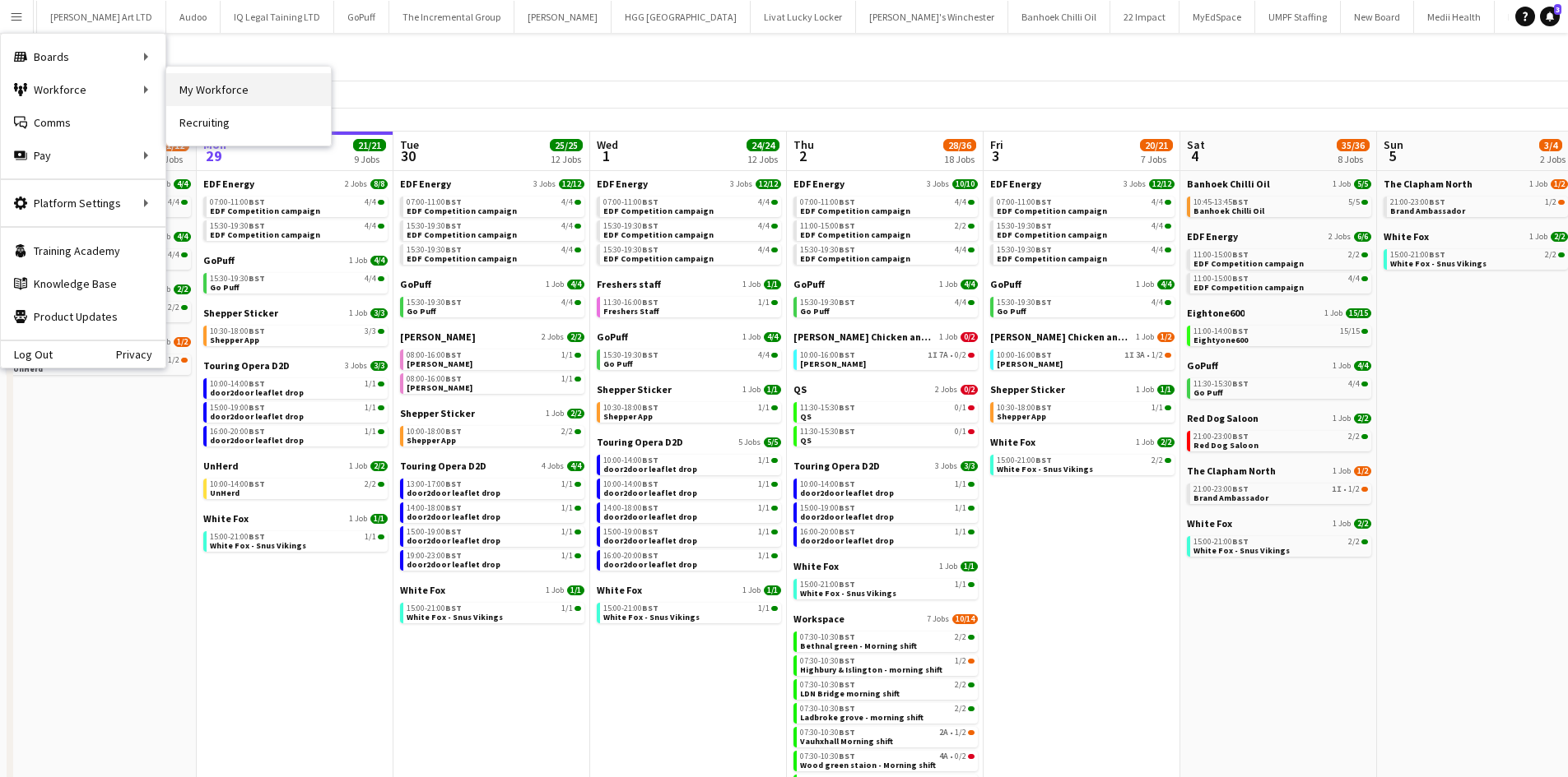
click at [211, 87] on link "My Workforce" at bounding box center [248, 89] width 164 height 33
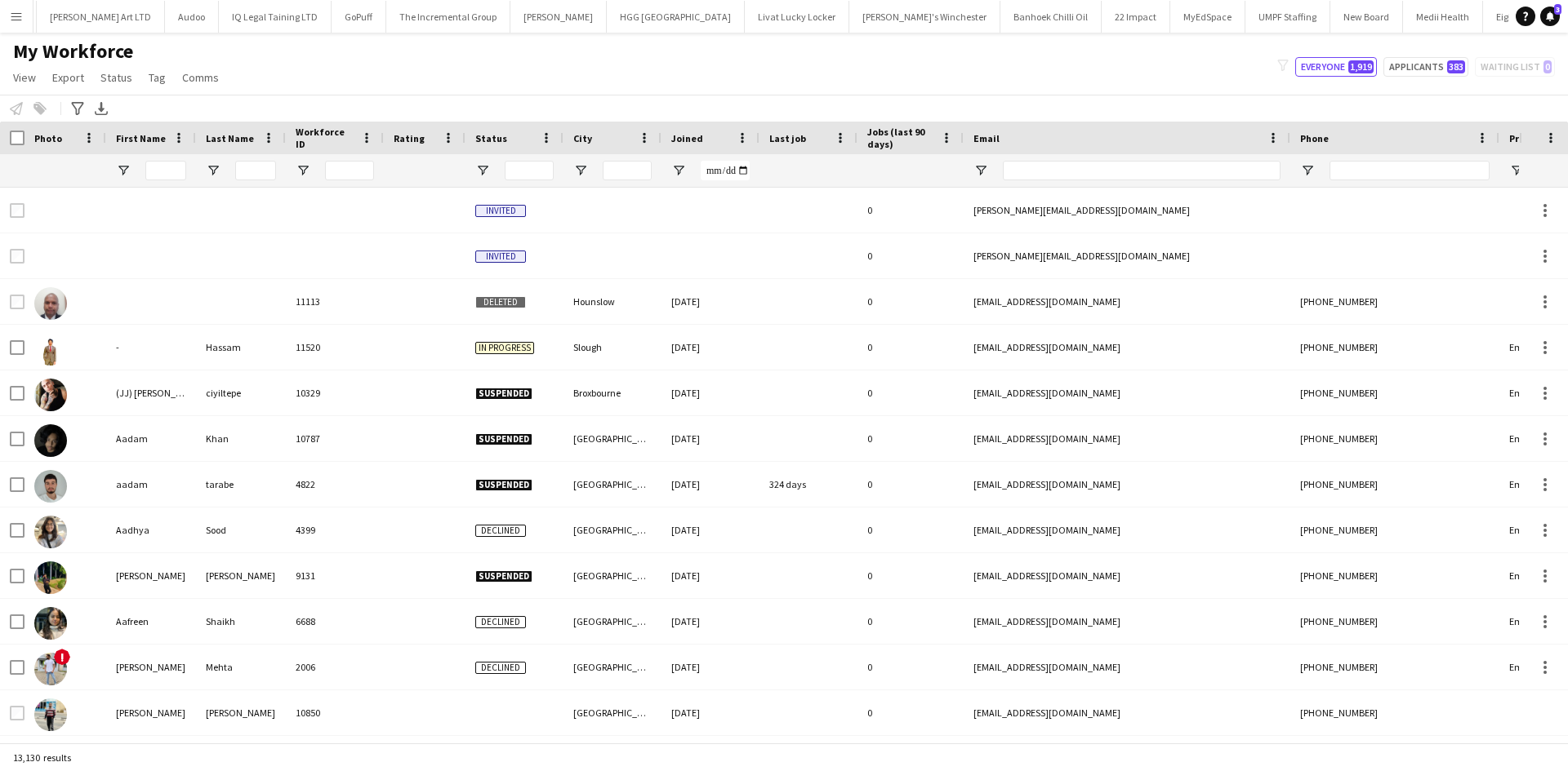
type input "****"
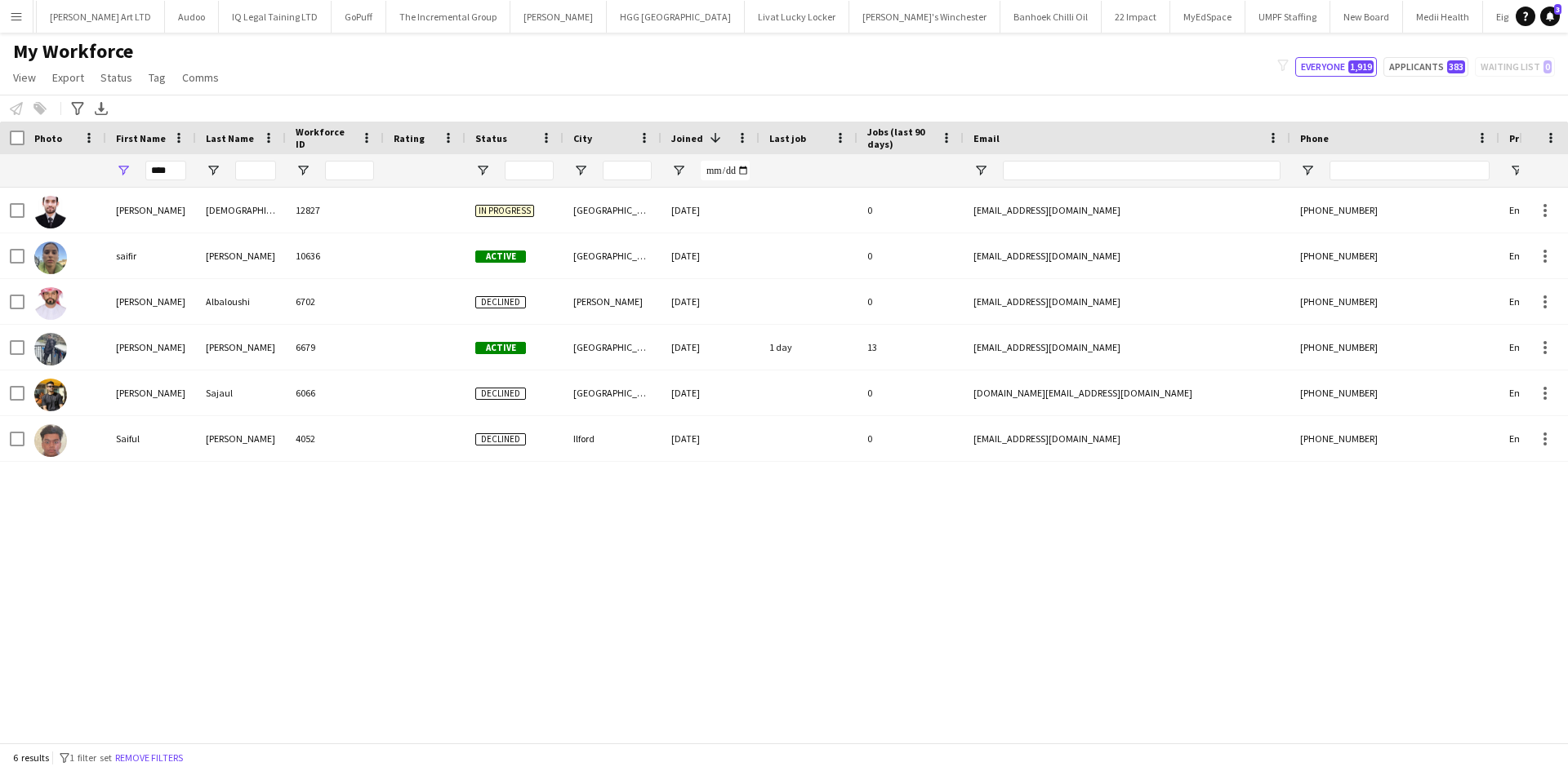
click at [17, 13] on app-icon "Menu" at bounding box center [17, 17] width 13 height 13
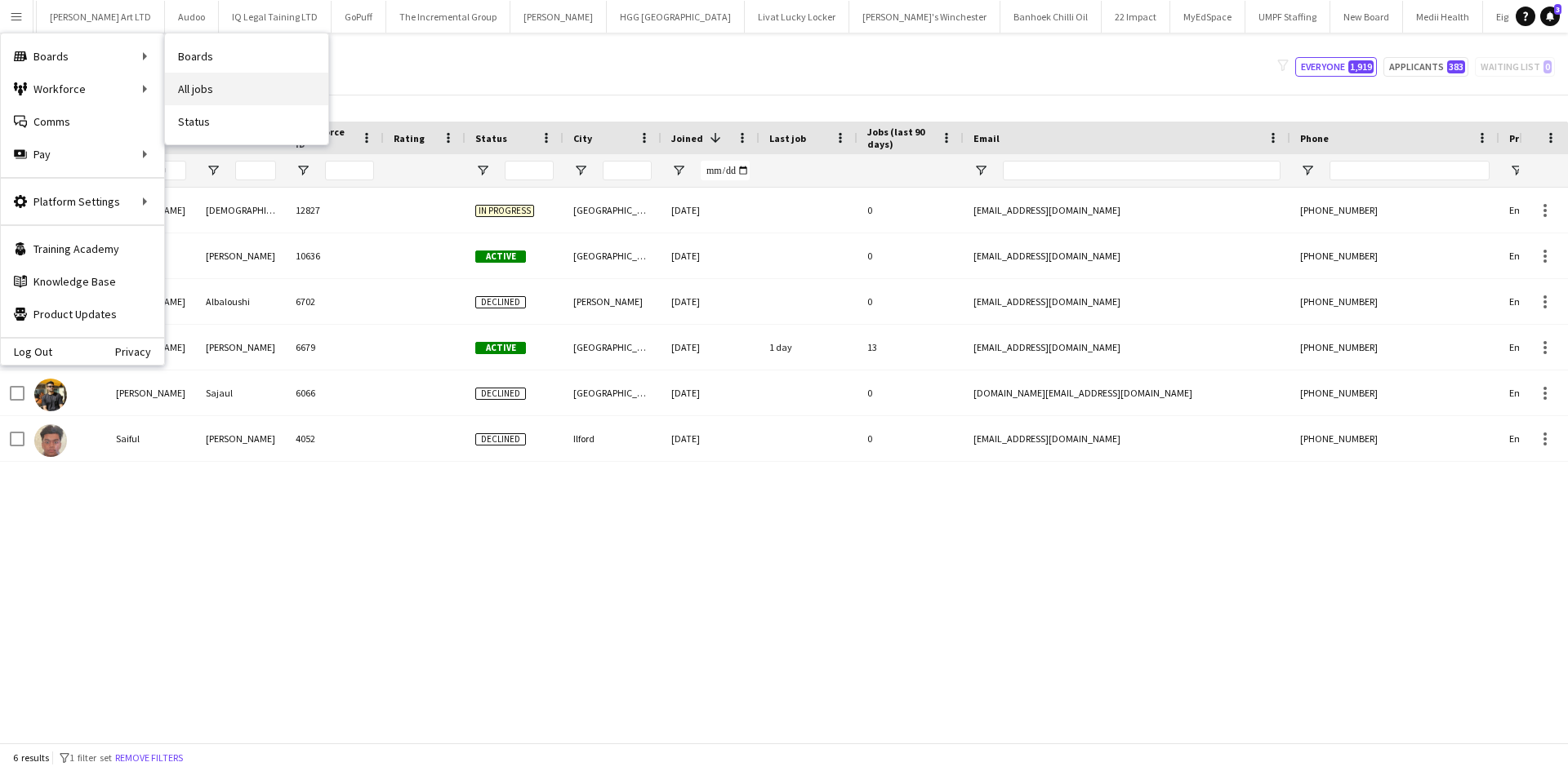
click at [196, 80] on link "All jobs" at bounding box center [246, 88] width 163 height 32
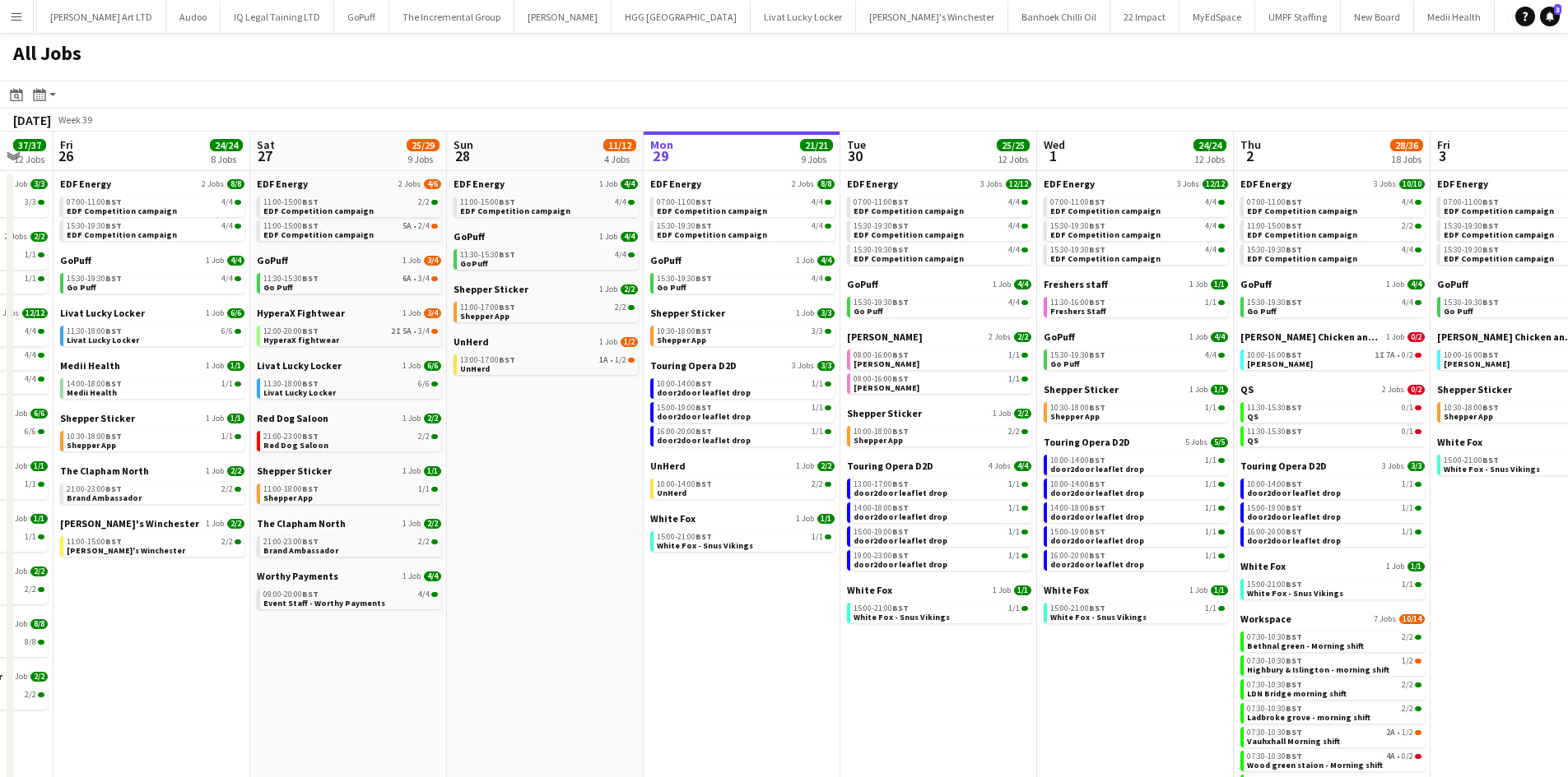
scroll to position [0, 340]
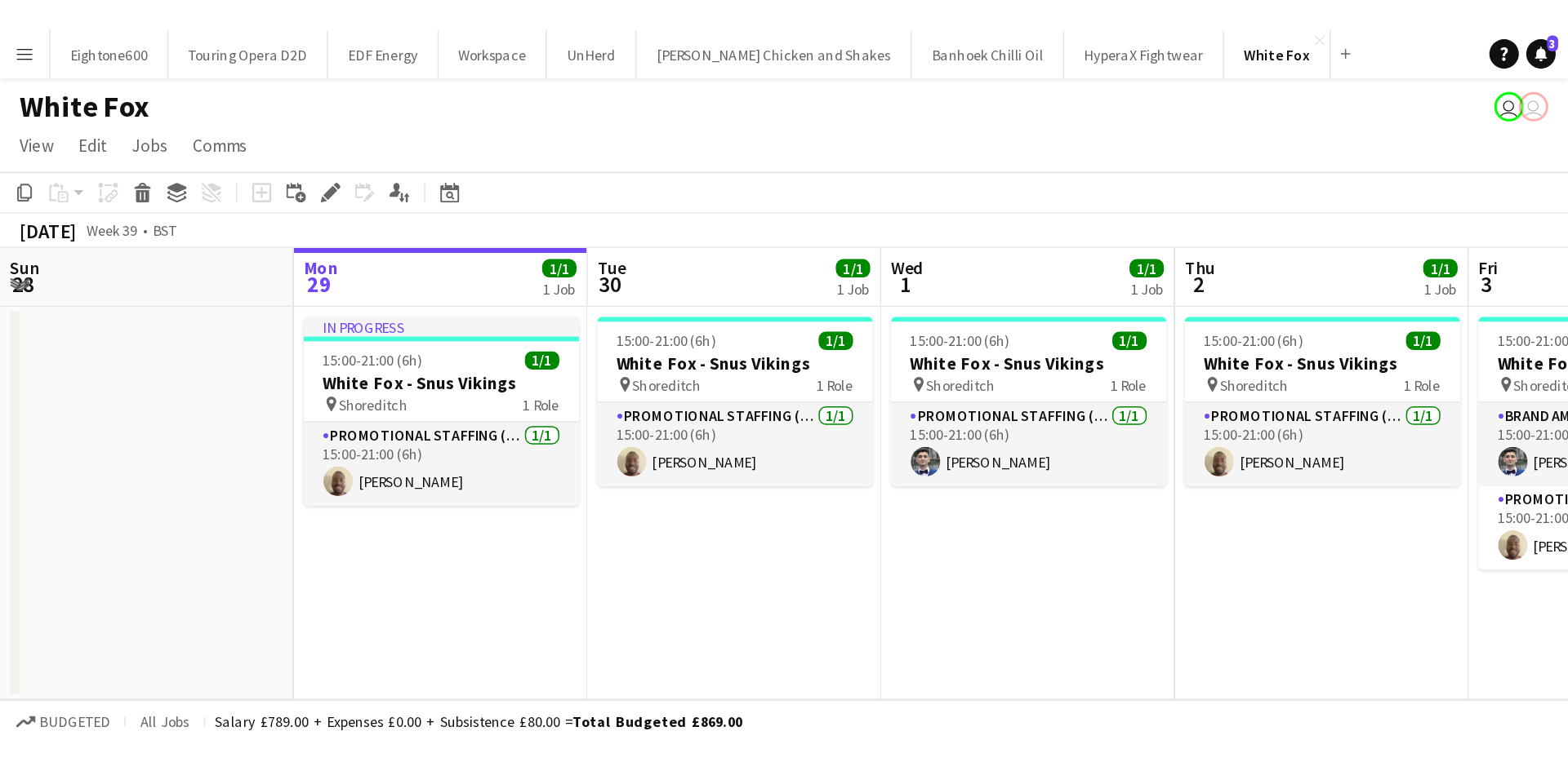
scroll to position [0, 390]
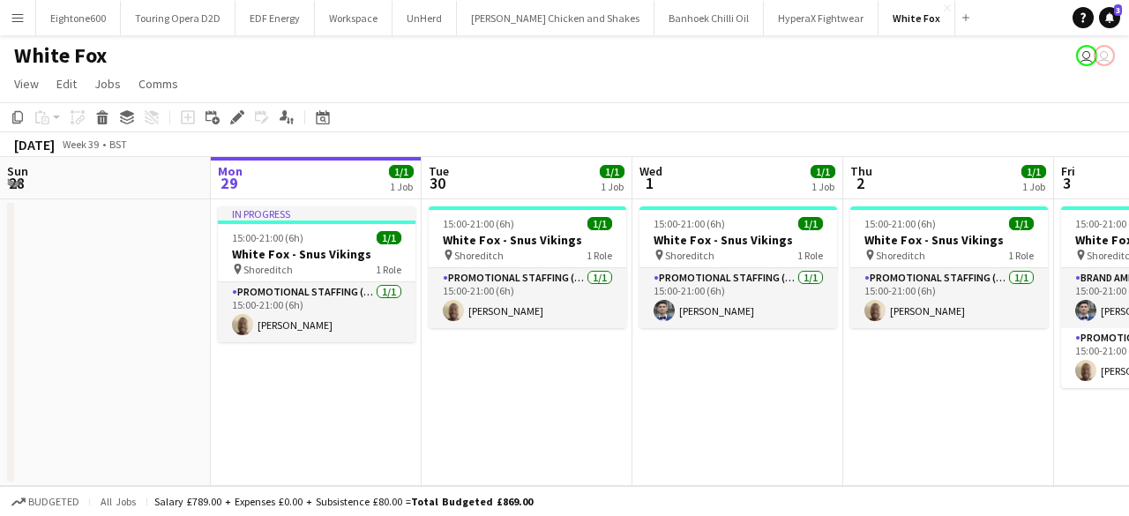
click at [12, 10] on button "Menu" at bounding box center [17, 17] width 35 height 35
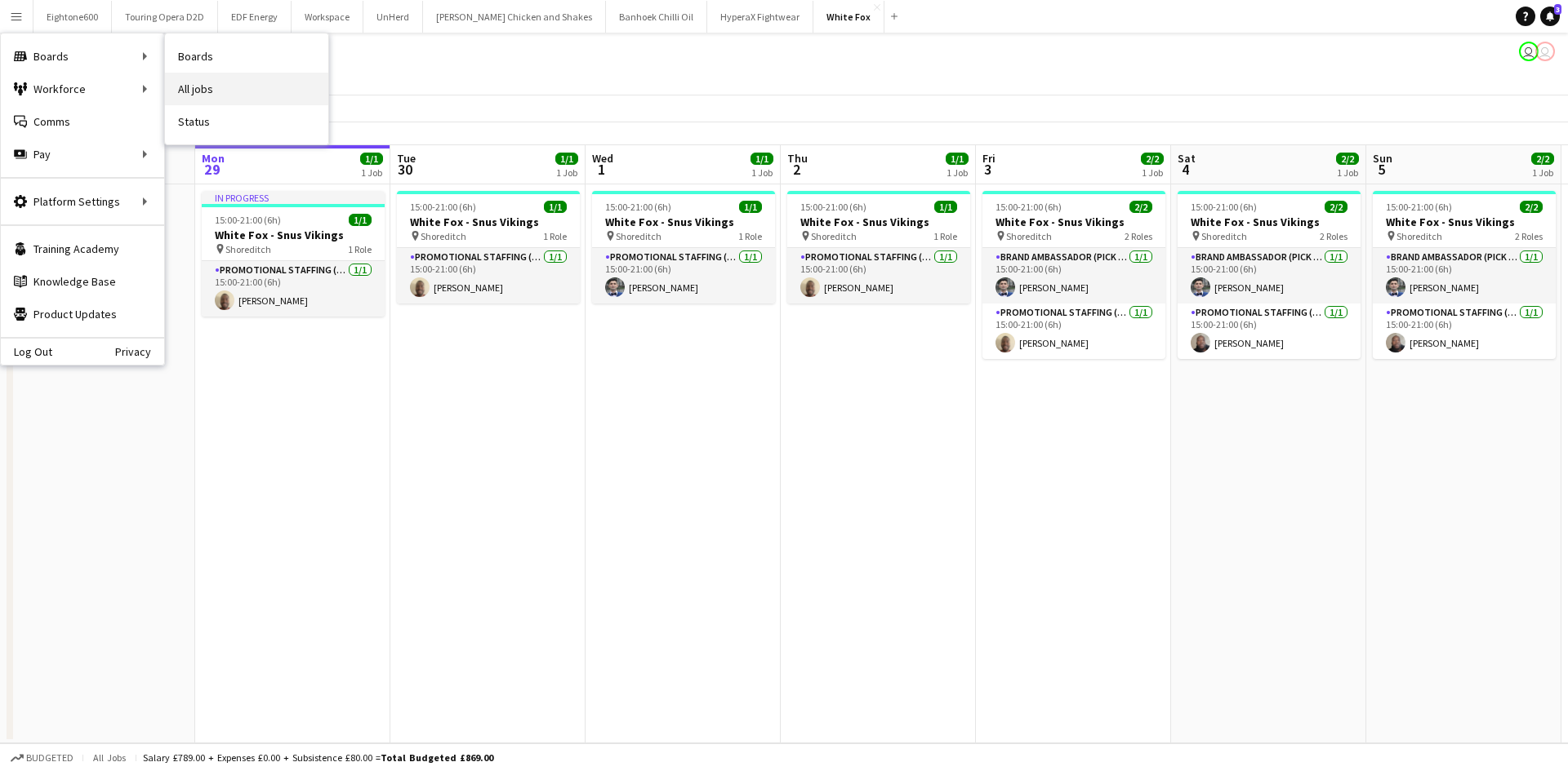
click at [194, 86] on link "All jobs" at bounding box center [246, 88] width 163 height 32
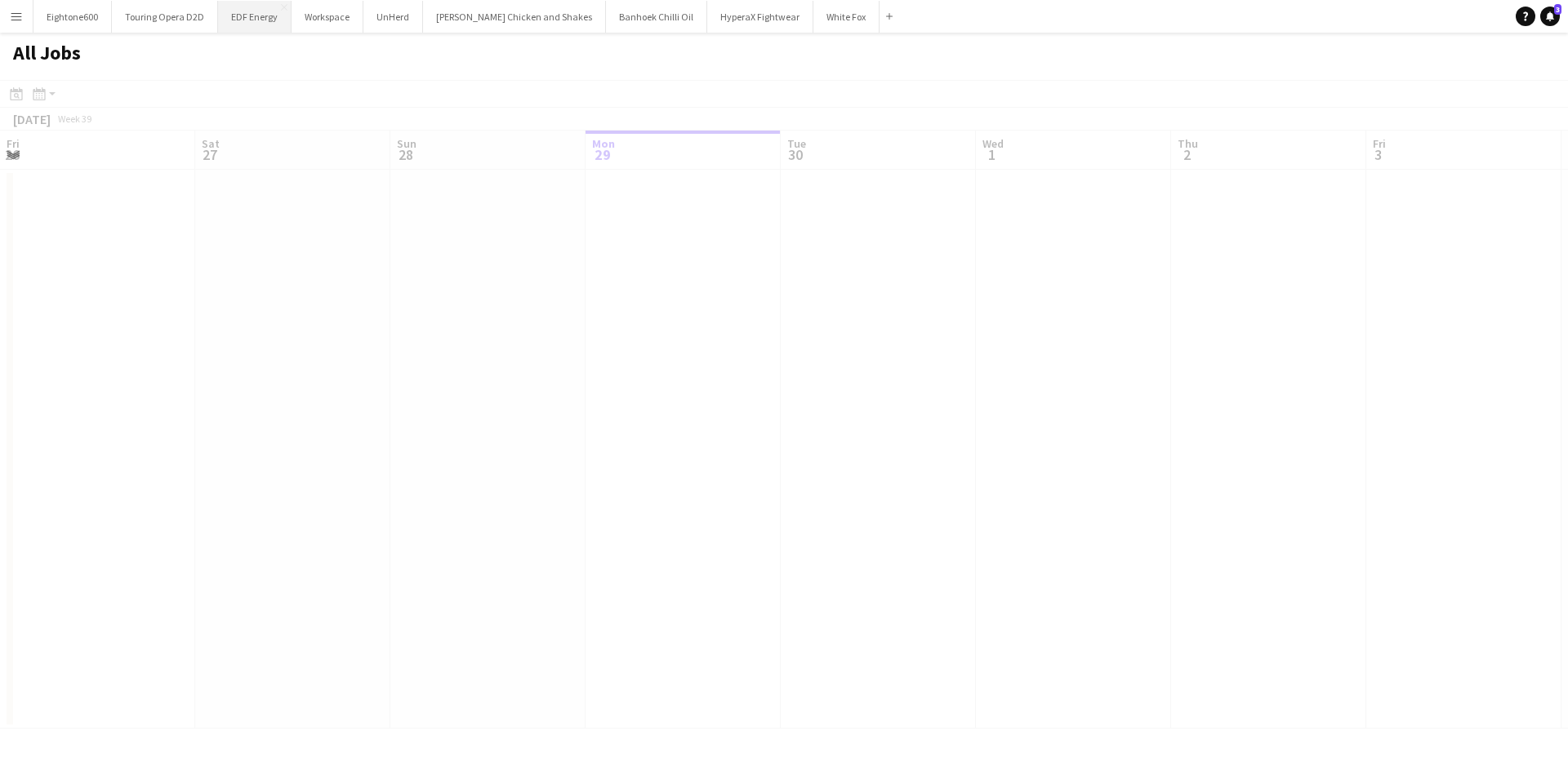
scroll to position [0, 390]
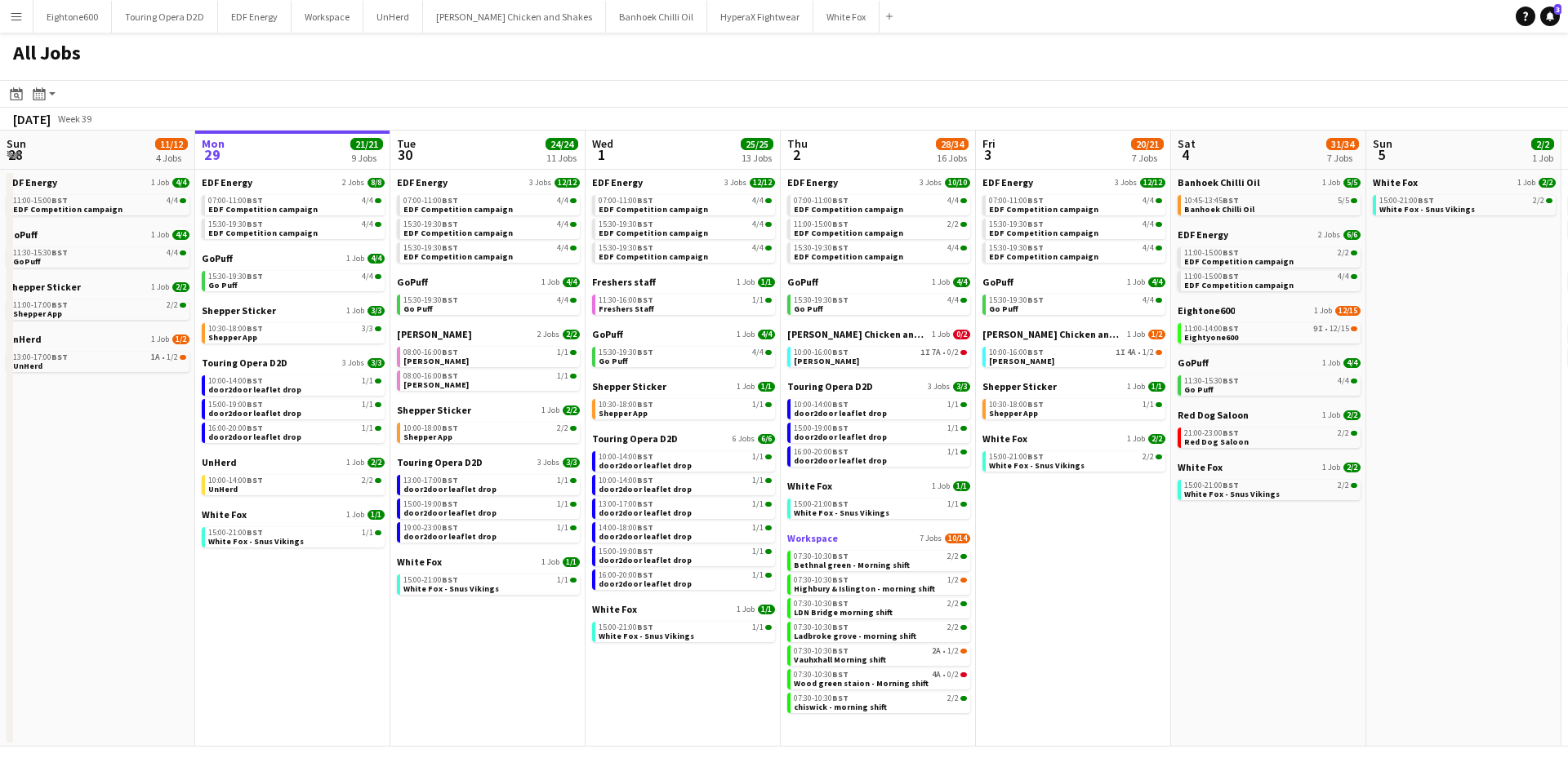
click at [809, 539] on span "Workspace" at bounding box center [812, 538] width 51 height 12
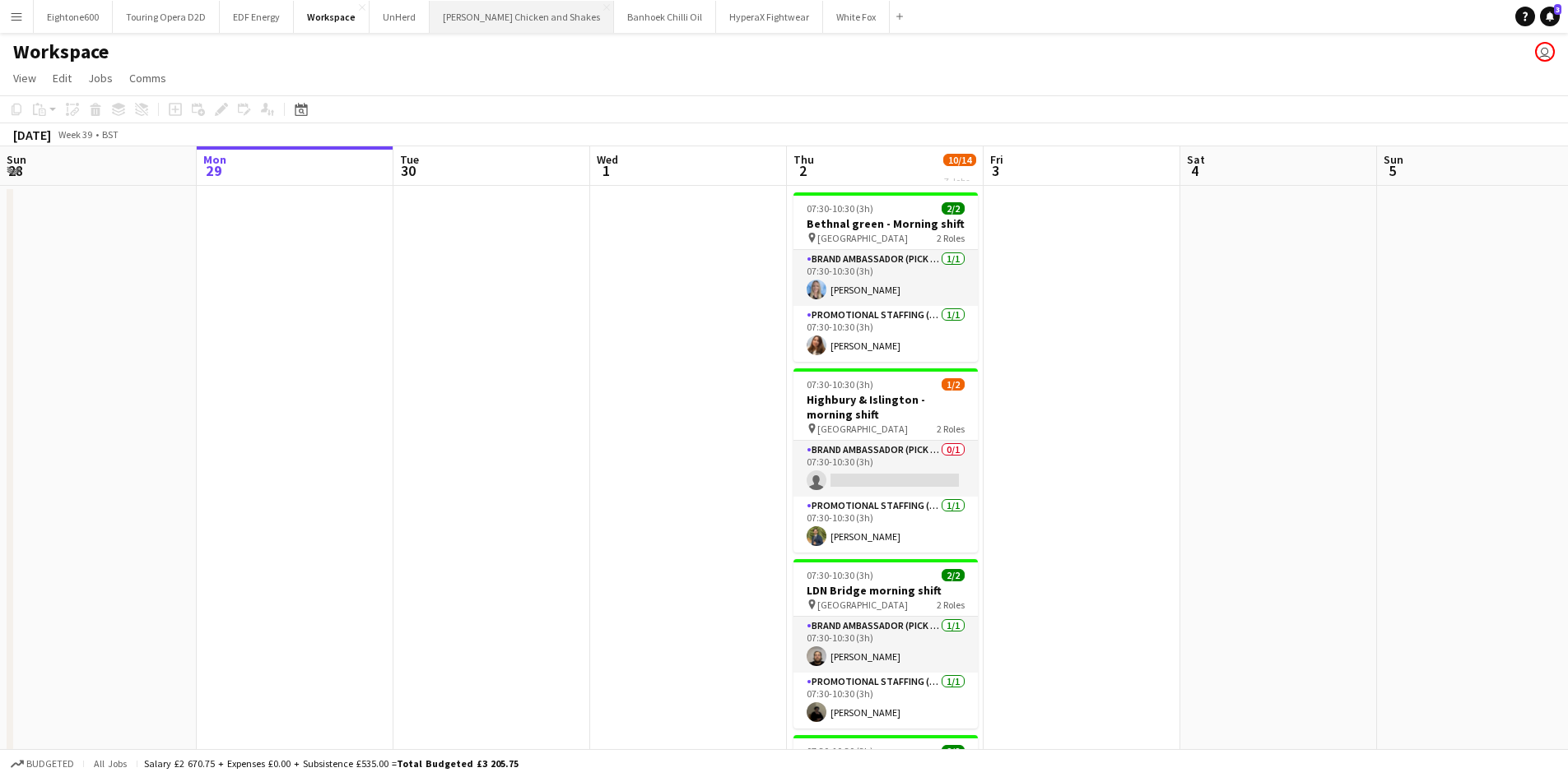
click at [496, 17] on button "[PERSON_NAME] Chicken and Shakes Close" at bounding box center [521, 17] width 184 height 32
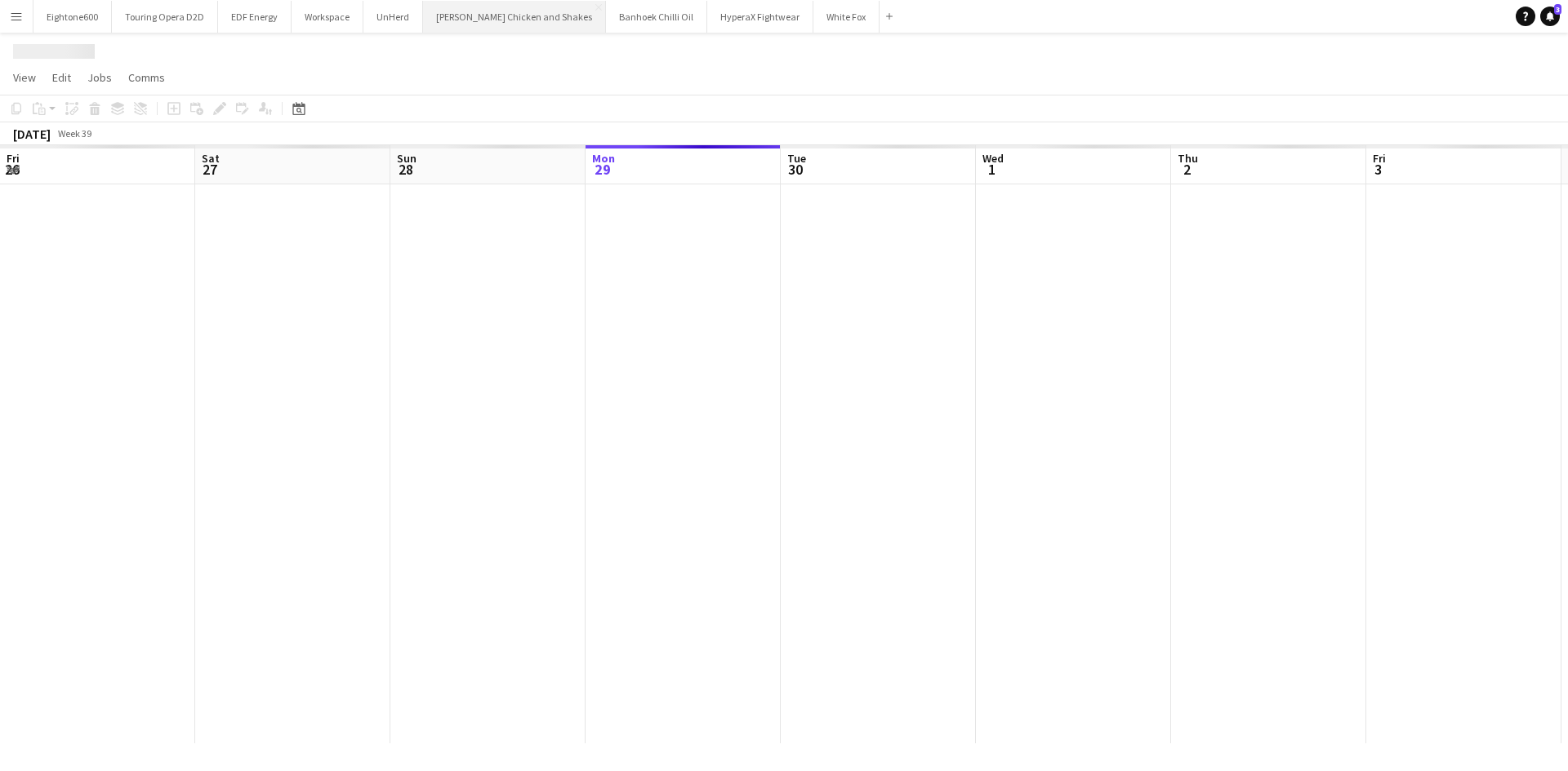
scroll to position [0, 390]
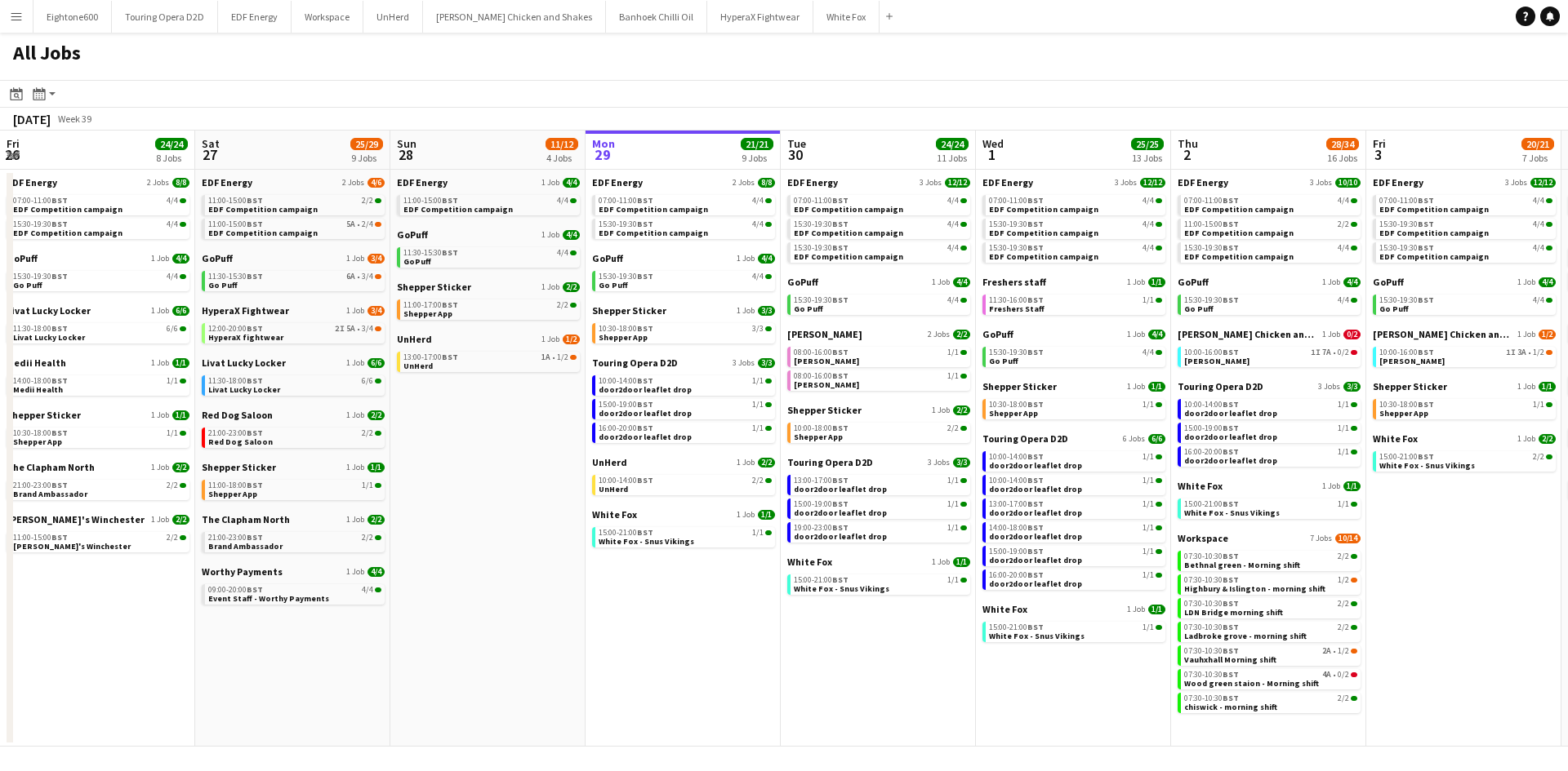
click at [11, 20] on app-icon "Menu" at bounding box center [17, 17] width 13 height 13
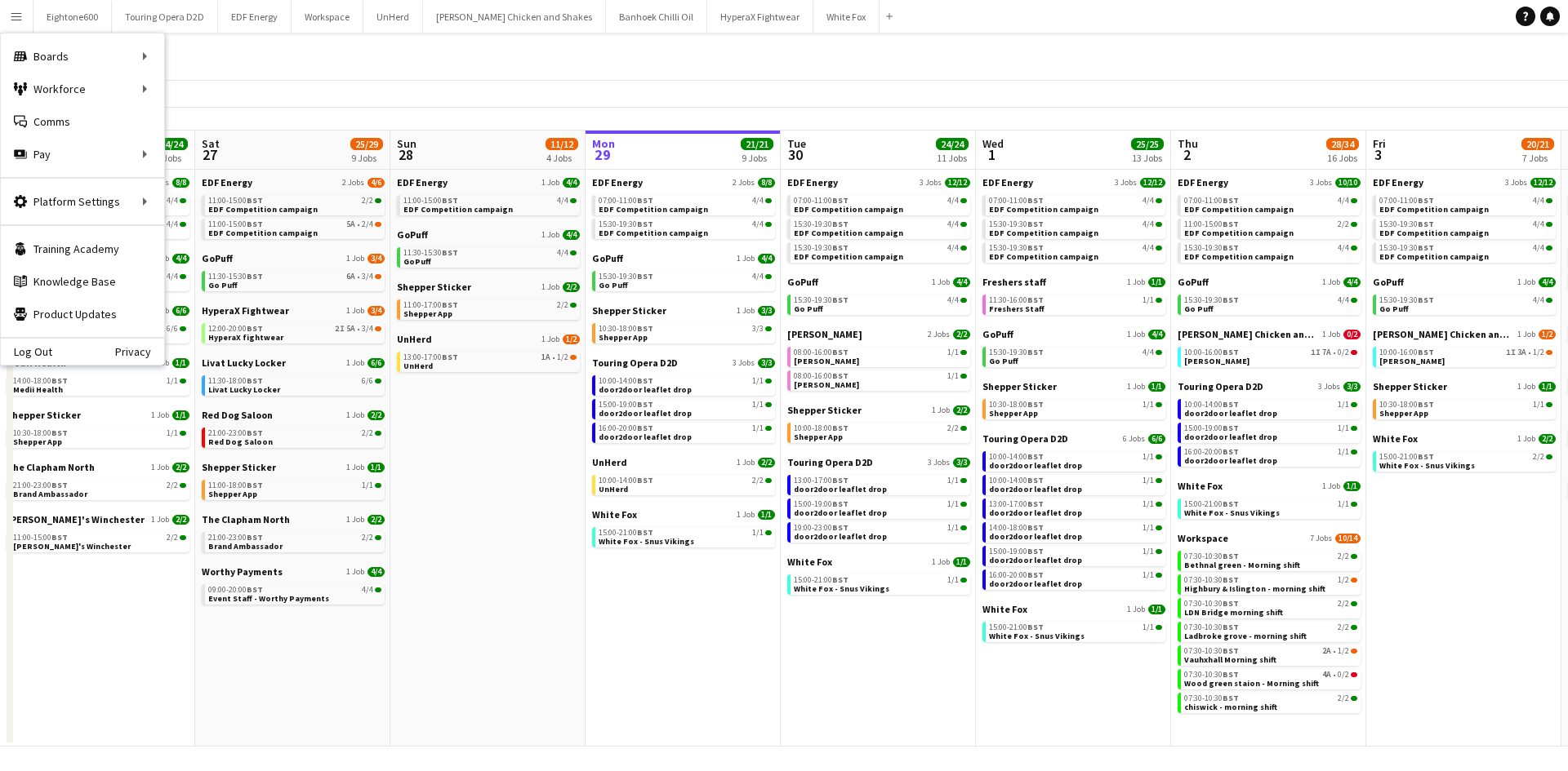
scroll to position [0, 390]
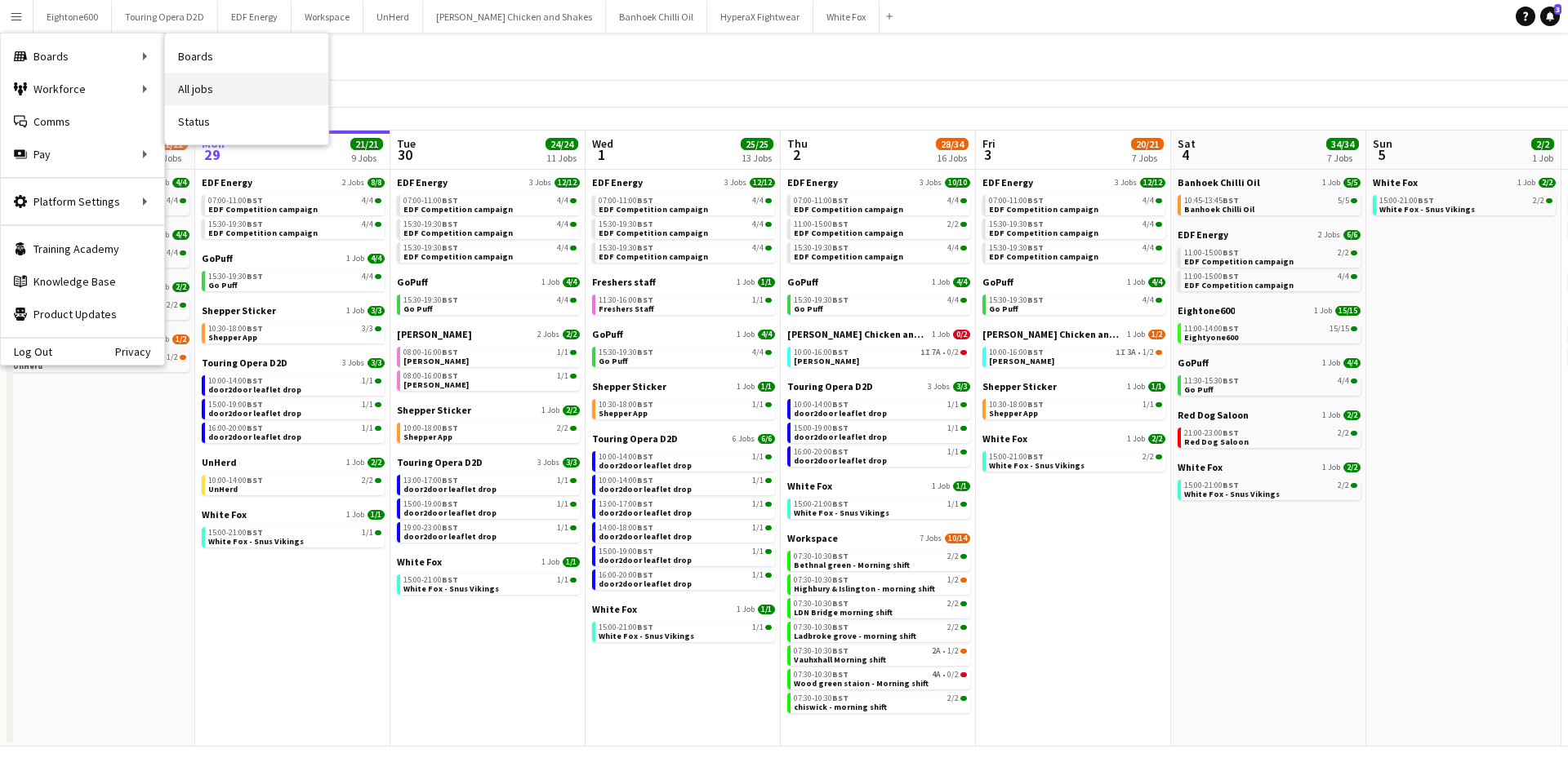
click at [220, 93] on link "All jobs" at bounding box center [246, 88] width 163 height 32
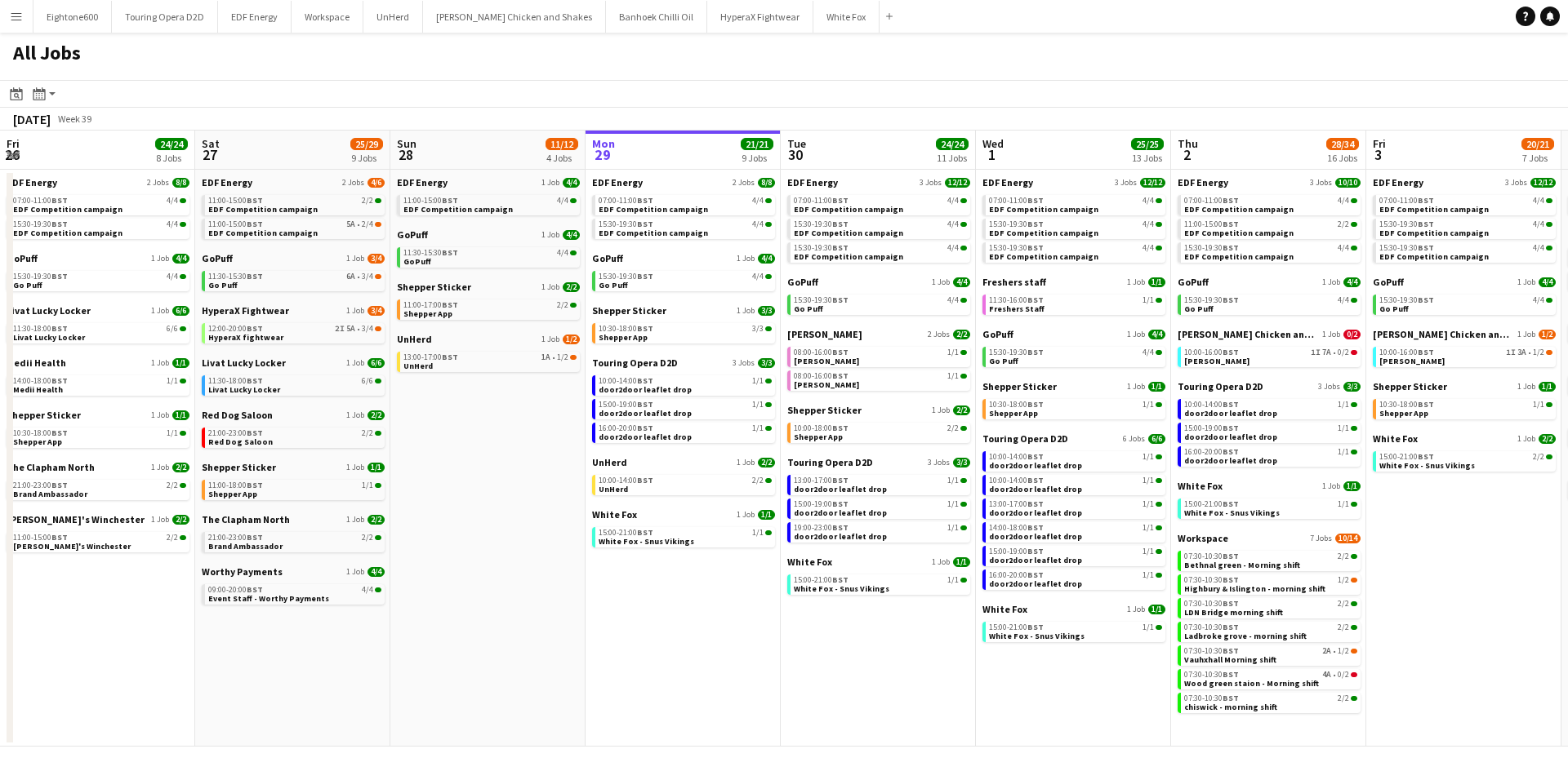
click at [21, 31] on button "Menu" at bounding box center [16, 16] width 32 height 32
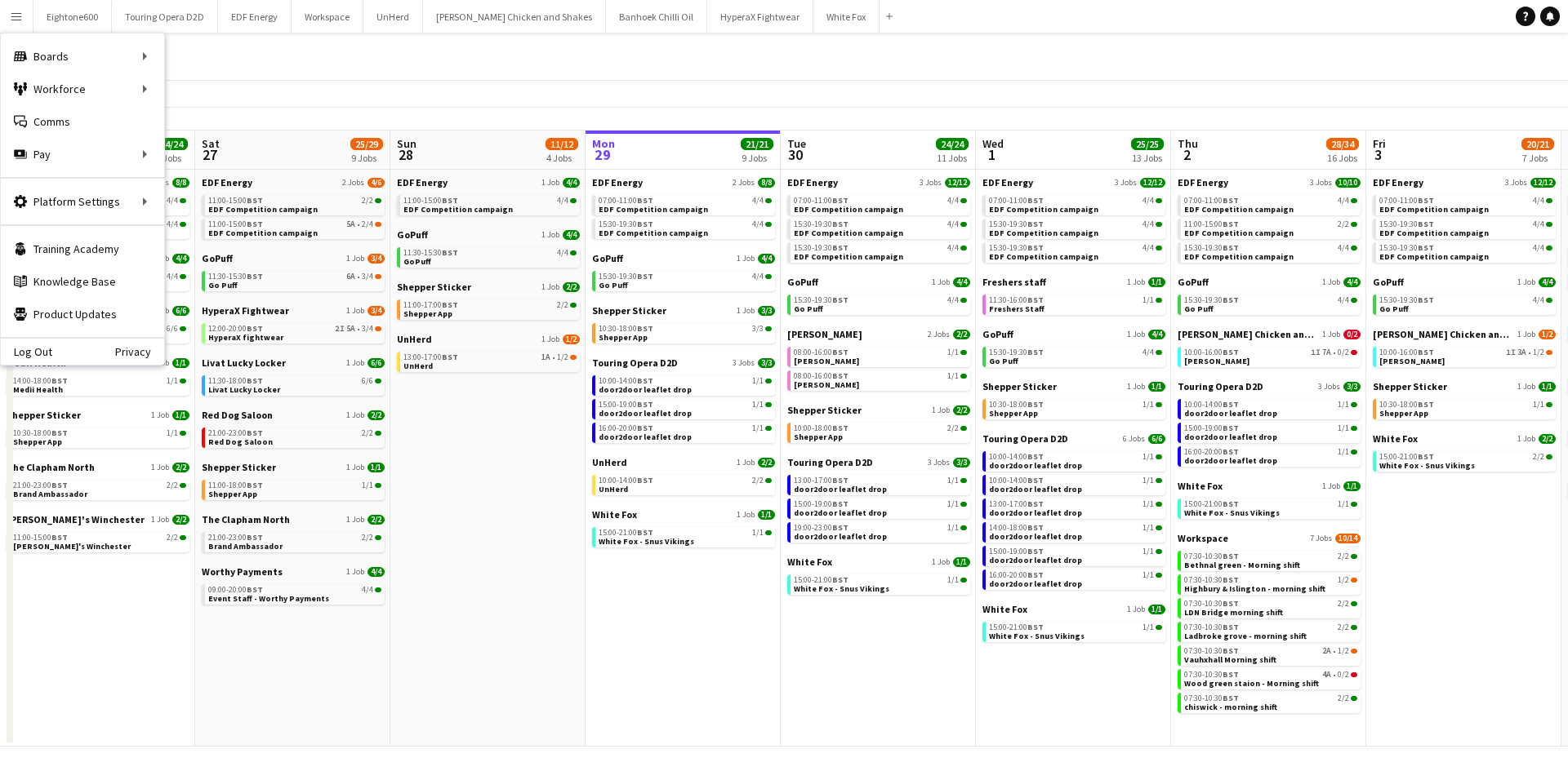
scroll to position [0, 390]
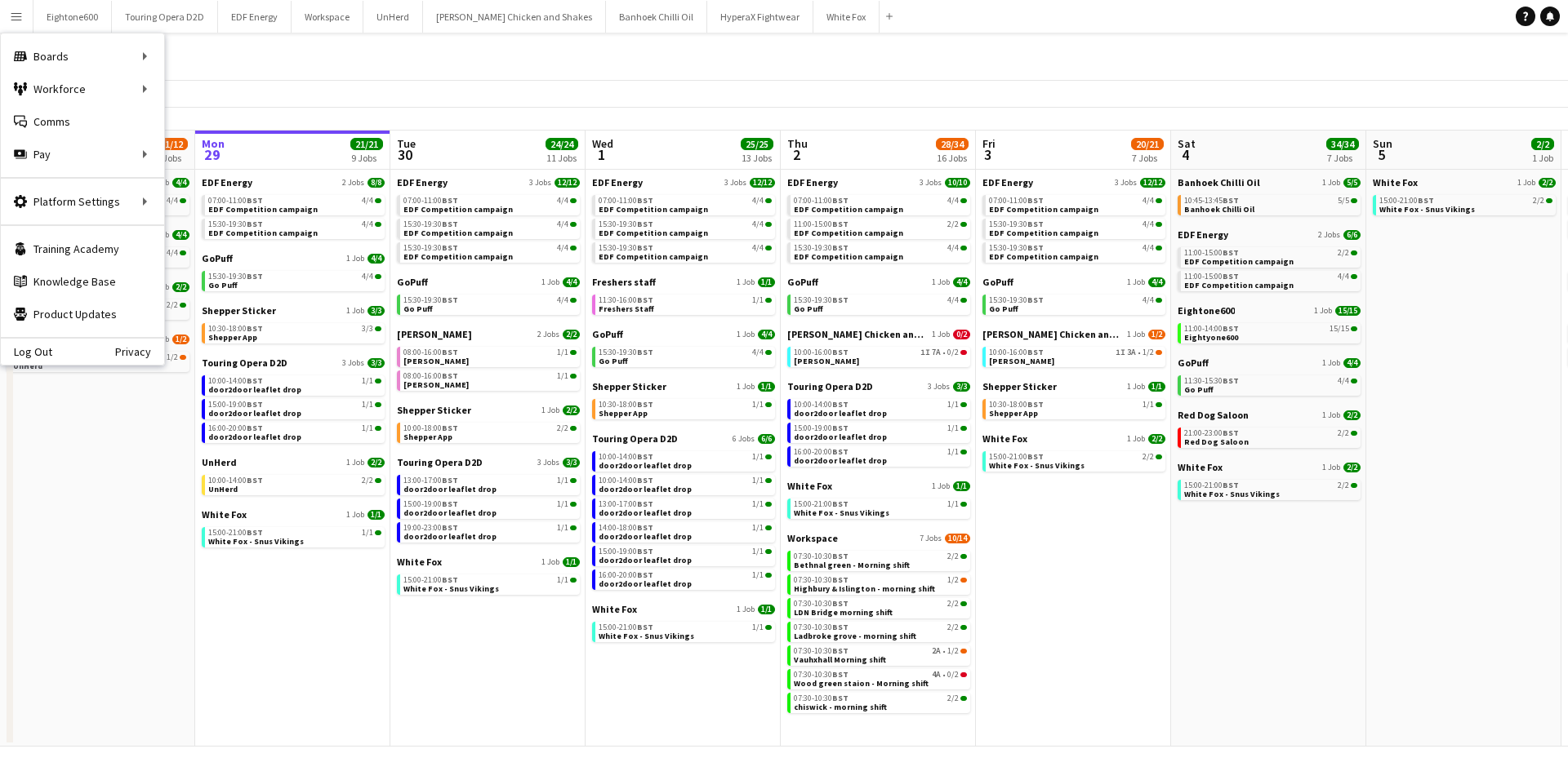
click at [16, 27] on button "Menu" at bounding box center [16, 16] width 32 height 32
click at [187, 43] on link "Boards" at bounding box center [246, 56] width 163 height 32
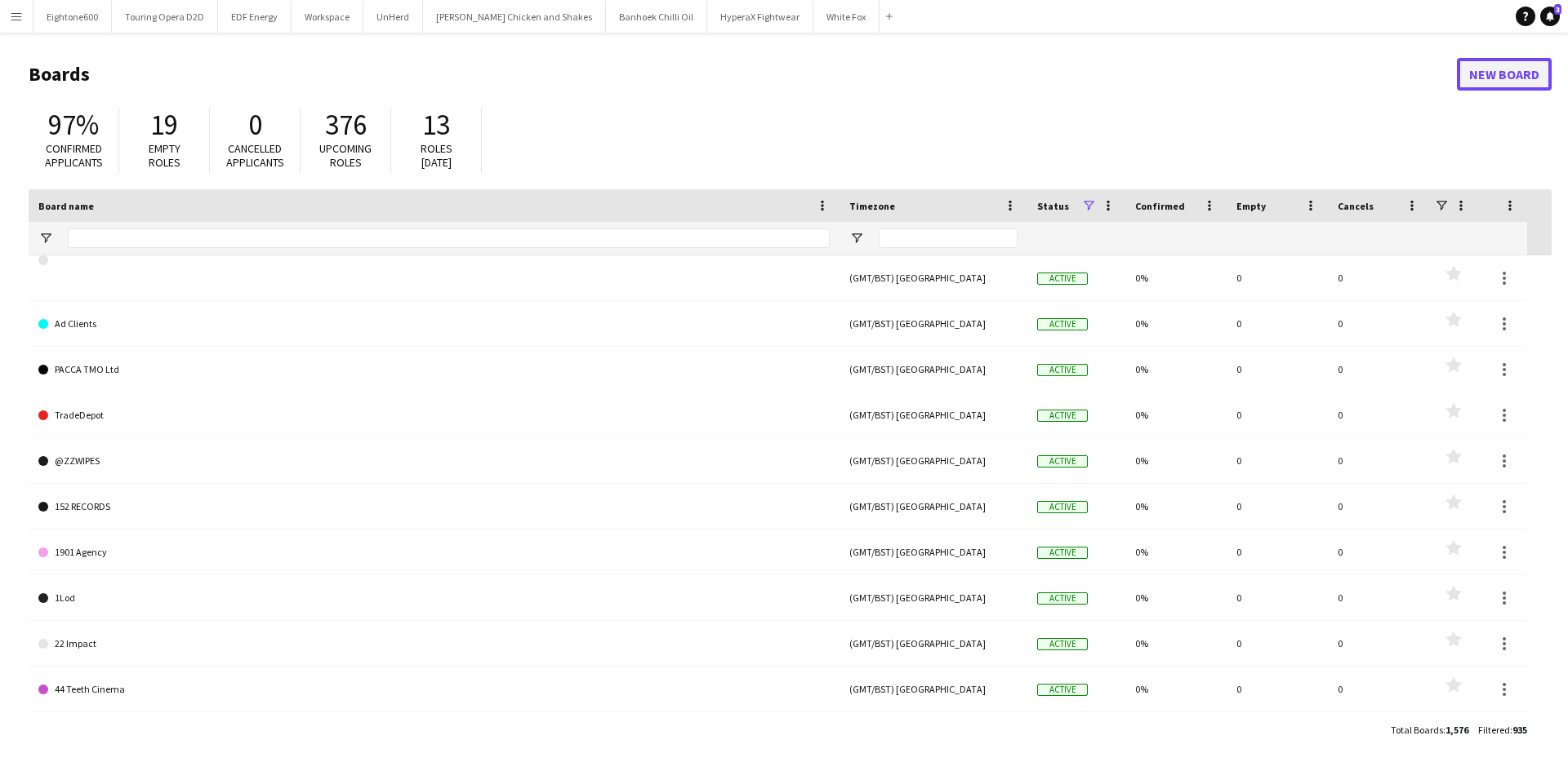
click at [1518, 61] on link "New Board" at bounding box center [1504, 74] width 94 height 32
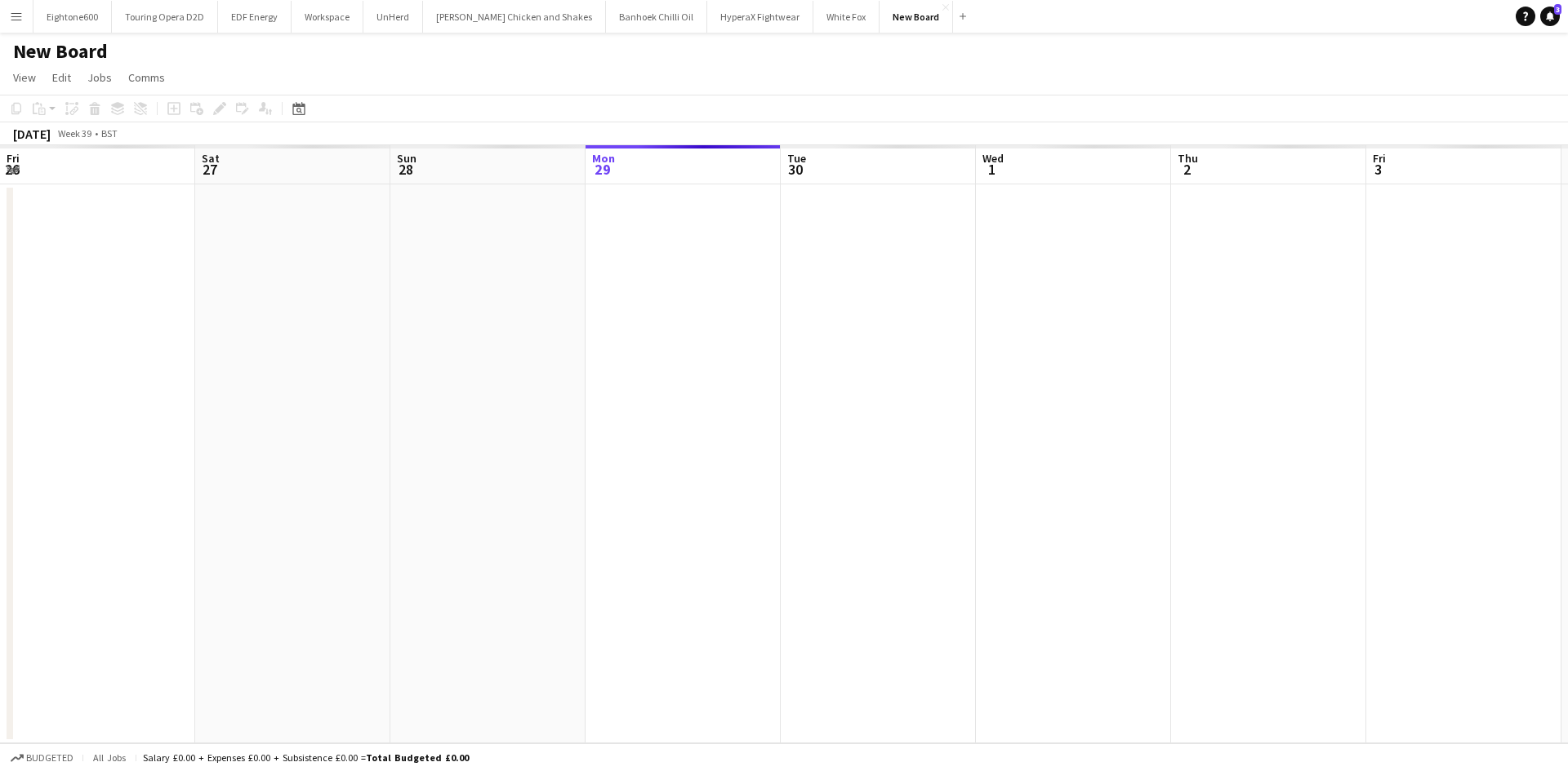
scroll to position [0, 390]
click at [58, 53] on h1 "New Board" at bounding box center [60, 51] width 94 height 24
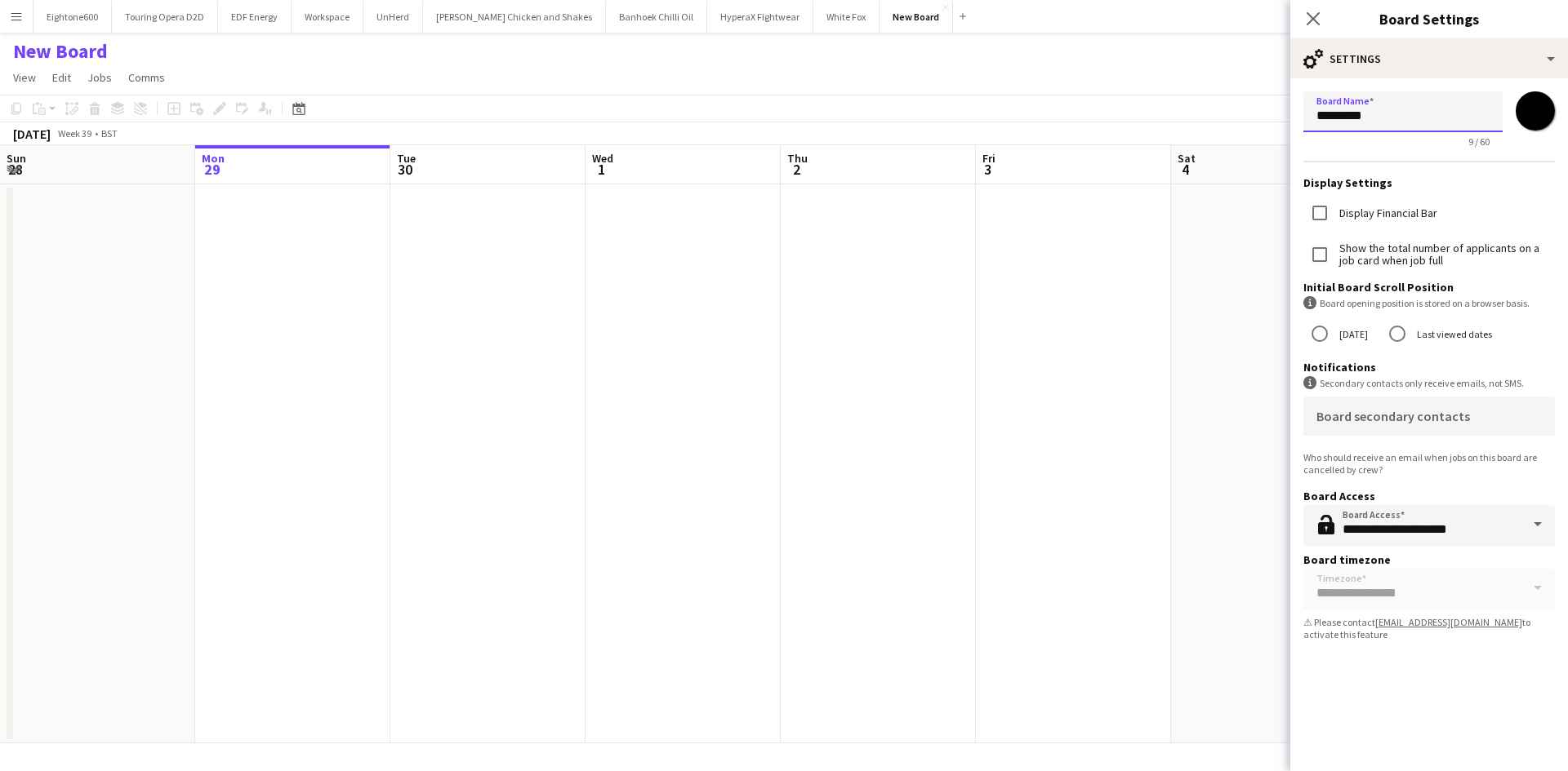
drag, startPoint x: 1362, startPoint y: 117, endPoint x: 1170, endPoint y: 113, distance: 192.0
click at [1170, 113] on body "Menu Boards Boards Boards All jobs Status Workforce Workforce My Workforce Recr…" at bounding box center [784, 385] width 1568 height 771
type input "**"
click at [1446, 579] on form "**********" at bounding box center [1429, 369] width 278 height 582
click at [985, 378] on app-date-cell at bounding box center [1073, 464] width 195 height 559
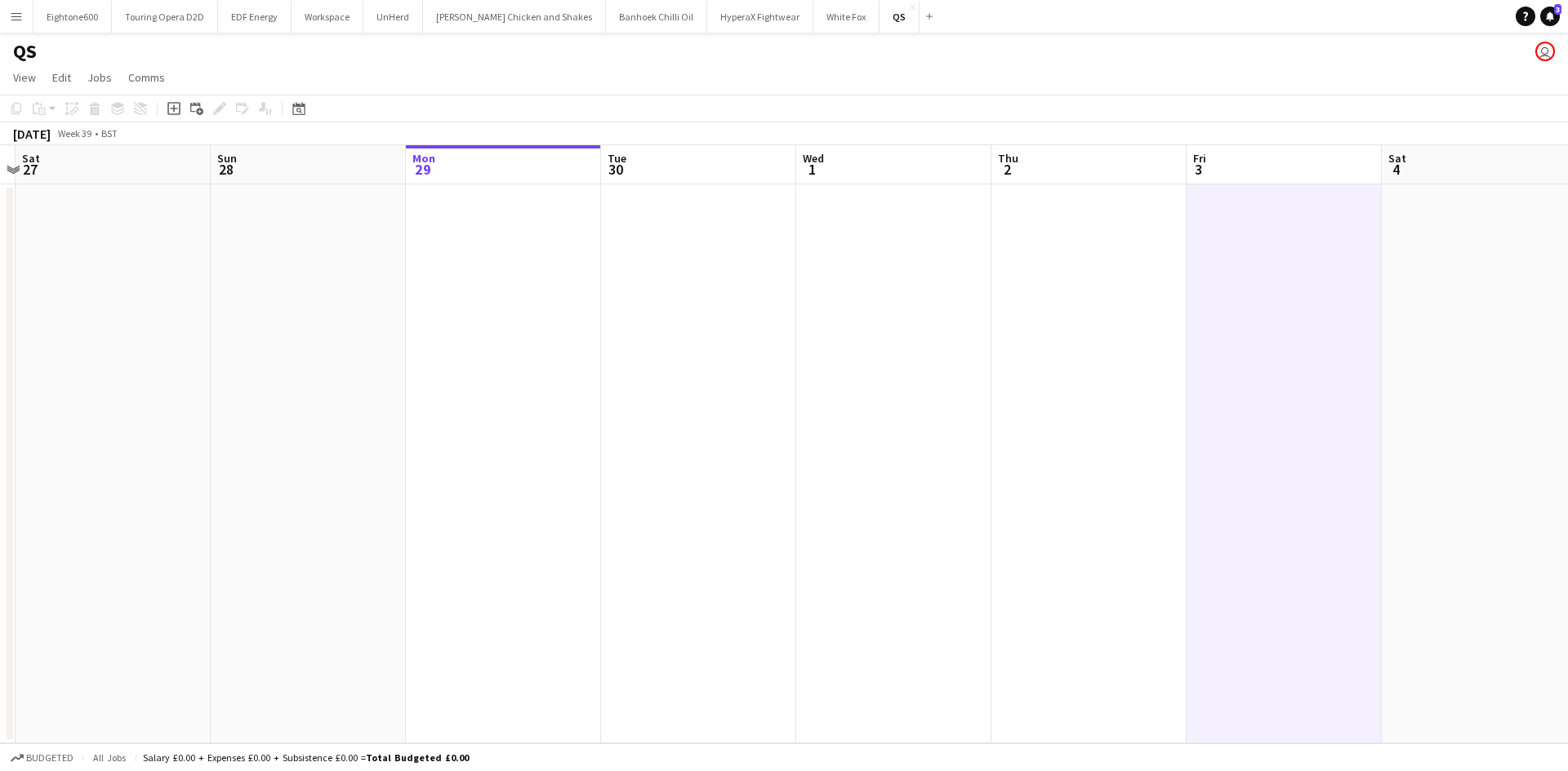
scroll to position [0, 527]
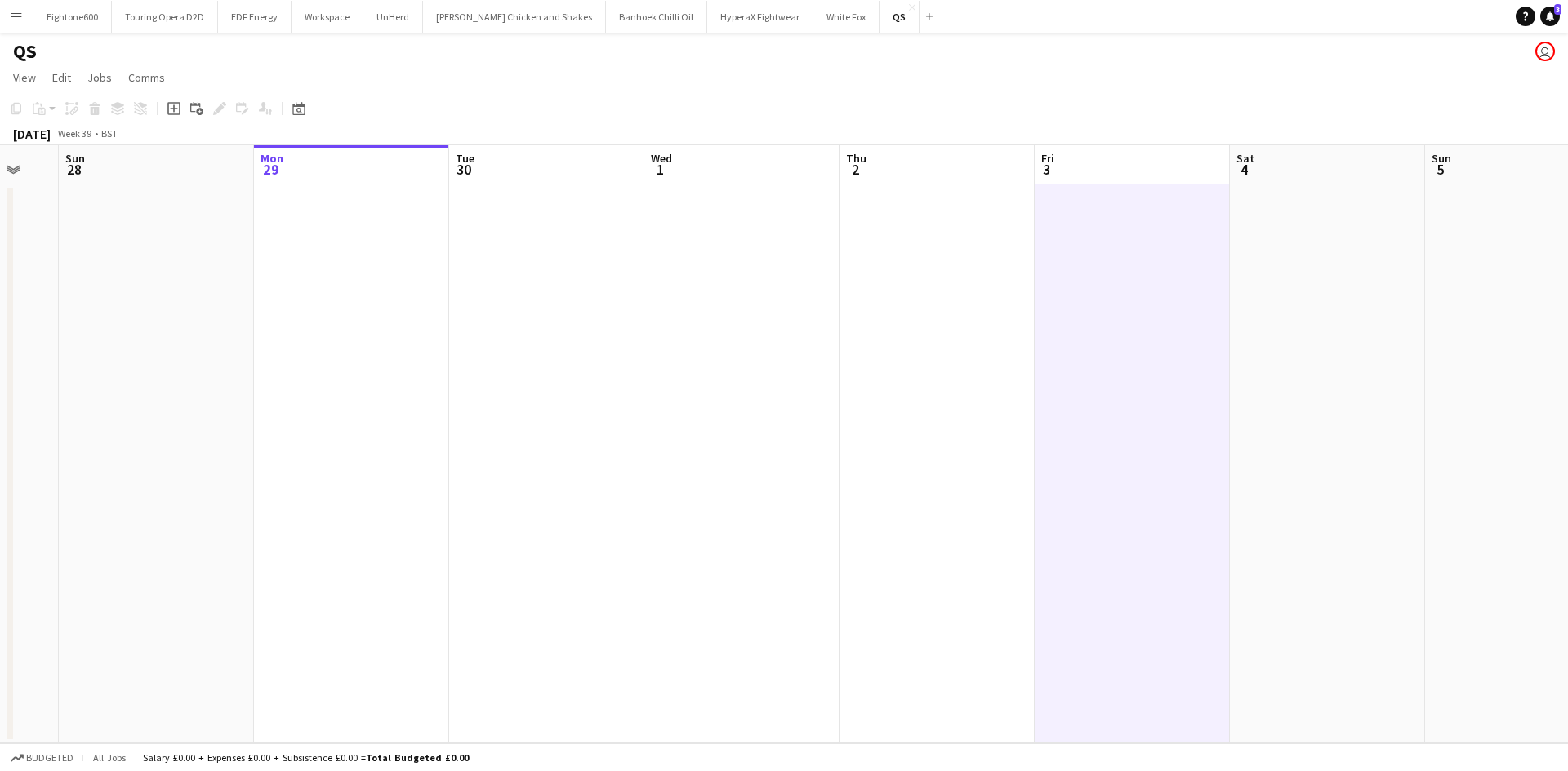
click at [935, 270] on app-date-cell at bounding box center [936, 464] width 195 height 559
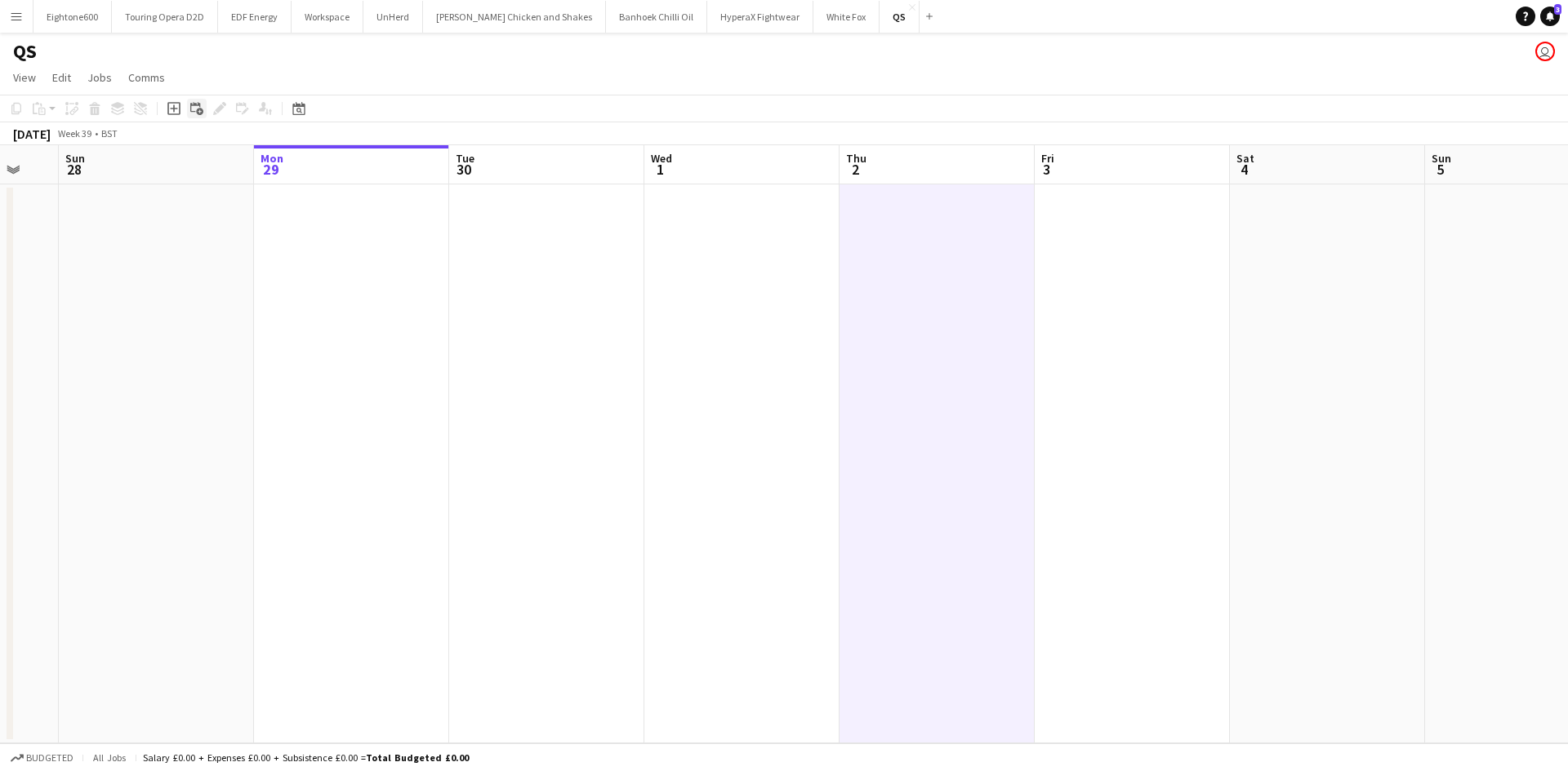
click at [196, 106] on icon at bounding box center [194, 106] width 10 height 10
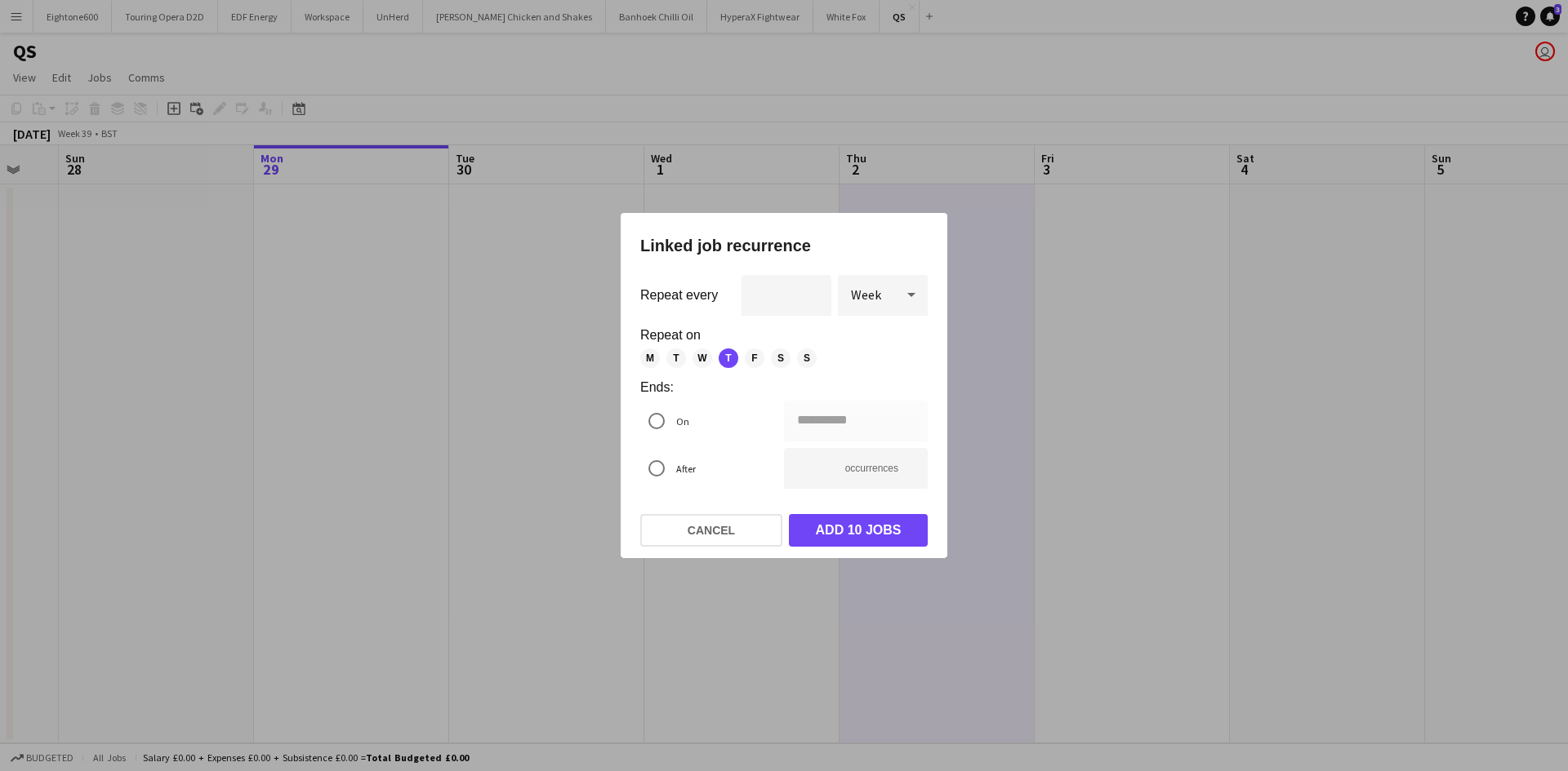
click at [721, 511] on mat-dialog-actions "Cancel Add 10 jobs" at bounding box center [784, 529] width 287 height 56
click at [714, 521] on button "Cancel" at bounding box center [710, 529] width 142 height 32
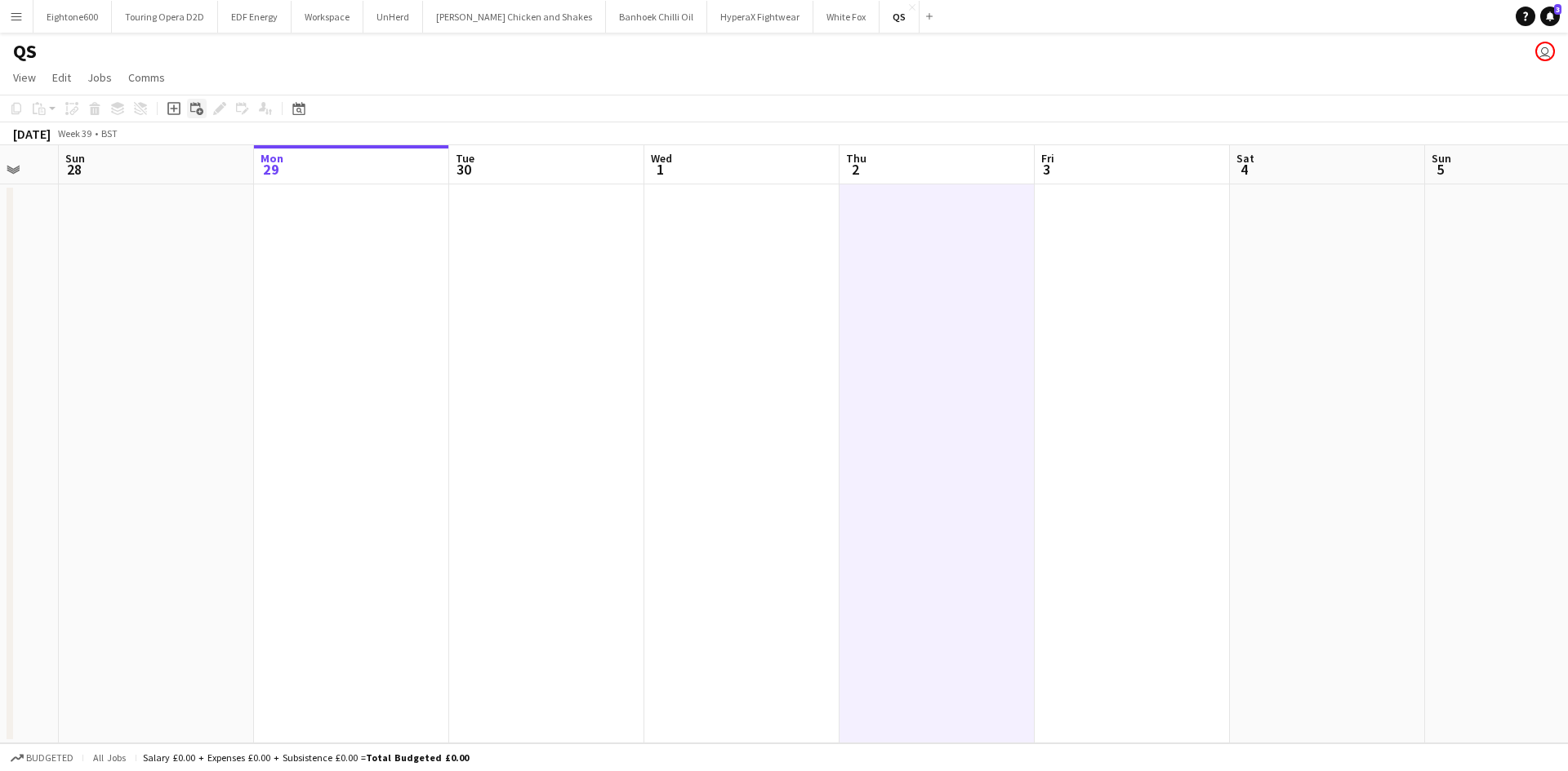
click at [190, 112] on icon "Add linked Job" at bounding box center [196, 108] width 13 height 13
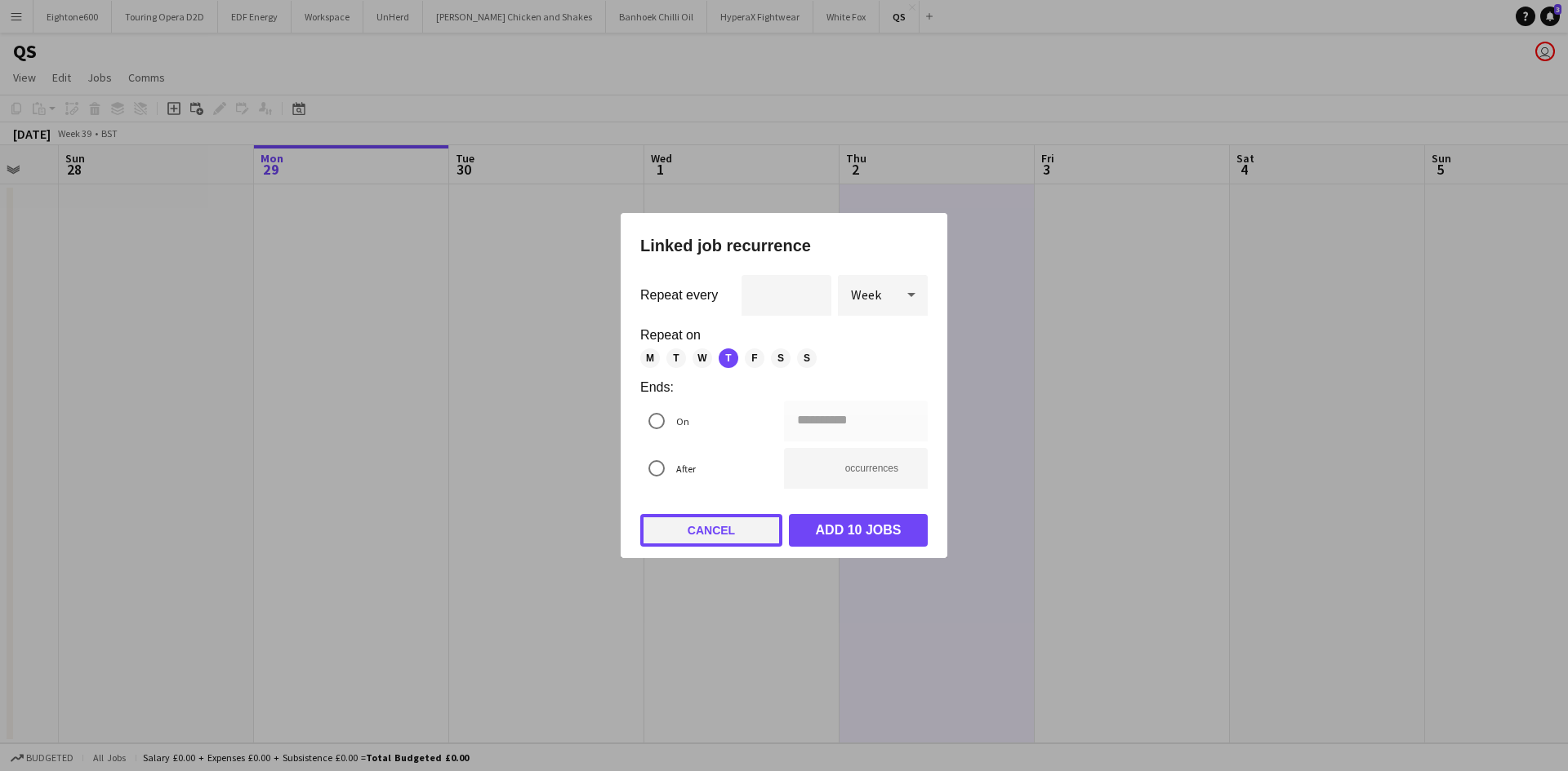
click at [693, 538] on button "Cancel" at bounding box center [710, 529] width 142 height 32
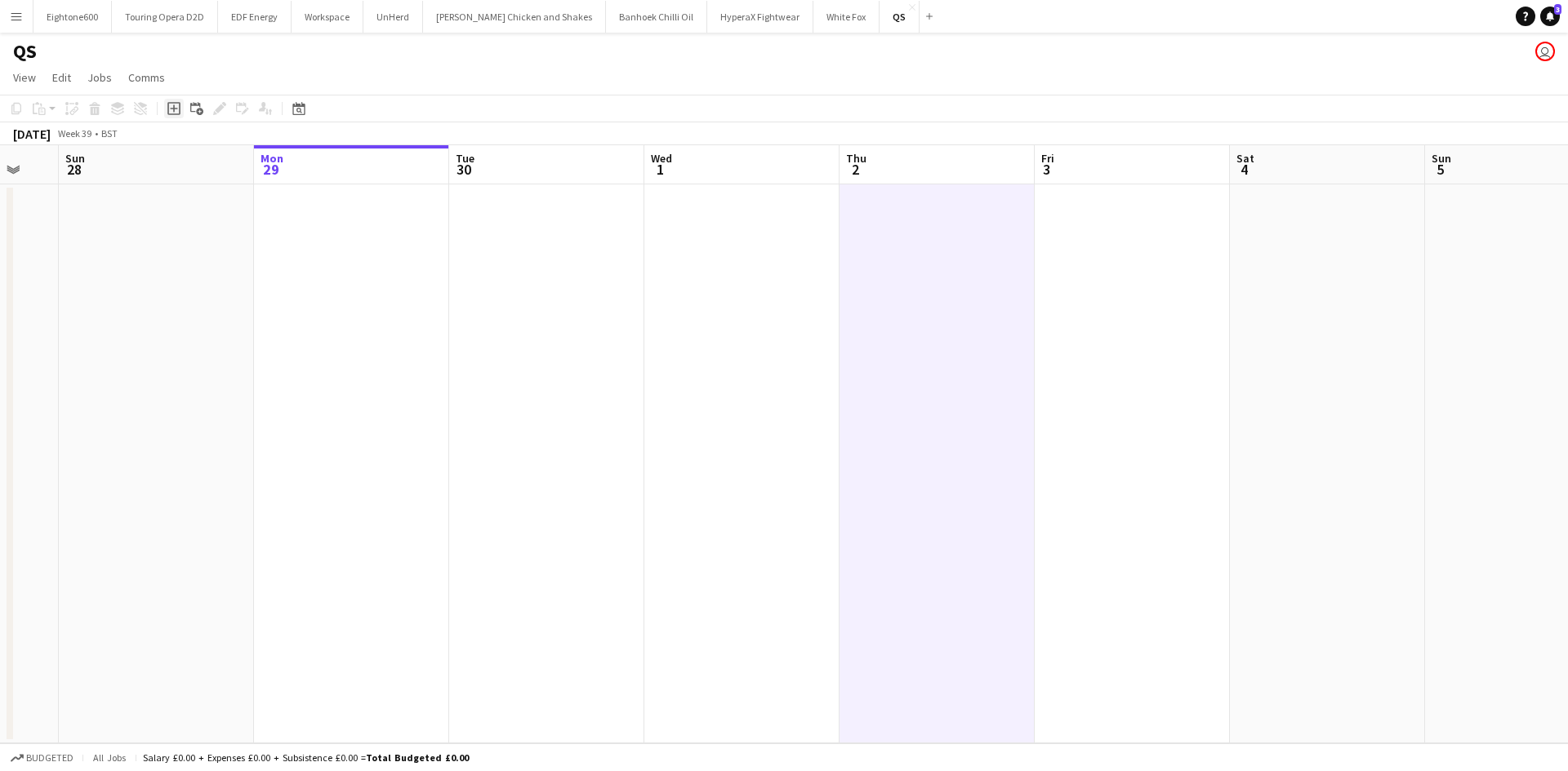
click at [176, 108] on icon at bounding box center [173, 109] width 7 height 7
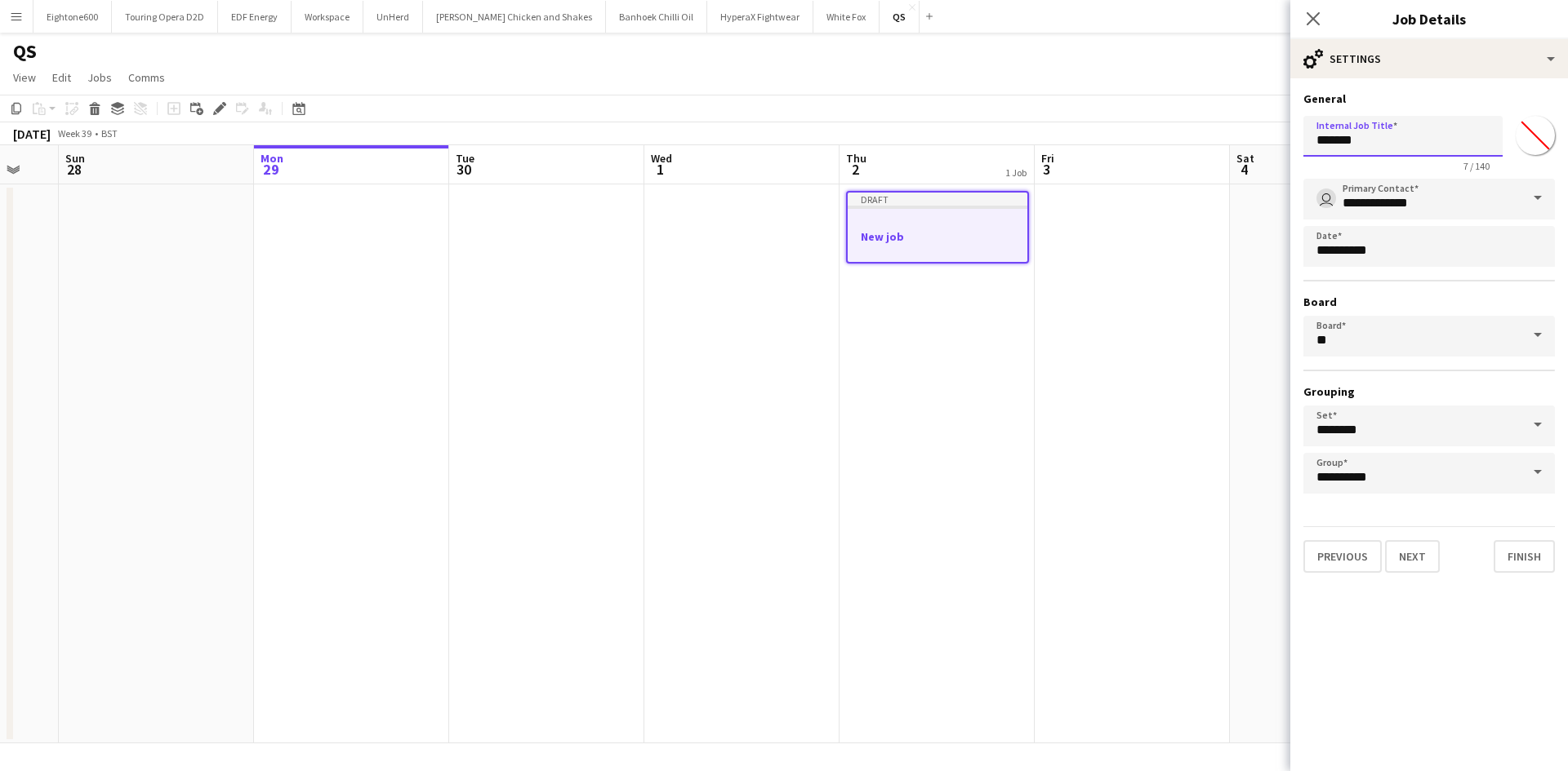
drag, startPoint x: 1469, startPoint y: 125, endPoint x: 1171, endPoint y: 182, distance: 303.4
click at [1171, 182] on body "Menu Boards Boards Boards All jobs Status Workforce Workforce My Workforce Recr…" at bounding box center [784, 385] width 1568 height 771
type input "**"
click at [1543, 541] on button "Finish" at bounding box center [1524, 556] width 61 height 32
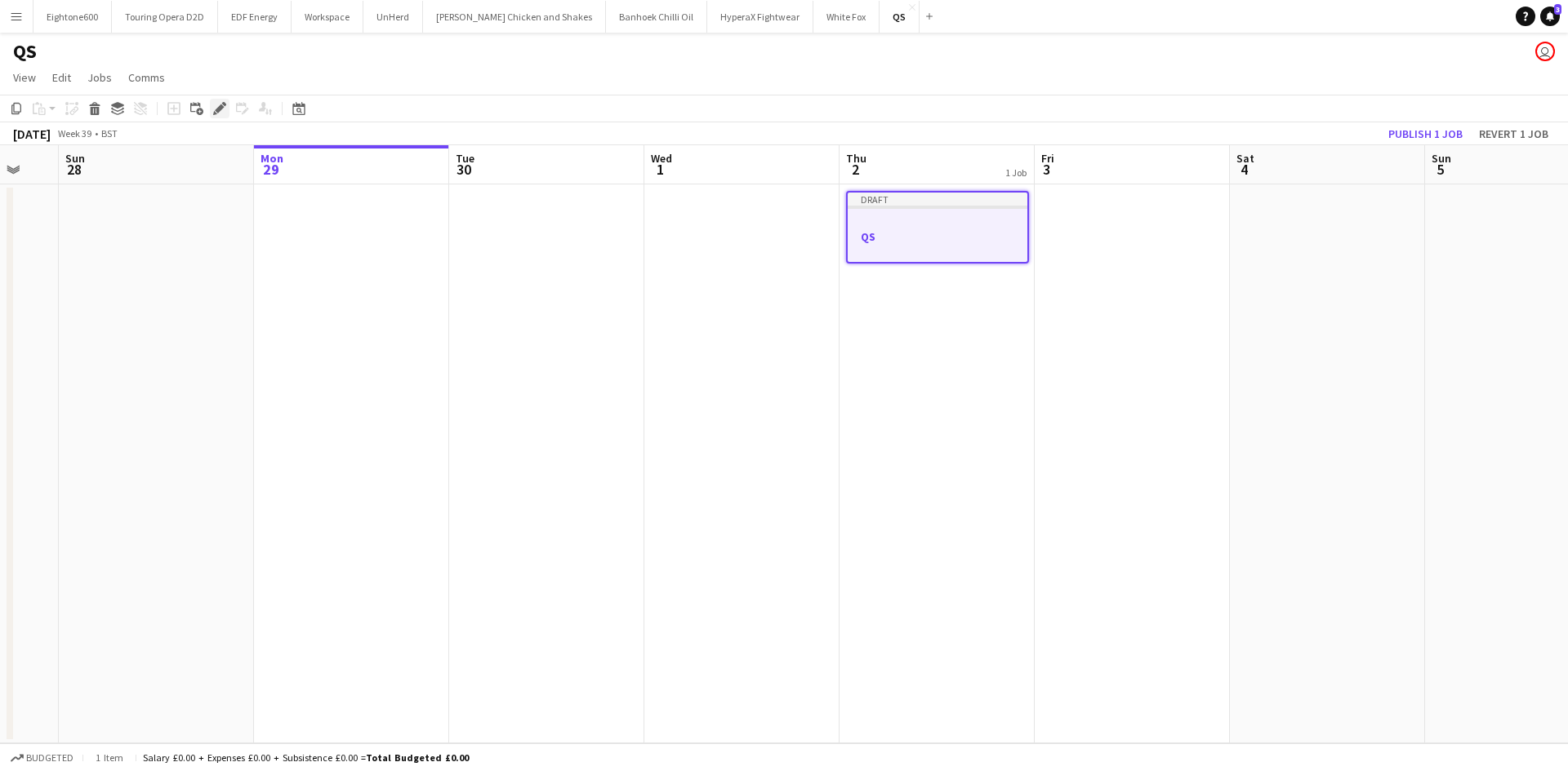
click at [216, 103] on icon "Edit" at bounding box center [220, 108] width 13 height 13
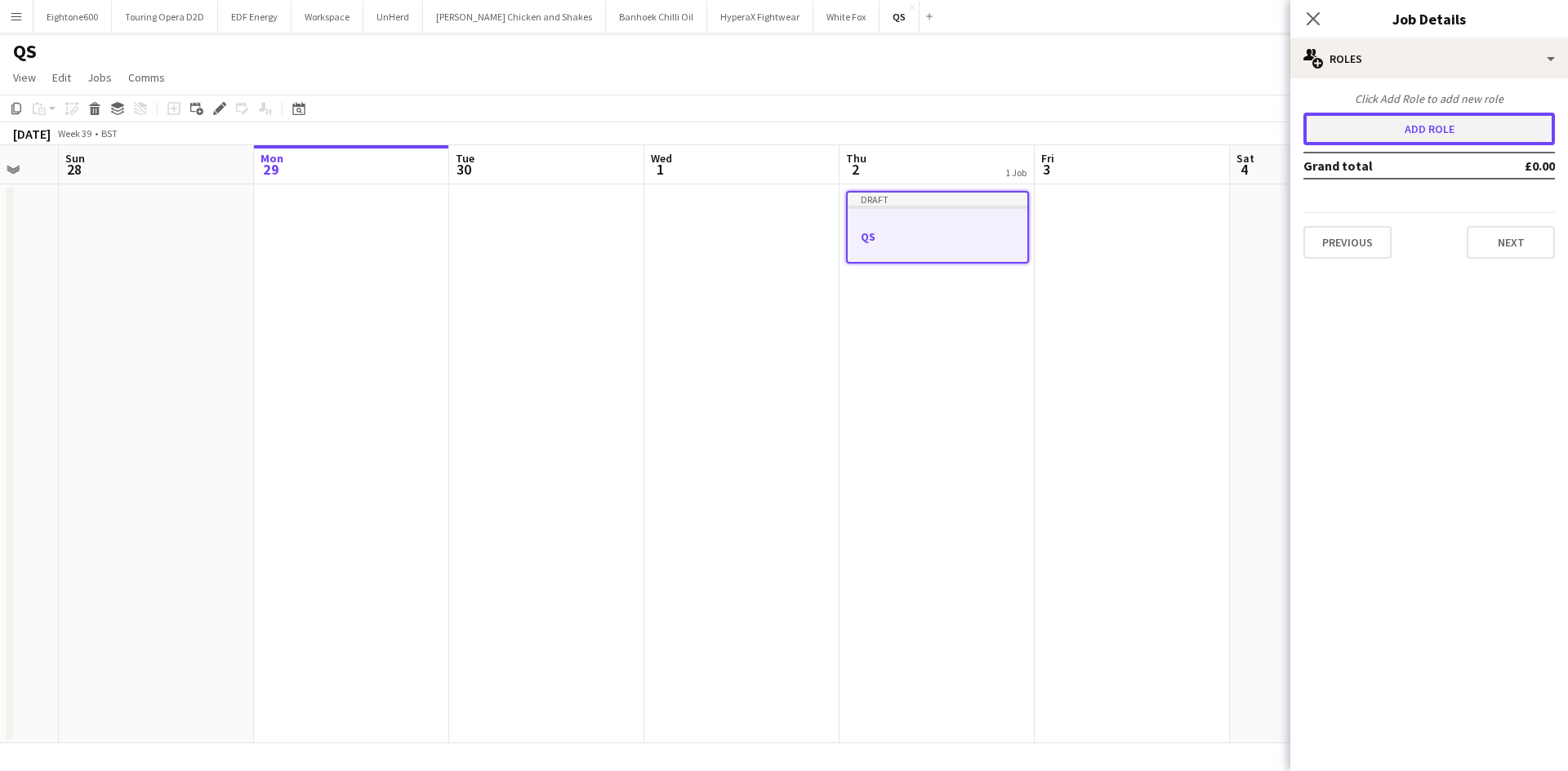
click at [1419, 139] on button "Add role" at bounding box center [1429, 129] width 252 height 32
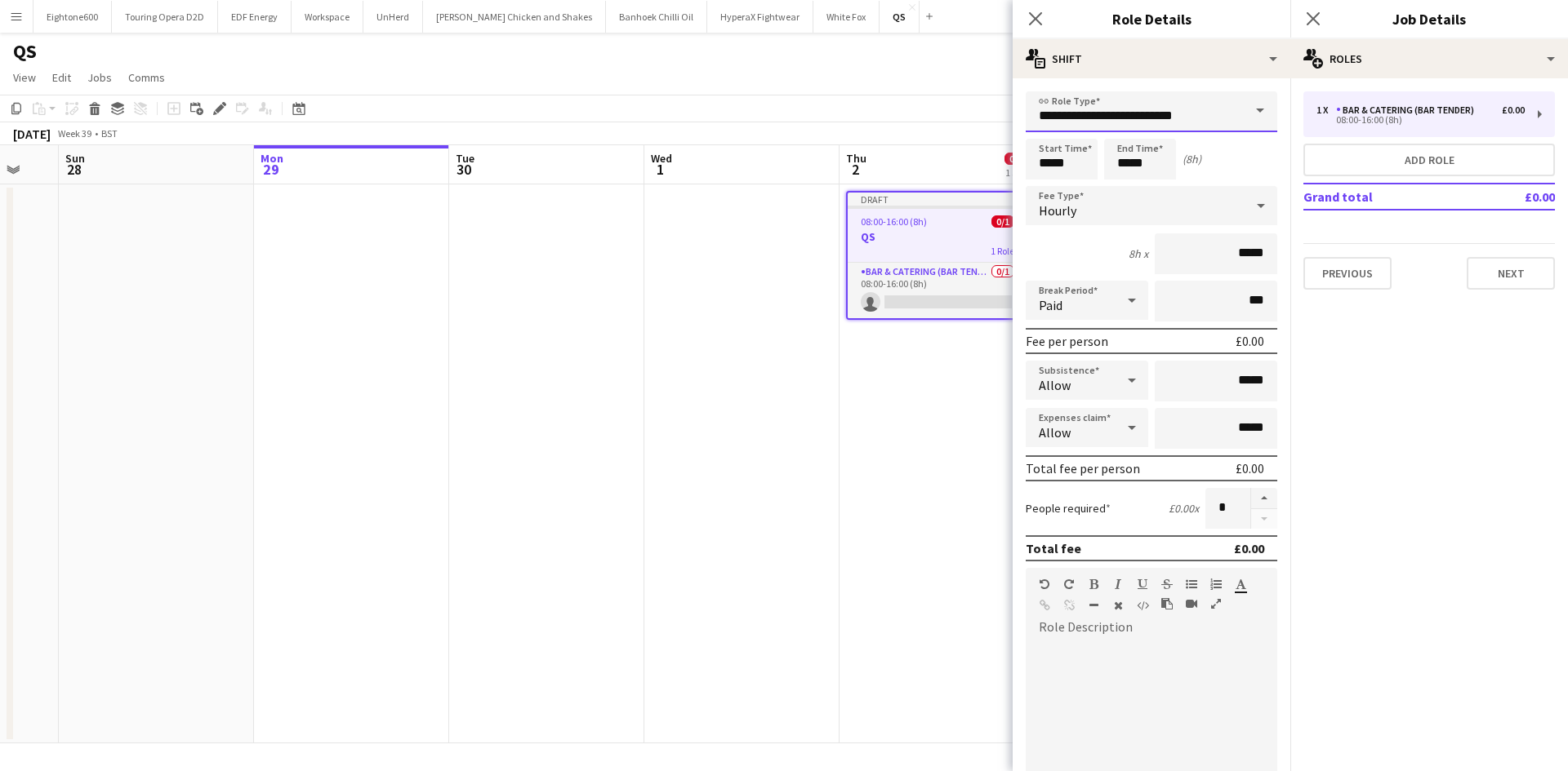
drag, startPoint x: 1131, startPoint y: 123, endPoint x: 1203, endPoint y: 130, distance: 72.3
click at [1131, 123] on input "**********" at bounding box center [1151, 112] width 252 height 41
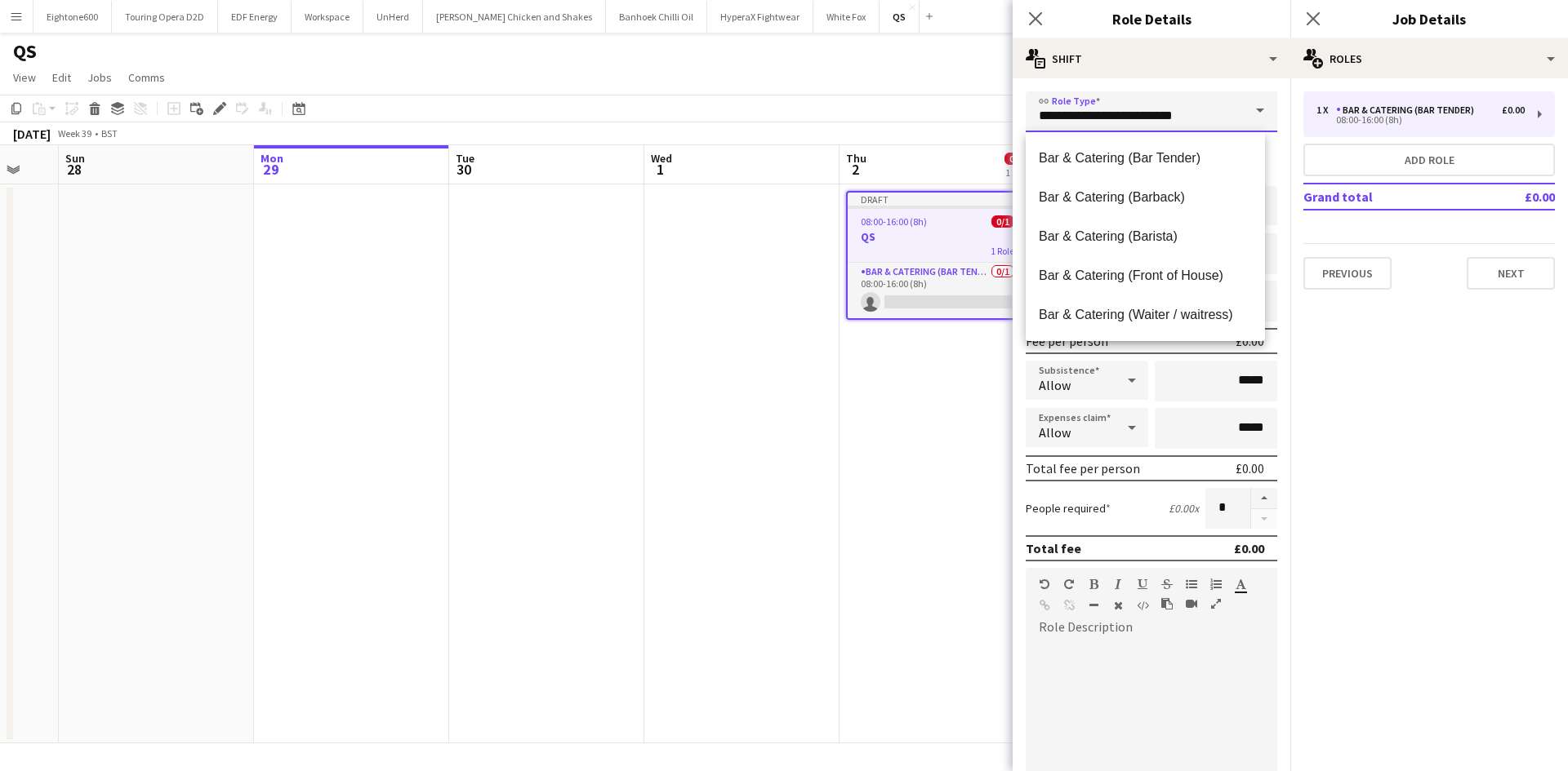
drag, startPoint x: 1191, startPoint y: 120, endPoint x: 940, endPoint y: 113, distance: 251.1
click at [940, 113] on body "Menu Boards Boards Boards All jobs Status Workforce Workforce My Workforce Recr…" at bounding box center [784, 385] width 1568 height 771
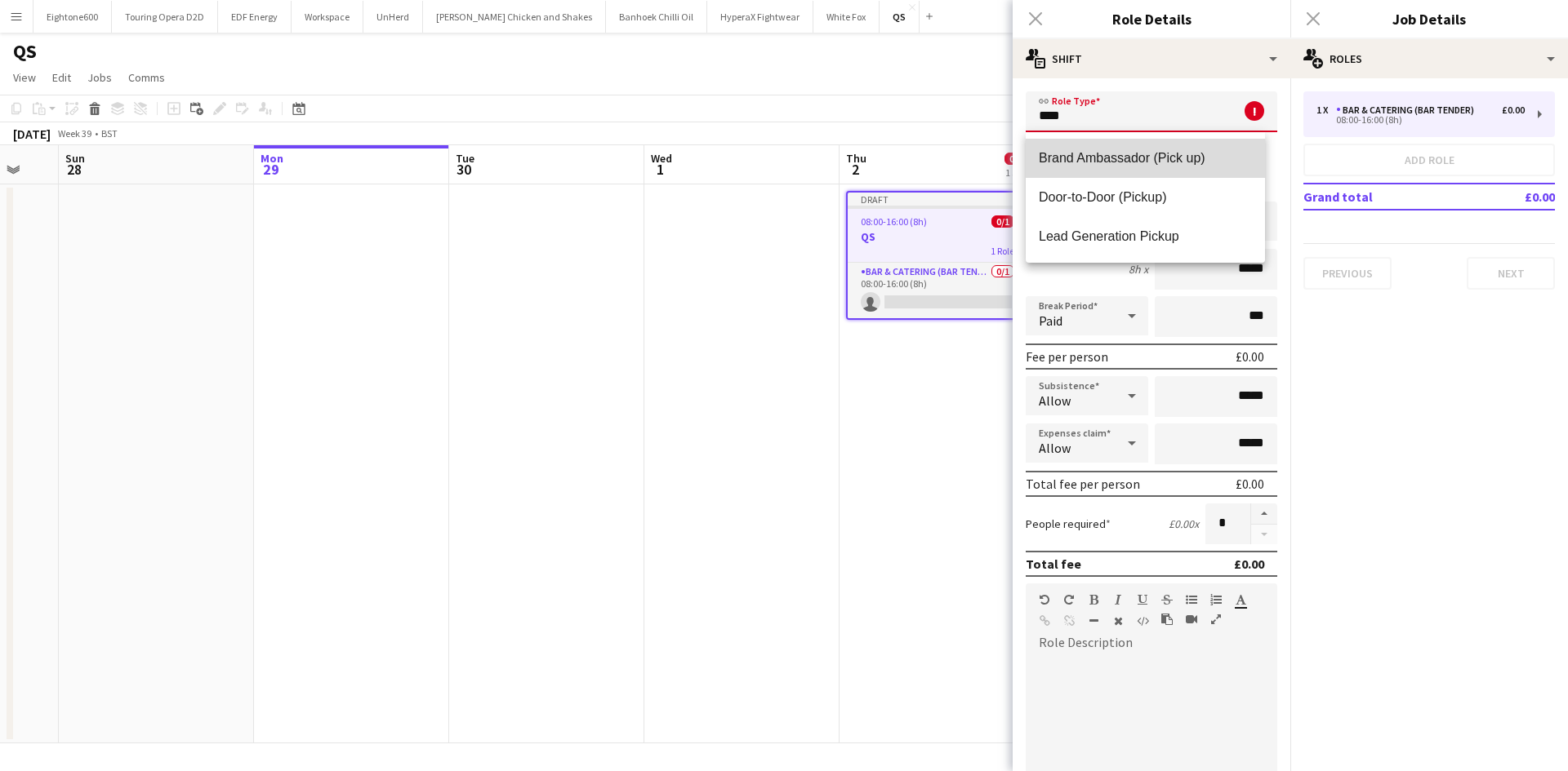
click at [1139, 155] on span "Brand Ambassador (Pick up)" at bounding box center [1145, 157] width 213 height 16
type input "**********"
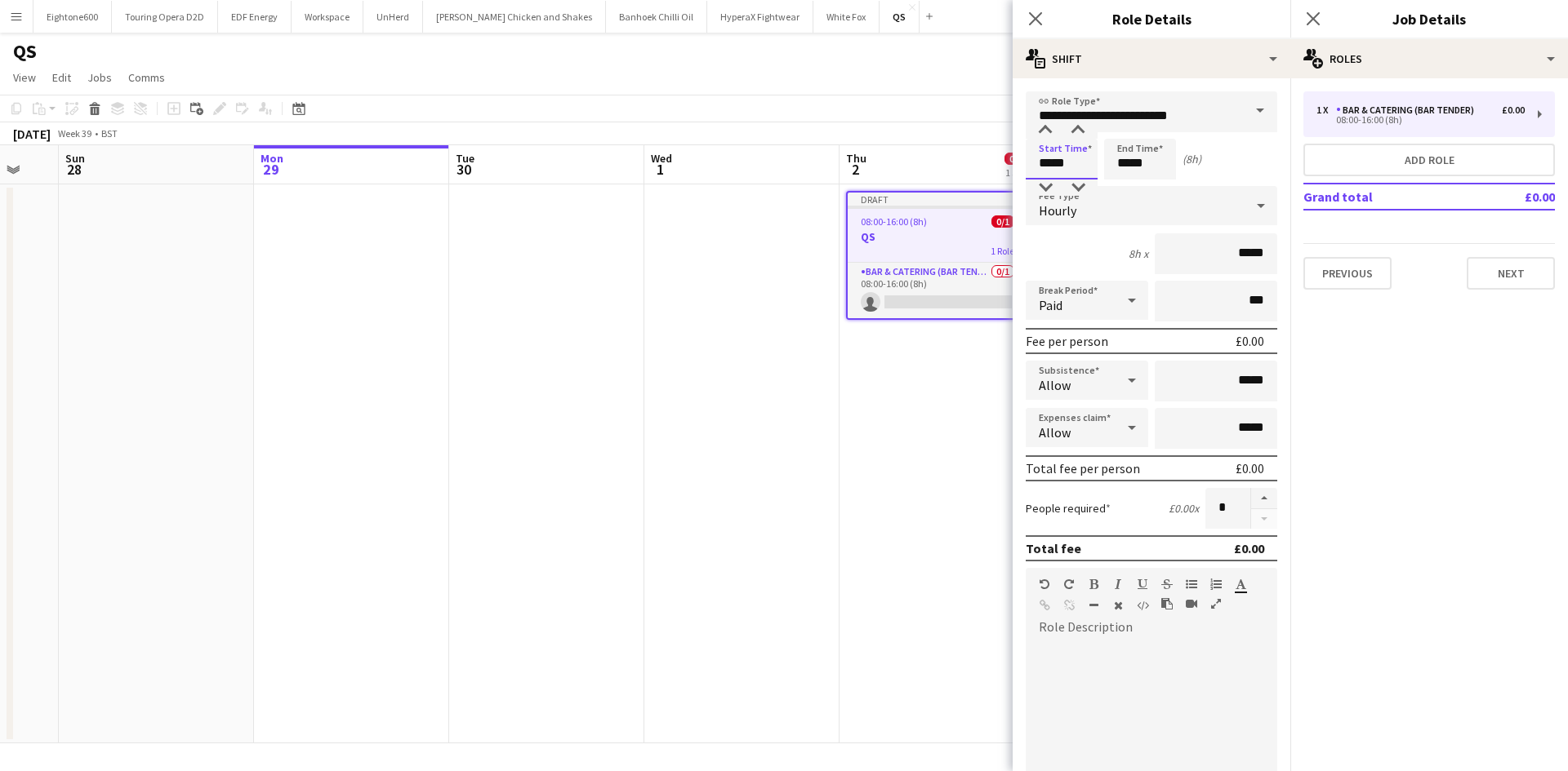
drag, startPoint x: 1078, startPoint y: 162, endPoint x: 883, endPoint y: 180, distance: 195.8
click at [883, 180] on body "Menu Boards Boards Boards All jobs Status Workforce Workforce My Workforce Recr…" at bounding box center [784, 385] width 1568 height 771
type input "*****"
drag, startPoint x: 1218, startPoint y: 255, endPoint x: 1348, endPoint y: 259, distance: 130.1
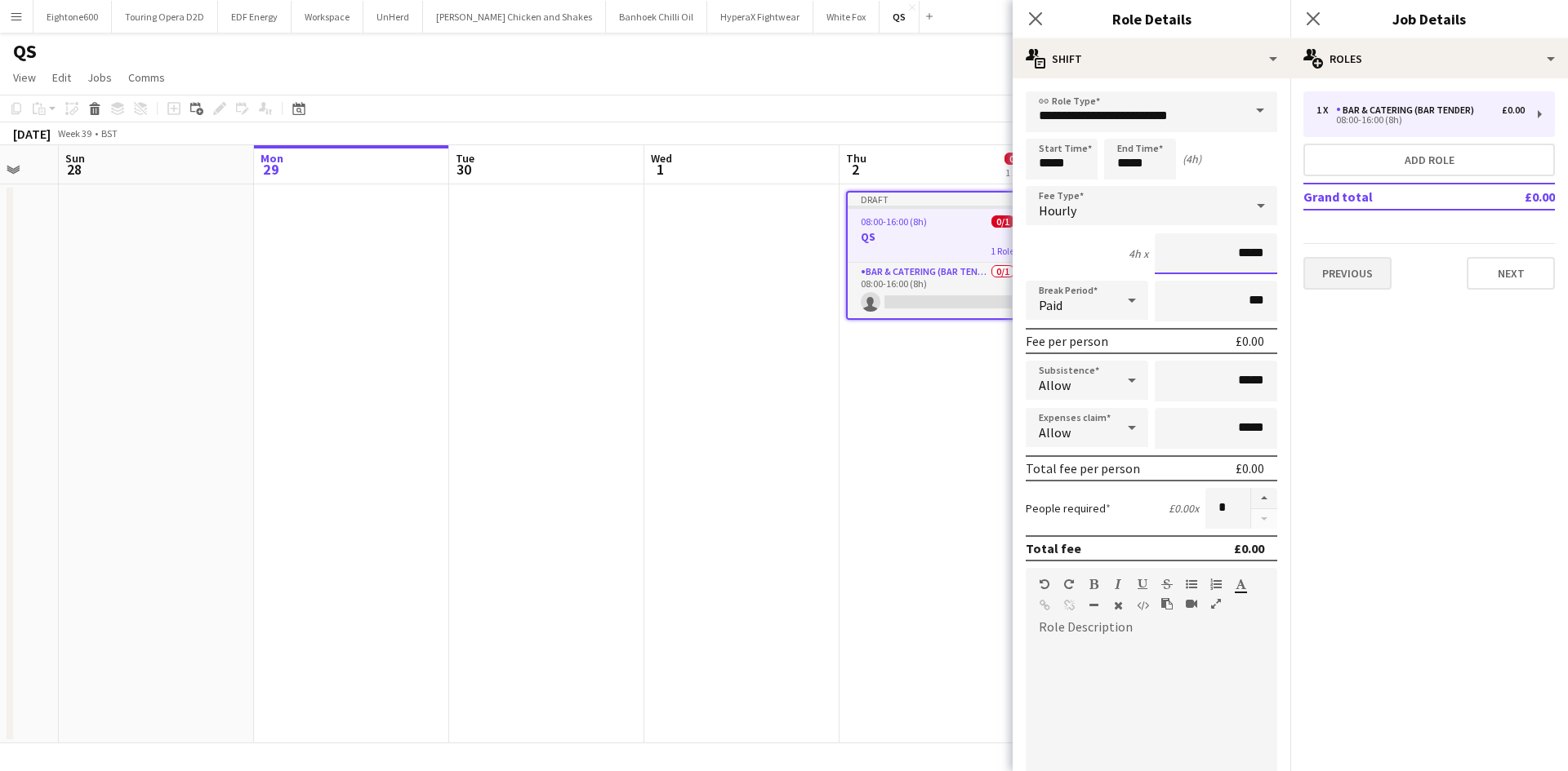
click at [1348, 259] on body "Menu Boards Boards Boards All jobs Status Workforce Workforce My Workforce Recr…" at bounding box center [784, 385] width 1568 height 771
drag, startPoint x: 1348, startPoint y: 259, endPoint x: 1187, endPoint y: 261, distance: 161.0
click at [1187, 261] on body "Menu Boards Boards Boards All jobs Status Workforce Workforce My Workforce Recr…" at bounding box center [784, 385] width 1568 height 771
drag, startPoint x: 1221, startPoint y: 260, endPoint x: 1268, endPoint y: 260, distance: 47.0
click at [1268, 260] on form "**********" at bounding box center [1151, 599] width 278 height 1014
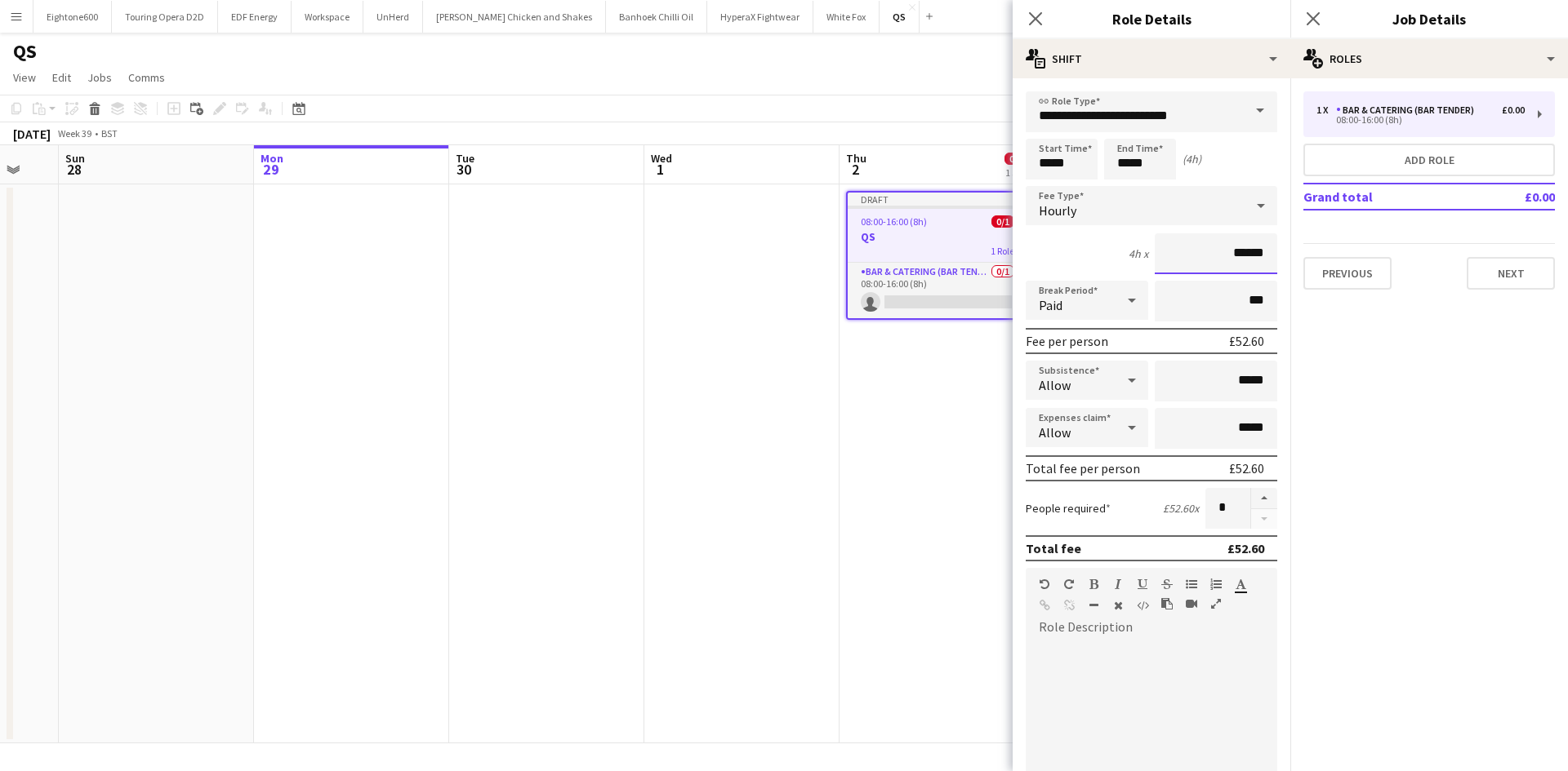
type input "******"
click at [1083, 311] on div "Paid" at bounding box center [1070, 300] width 90 height 39
click at [1086, 392] on span "Unpaid" at bounding box center [1084, 387] width 91 height 16
drag, startPoint x: 1218, startPoint y: 381, endPoint x: 1263, endPoint y: 380, distance: 45.0
click at [1263, 380] on input "*****" at bounding box center [1216, 381] width 122 height 41
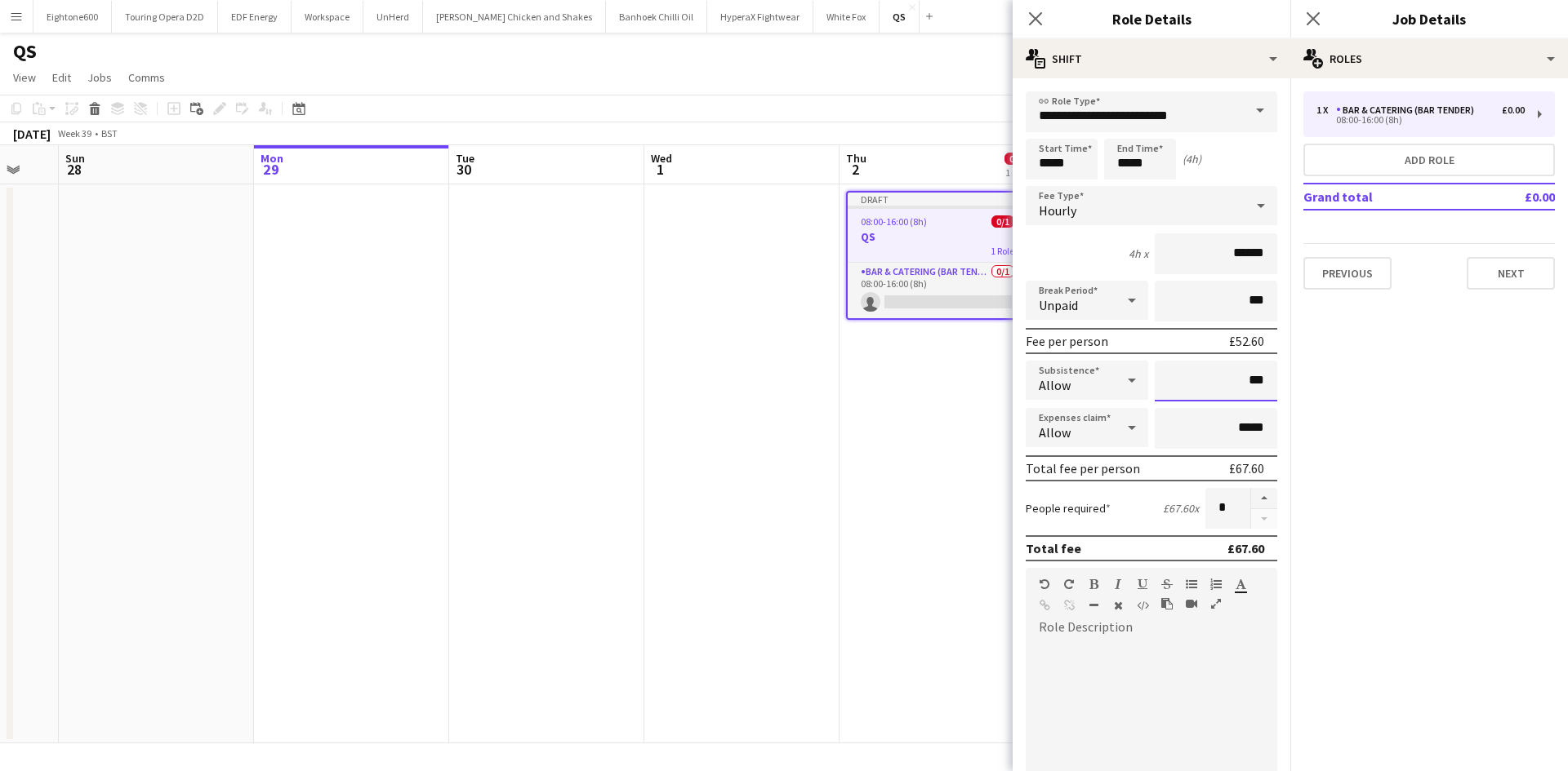
type input "******"
click at [1143, 647] on div at bounding box center [1151, 739] width 252 height 196
click at [1192, 648] on div "**********" at bounding box center [1145, 739] width 239 height 196
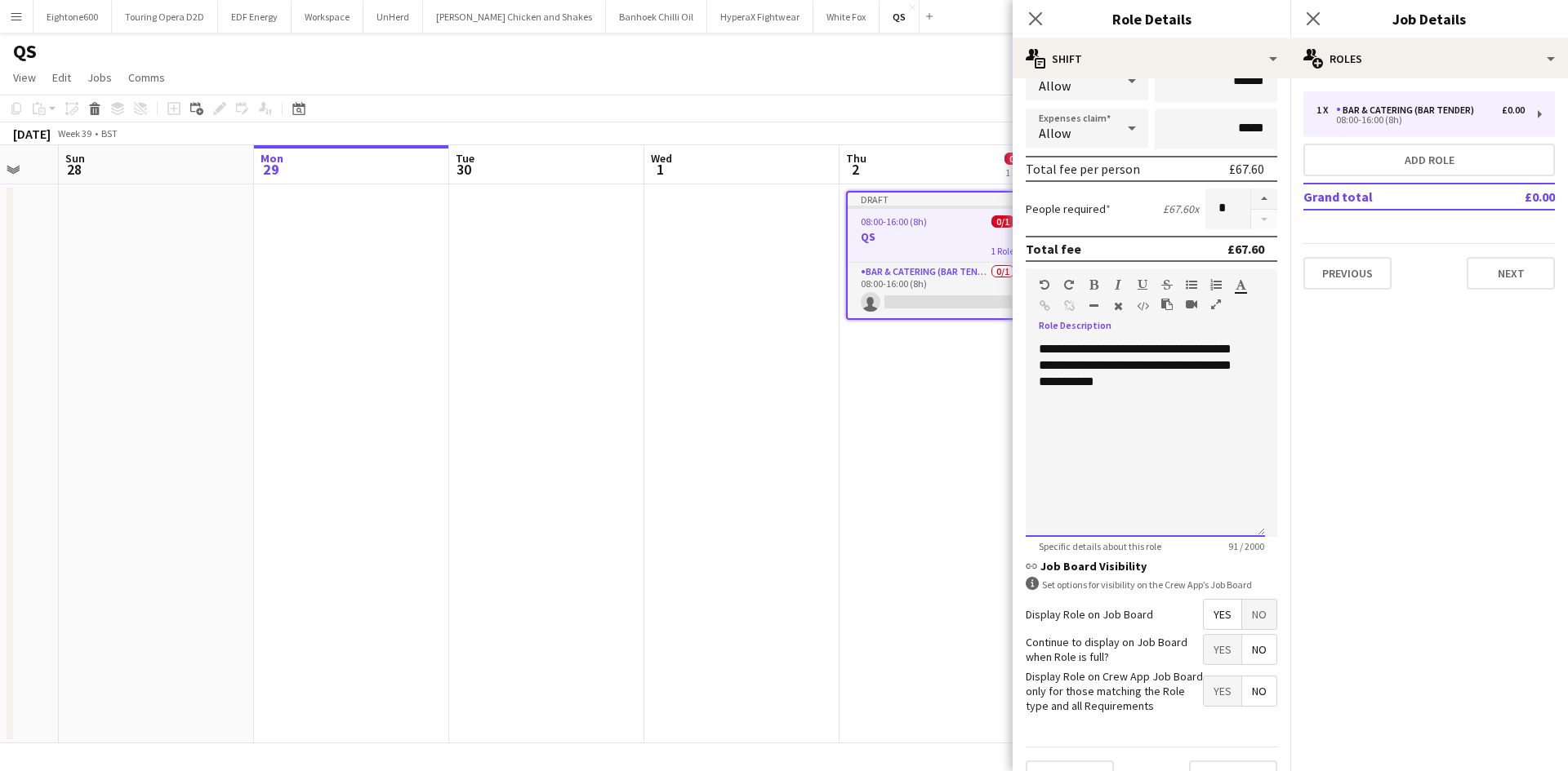
scroll to position [334, 0]
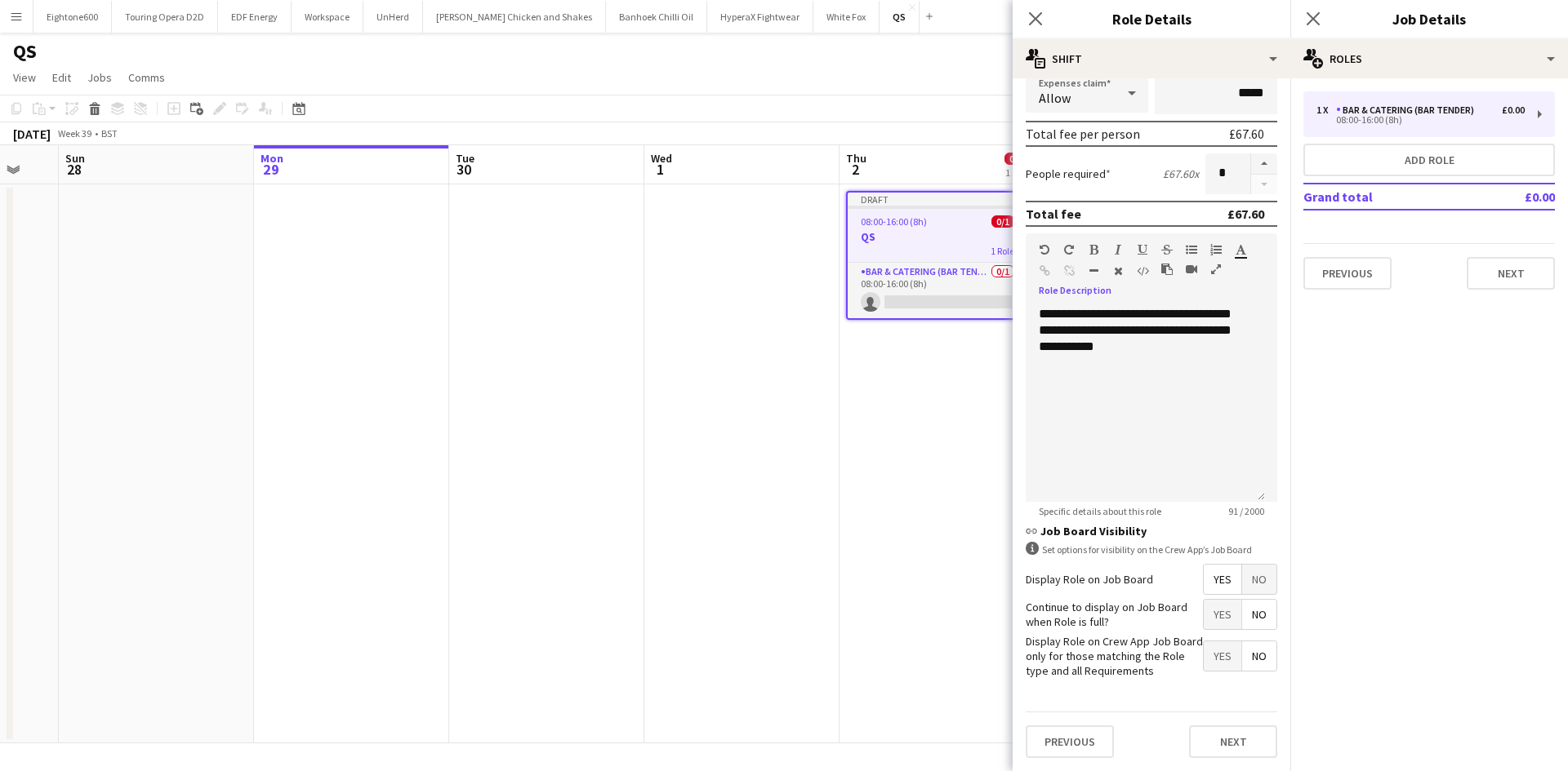
click at [1210, 609] on span "Yes" at bounding box center [1223, 615] width 38 height 30
click at [1198, 752] on button "Next" at bounding box center [1233, 741] width 88 height 32
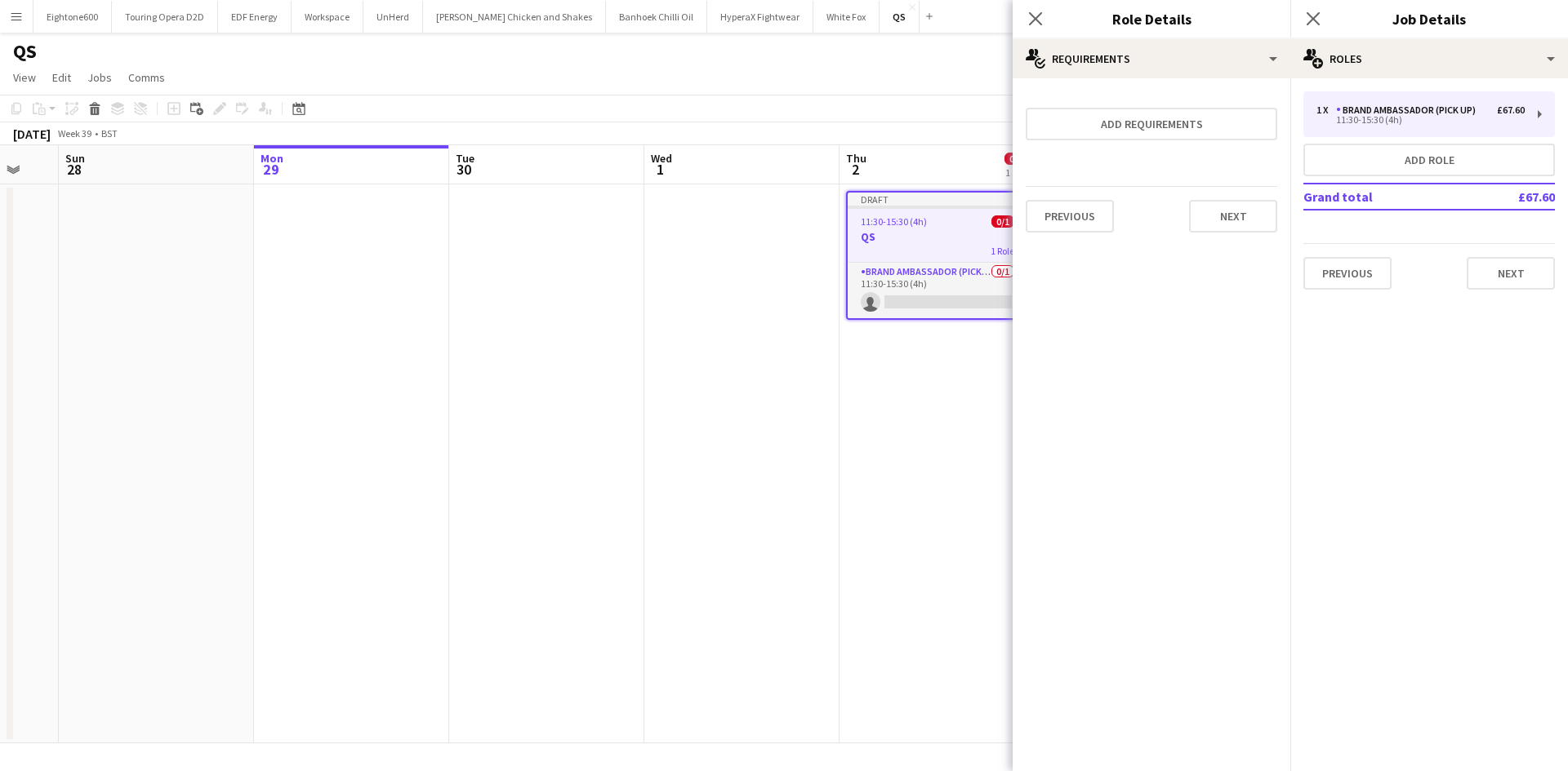
scroll to position [0, 0]
click at [1231, 217] on button "Next" at bounding box center [1233, 216] width 88 height 32
click at [1251, 229] on button "Finish" at bounding box center [1247, 218] width 61 height 32
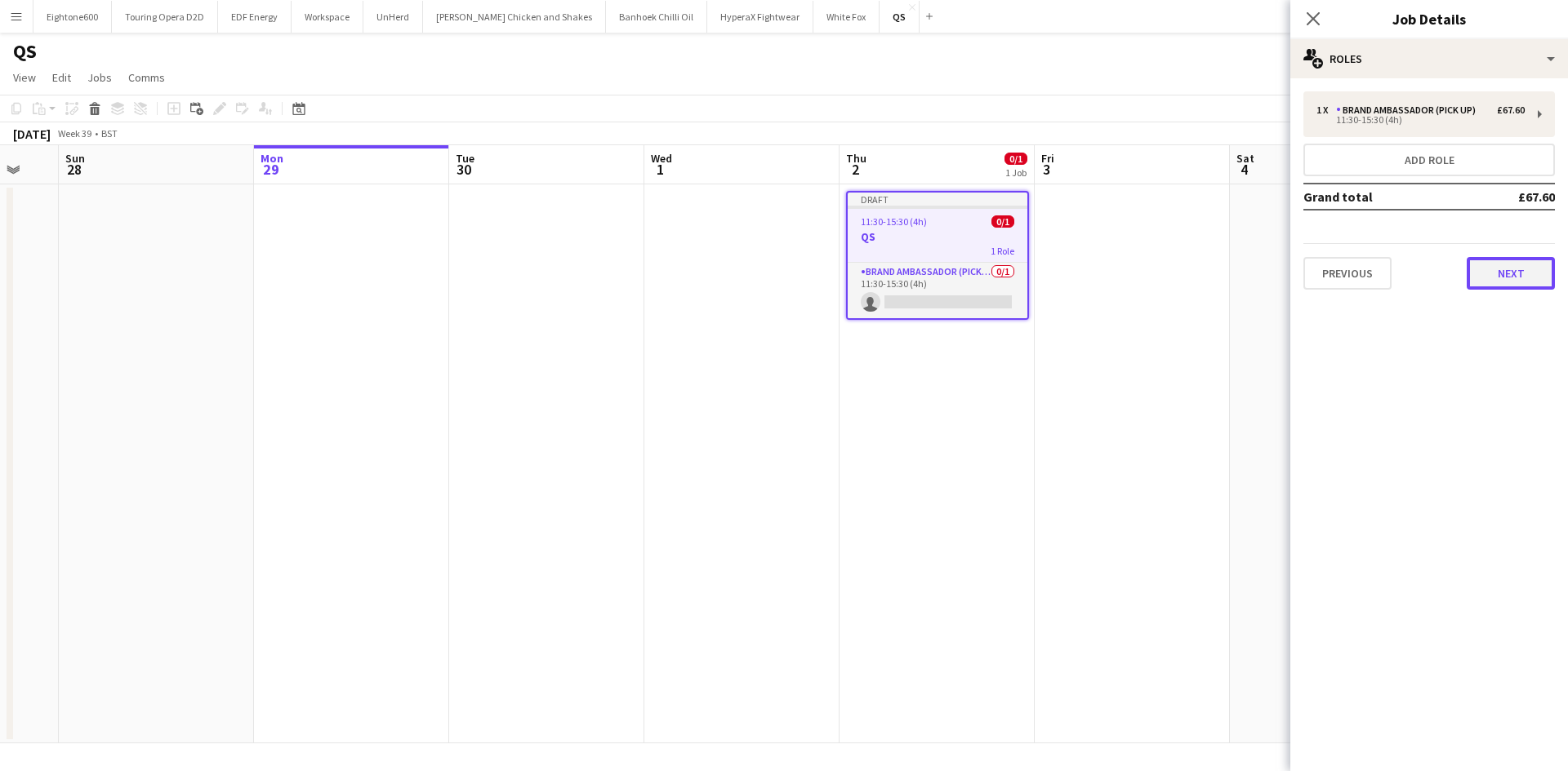
click at [1521, 286] on button "Next" at bounding box center [1510, 273] width 88 height 32
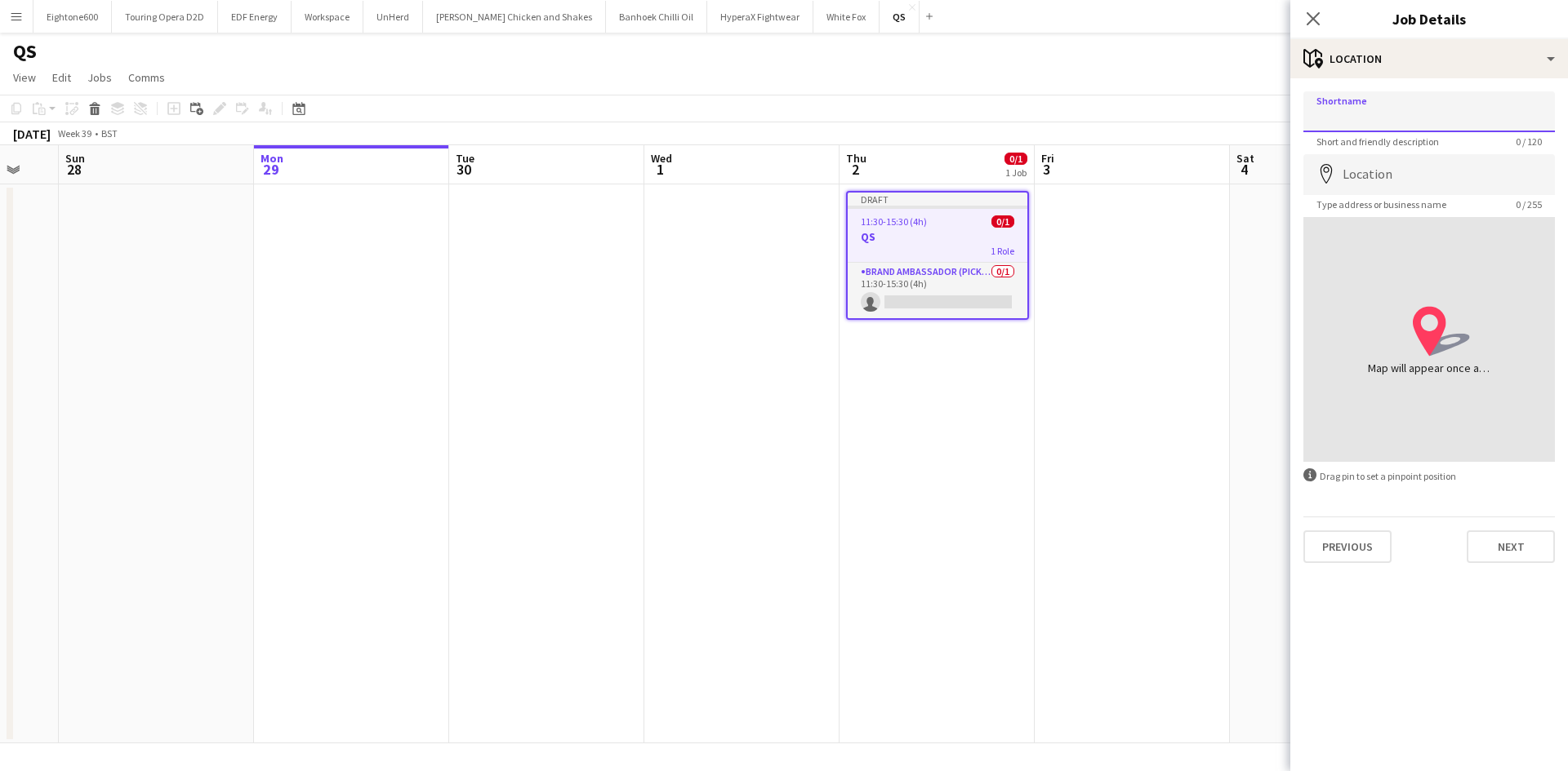
click at [1396, 119] on input "Shortname" at bounding box center [1429, 112] width 252 height 41
click at [1353, 117] on input "***" at bounding box center [1429, 112] width 252 height 41
paste input "**********"
click at [1404, 150] on form "**********" at bounding box center [1429, 328] width 278 height 472
drag, startPoint x: 1268, startPoint y: 121, endPoint x: 1221, endPoint y: 134, distance: 48.8
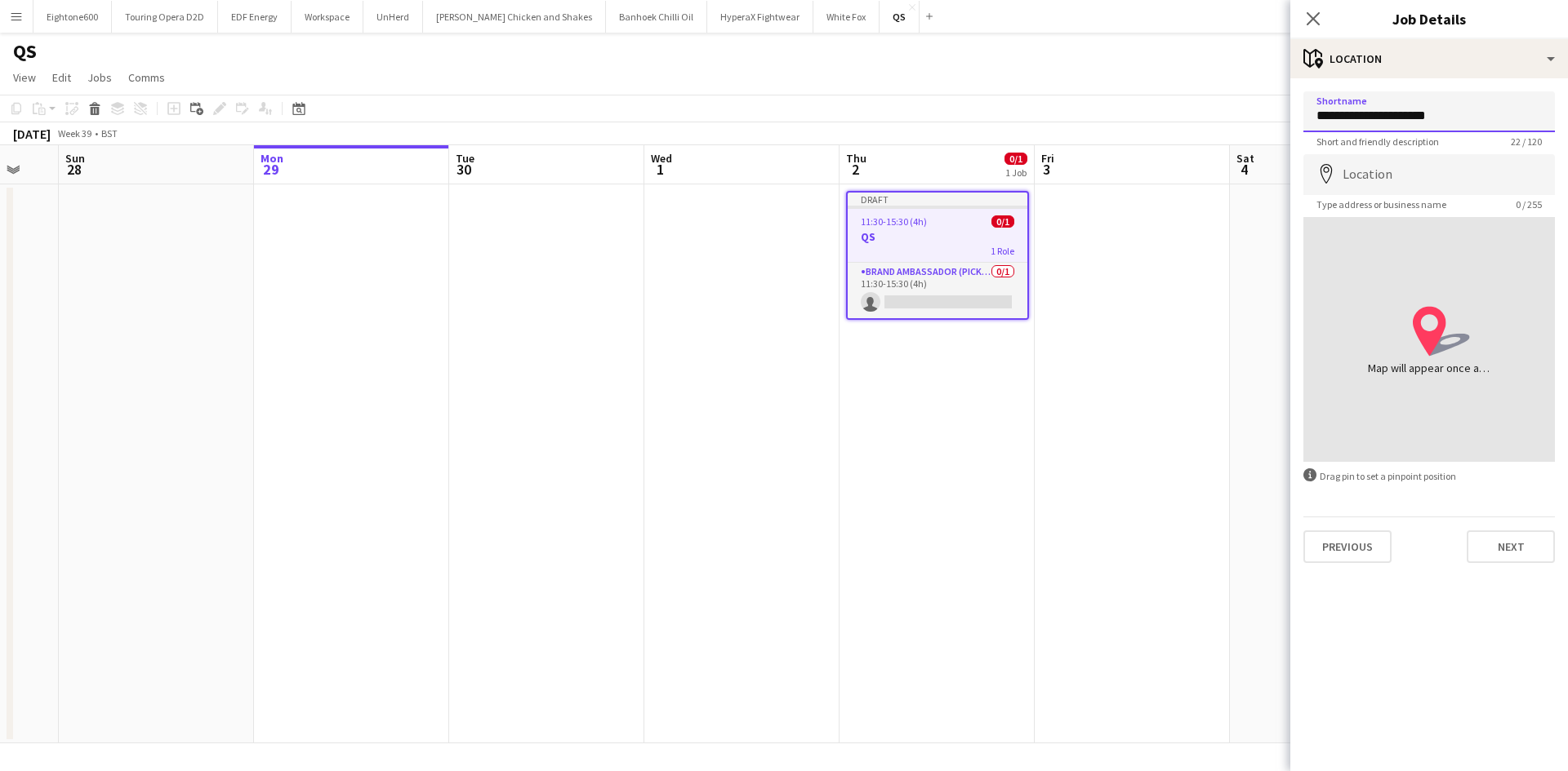
click at [1221, 134] on body "Menu Boards Boards Boards All jobs Status Workforce Workforce My Workforce Recr…" at bounding box center [784, 385] width 1568 height 771
type input "**********"
click at [1404, 169] on input "Location" at bounding box center [1429, 175] width 252 height 41
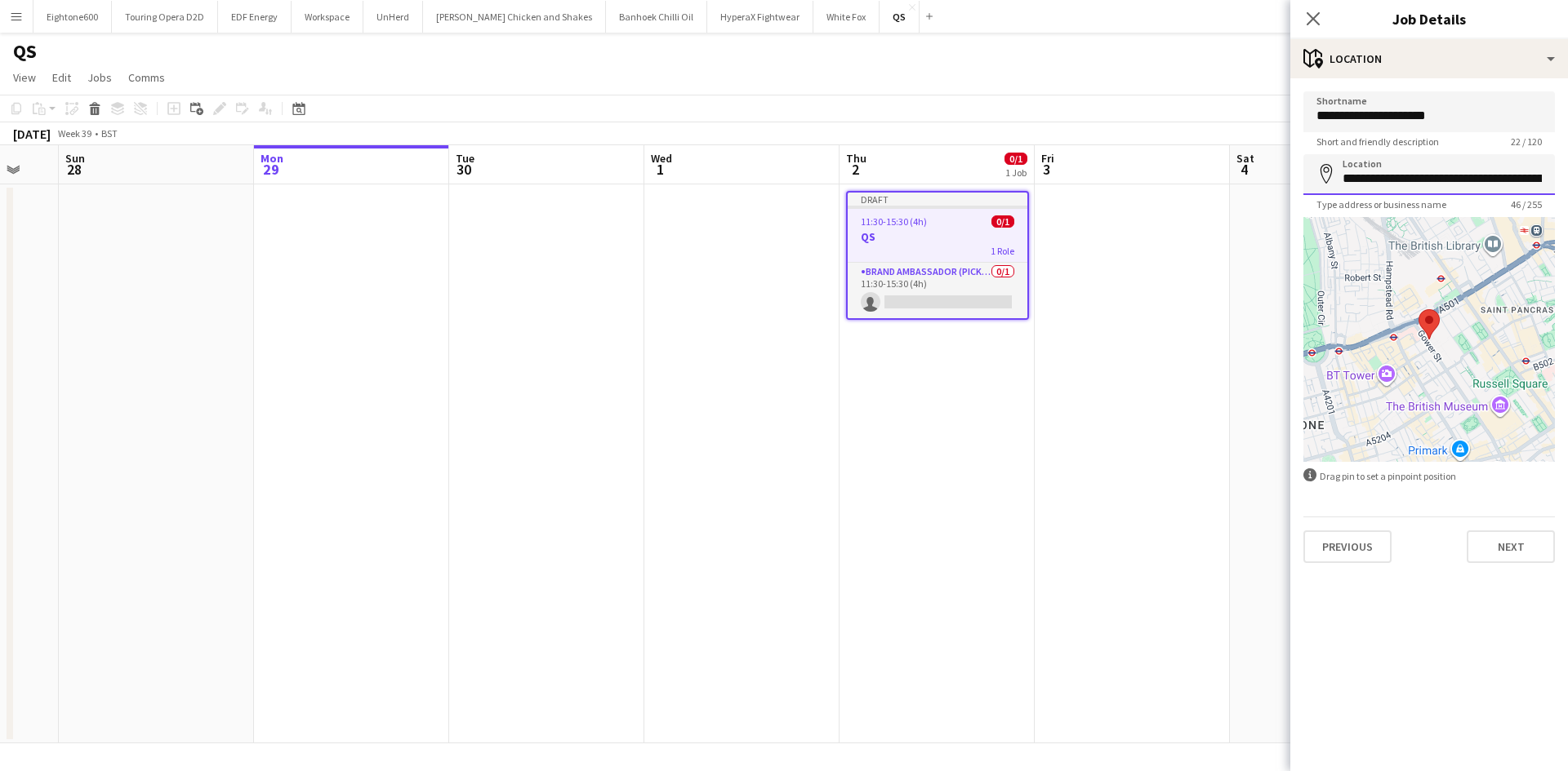
click at [1410, 178] on input "**********" at bounding box center [1429, 175] width 252 height 41
click at [1391, 171] on input "**********" at bounding box center [1429, 175] width 252 height 41
drag, startPoint x: 1344, startPoint y: 175, endPoint x: 1567, endPoint y: 178, distance: 223.0
click at [1567, 178] on form "**********" at bounding box center [1429, 328] width 278 height 472
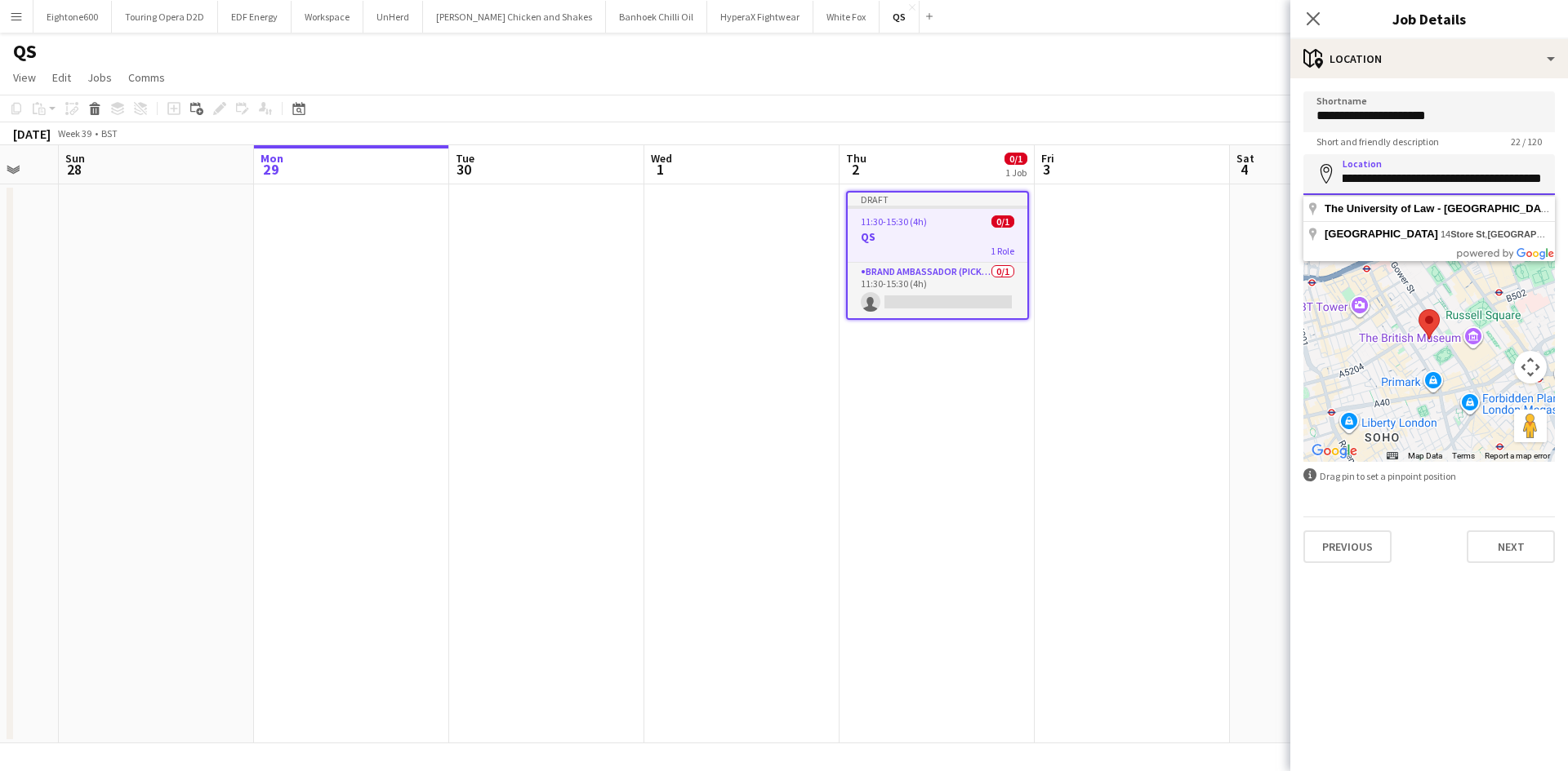
scroll to position [0, 229]
drag, startPoint x: 1474, startPoint y: 179, endPoint x: 1567, endPoint y: 190, distance: 93.6
click at [1567, 190] on form "**********" at bounding box center [1429, 328] width 278 height 472
click at [1442, 180] on input "**********" at bounding box center [1429, 175] width 252 height 41
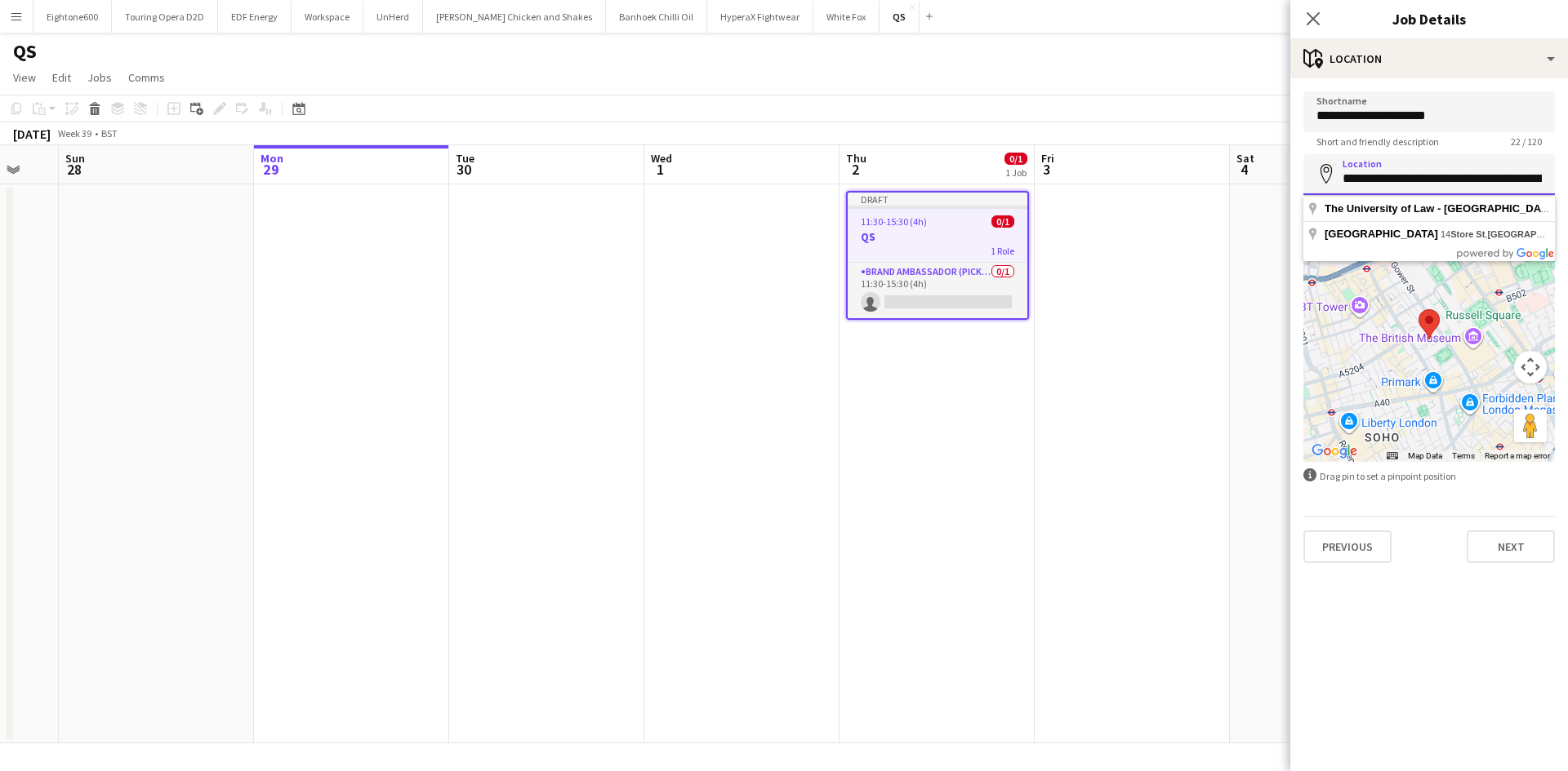
drag, startPoint x: 1464, startPoint y: 174, endPoint x: 1280, endPoint y: 190, distance: 184.7
click at [1280, 190] on body "Menu Boards Boards Boards All jobs Status Workforce Workforce My Workforce Recr…" at bounding box center [784, 385] width 1568 height 771
click at [1411, 179] on input "**********" at bounding box center [1429, 175] width 252 height 41
click at [1423, 355] on div at bounding box center [1429, 340] width 252 height 244
click at [1452, 190] on input "**********" at bounding box center [1429, 175] width 252 height 41
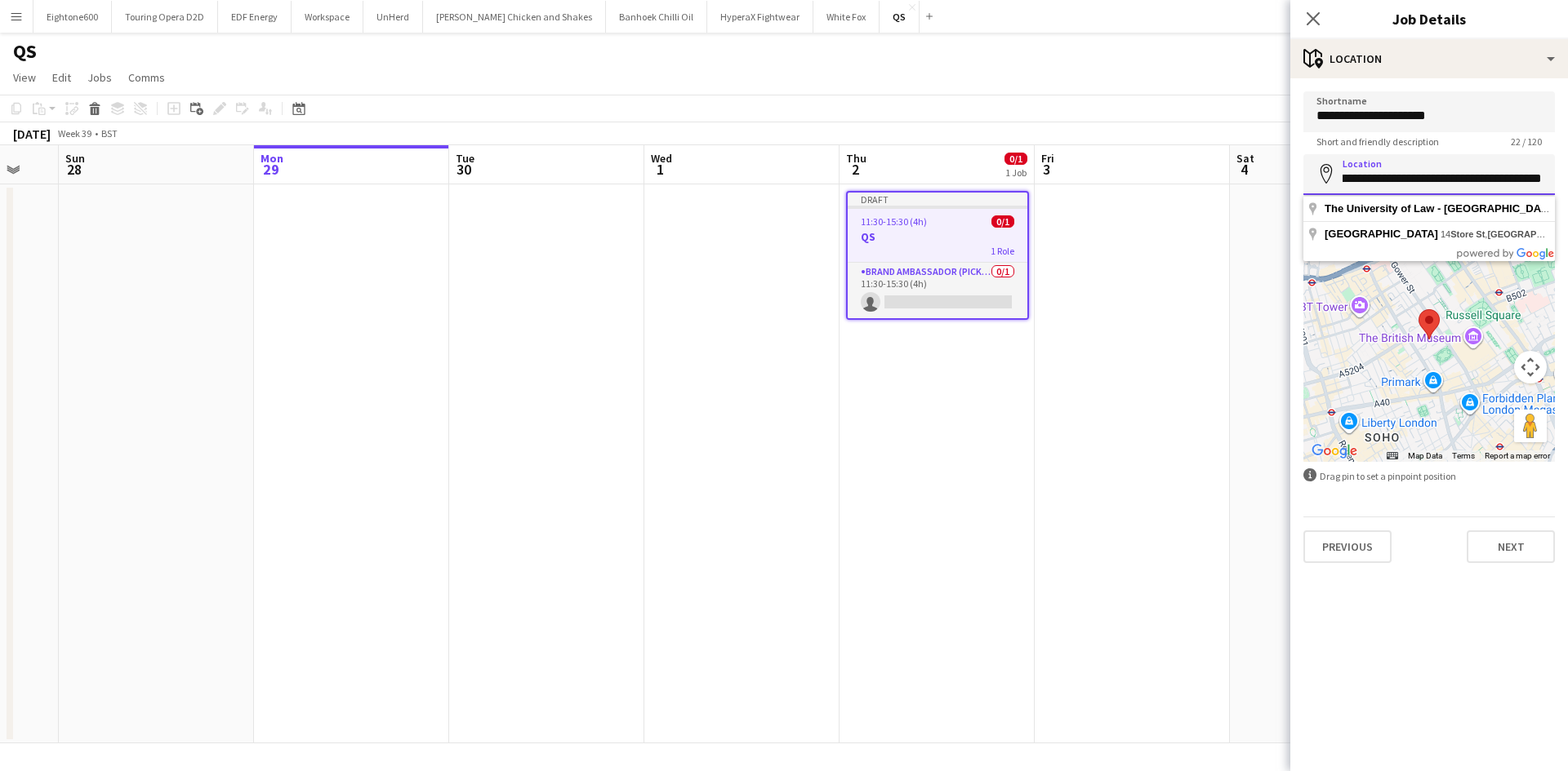
scroll to position [0, 229]
drag, startPoint x: 1346, startPoint y: 178, endPoint x: 1567, endPoint y: 221, distance: 225.1
click at [1567, 221] on form "**********" at bounding box center [1429, 328] width 278 height 472
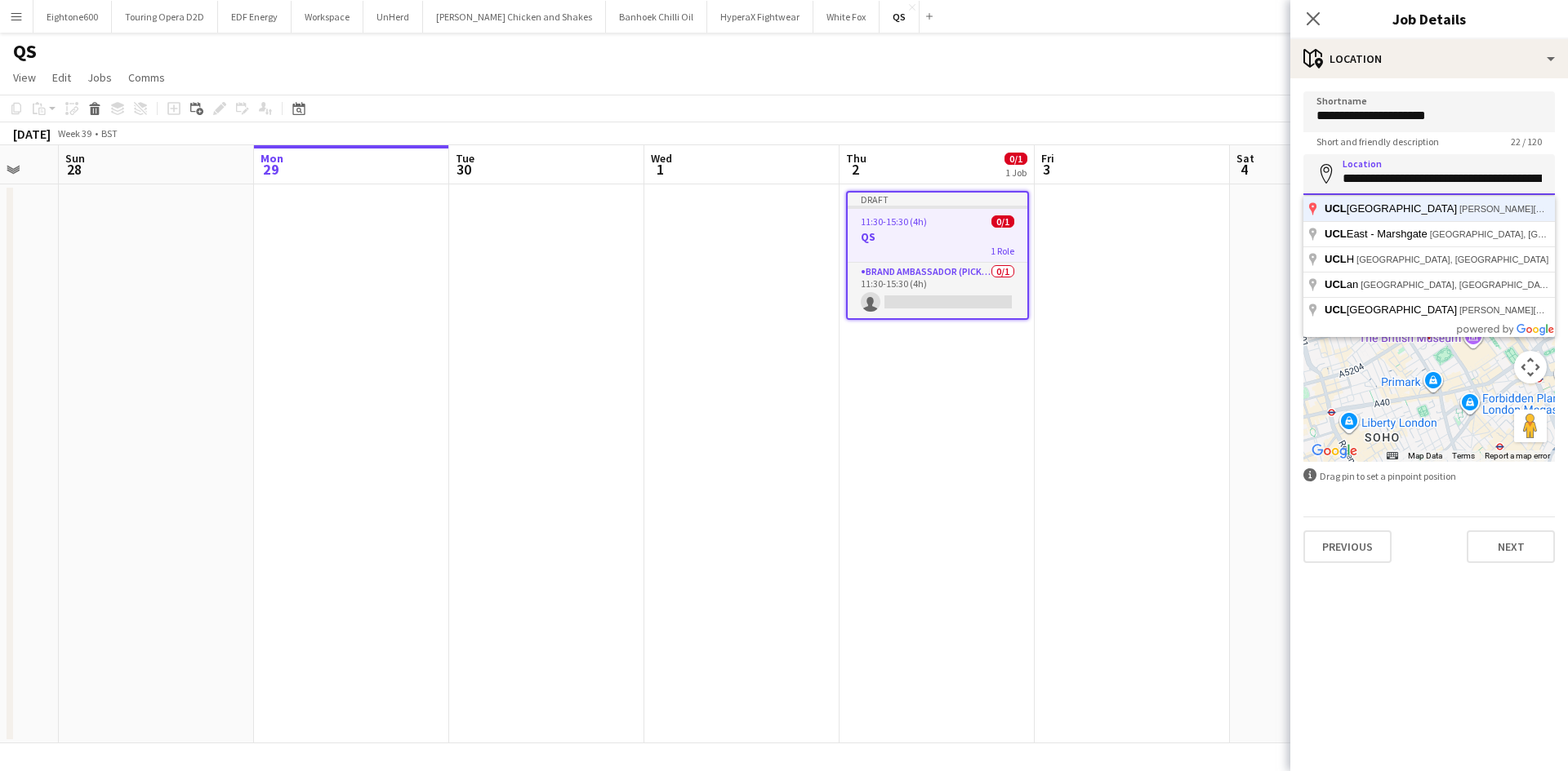
click button "Next" at bounding box center [1510, 546] width 88 height 32
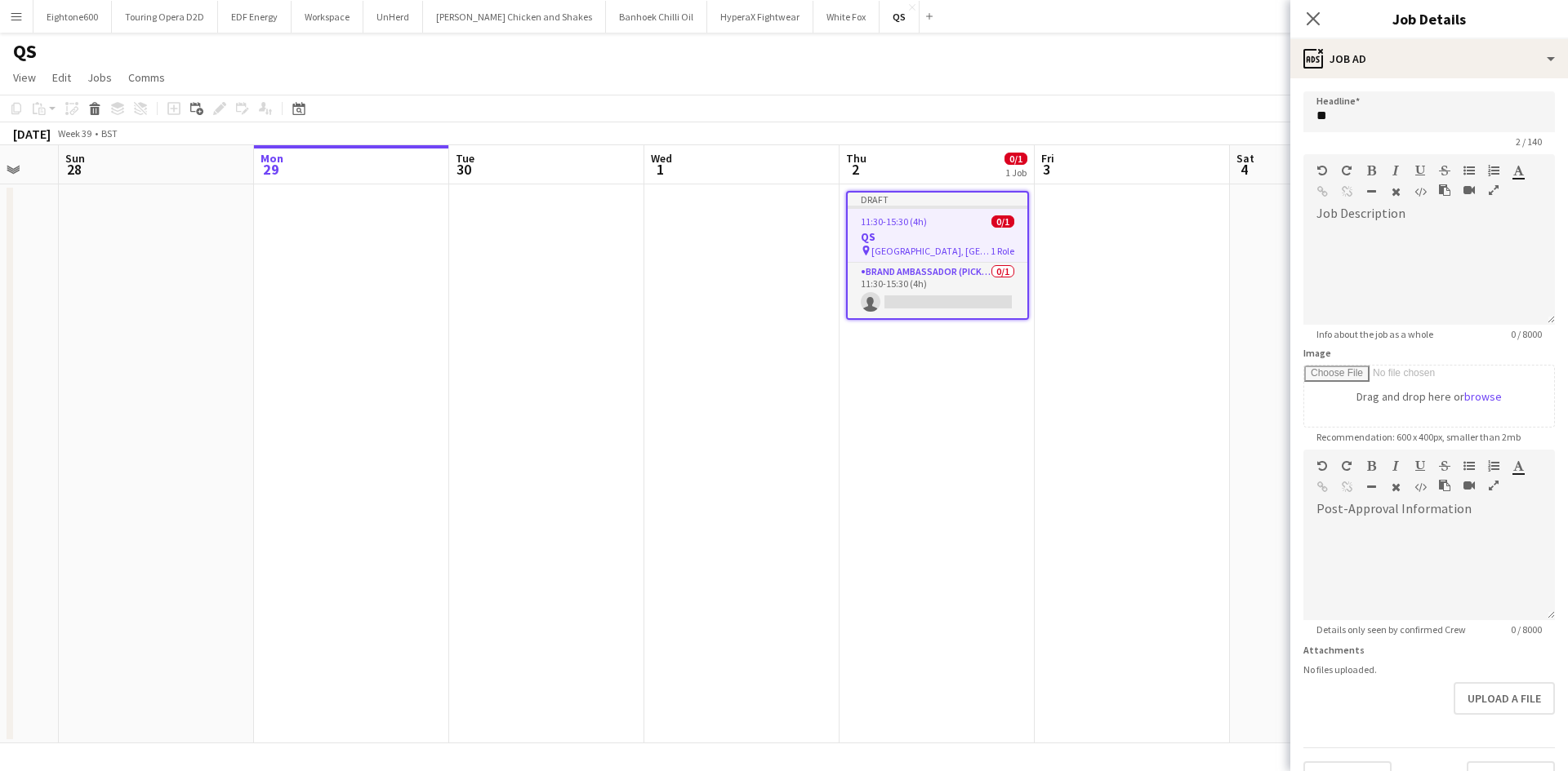
scroll to position [36, 0]
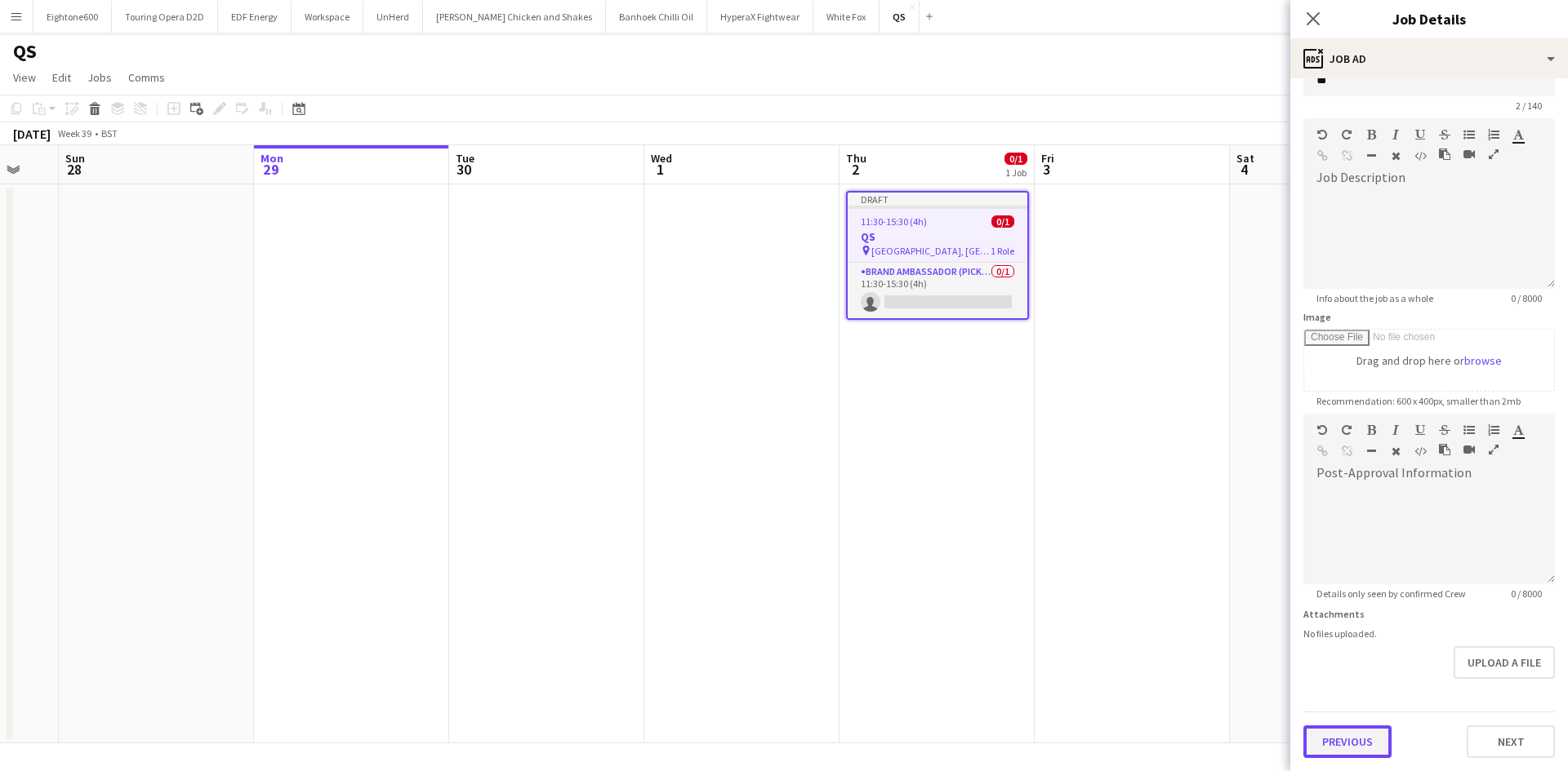
click at [1344, 751] on button "Previous" at bounding box center [1347, 741] width 88 height 32
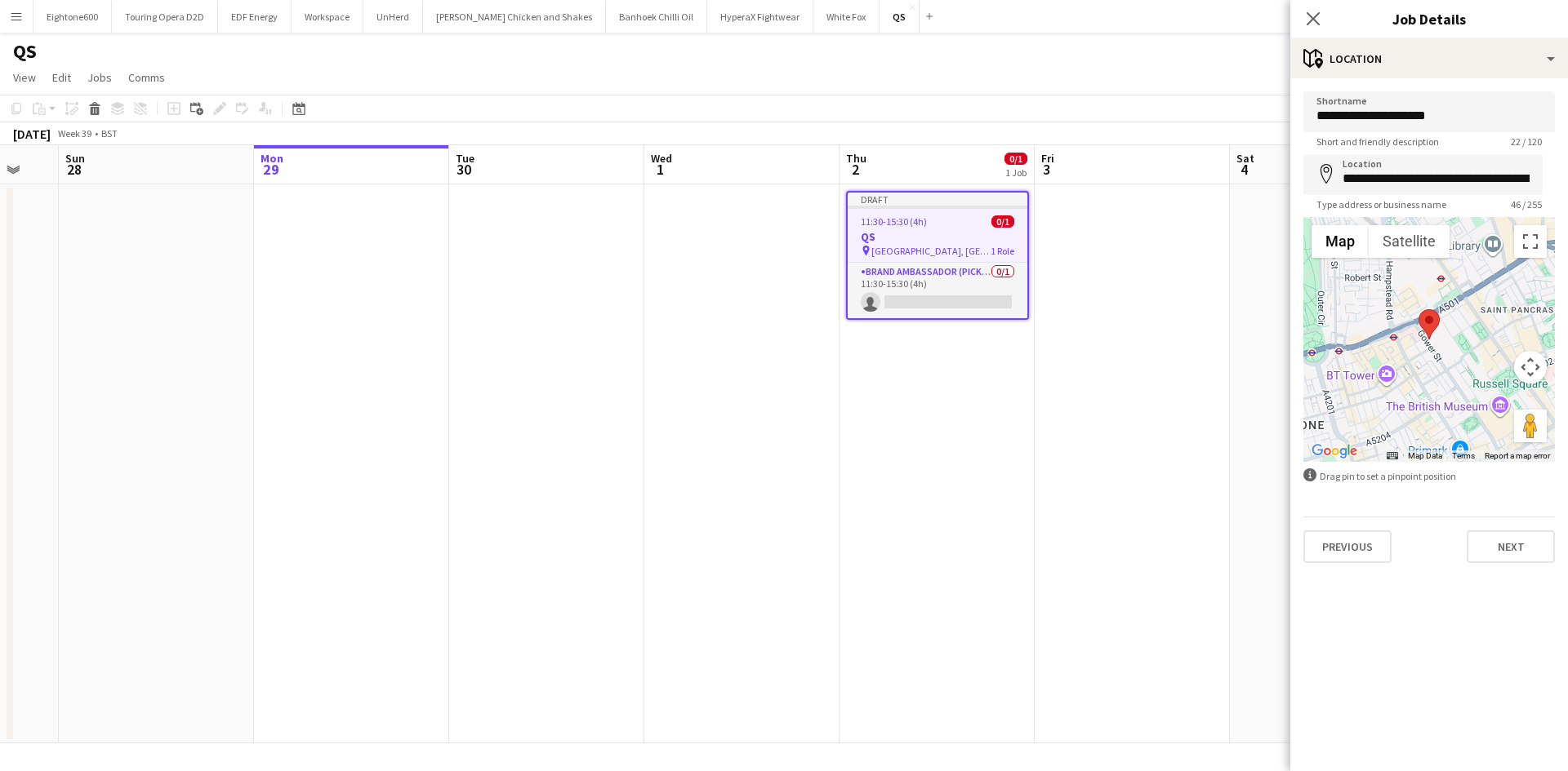
scroll to position [0, 0]
click at [1458, 188] on input "**********" at bounding box center [1429, 175] width 252 height 41
drag, startPoint x: 1339, startPoint y: 177, endPoint x: 1567, endPoint y: 245, distance: 237.9
click at [1567, 245] on form "**********" at bounding box center [1429, 328] width 278 height 472
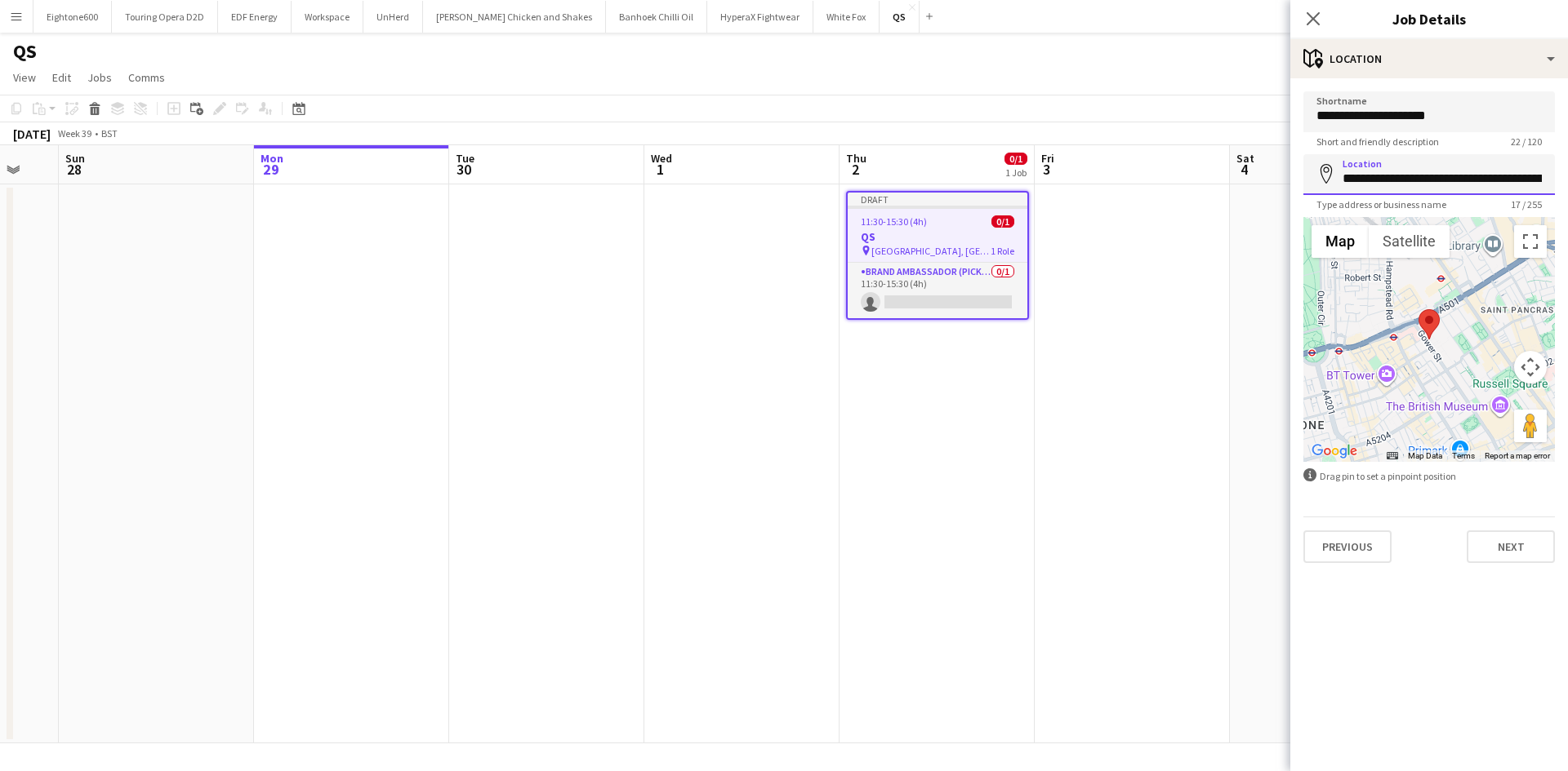
scroll to position [0, 177]
drag, startPoint x: 1490, startPoint y: 164, endPoint x: 1567, endPoint y: 147, distance: 78.9
click at [1567, 147] on form "**********" at bounding box center [1429, 328] width 278 height 472
click at [1461, 178] on input "**********" at bounding box center [1429, 175] width 252 height 41
drag, startPoint x: 1464, startPoint y: 177, endPoint x: 1562, endPoint y: 177, distance: 98.0
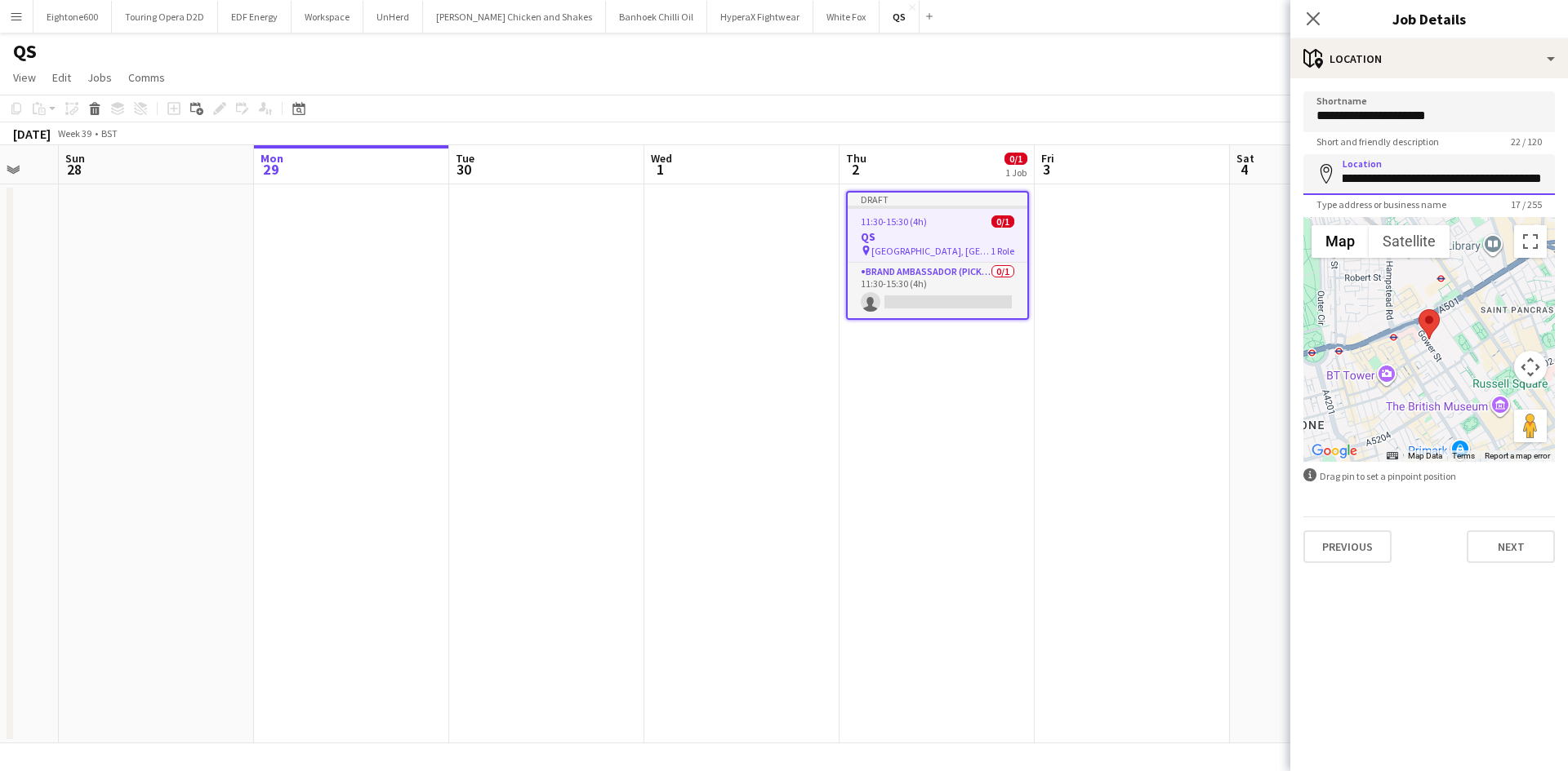
click at [1562, 177] on form "**********" at bounding box center [1429, 328] width 278 height 472
click at [1425, 176] on input "**********" at bounding box center [1429, 175] width 252 height 41
drag, startPoint x: 1341, startPoint y: 178, endPoint x: 1567, endPoint y: 218, distance: 229.5
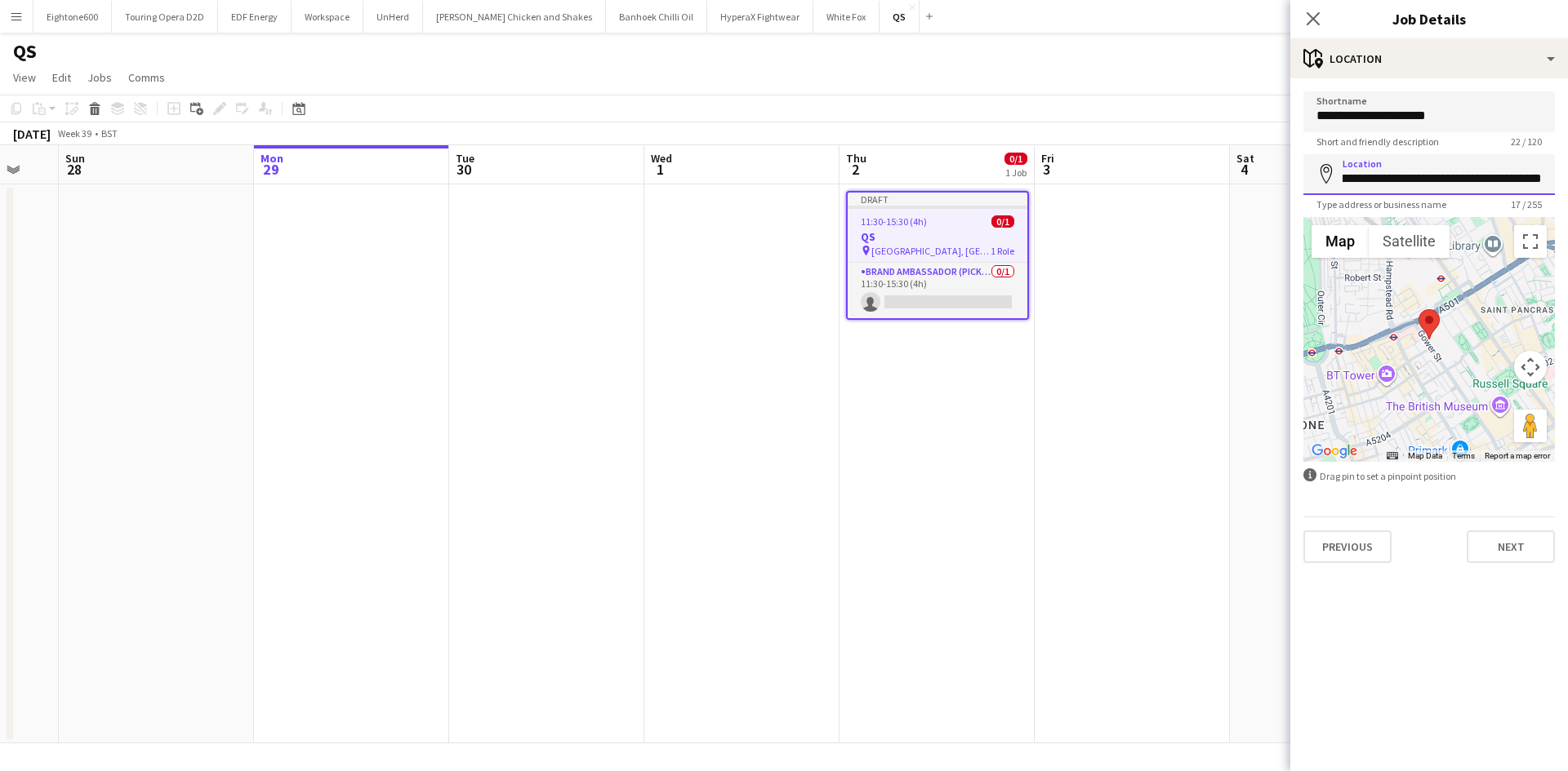
click at [1567, 218] on form "**********" at bounding box center [1429, 328] width 278 height 472
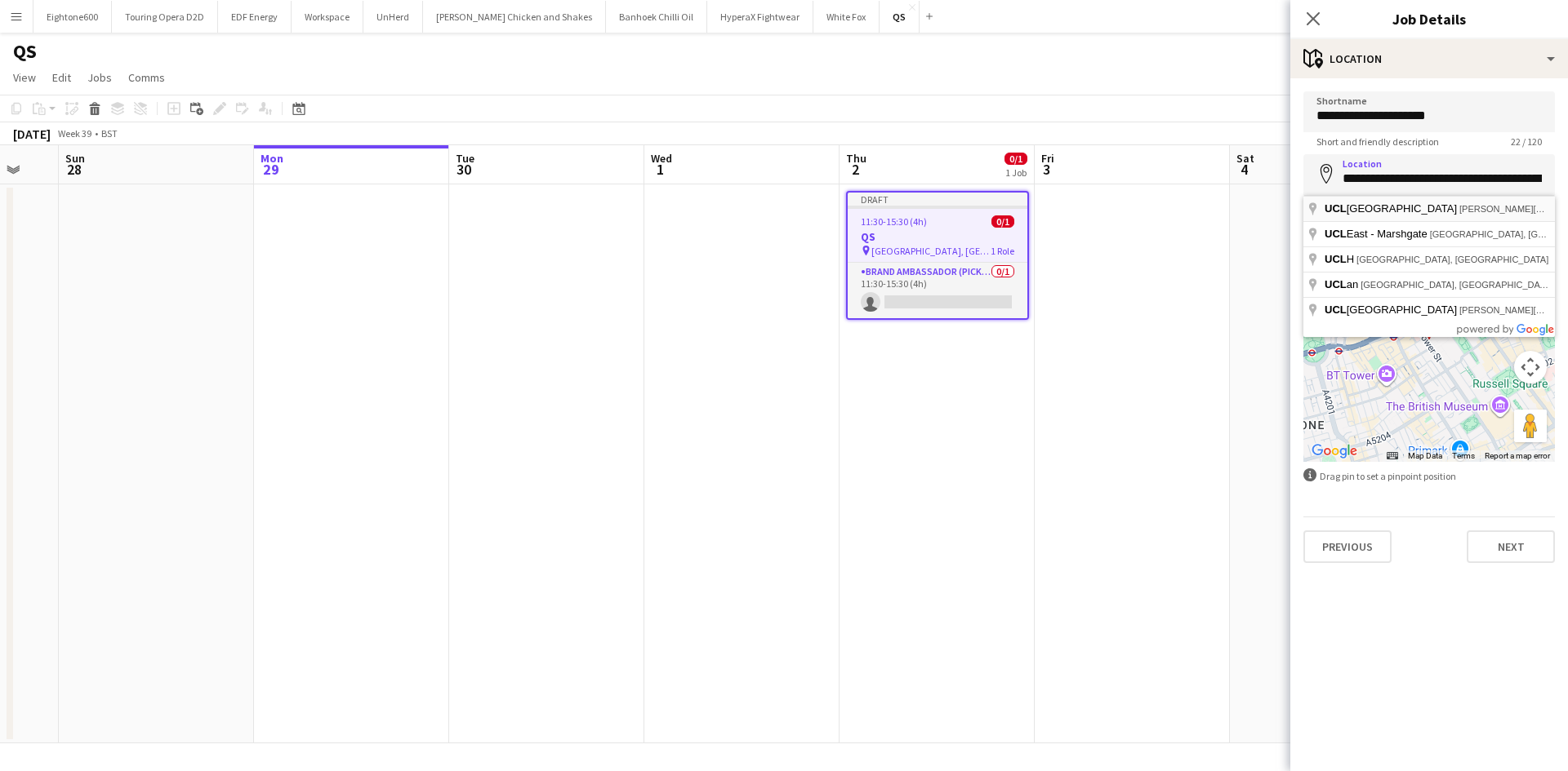
type input "**********"
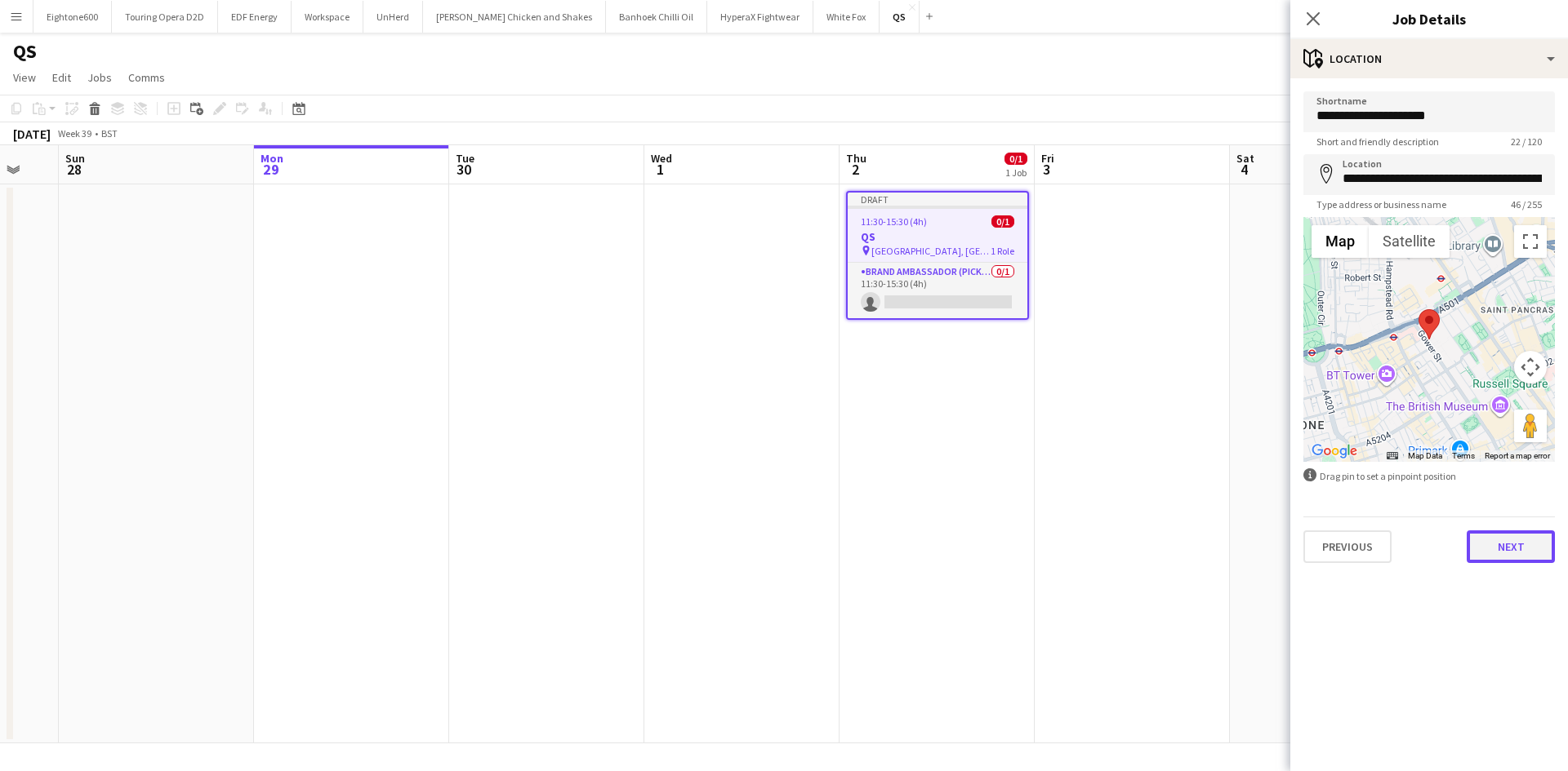
click at [1524, 548] on button "Next" at bounding box center [1510, 546] width 88 height 32
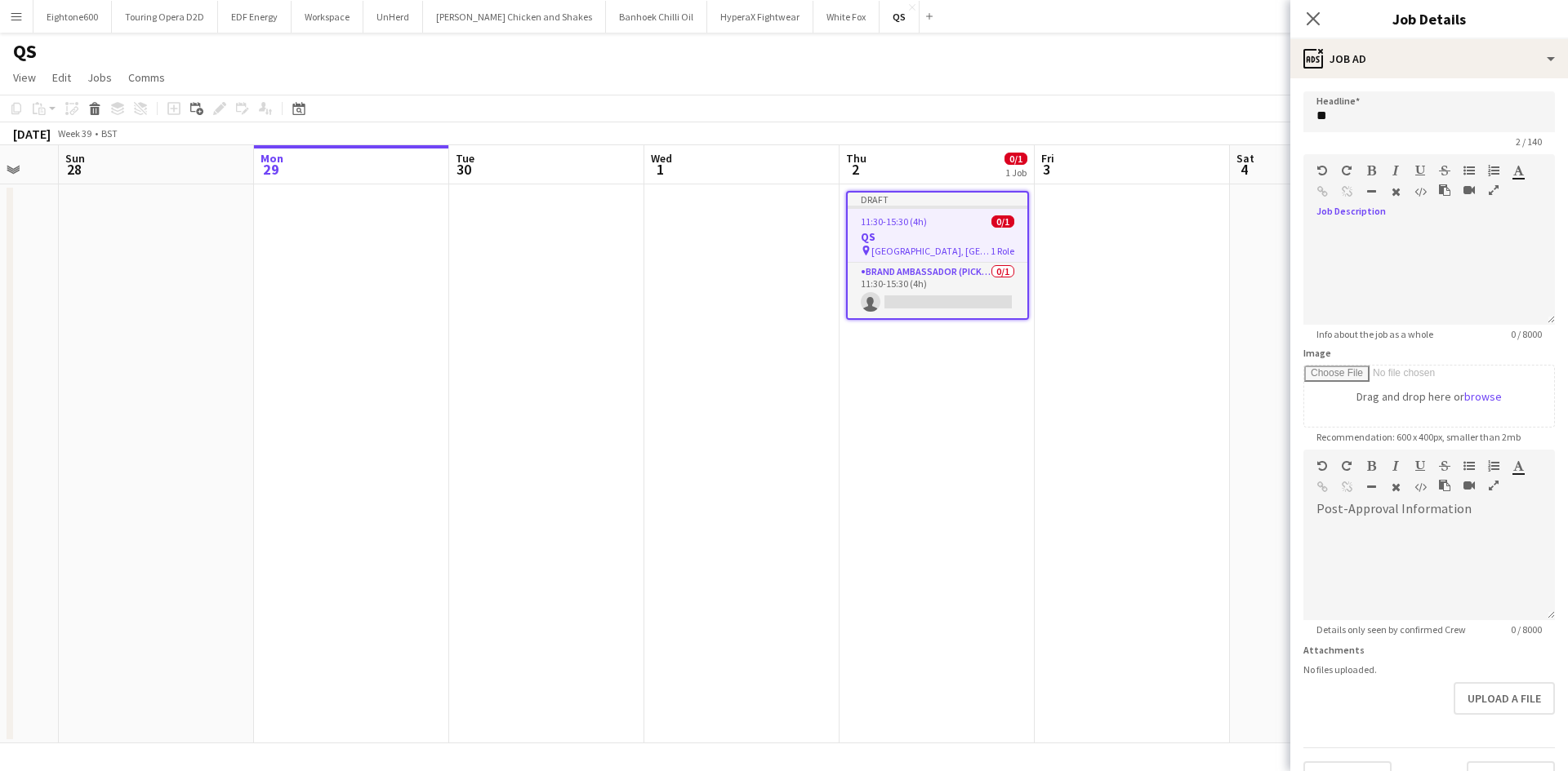
click at [1399, 192] on icon "button" at bounding box center [1396, 192] width 9 height 11
click at [1389, 211] on div "Standard Heading 1 Heading 2 Heading 3 Heading 4 Heading 5 Heading 6 Heading 7 …" at bounding box center [1429, 185] width 252 height 61
click at [1358, 235] on div at bounding box center [1429, 276] width 252 height 98
paste div
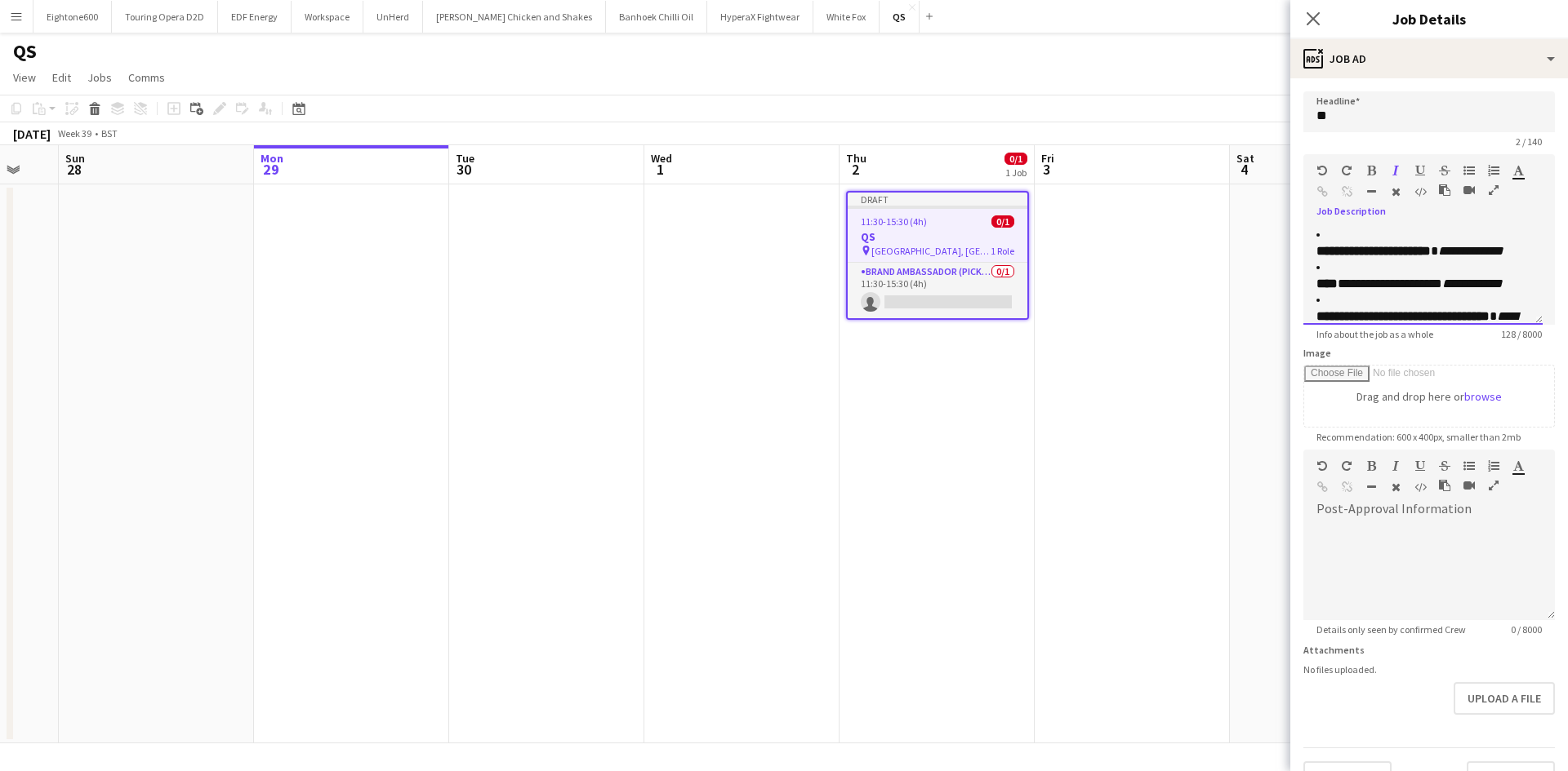
click at [1319, 244] on strong "**********" at bounding box center [1373, 250] width 114 height 12
drag, startPoint x: 1304, startPoint y: 236, endPoint x: 1144, endPoint y: 233, distance: 160.0
click at [1144, 233] on body "Menu Boards Boards Boards All jobs Status Workforce Workforce My Workforce Recr…" at bounding box center [784, 385] width 1568 height 771
click at [1465, 170] on icon "button" at bounding box center [1469, 170] width 11 height 11
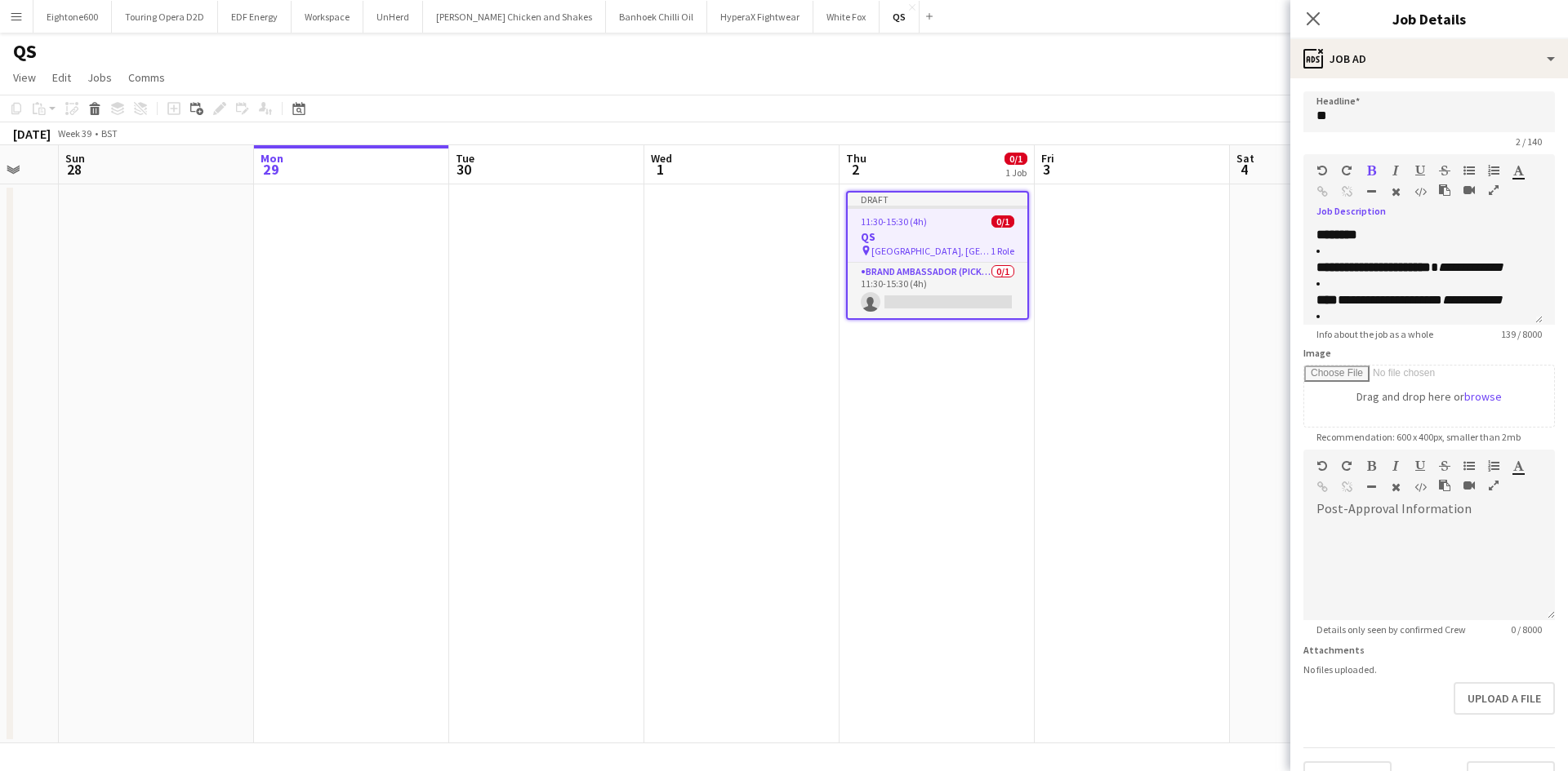
click at [1321, 168] on icon "button" at bounding box center [1322, 170] width 10 height 11
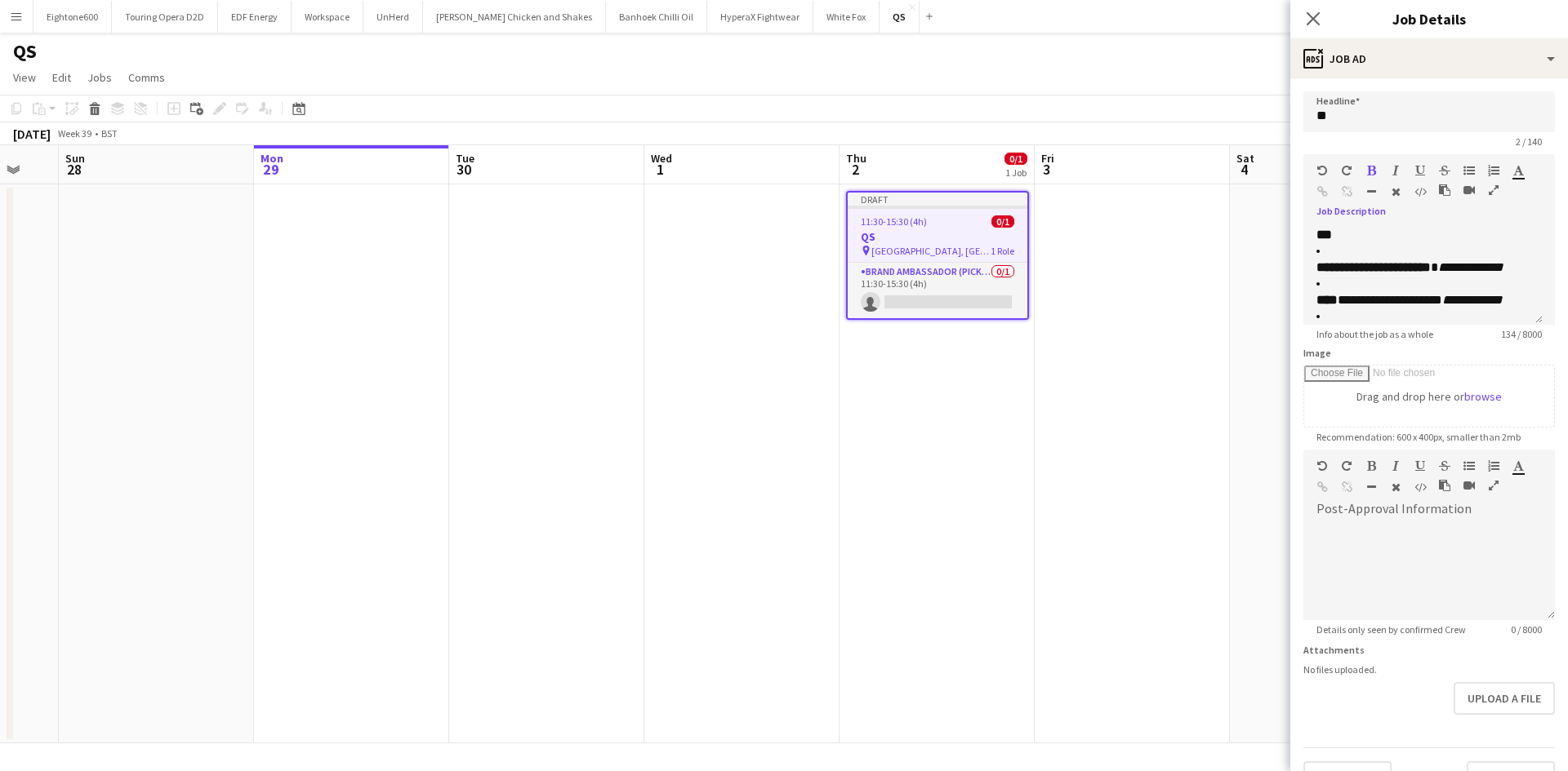
click at [1321, 168] on icon "button" at bounding box center [1322, 170] width 10 height 11
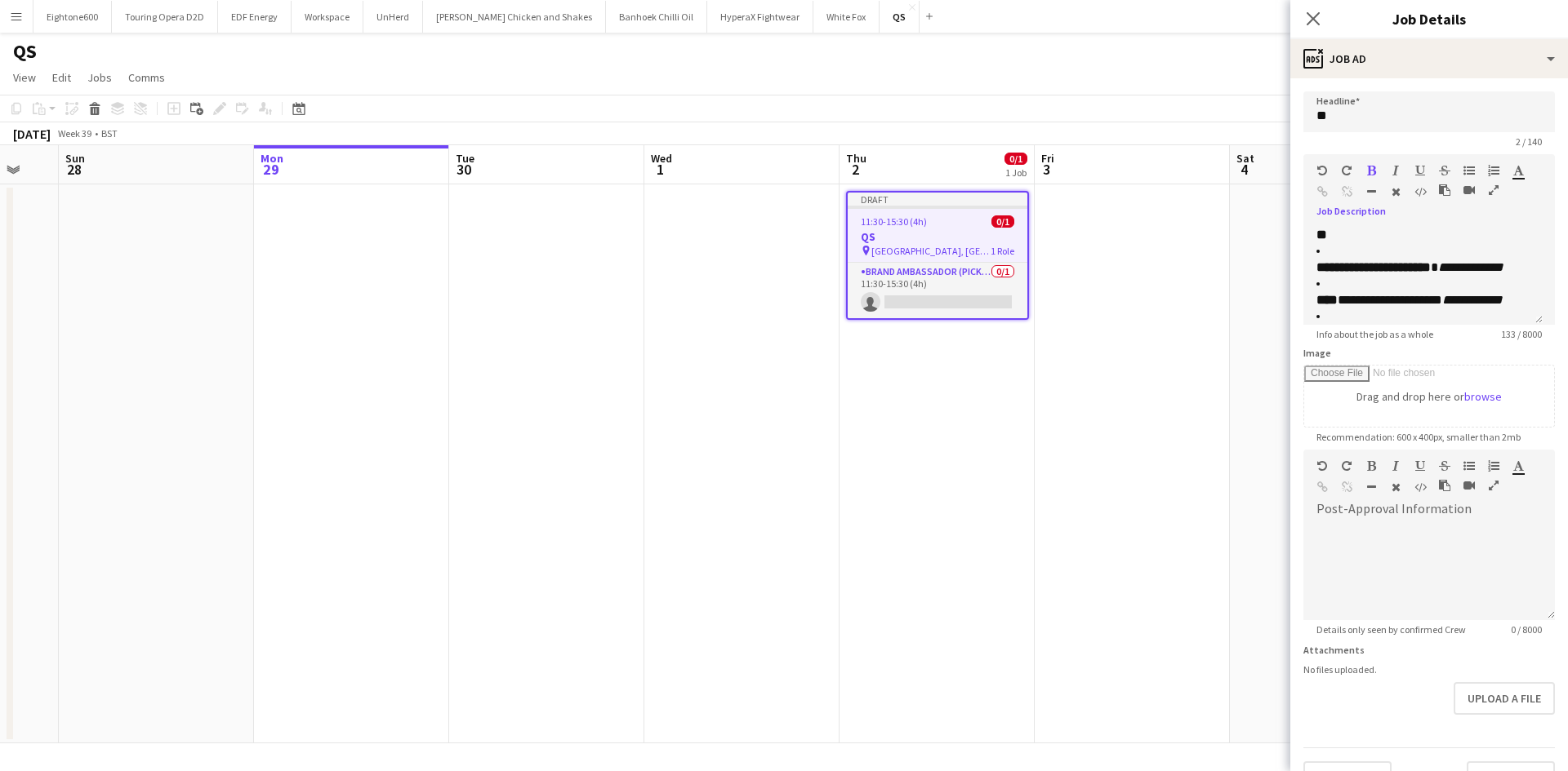
click at [1321, 168] on icon "button" at bounding box center [1322, 170] width 10 height 11
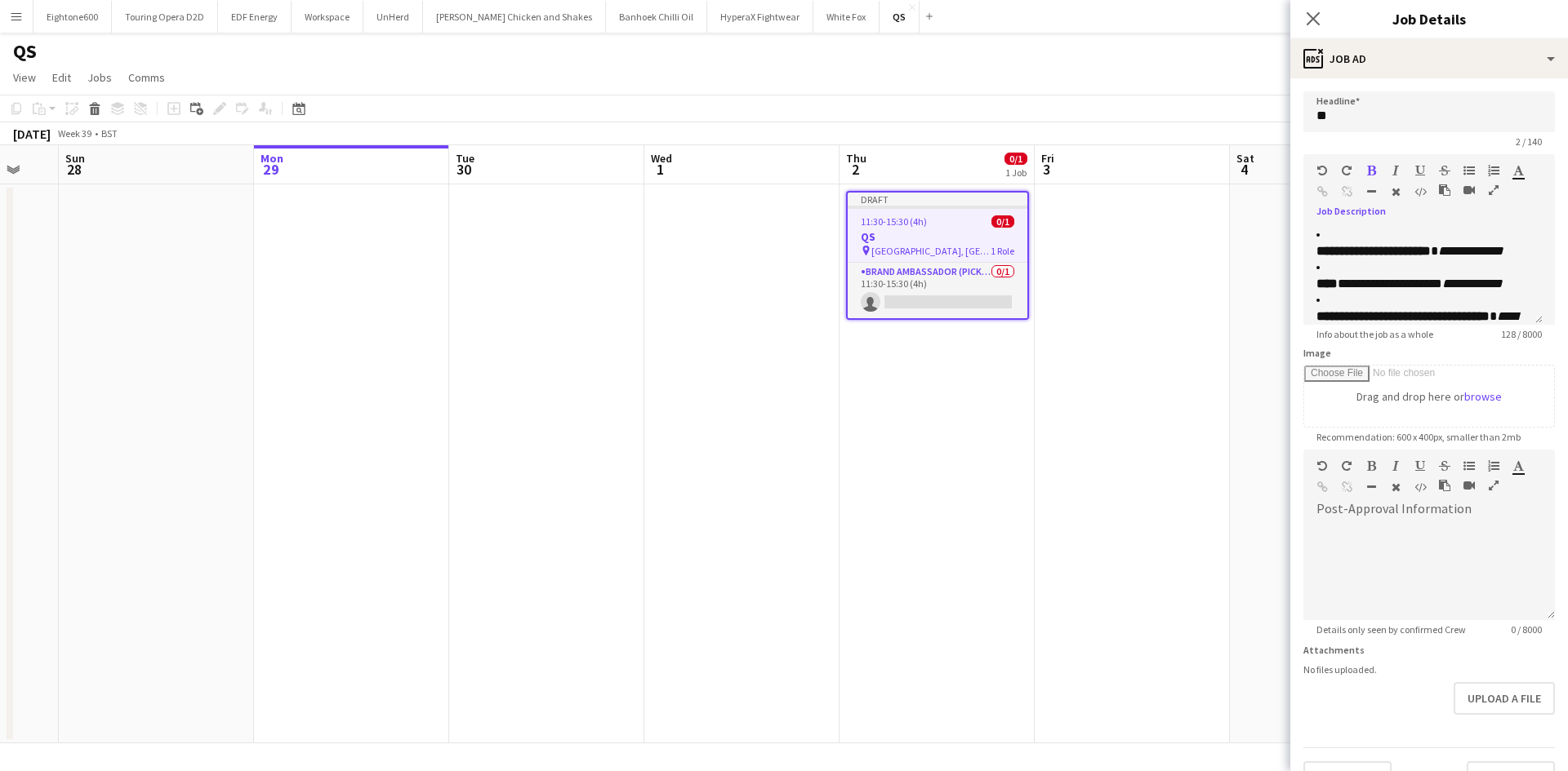
click at [1321, 168] on icon "button" at bounding box center [1322, 170] width 10 height 11
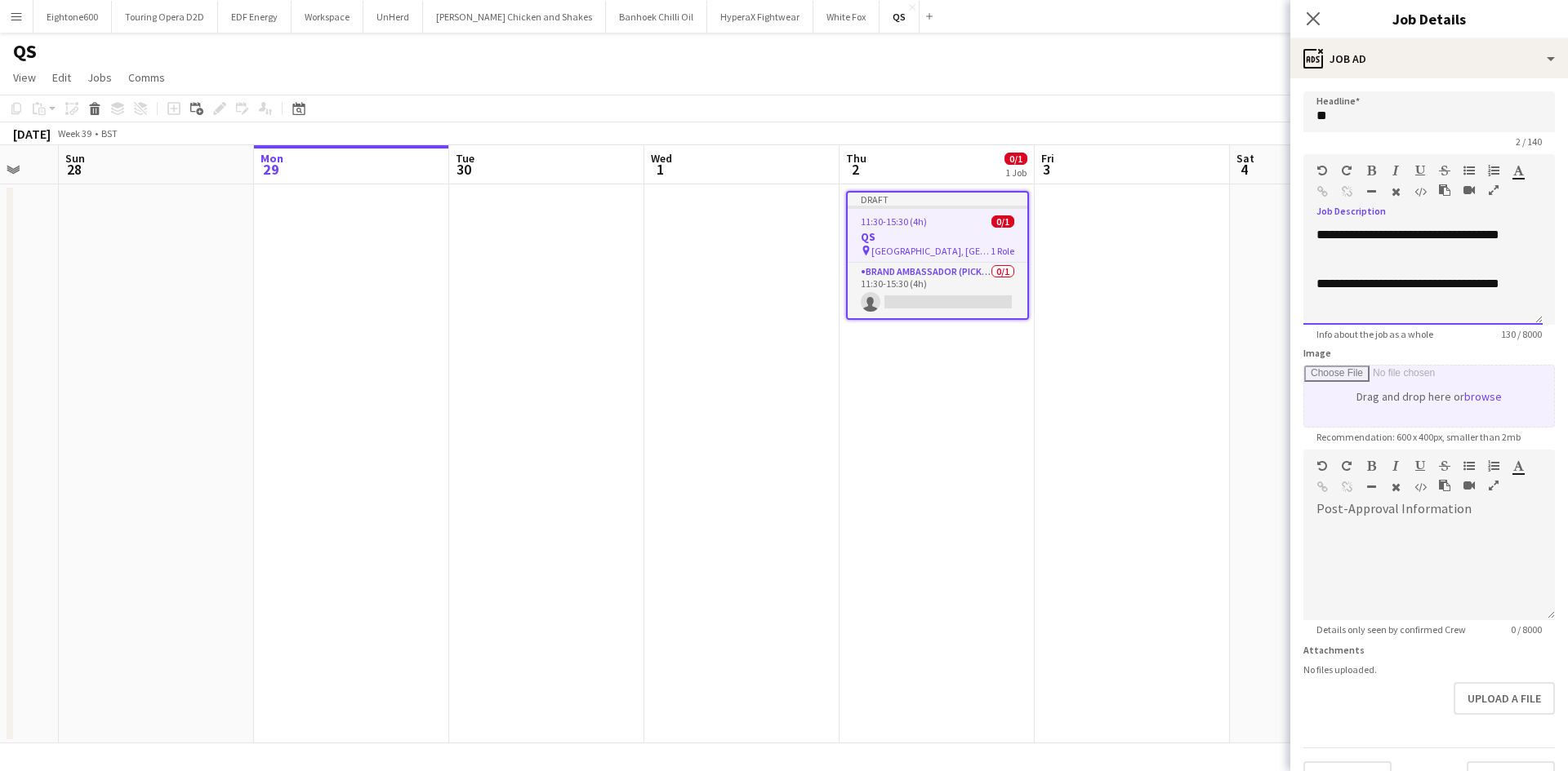
scroll to position [34, 0]
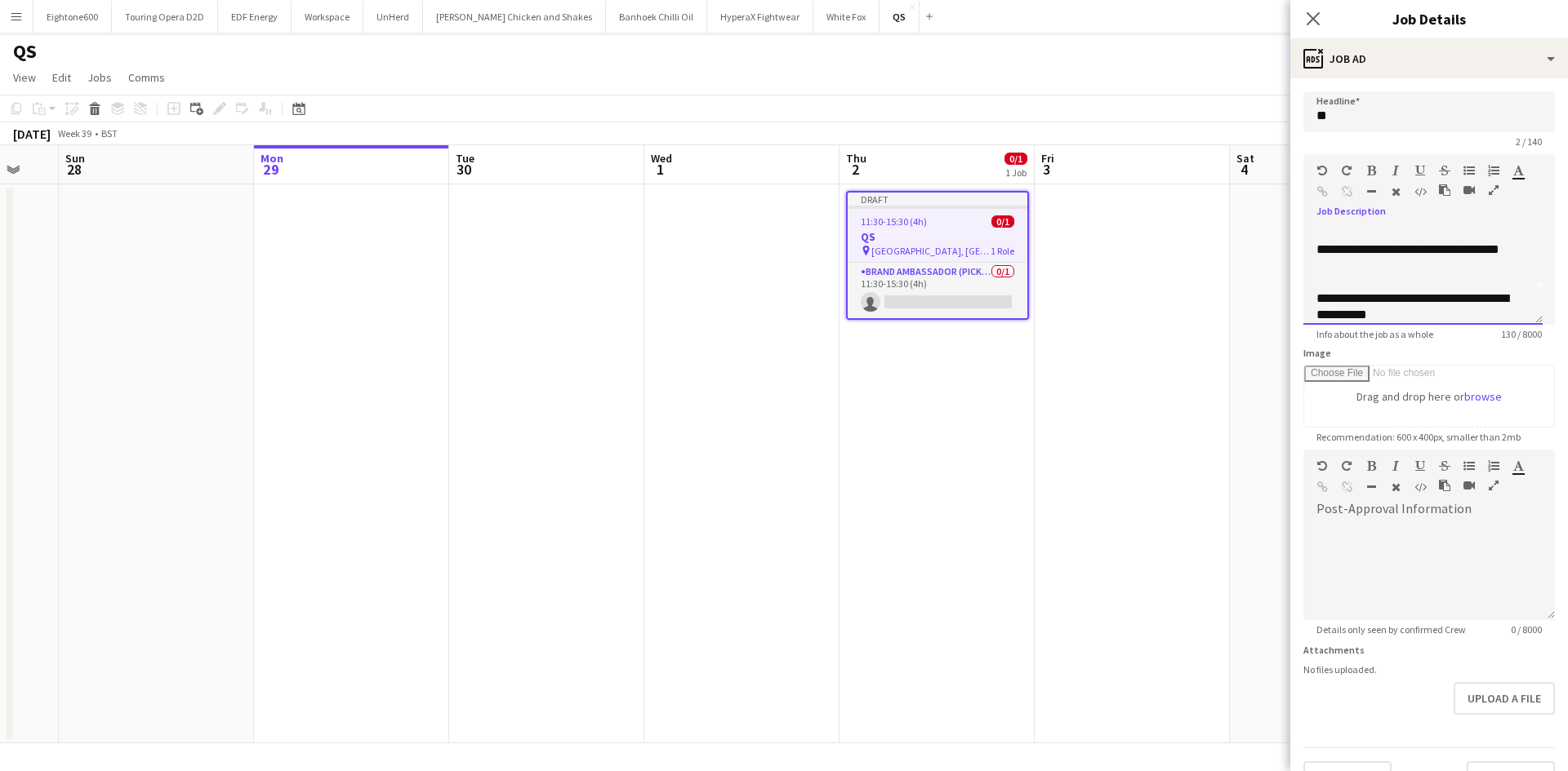
click at [1314, 298] on div "**********" at bounding box center [1423, 276] width 239 height 98
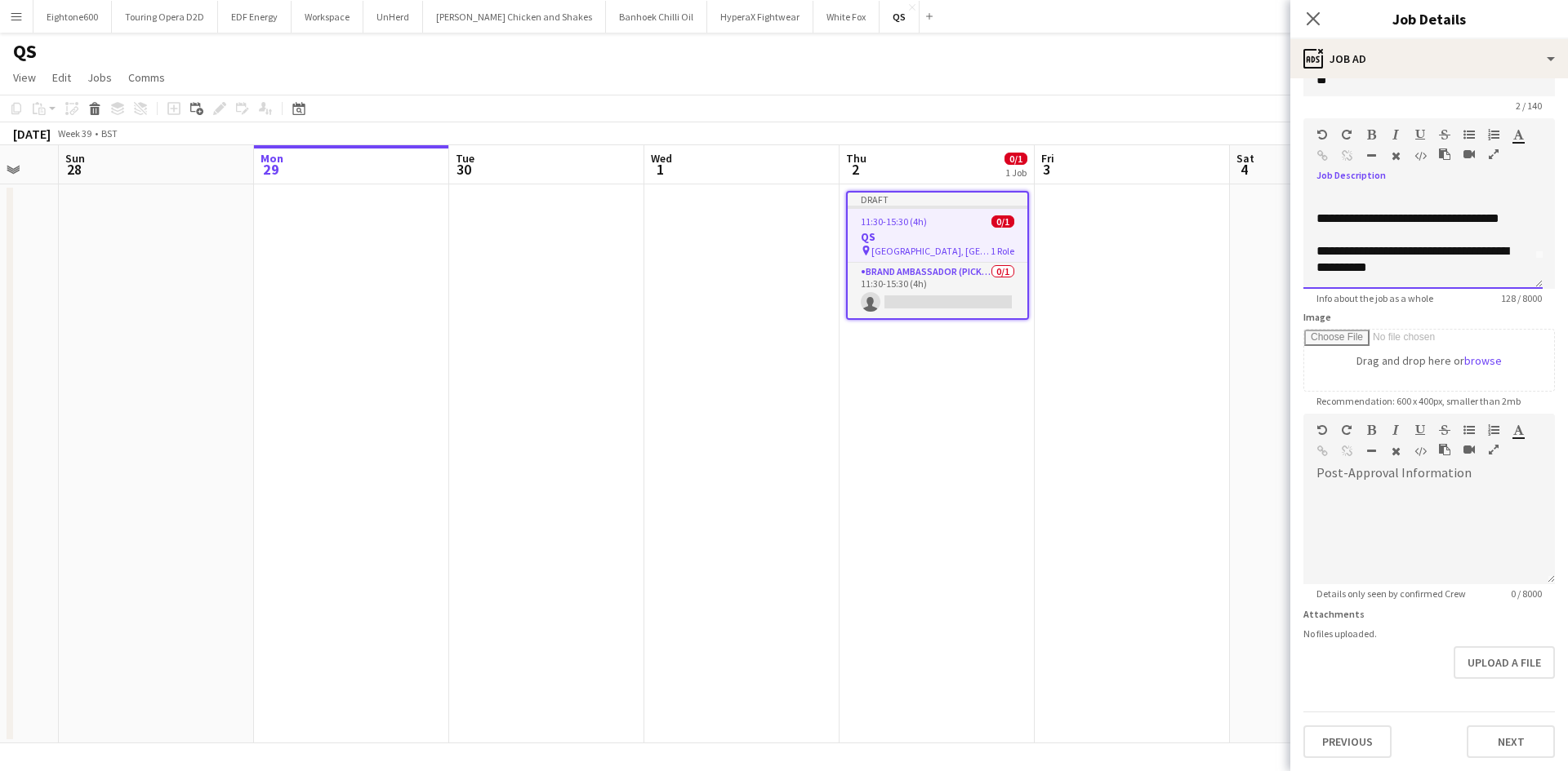
click at [1310, 217] on div "**********" at bounding box center [1423, 240] width 239 height 98
click at [1491, 128] on button "button" at bounding box center [1493, 134] width 11 height 13
click at [1313, 255] on div "**********" at bounding box center [1423, 240] width 239 height 98
click at [1486, 136] on div at bounding box center [1487, 137] width 49 height 19
click at [1498, 132] on icon "button" at bounding box center [1493, 134] width 11 height 11
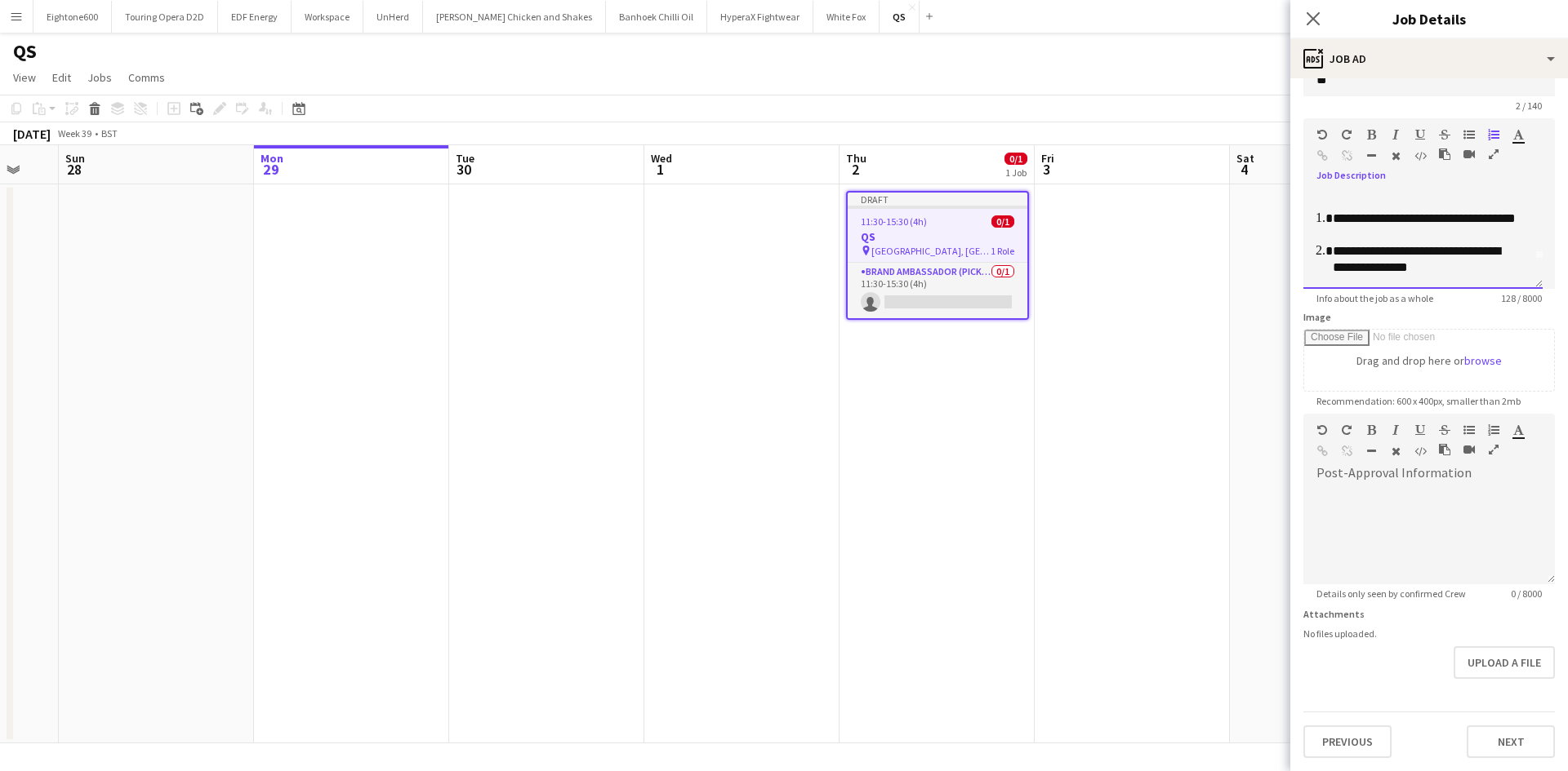
click at [1495, 265] on li "**********" at bounding box center [1424, 259] width 184 height 32
click at [1462, 281] on div "**********" at bounding box center [1423, 240] width 239 height 98
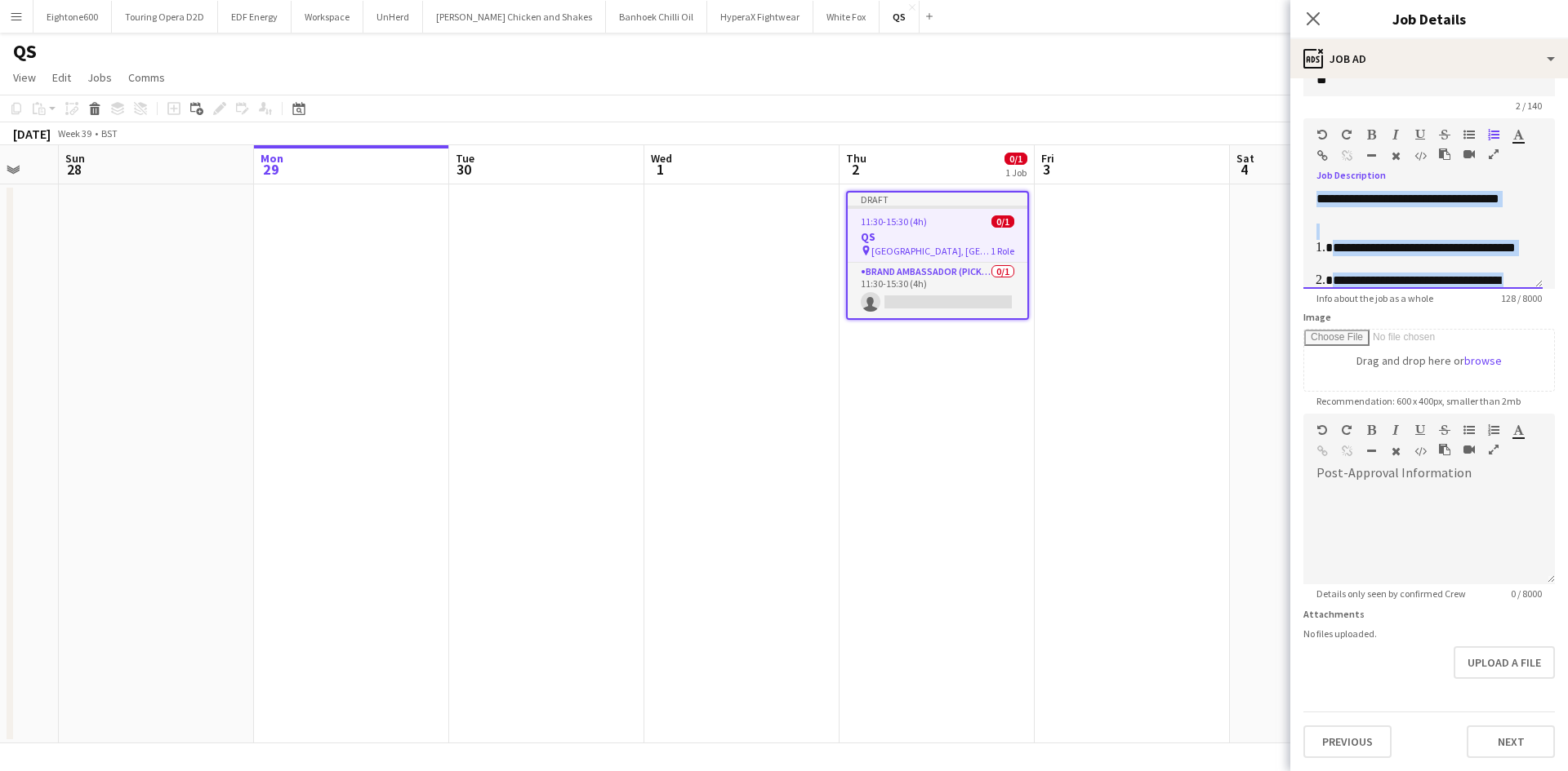
drag, startPoint x: 1446, startPoint y: 271, endPoint x: 1306, endPoint y: 195, distance: 159.3
click at [1306, 195] on div "**********" at bounding box center [1423, 240] width 239 height 98
click at [1339, 215] on div "**********" at bounding box center [1416, 206] width 201 height 32
click at [1311, 199] on div "**********" at bounding box center [1423, 240] width 239 height 98
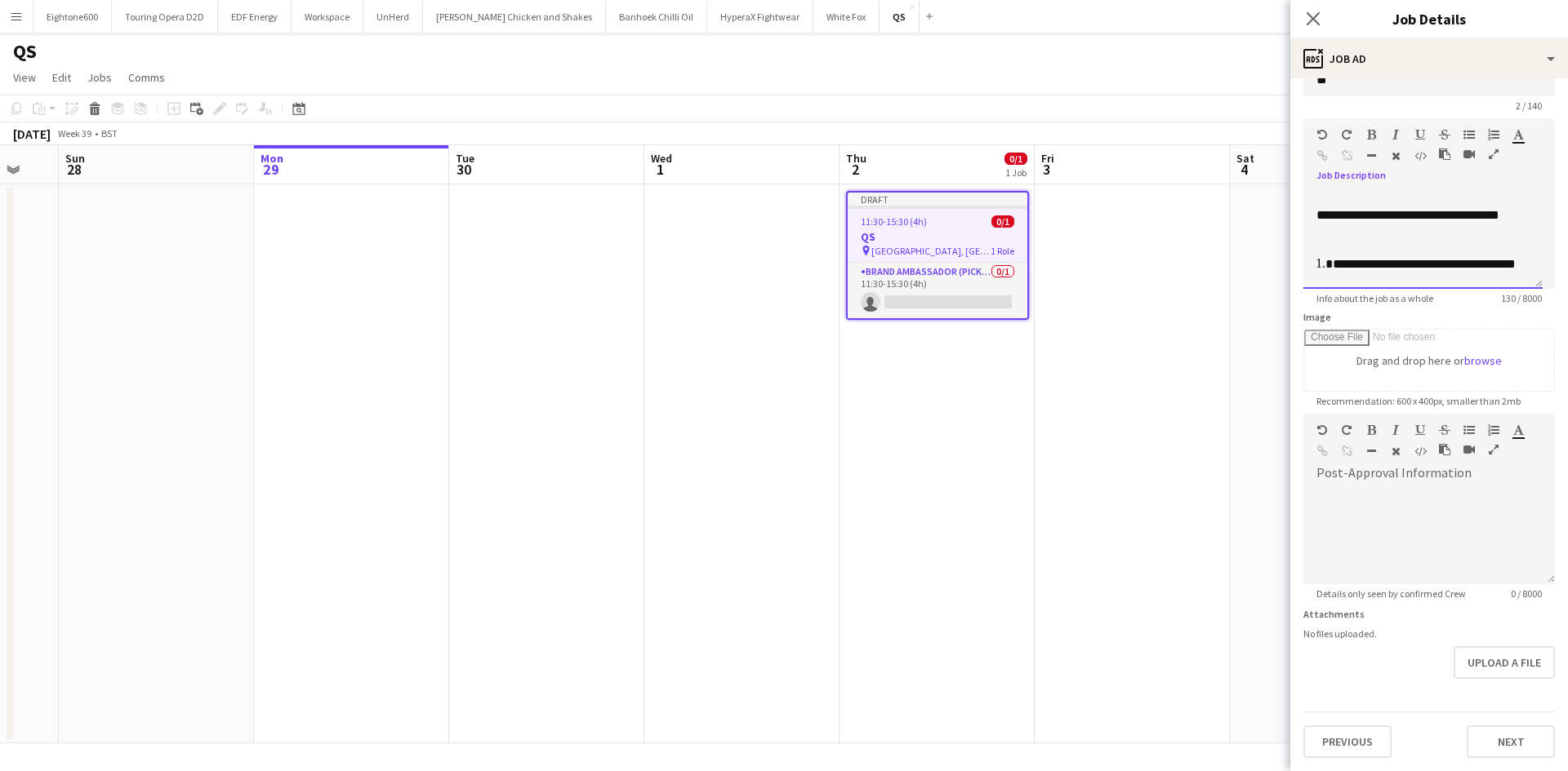
click at [1333, 258] on li "**********" at bounding box center [1424, 272] width 184 height 32
click at [1311, 223] on div "**********" at bounding box center [1423, 240] width 239 height 98
click at [1461, 134] on div at bounding box center [1414, 137] width 98 height 19
click at [1492, 131] on icon "button" at bounding box center [1493, 134] width 11 height 11
click at [1333, 284] on li "**********" at bounding box center [1424, 272] width 184 height 32
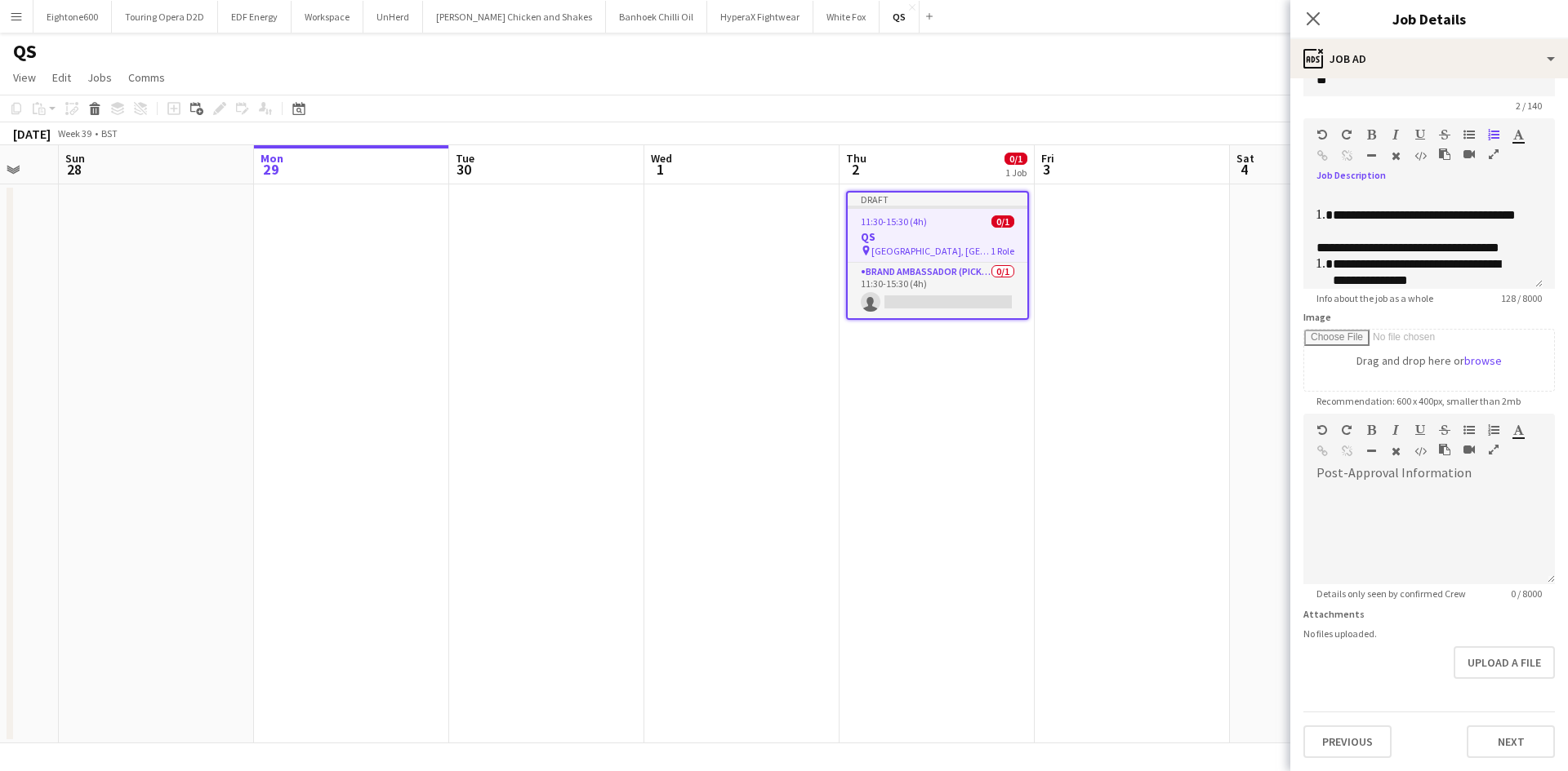
click at [1499, 133] on icon "button" at bounding box center [1493, 134] width 11 height 11
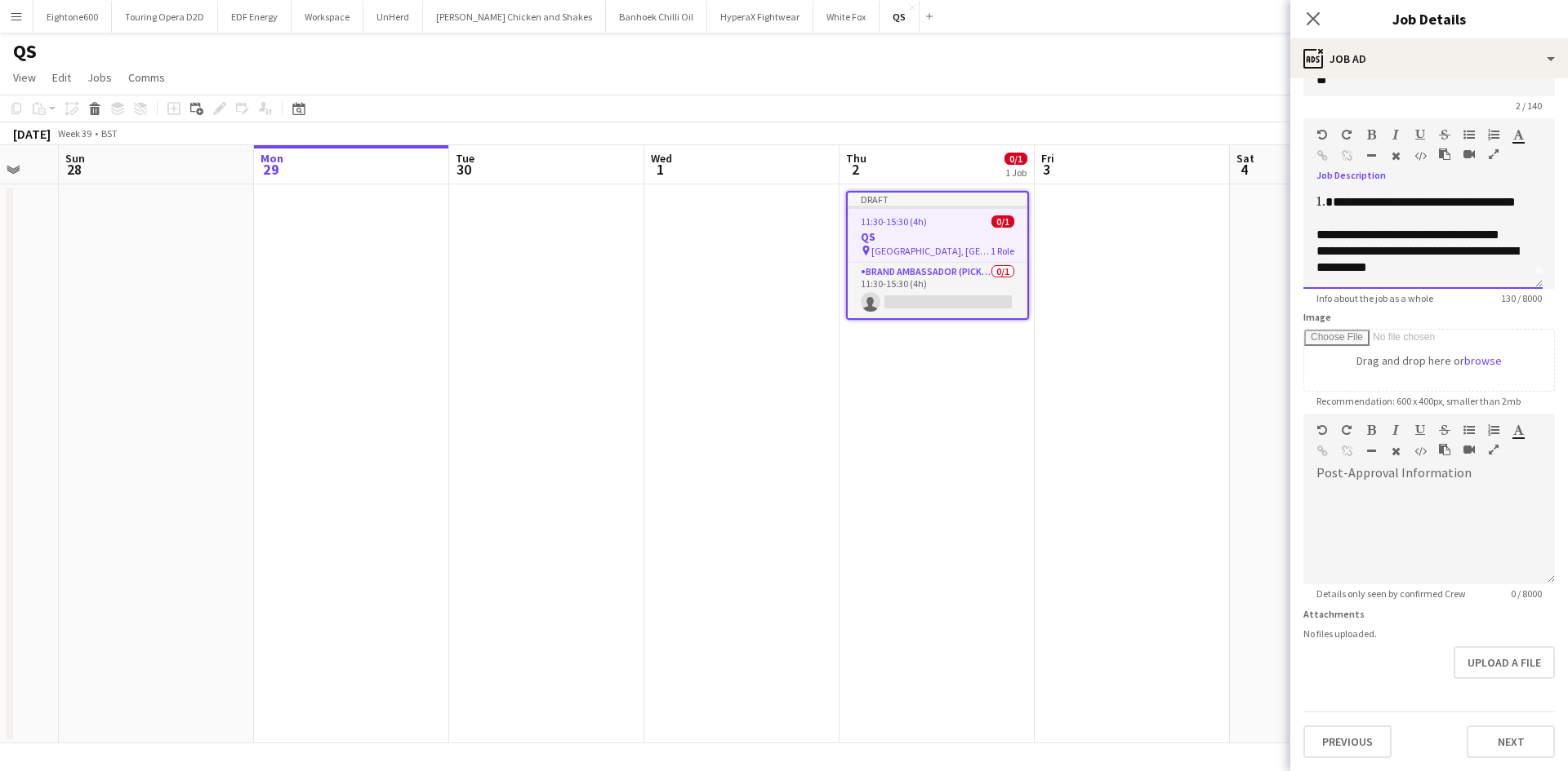
click at [1316, 229] on span "**********" at bounding box center [1407, 234] width 182 height 12
click at [1494, 133] on icon "button" at bounding box center [1493, 134] width 11 height 11
click at [1326, 254] on span "**********" at bounding box center [1417, 258] width 202 height 29
click at [1496, 134] on icon "button" at bounding box center [1493, 134] width 11 height 11
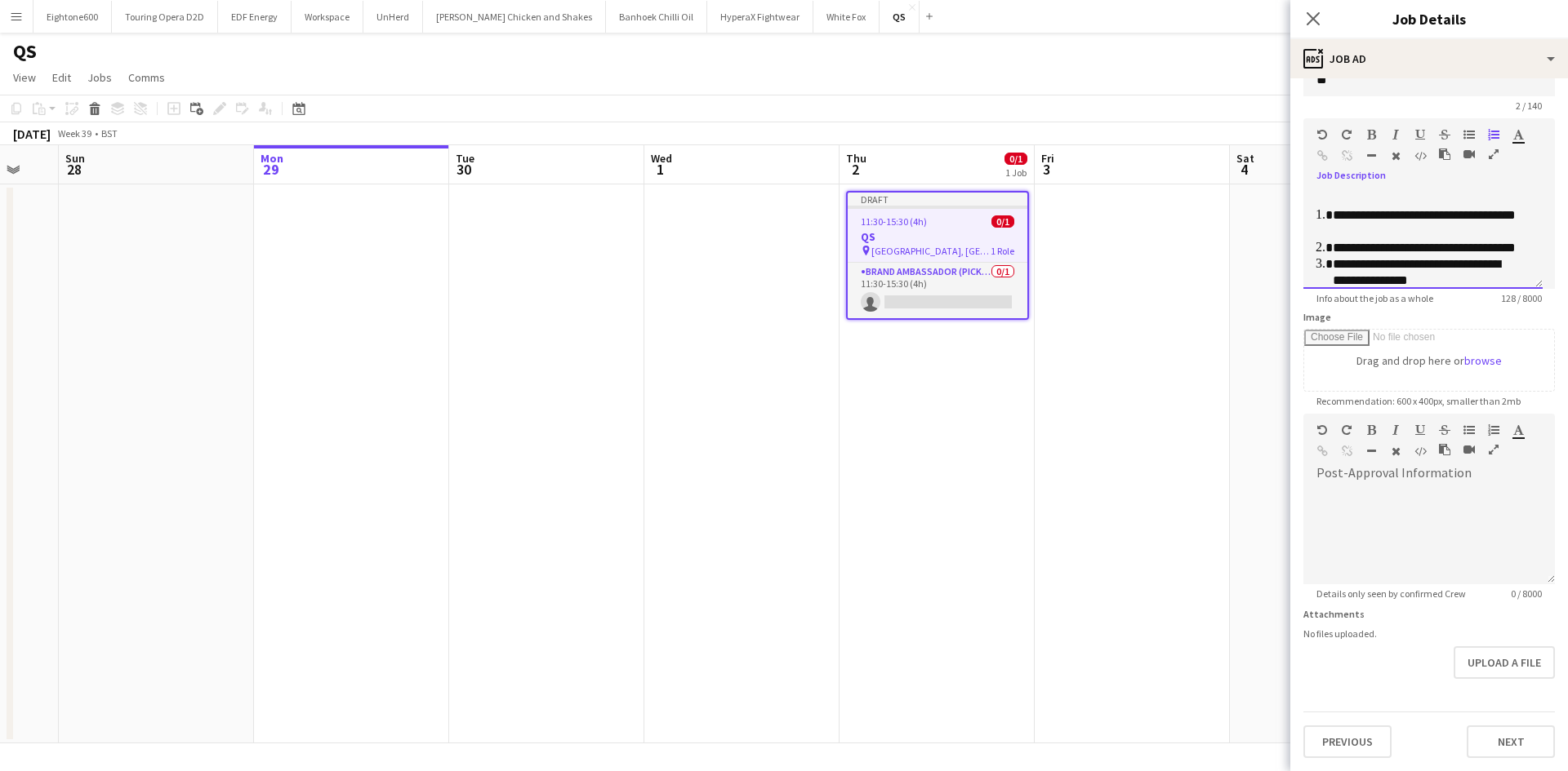
click at [1333, 216] on li "**********" at bounding box center [1424, 223] width 184 height 32
click at [1336, 228] on li at bounding box center [1424, 232] width 184 height 17
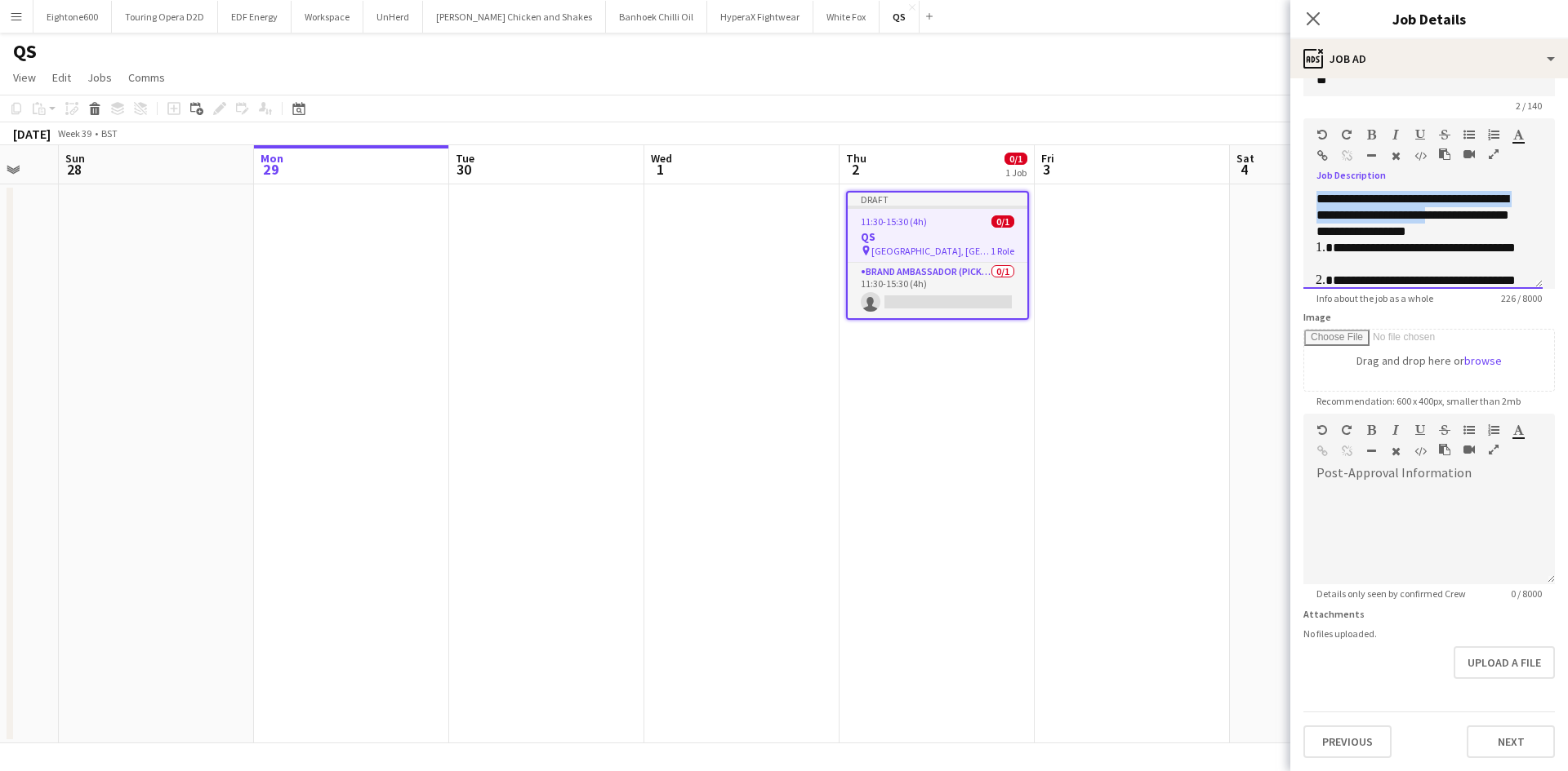
drag, startPoint x: 1506, startPoint y: 215, endPoint x: 1270, endPoint y: 175, distance: 239.4
click at [1270, 175] on body "Menu Boards Boards Boards All jobs Status Workforce Workforce My Workforce Recr…" at bounding box center [784, 385] width 1568 height 771
click at [1374, 229] on div "**********" at bounding box center [1416, 215] width 201 height 49
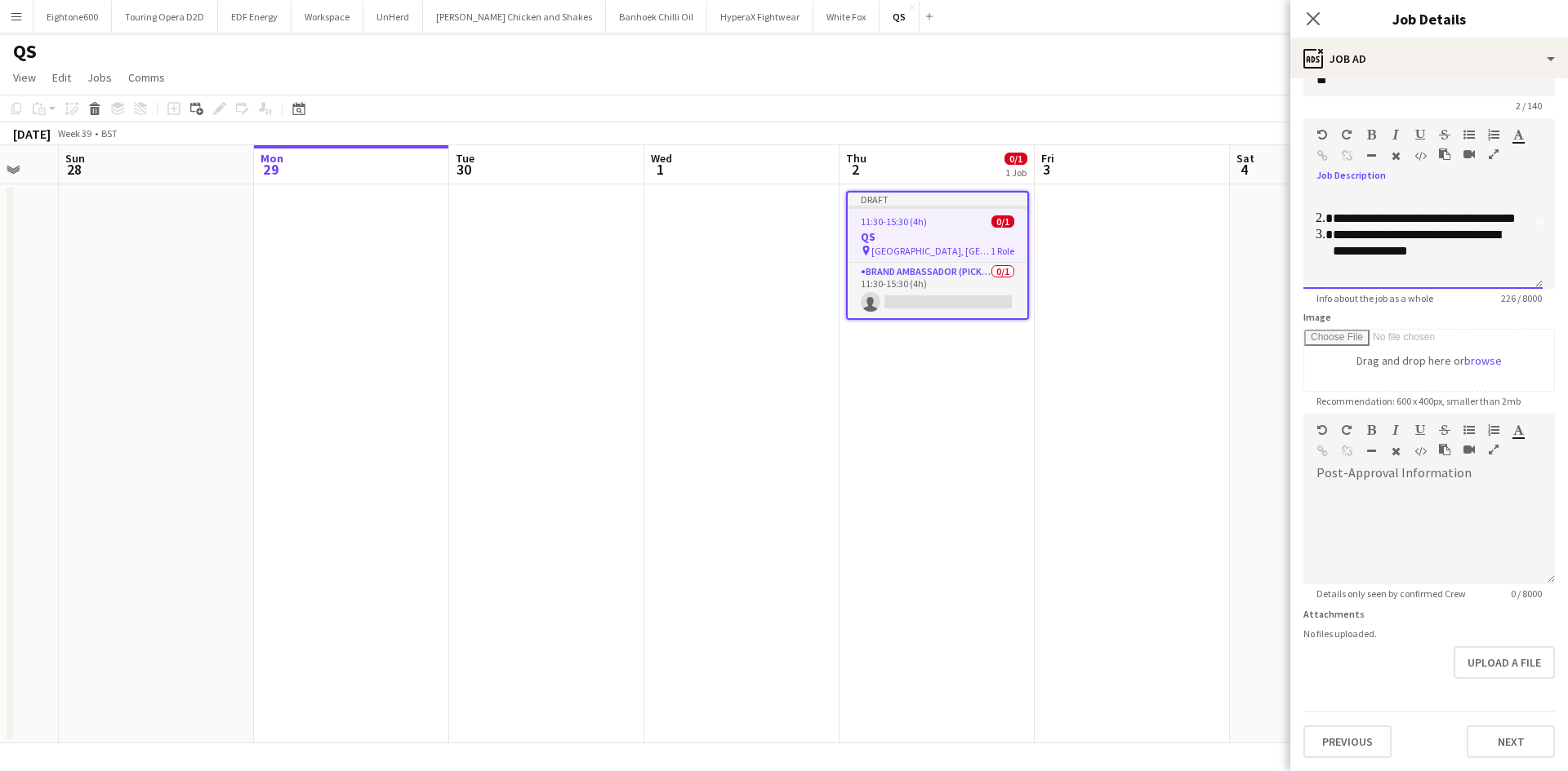
click at [1465, 259] on li "**********" at bounding box center [1424, 242] width 184 height 32
click at [1487, 255] on div at bounding box center [1416, 246] width 201 height 17
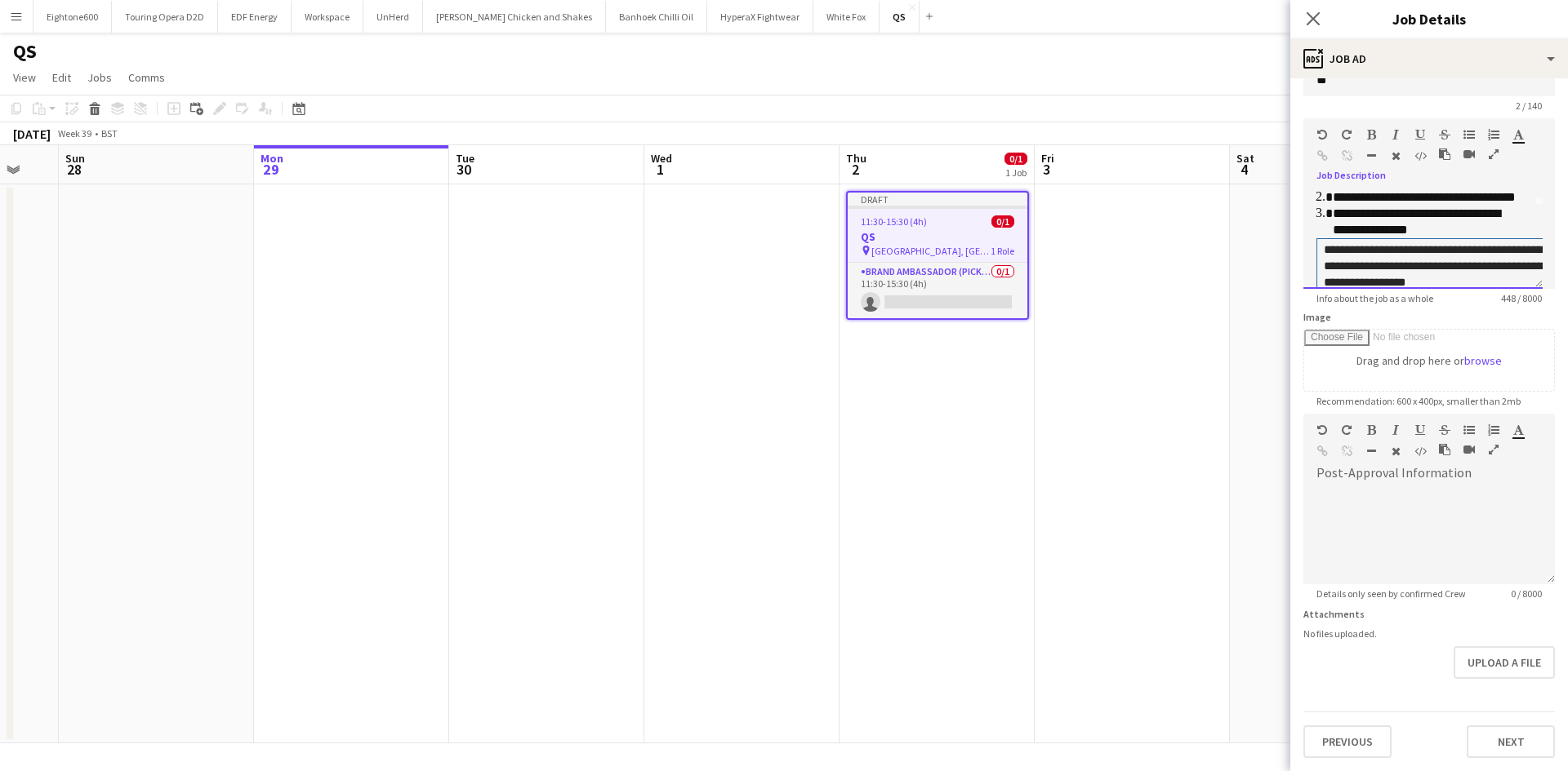
scroll to position [126, 313]
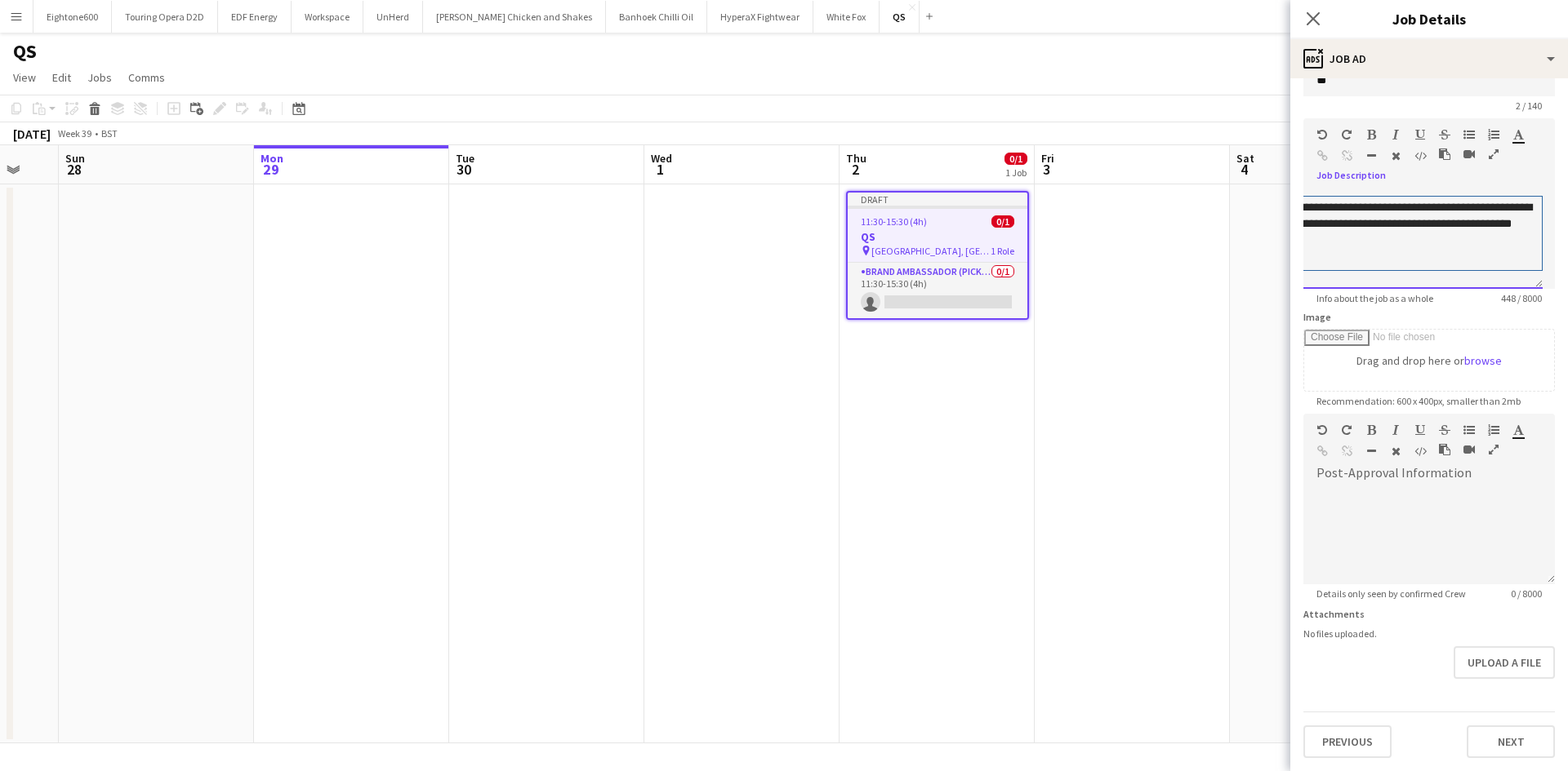
click at [1330, 139] on div at bounding box center [1340, 137] width 49 height 19
click at [1319, 129] on icon "button" at bounding box center [1322, 134] width 10 height 11
click at [1323, 129] on icon "button" at bounding box center [1322, 134] width 10 height 11
click at [1323, 130] on icon "button" at bounding box center [1322, 134] width 10 height 11
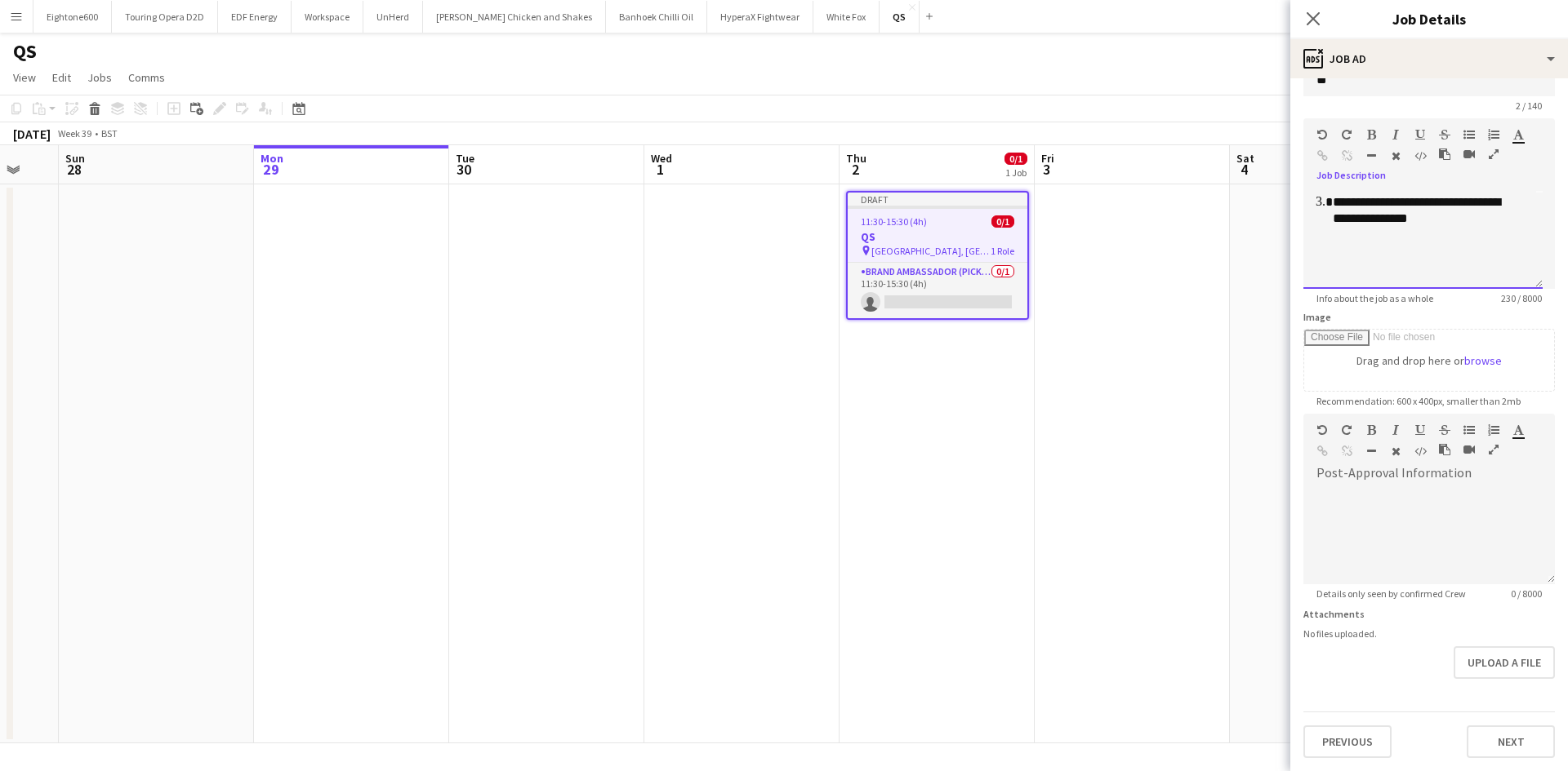
click at [1314, 267] on div "**********" at bounding box center [1423, 240] width 239 height 98
click at [1427, 269] on div "**********" at bounding box center [1416, 213] width 201 height 114
drag, startPoint x: 1427, startPoint y: 269, endPoint x: 1282, endPoint y: 266, distance: 145.0
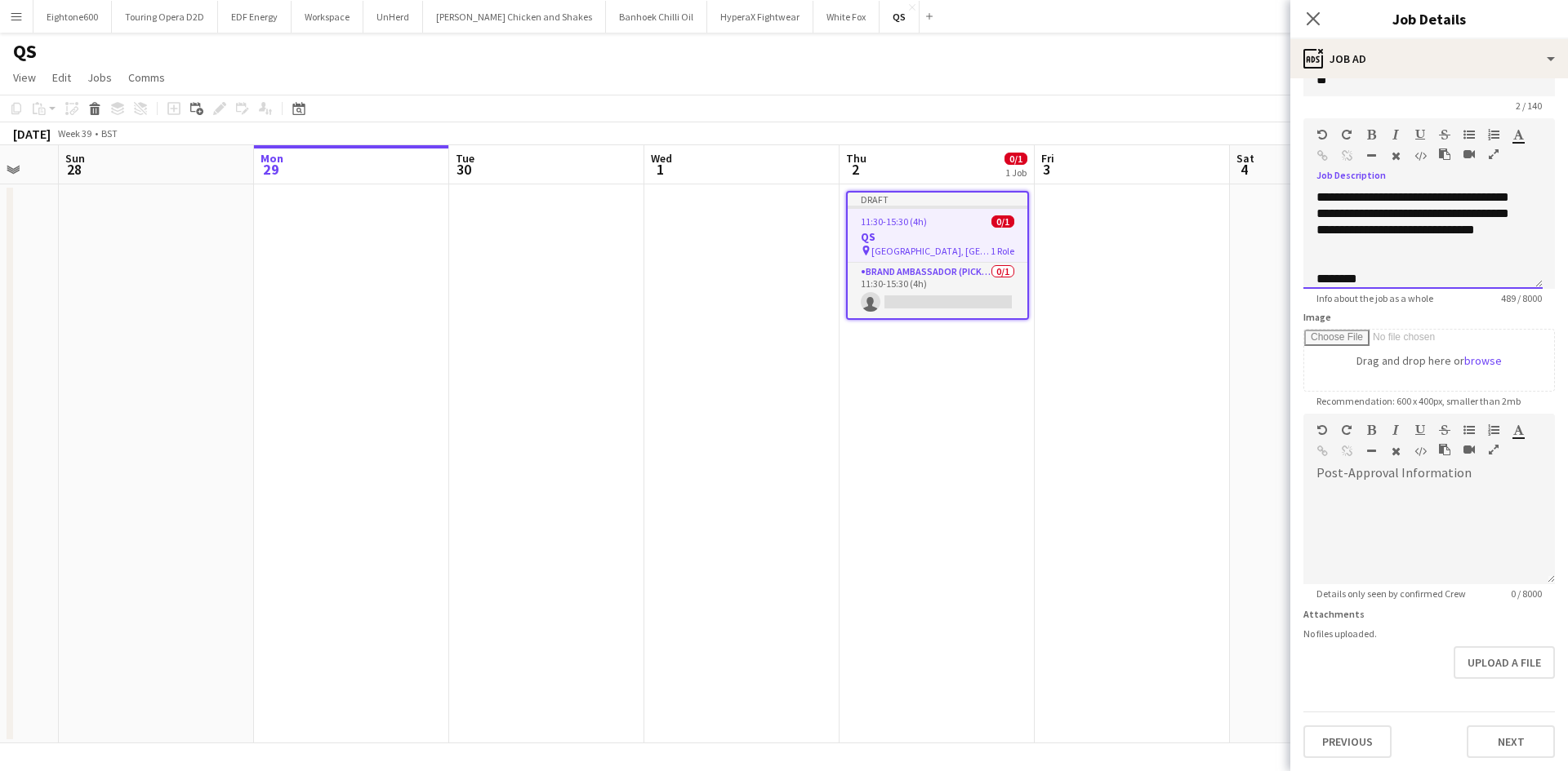
click at [1263, 266] on body "Menu Boards Boards Boards All jobs Status Workforce Workforce My Workforce Recr…" at bounding box center [784, 385] width 1568 height 771
drag, startPoint x: 1376, startPoint y: 278, endPoint x: 1307, endPoint y: 253, distance: 73.4
click at [1307, 253] on div "**********" at bounding box center [1423, 240] width 239 height 98
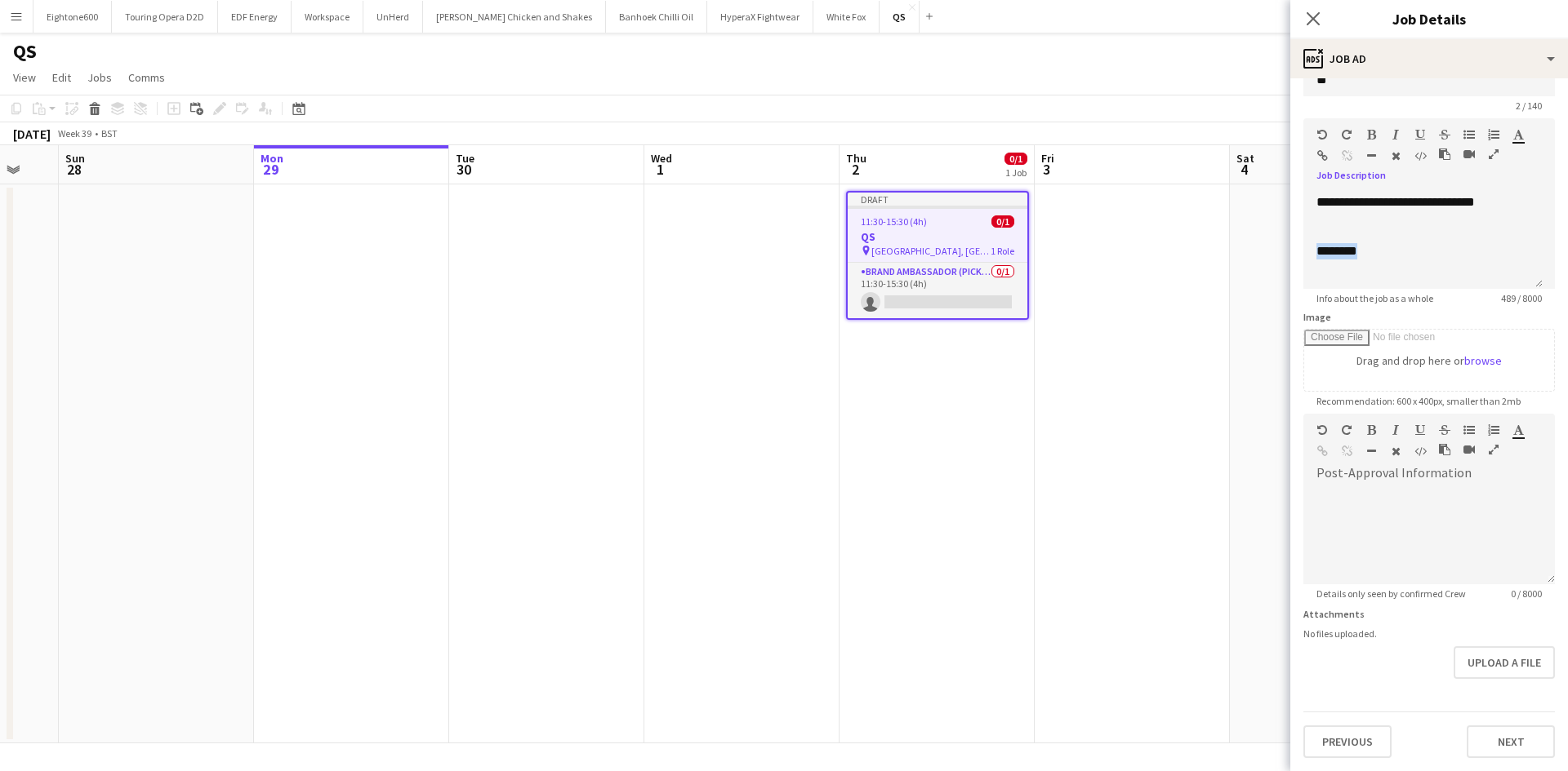
click at [1369, 138] on icon "button" at bounding box center [1372, 134] width 9 height 11
click at [1419, 135] on icon "button" at bounding box center [1420, 134] width 10 height 11
click at [1385, 244] on div "********" at bounding box center [1416, 252] width 201 height 17
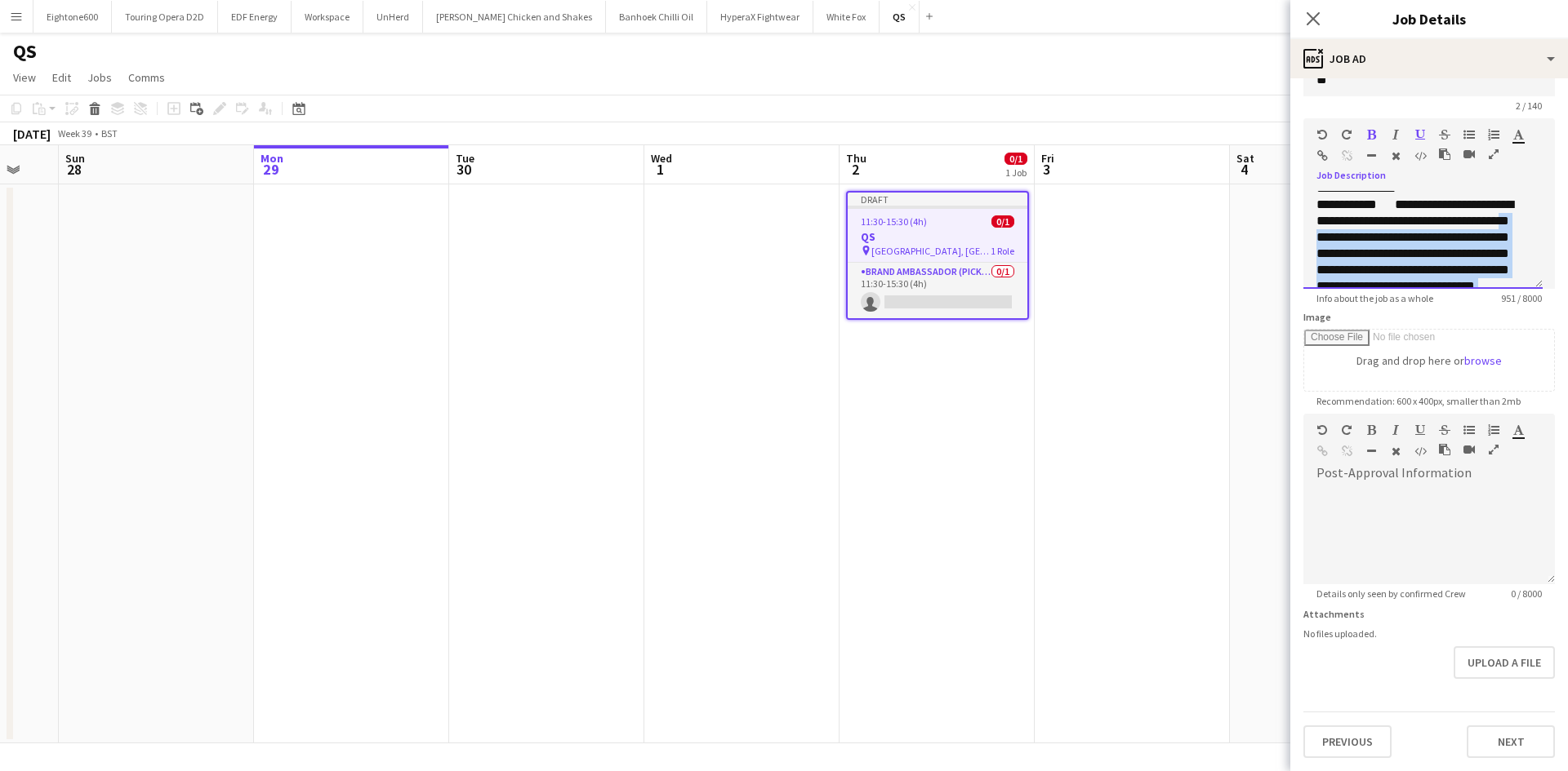
drag, startPoint x: 1439, startPoint y: 267, endPoint x: 1309, endPoint y: 233, distance: 134.4
click at [1309, 233] on div "**********" at bounding box center [1423, 240] width 239 height 98
click at [1353, 252] on div "**********" at bounding box center [1416, 253] width 201 height 114
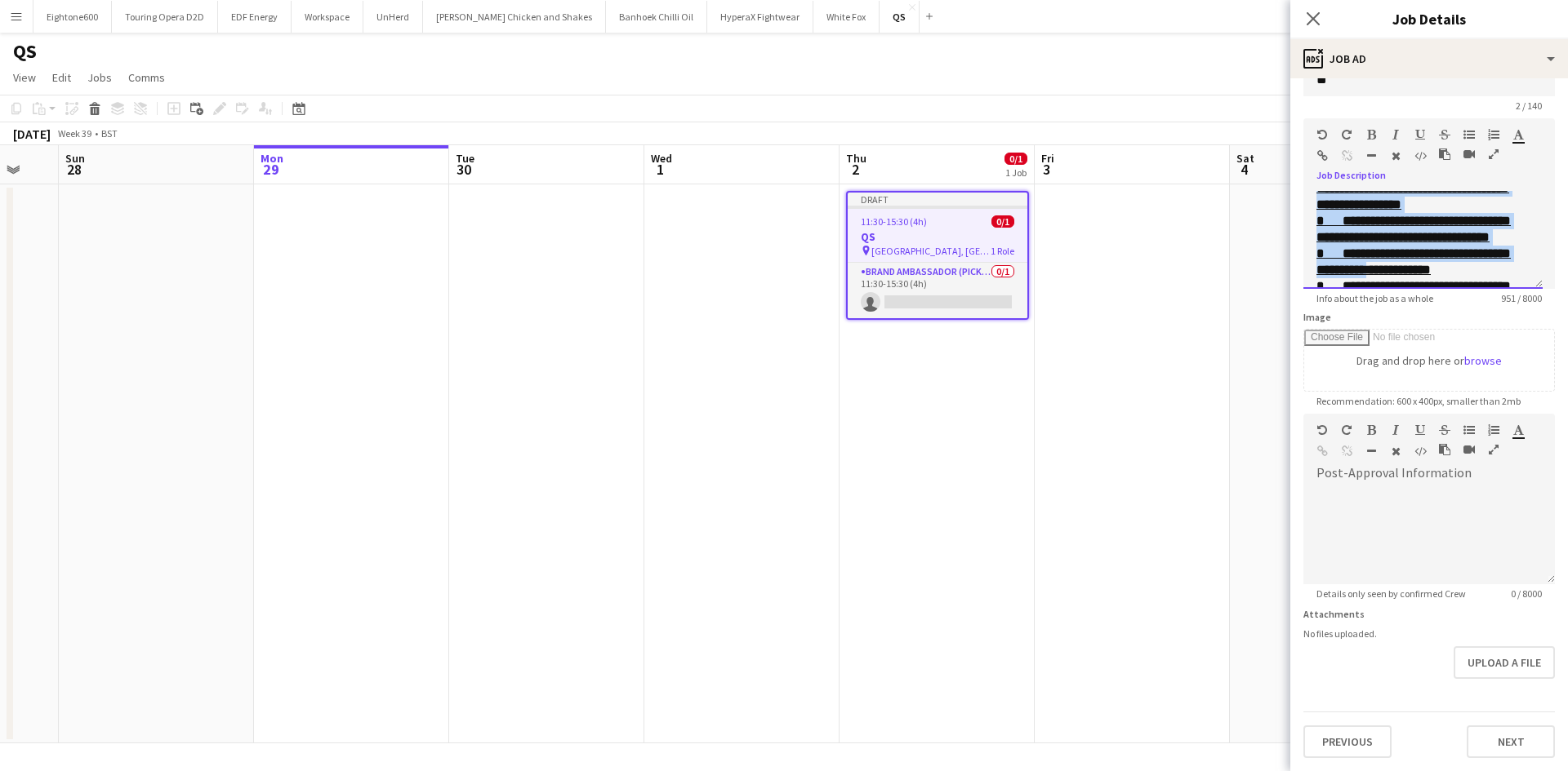
scroll to position [552, 0]
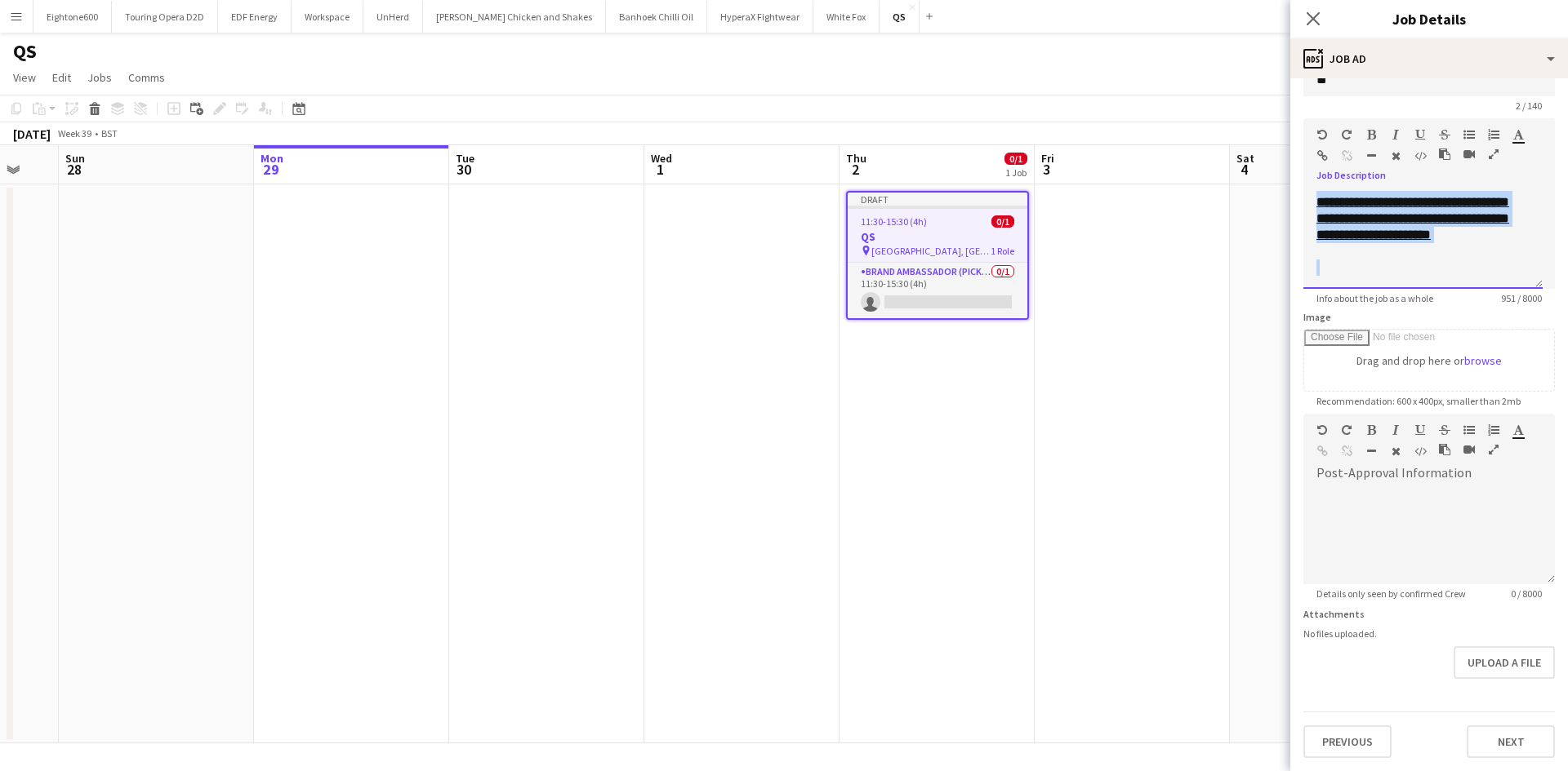
drag, startPoint x: 1313, startPoint y: 217, endPoint x: 1434, endPoint y: 280, distance: 136.4
click at [1434, 280] on div "**********" at bounding box center [1423, 240] width 239 height 98
click at [1375, 136] on icon "button" at bounding box center [1372, 134] width 9 height 11
click at [1422, 135] on icon "button" at bounding box center [1420, 134] width 10 height 11
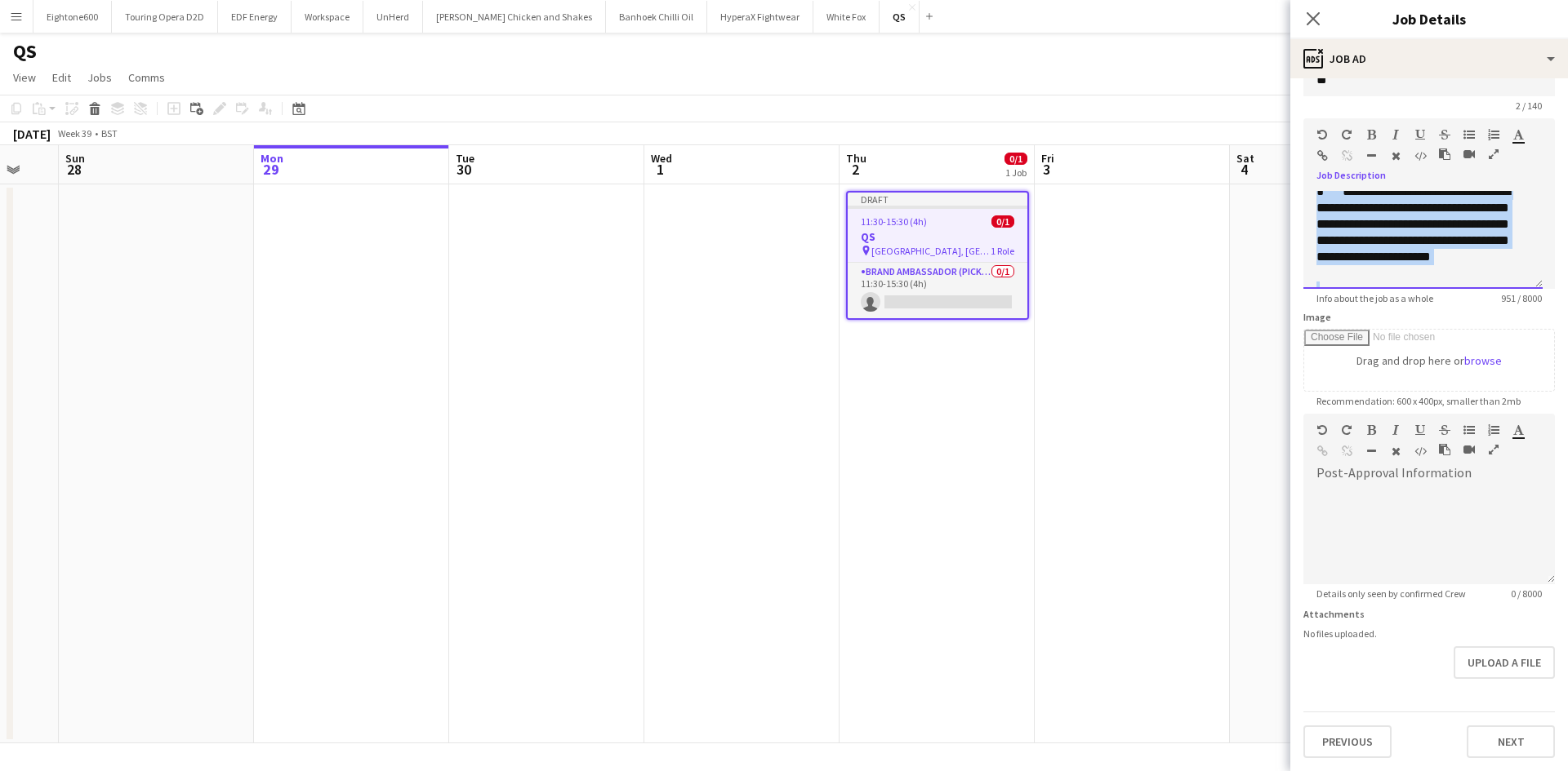
click at [1409, 267] on div "**********" at bounding box center [1416, 232] width 201 height 98
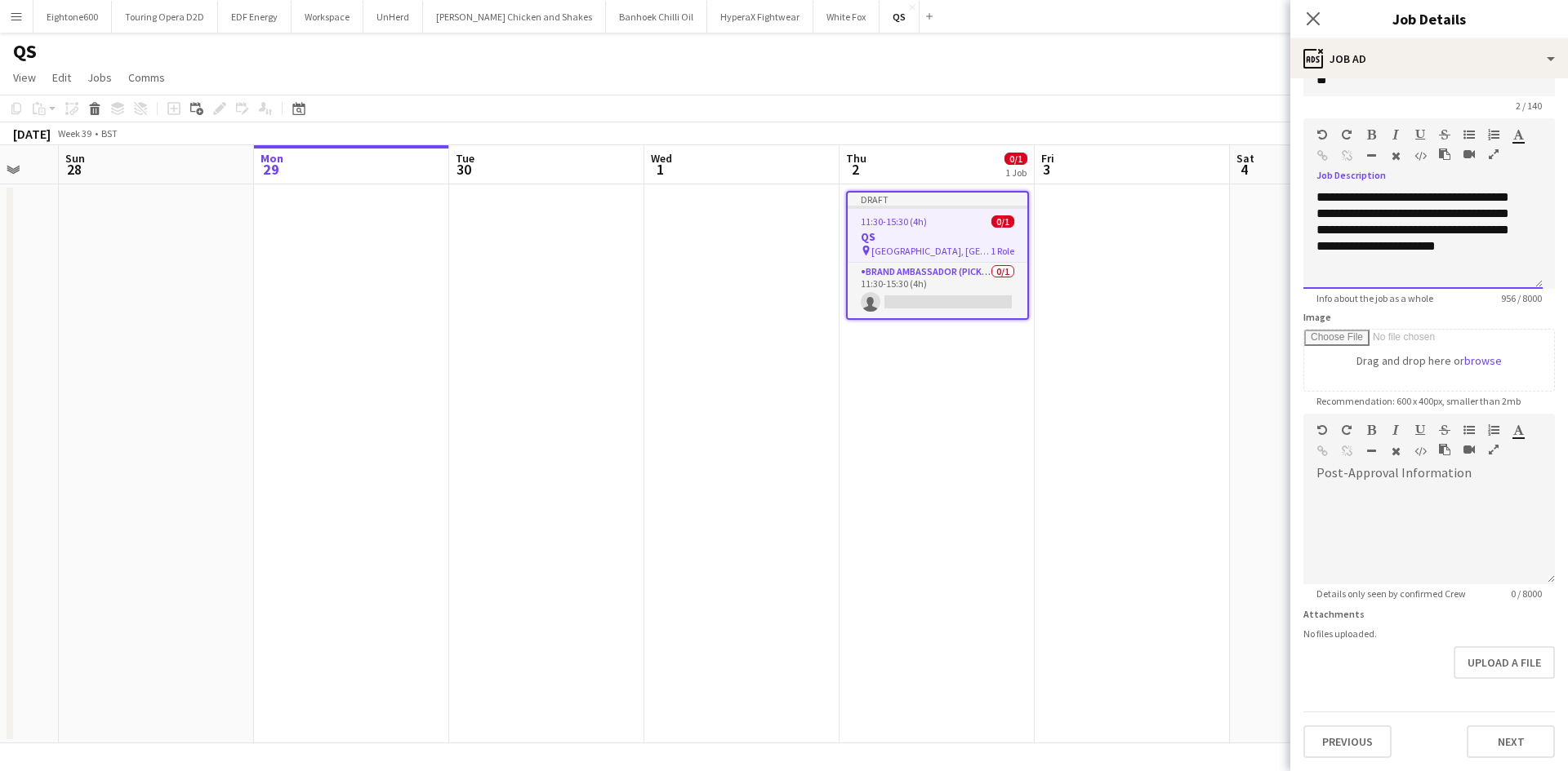
scroll to position [524, 0]
click at [1390, 479] on div at bounding box center [1429, 529] width 252 height 109
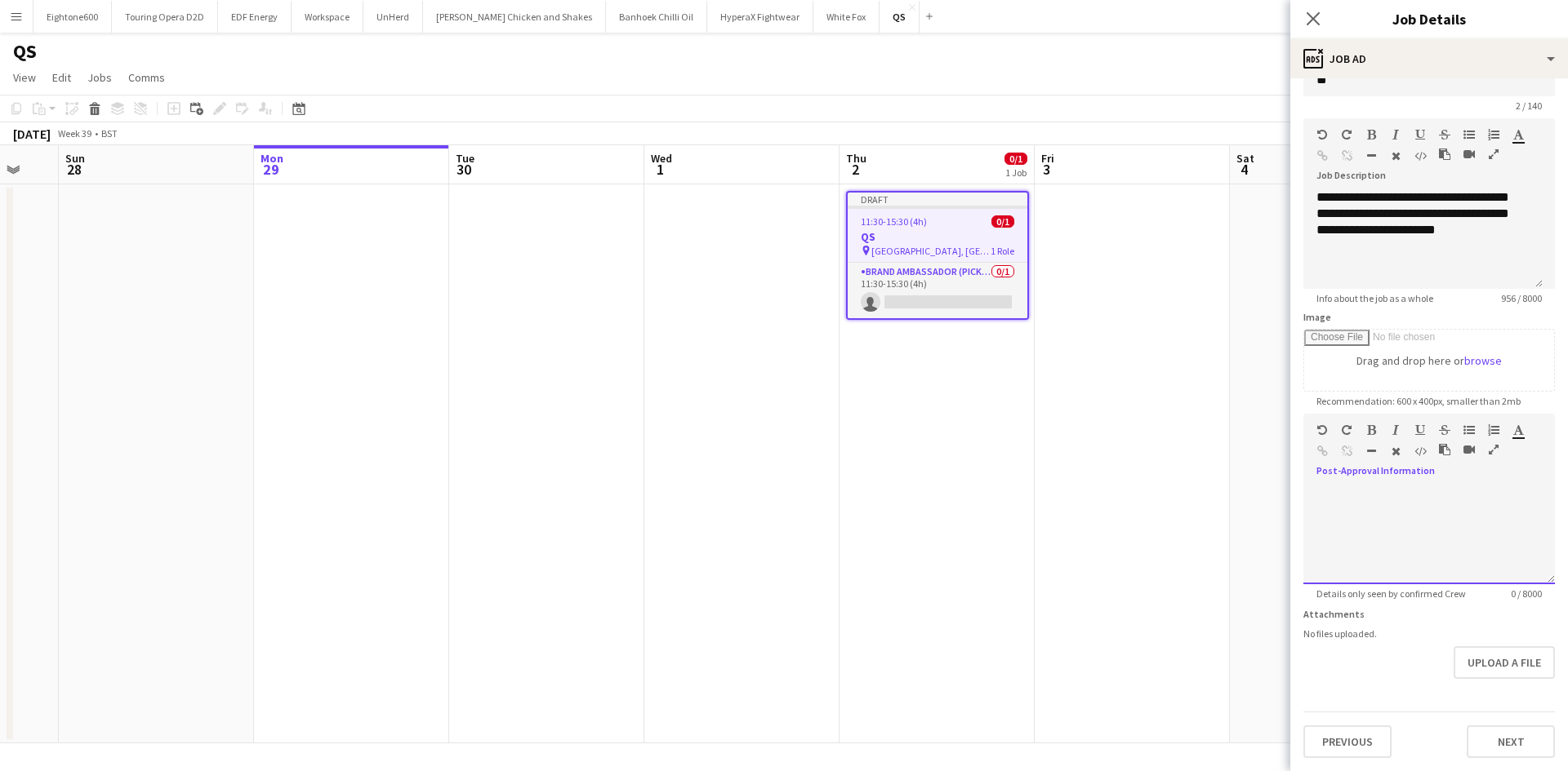
paste div
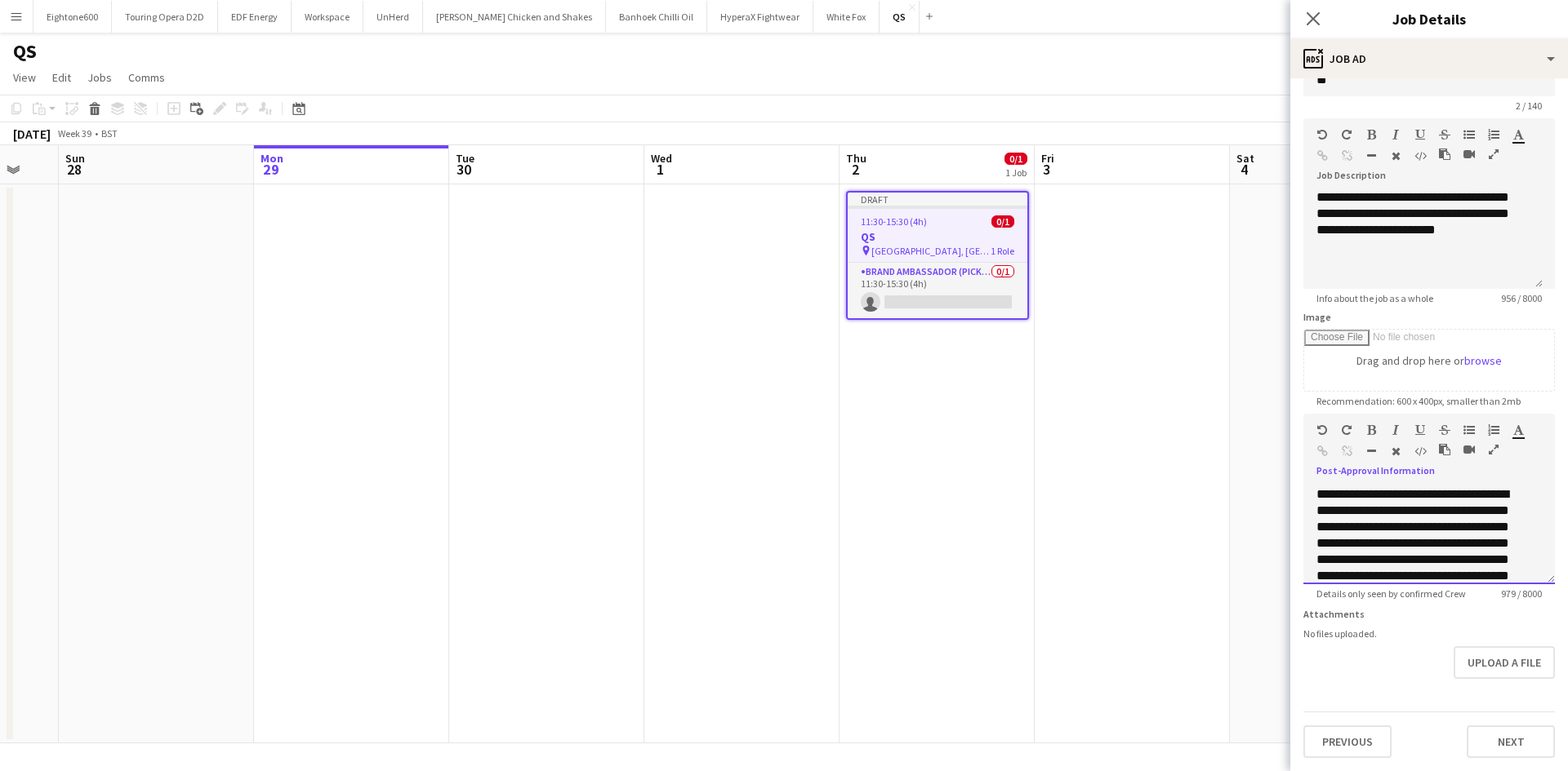
scroll to position [426, 0]
click at [1490, 748] on button "Next" at bounding box center [1510, 741] width 88 height 32
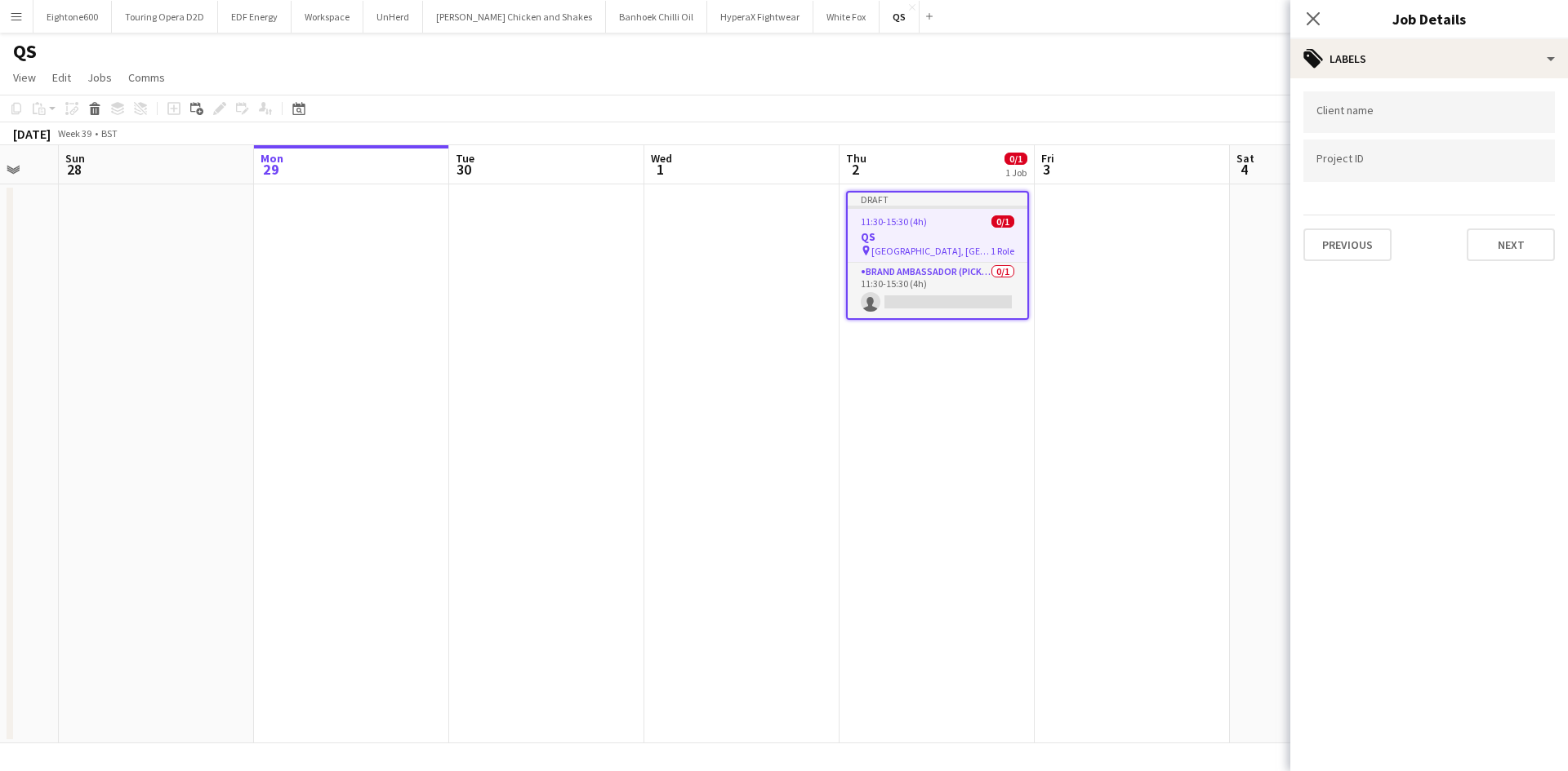
scroll to position [0, 0]
click at [1512, 251] on button "Next" at bounding box center [1510, 244] width 88 height 32
click at [1489, 175] on button "Next" at bounding box center [1510, 168] width 88 height 32
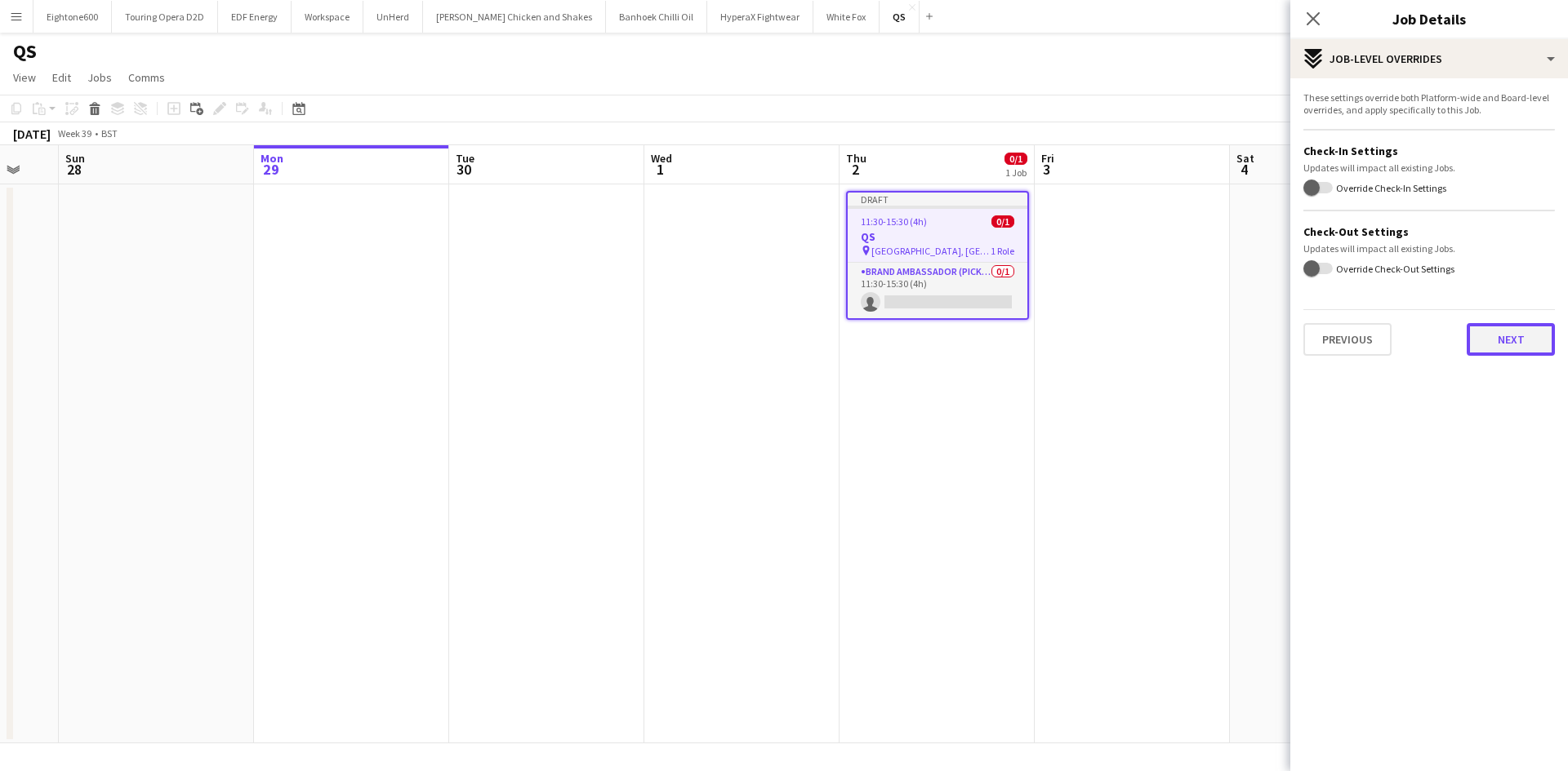
click at [1498, 342] on button "Next" at bounding box center [1510, 339] width 88 height 32
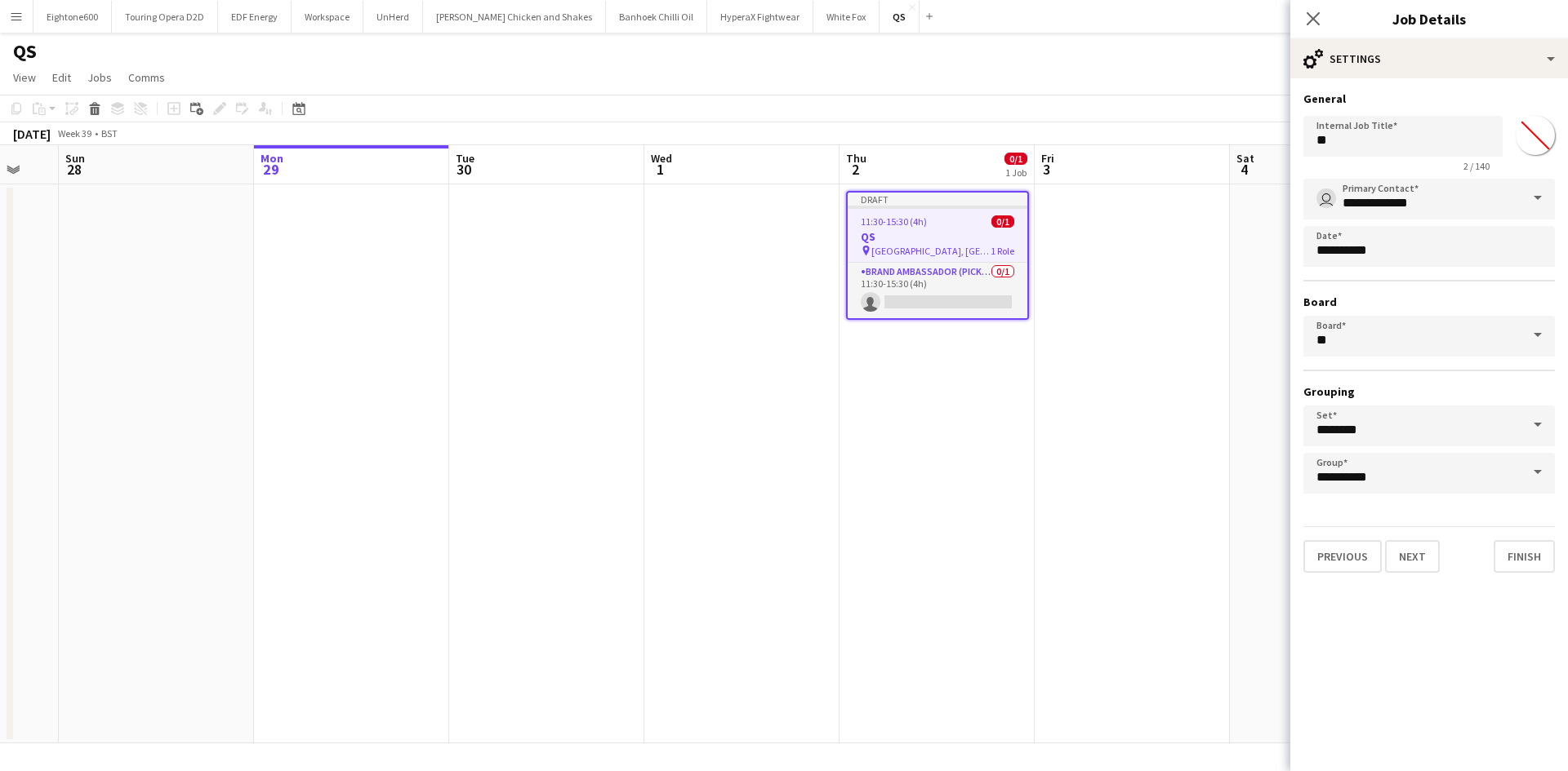
click at [1533, 126] on input "*******" at bounding box center [1535, 135] width 58 height 58
type input "*******"
click at [1525, 555] on button "Finish" at bounding box center [1524, 556] width 61 height 32
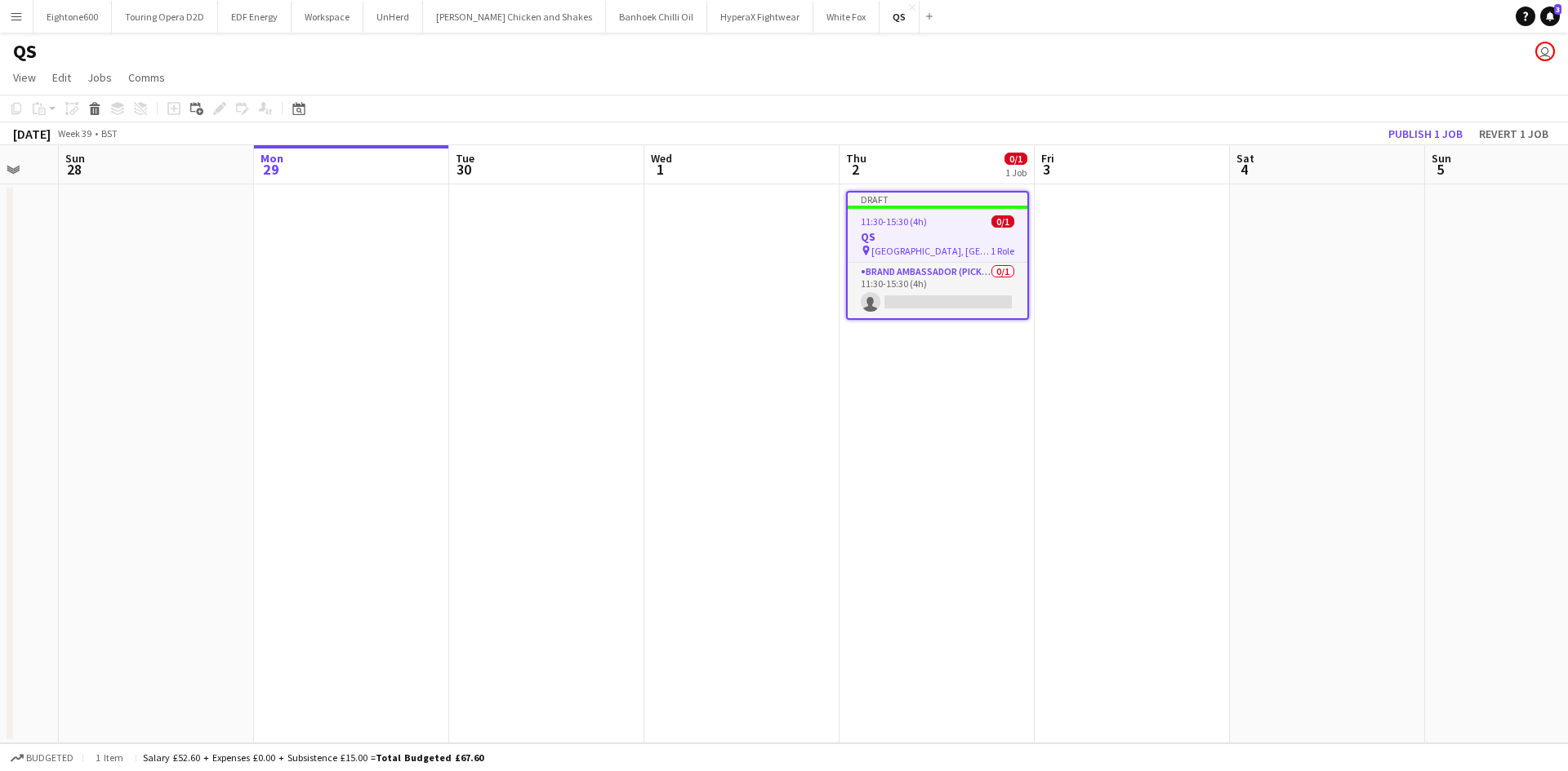
click at [1224, 273] on app-date-cell at bounding box center [1132, 464] width 195 height 559
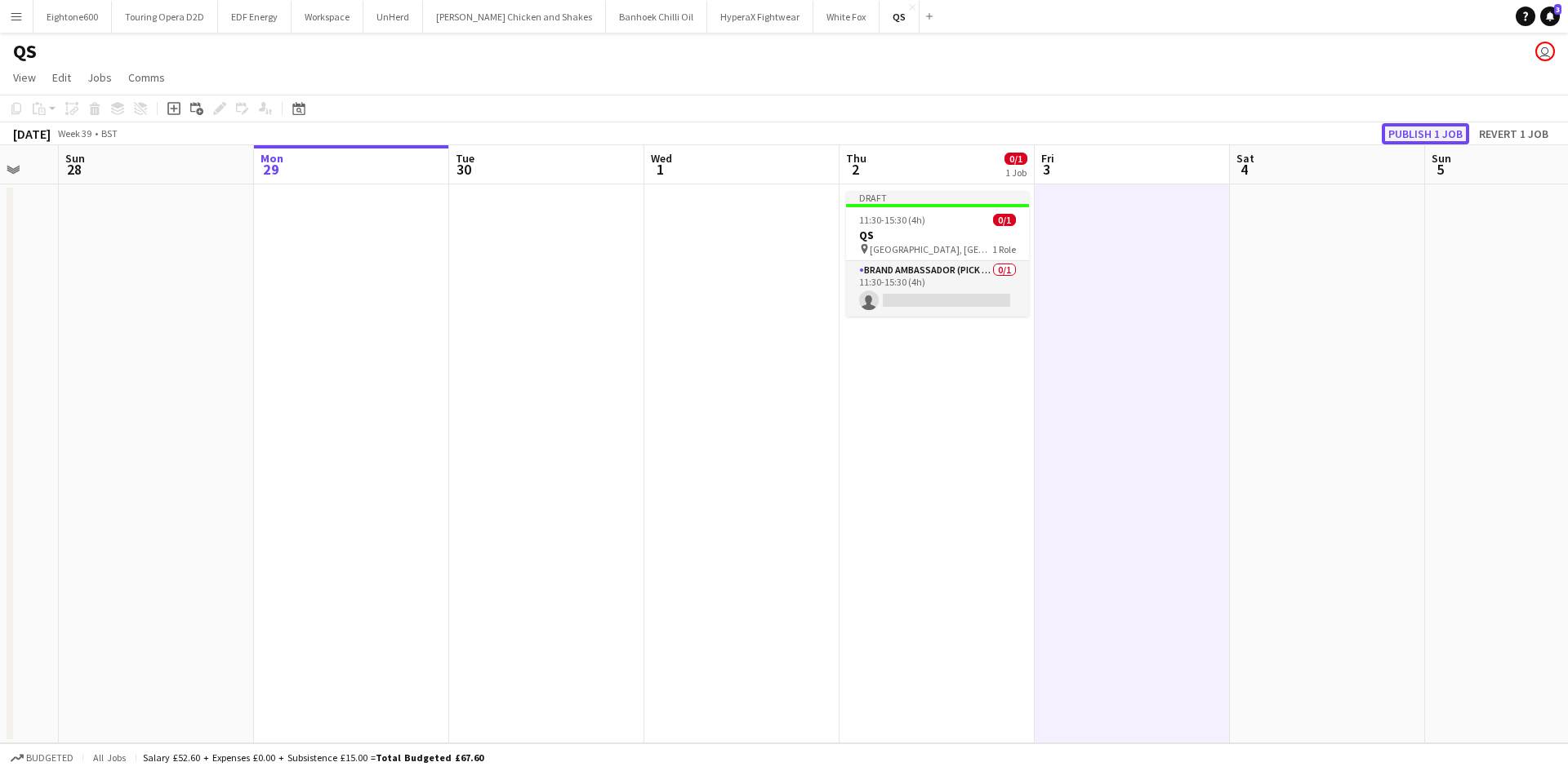
click at [1391, 134] on button "Publish 1 job" at bounding box center [1425, 133] width 87 height 21
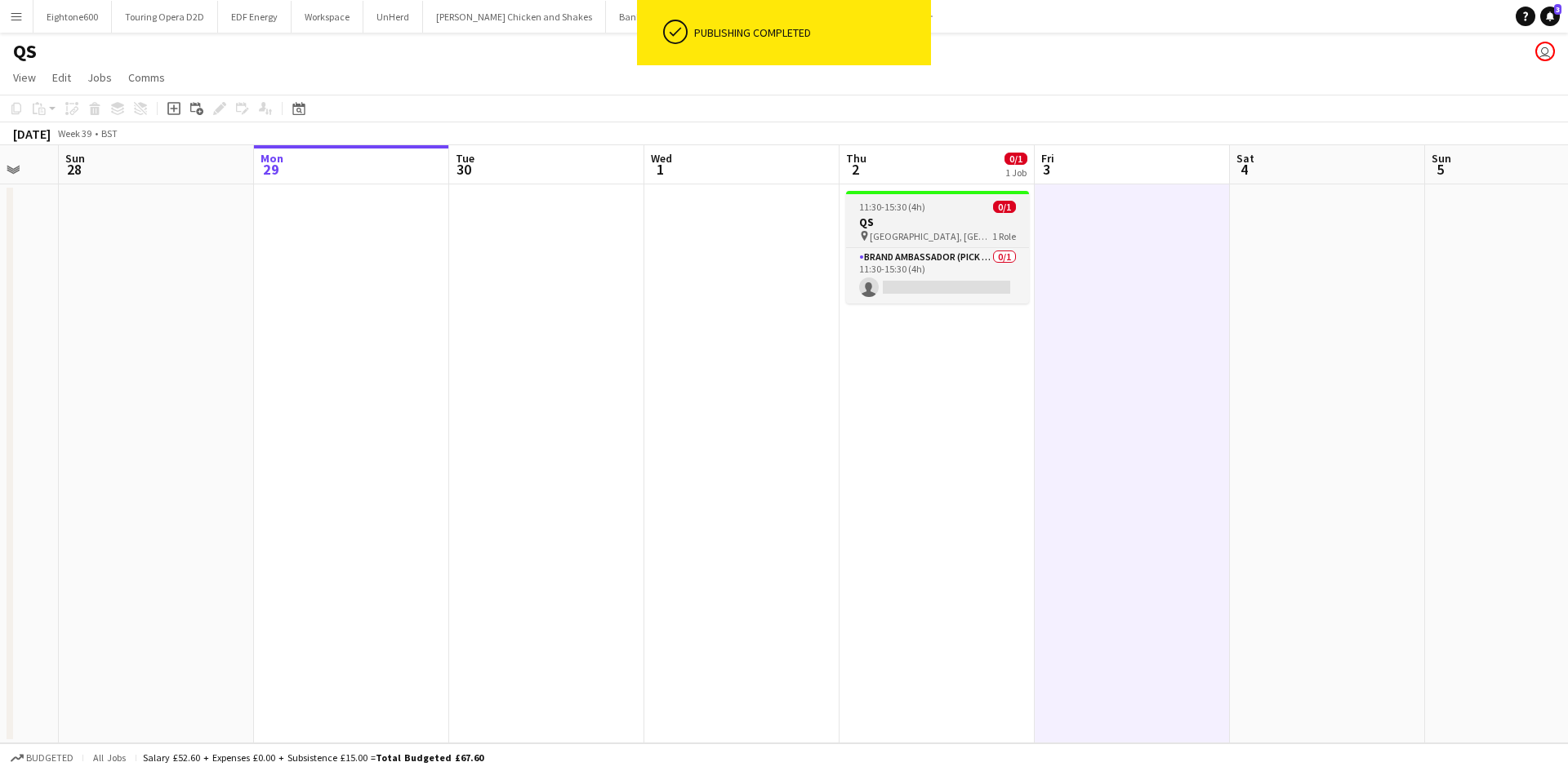
click at [895, 236] on span "[GEOGRAPHIC_DATA], [GEOGRAPHIC_DATA]" at bounding box center [931, 236] width 122 height 12
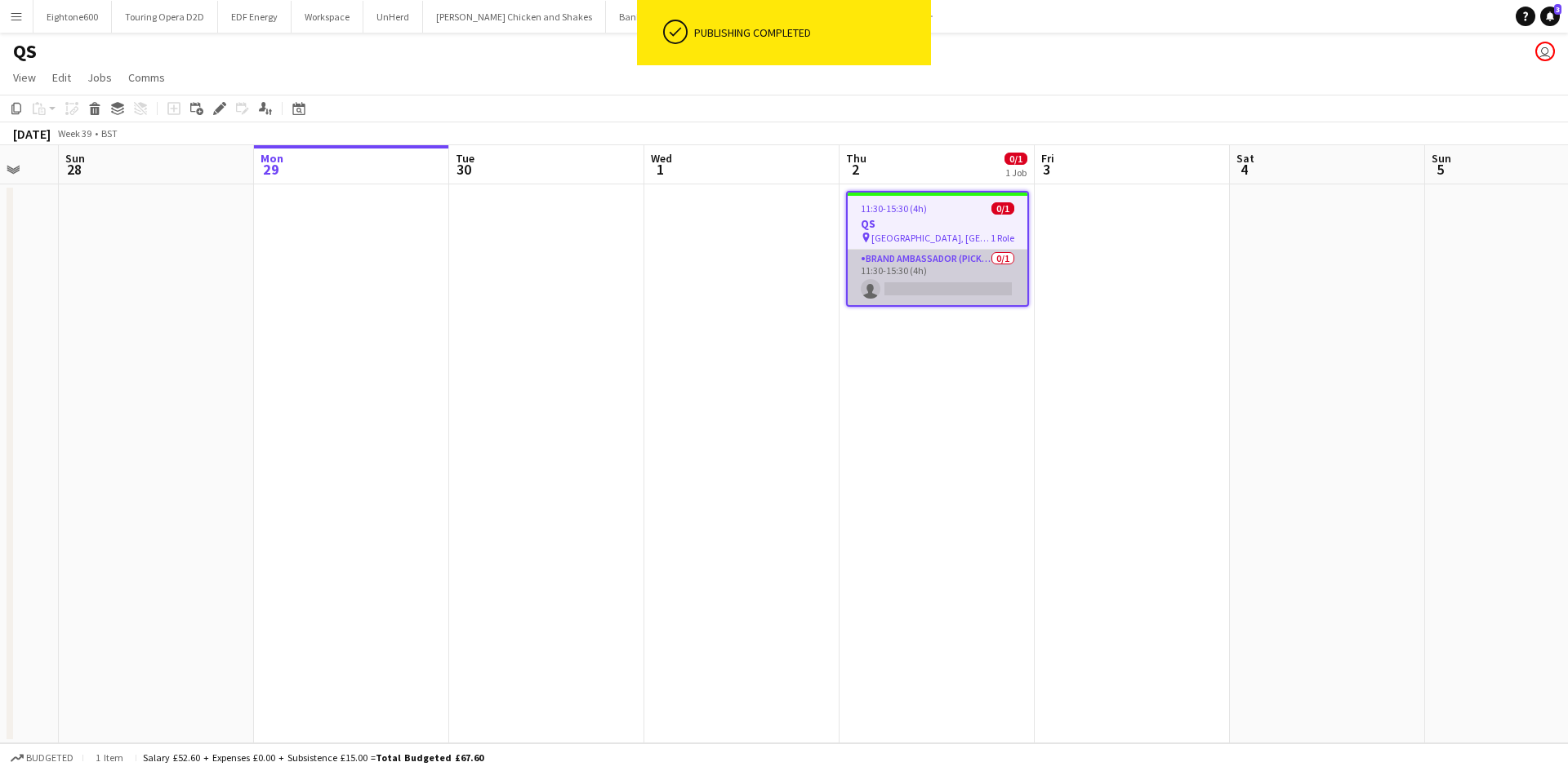
click at [916, 255] on app-card-role "Brand Ambassador (Pick up) 0/1 11:30-15:30 (4h) single-neutral-actions" at bounding box center [937, 278] width 180 height 56
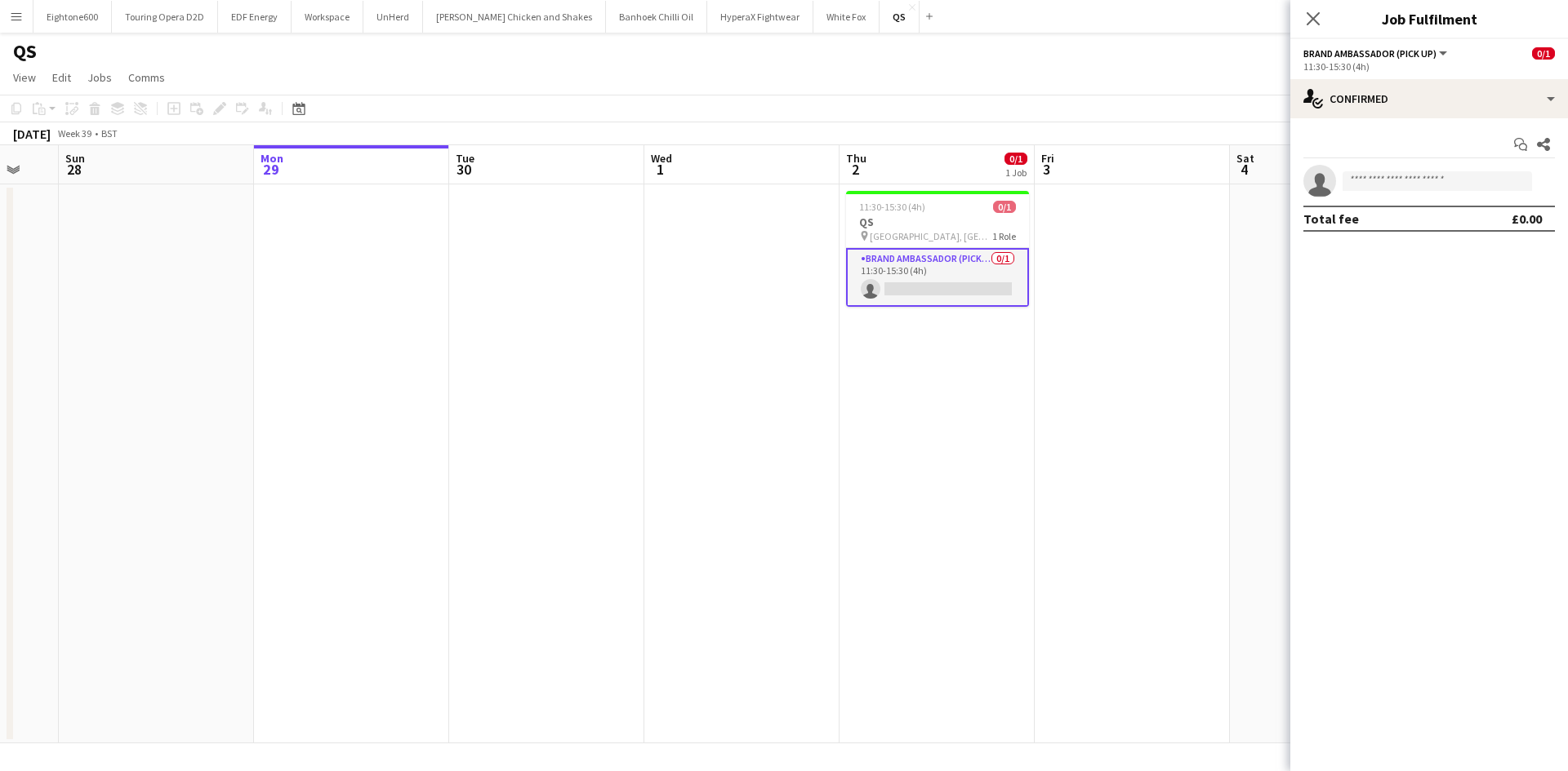
click at [784, 233] on app-date-cell at bounding box center [742, 464] width 195 height 559
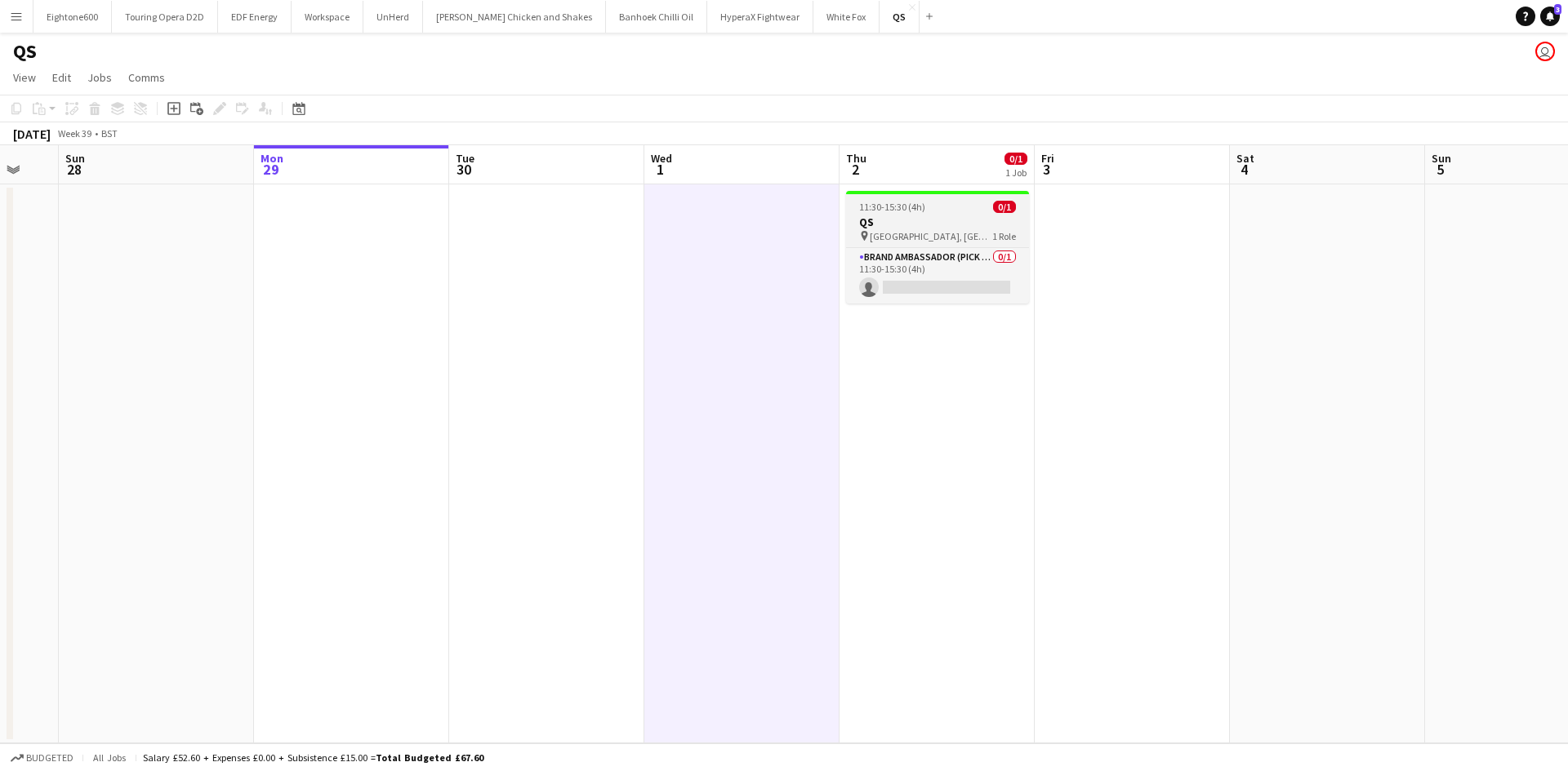
click at [895, 218] on h3 "QS" at bounding box center [936, 222] width 182 height 15
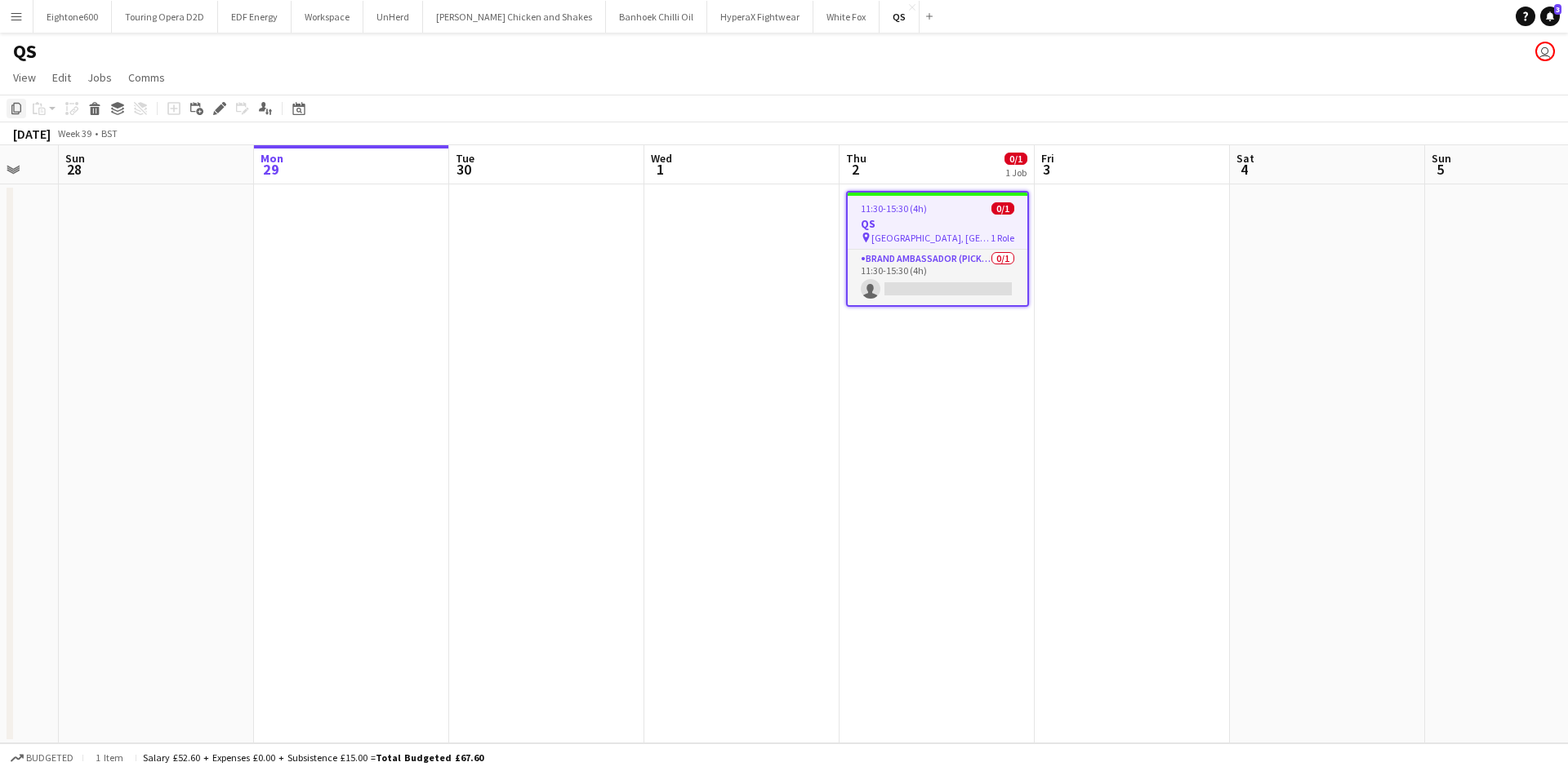
click at [12, 110] on icon at bounding box center [16, 108] width 10 height 11
click at [928, 373] on app-date-cell "11:30-15:30 (4h) 0/1 QS pin UCL, [GEOGRAPHIC_DATA] 1 Role Brand Ambassador (Pic…" at bounding box center [936, 464] width 195 height 559
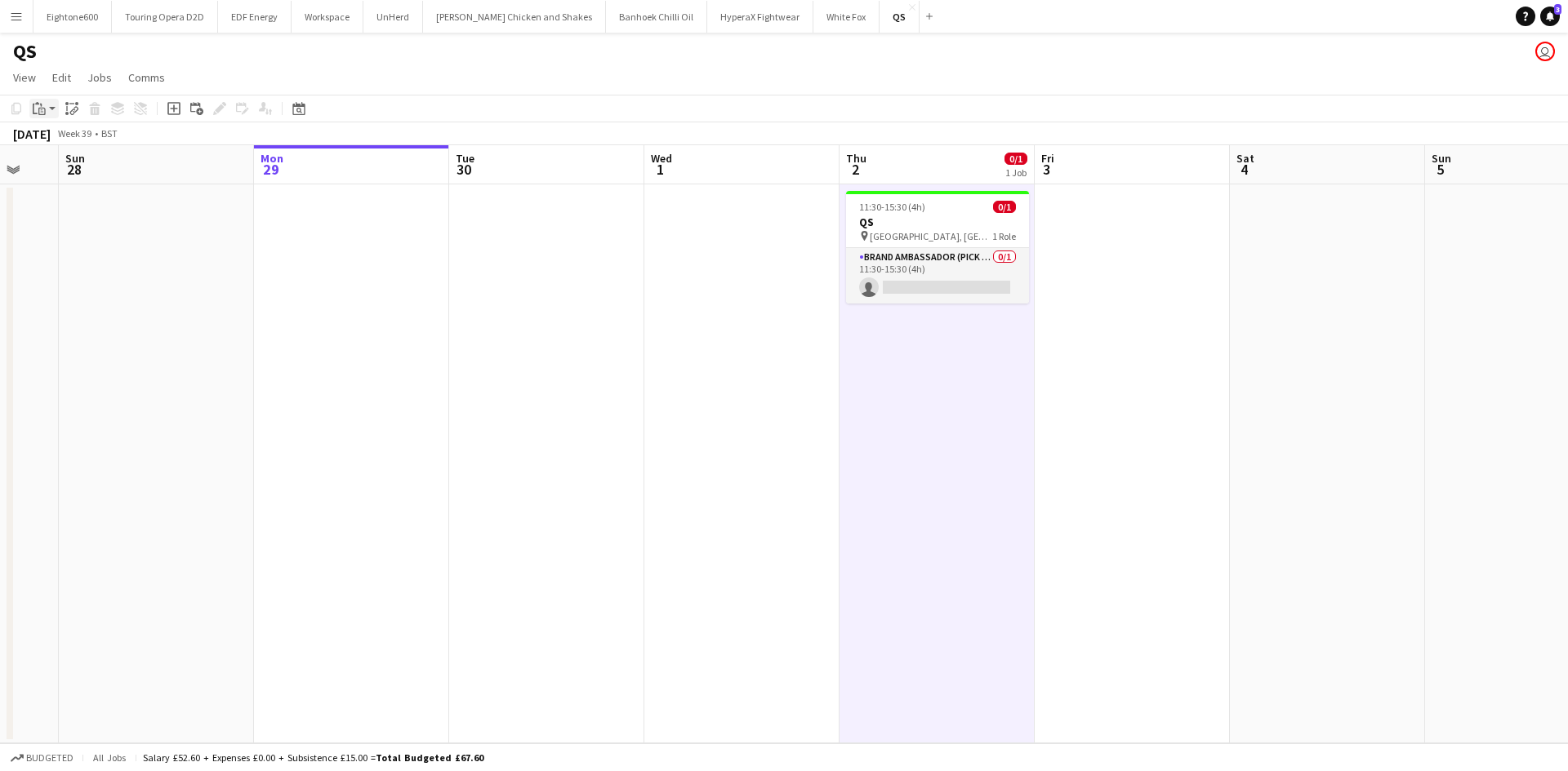
click at [40, 109] on icon "Paste" at bounding box center [39, 108] width 13 height 13
click at [83, 169] on link "Paste with crew Ctrl+Shift+V" at bounding box center [120, 168] width 154 height 15
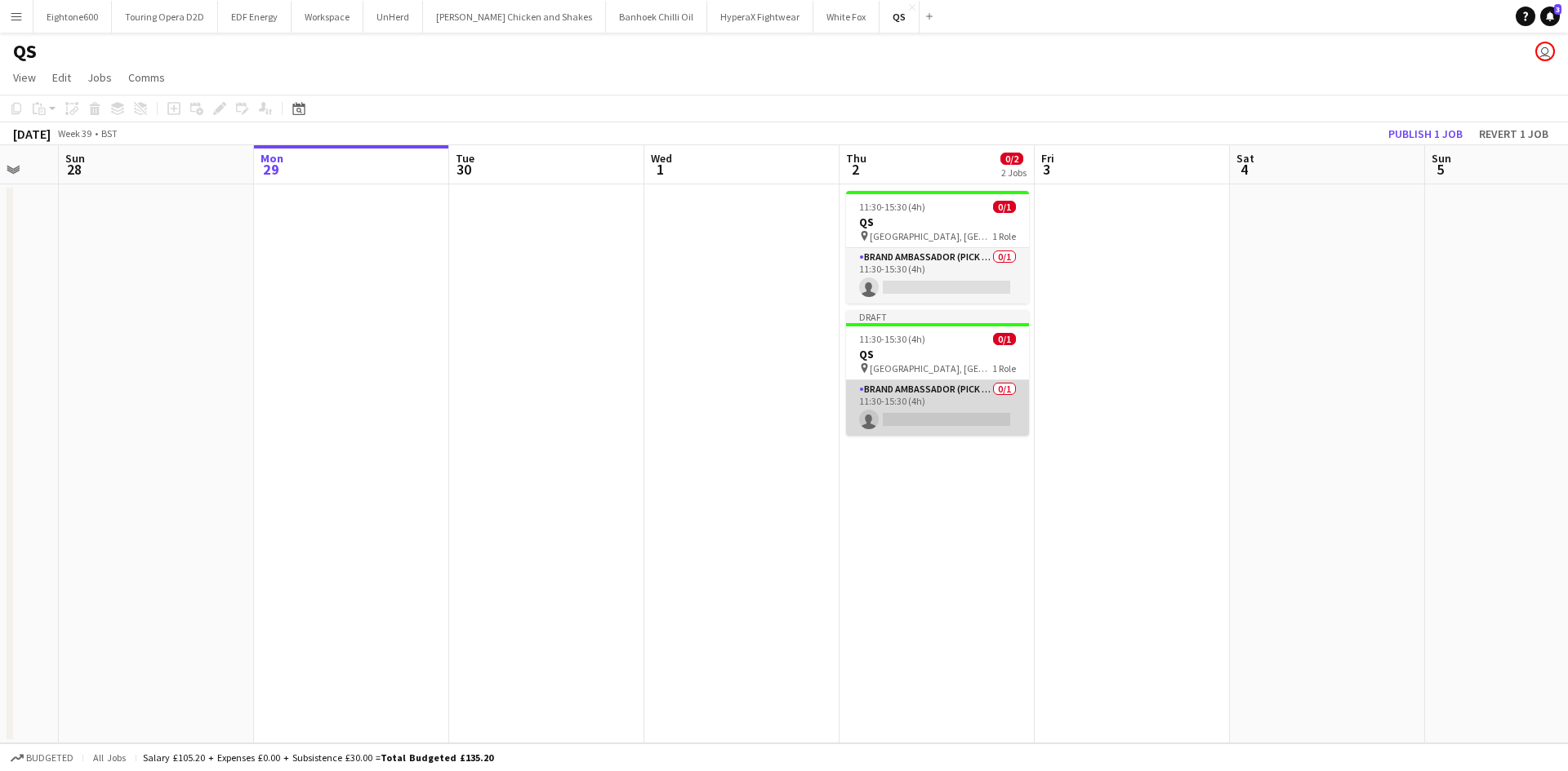
click at [932, 414] on app-card-role "Brand Ambassador (Pick up) 0/1 11:30-15:30 (4h) single-neutral-actions" at bounding box center [936, 408] width 182 height 56
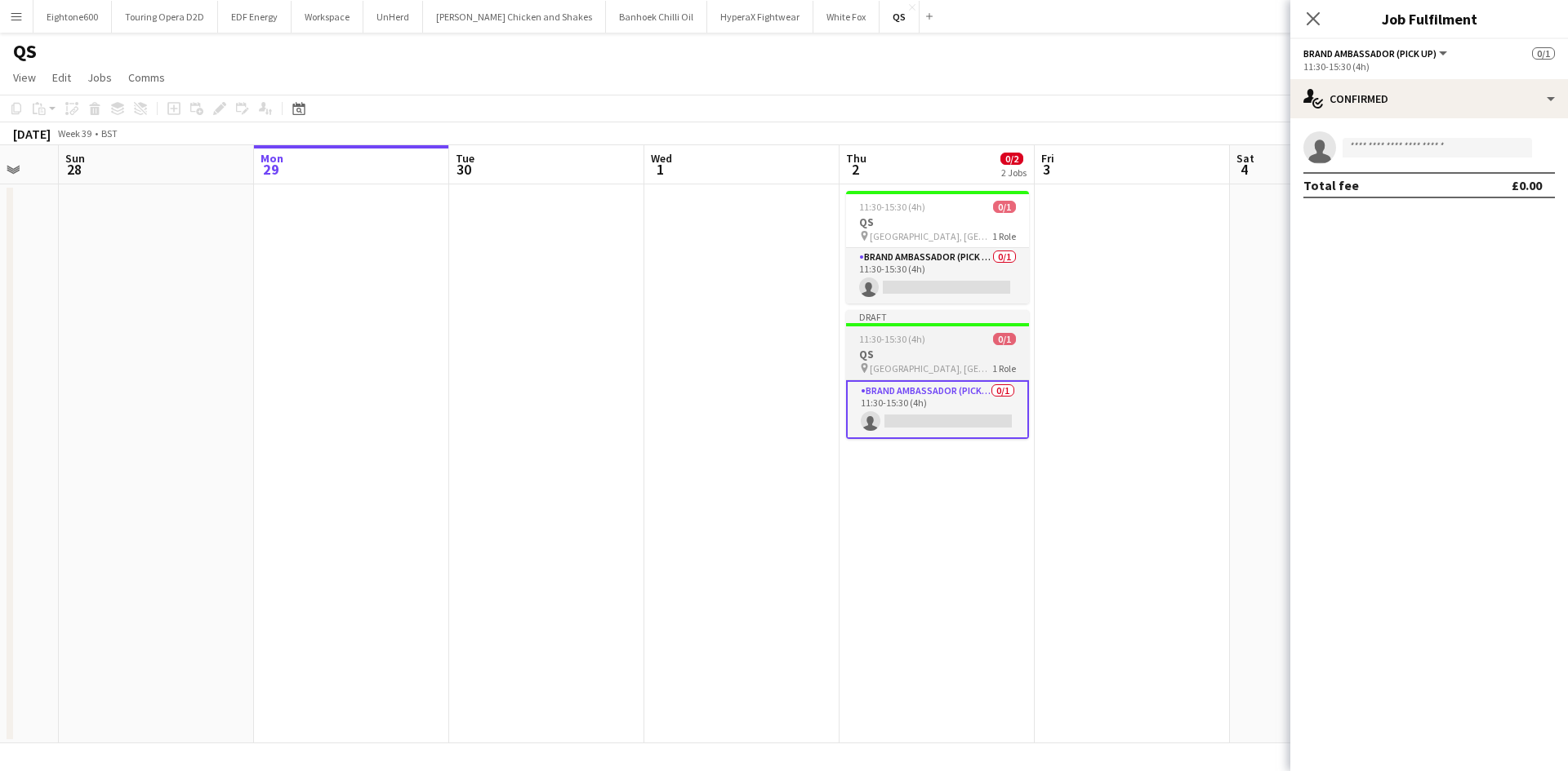
click at [913, 367] on span "[GEOGRAPHIC_DATA], [GEOGRAPHIC_DATA]" at bounding box center [931, 367] width 122 height 12
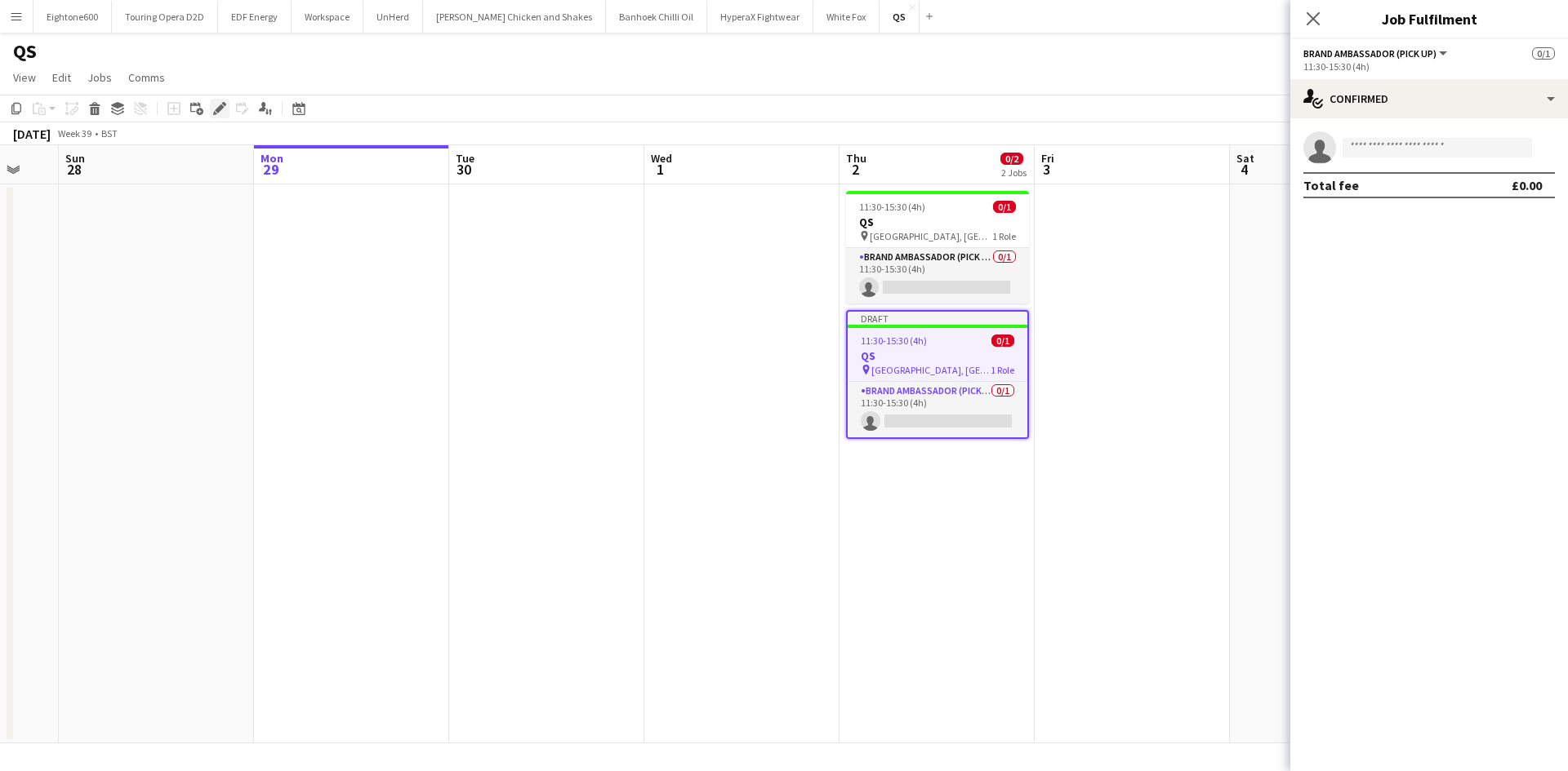
click at [225, 106] on icon "Edit" at bounding box center [220, 108] width 13 height 13
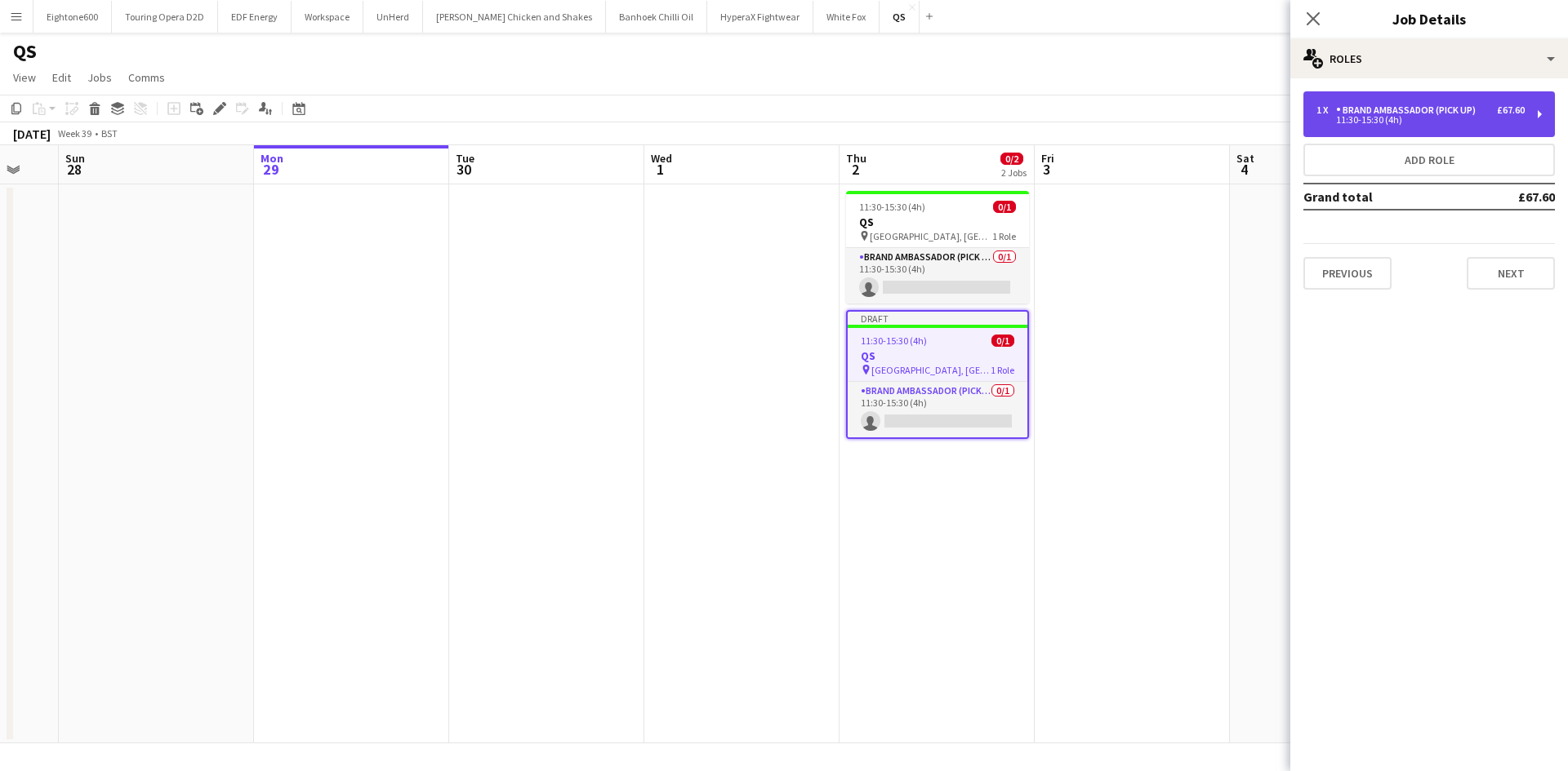
click at [1427, 124] on div "1 x Brand Ambassador (Pick up) £67.60 11:30-15:30 (4h)" at bounding box center [1429, 114] width 252 height 45
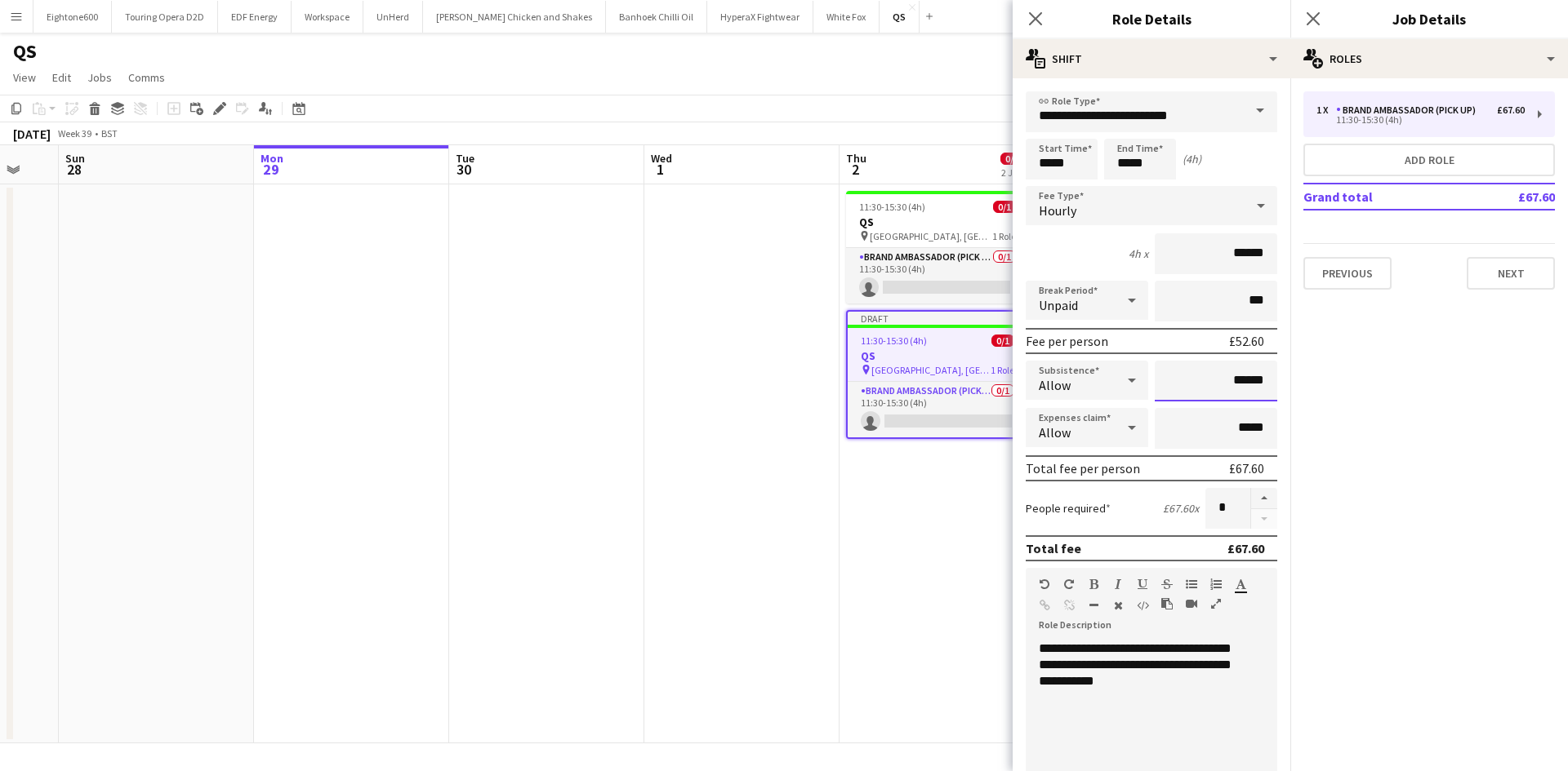
drag, startPoint x: 1211, startPoint y: 383, endPoint x: 1265, endPoint y: 371, distance: 55.3
click at [1265, 371] on form "**********" at bounding box center [1151, 599] width 278 height 1014
type input "*****"
click at [1198, 120] on input "**********" at bounding box center [1151, 112] width 252 height 41
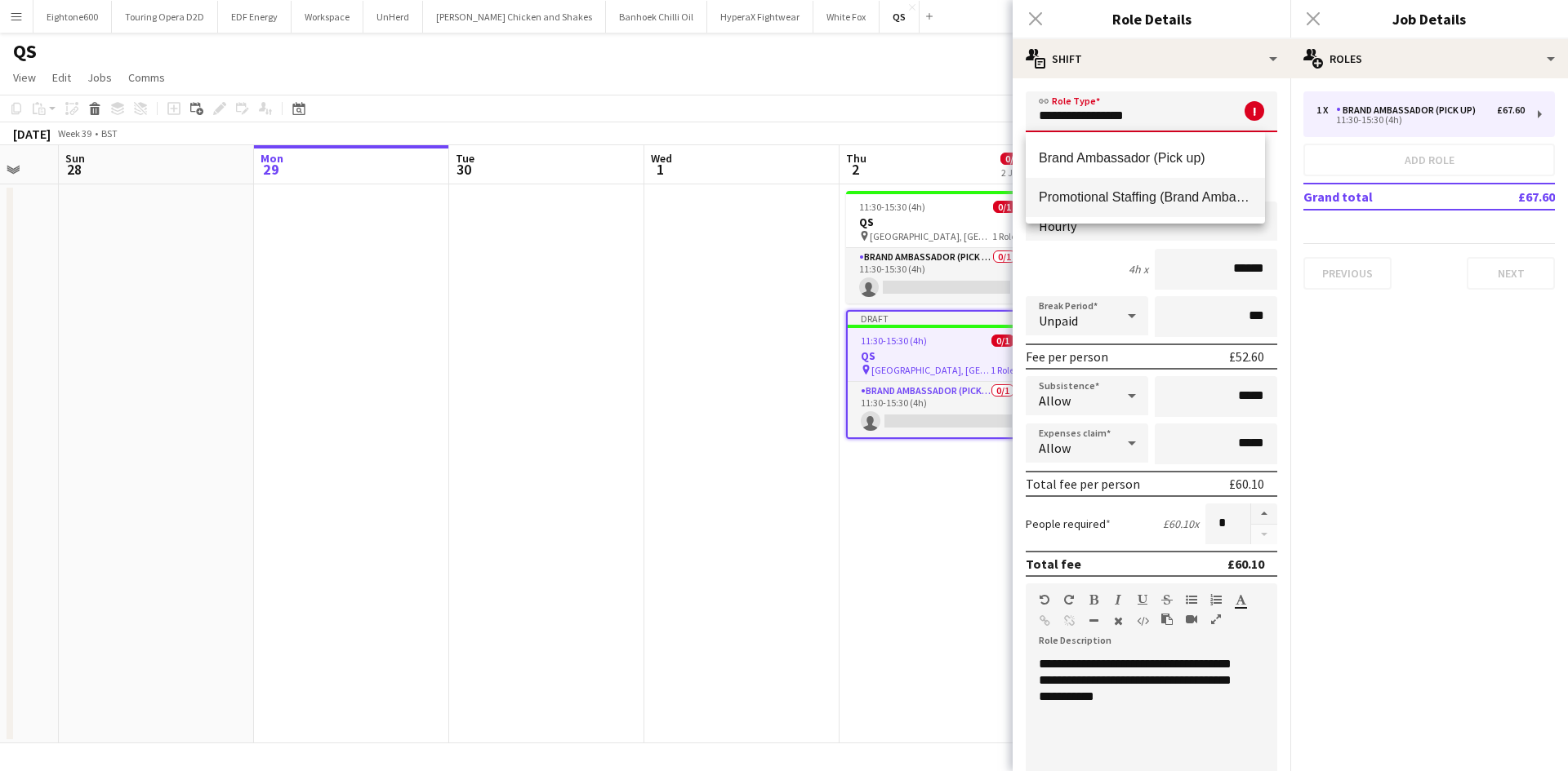
click at [1185, 209] on mat-option "Promotional Staffing (Brand Ambassadors)" at bounding box center [1145, 197] width 239 height 39
type input "**********"
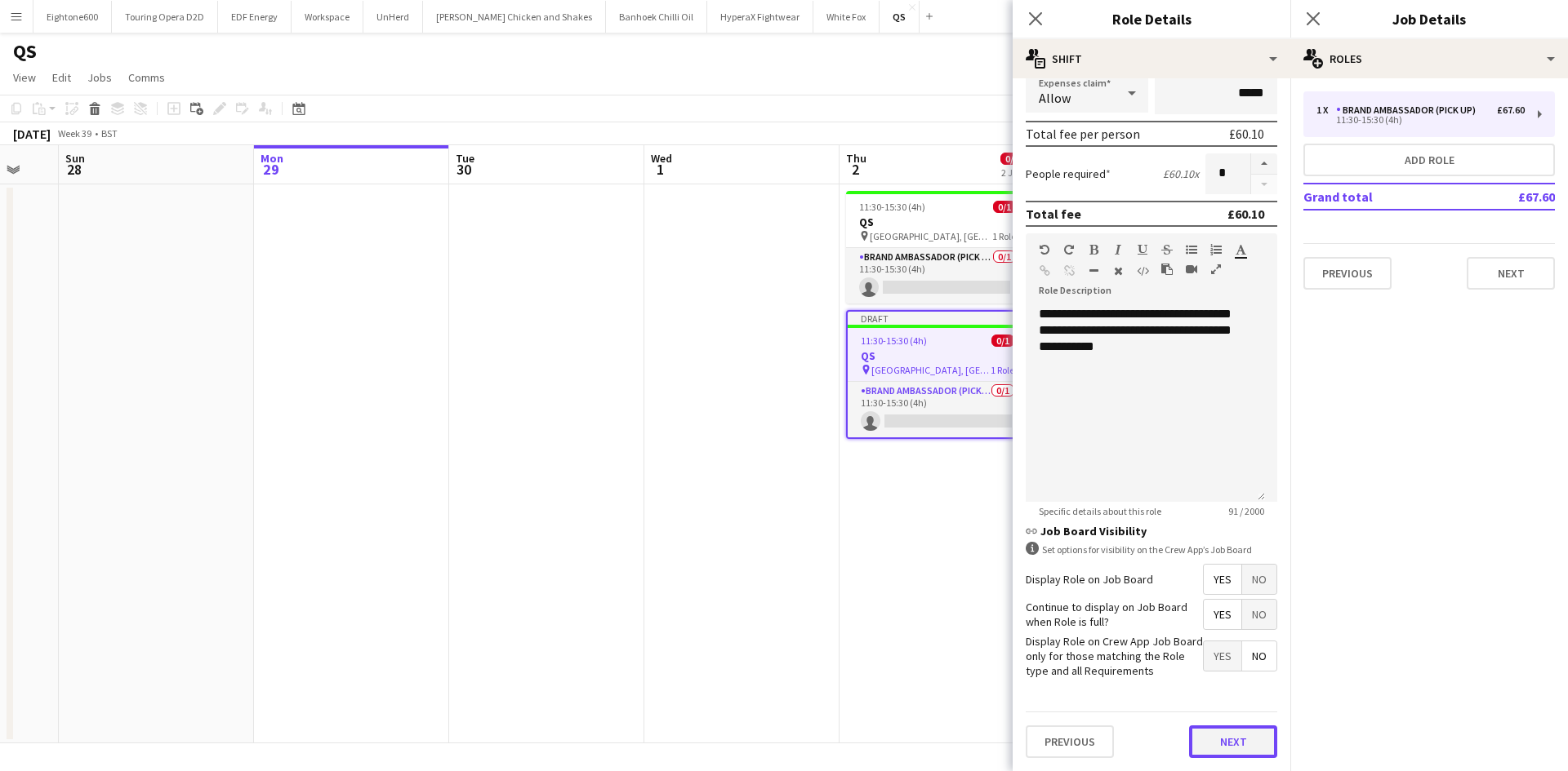
click at [1240, 727] on button "Next" at bounding box center [1233, 741] width 88 height 32
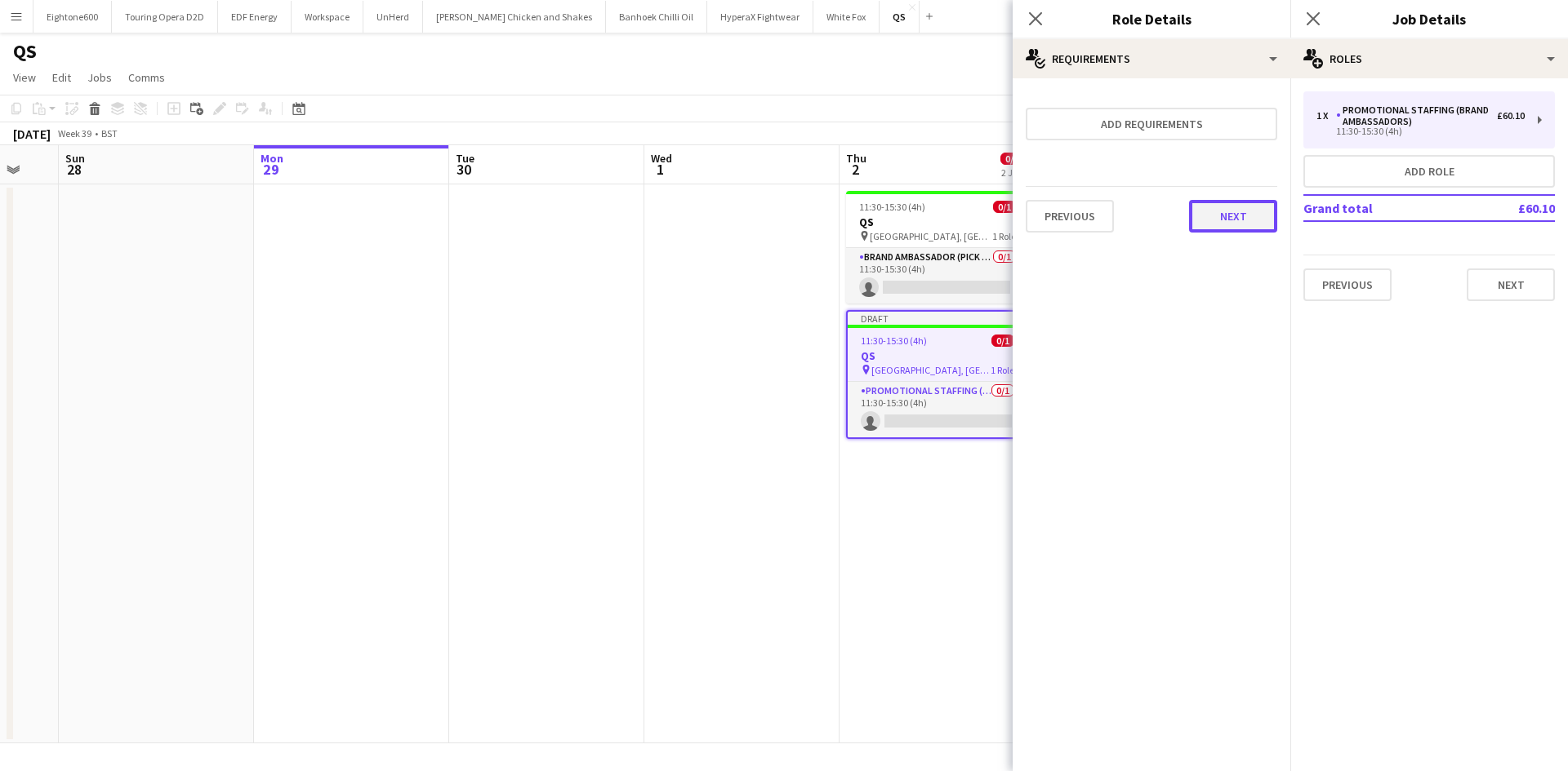
click at [1241, 218] on button "Next" at bounding box center [1233, 216] width 88 height 32
click at [1247, 210] on button "Finish" at bounding box center [1247, 218] width 61 height 32
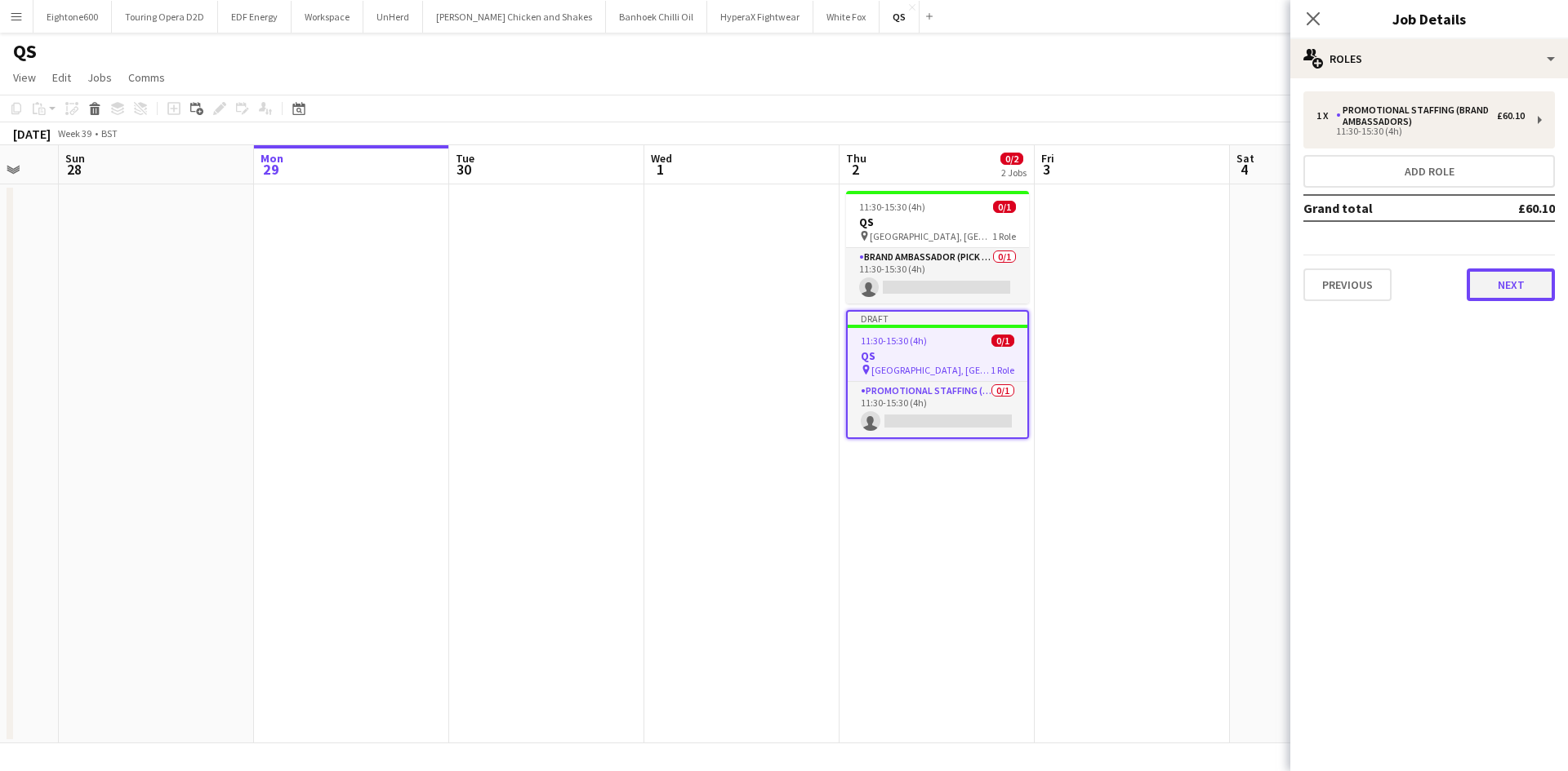
click at [1503, 292] on button "Next" at bounding box center [1510, 284] width 88 height 32
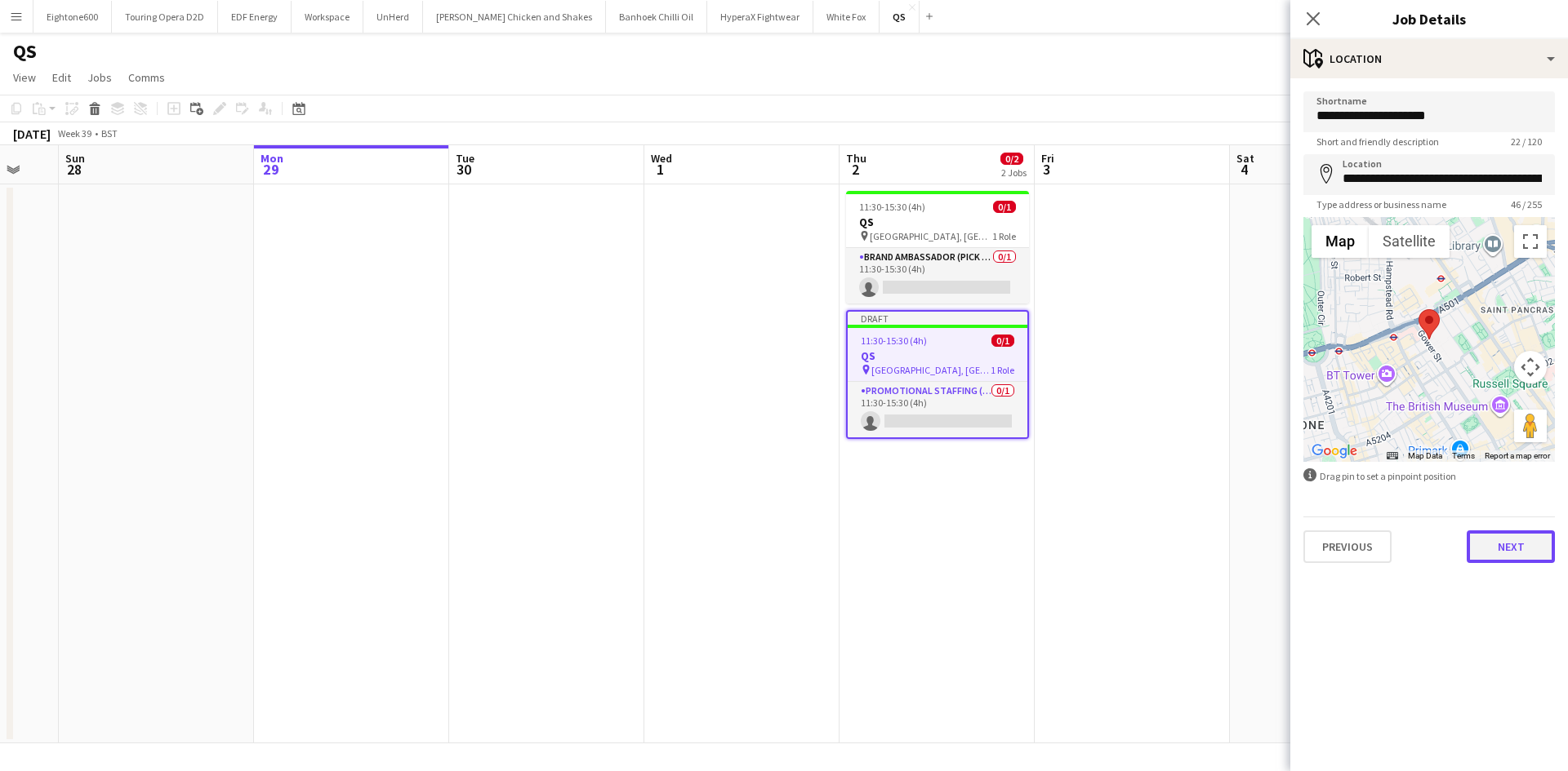
click at [1496, 558] on button "Next" at bounding box center [1510, 546] width 88 height 32
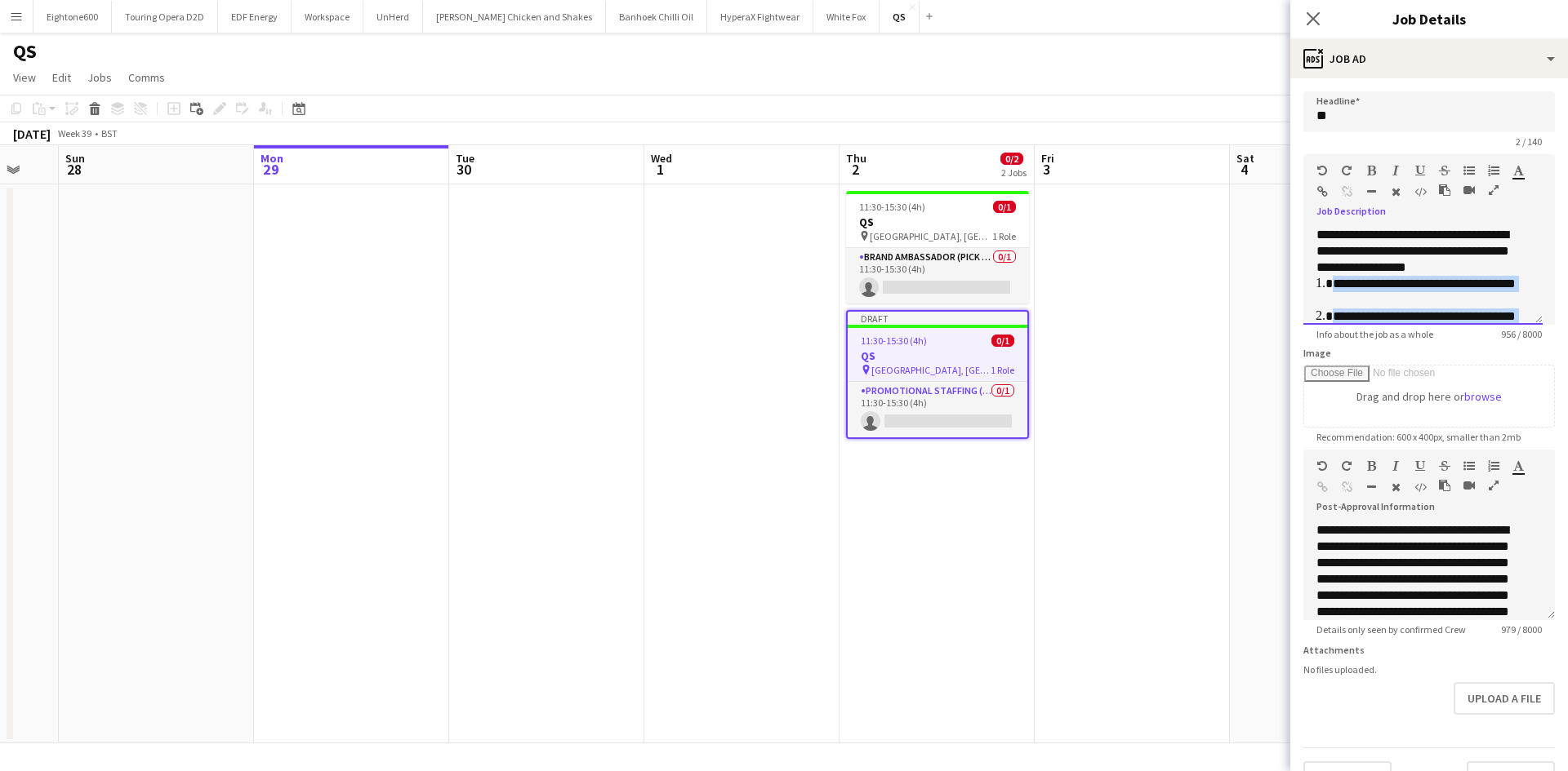
drag, startPoint x: 1451, startPoint y: 286, endPoint x: 1333, endPoint y: 282, distance: 118.1
click at [1333, 282] on ol "**********" at bounding box center [1423, 317] width 213 height 81
paste div
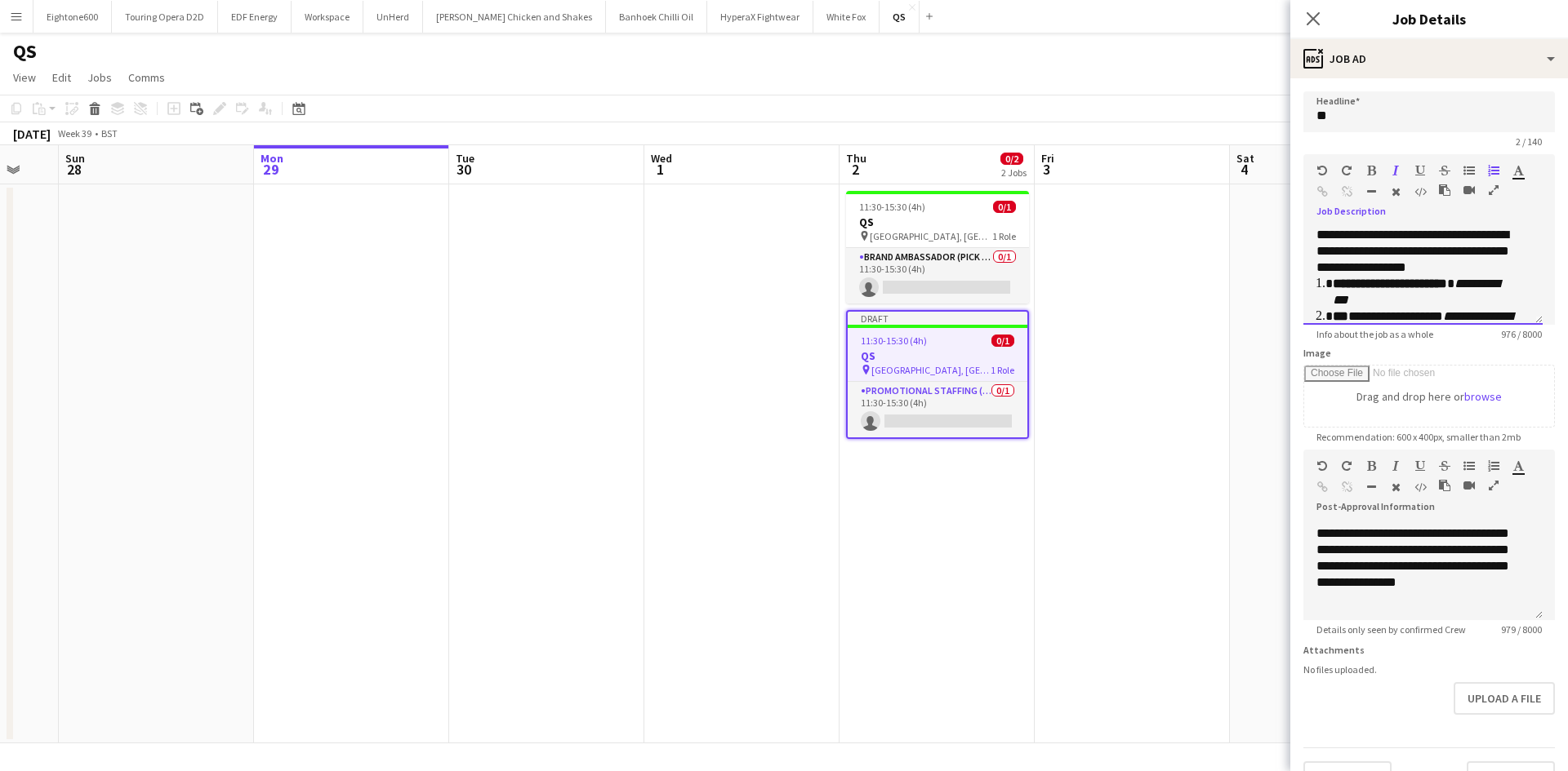
scroll to position [48, 0]
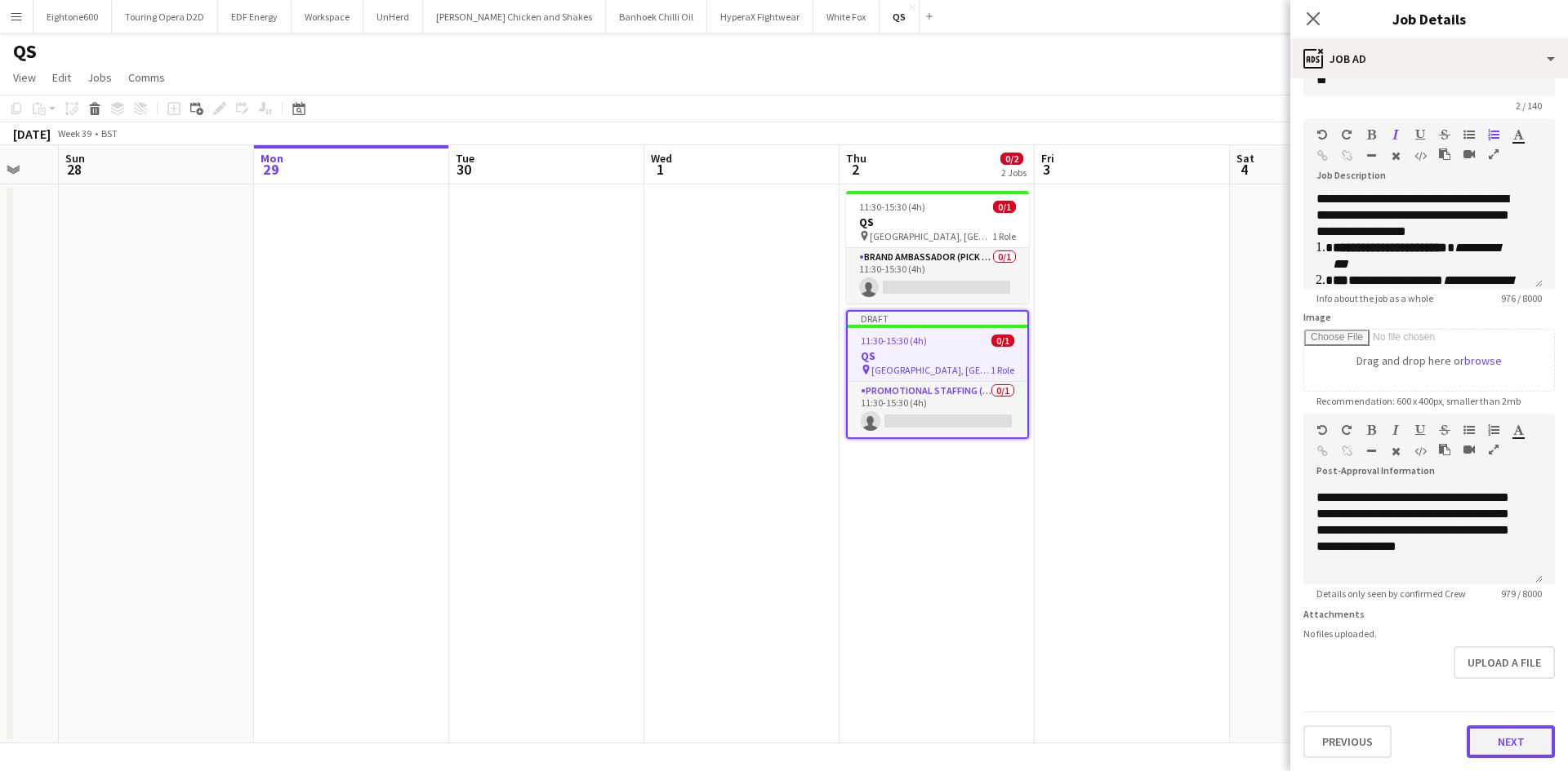
click at [1500, 748] on button "Next" at bounding box center [1510, 741] width 88 height 32
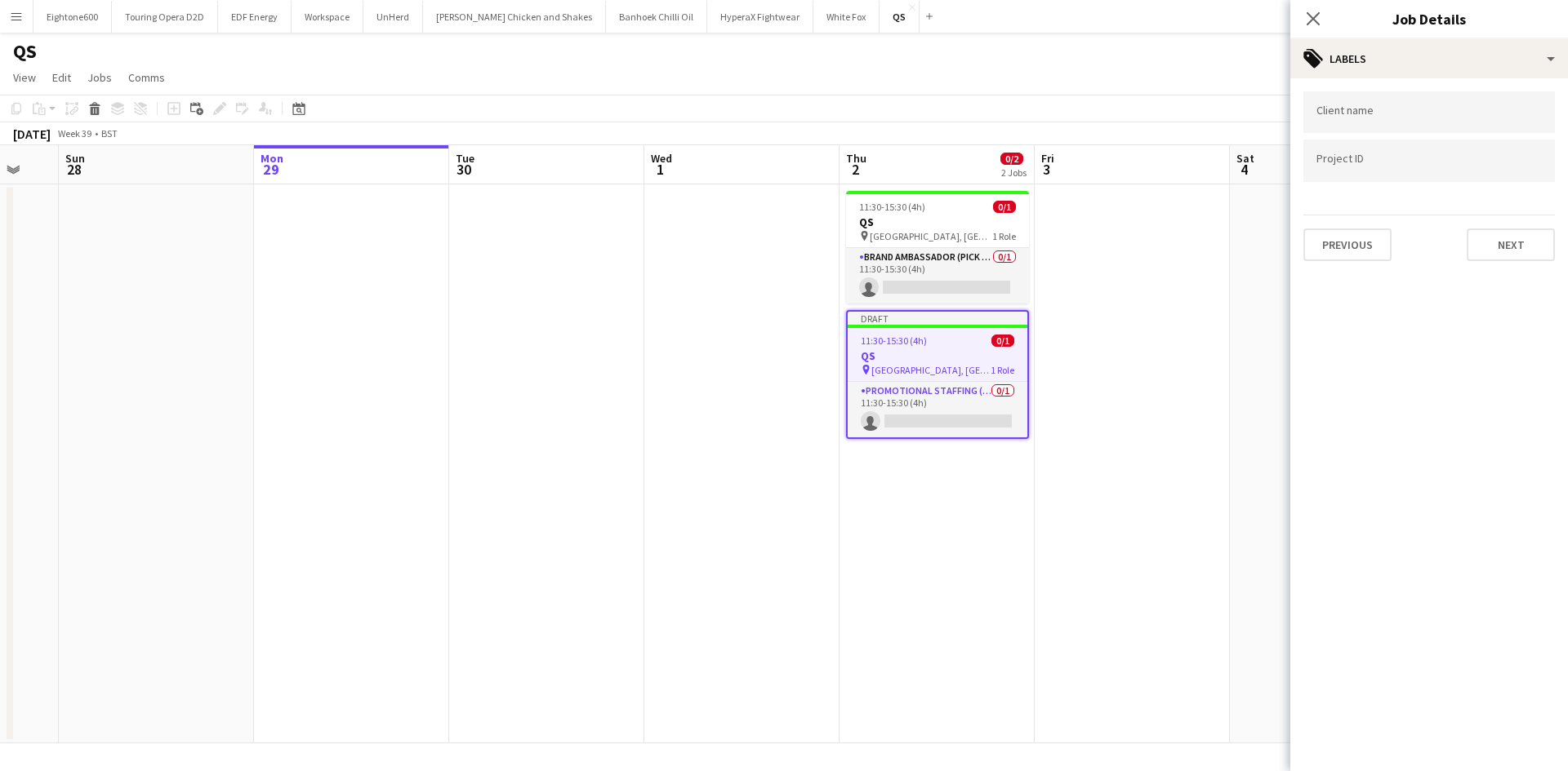
scroll to position [0, 0]
click at [1513, 244] on button "Next" at bounding box center [1510, 244] width 88 height 32
click at [1508, 167] on button "Next" at bounding box center [1510, 168] width 88 height 32
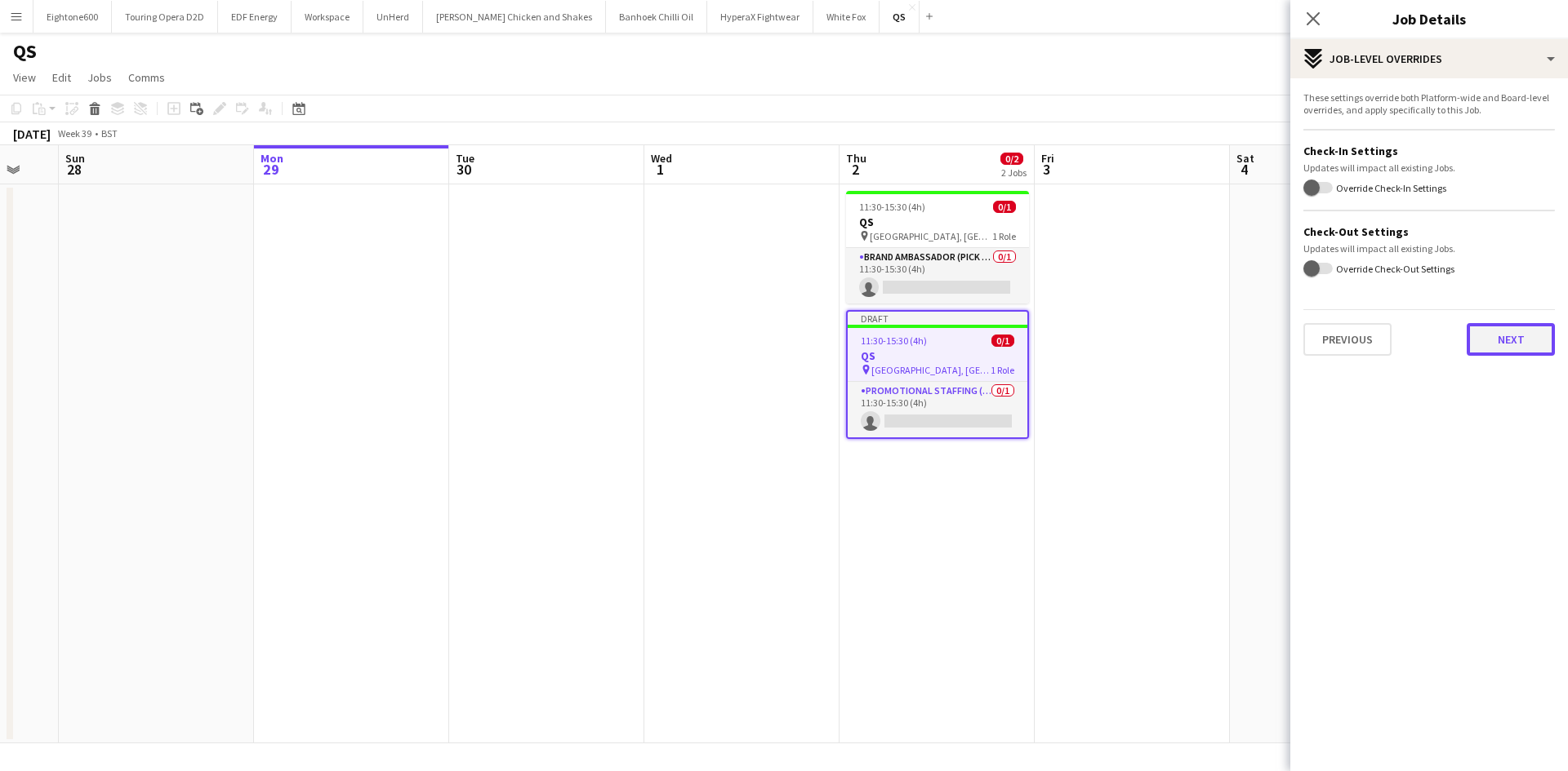
click at [1499, 349] on button "Next" at bounding box center [1510, 339] width 88 height 32
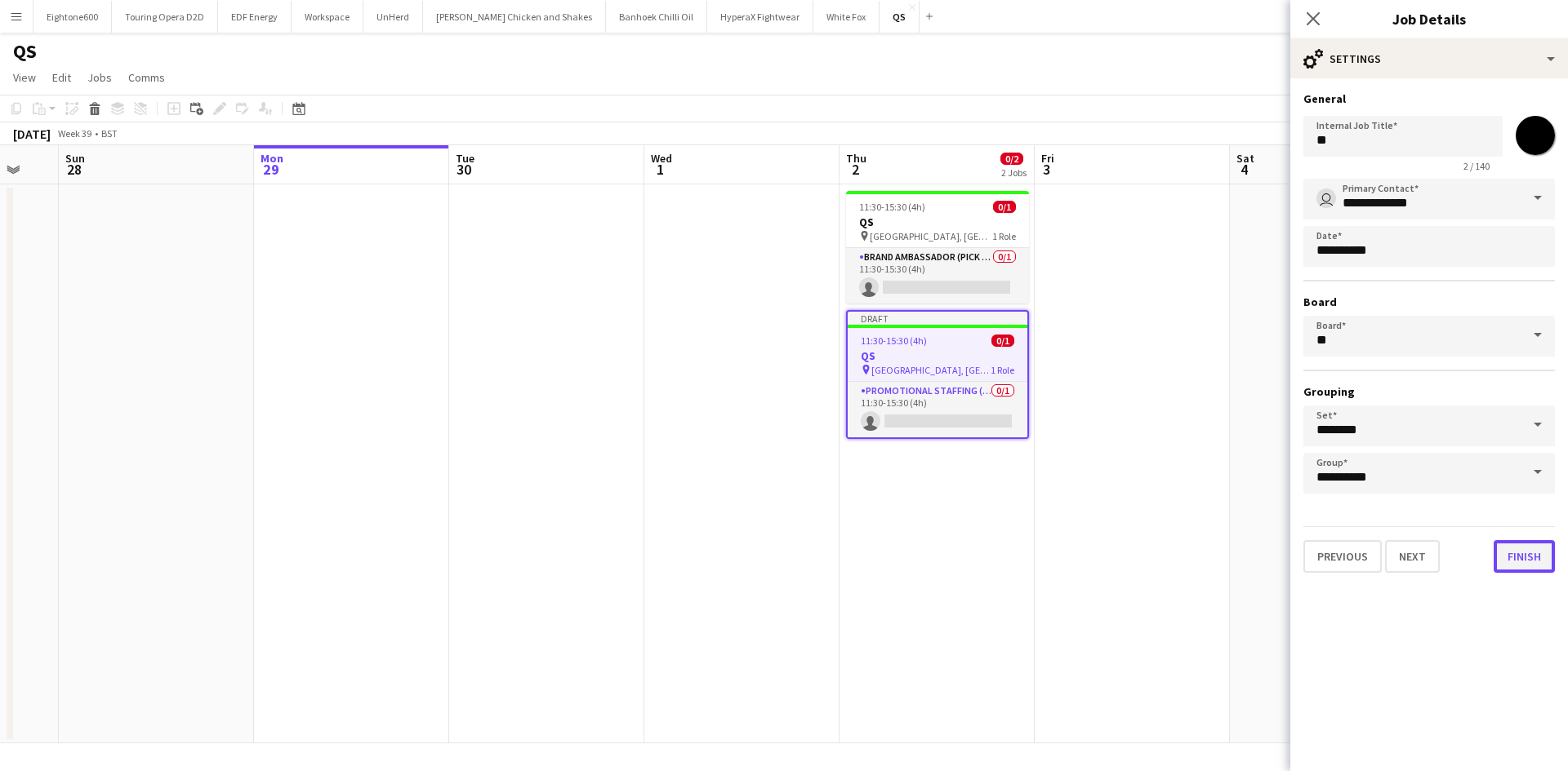
click at [1518, 564] on button "Finish" at bounding box center [1524, 556] width 61 height 32
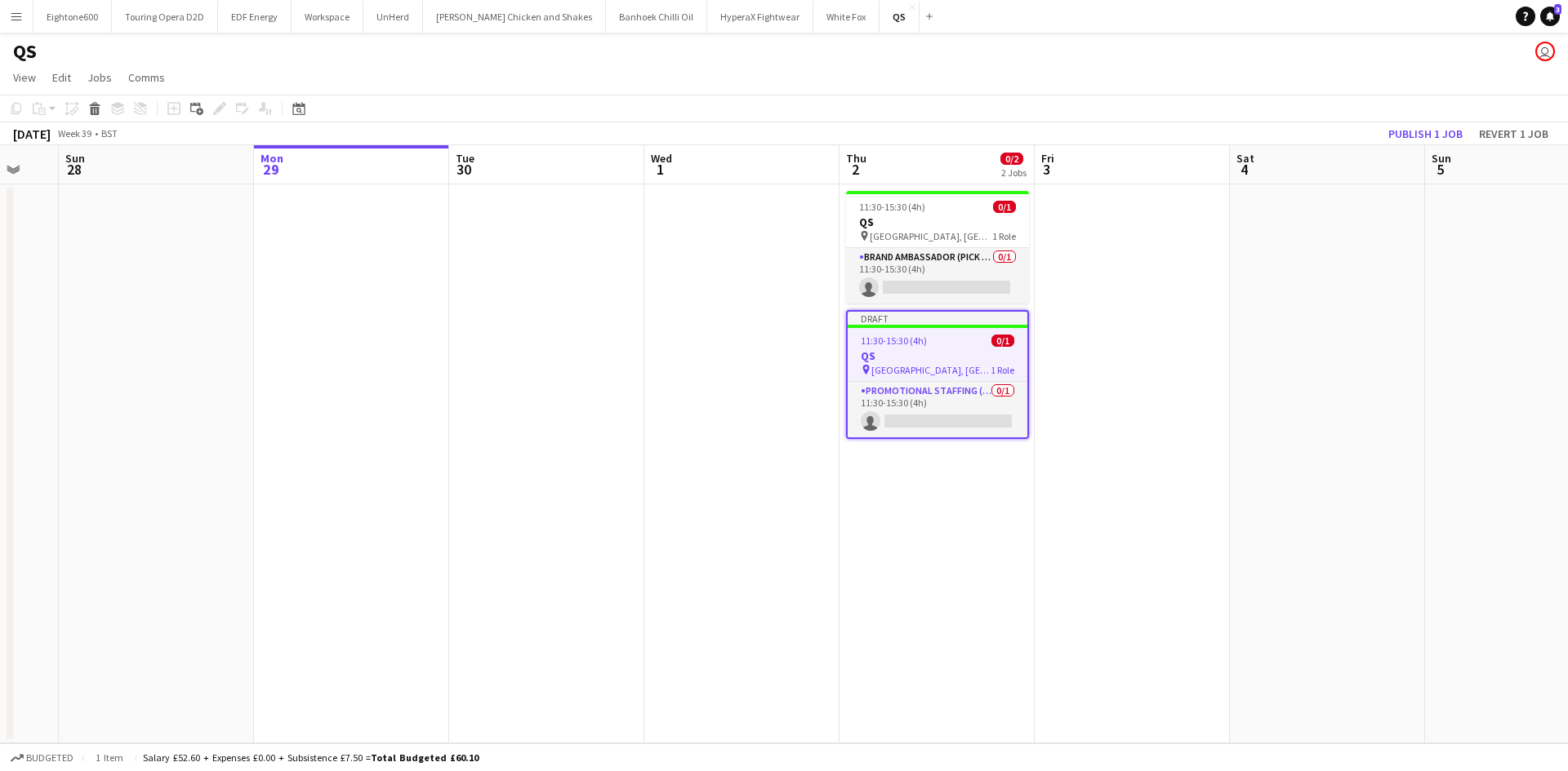
click at [1282, 459] on app-date-cell at bounding box center [1327, 464] width 195 height 559
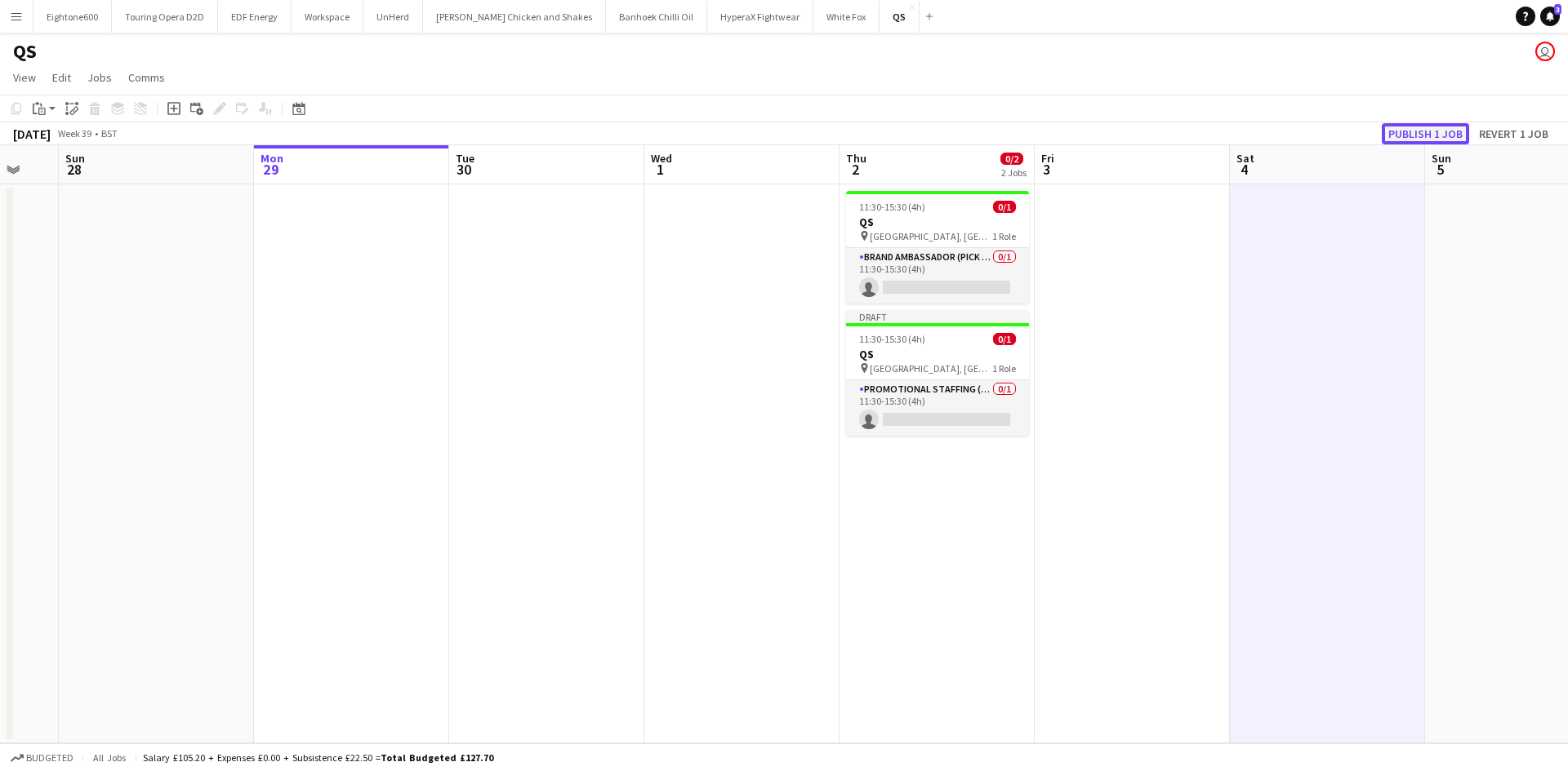
click at [1406, 126] on button "Publish 1 job" at bounding box center [1425, 133] width 87 height 21
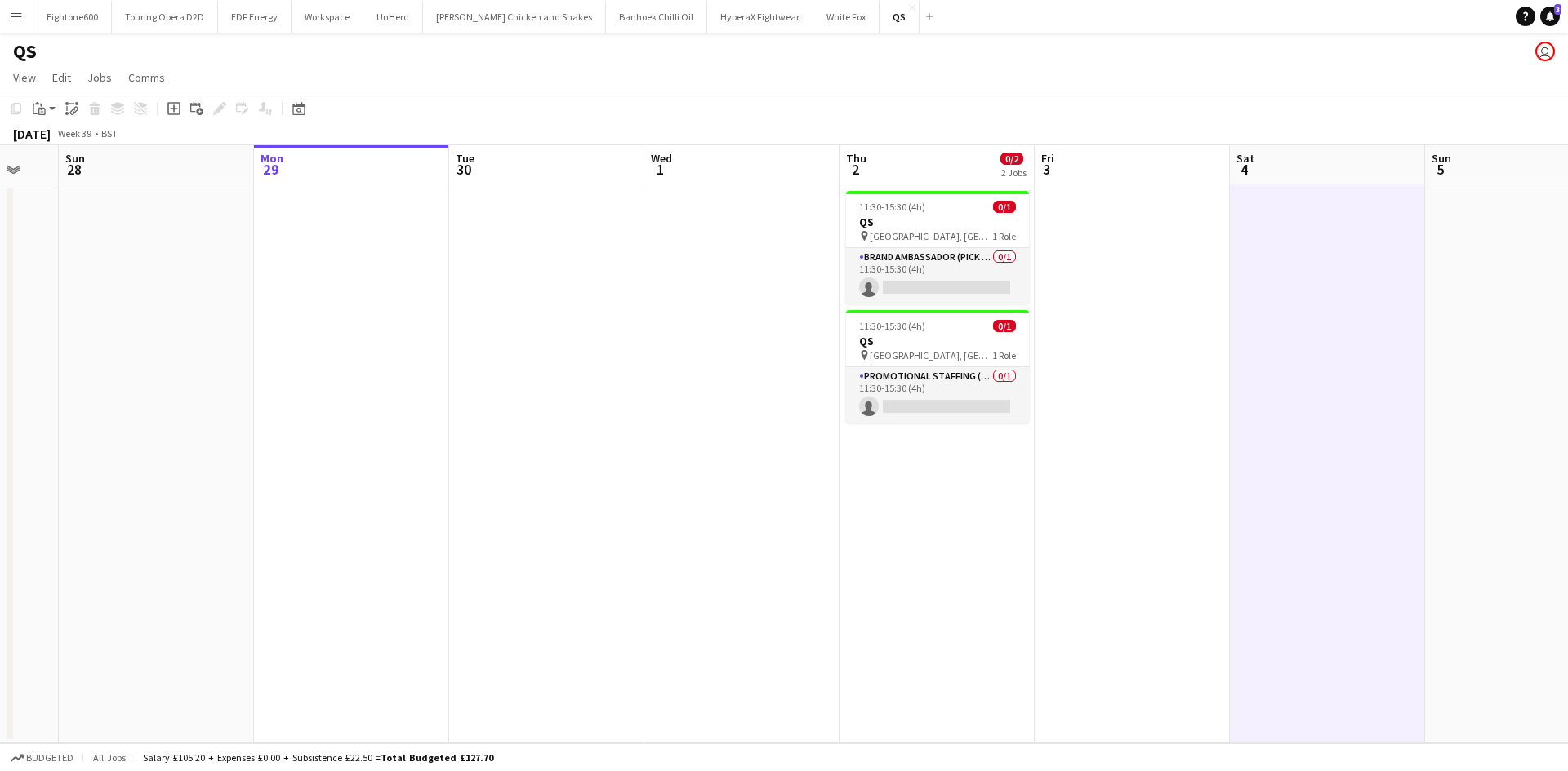
click at [677, 434] on app-date-cell at bounding box center [742, 464] width 195 height 559
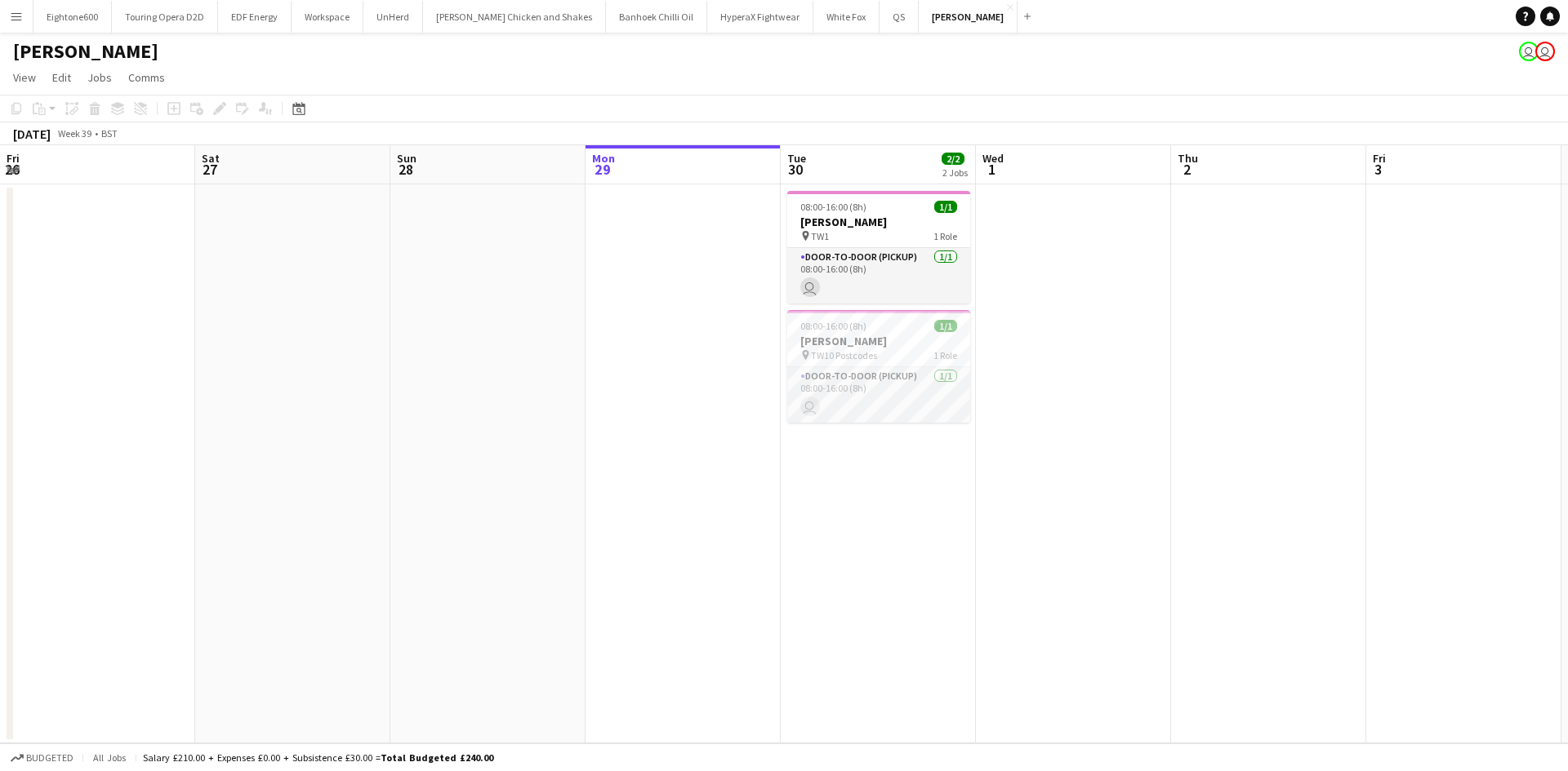
scroll to position [0, 390]
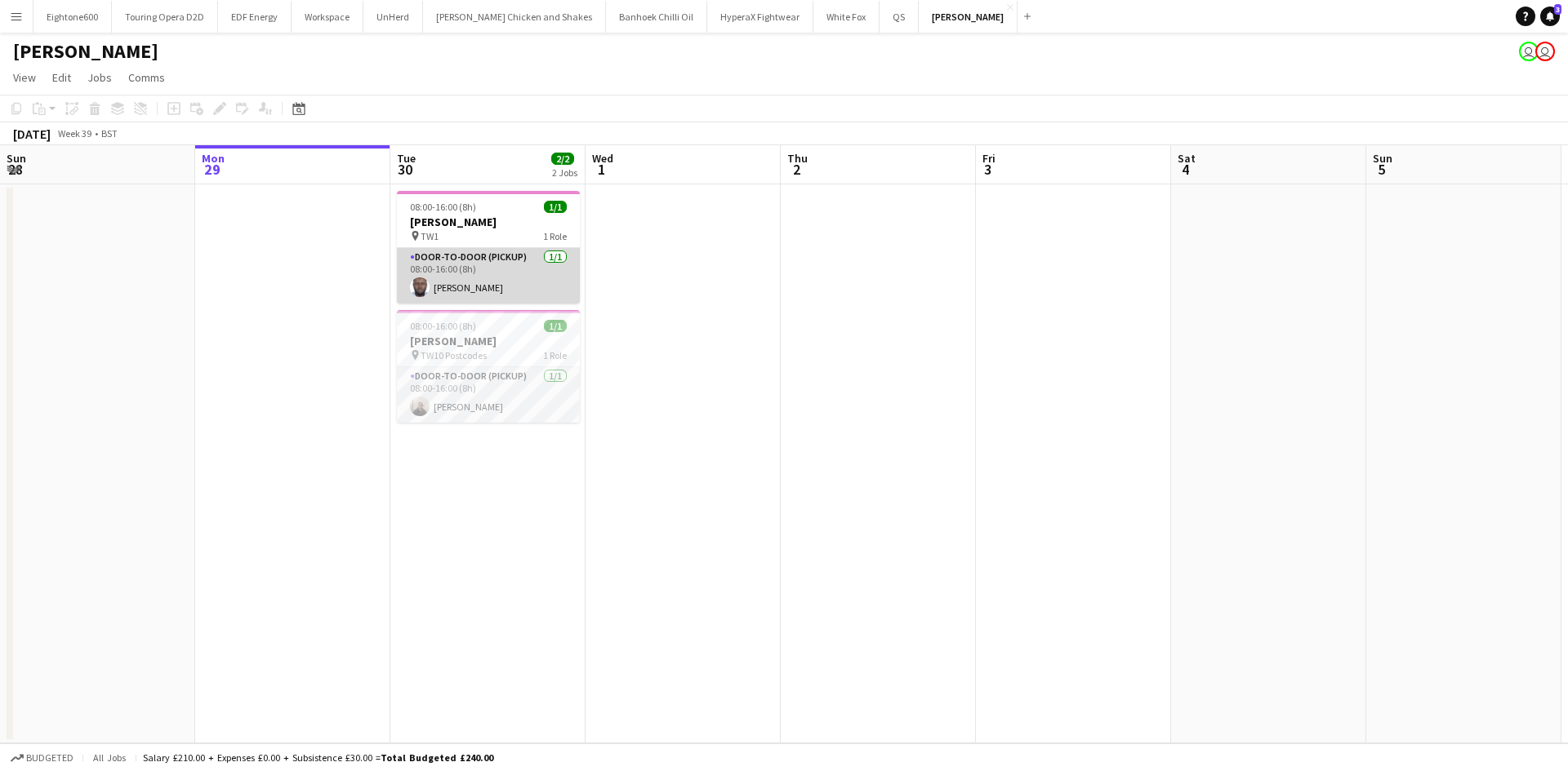
click at [482, 265] on app-card-role "Door-to-Door (Pickup) 1/1 08:00-16:00 (8h) Ibukunoluwa Bolaji" at bounding box center [487, 276] width 182 height 56
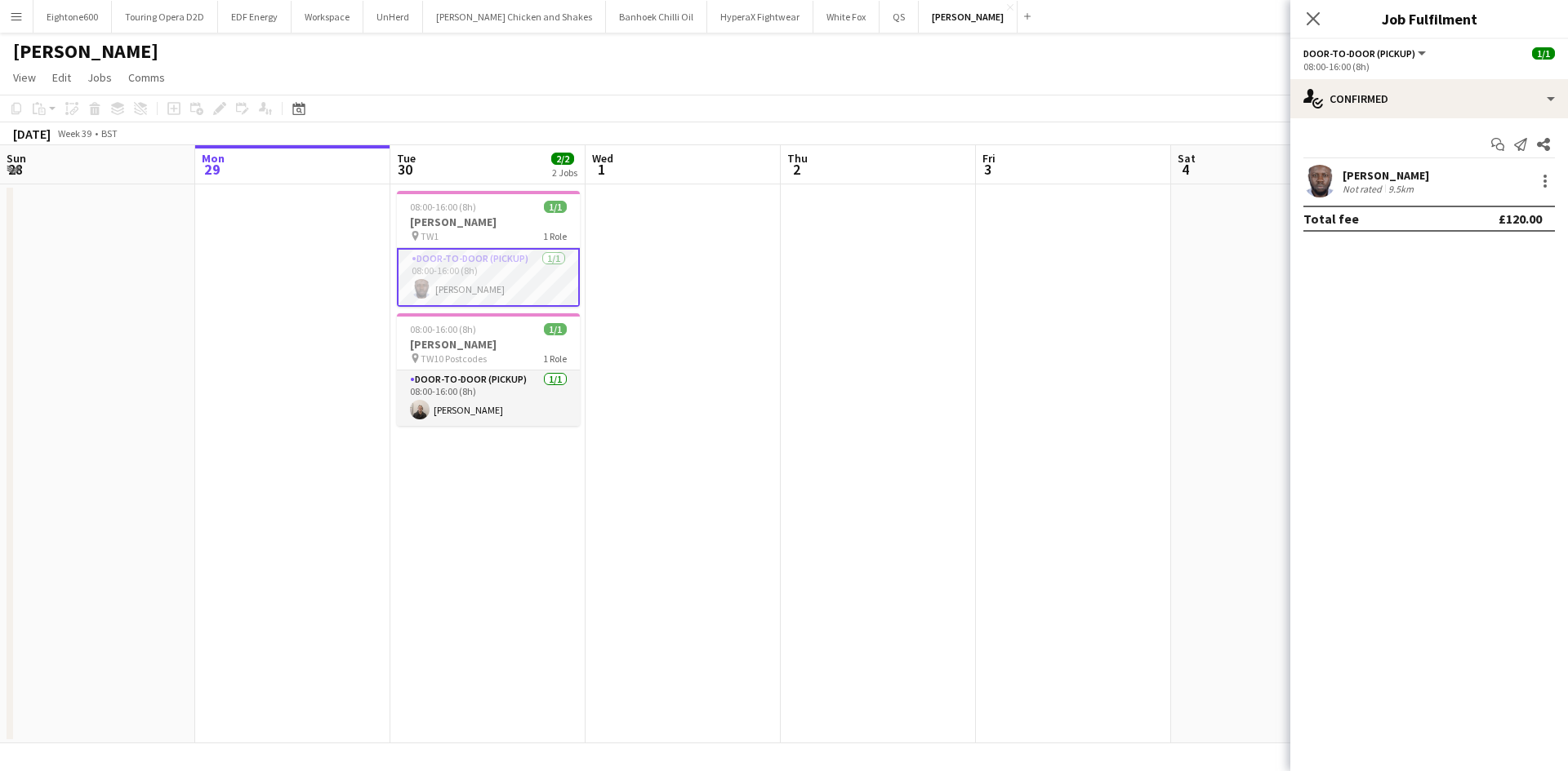
click at [1332, 169] on div at bounding box center [1319, 180] width 32 height 32
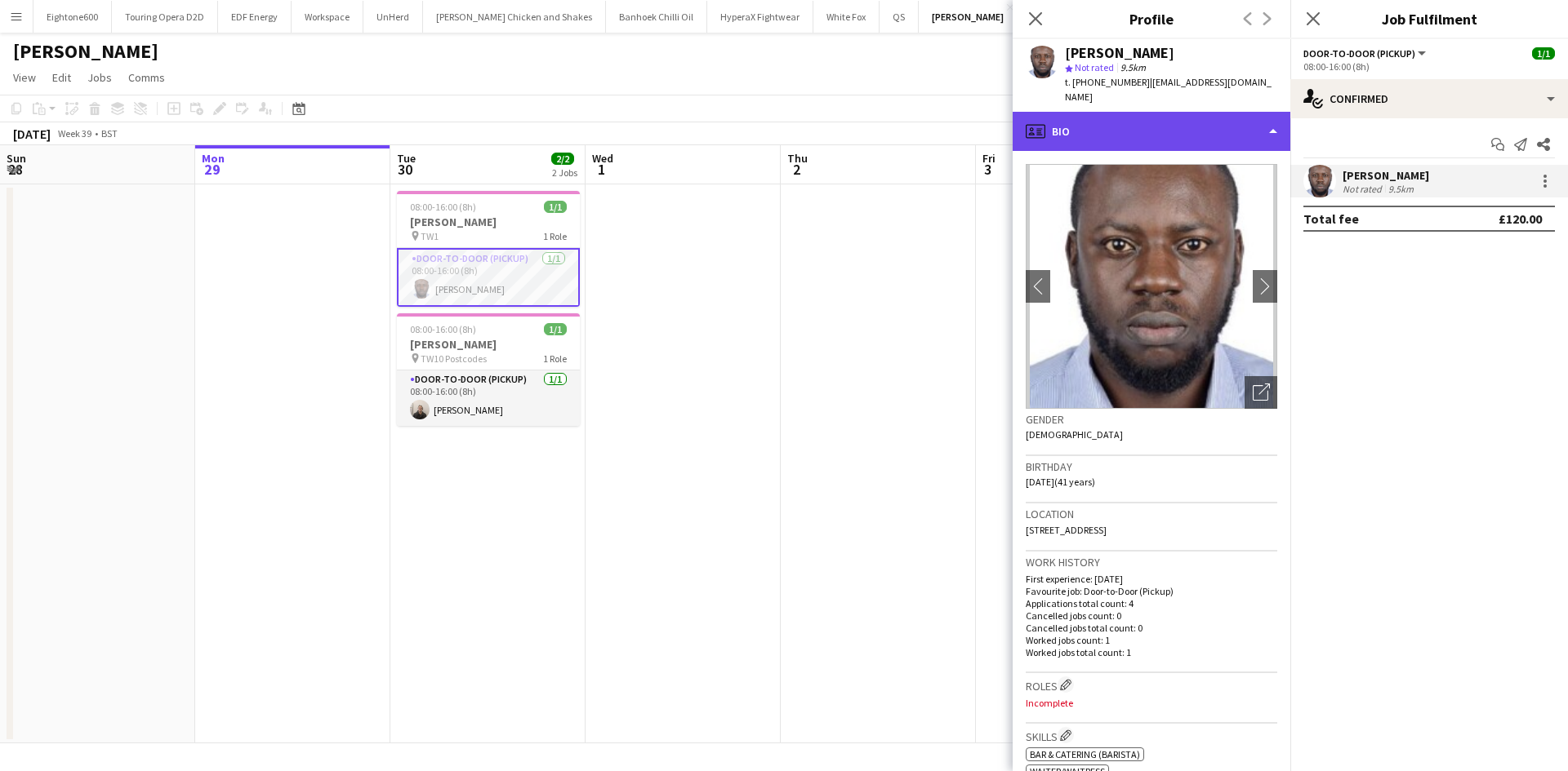
click at [1159, 125] on div "profile Bio" at bounding box center [1151, 131] width 278 height 39
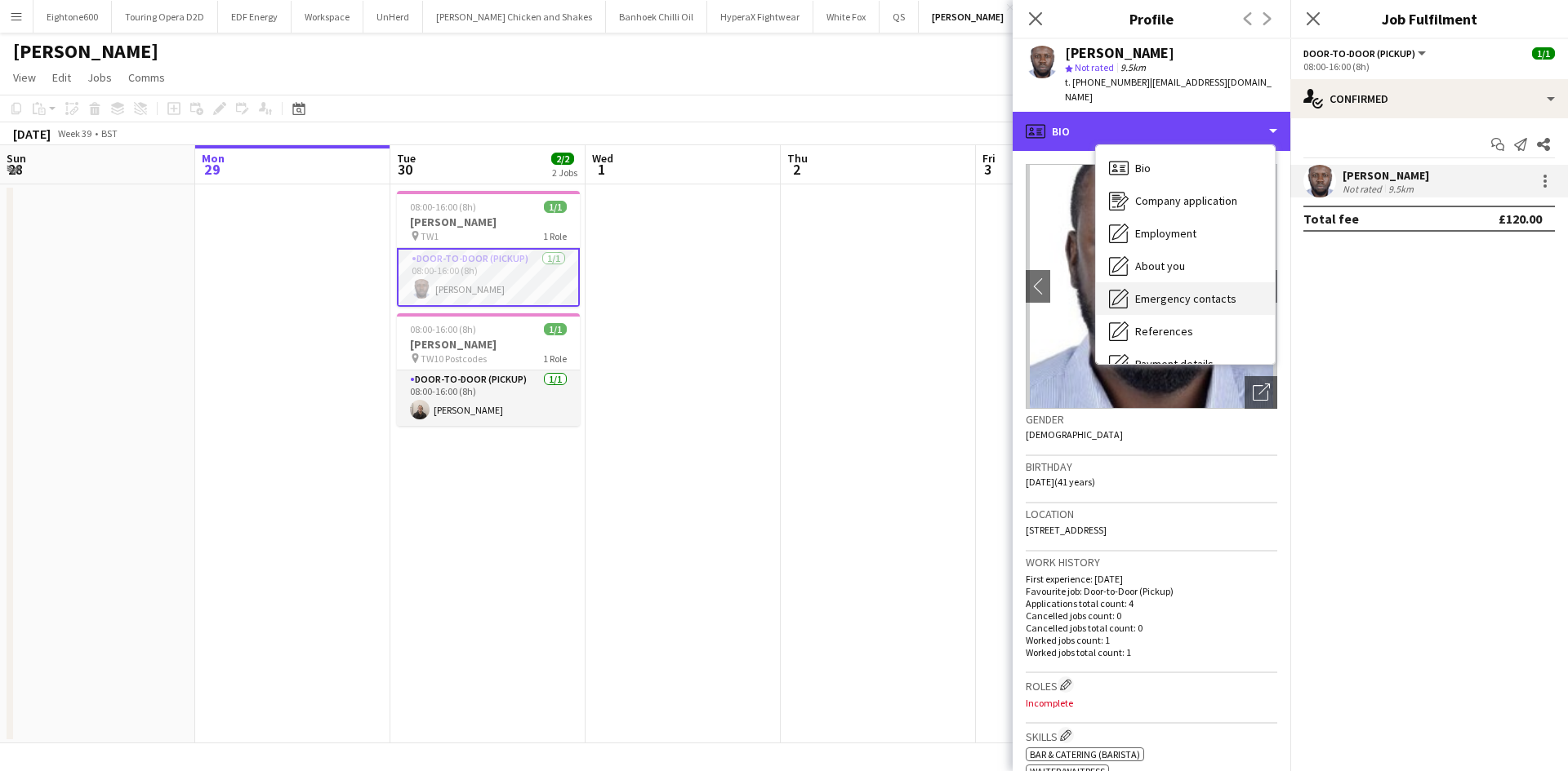
scroll to position [218, 0]
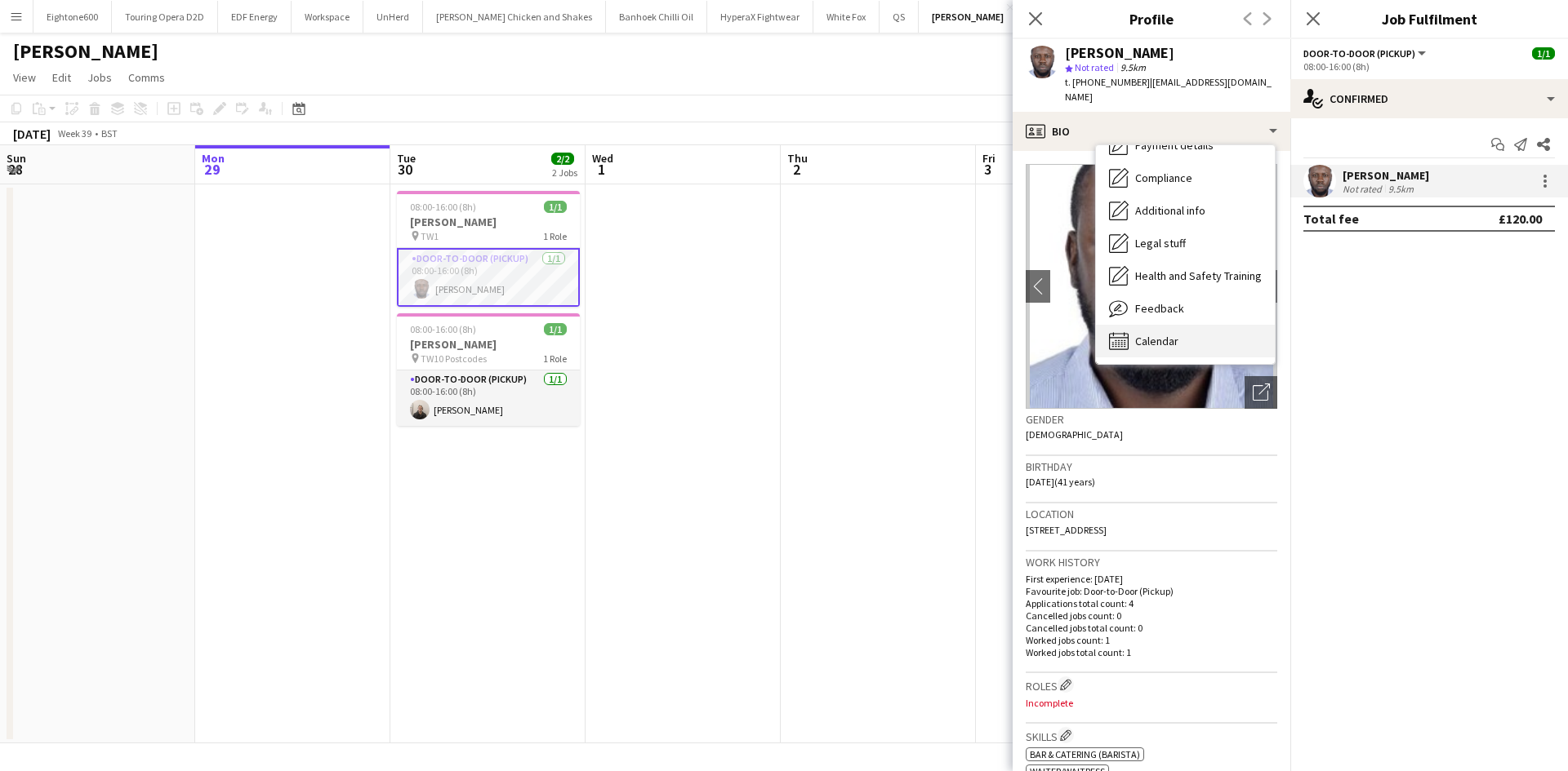
click at [1175, 325] on div "Calendar Calendar" at bounding box center [1185, 341] width 179 height 32
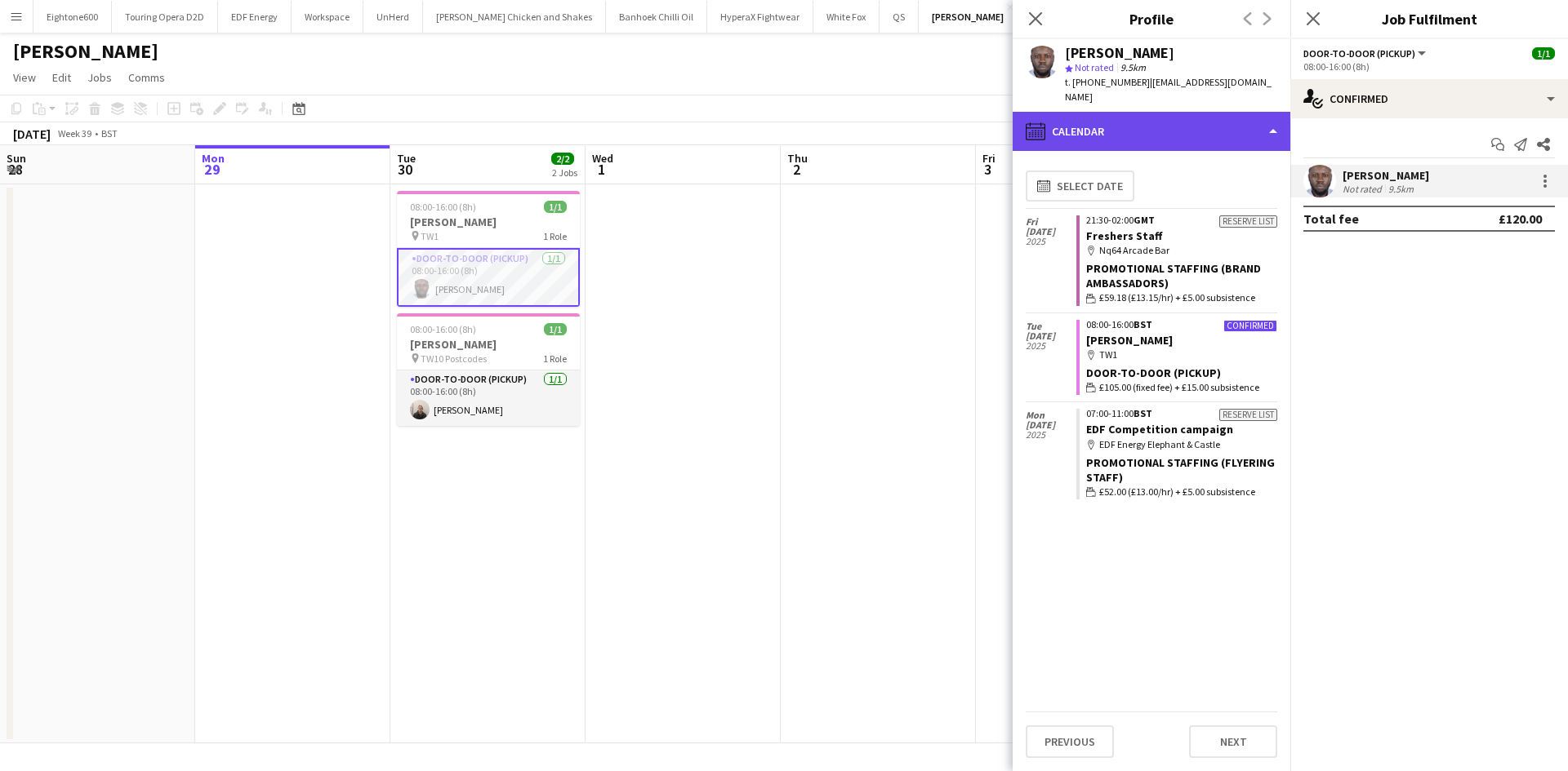
click at [1144, 112] on div "calendar-full Calendar" at bounding box center [1151, 131] width 278 height 39
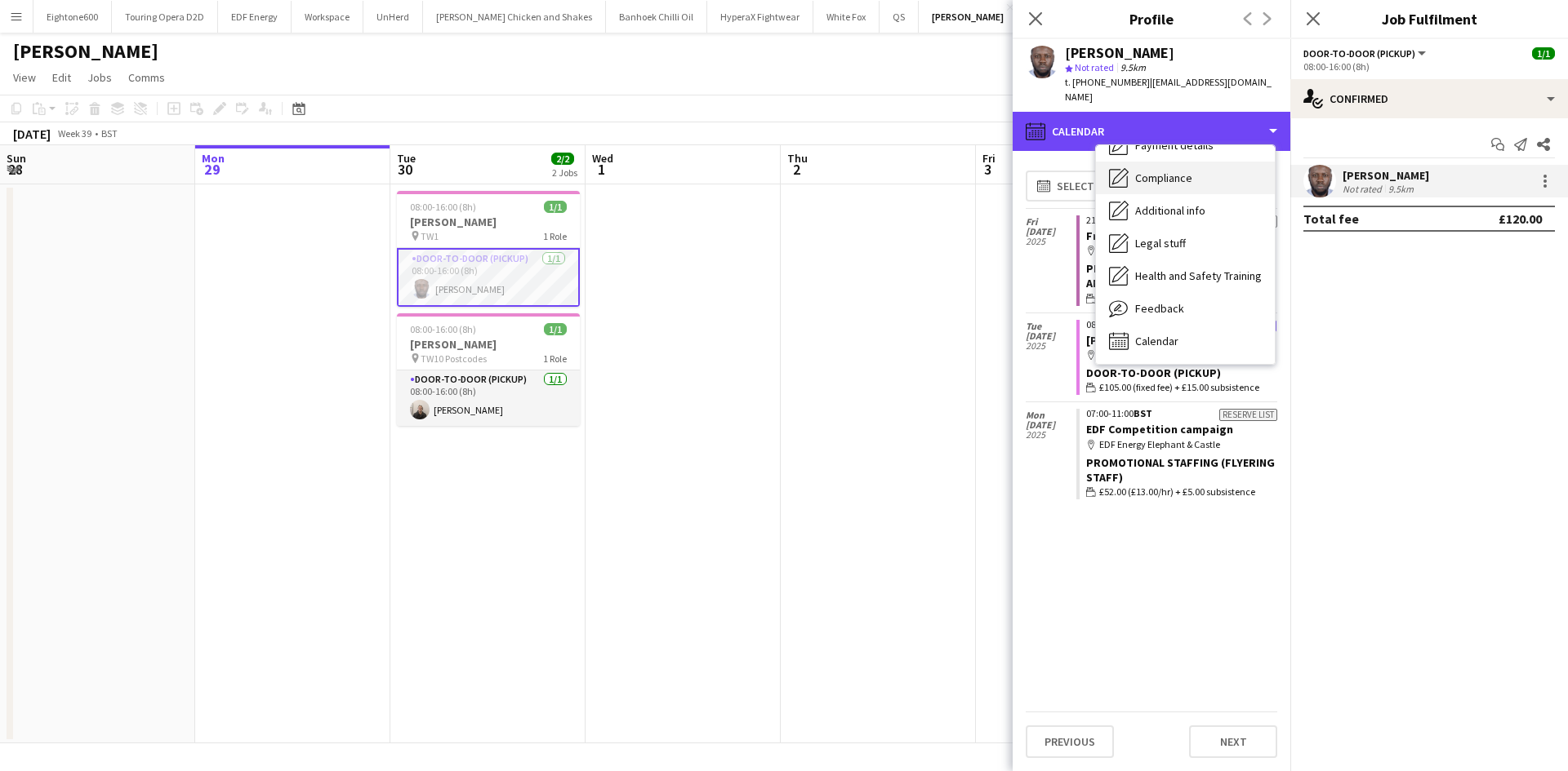
scroll to position [0, 0]
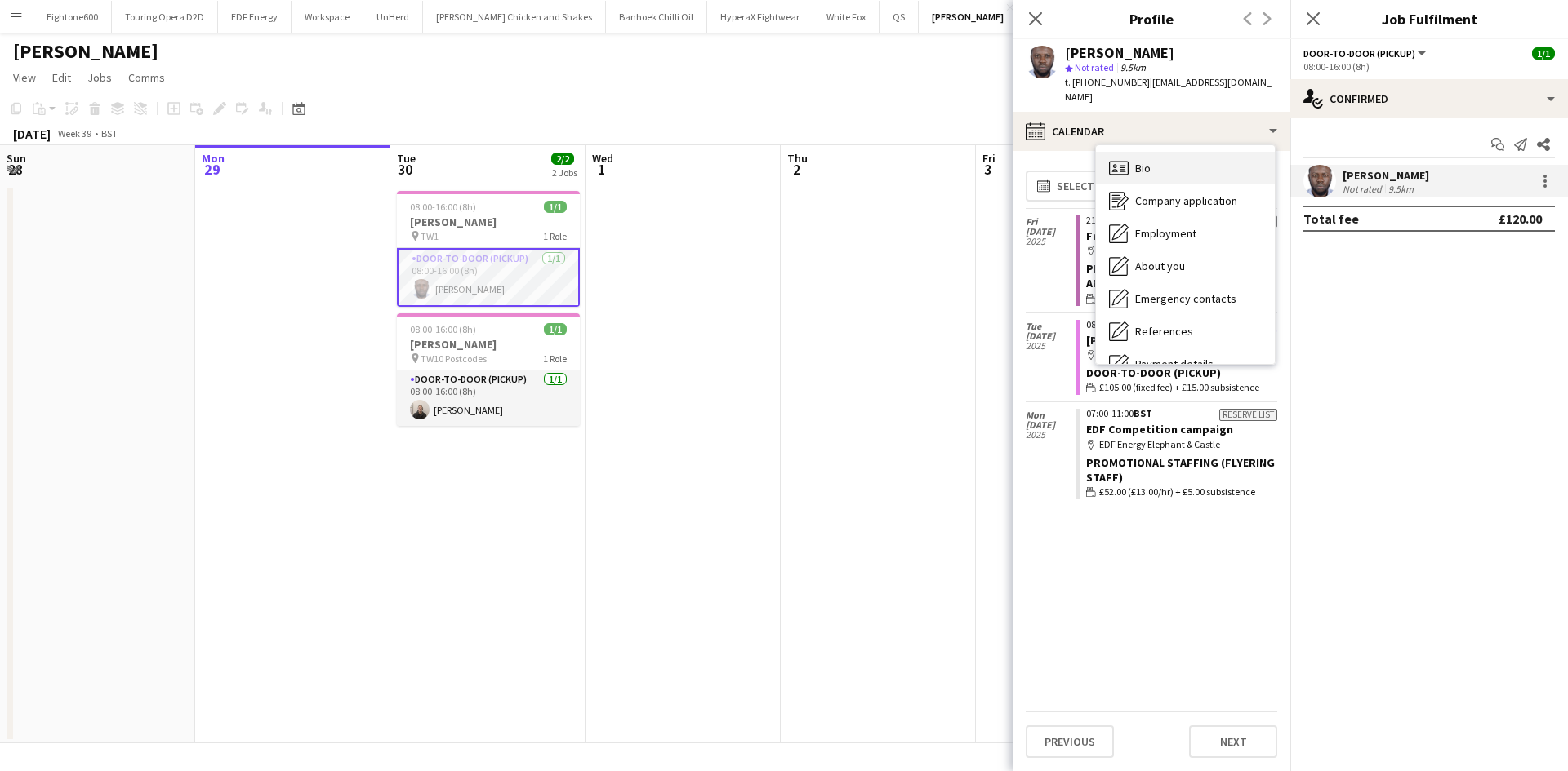
click at [1162, 155] on div "Bio Bio" at bounding box center [1185, 168] width 179 height 32
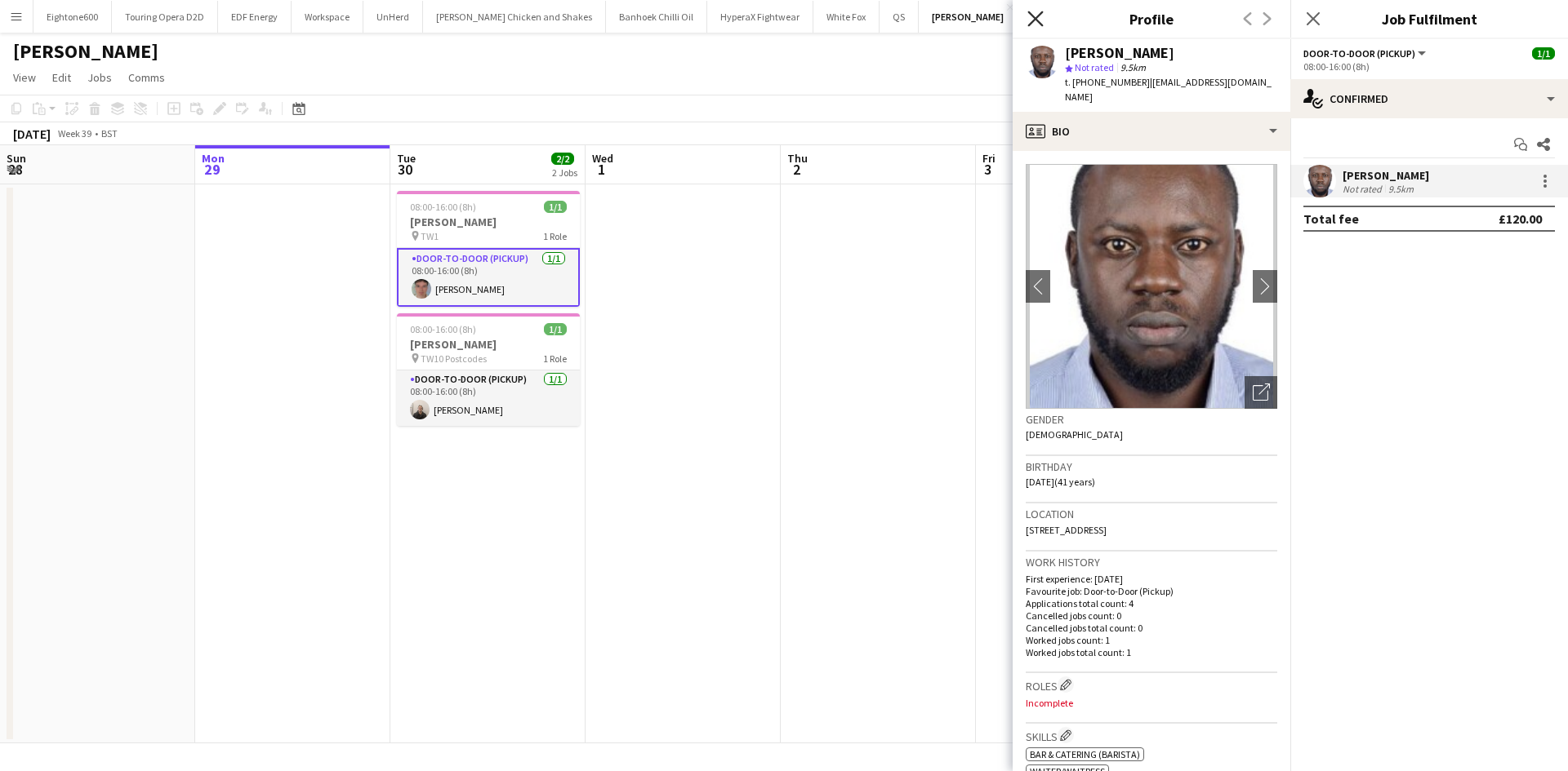
click at [1038, 19] on icon "Close pop-in" at bounding box center [1035, 18] width 16 height 16
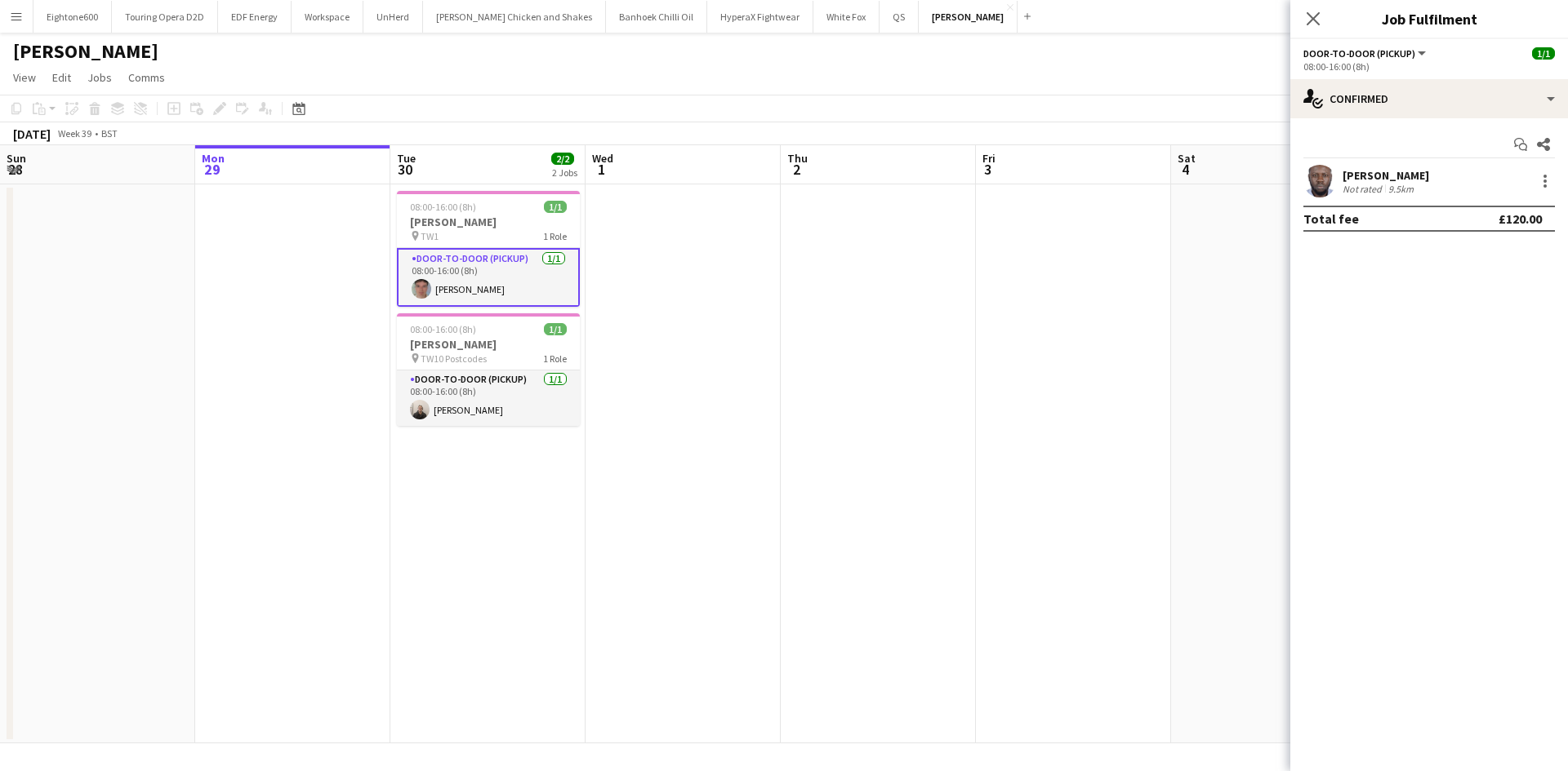
click at [1314, 34] on div "Close pop-in" at bounding box center [1312, 19] width 45 height 38
click at [1309, 11] on icon "Close pop-in" at bounding box center [1312, 18] width 16 height 16
